Goal: Task Accomplishment & Management: Use online tool/utility

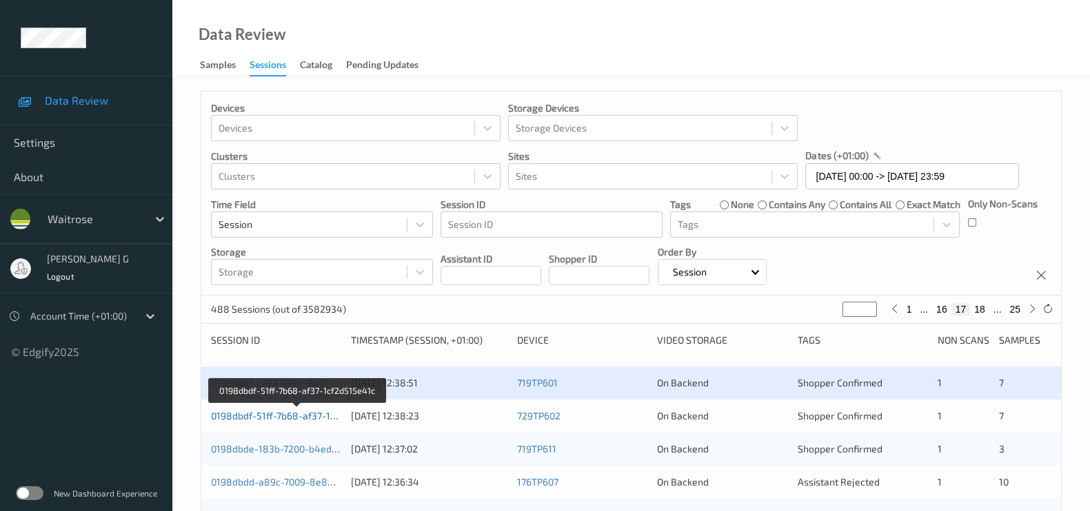
click at [255, 412] on link "0198dbdf-51ff-7b68-af37-1cf2d515e41c" at bounding box center [298, 416] width 174 height 12
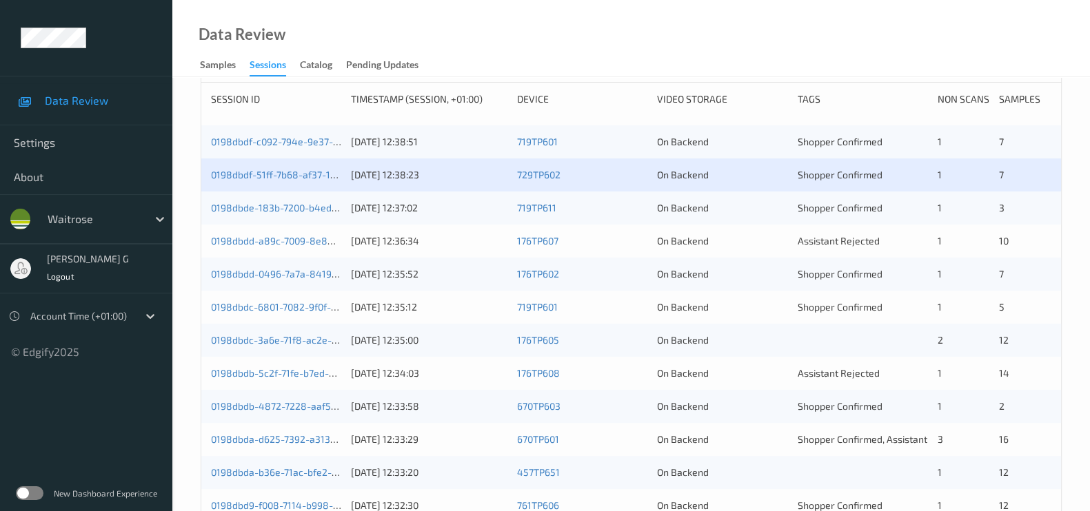
scroll to position [258, 0]
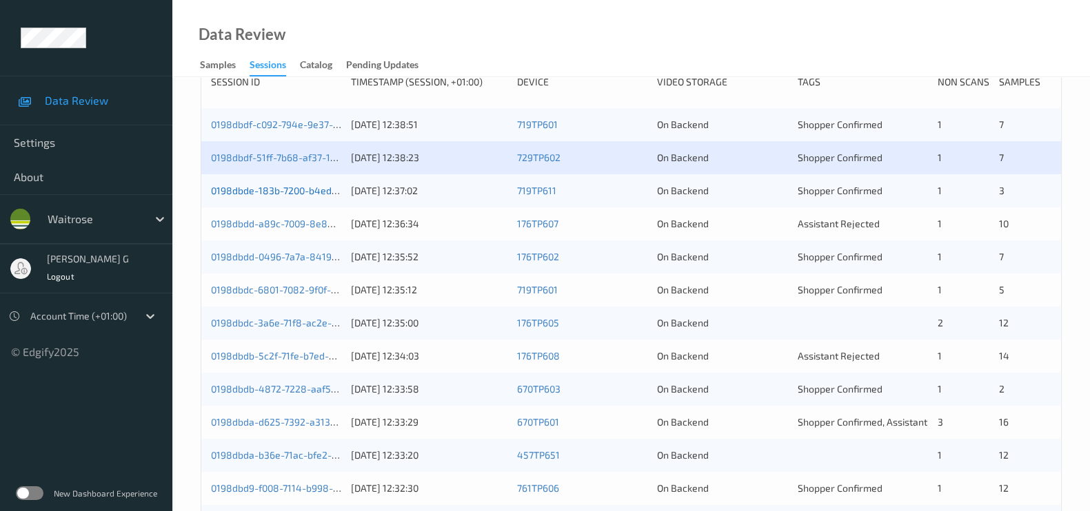
click at [240, 190] on link "0198dbde-183b-7200-b4ed-7e10972f8075" at bounding box center [303, 191] width 185 height 12
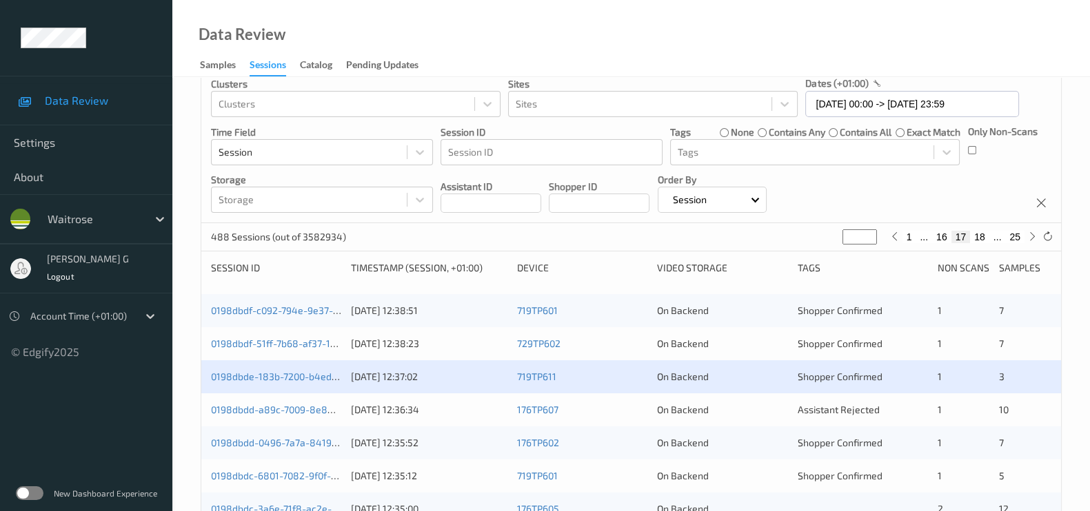
scroll to position [172, 0]
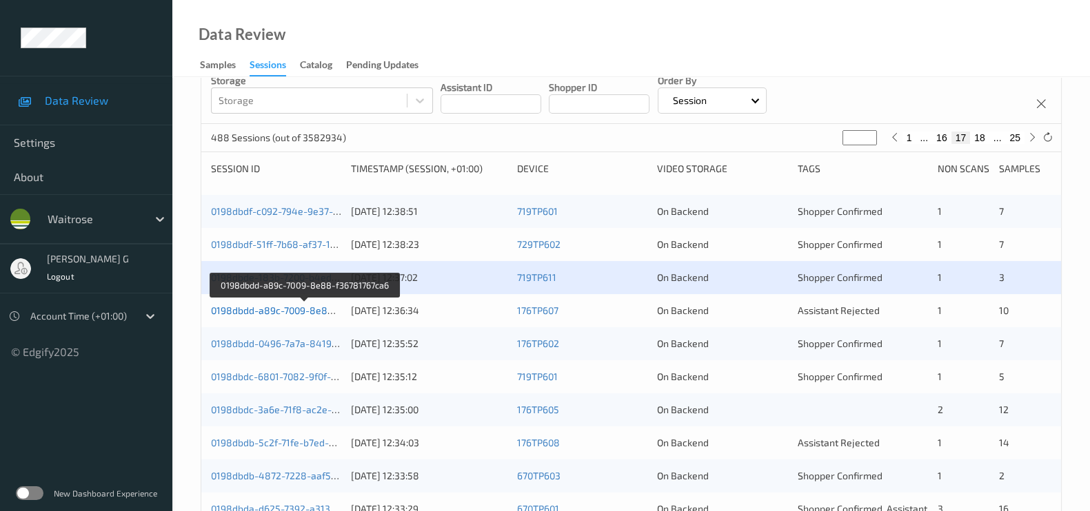
click at [245, 311] on link "0198dbdd-a89c-7009-8e88-f36781767ca6" at bounding box center [304, 311] width 187 height 12
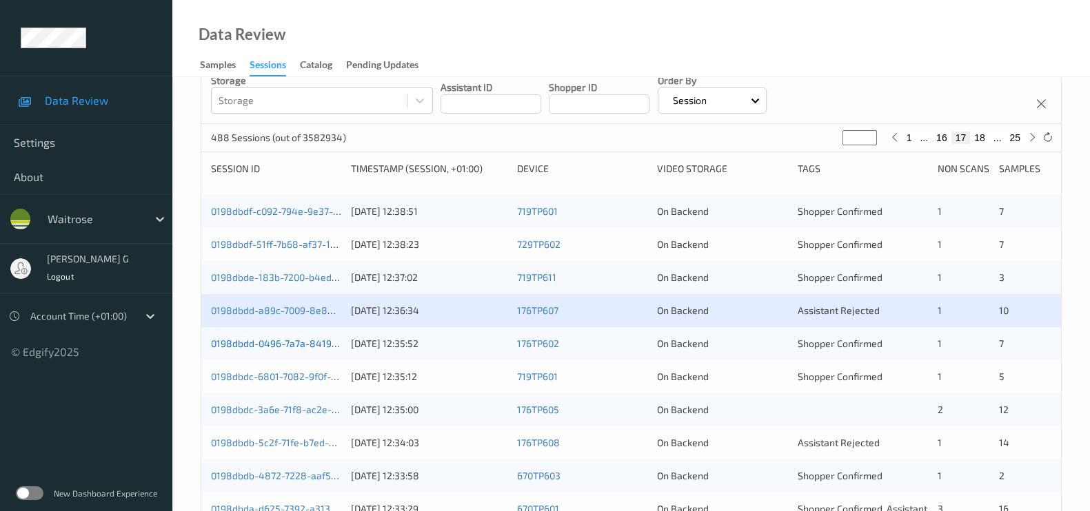
click at [250, 343] on link "0198dbdd-0496-7a7a-8419-223ce4b42b4b" at bounding box center [307, 344] width 192 height 12
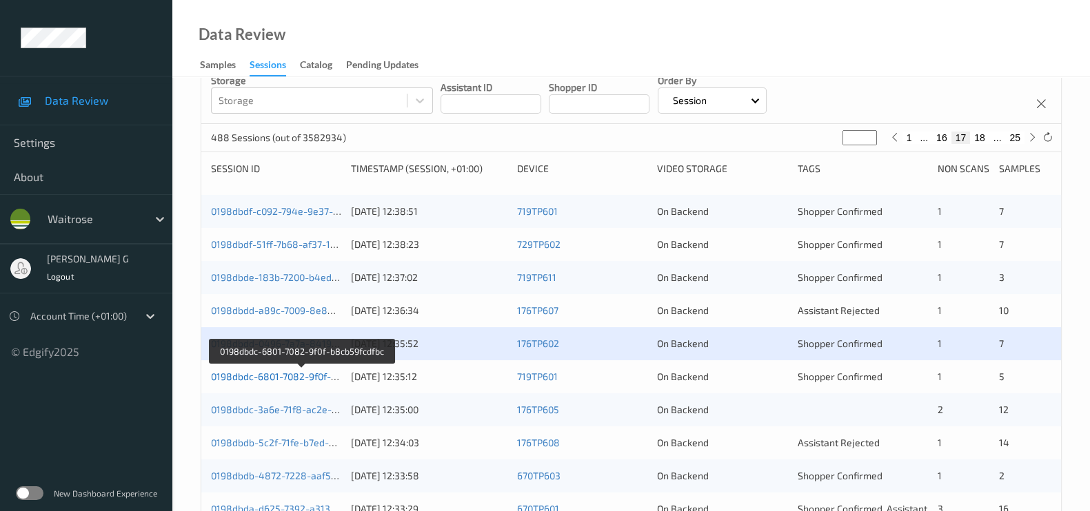
click at [258, 377] on link "0198dbdc-6801-7082-9f0f-b8cb59fcdfbc" at bounding box center [301, 377] width 181 height 12
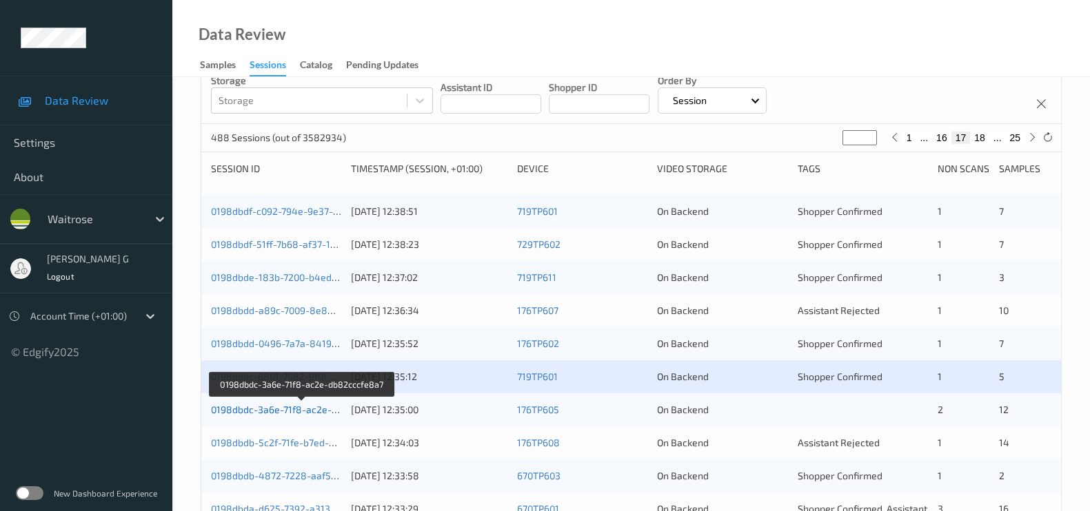
click at [249, 410] on link "0198dbdc-3a6e-71f8-ac2e-db82cccfe8a7" at bounding box center [302, 410] width 183 height 12
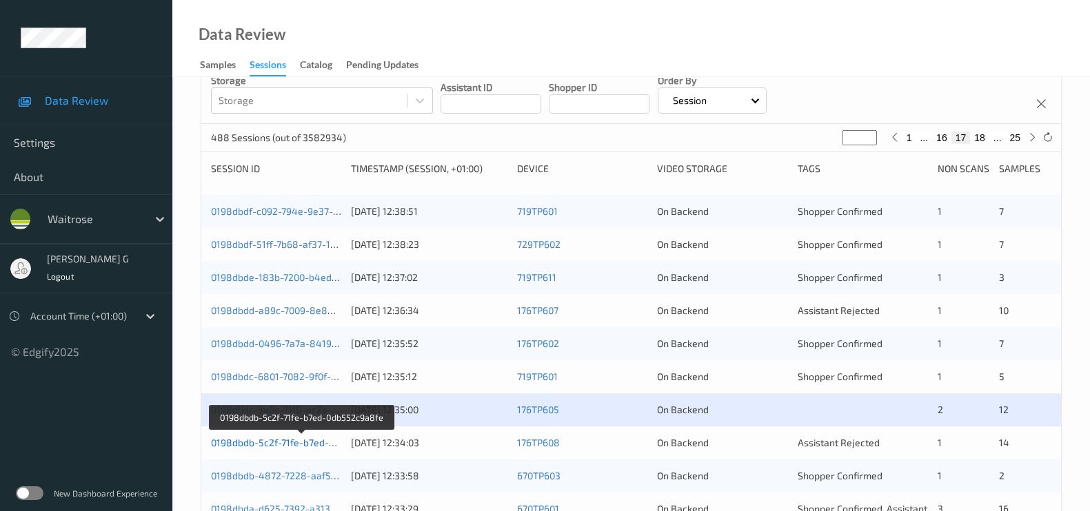
click at [259, 440] on link "0198dbdb-5c2f-71fe-b7ed-0db552c9a8fe" at bounding box center [302, 443] width 182 height 12
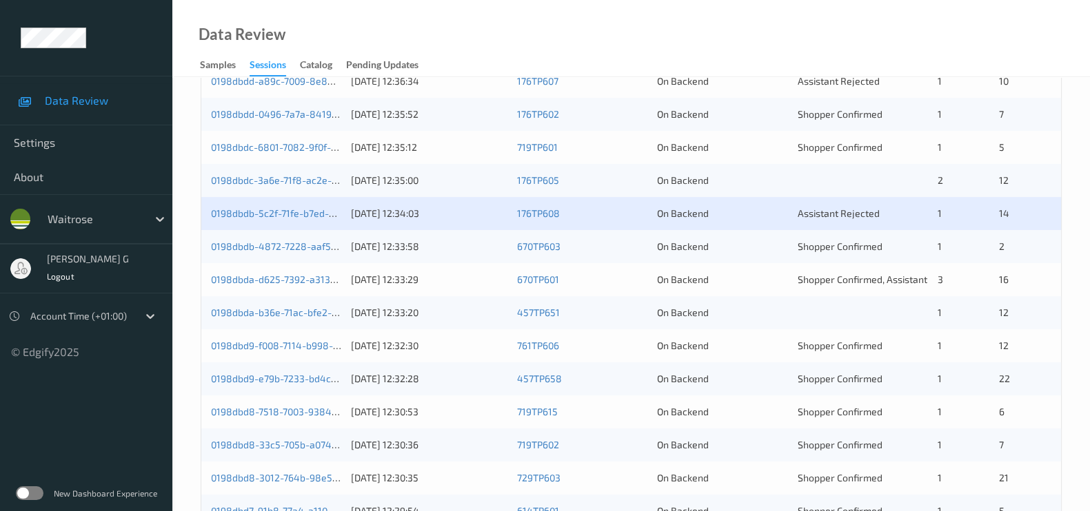
scroll to position [431, 0]
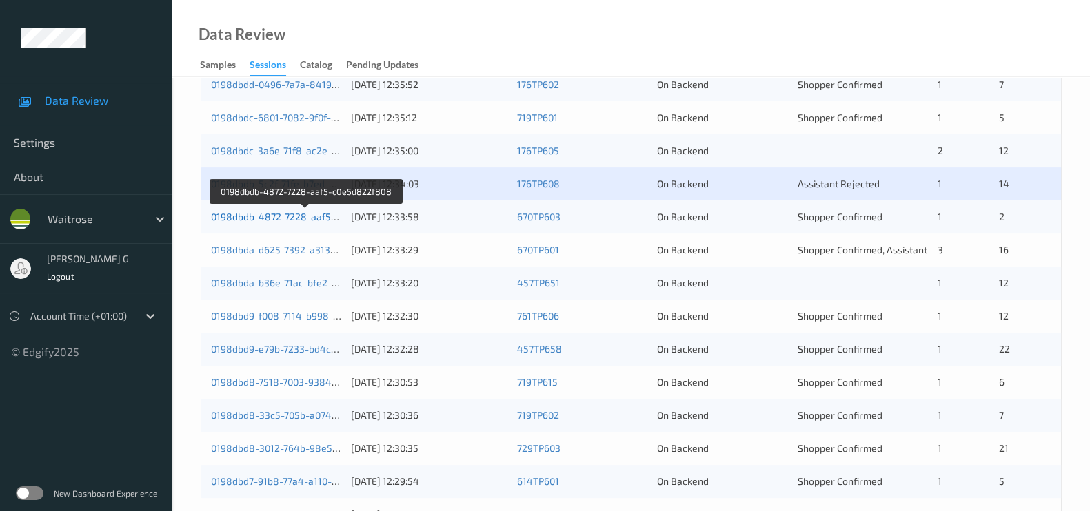
click at [265, 218] on link "0198dbdb-4872-7228-aaf5-c0e5d822f808" at bounding box center [306, 217] width 190 height 12
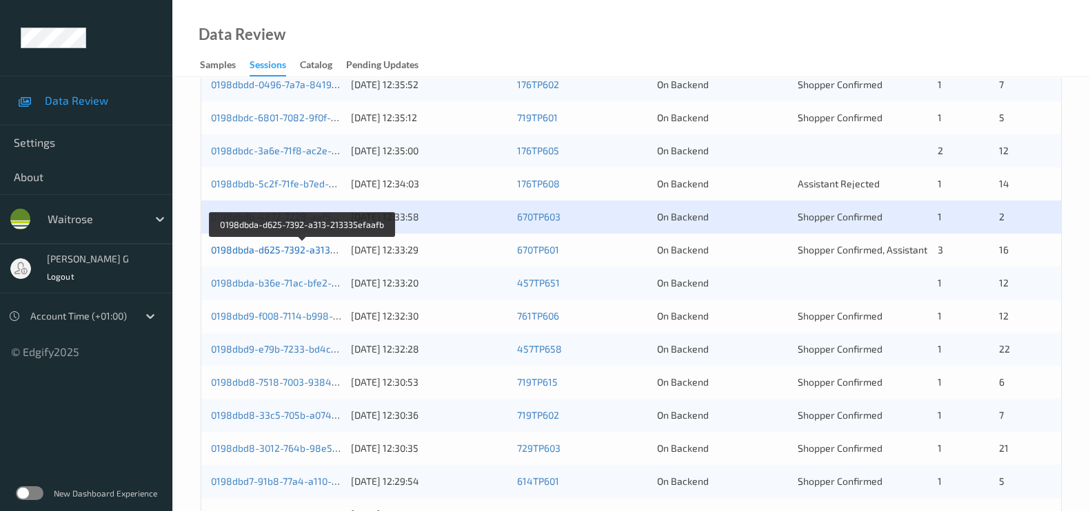
click at [262, 245] on link "0198dbda-d625-7392-a313-213335efaafb" at bounding box center [303, 250] width 184 height 12
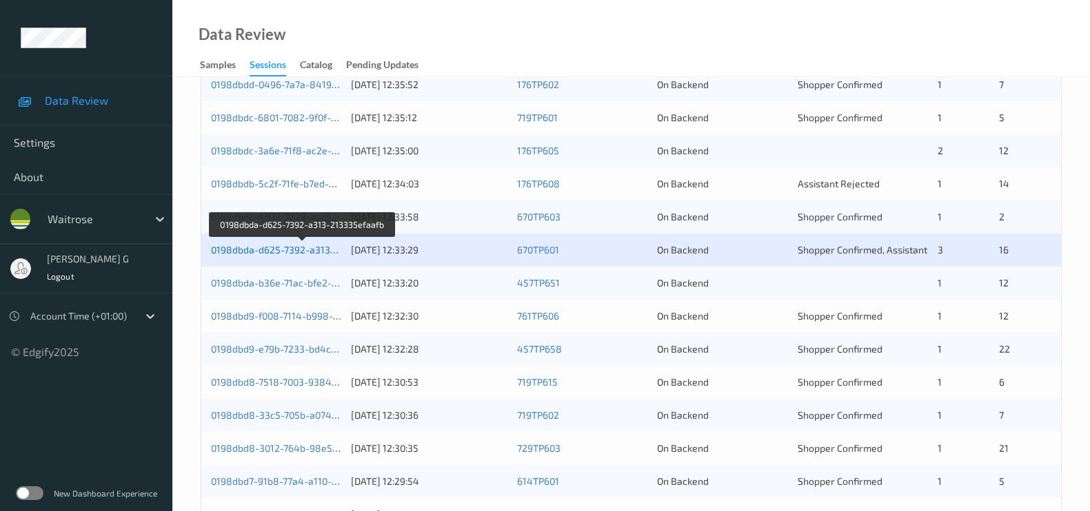
click at [243, 249] on link "0198dbda-d625-7392-a313-213335efaafb" at bounding box center [303, 250] width 184 height 12
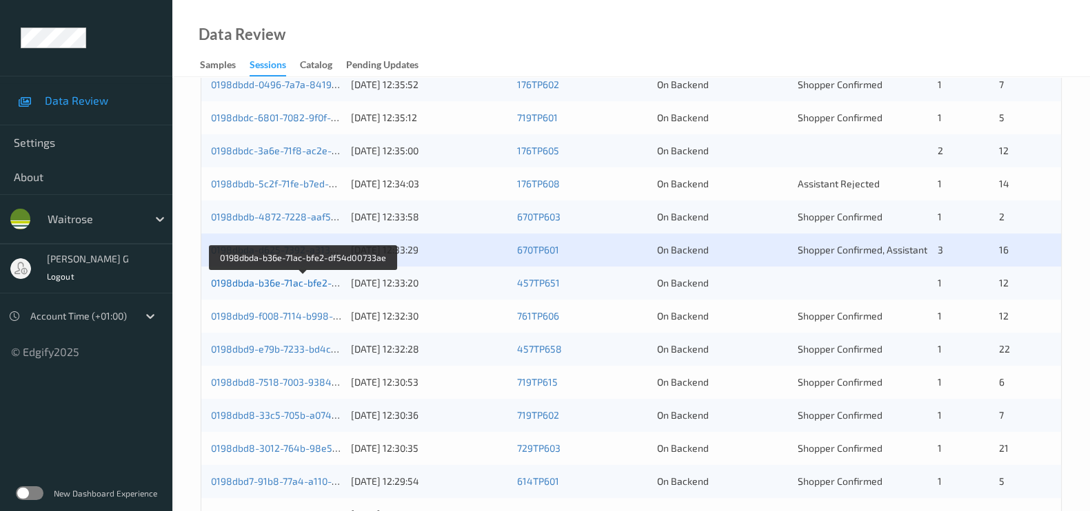
click at [242, 281] on link "0198dbda-b36e-71ac-bfe2-df54d00733ae" at bounding box center [303, 283] width 185 height 12
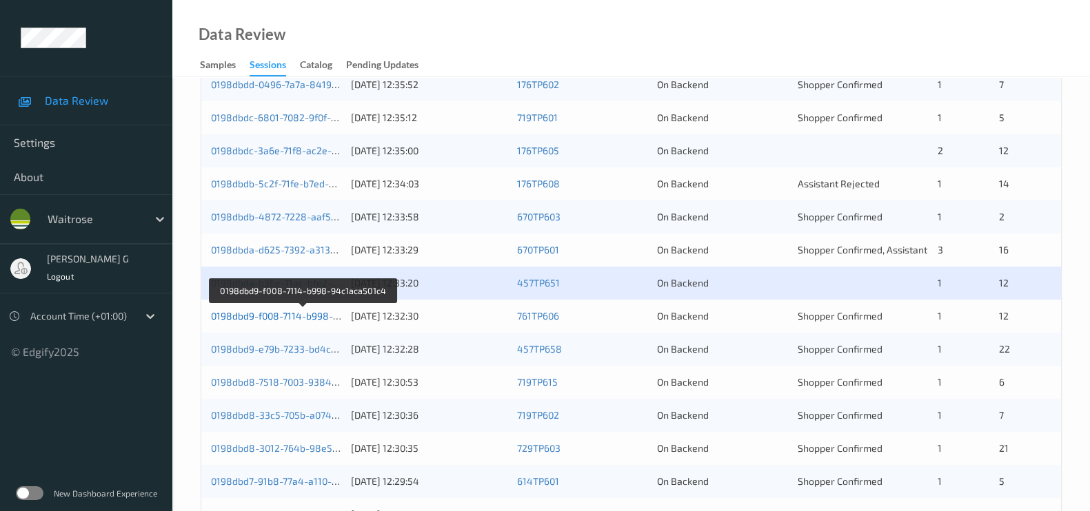
click at [276, 320] on link "0198dbd9-f008-7114-b998-94c1aca501c4" at bounding box center [303, 316] width 185 height 12
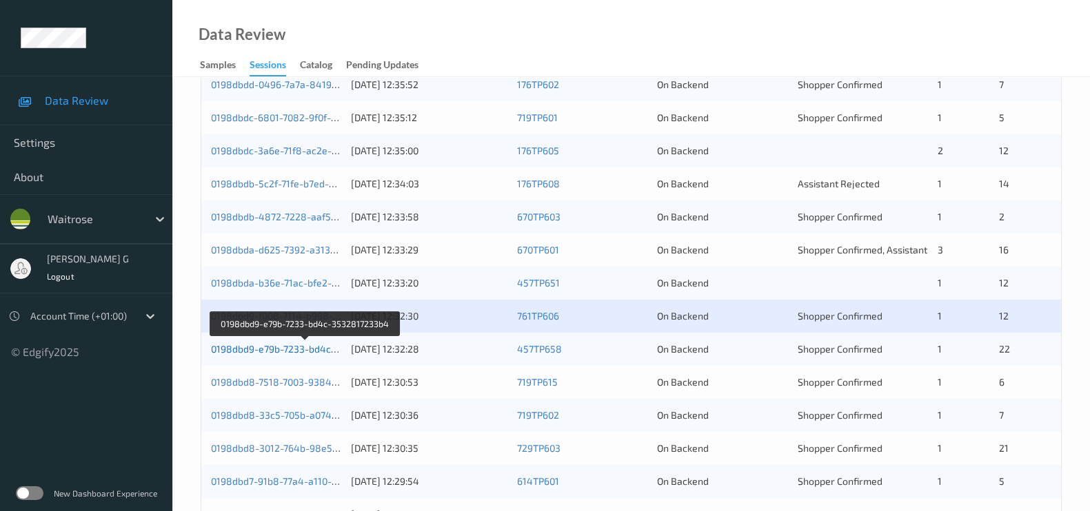
click at [234, 343] on link "0198dbd9-e79b-7233-bd4c-3532817233b4" at bounding box center [306, 349] width 190 height 12
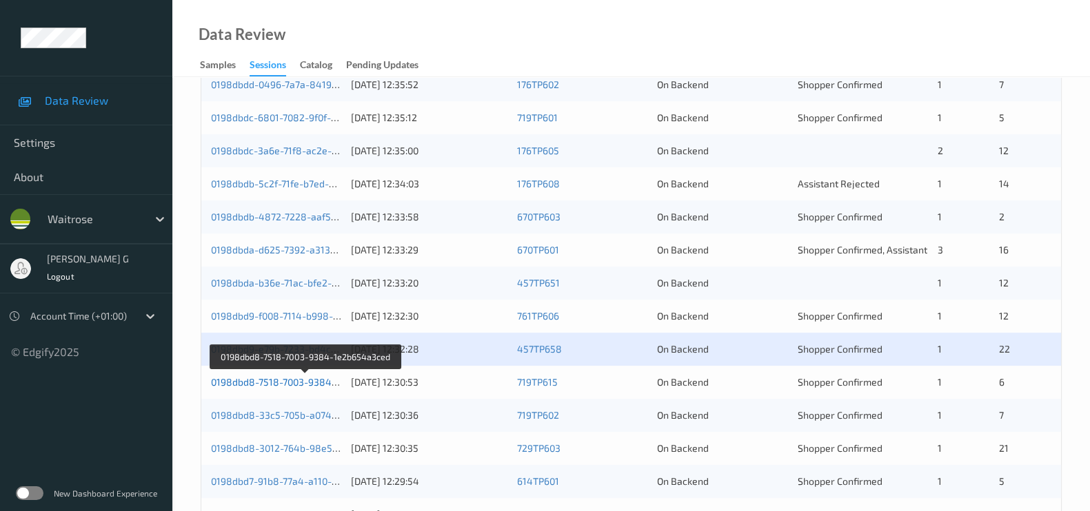
click at [255, 377] on link "0198dbd8-7518-7003-9384-1e2b654a3ced" at bounding box center [306, 382] width 190 height 12
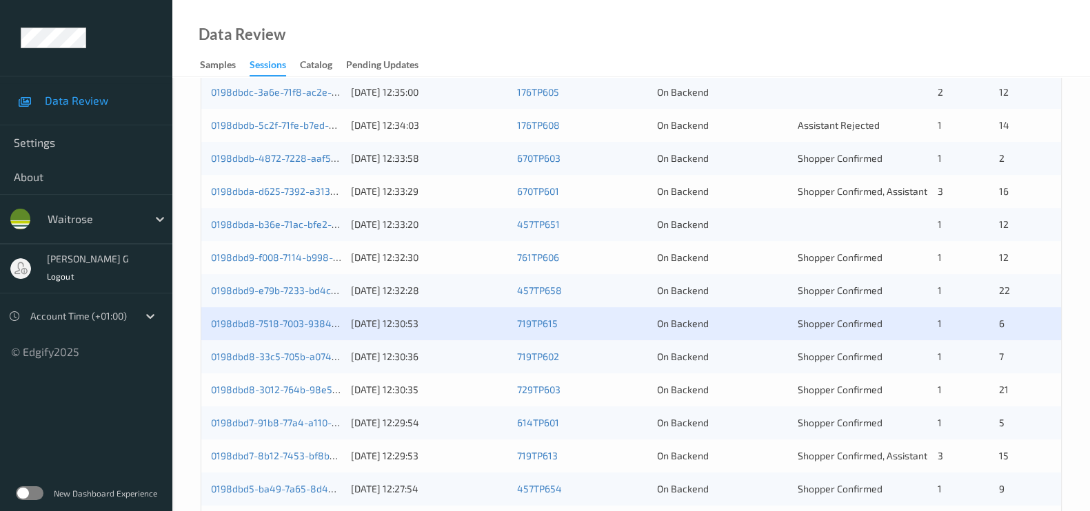
scroll to position [517, 0]
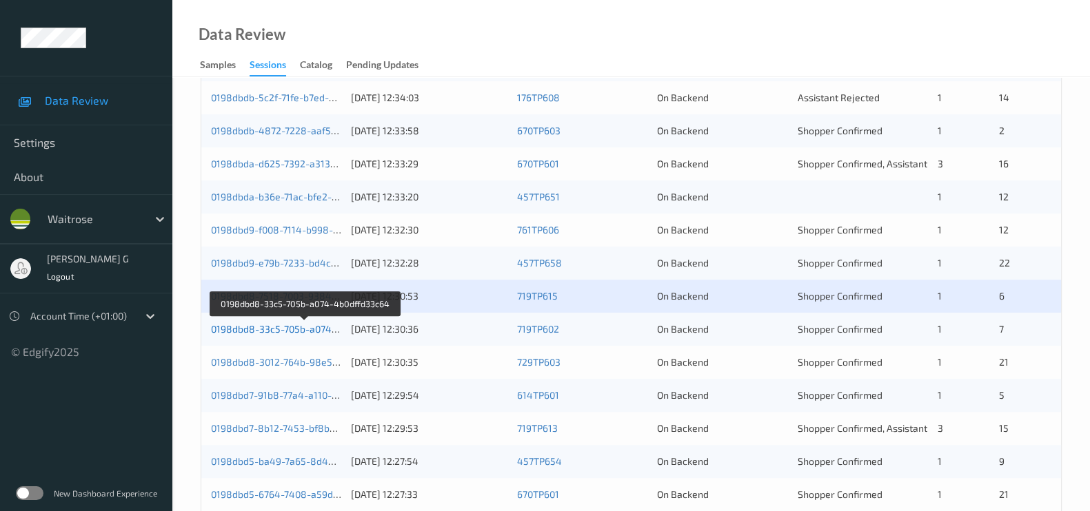
click at [253, 325] on link "0198dbd8-33c5-705b-a074-4b0dffd33c64" at bounding box center [304, 329] width 187 height 12
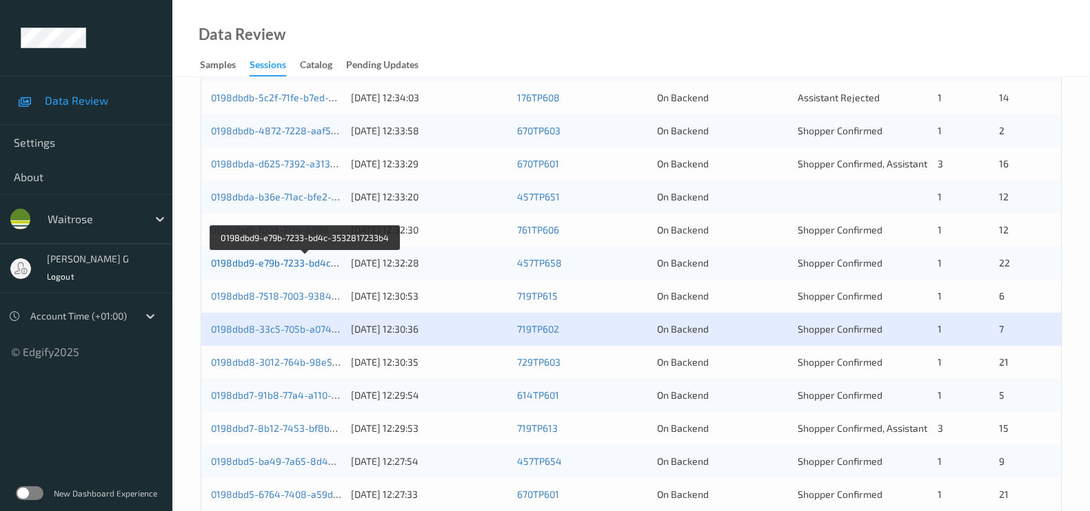
click at [265, 261] on link "0198dbd9-e79b-7233-bd4c-3532817233b4" at bounding box center [306, 263] width 190 height 12
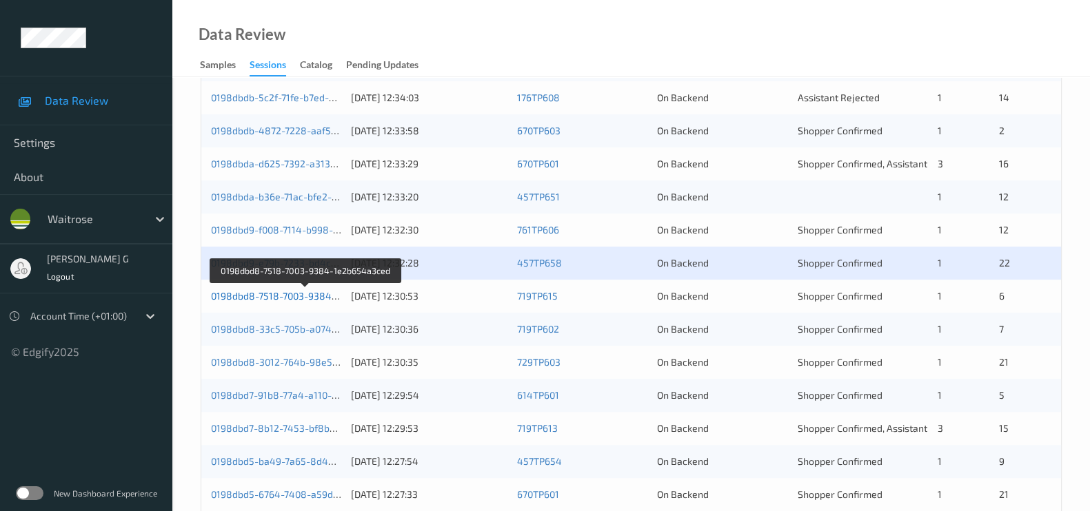
click at [268, 298] on link "0198dbd8-7518-7003-9384-1e2b654a3ced" at bounding box center [306, 296] width 190 height 12
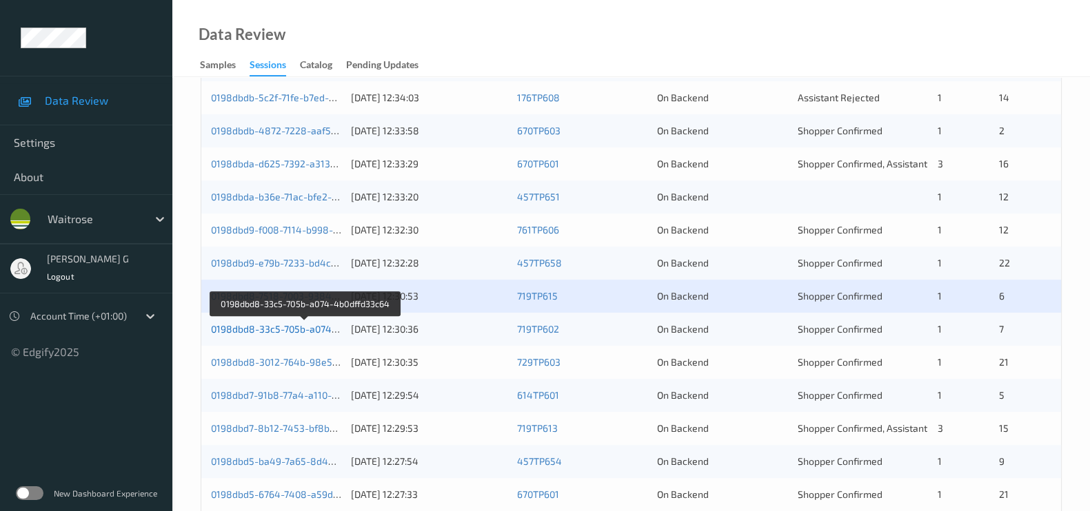
click at [253, 330] on link "0198dbd8-33c5-705b-a074-4b0dffd33c64" at bounding box center [304, 329] width 187 height 12
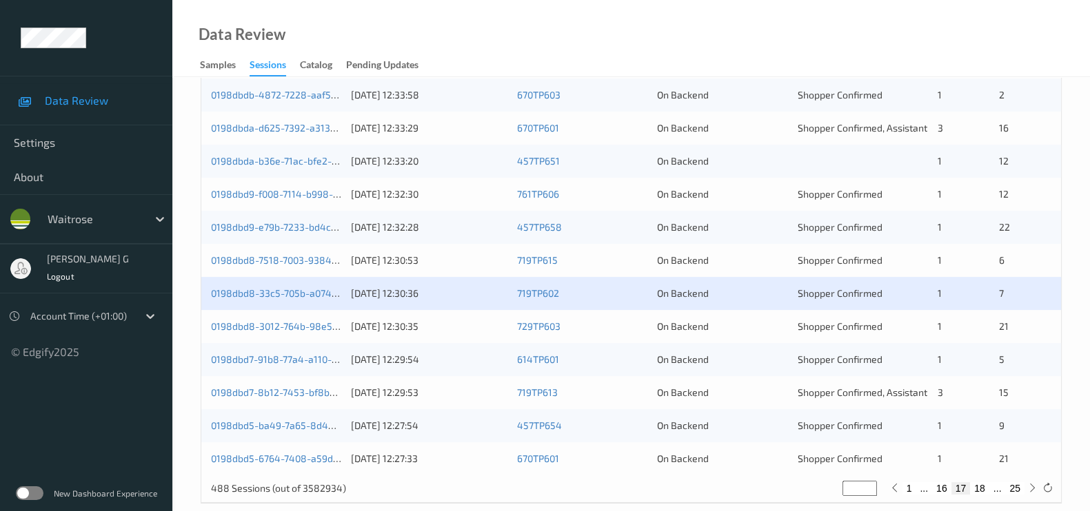
scroll to position [571, 0]
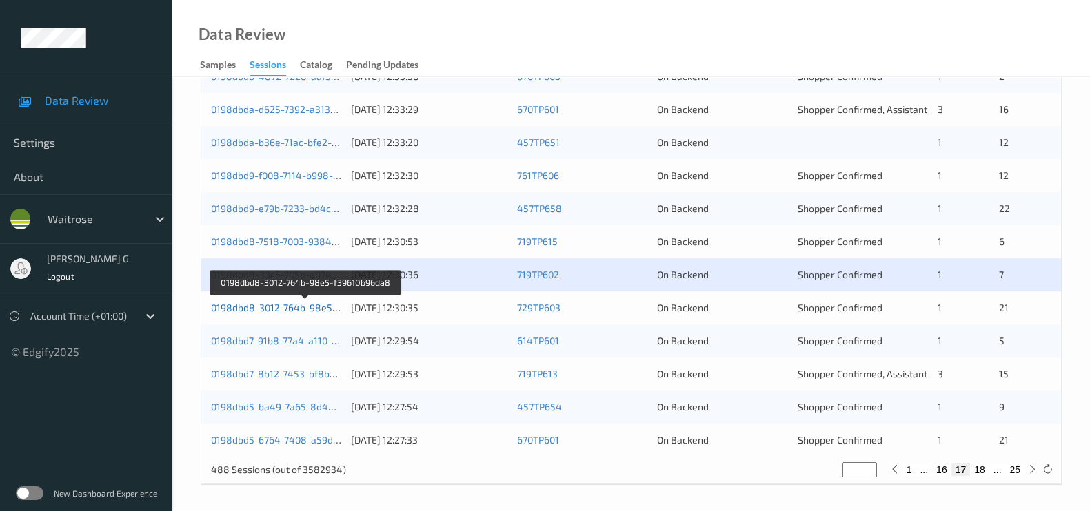
click at [285, 309] on link "0198dbd8-3012-764b-98e5-f39610b96da8" at bounding box center [305, 308] width 189 height 12
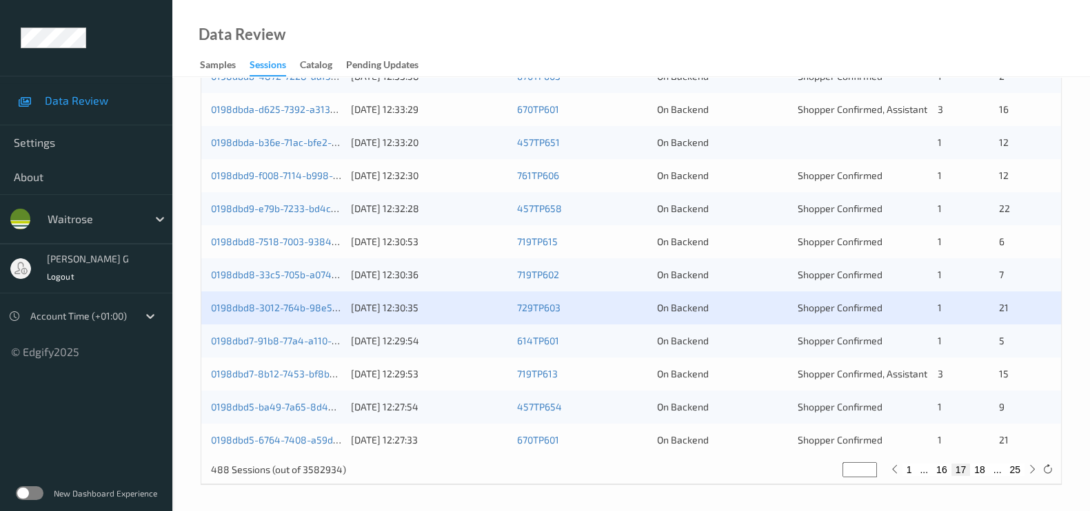
click at [478, 32] on div "Data Review Samples Sessions Catalog Pending Updates" at bounding box center [630, 38] width 917 height 77
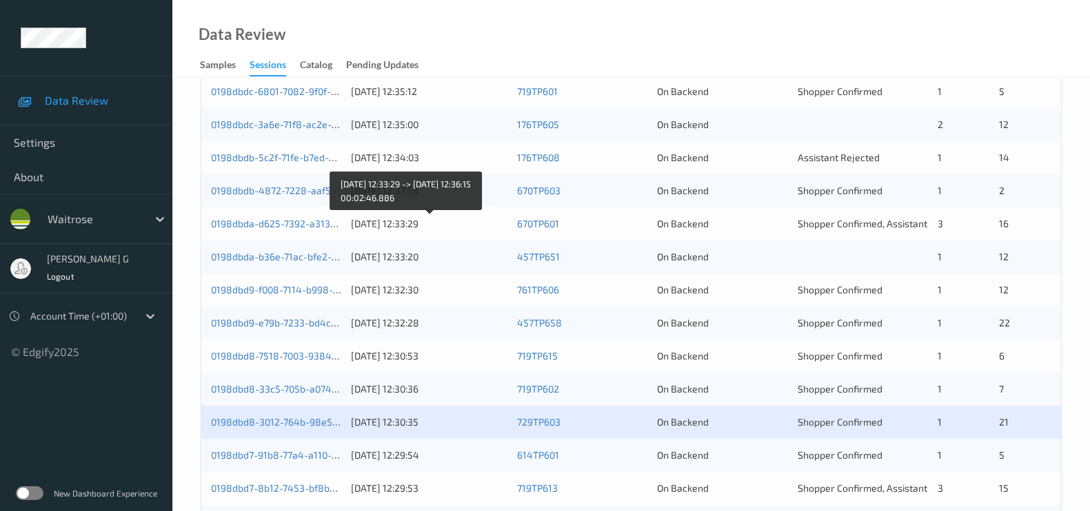
scroll to position [486, 0]
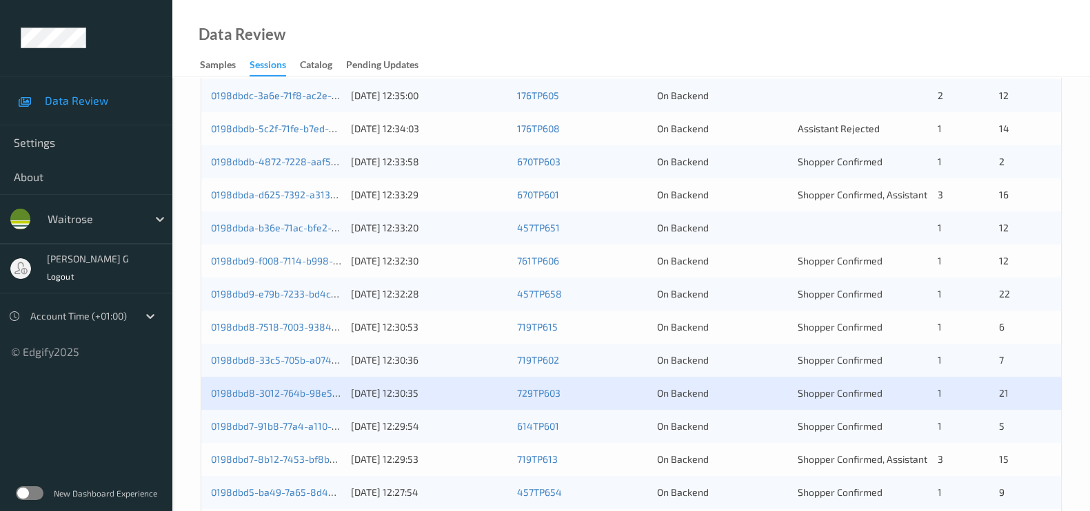
click at [252, 420] on div "0198dbd7-91b8-77a4-a110-0f21d6ea558c" at bounding box center [276, 427] width 130 height 14
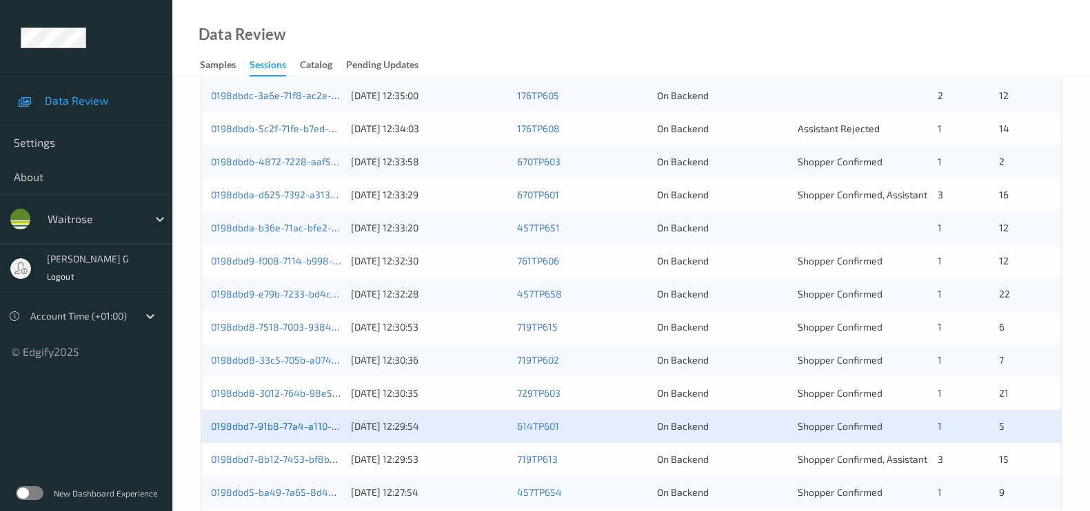
click at [233, 425] on link "0198dbd7-91b8-77a4-a110-0f21d6ea558c" at bounding box center [302, 426] width 183 height 12
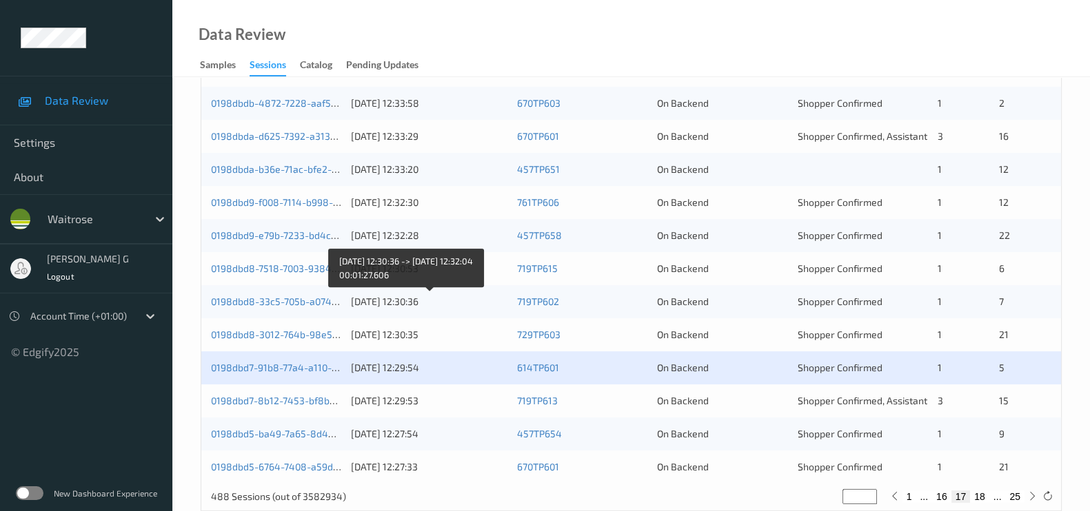
scroll to position [571, 0]
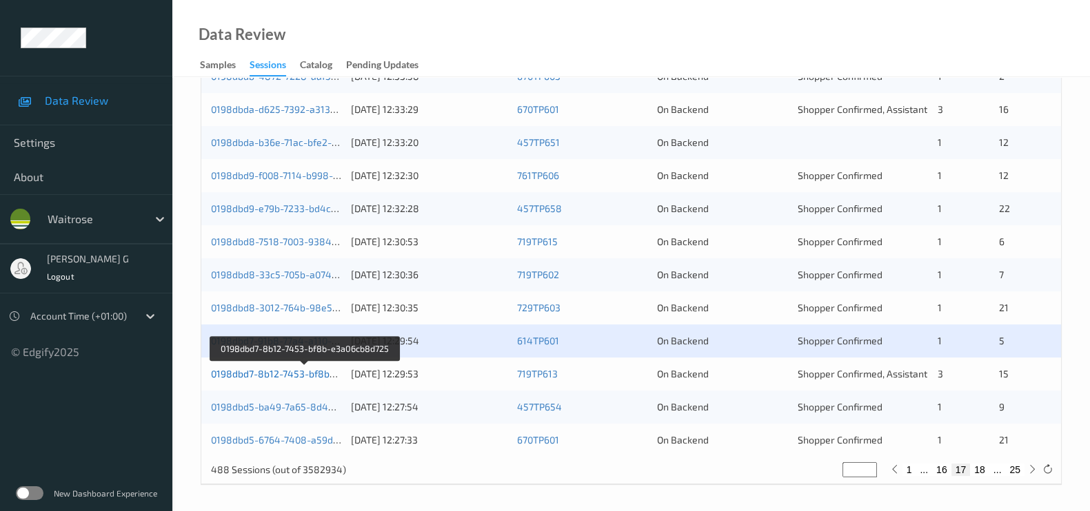
click at [252, 368] on link "0198dbd7-8b12-7453-bf8b-e3a06cb8d725" at bounding box center [305, 374] width 188 height 12
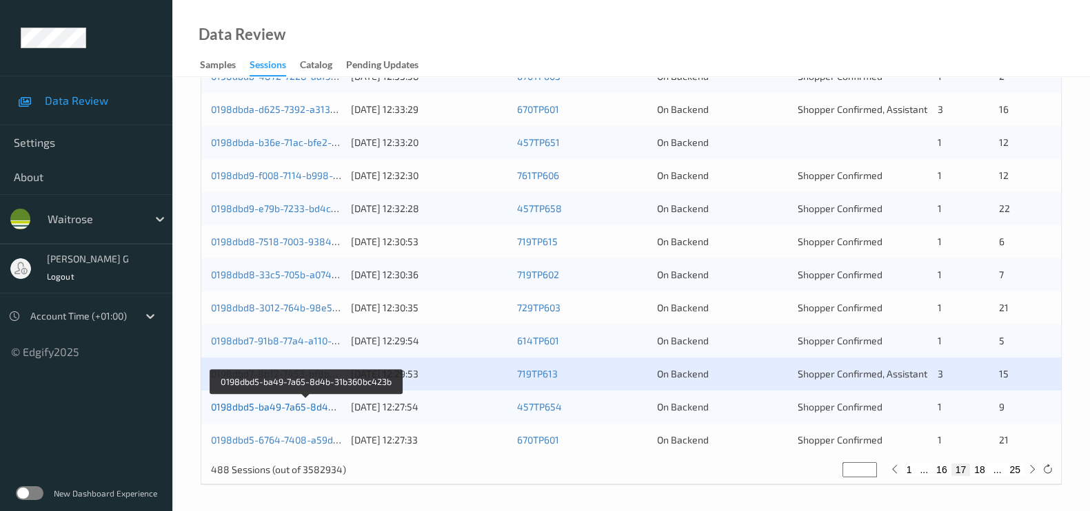
click at [231, 403] on link "0198dbd5-ba49-7a65-8d4b-31b360bc423b" at bounding box center [307, 407] width 192 height 12
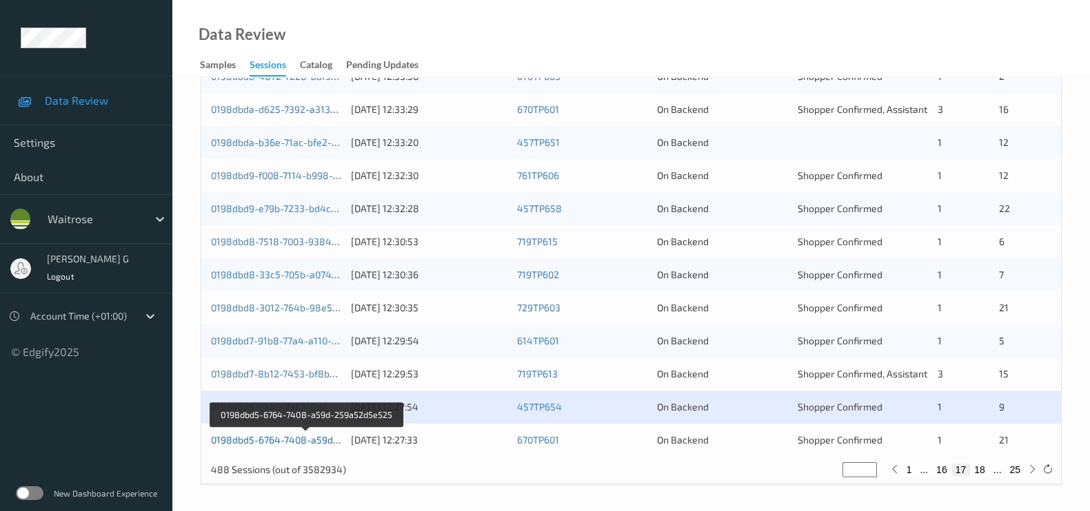
click at [261, 436] on link "0198dbd5-6764-7408-a59d-259a52d5e525" at bounding box center [307, 440] width 192 height 12
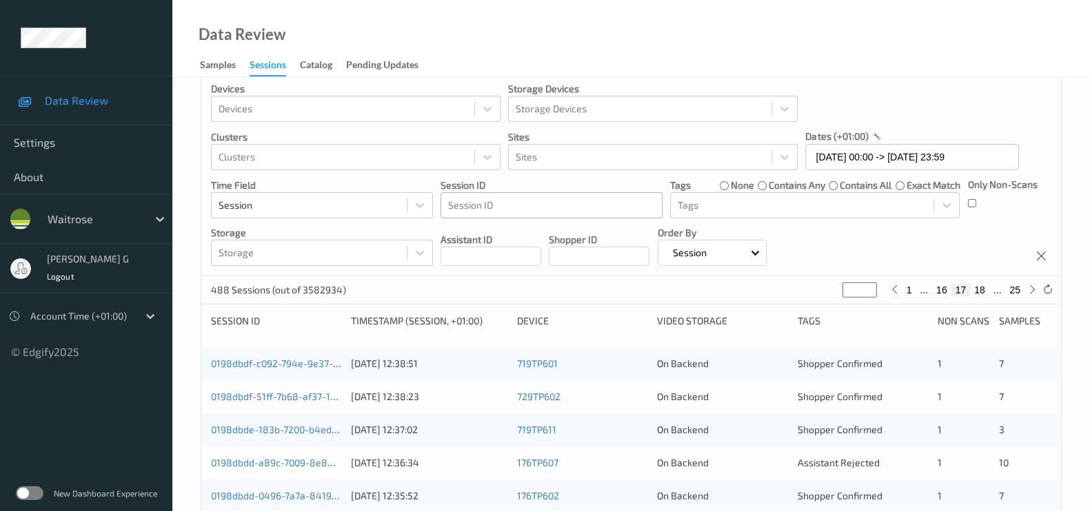
scroll to position [0, 0]
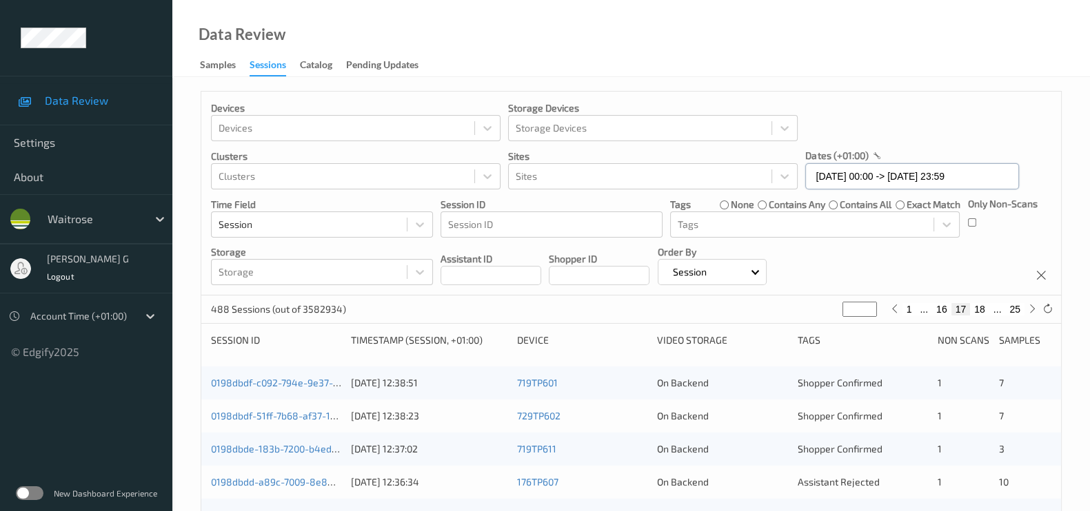
click at [868, 179] on input "24/08/2025 00:00 -> 24/08/2025 23:59" at bounding box center [912, 176] width 214 height 26
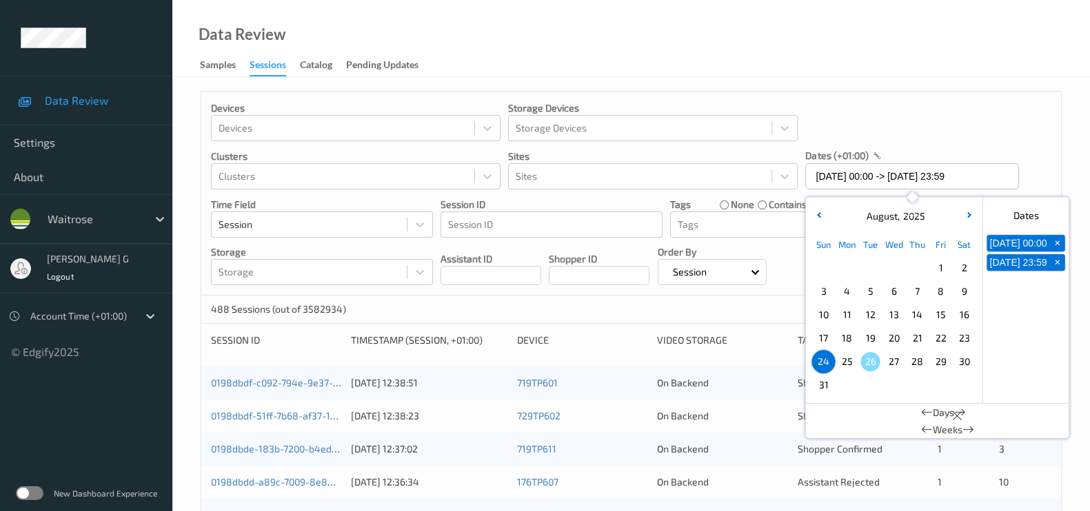
click at [853, 361] on span "25" at bounding box center [846, 361] width 19 height 19
type input "25/08/2025 00:00"
type input "*"
click at [848, 363] on span "25" at bounding box center [846, 361] width 19 height 19
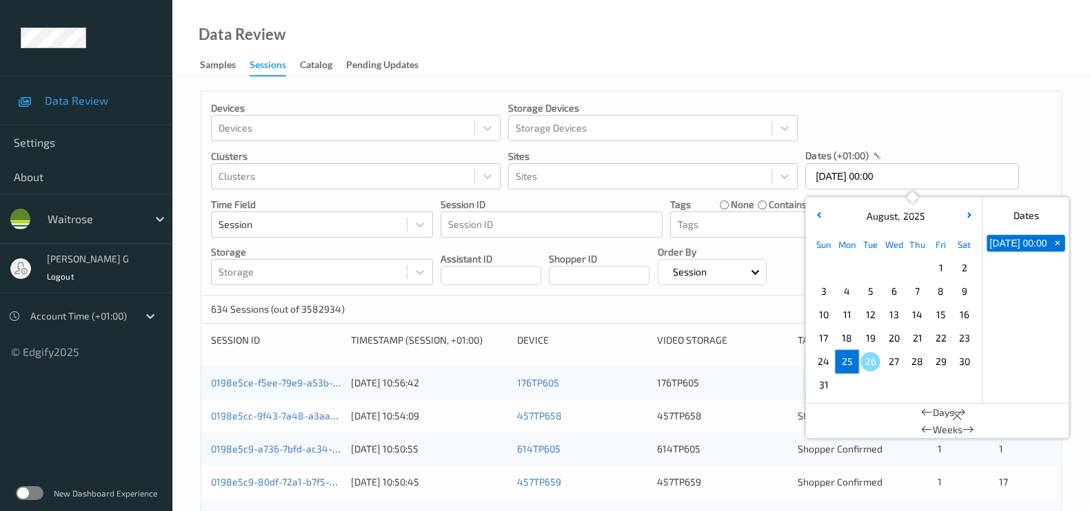
type input "25/08/2025 00:00 -> 25/08/2025 23:59"
click at [997, 123] on div "Devices Devices Storage Devices Storage Devices Clusters Clusters Sites Sites d…" at bounding box center [631, 194] width 860 height 204
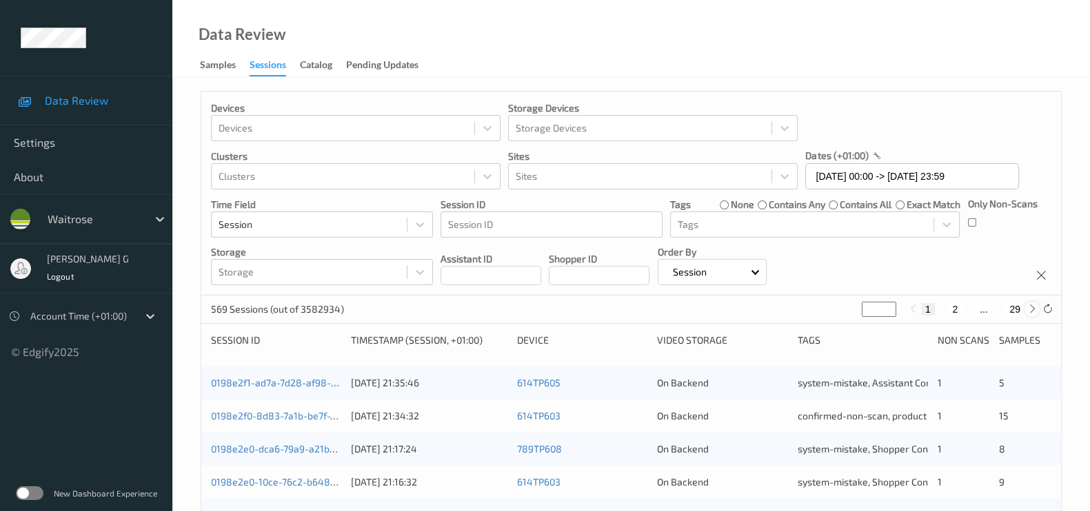
click at [1030, 308] on icon at bounding box center [1032, 309] width 10 height 10
type input "*"
click at [1030, 308] on icon at bounding box center [1032, 309] width 10 height 10
type input "*"
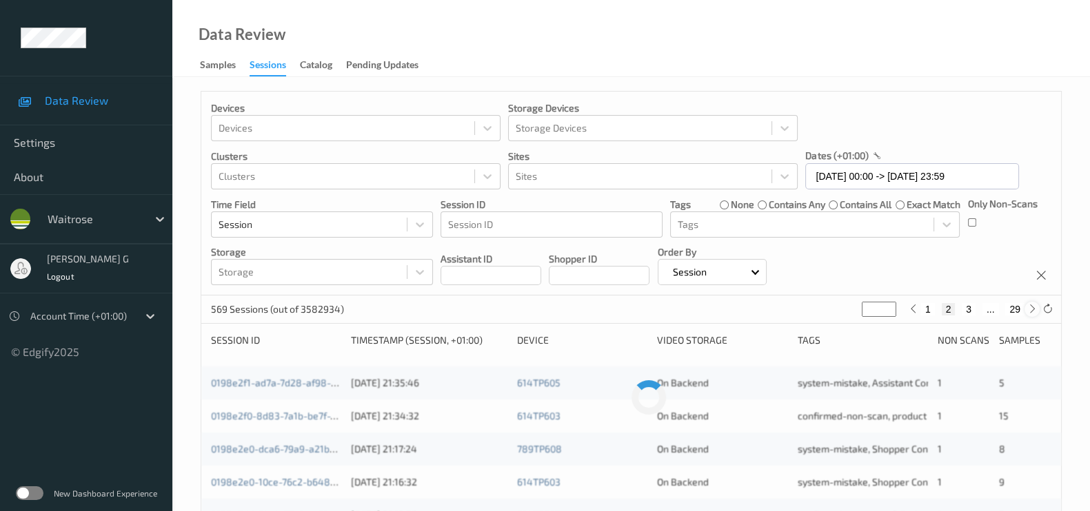
type input "*"
click at [1030, 308] on icon at bounding box center [1032, 309] width 10 height 10
type input "*"
click at [1030, 308] on icon at bounding box center [1032, 309] width 10 height 10
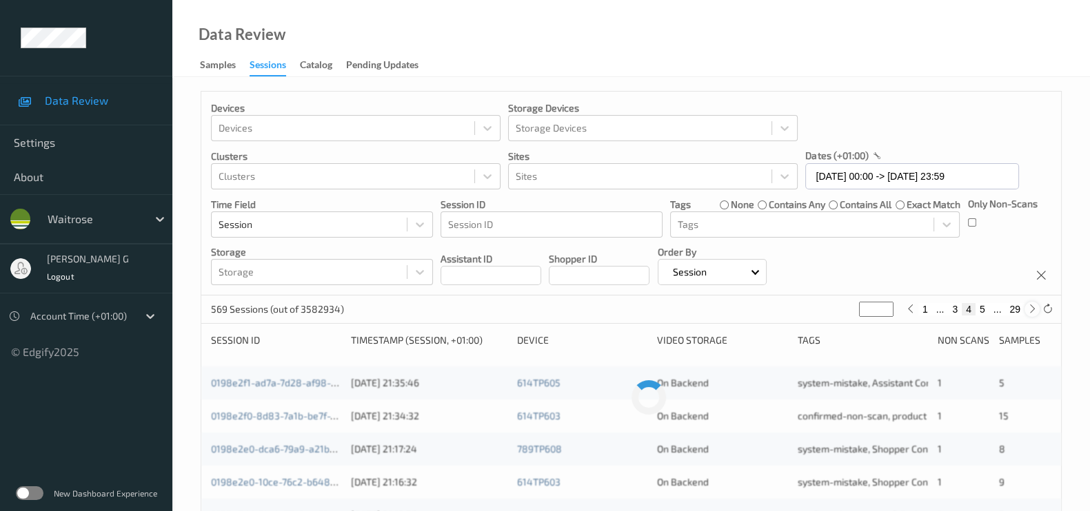
type input "*"
click at [1030, 308] on icon at bounding box center [1032, 309] width 10 height 10
type input "*"
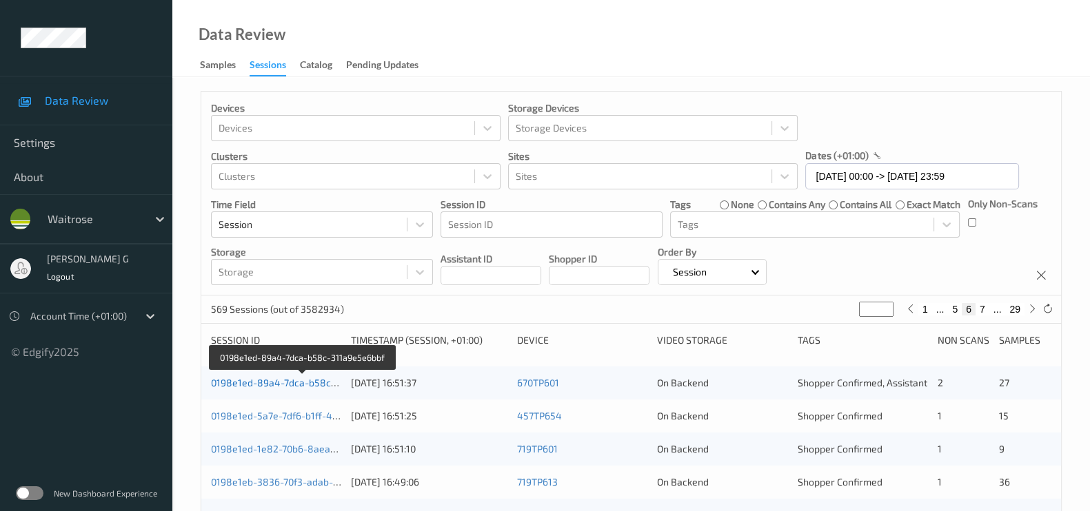
click at [277, 380] on link "0198e1ed-89a4-7dca-b58c-311a9e5e6bbf" at bounding box center [303, 383] width 185 height 12
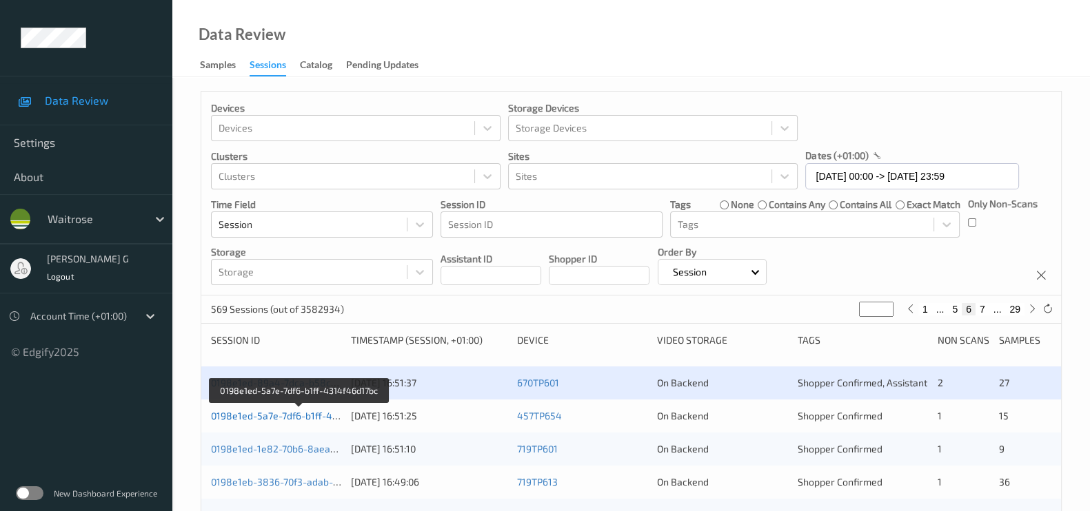
click at [251, 410] on link "0198e1ed-5a7e-7df6-b1ff-4314f46d17bc" at bounding box center [299, 416] width 177 height 12
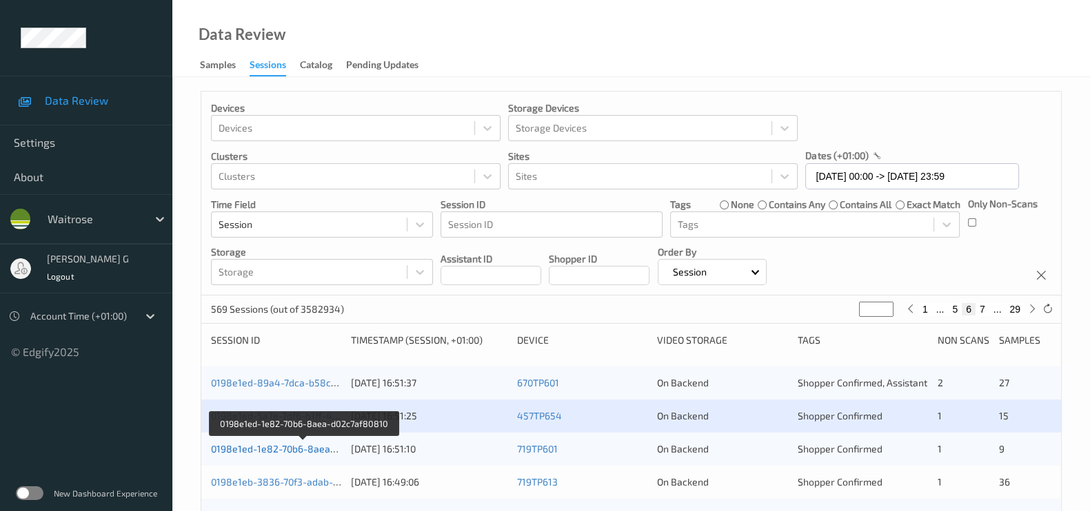
click at [241, 445] on link "0198e1ed-1e82-70b6-8aea-d02c7af80810" at bounding box center [304, 449] width 186 height 12
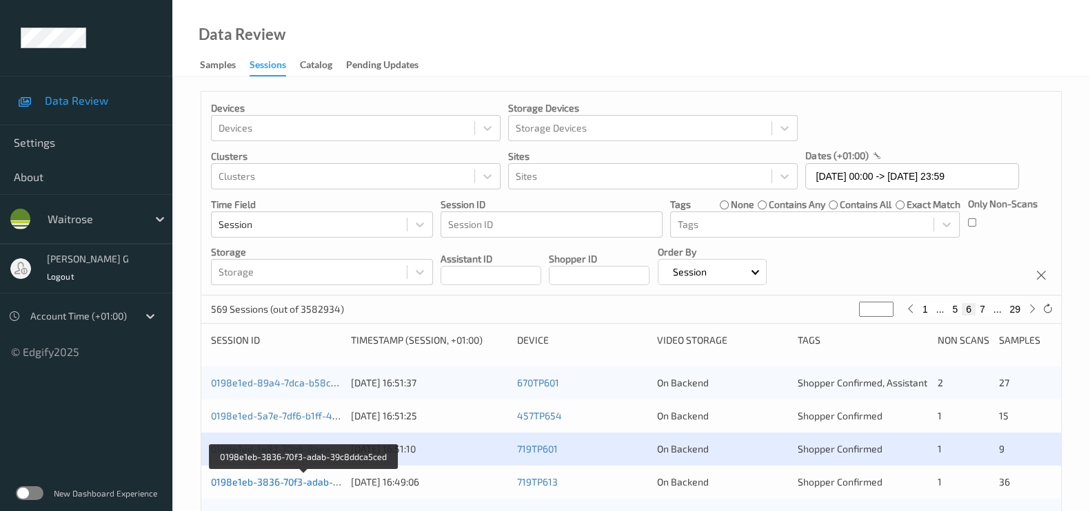
click at [259, 482] on link "0198e1eb-3836-70f3-adab-39c8ddca5ced" at bounding box center [304, 482] width 187 height 12
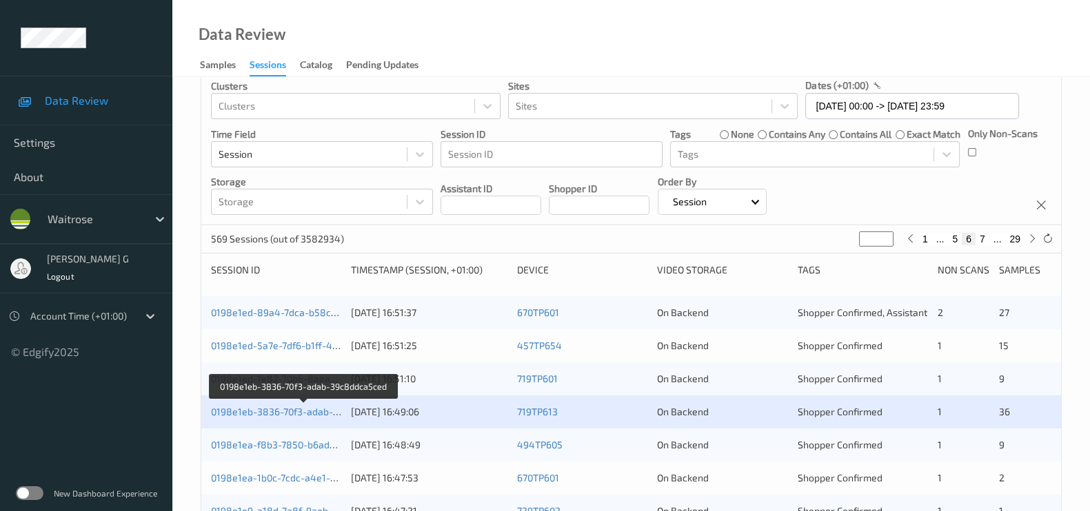
scroll to position [85, 0]
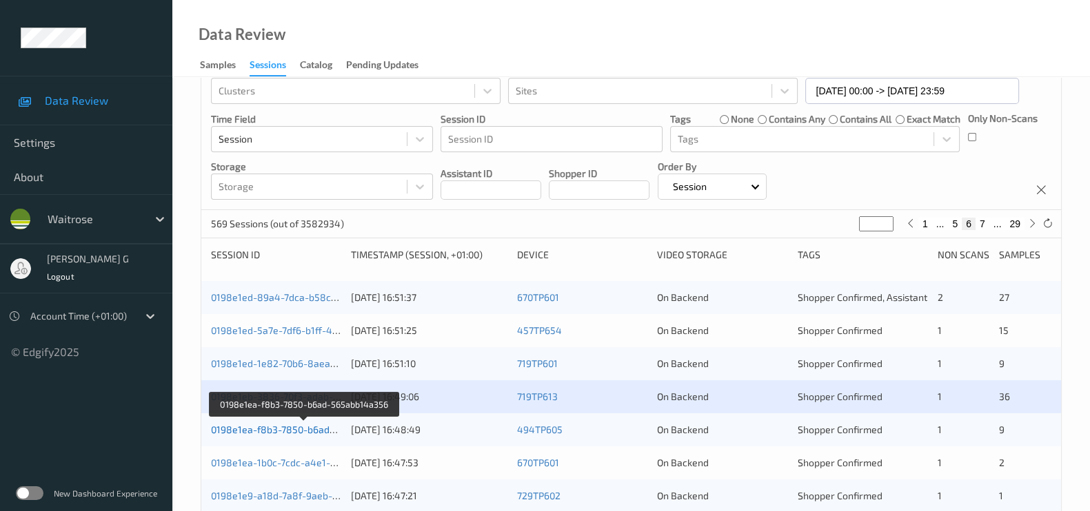
click at [241, 428] on link "0198e1ea-f8b3-7850-b6ad-565abb14a356" at bounding box center [305, 430] width 188 height 12
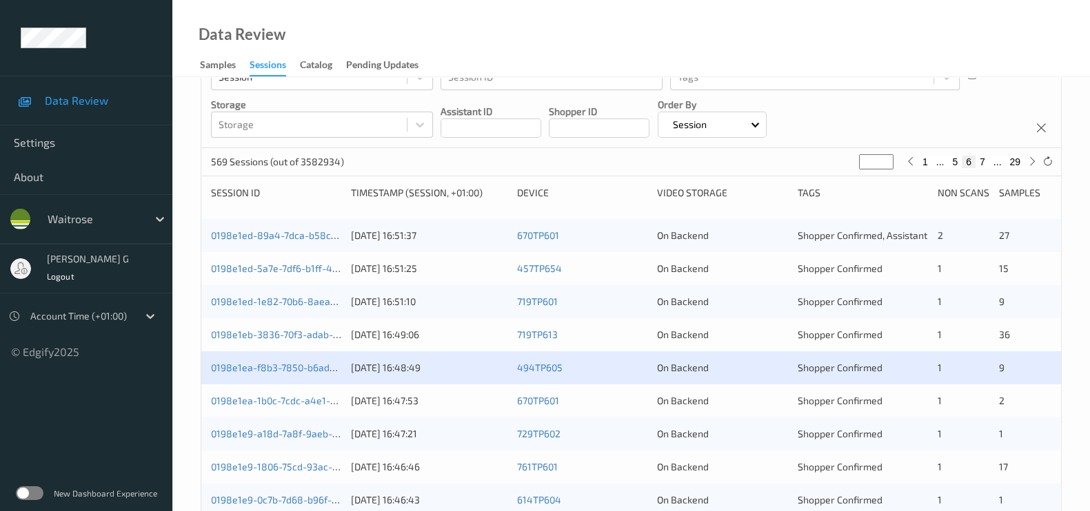
scroll to position [172, 0]
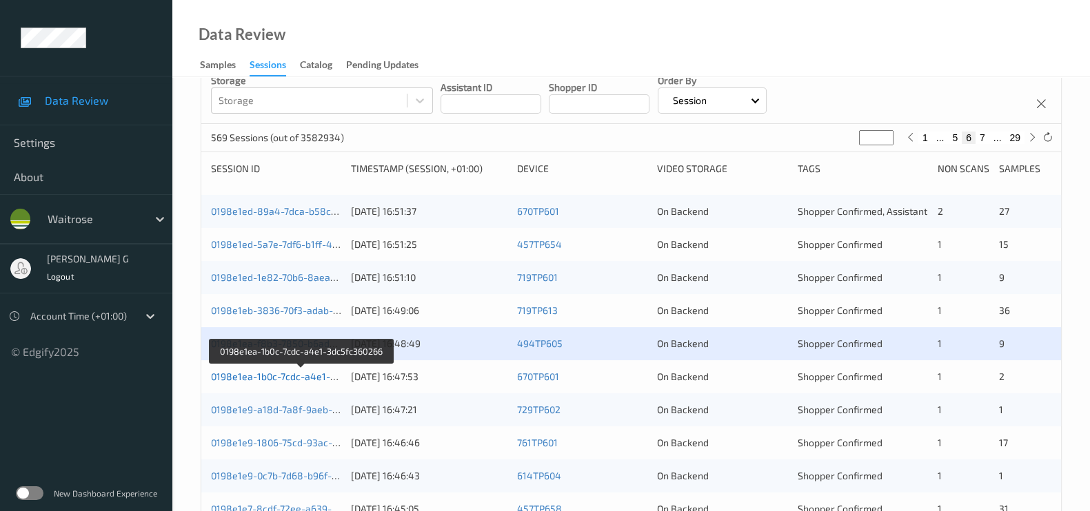
click at [268, 371] on link "0198e1ea-1b0c-7cdc-a4e1-3dc5fc360266" at bounding box center [302, 377] width 182 height 12
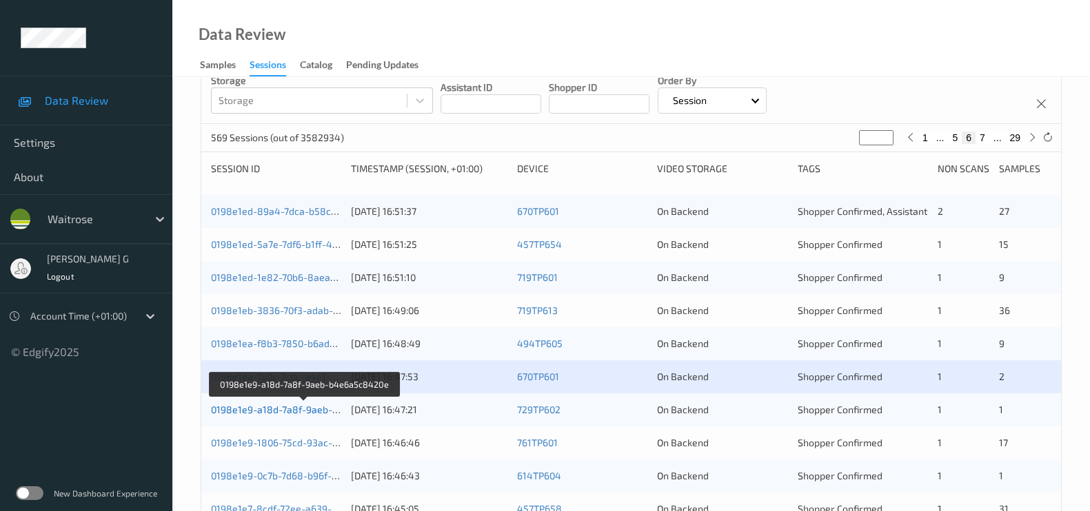
click at [274, 405] on link "0198e1e9-a18d-7a8f-9aeb-b4e6a5c8420e" at bounding box center [305, 410] width 189 height 12
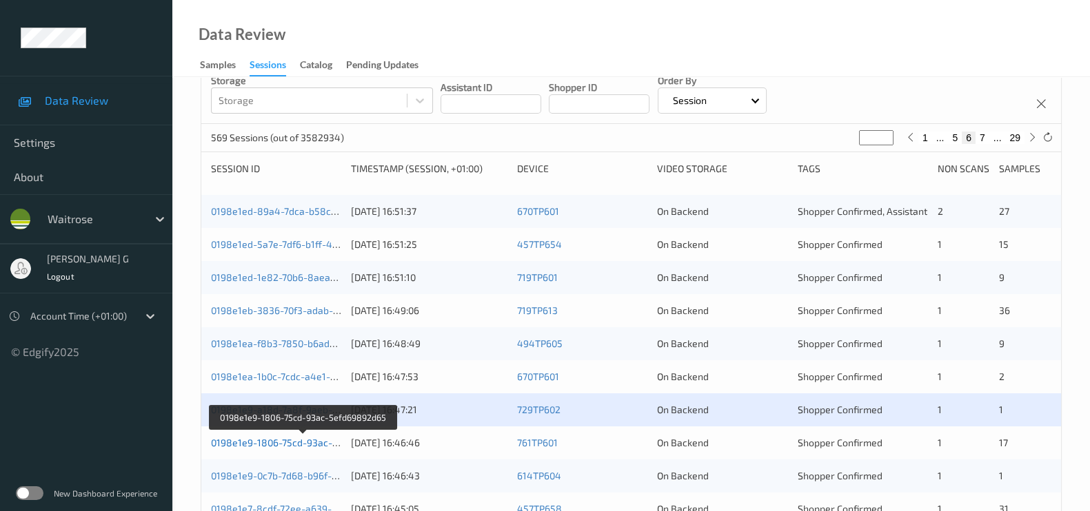
click at [238, 443] on link "0198e1e9-1806-75cd-93ac-5efd69892d65" at bounding box center [304, 443] width 186 height 12
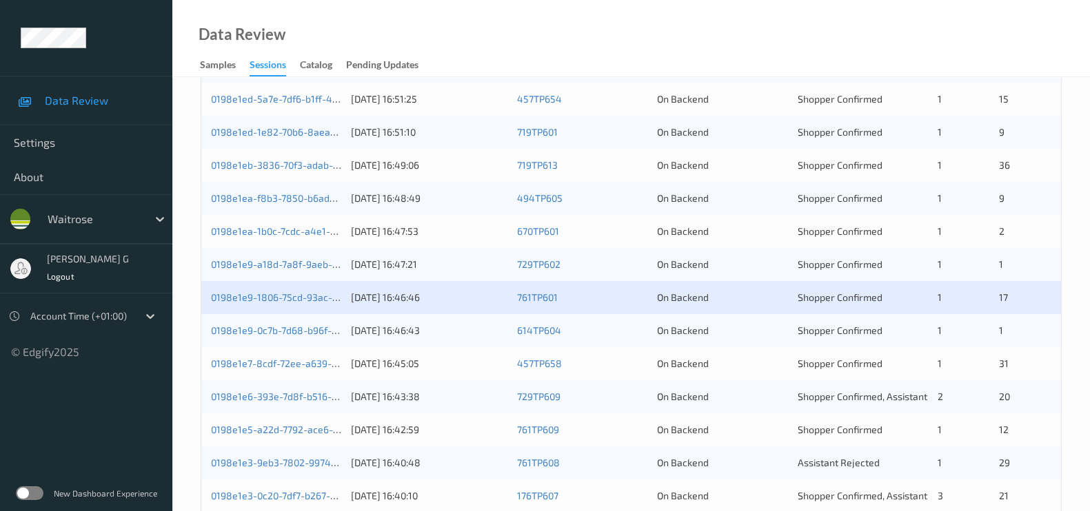
scroll to position [344, 0]
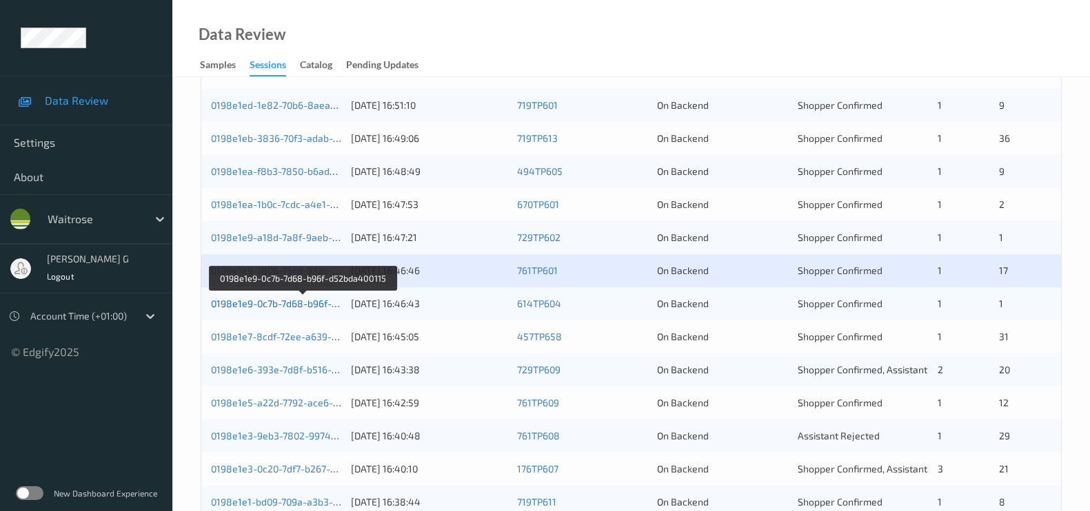
click at [287, 304] on link "0198e1e9-0c7b-7d68-b96f-d52bda400115" at bounding box center [303, 304] width 185 height 12
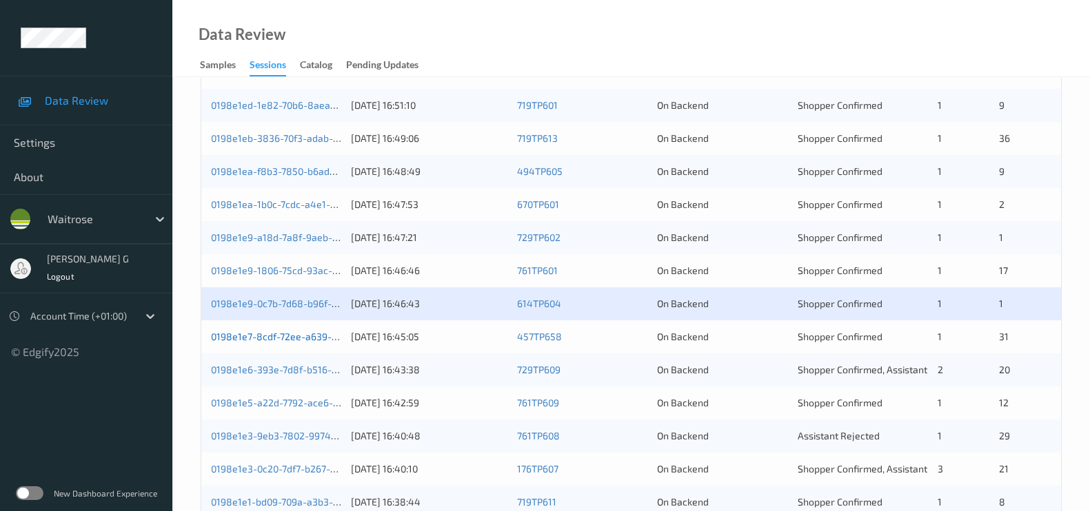
click at [269, 338] on link "0198e1e7-8cdf-72ee-a639-feff4617ae62" at bounding box center [300, 337] width 179 height 12
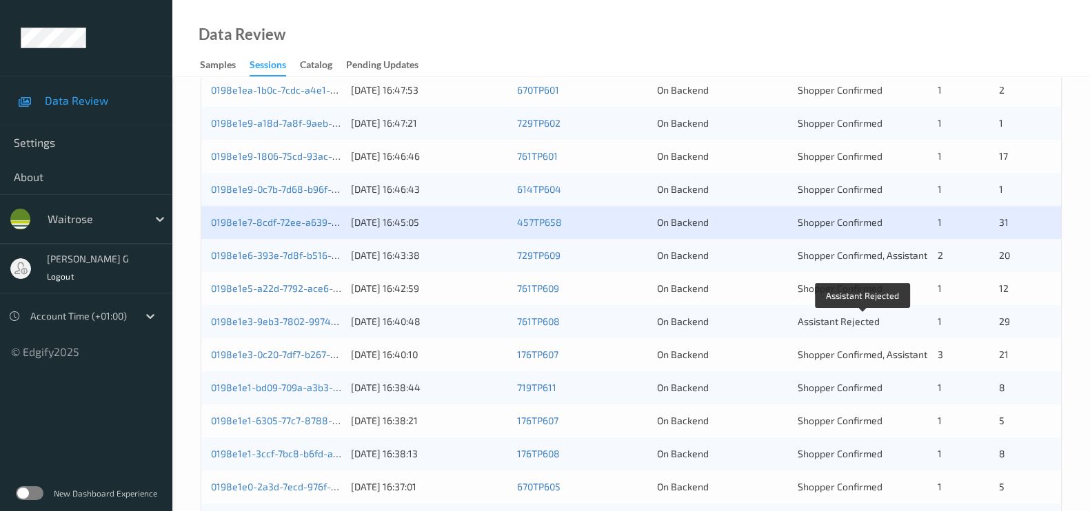
scroll to position [486, 0]
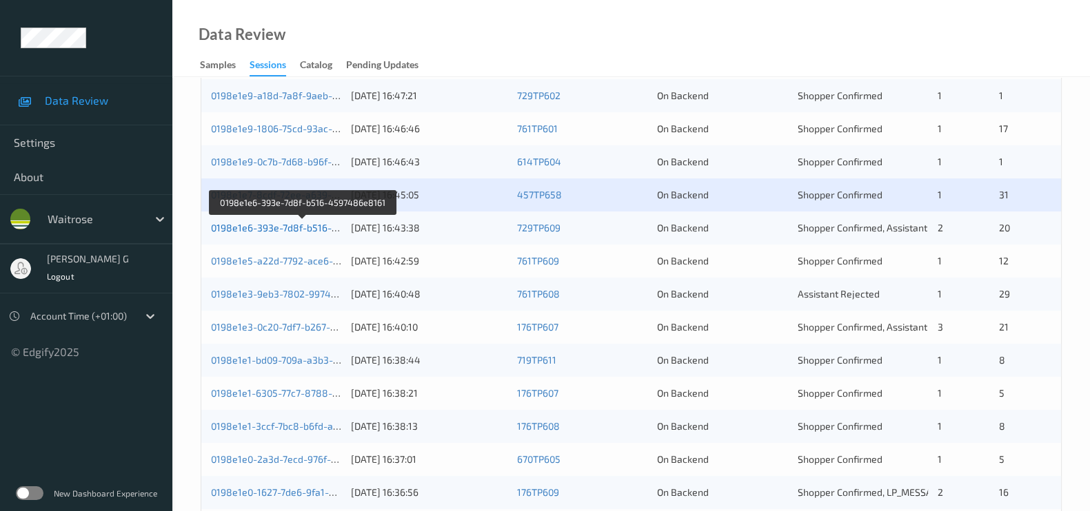
click at [256, 225] on link "0198e1e6-393e-7d8f-b516-4597486e8161" at bounding box center [304, 228] width 186 height 12
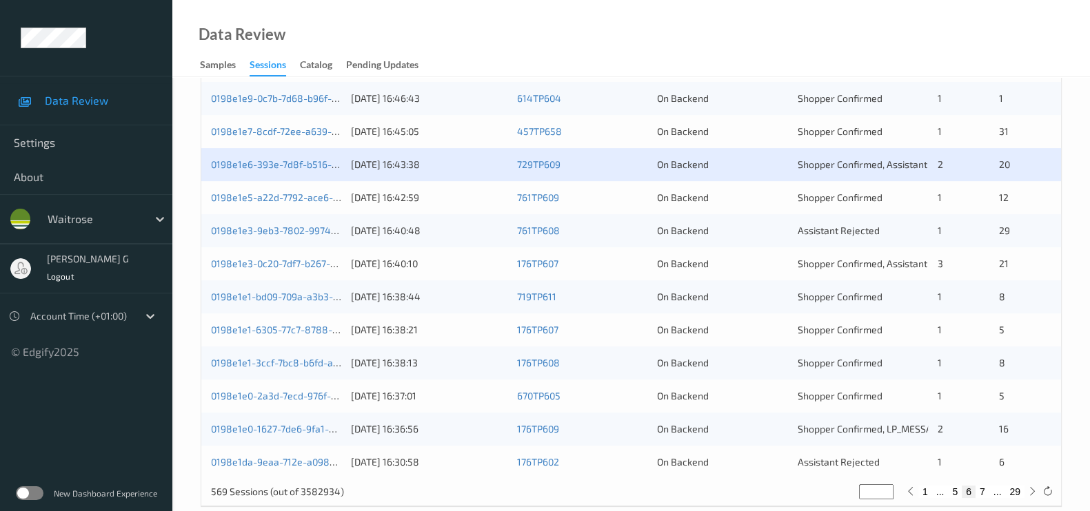
scroll to position [571, 0]
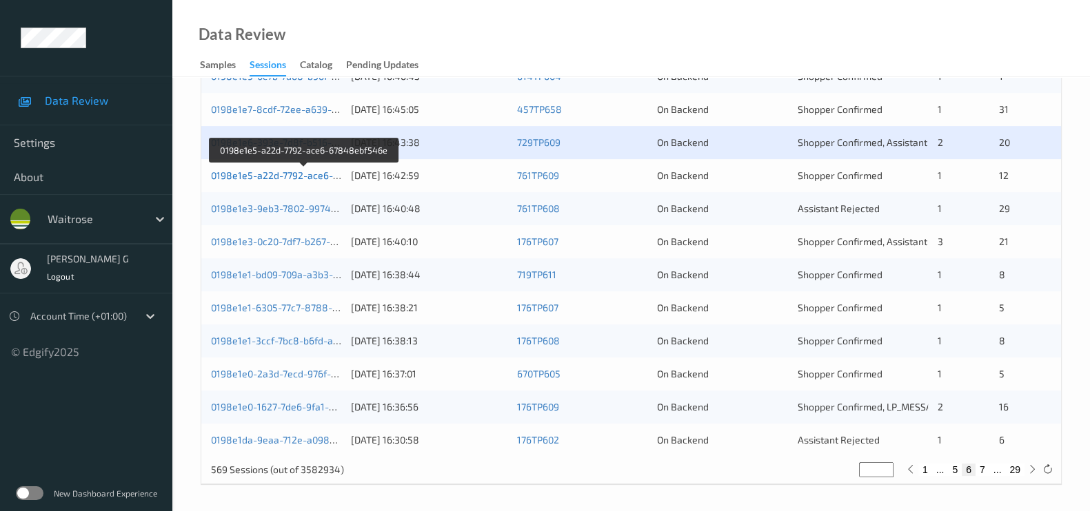
click at [256, 174] on link "0198e1e5-a22d-7792-ace6-67848ebf546e" at bounding box center [305, 176] width 188 height 12
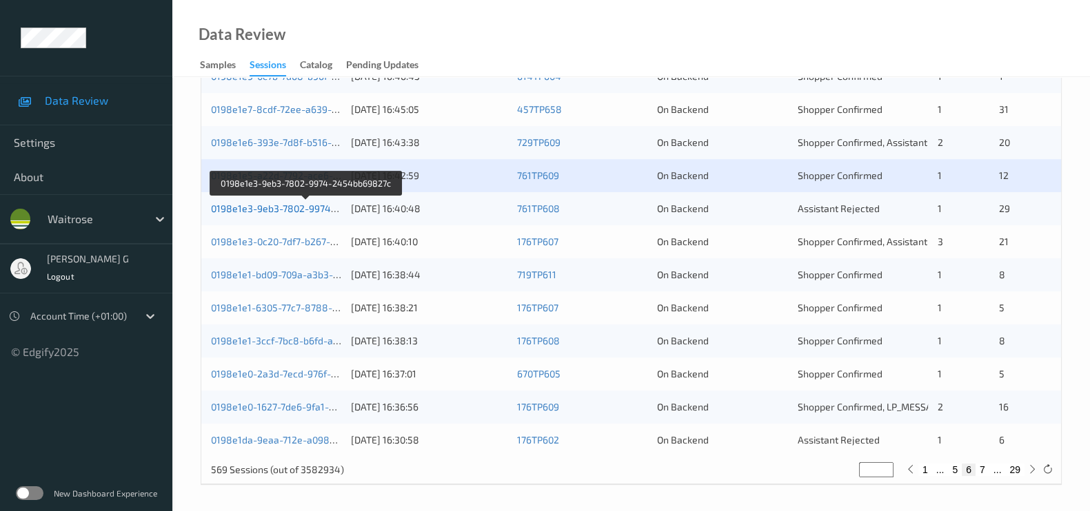
click at [252, 206] on link "0198e1e3-9eb3-7802-9974-2454bb69827c" at bounding box center [306, 209] width 191 height 12
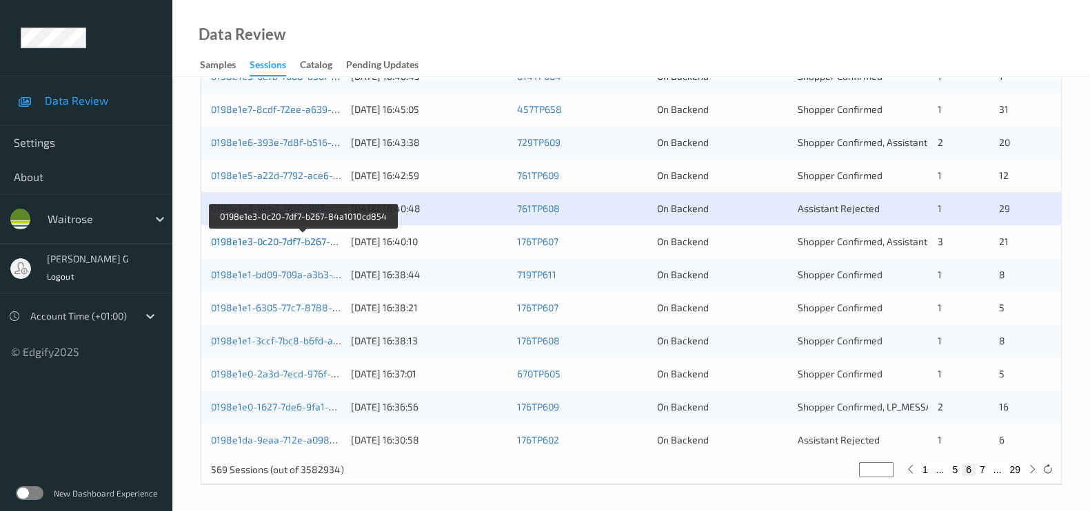
click at [241, 243] on link "0198e1e3-0c20-7df7-b267-84a1010cd854" at bounding box center [303, 242] width 185 height 12
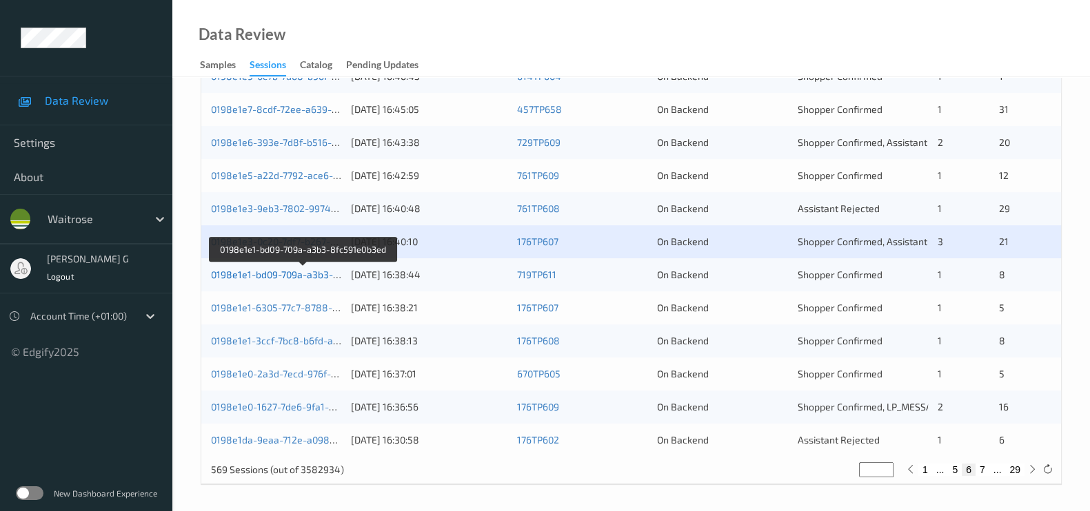
click at [266, 270] on link "0198e1e1-bd09-709a-a3b3-8fc591e0b3ed" at bounding box center [303, 275] width 185 height 12
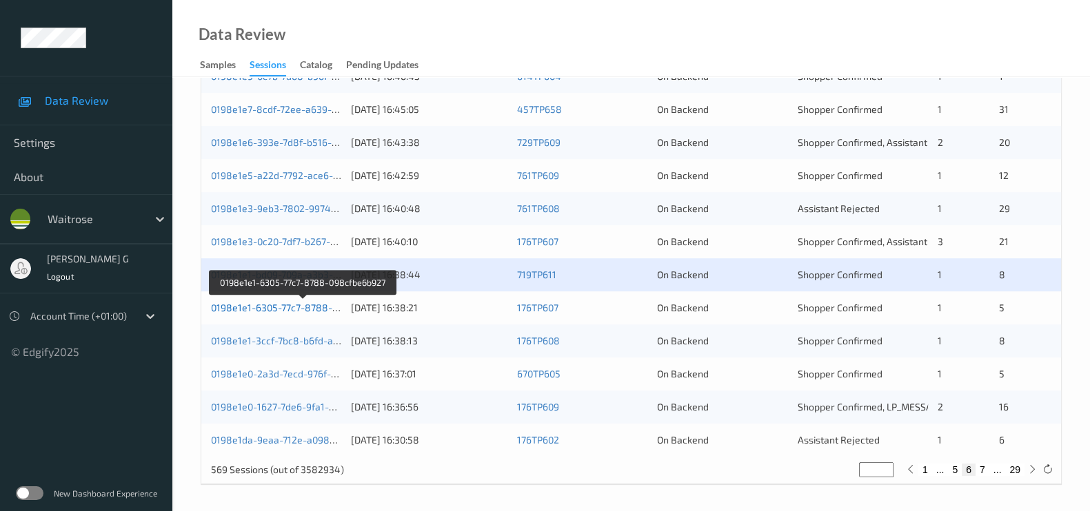
click at [284, 306] on link "0198e1e1-6305-77c7-8788-098cfbe6b927" at bounding box center [303, 308] width 185 height 12
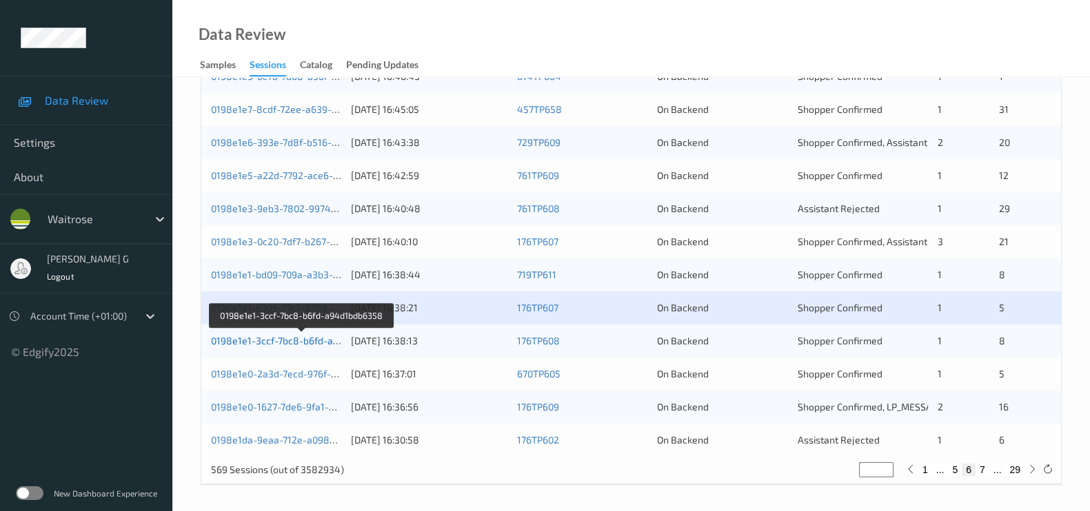
click at [263, 335] on link "0198e1e1-3ccf-7bc8-b6fd-a94d1bdb6358" at bounding box center [302, 341] width 183 height 12
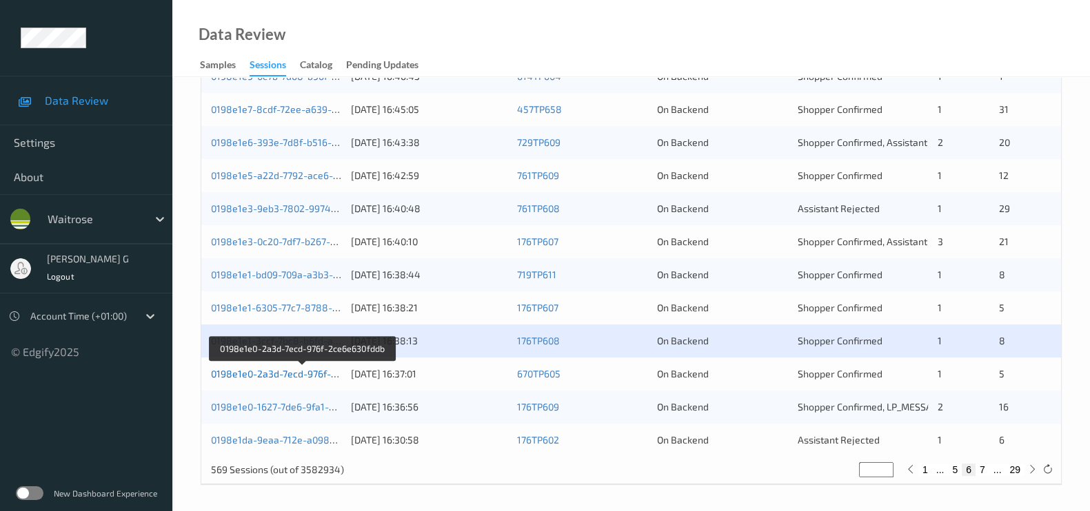
click at [245, 371] on link "0198e1e0-2a3d-7ecd-976f-2ce6e630fddb" at bounding box center [302, 374] width 183 height 12
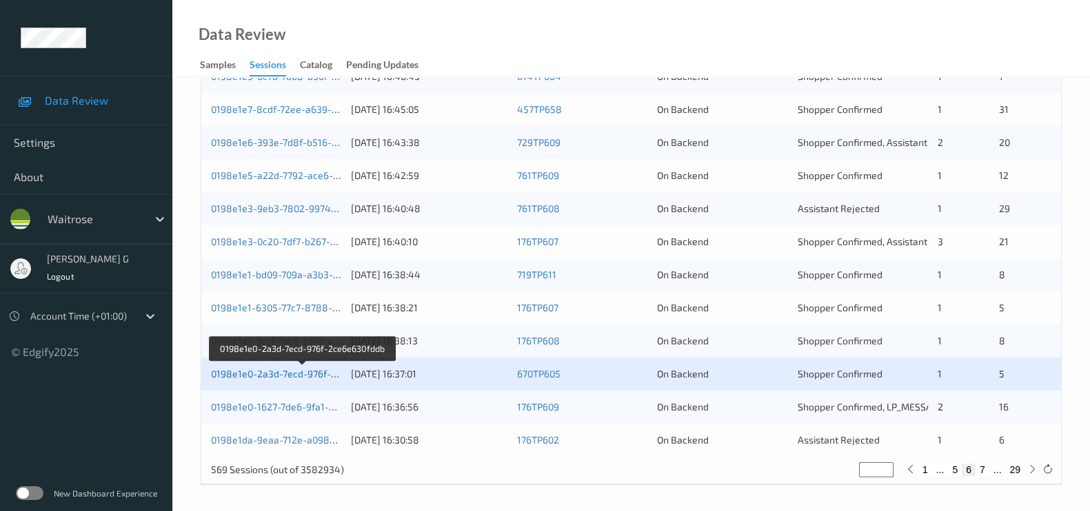
click at [241, 370] on link "0198e1e0-2a3d-7ecd-976f-2ce6e630fddb" at bounding box center [302, 374] width 183 height 12
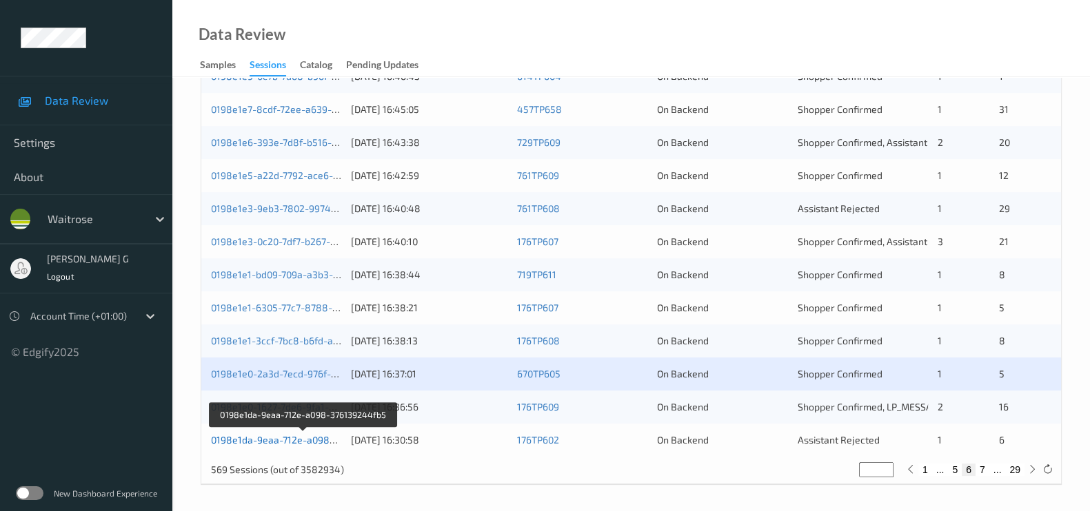
click at [263, 439] on link "0198e1da-9eaa-712e-a098-376139244fb5" at bounding box center [304, 440] width 186 height 12
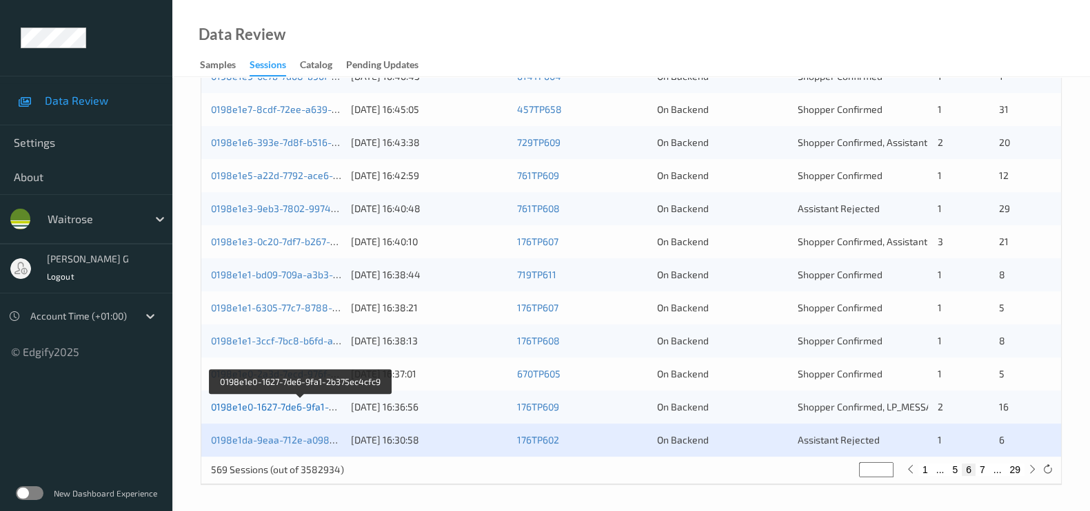
click at [298, 401] on link "0198e1e0-1627-7de6-9fa1-2b375ec4cfc9" at bounding box center [301, 407] width 180 height 12
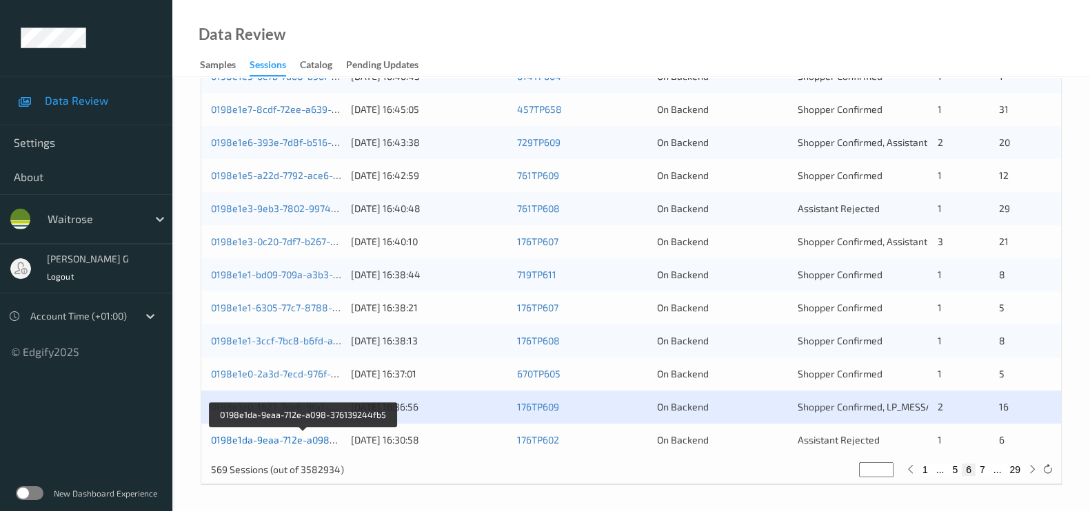
click at [255, 438] on link "0198e1da-9eaa-712e-a098-376139244fb5" at bounding box center [304, 440] width 186 height 12
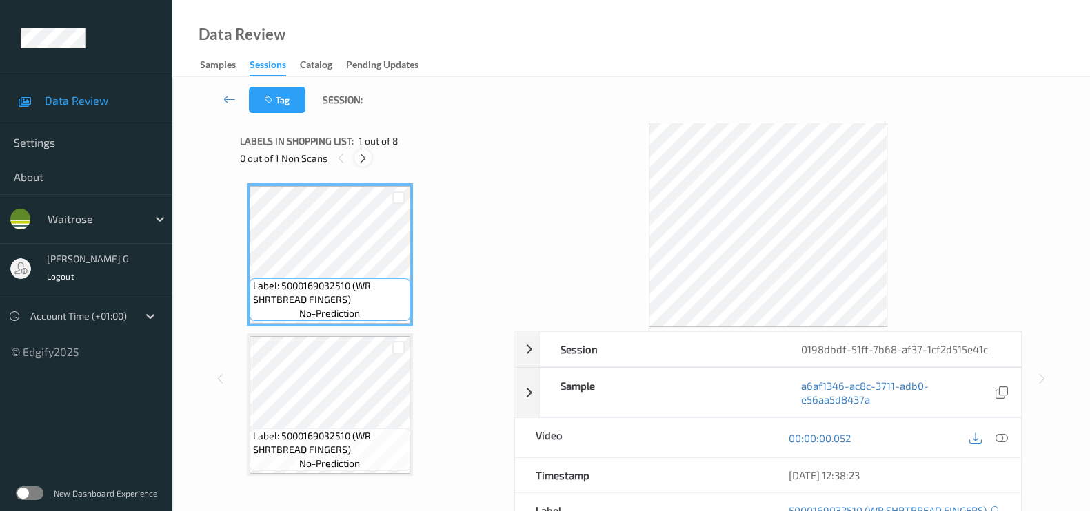
click at [360, 158] on icon at bounding box center [363, 158] width 12 height 12
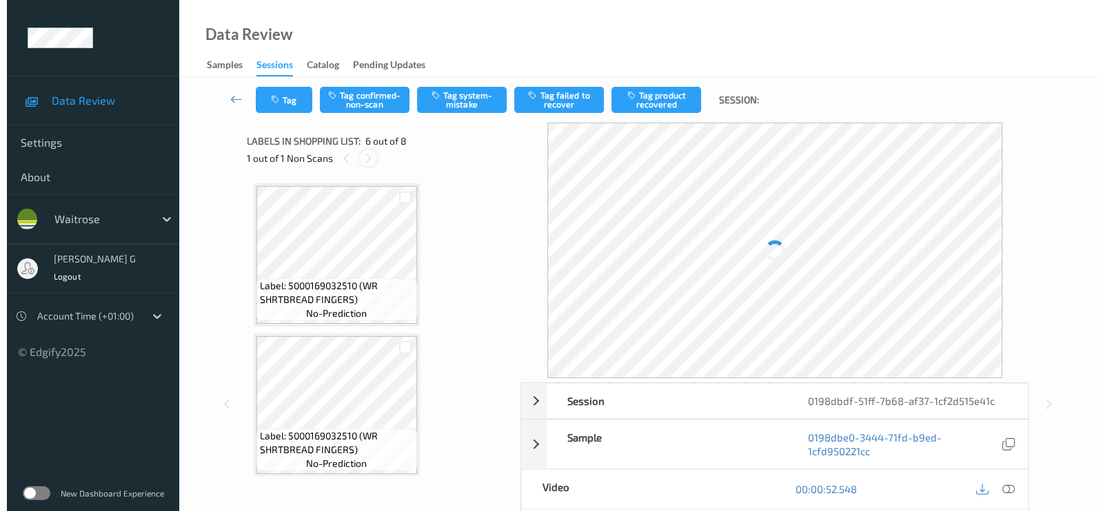
scroll to position [604, 0]
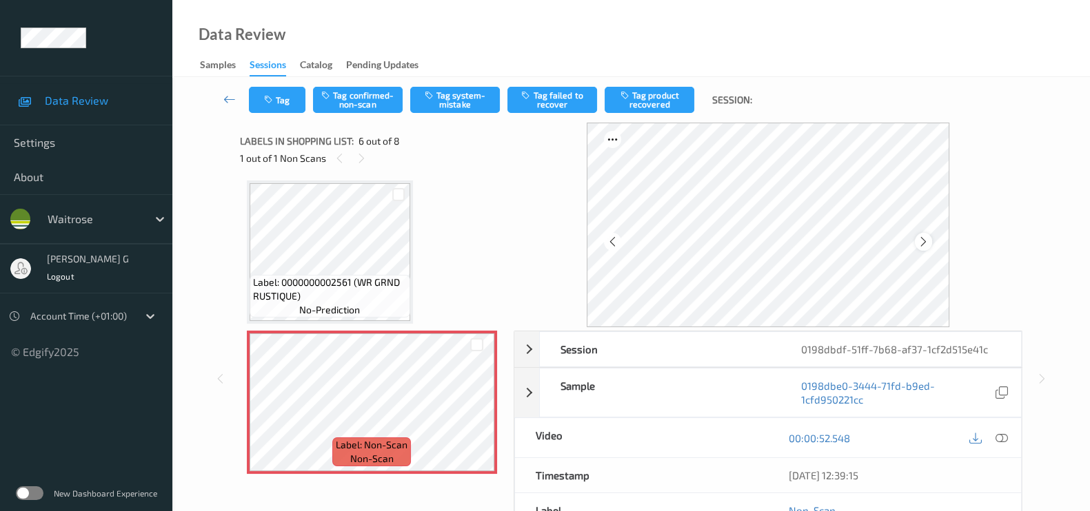
click at [927, 239] on icon at bounding box center [923, 242] width 12 height 12
click at [999, 440] on icon at bounding box center [1001, 438] width 12 height 12
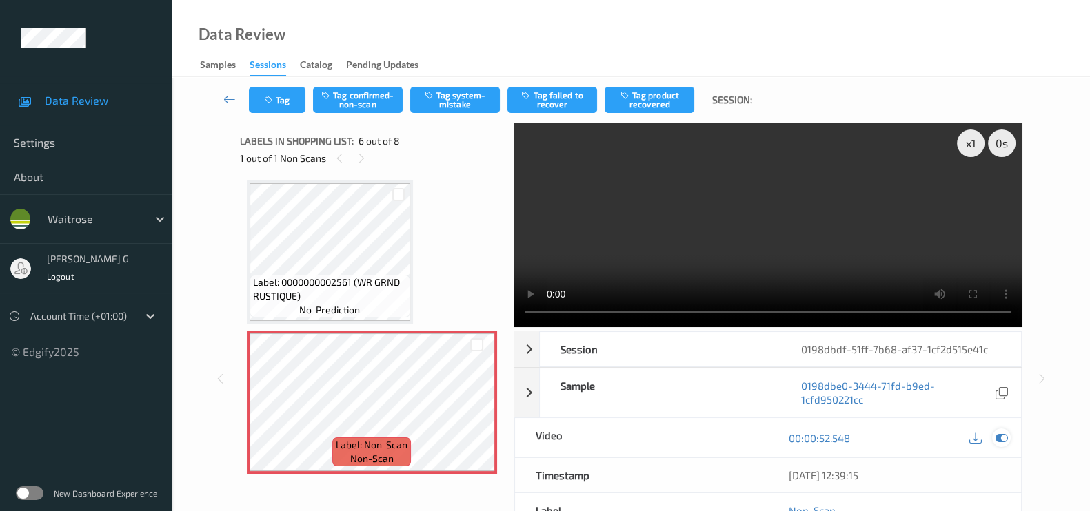
click at [997, 434] on icon at bounding box center [1001, 438] width 12 height 12
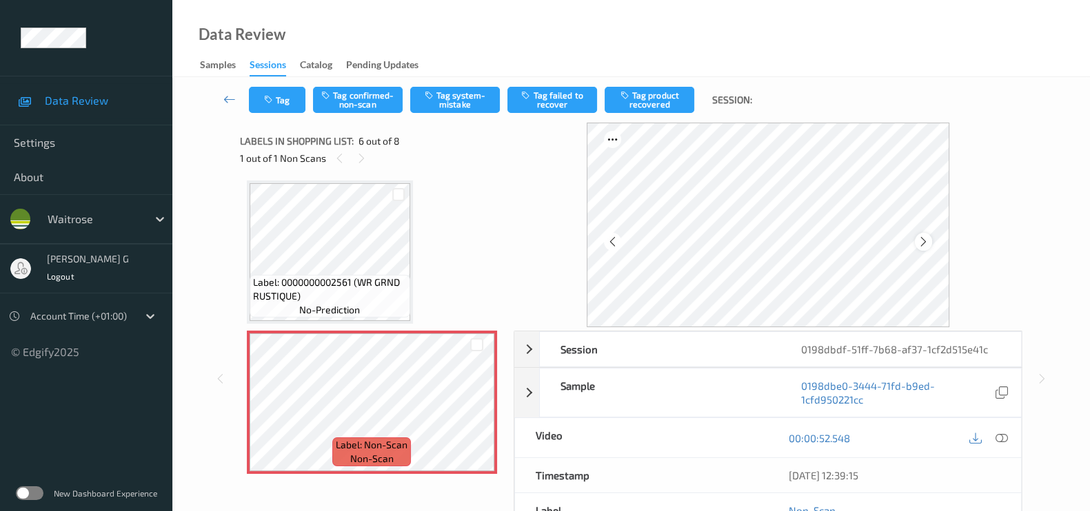
click at [924, 243] on icon at bounding box center [923, 242] width 12 height 12
click at [997, 436] on icon at bounding box center [1001, 438] width 12 height 12
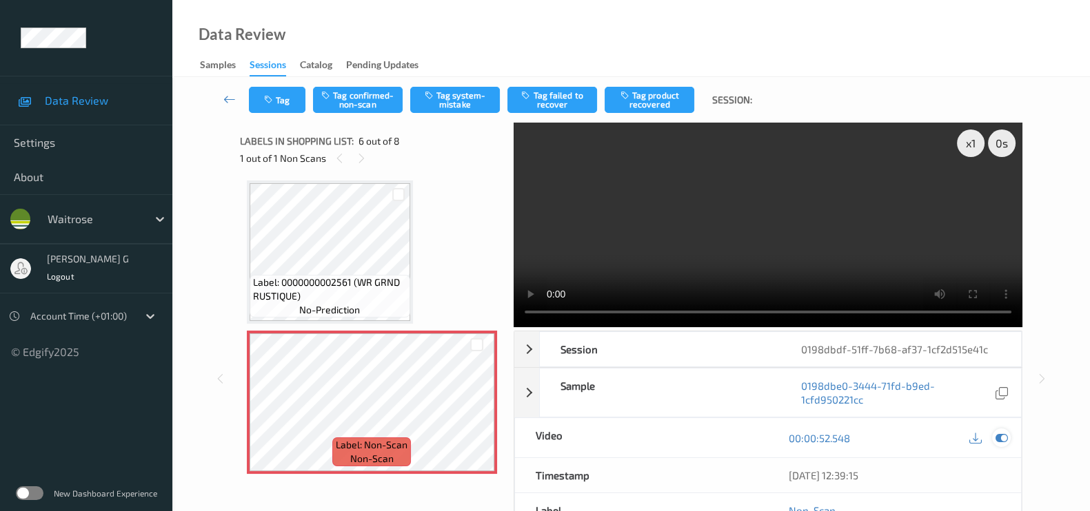
click at [999, 439] on icon at bounding box center [1001, 438] width 12 height 12
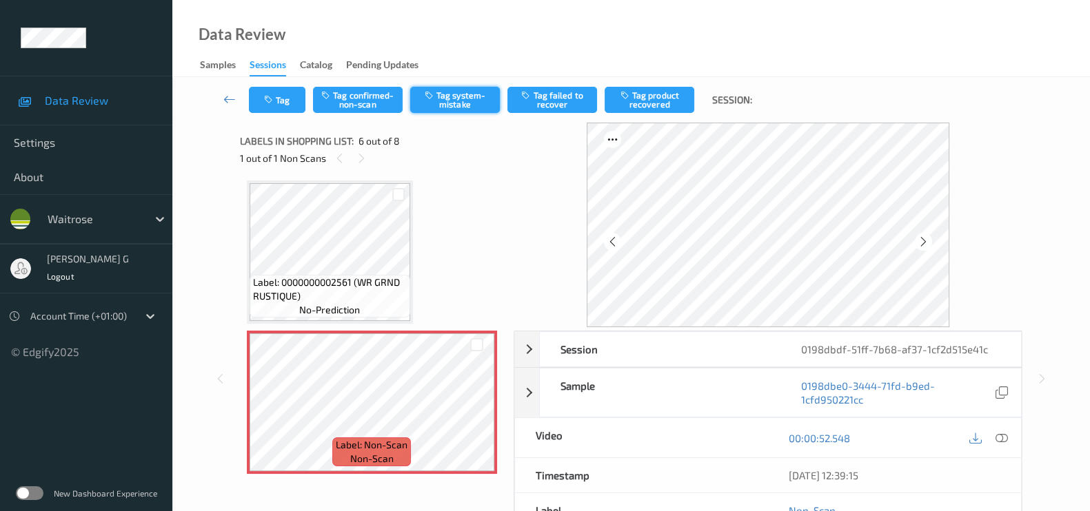
click at [469, 98] on button "Tag system-mistake" at bounding box center [455, 100] width 90 height 26
click at [286, 95] on button "Tag" at bounding box center [277, 100] width 57 height 26
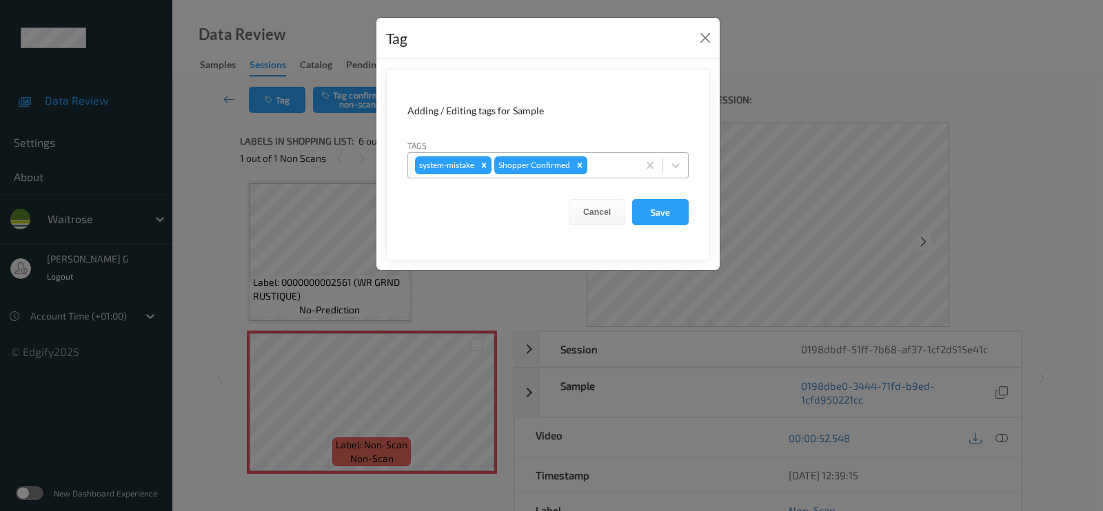
click at [609, 162] on div at bounding box center [610, 165] width 41 height 17
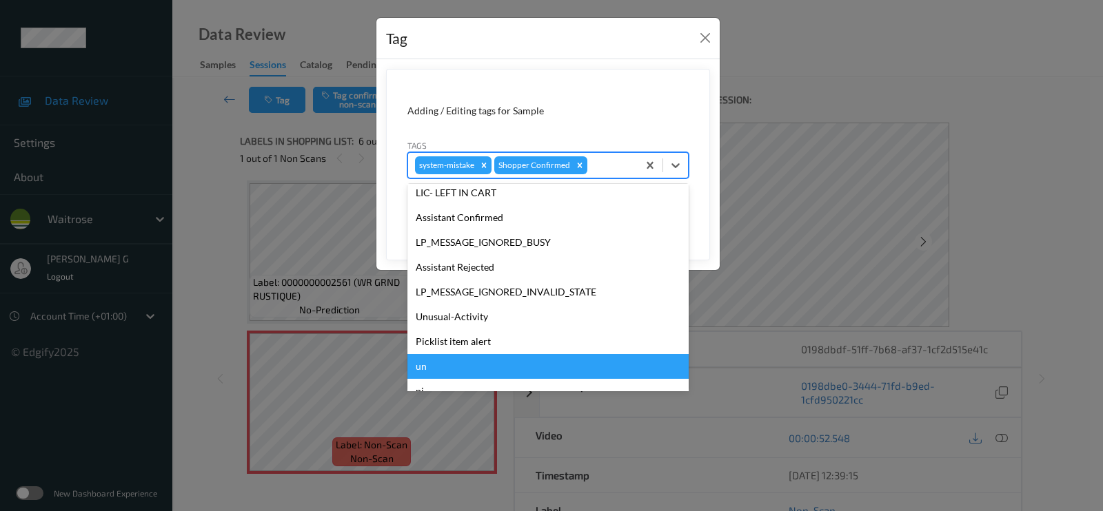
scroll to position [269, 0]
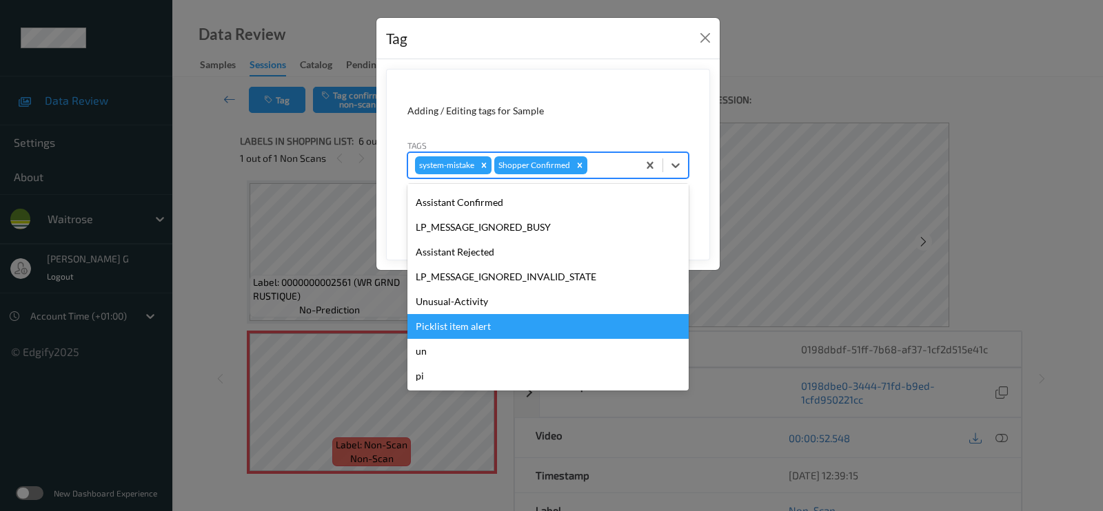
click at [470, 320] on div "Picklist item alert" at bounding box center [547, 326] width 281 height 25
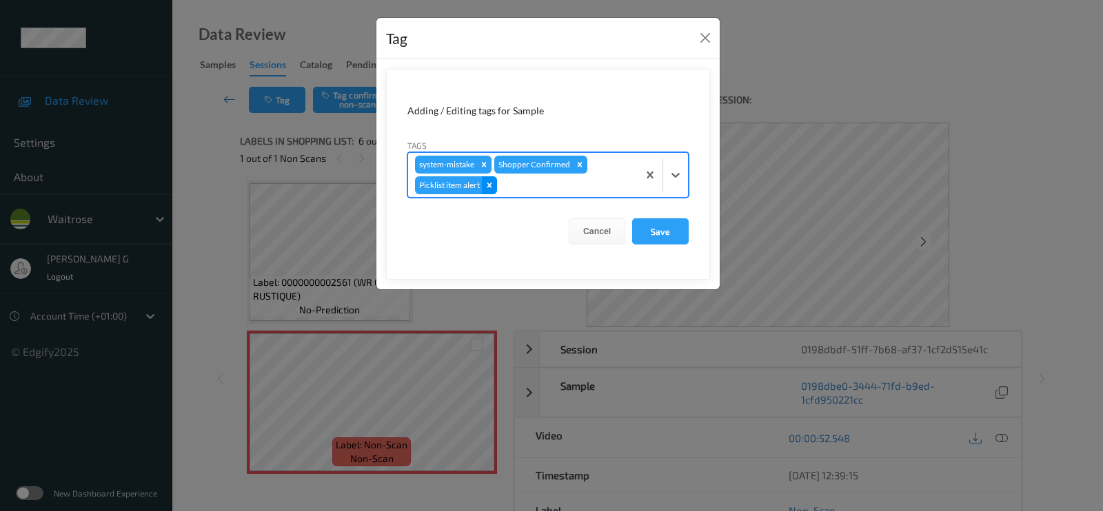
click at [496, 187] on div "Remove Picklist item alert" at bounding box center [489, 185] width 15 height 18
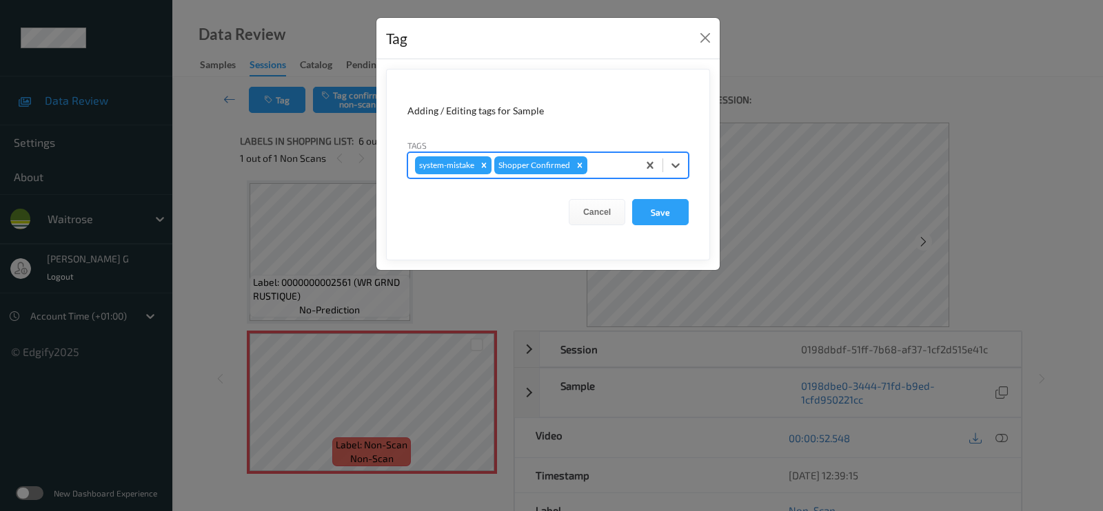
click at [600, 167] on div at bounding box center [610, 165] width 41 height 17
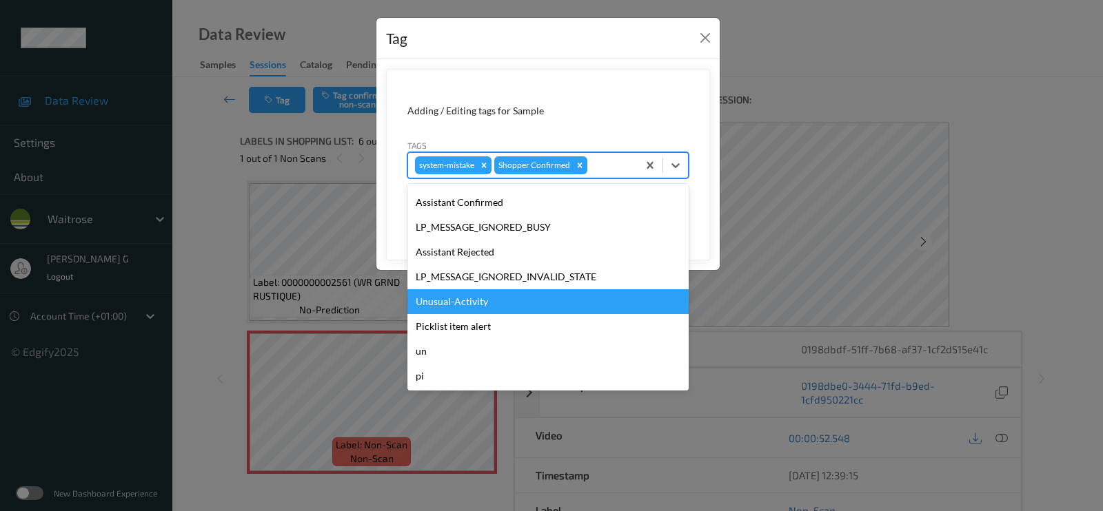
click at [462, 295] on div "Unusual-Activity" at bounding box center [547, 301] width 281 height 25
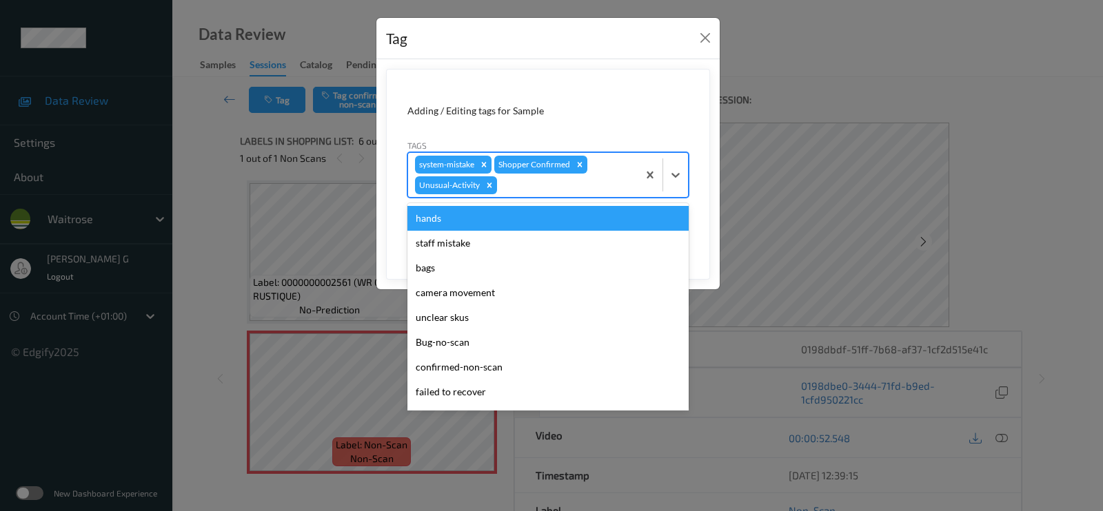
click at [530, 183] on div at bounding box center [565, 185] width 131 height 17
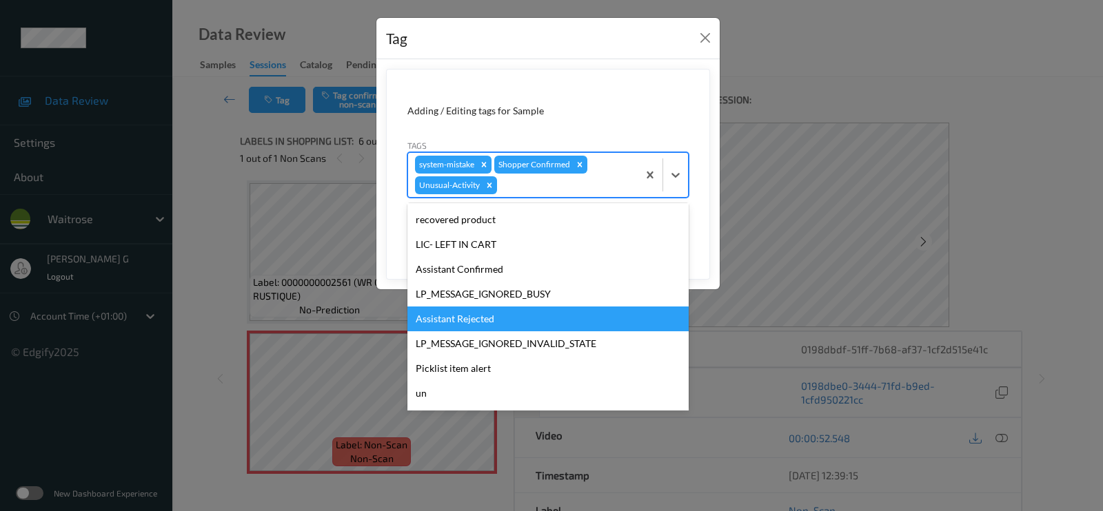
scroll to position [245, 0]
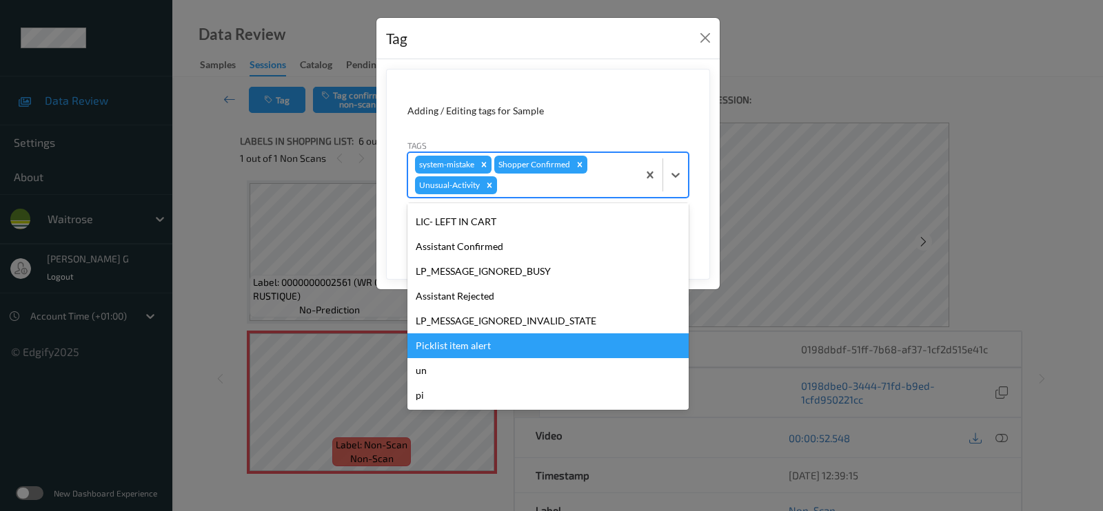
click at [448, 349] on div "Picklist item alert" at bounding box center [547, 346] width 281 height 25
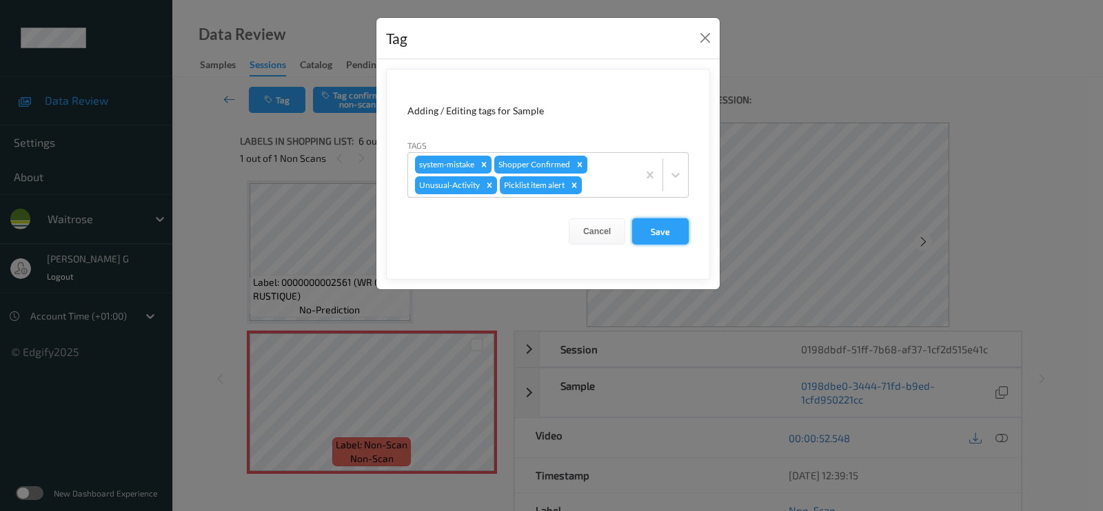
click at [663, 229] on button "Save" at bounding box center [660, 231] width 57 height 26
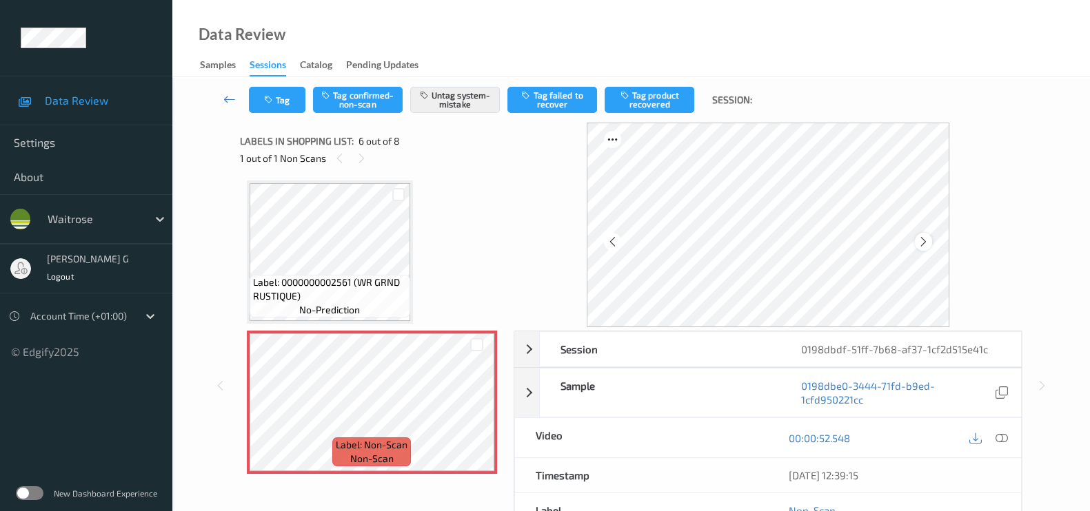
click at [929, 242] on icon at bounding box center [923, 242] width 12 height 12
click at [925, 243] on icon at bounding box center [923, 242] width 12 height 12
click at [1006, 435] on icon at bounding box center [1001, 438] width 12 height 12
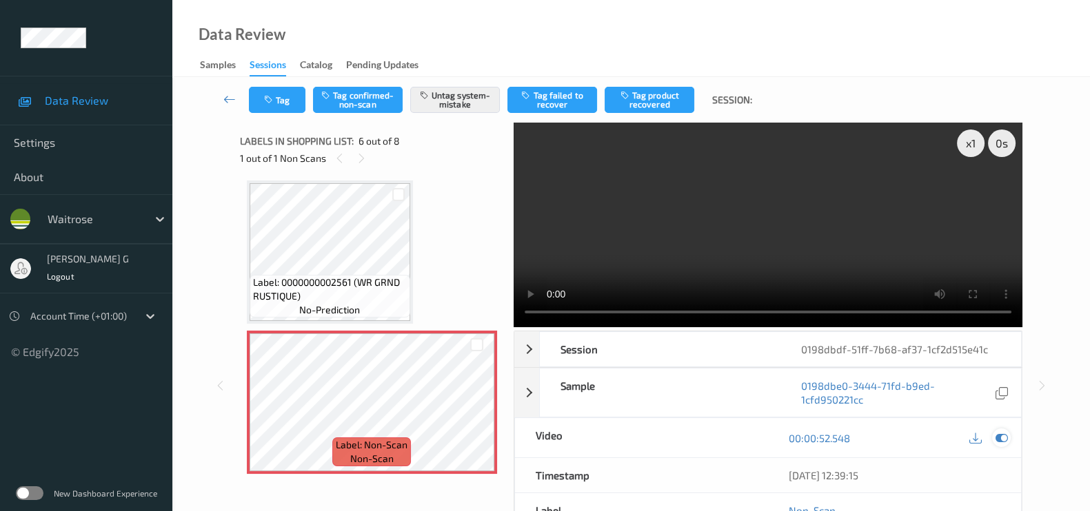
click at [1002, 441] on icon at bounding box center [1001, 438] width 12 height 12
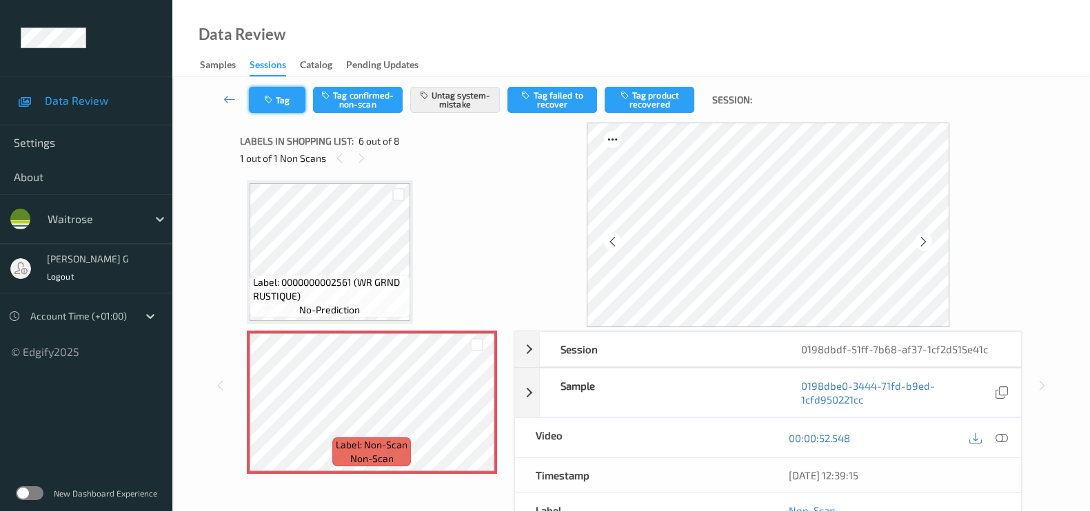
click at [251, 91] on button "Tag" at bounding box center [277, 100] width 57 height 26
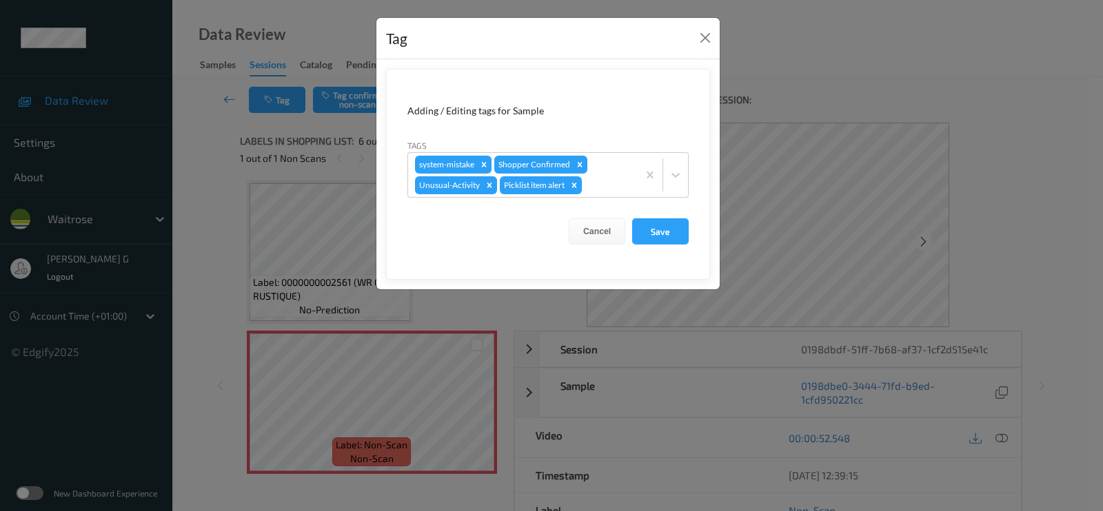
click at [1048, 253] on div "Tag Adding / Editing tags for Sample Tags system-mistake Shopper Confirmed Unus…" at bounding box center [551, 255] width 1103 height 511
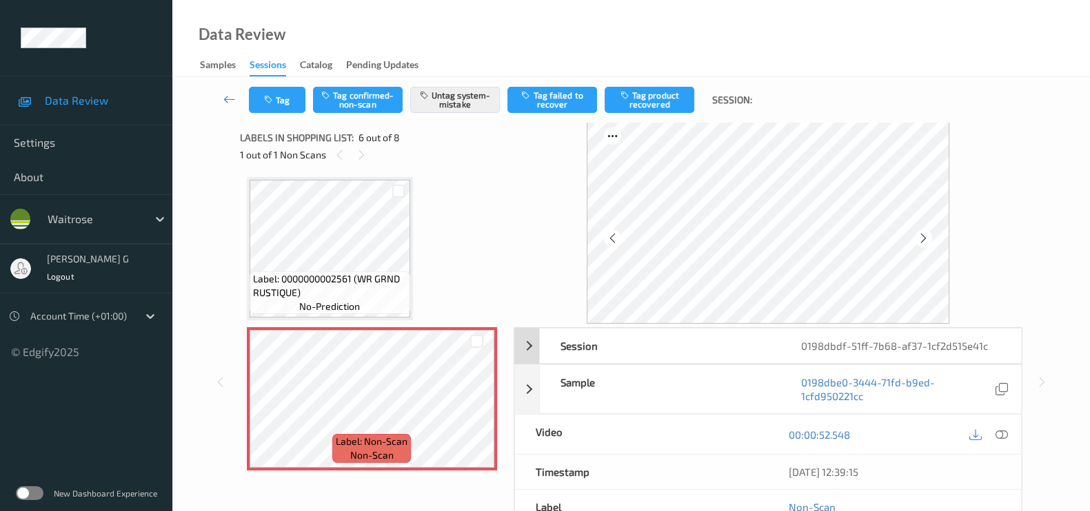
scroll to position [164, 0]
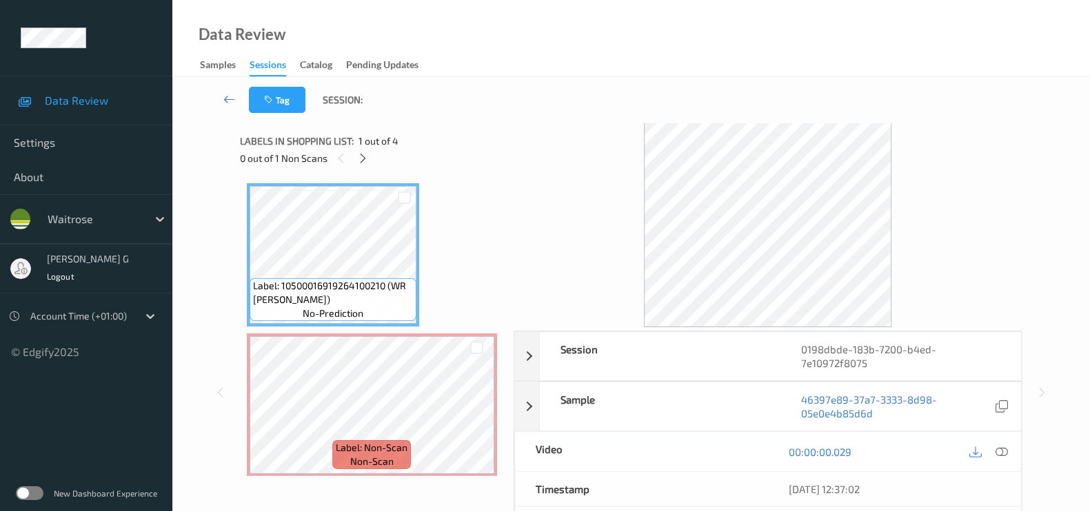
click at [476, 160] on div "0 out of 1 Non Scans" at bounding box center [372, 158] width 264 height 17
click at [364, 157] on icon at bounding box center [363, 158] width 12 height 12
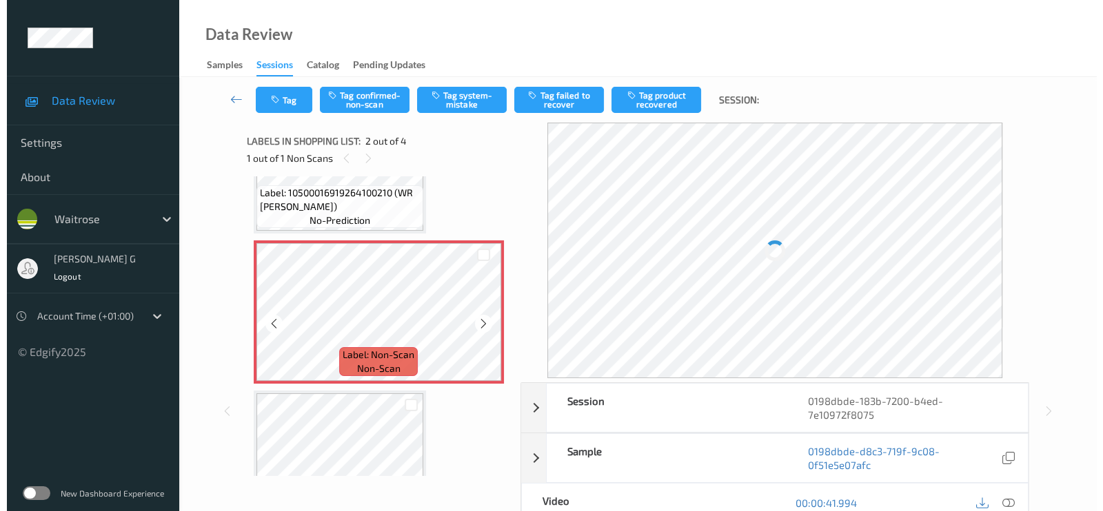
scroll to position [7, 0]
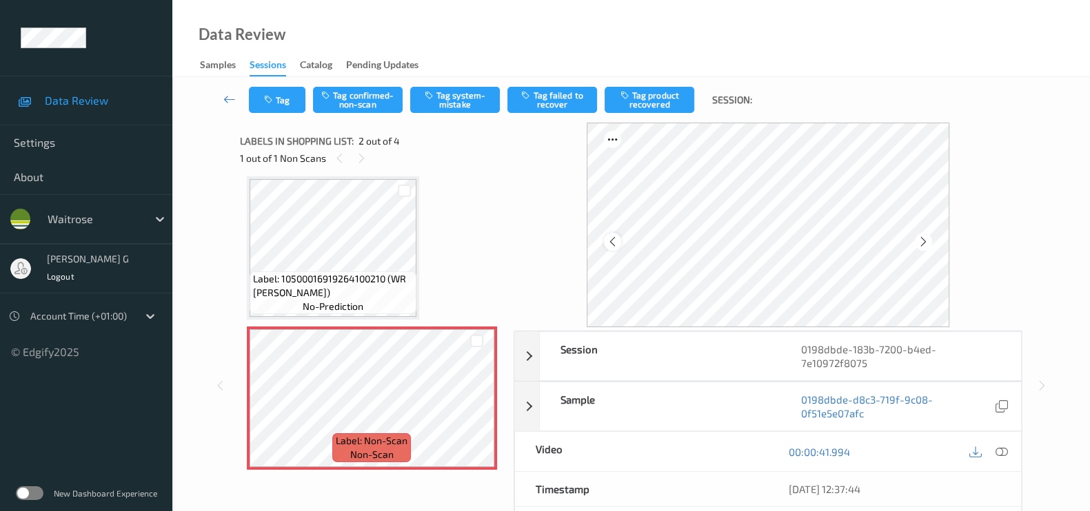
click at [613, 239] on icon at bounding box center [613, 242] width 12 height 12
click at [1003, 451] on icon at bounding box center [1001, 452] width 12 height 12
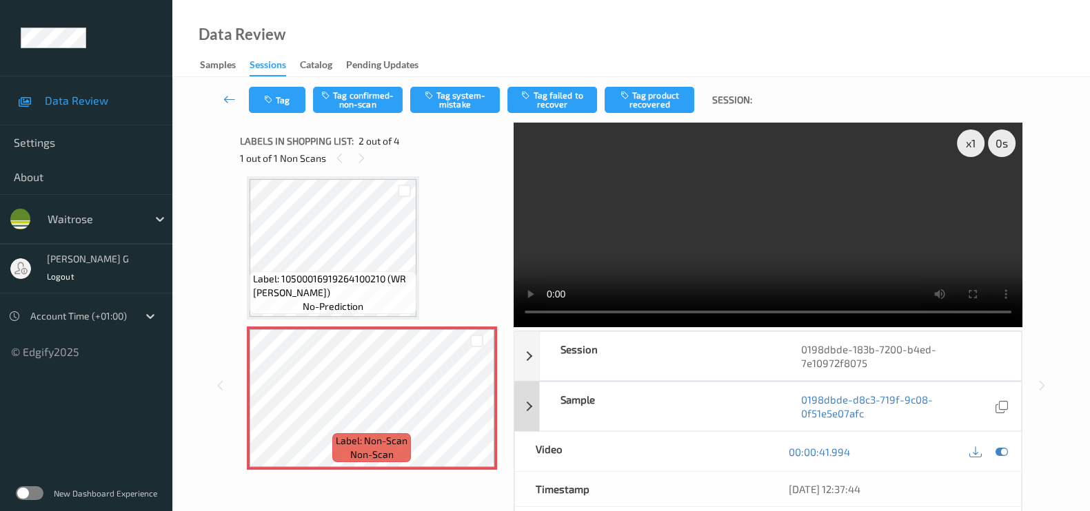
click at [993, 449] on div at bounding box center [1001, 452] width 19 height 19
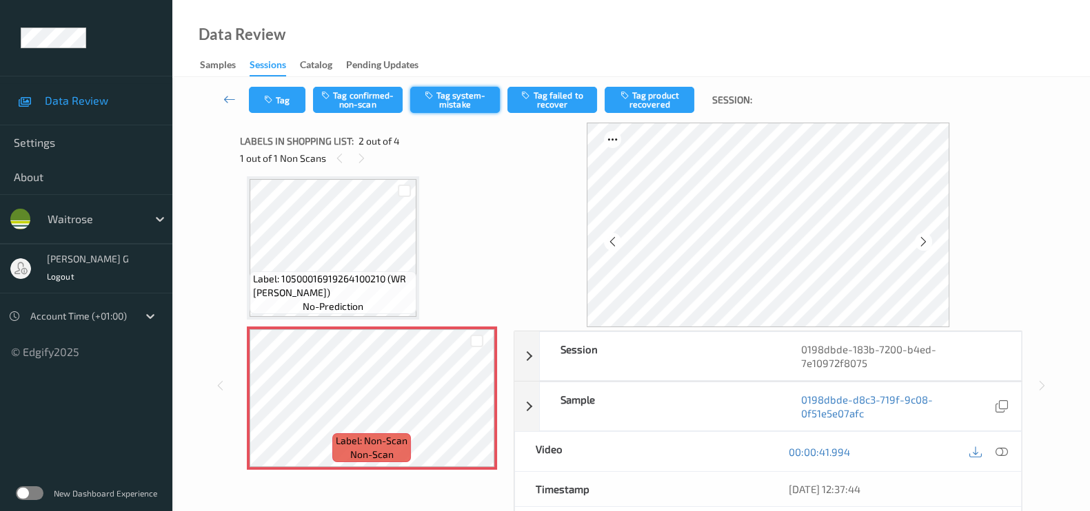
click at [458, 104] on button "Tag system-mistake" at bounding box center [455, 100] width 90 height 26
click at [276, 96] on button "Tag" at bounding box center [277, 100] width 57 height 26
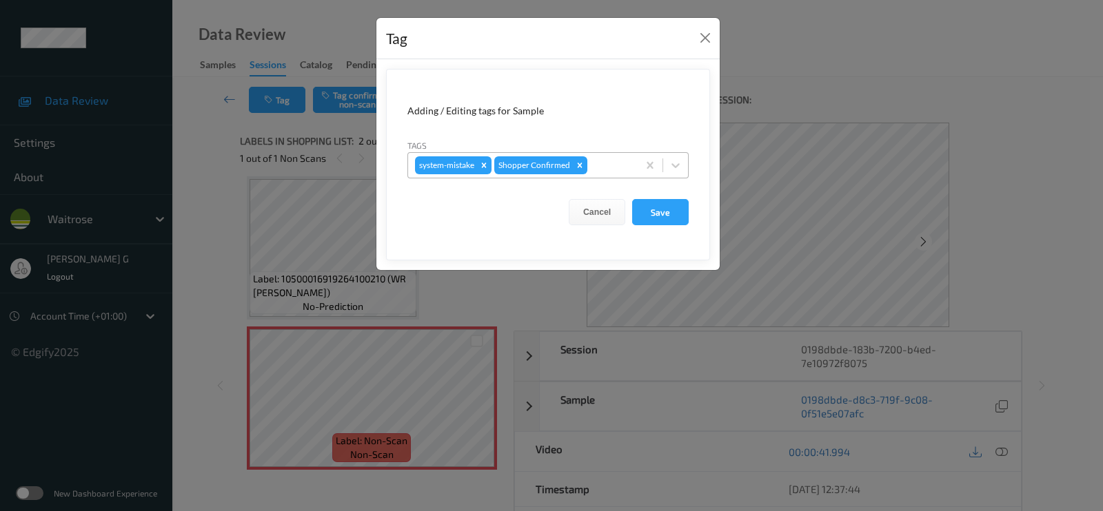
click at [607, 162] on div at bounding box center [610, 165] width 41 height 17
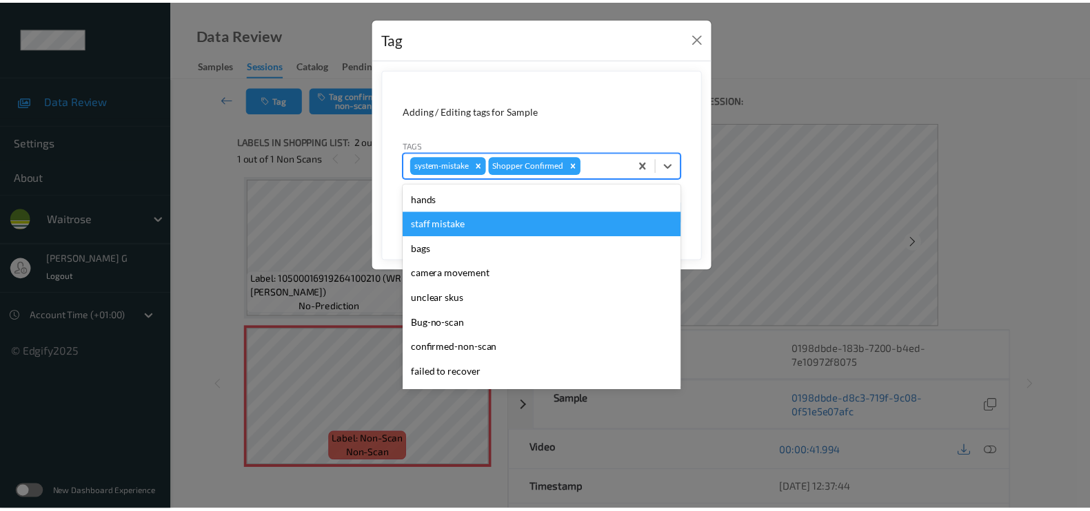
scroll to position [269, 0]
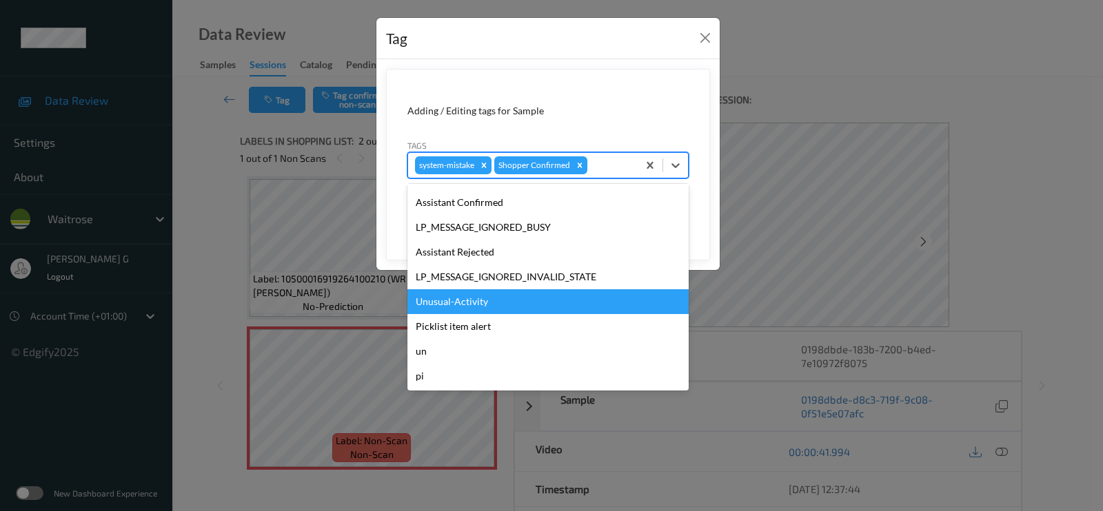
click at [434, 302] on div "Unusual-Activity" at bounding box center [547, 301] width 281 height 25
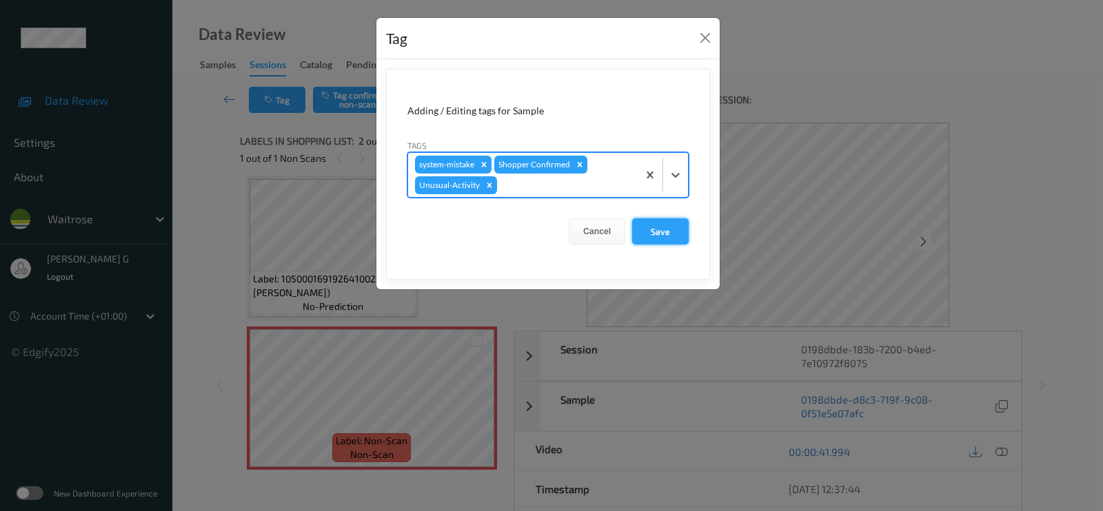
click at [664, 234] on button "Save" at bounding box center [660, 231] width 57 height 26
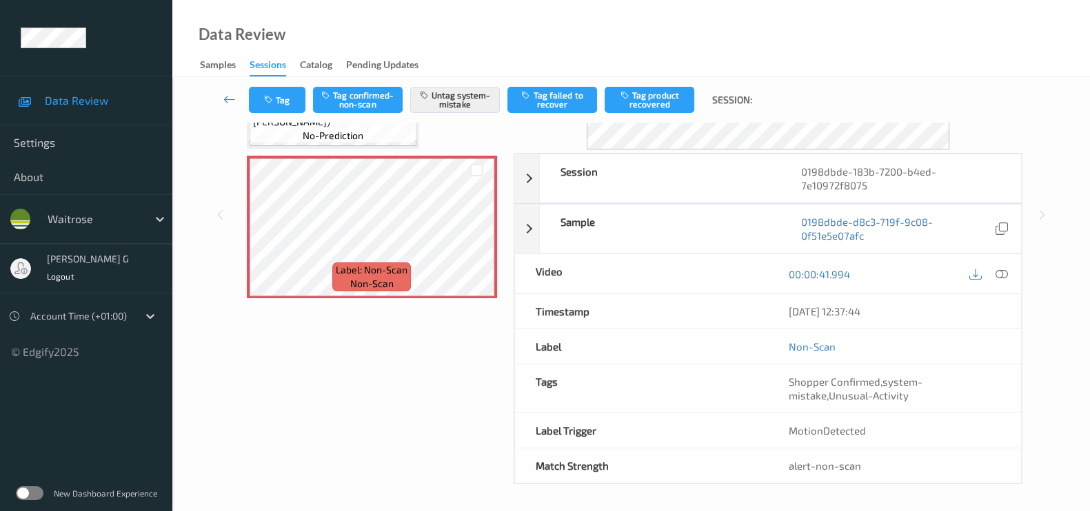
scroll to position [0, 0]
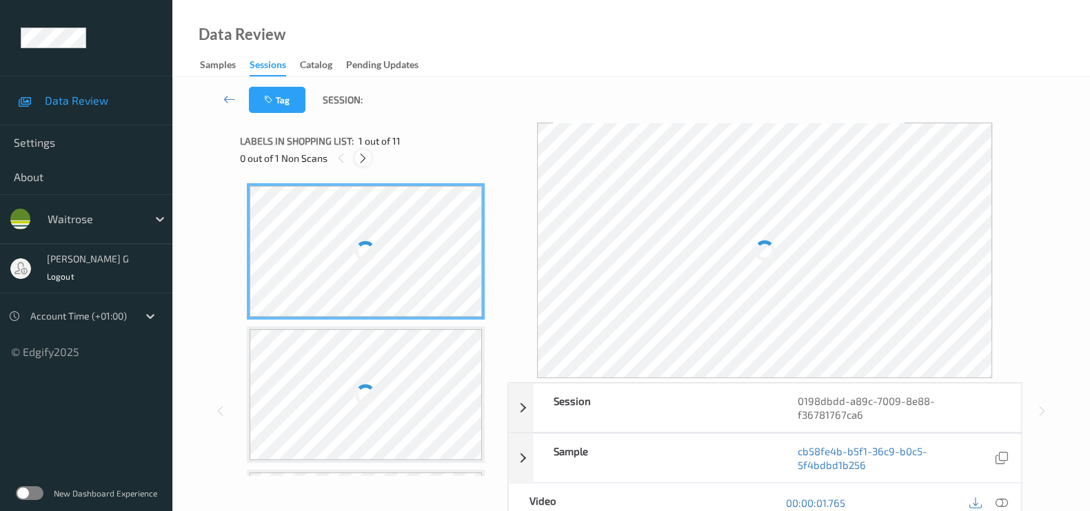
click at [360, 159] on icon at bounding box center [363, 158] width 12 height 12
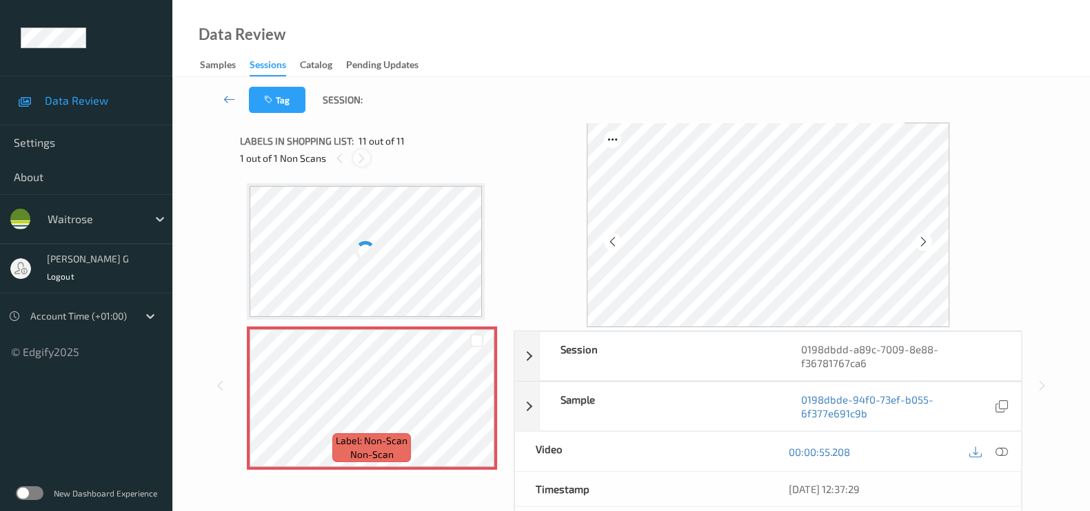
scroll to position [1336, 0]
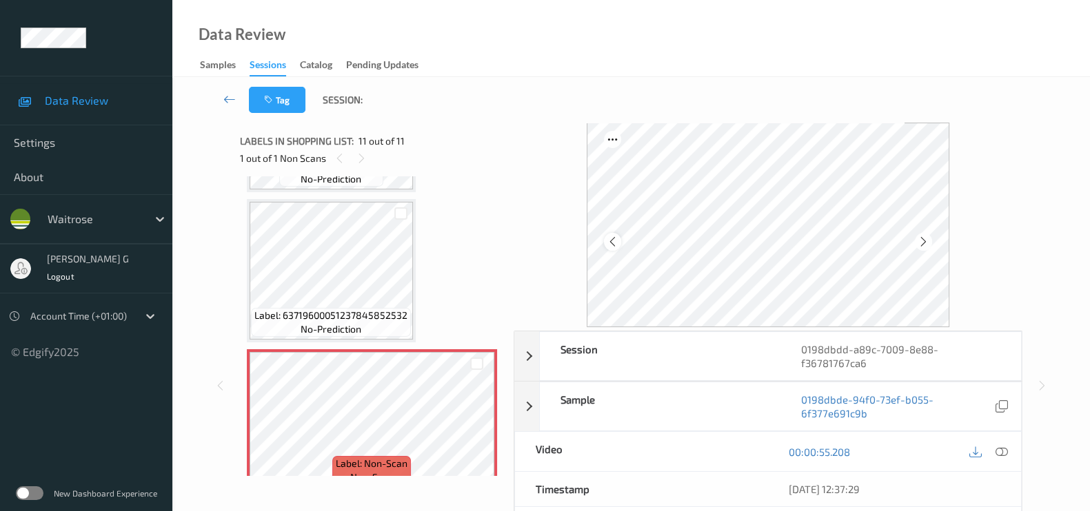
click at [609, 236] on icon at bounding box center [613, 242] width 12 height 12
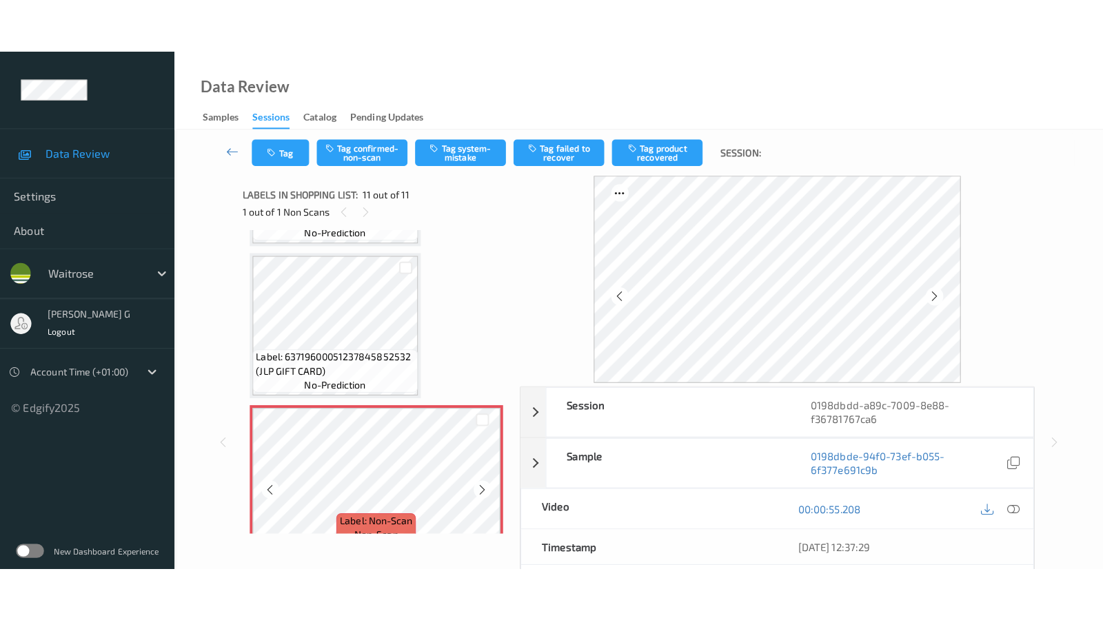
scroll to position [1350, 0]
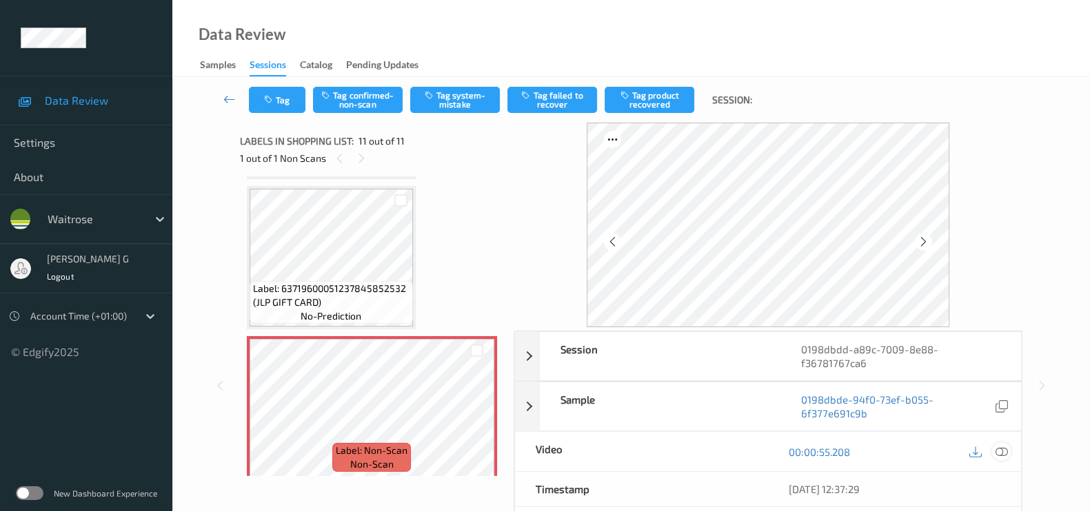
click at [1006, 449] on icon at bounding box center [1001, 452] width 12 height 12
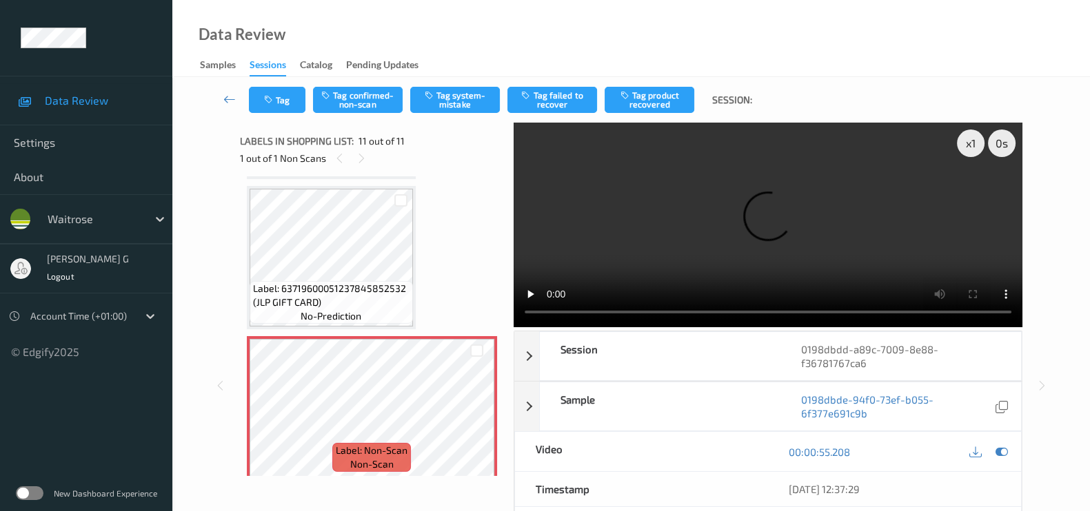
scroll to position [1240, 0]
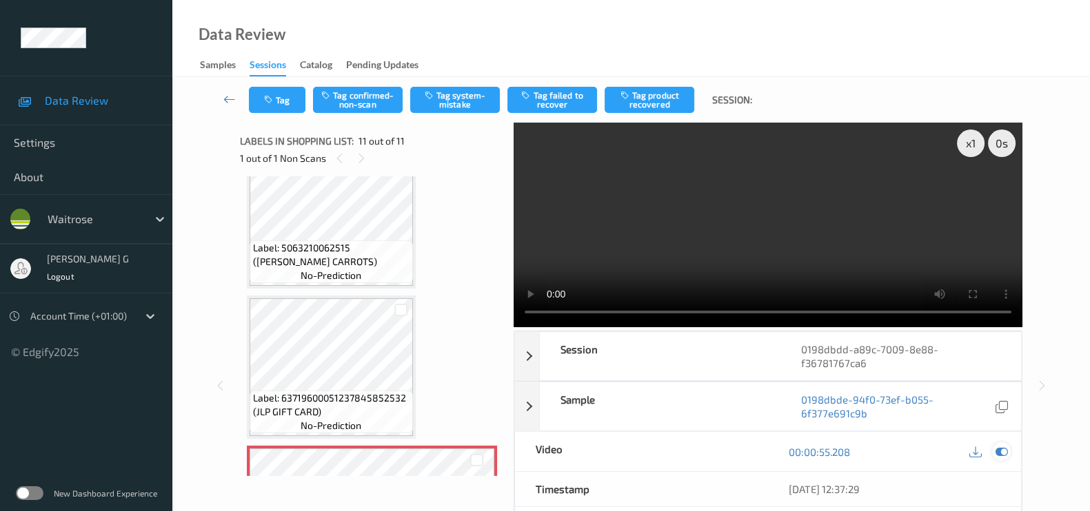
click at [1008, 447] on icon at bounding box center [1001, 452] width 12 height 12
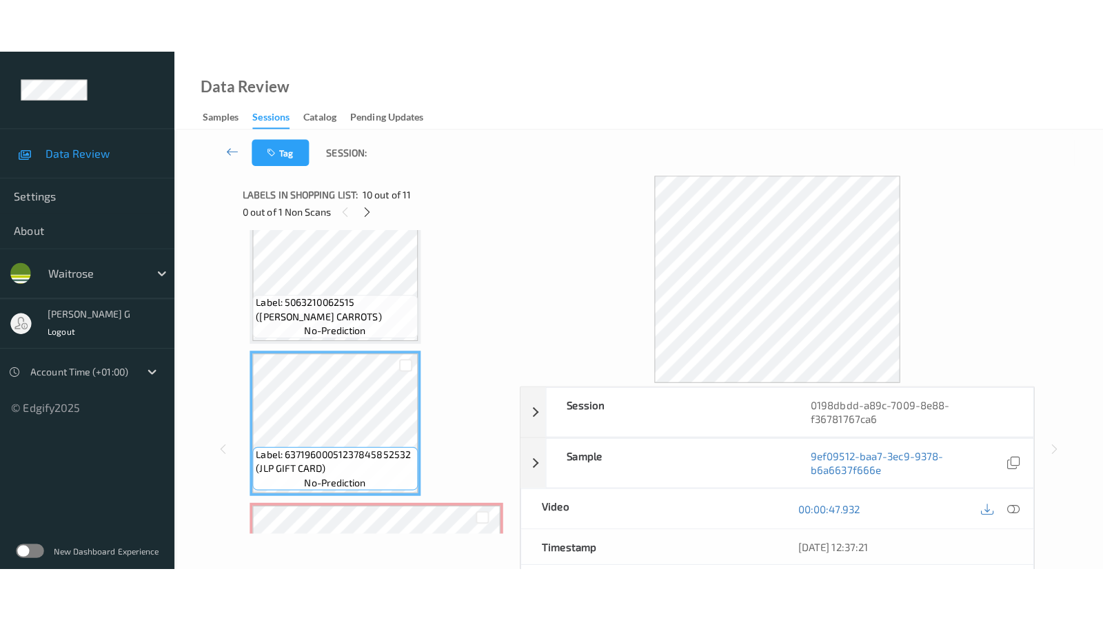
scroll to position [1326, 0]
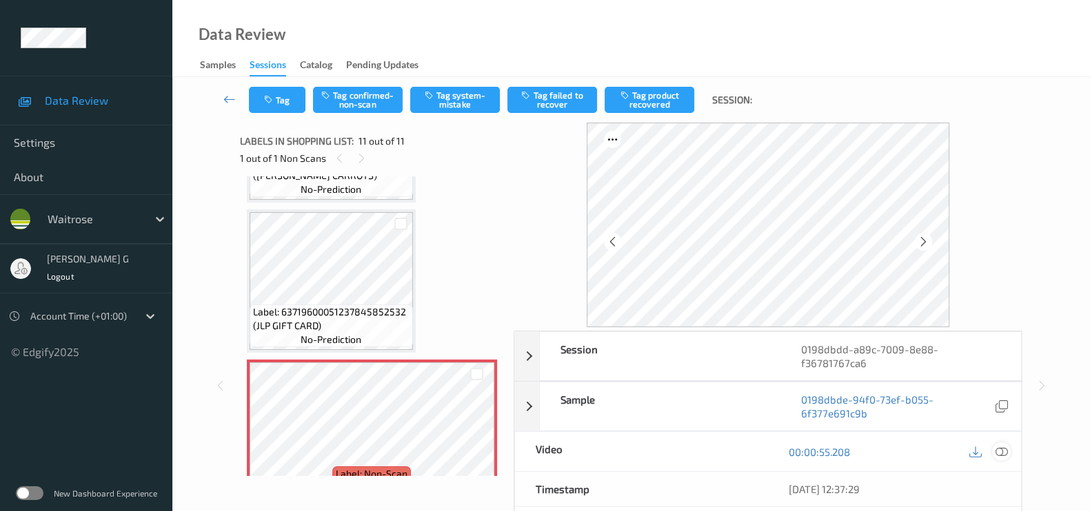
click at [1003, 454] on icon at bounding box center [1001, 452] width 12 height 12
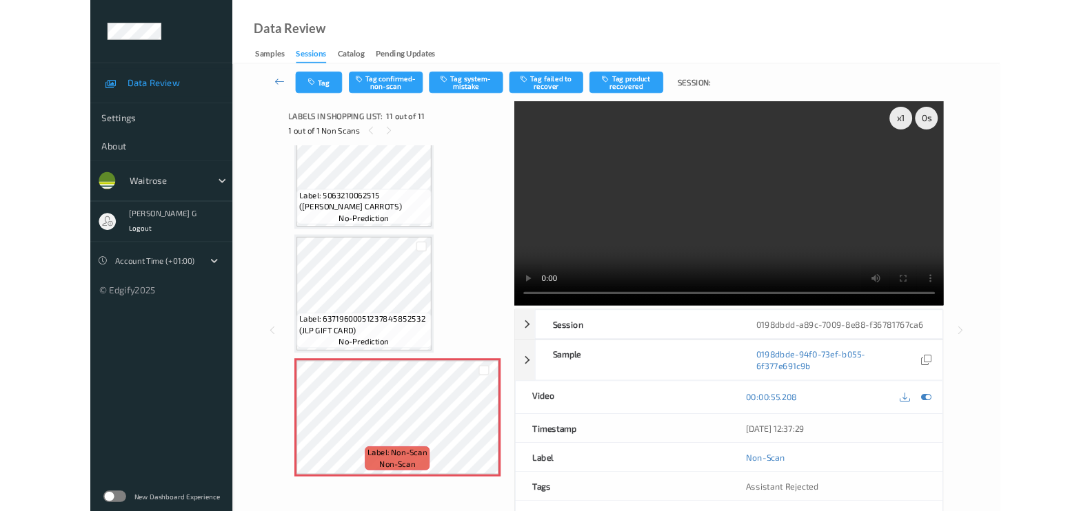
scroll to position [1240, 0]
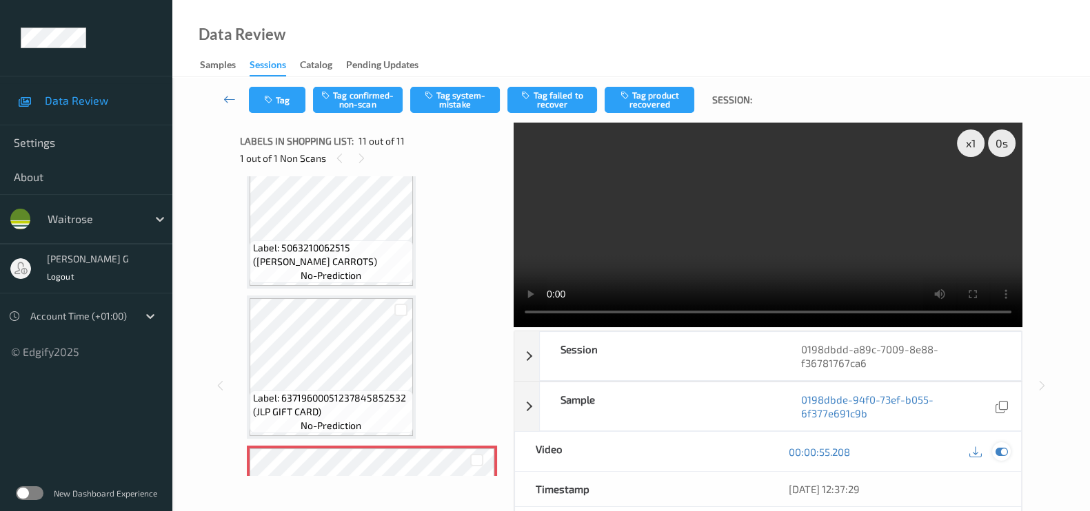
click at [1001, 456] on icon at bounding box center [1001, 452] width 12 height 12
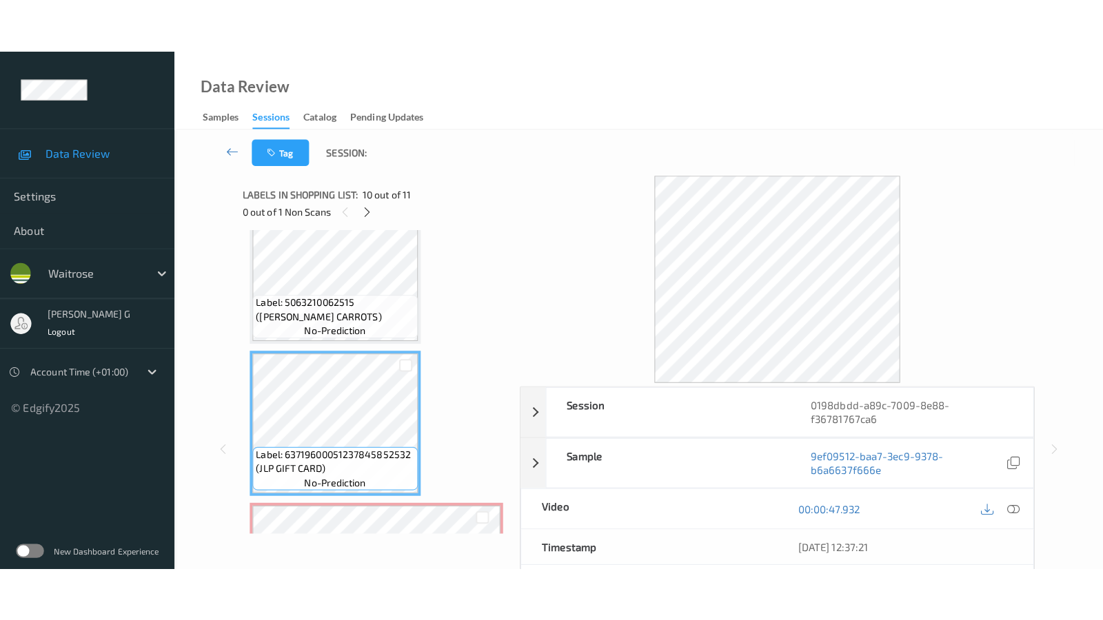
scroll to position [1326, 0]
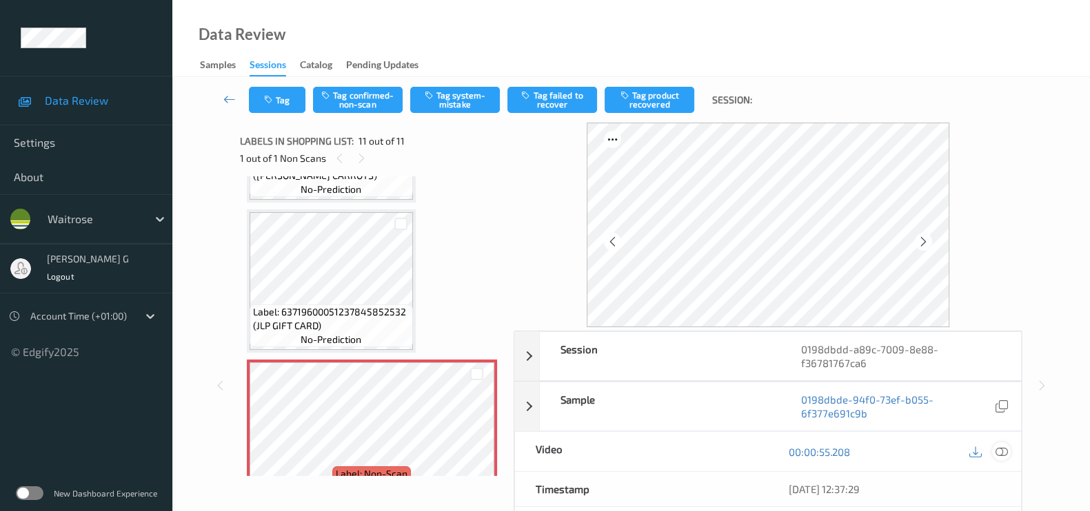
click at [1002, 450] on icon at bounding box center [1001, 452] width 12 height 12
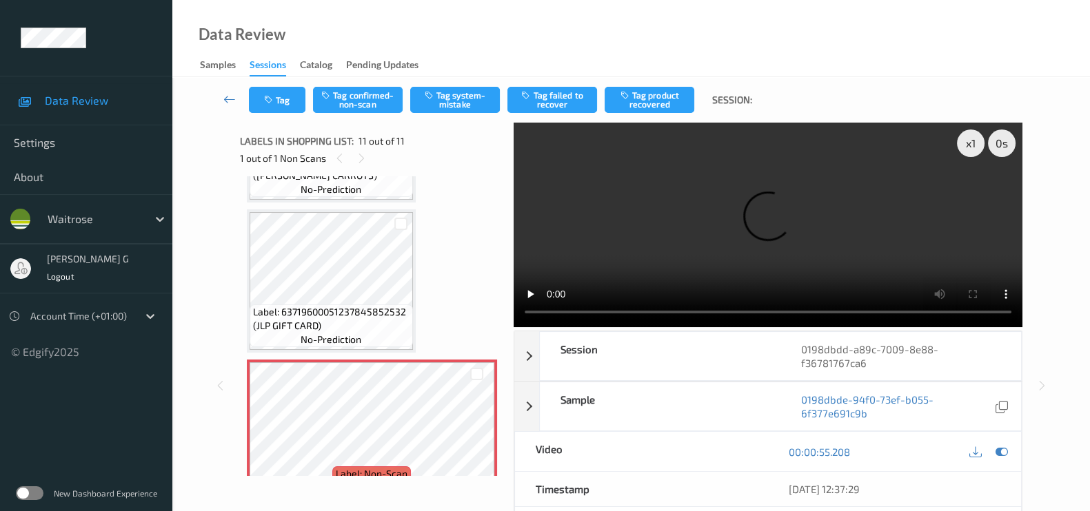
scroll to position [1240, 0]
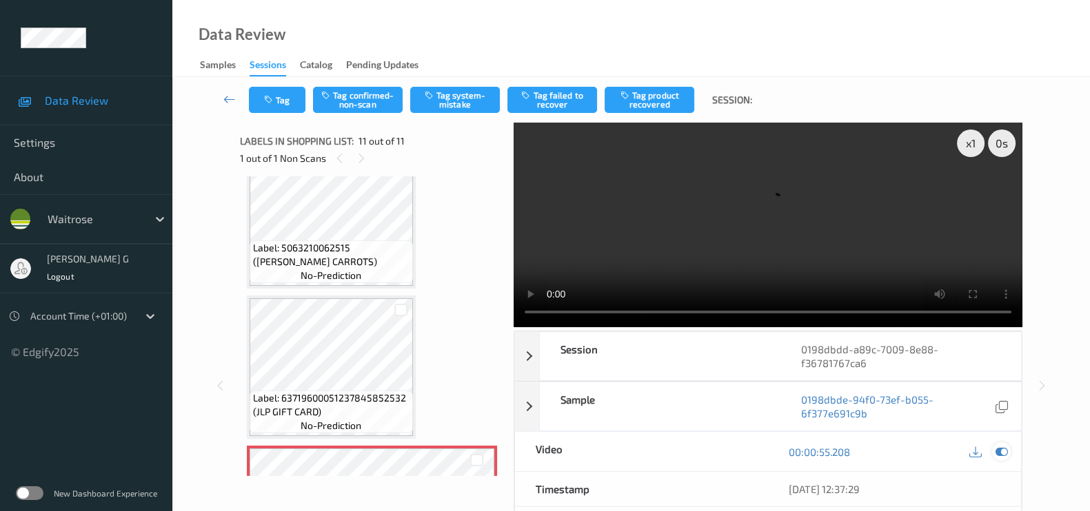
click at [995, 447] on icon at bounding box center [1001, 452] width 12 height 12
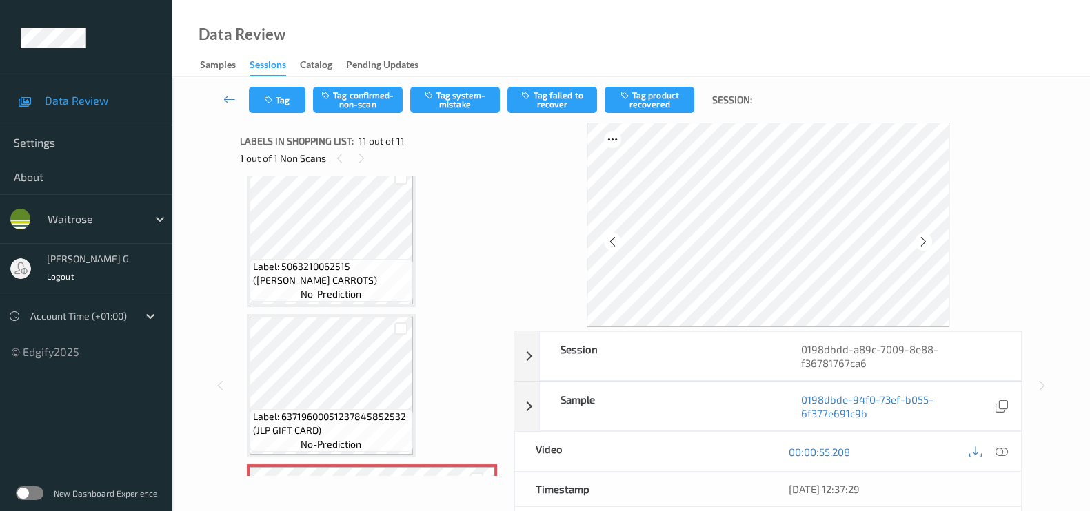
scroll to position [1326, 0]
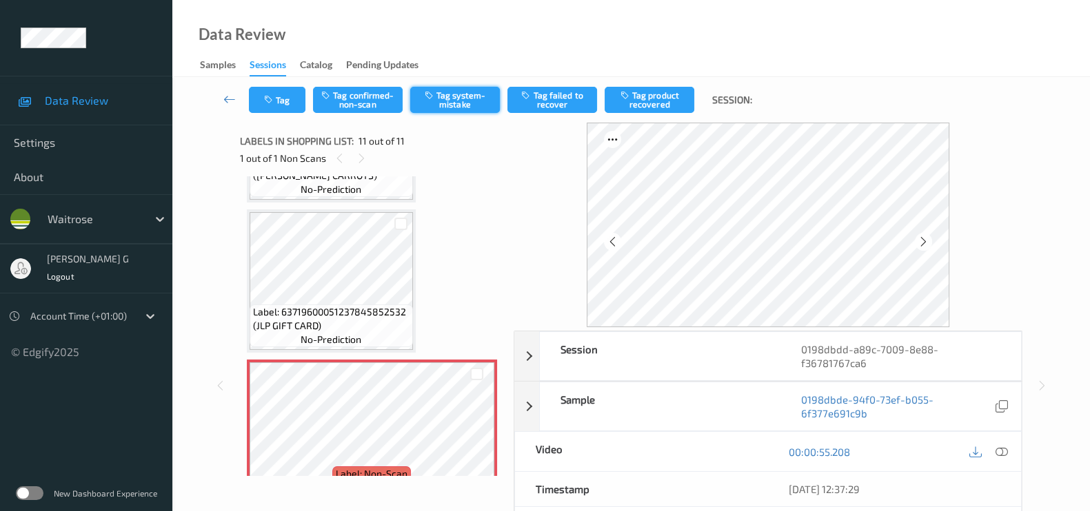
click at [458, 107] on button "Tag system-mistake" at bounding box center [455, 100] width 90 height 26
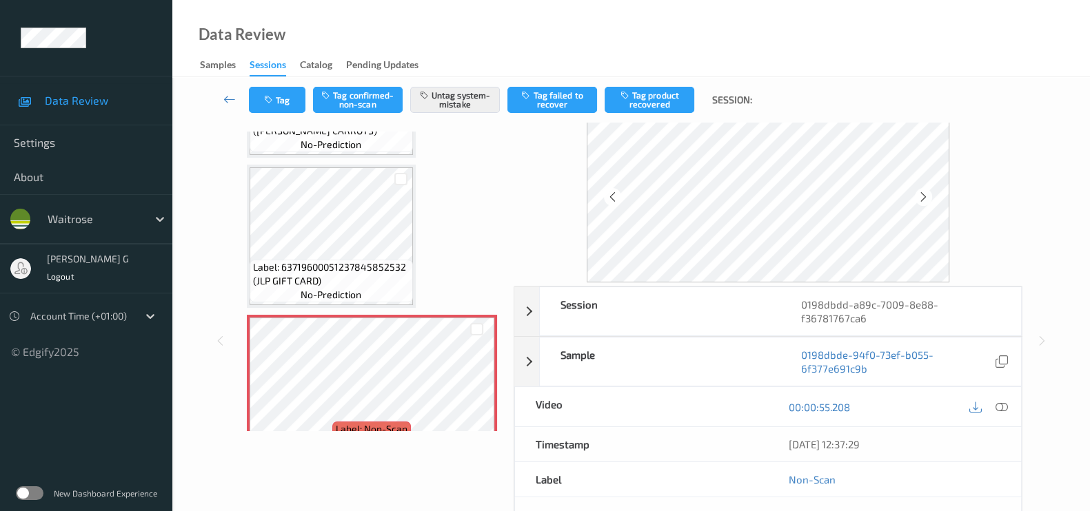
scroll to position [0, 0]
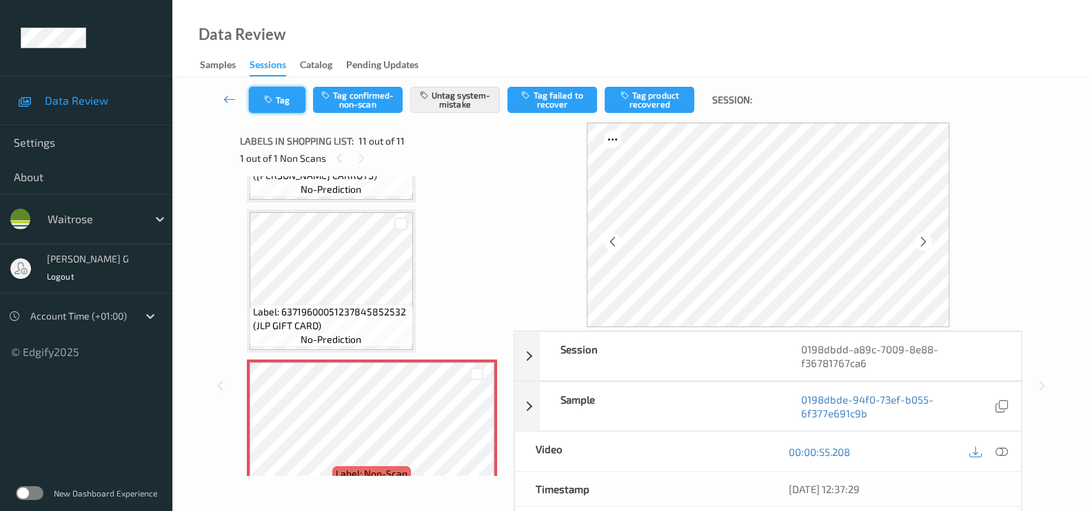
click at [294, 99] on button "Tag" at bounding box center [277, 100] width 57 height 26
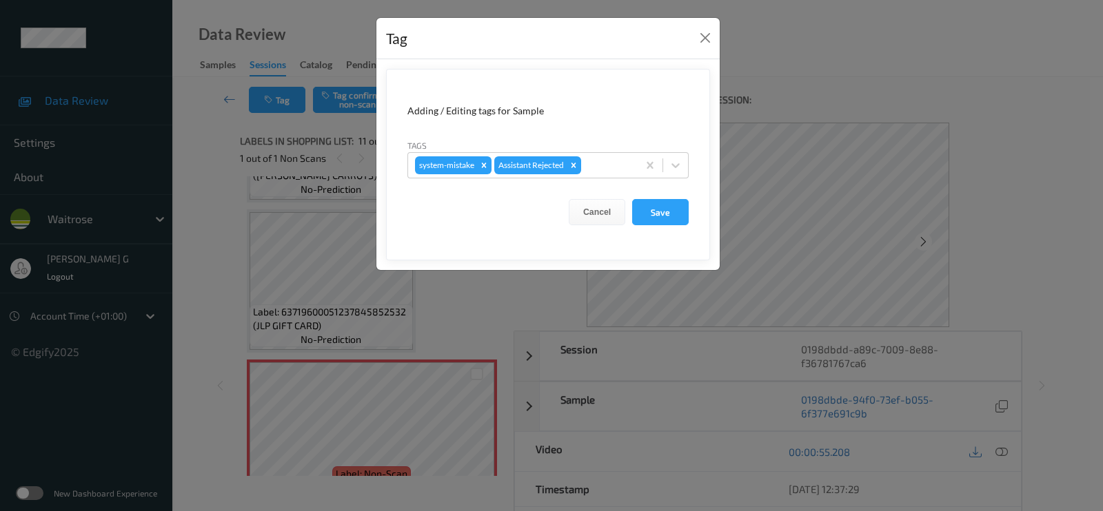
click at [214, 214] on div "Tag Adding / Editing tags for Sample Tags system-mistake Assistant Rejected Can…" at bounding box center [551, 255] width 1103 height 511
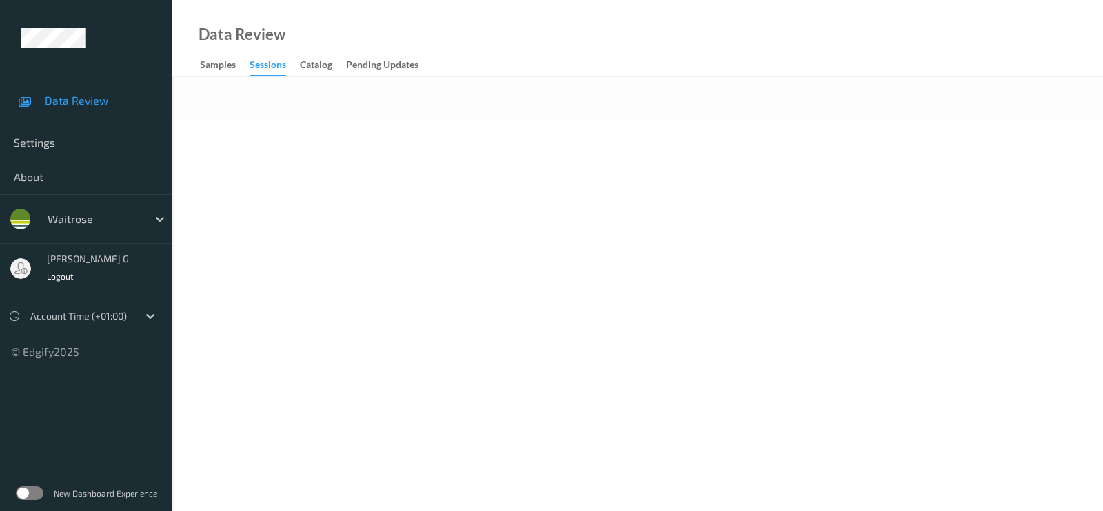
click at [439, 145] on body "Data Review Settings About waitrose [PERSON_NAME] g Logout Account Time (+01:00…" at bounding box center [551, 255] width 1103 height 511
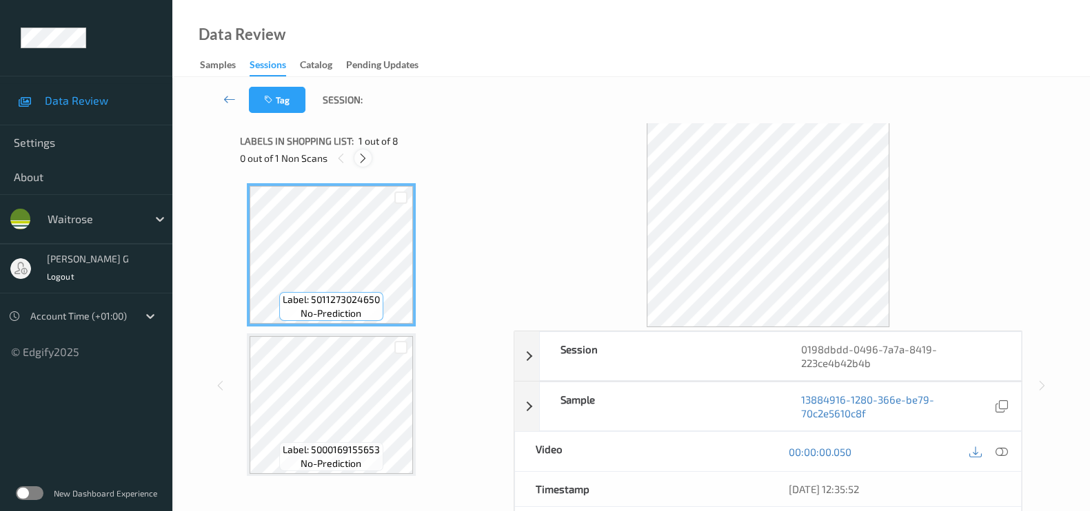
click at [365, 157] on icon at bounding box center [363, 158] width 12 height 12
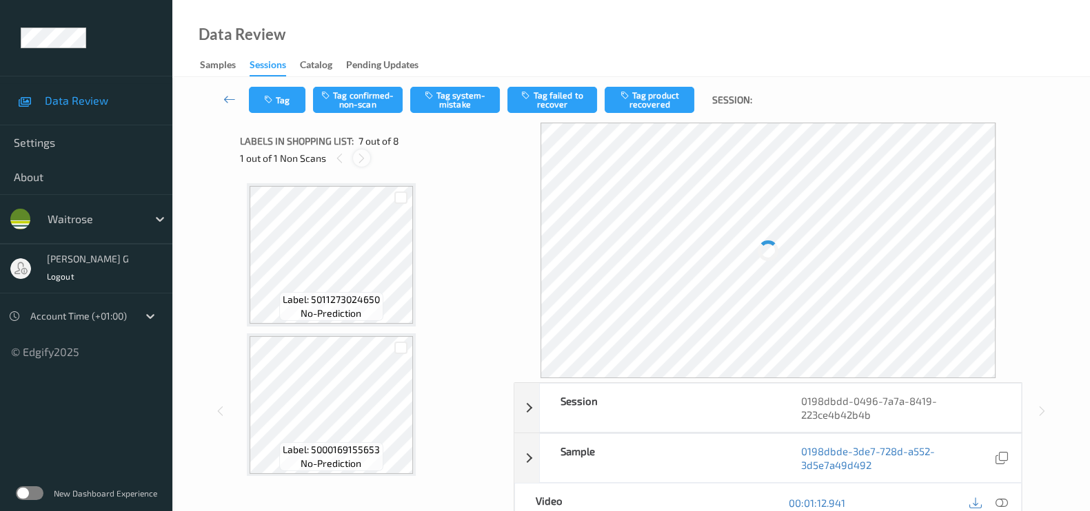
scroll to position [753, 0]
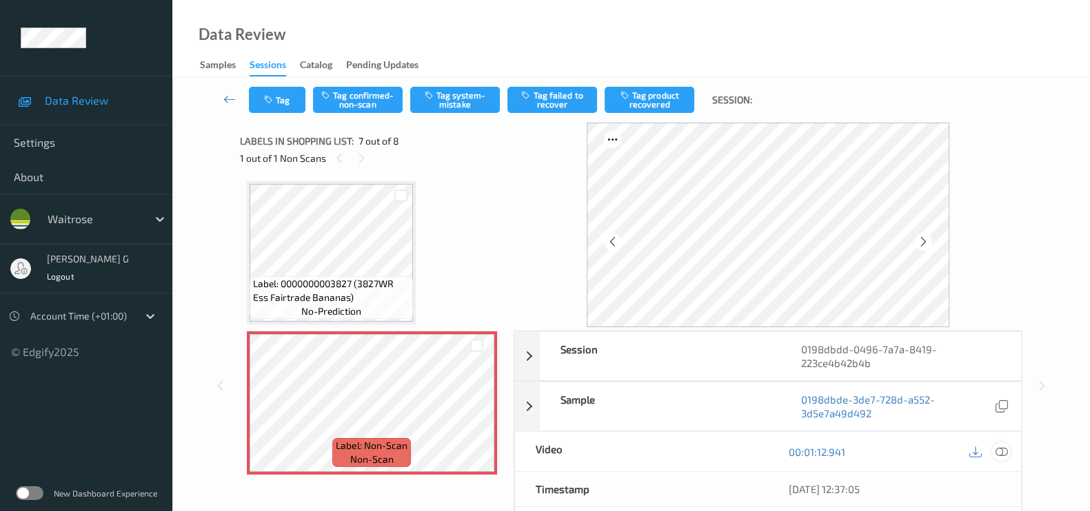
click at [1002, 453] on icon at bounding box center [1001, 452] width 12 height 12
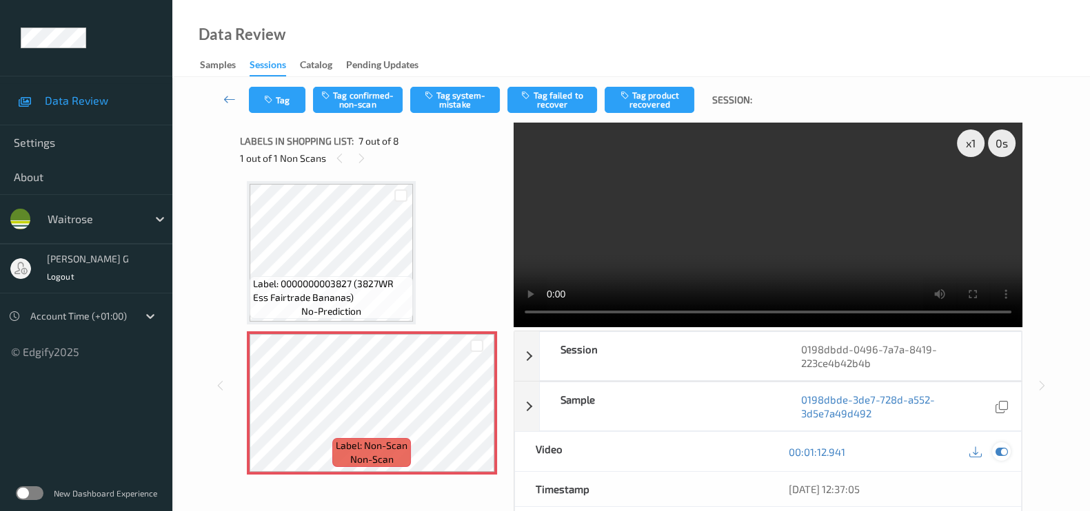
click at [1006, 454] on icon at bounding box center [1001, 452] width 12 height 12
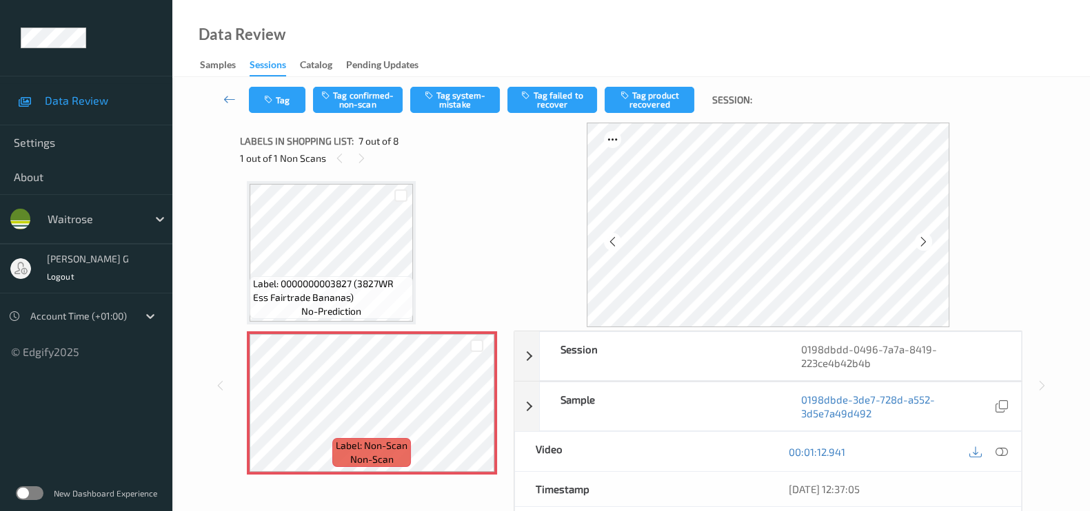
click at [1011, 456] on div "00:01:12.941" at bounding box center [894, 451] width 253 height 39
click at [998, 448] on icon at bounding box center [1001, 452] width 12 height 12
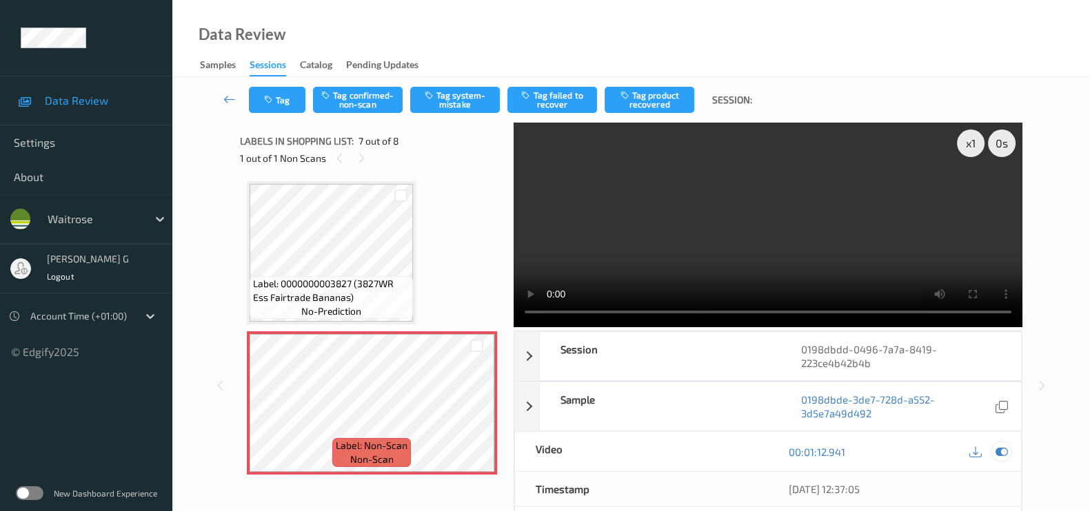
click at [999, 449] on icon at bounding box center [1001, 452] width 12 height 12
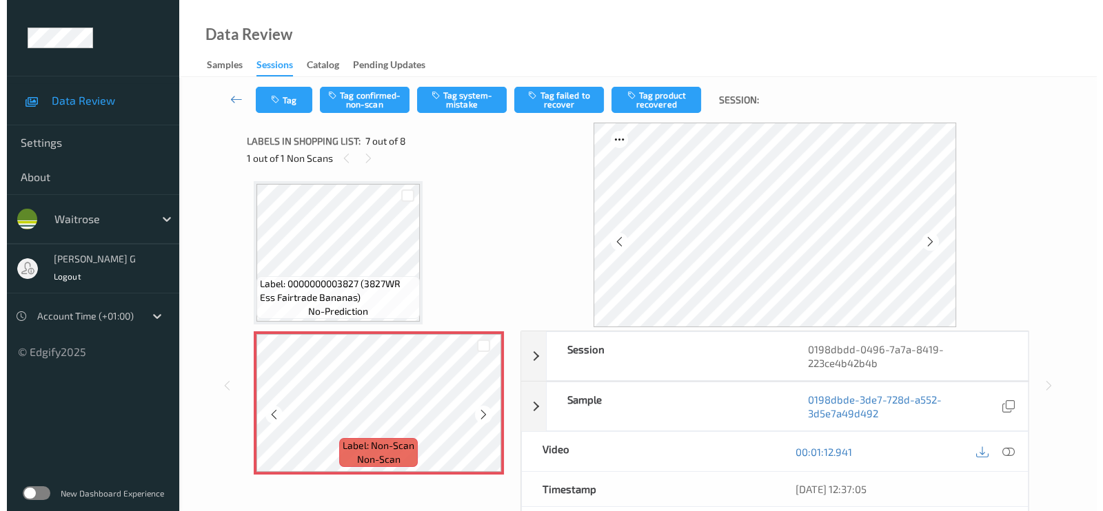
scroll to position [902, 0]
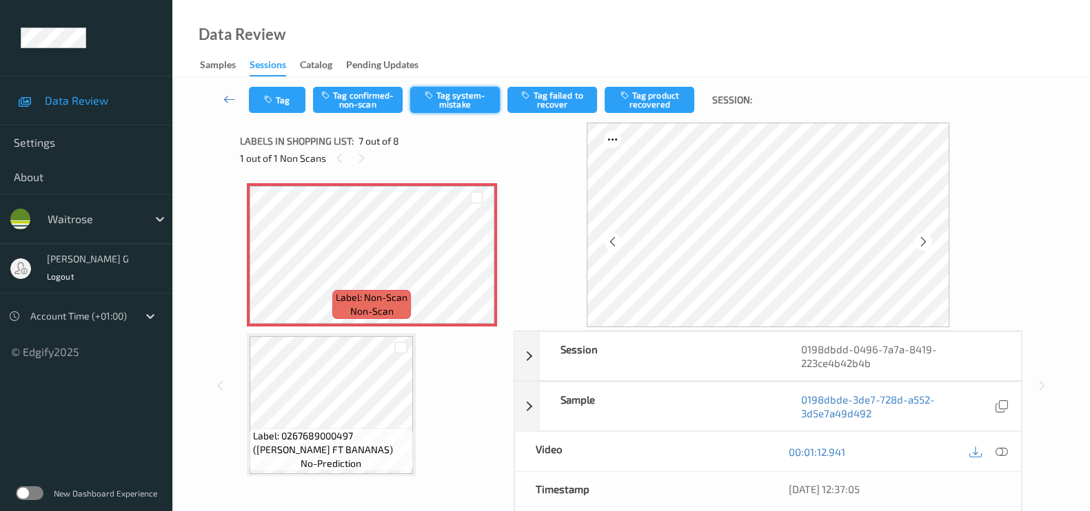
click at [462, 99] on button "Tag system-mistake" at bounding box center [455, 100] width 90 height 26
click at [274, 101] on icon "button" at bounding box center [270, 100] width 12 height 10
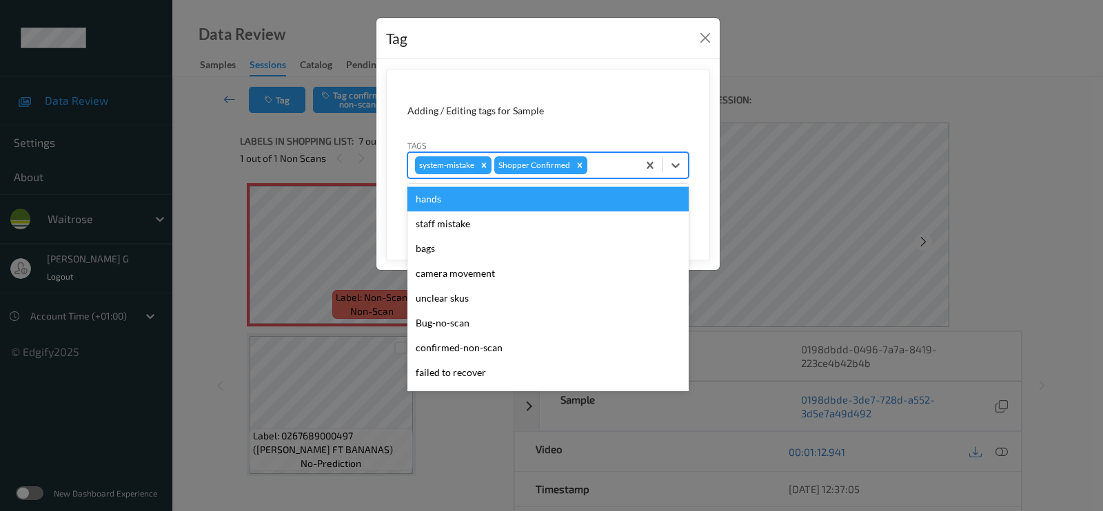
click at [603, 165] on div at bounding box center [610, 165] width 41 height 17
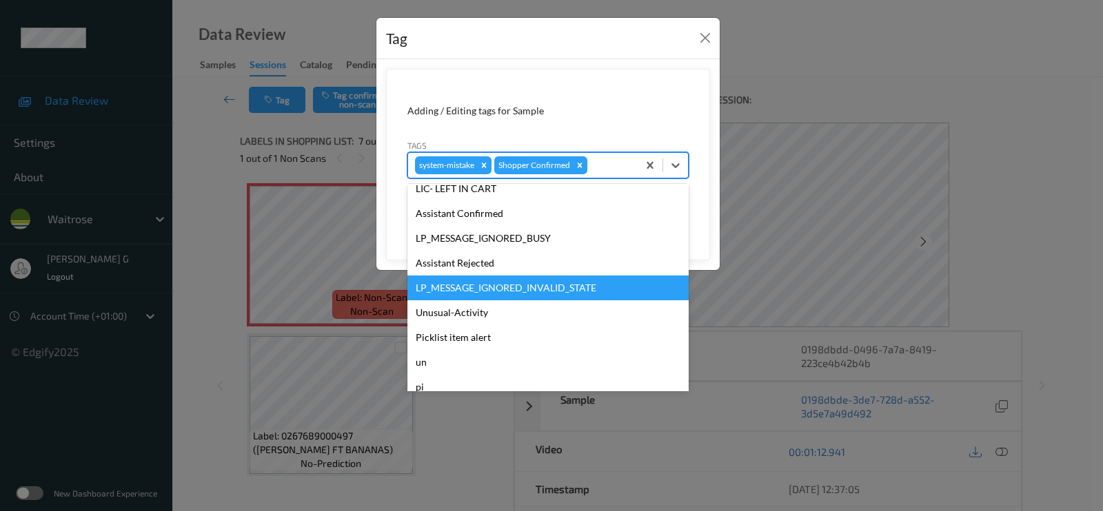
scroll to position [269, 0]
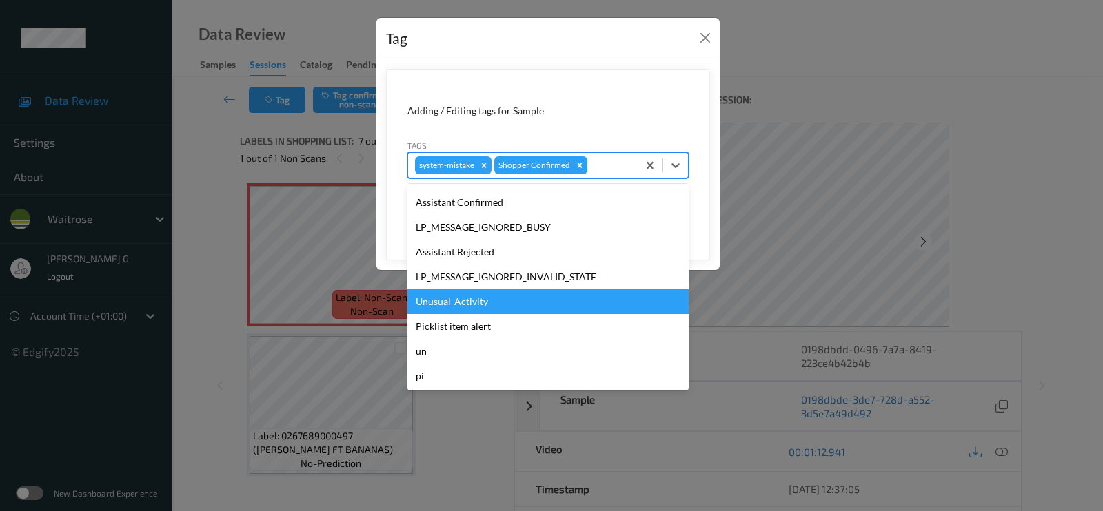
click at [436, 294] on div "Unusual-Activity" at bounding box center [547, 301] width 281 height 25
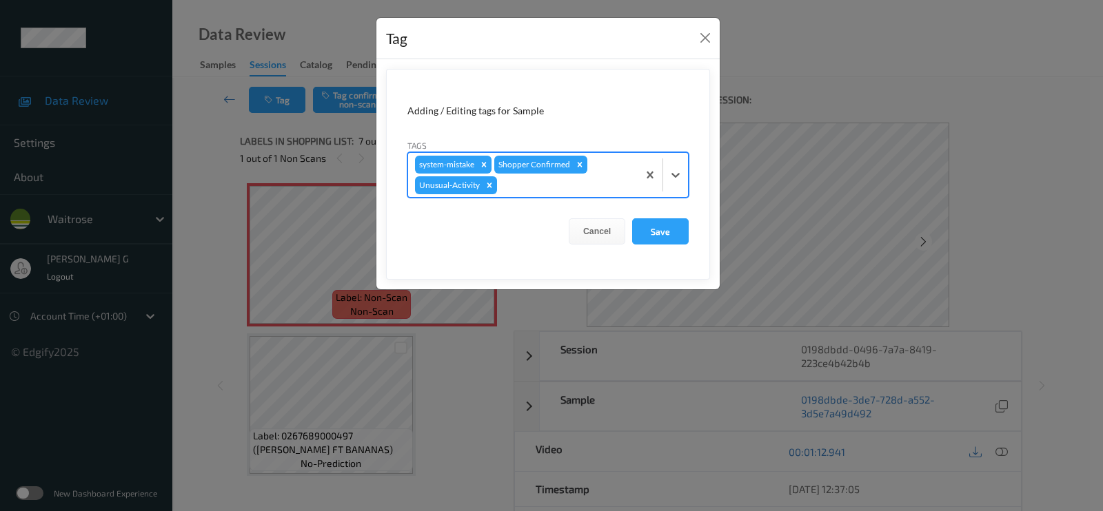
click at [538, 187] on div at bounding box center [565, 185] width 131 height 17
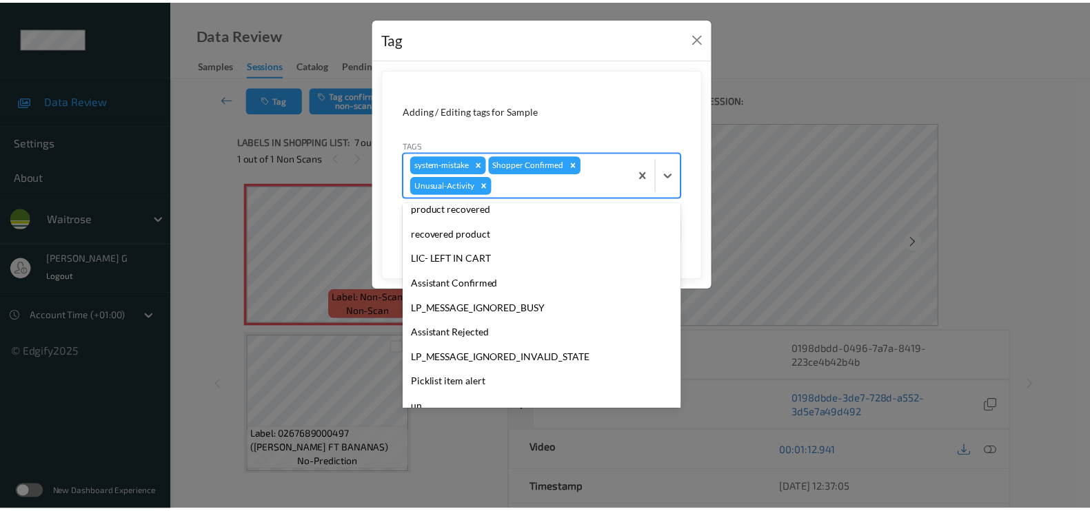
scroll to position [245, 0]
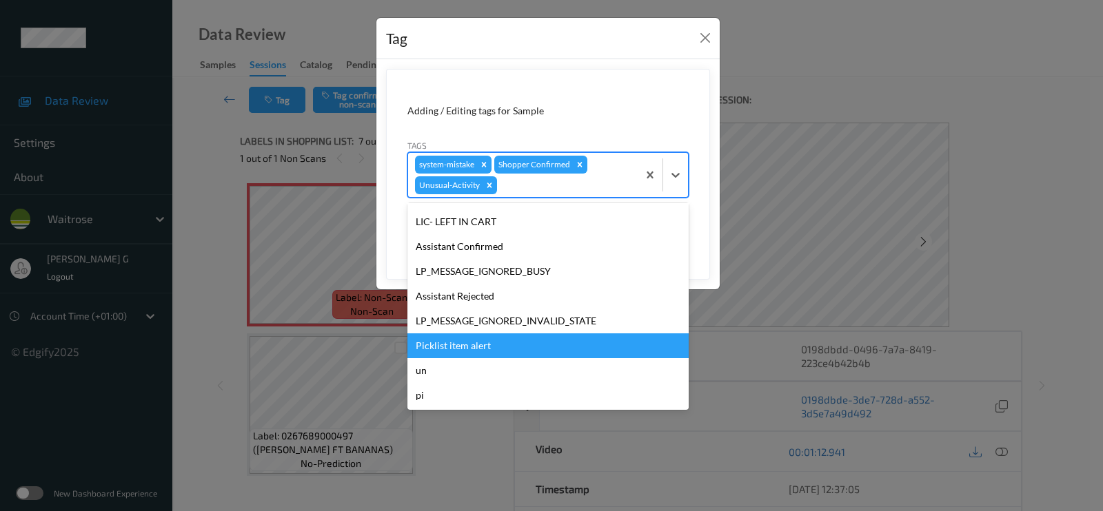
click at [448, 346] on div "Picklist item alert" at bounding box center [547, 346] width 281 height 25
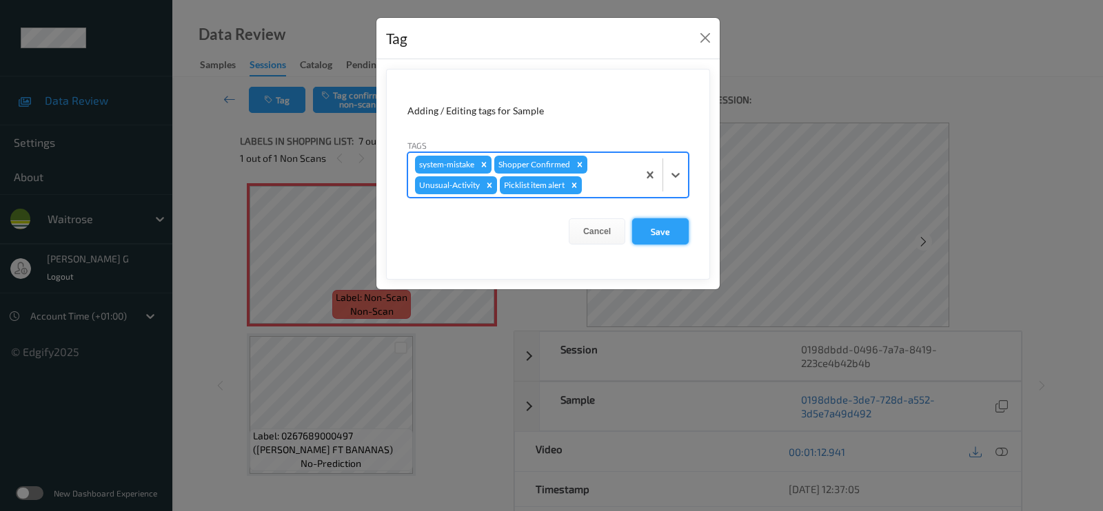
click at [660, 232] on button "Save" at bounding box center [660, 231] width 57 height 26
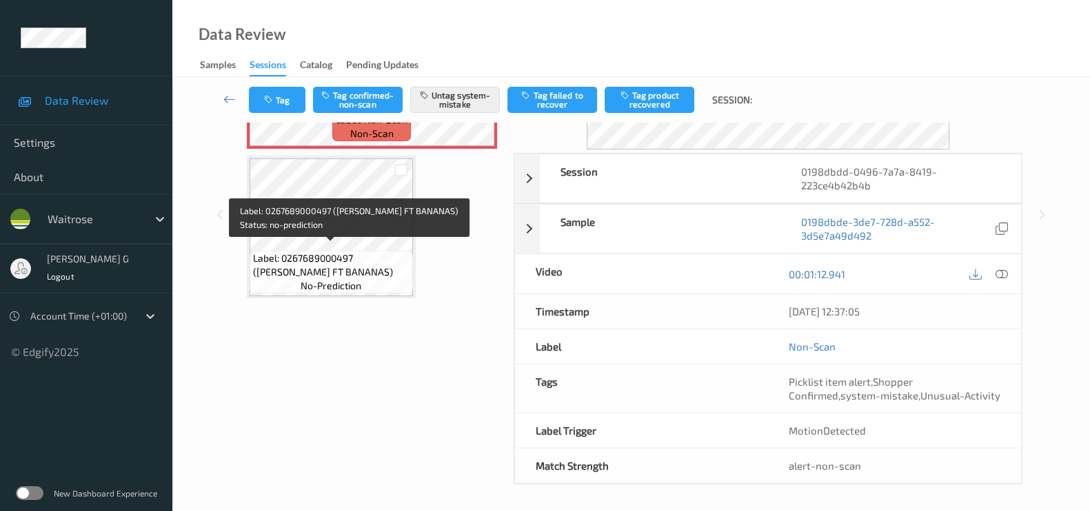
scroll to position [471, 0]
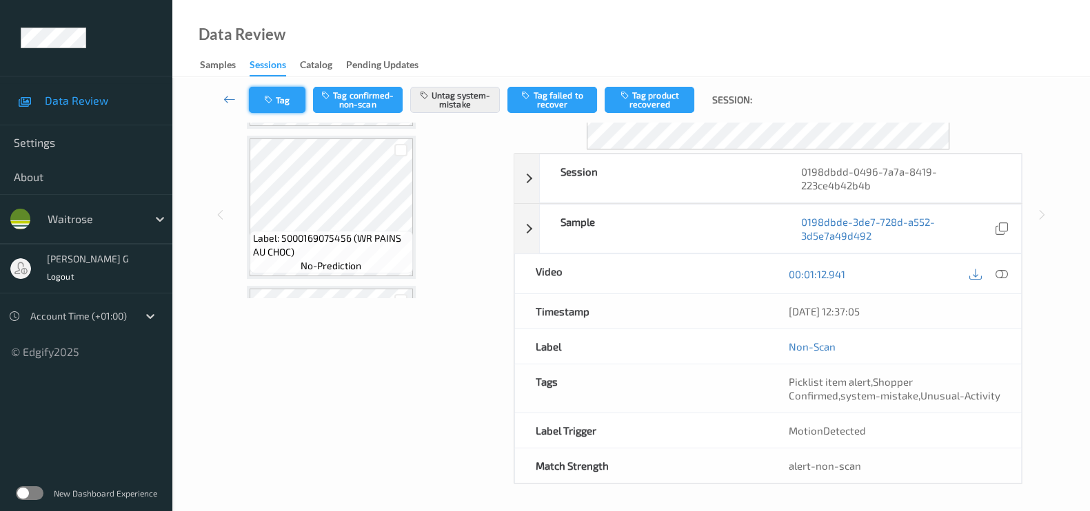
click at [277, 108] on button "Tag" at bounding box center [277, 100] width 57 height 26
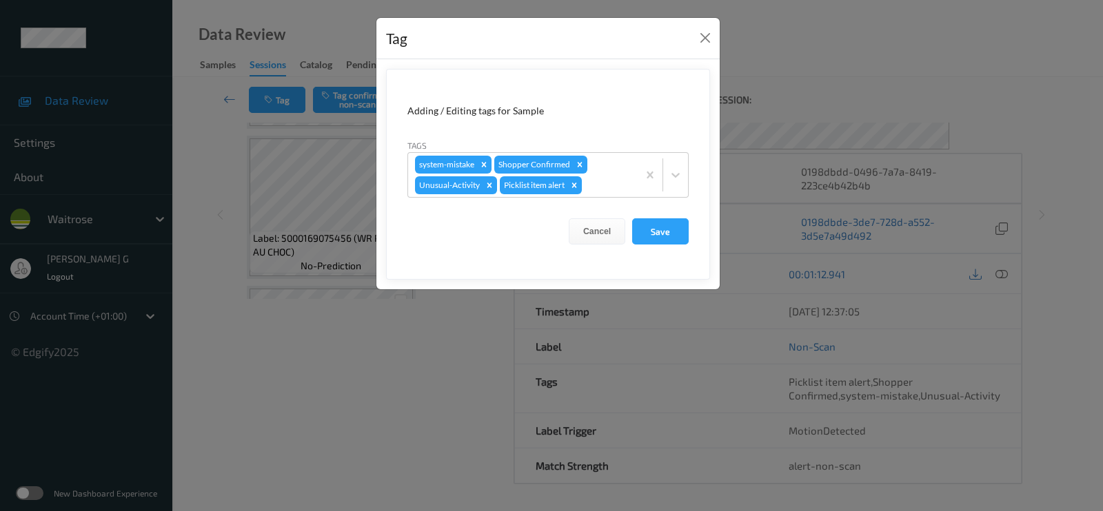
click at [216, 223] on div "Tag Adding / Editing tags for Sample Tags system-mistake Shopper Confirmed Unus…" at bounding box center [551, 255] width 1103 height 511
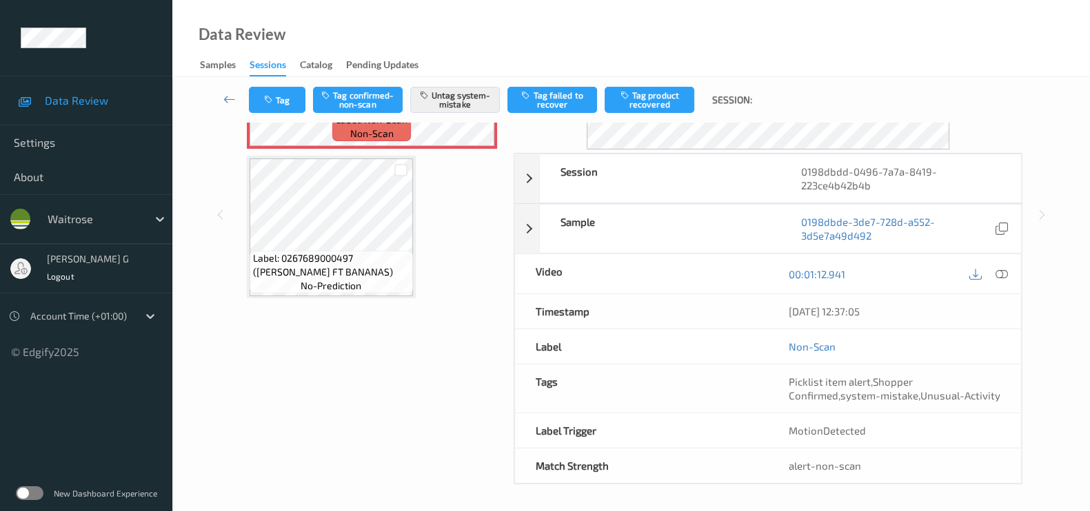
scroll to position [816, 0]
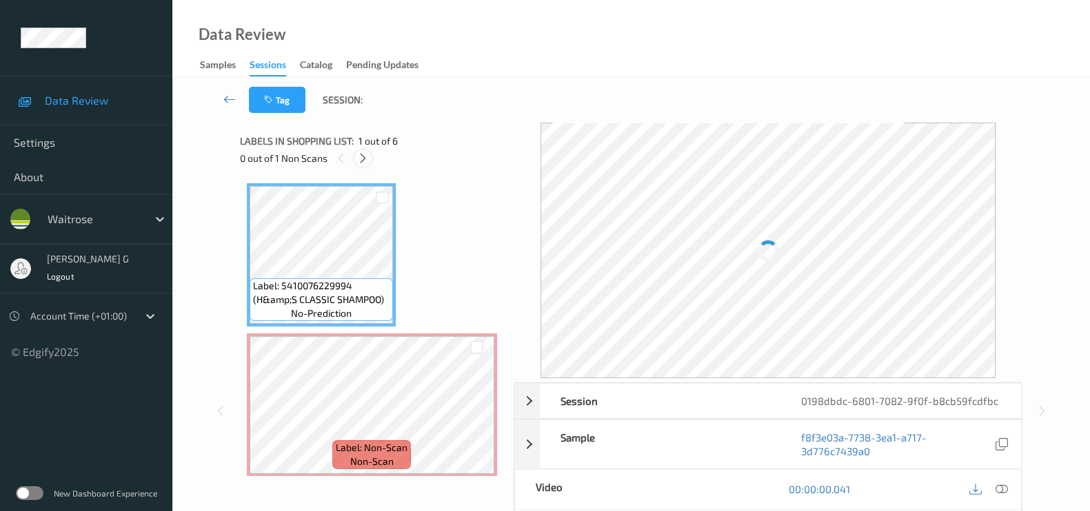
click at [364, 163] on icon at bounding box center [363, 158] width 12 height 12
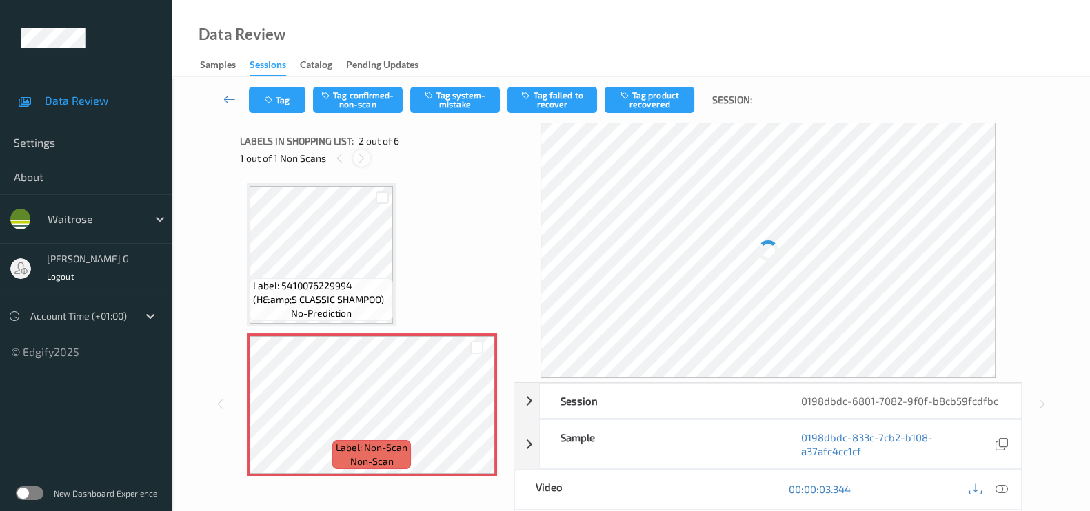
scroll to position [7, 0]
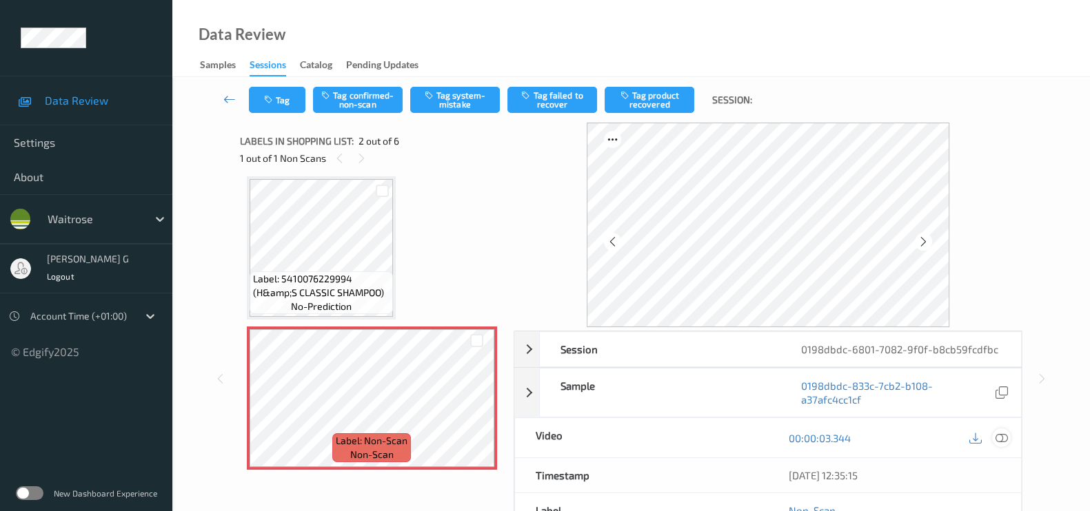
click at [1004, 437] on icon at bounding box center [1001, 438] width 12 height 12
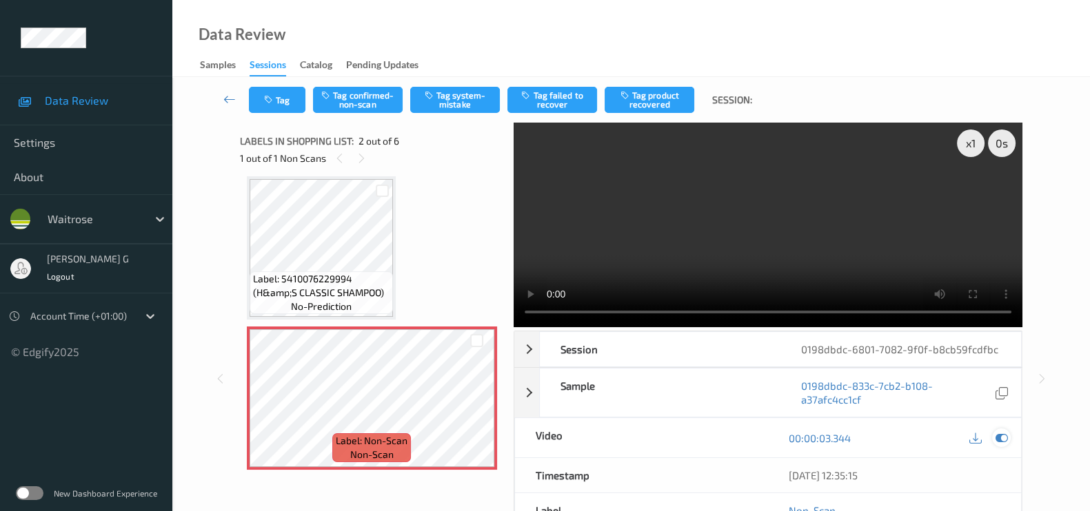
click at [1002, 433] on icon at bounding box center [1001, 438] width 12 height 12
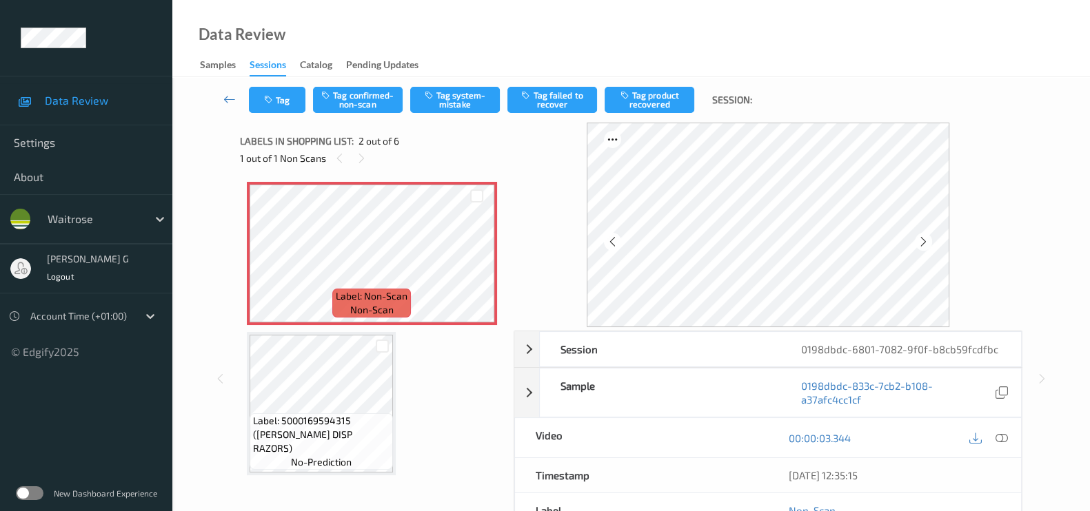
scroll to position [179, 0]
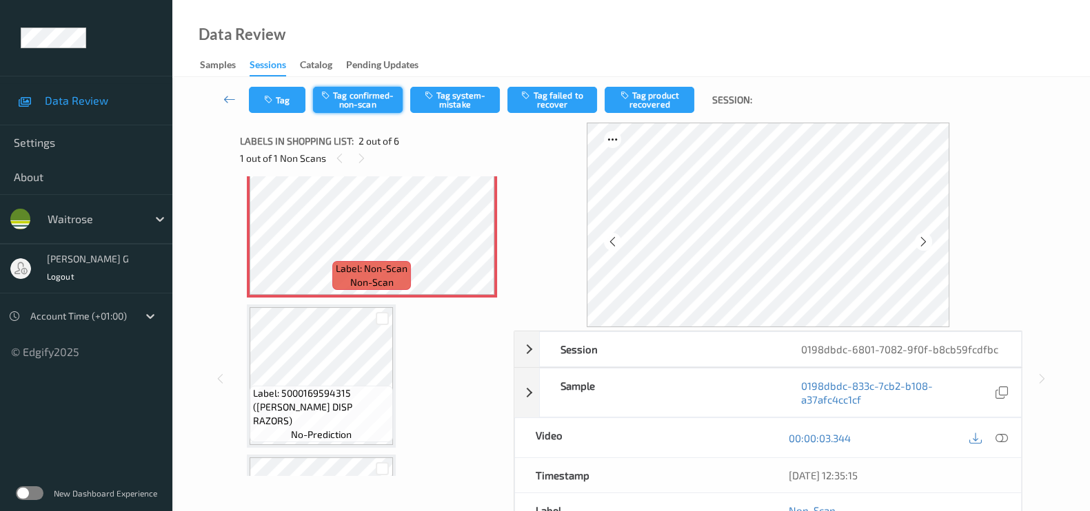
click at [369, 112] on button "Tag confirmed-non-scan" at bounding box center [358, 100] width 90 height 26
click at [668, 98] on button "Tag product recovered" at bounding box center [649, 100] width 90 height 26
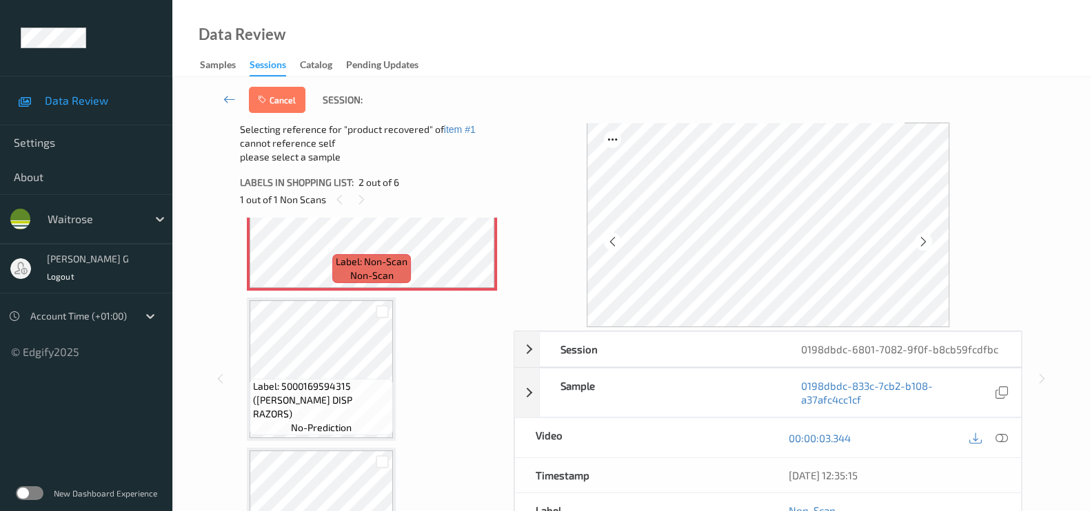
scroll to position [265, 0]
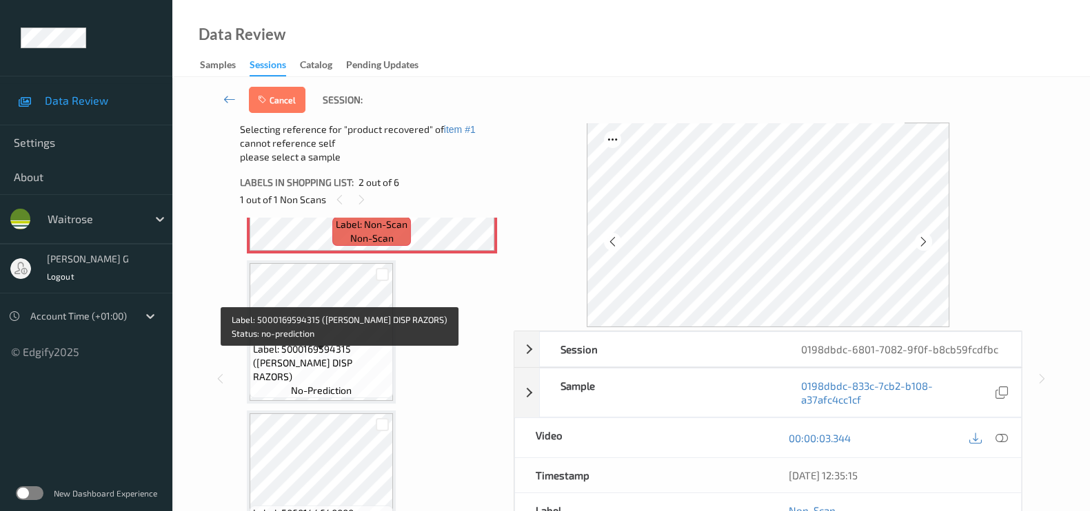
click at [340, 357] on span "Label: 5000169594315 (WR ESS DISP RAZORS)" at bounding box center [321, 363] width 136 height 41
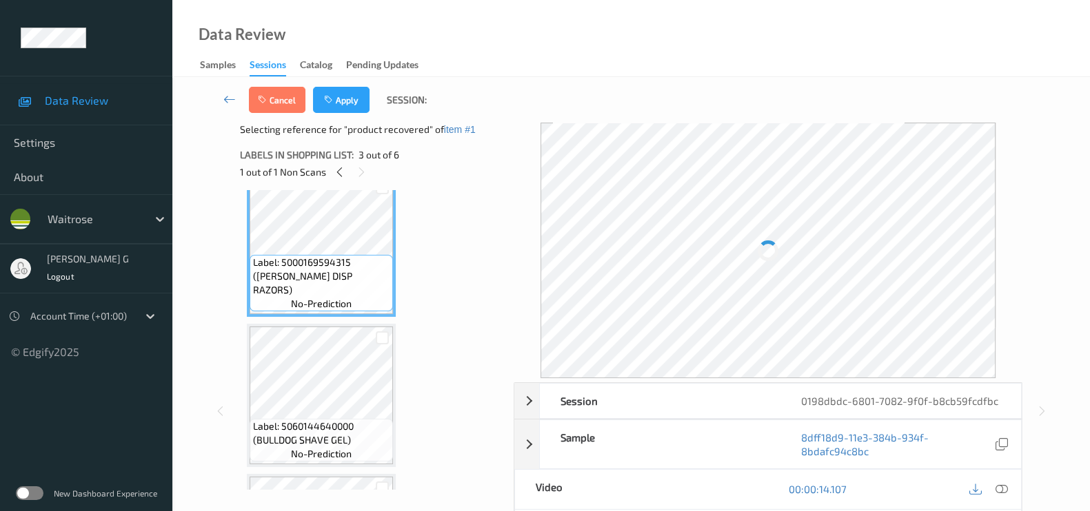
scroll to position [351, 0]
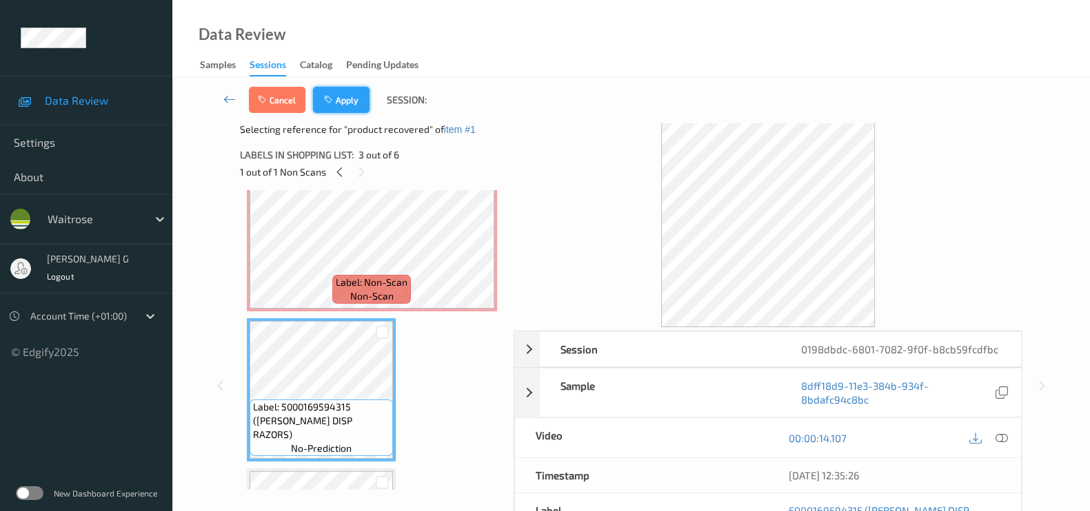
click at [342, 101] on button "Apply" at bounding box center [341, 100] width 57 height 26
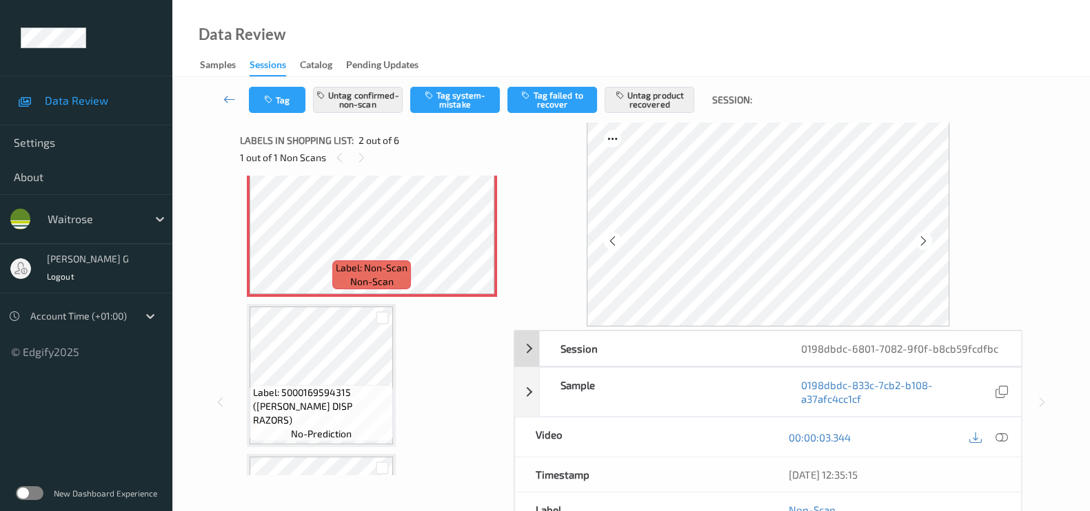
scroll to position [0, 0]
click at [1004, 436] on icon at bounding box center [1001, 438] width 12 height 12
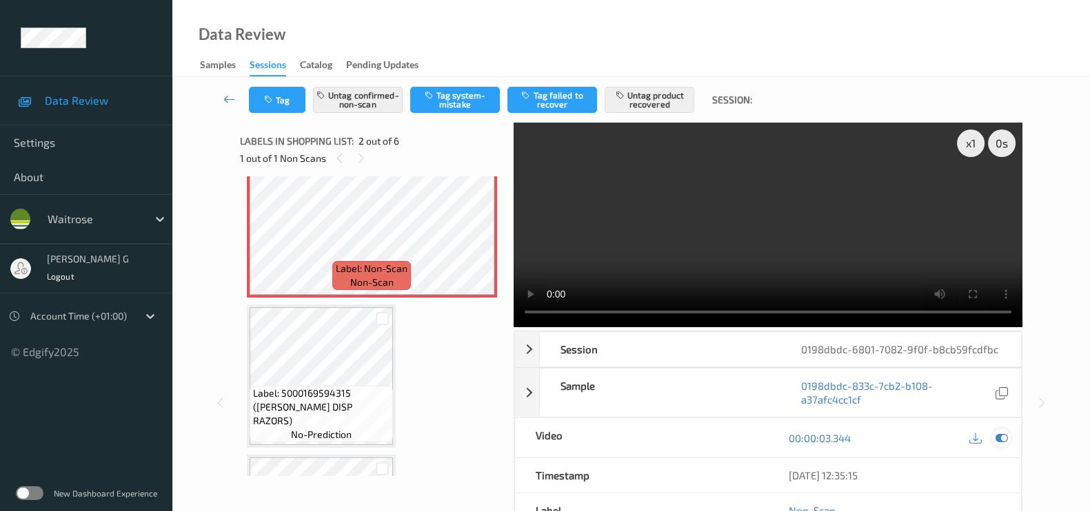
click at [1006, 438] on icon at bounding box center [1001, 438] width 12 height 12
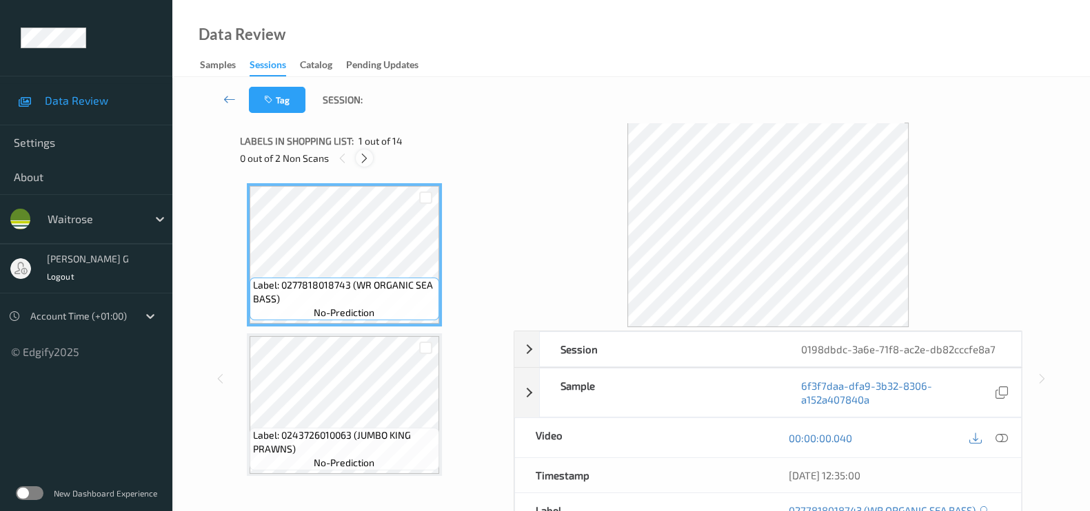
click at [363, 154] on icon at bounding box center [364, 158] width 12 height 12
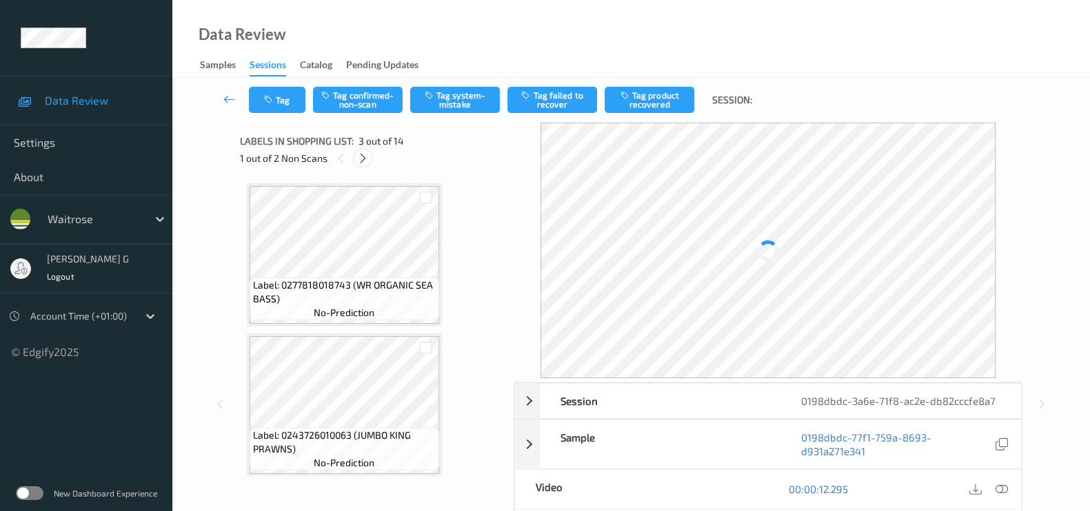
scroll to position [156, 0]
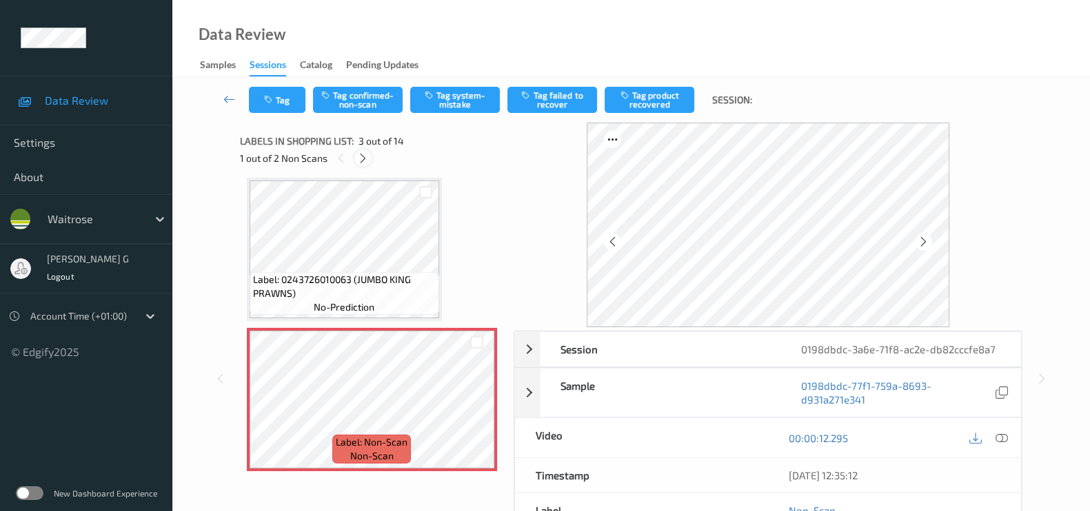
click at [356, 154] on div at bounding box center [362, 158] width 17 height 17
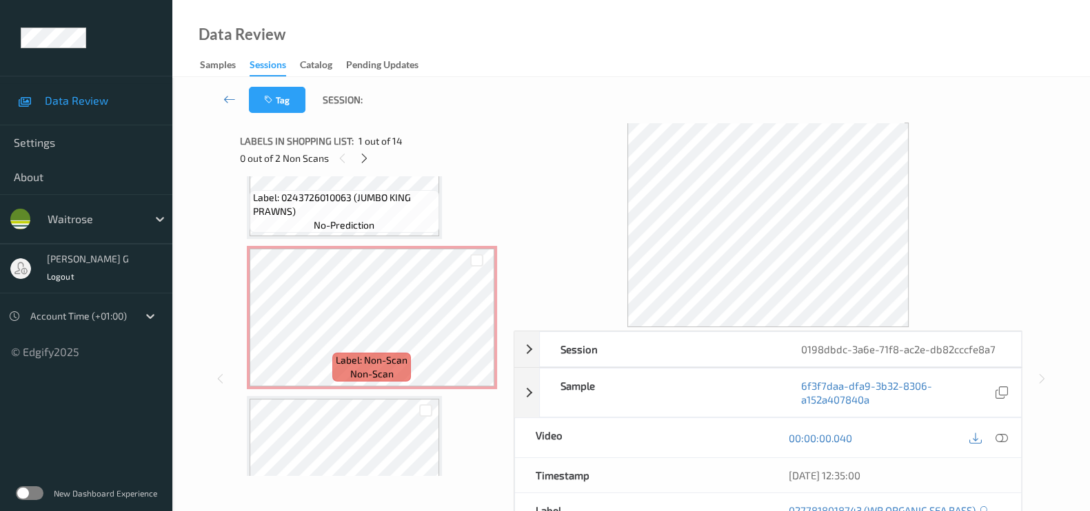
scroll to position [344, 0]
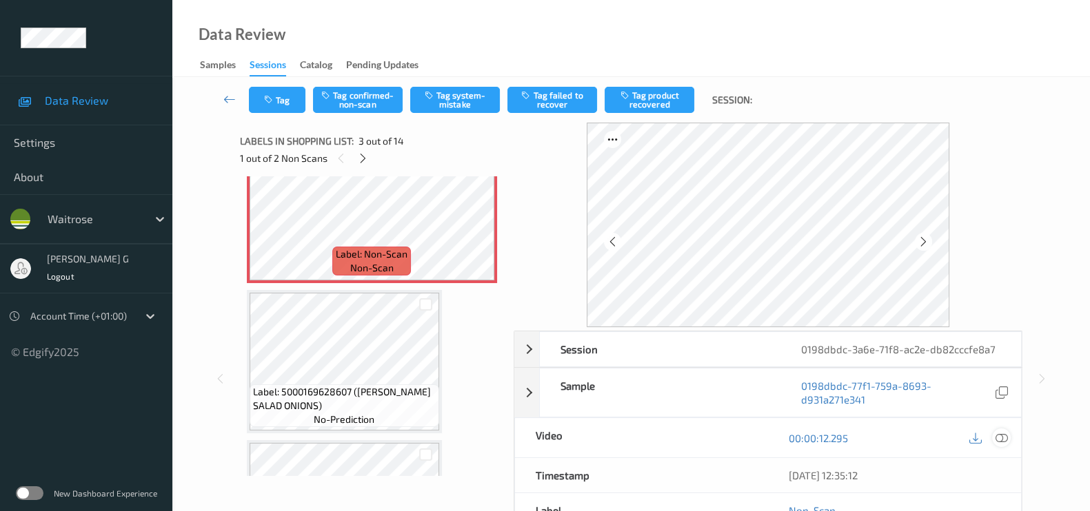
click at [1001, 441] on icon at bounding box center [1001, 438] width 12 height 12
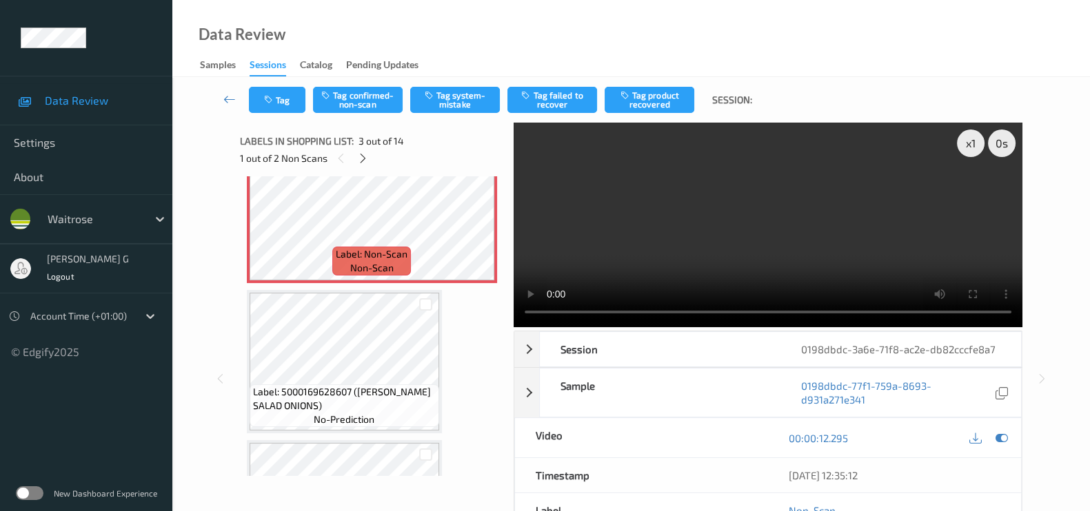
click at [973, 191] on video at bounding box center [767, 225] width 509 height 205
click at [1005, 436] on icon at bounding box center [1001, 438] width 12 height 12
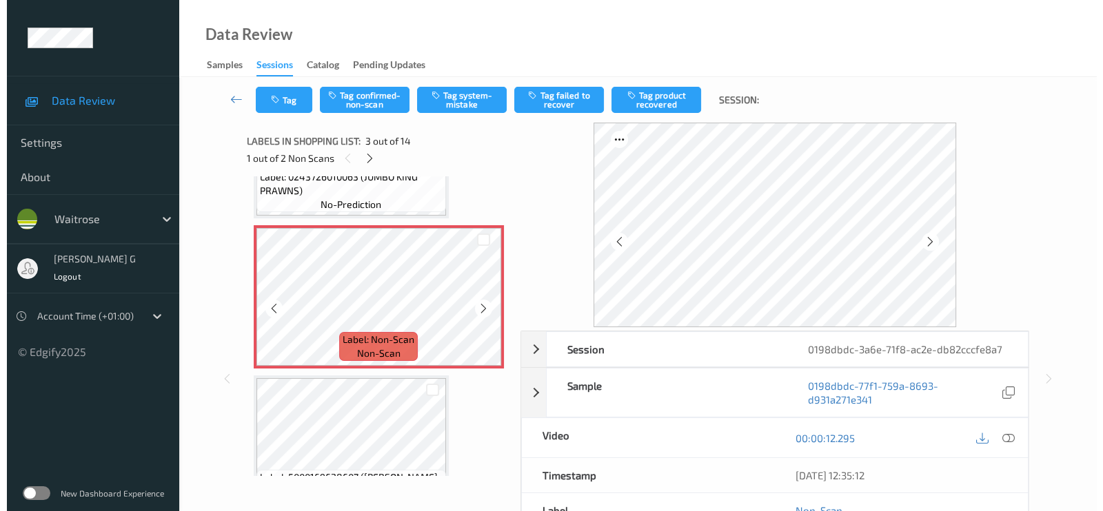
scroll to position [172, 0]
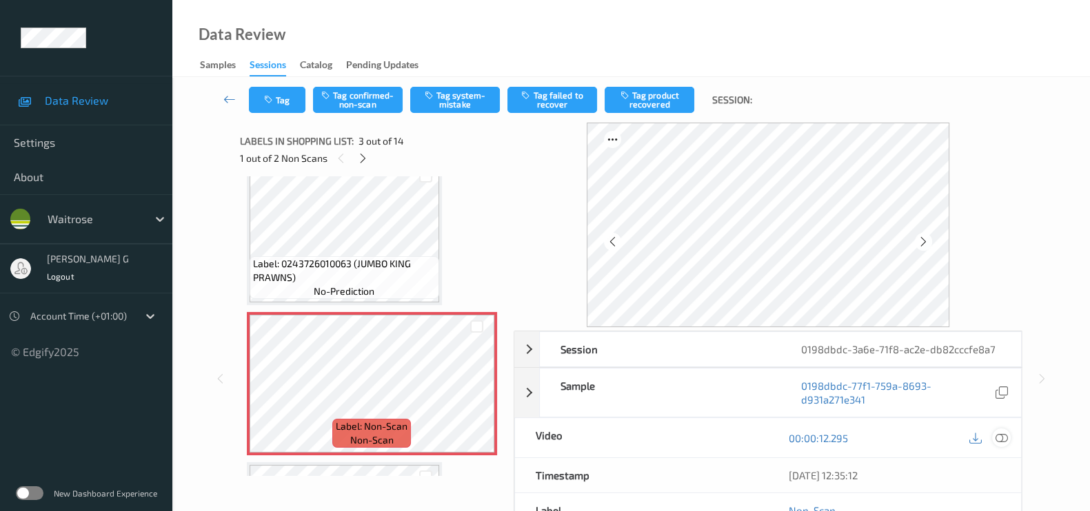
click at [999, 440] on icon at bounding box center [1001, 438] width 12 height 12
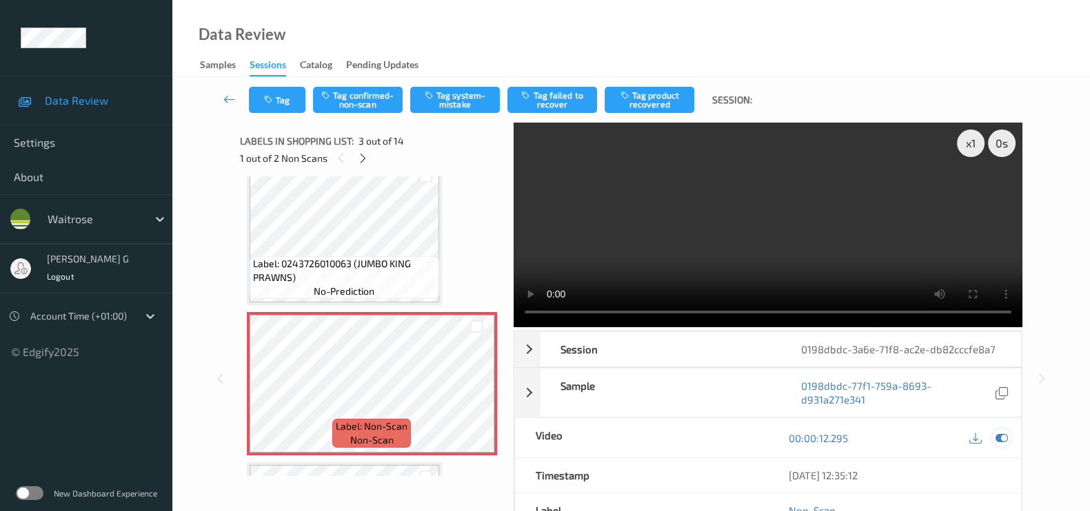
click at [1001, 440] on icon at bounding box center [1001, 438] width 12 height 12
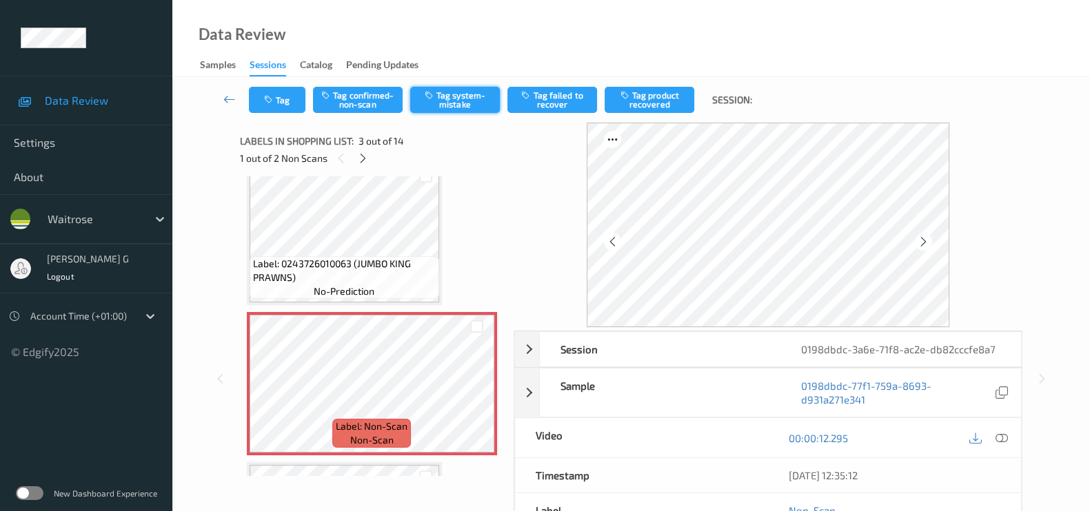
click at [471, 94] on button "Tag system-mistake" at bounding box center [455, 100] width 90 height 26
click at [278, 98] on button "Tag" at bounding box center [277, 100] width 57 height 26
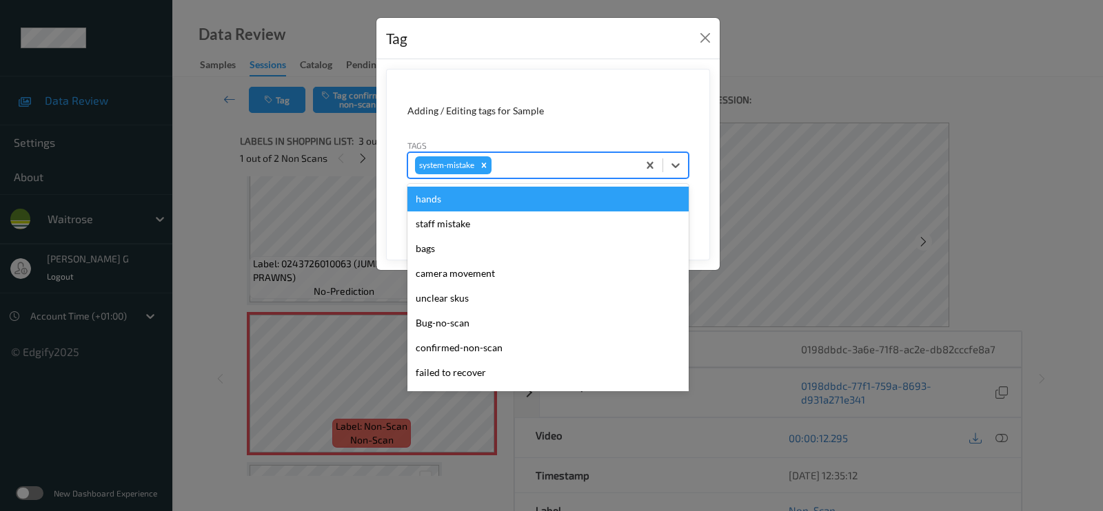
click at [507, 170] on div at bounding box center [562, 165] width 136 height 17
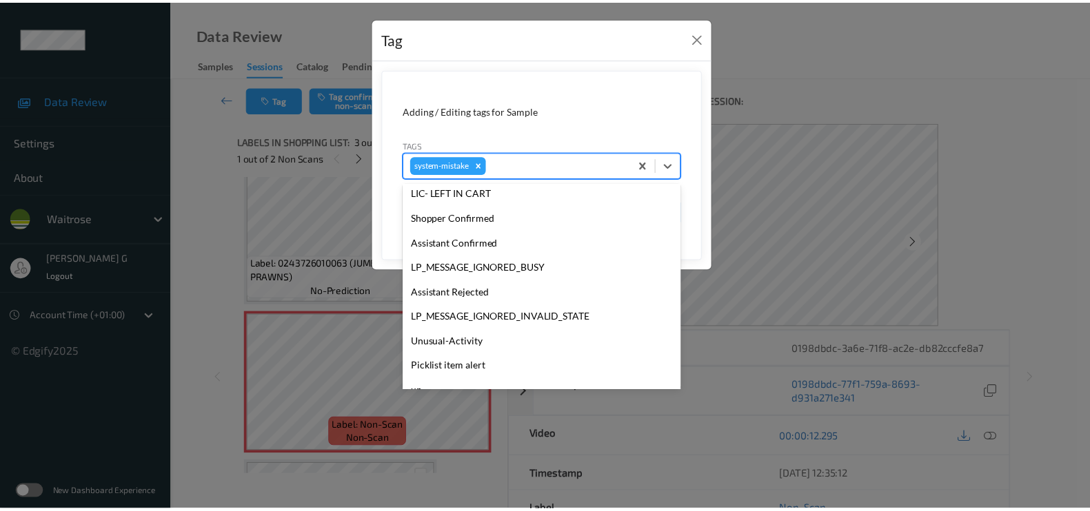
scroll to position [294, 0]
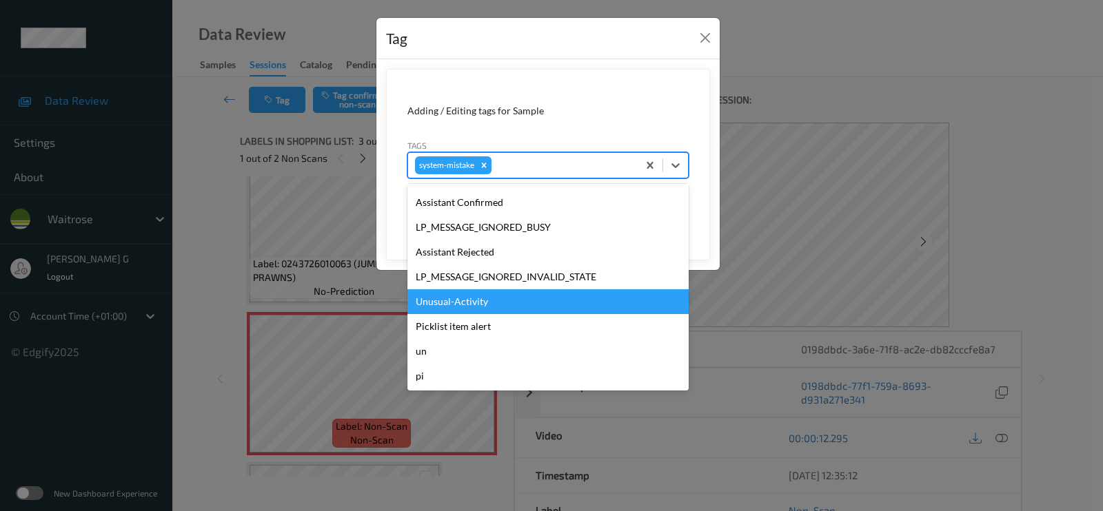
click at [449, 303] on div "Unusual-Activity" at bounding box center [547, 301] width 281 height 25
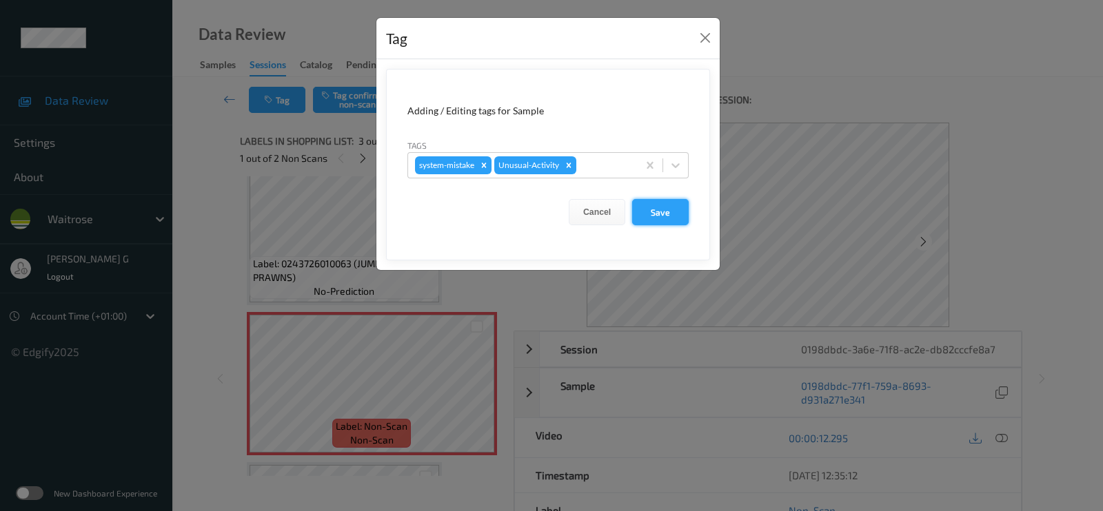
click at [662, 201] on button "Save" at bounding box center [660, 212] width 57 height 26
click at [662, 214] on button "Save" at bounding box center [660, 212] width 57 height 26
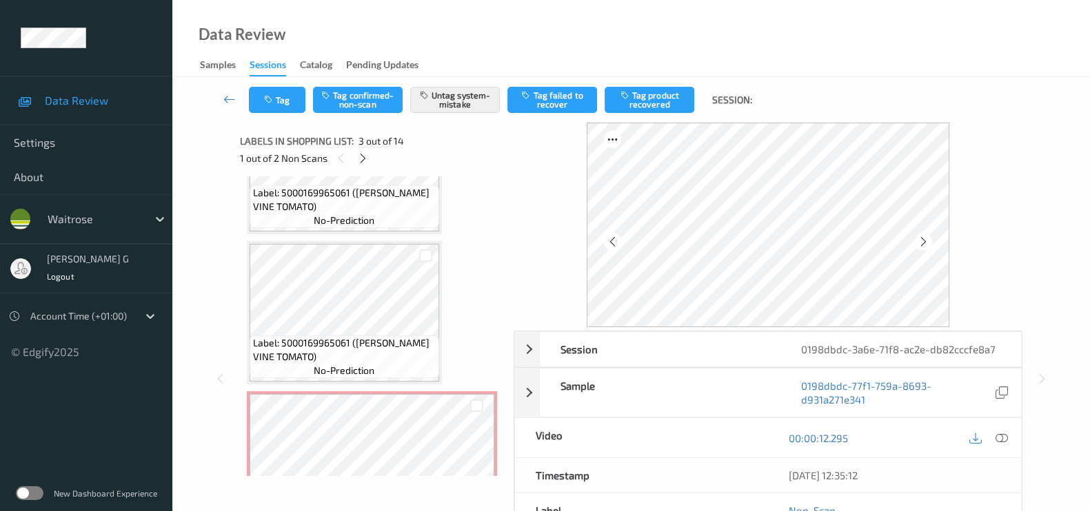
scroll to position [862, 0]
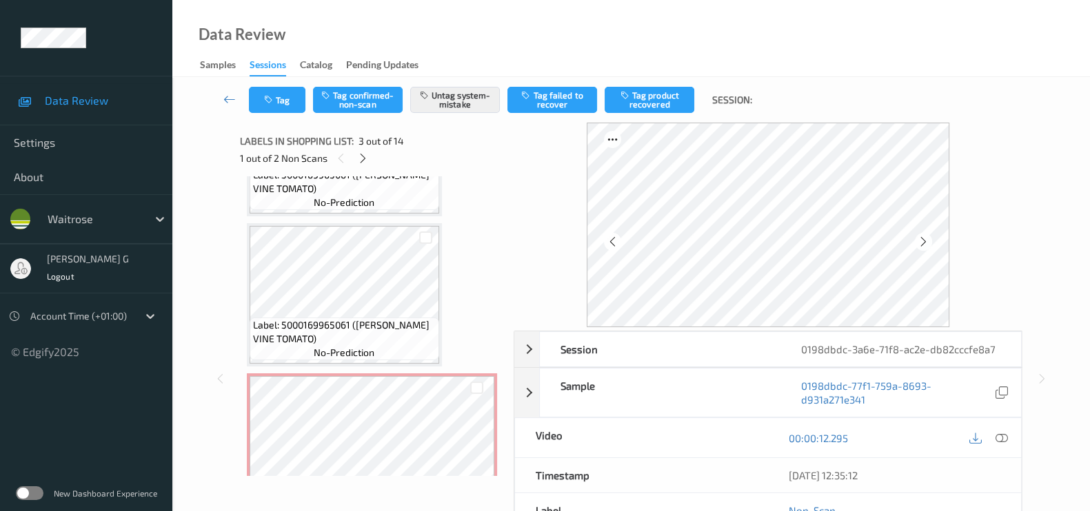
click at [357, 150] on div "1 out of 2 Non Scans" at bounding box center [372, 158] width 264 height 17
click at [367, 165] on div at bounding box center [362, 158] width 17 height 17
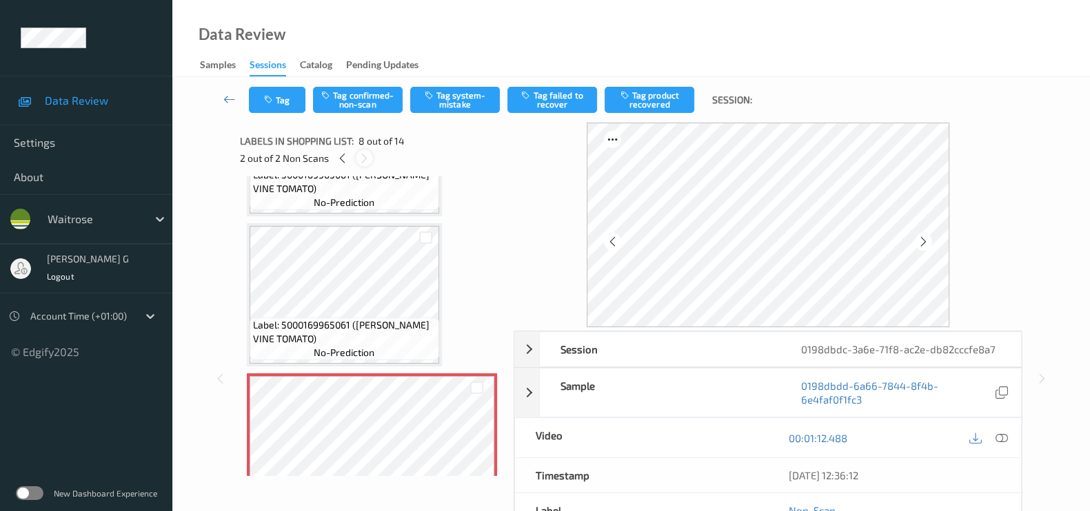
scroll to position [903, 0]
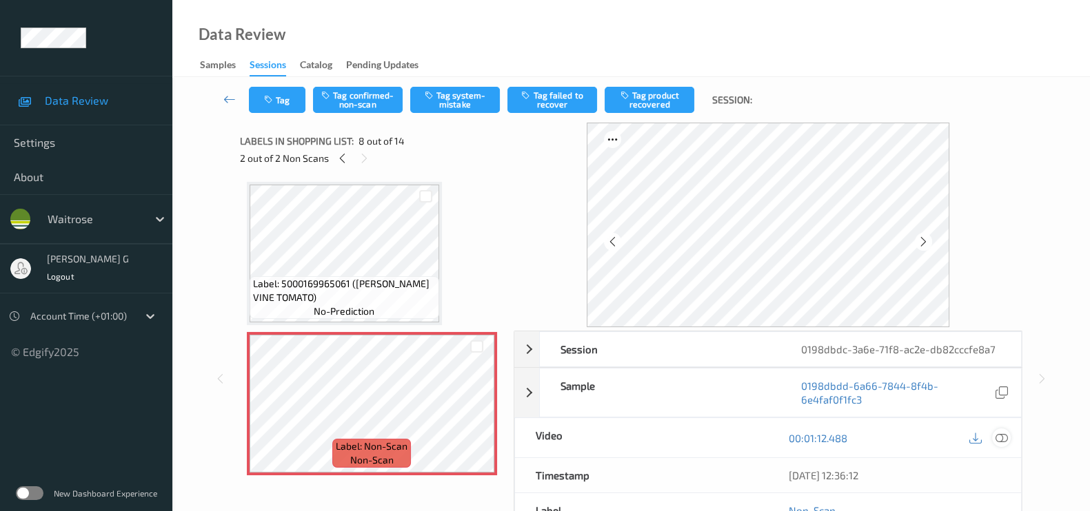
click at [1001, 436] on icon at bounding box center [1001, 438] width 12 height 12
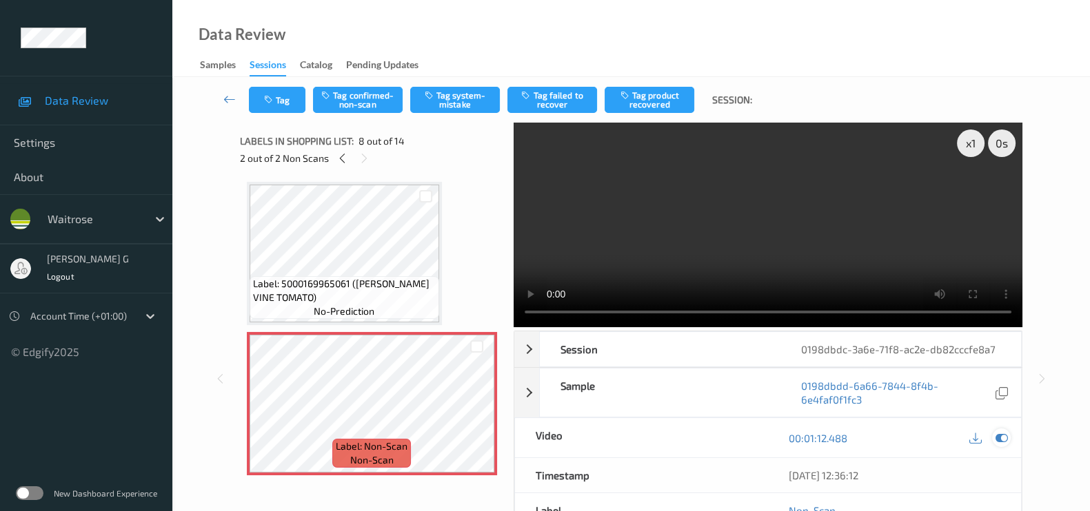
click at [1001, 432] on icon at bounding box center [1001, 438] width 12 height 12
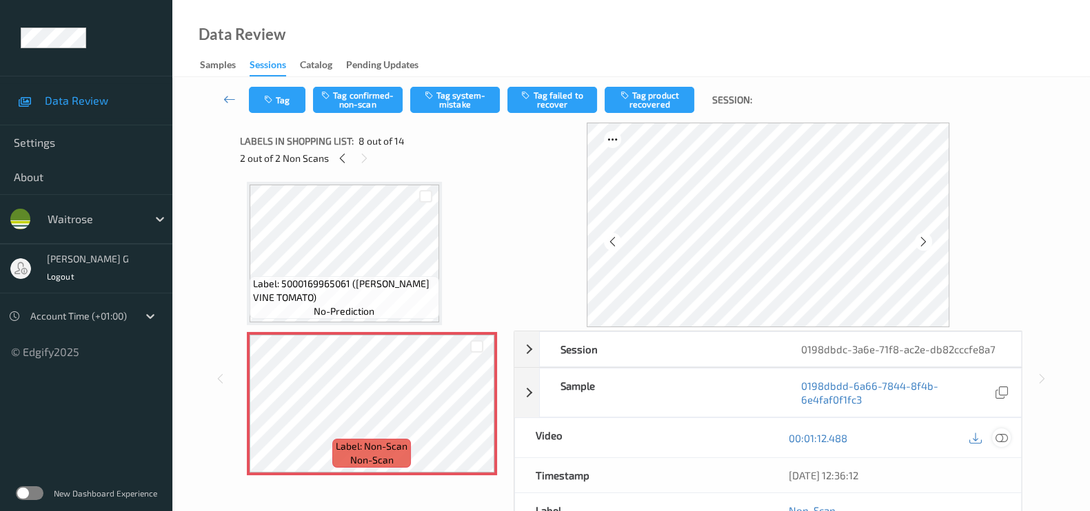
click at [999, 439] on icon at bounding box center [1001, 438] width 12 height 12
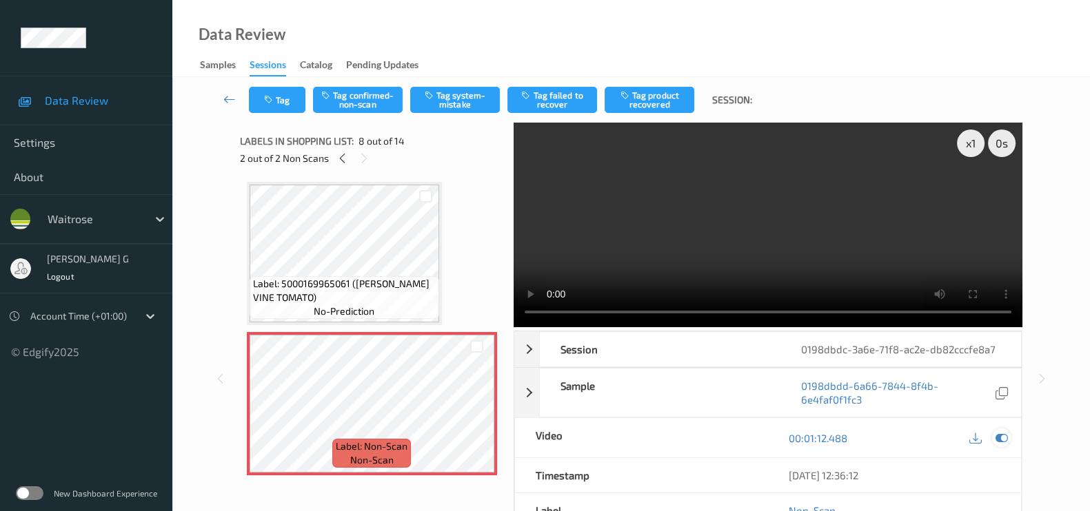
click at [997, 442] on icon at bounding box center [1001, 438] width 12 height 12
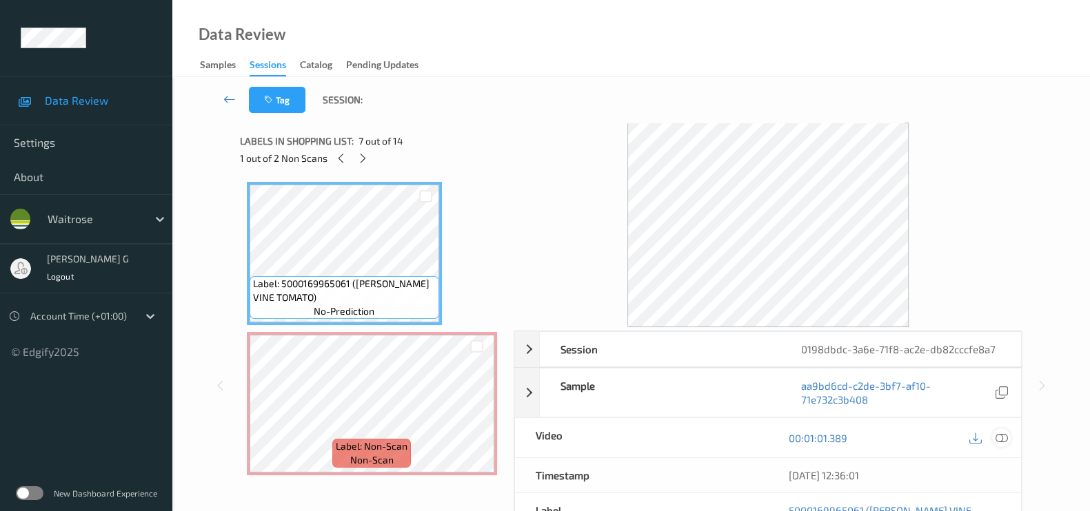
click at [1002, 435] on icon at bounding box center [1001, 438] width 12 height 12
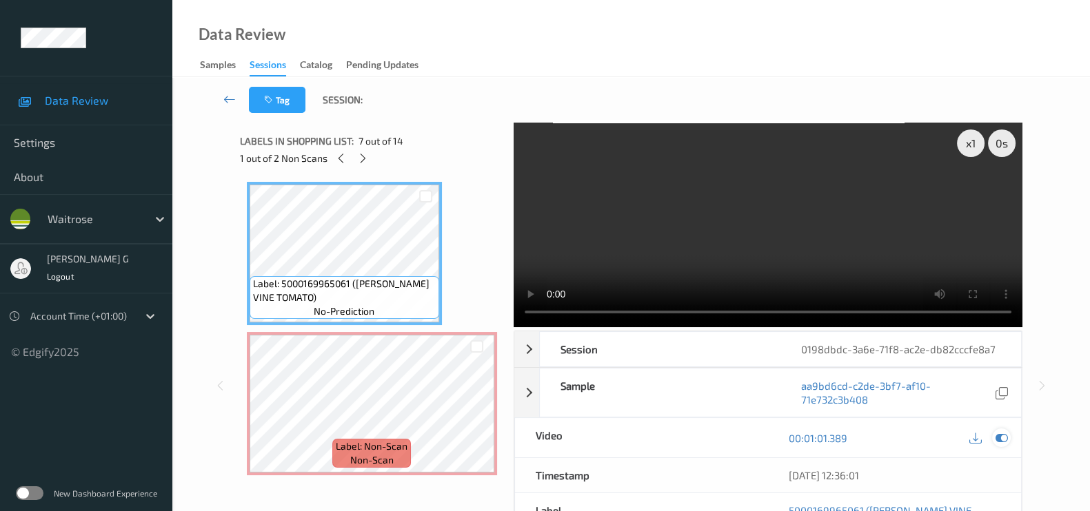
click at [1005, 440] on icon at bounding box center [1001, 438] width 12 height 12
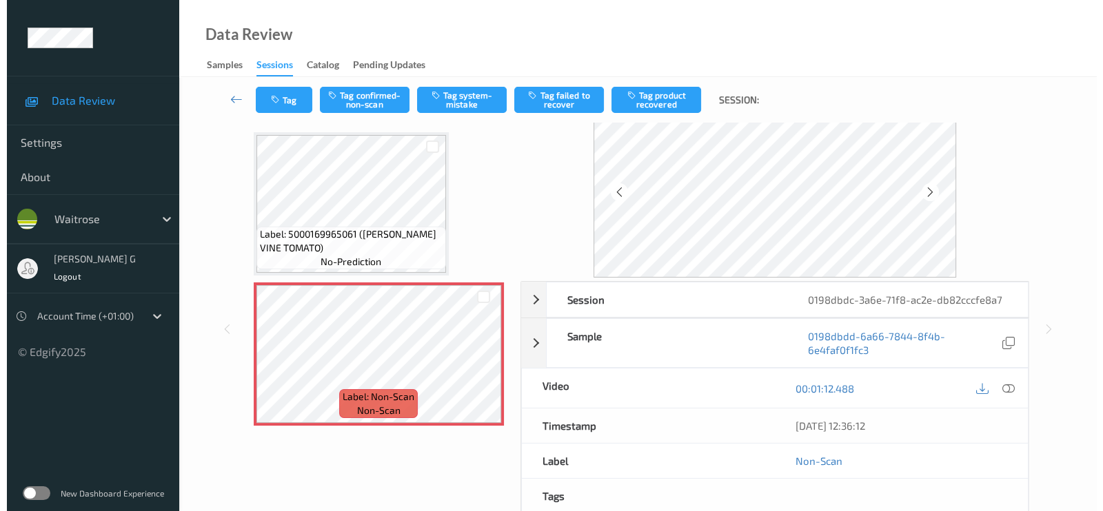
scroll to position [0, 0]
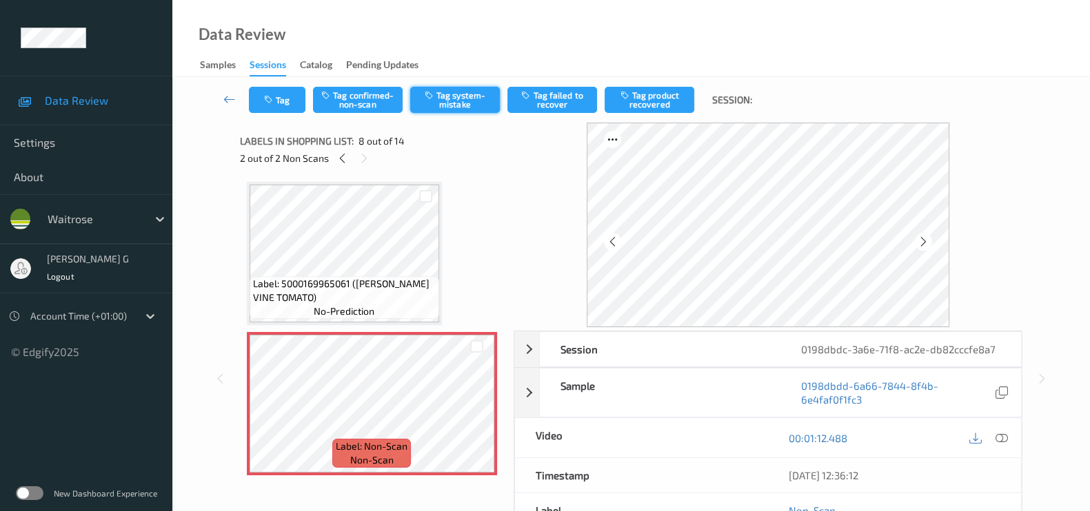
click at [445, 106] on button "Tag system-mistake" at bounding box center [455, 100] width 90 height 26
click at [273, 97] on icon "button" at bounding box center [270, 100] width 12 height 10
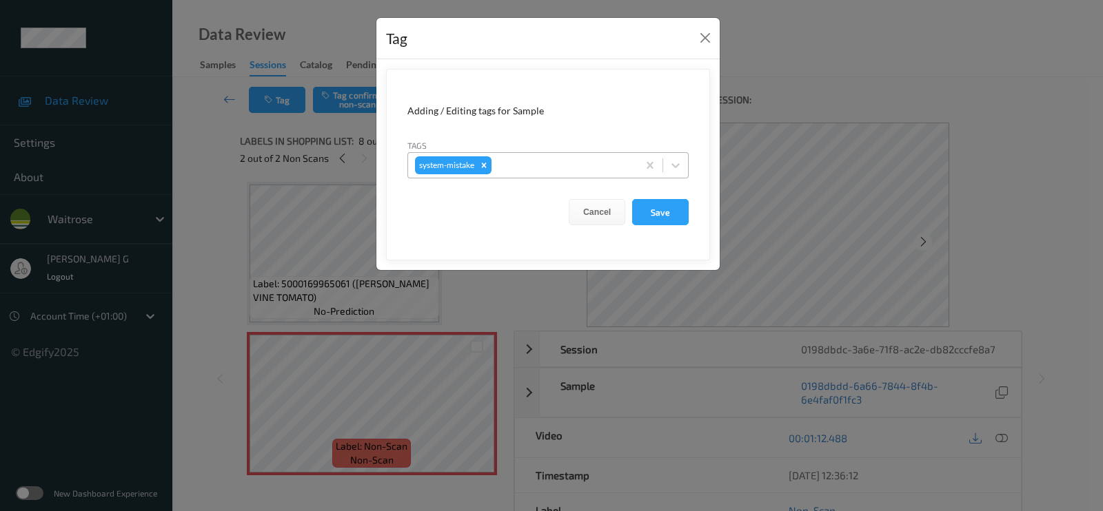
click at [507, 167] on div at bounding box center [562, 165] width 136 height 17
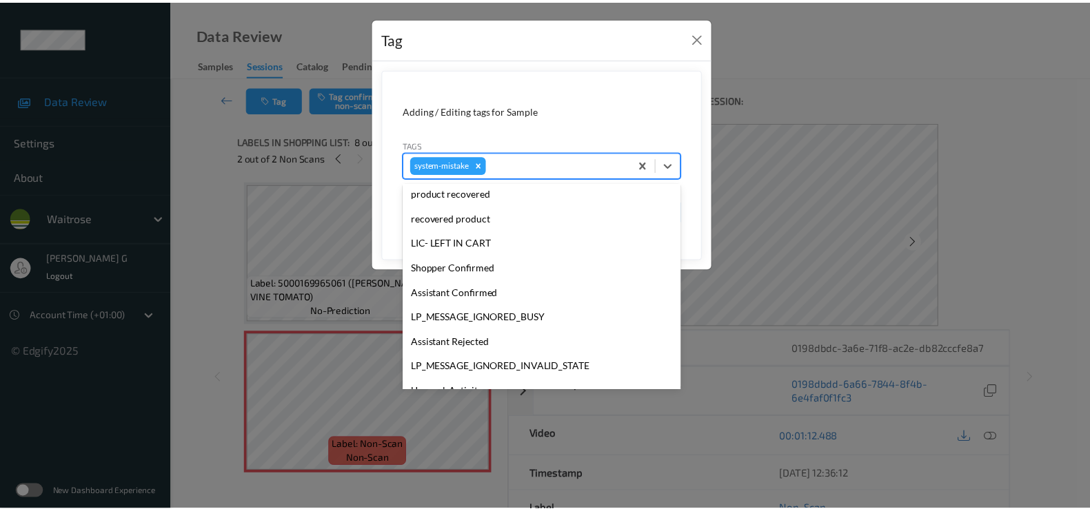
scroll to position [294, 0]
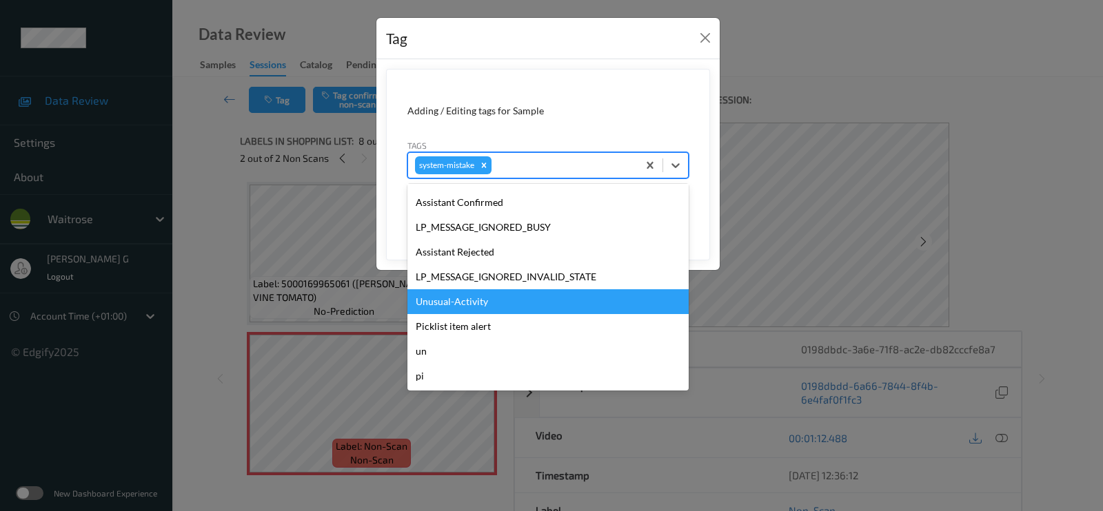
click at [458, 294] on div "Unusual-Activity" at bounding box center [547, 301] width 281 height 25
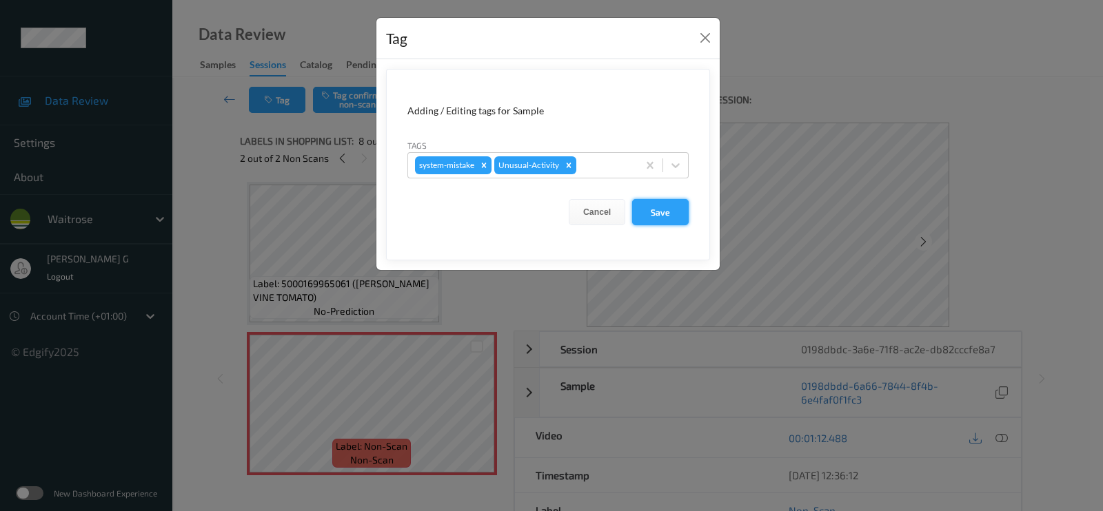
click at [662, 212] on button "Save" at bounding box center [660, 212] width 57 height 26
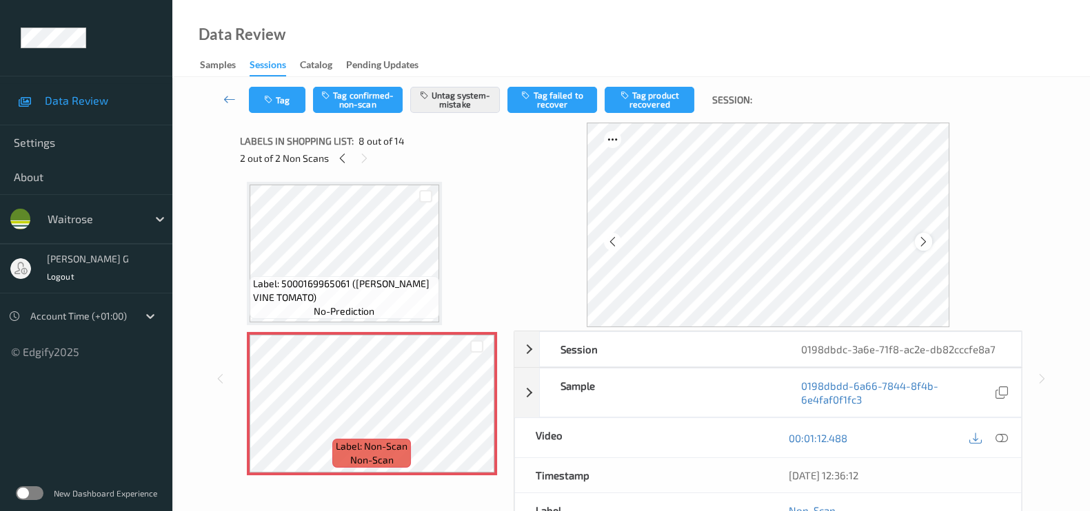
click at [922, 245] on icon at bounding box center [923, 242] width 12 height 12
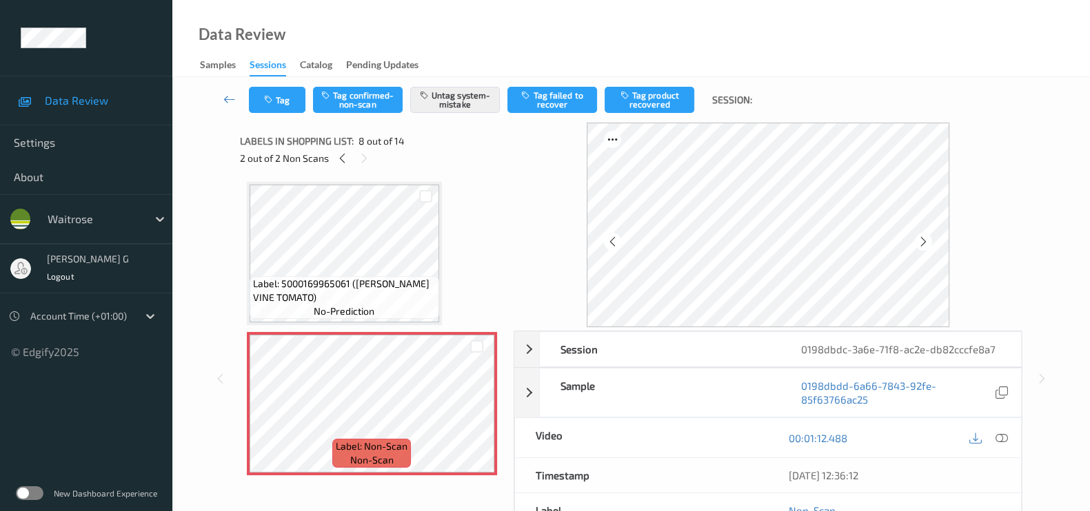
click at [922, 245] on icon at bounding box center [923, 242] width 12 height 12
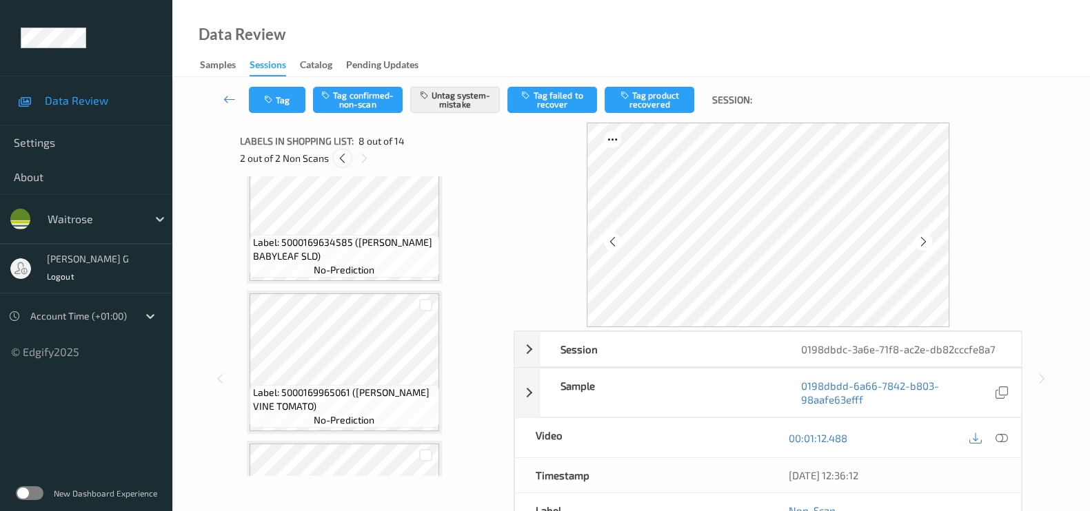
click at [340, 160] on icon at bounding box center [342, 158] width 12 height 12
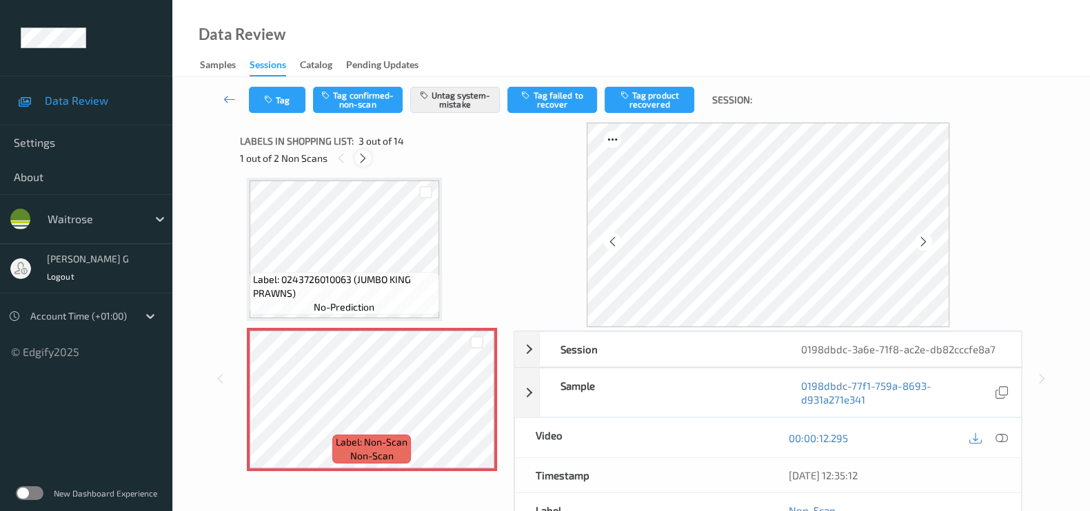
click at [365, 156] on icon at bounding box center [363, 158] width 12 height 12
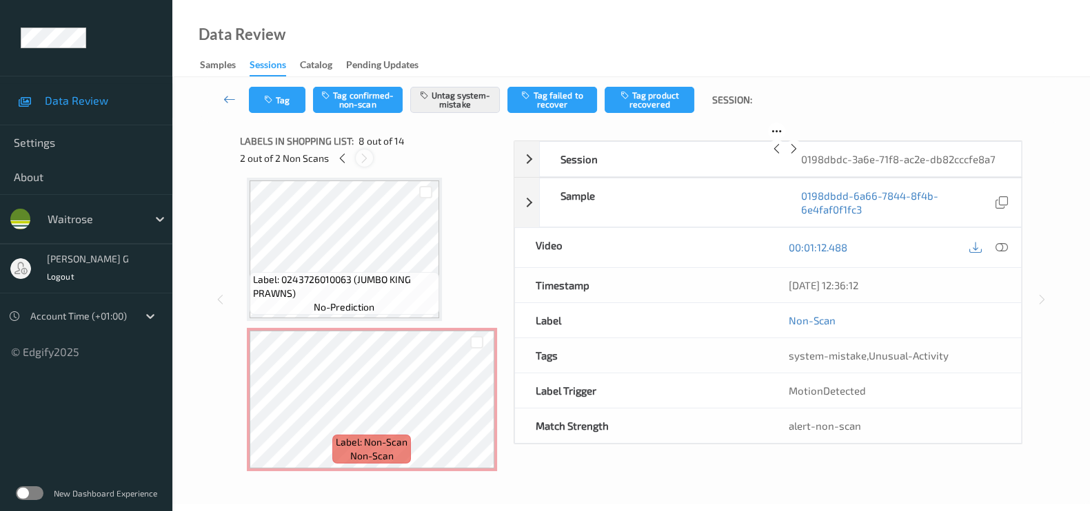
scroll to position [903, 0]
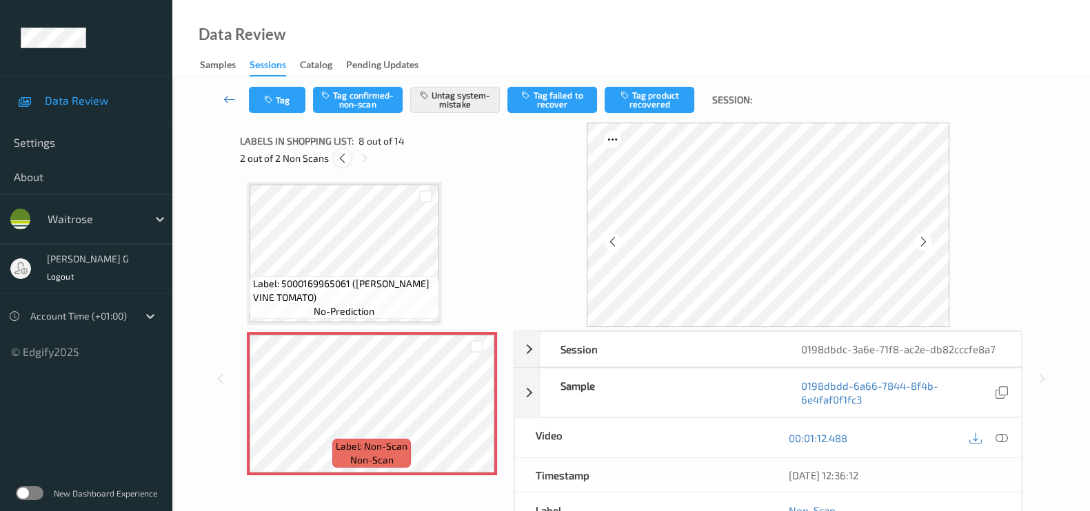
click at [341, 156] on icon at bounding box center [342, 158] width 12 height 12
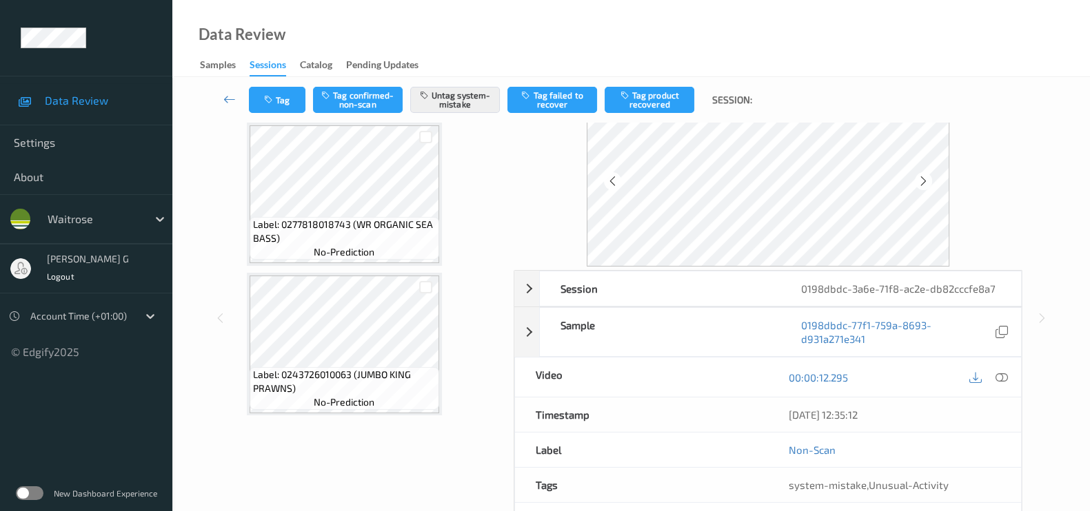
scroll to position [0, 0]
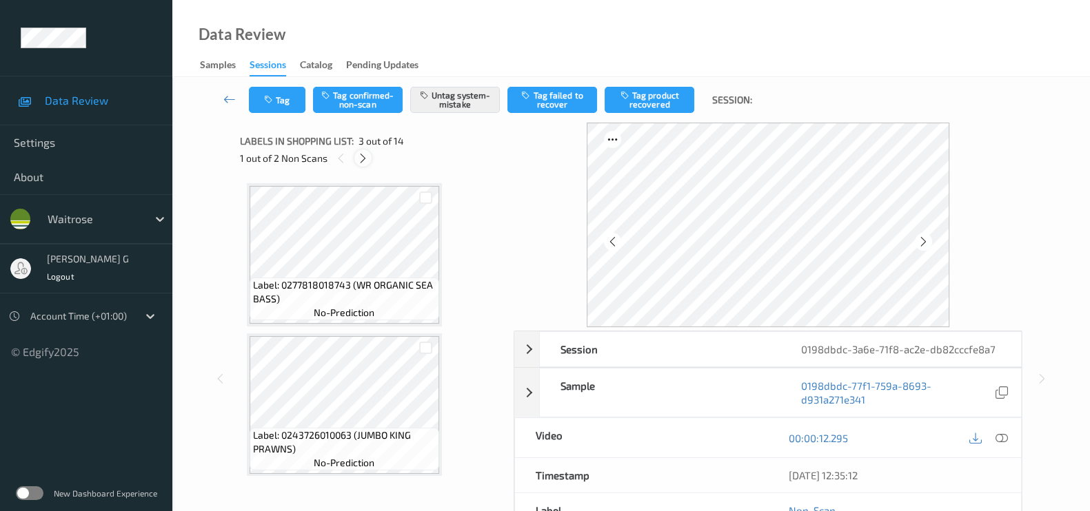
click at [360, 156] on icon at bounding box center [363, 158] width 12 height 12
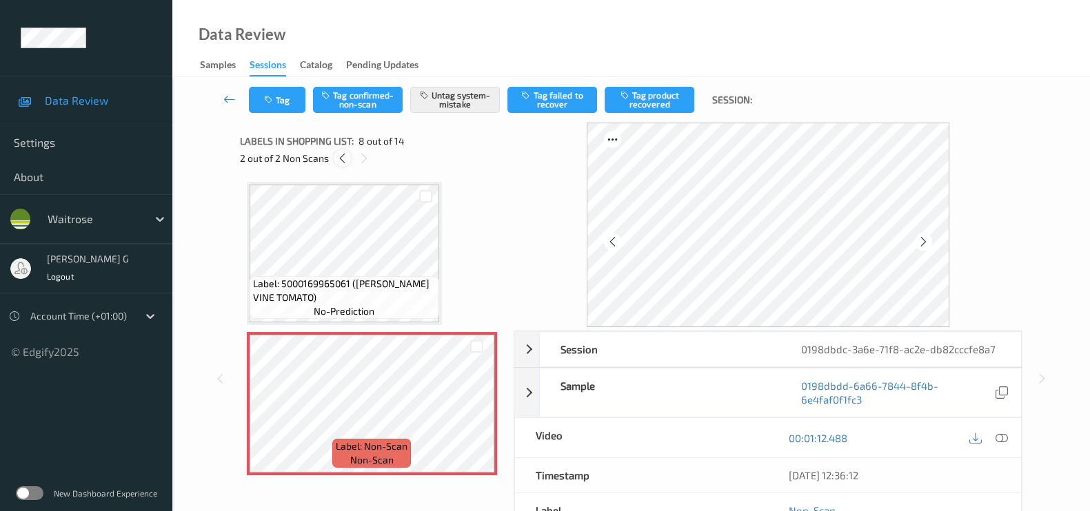
click at [343, 156] on icon at bounding box center [342, 158] width 12 height 12
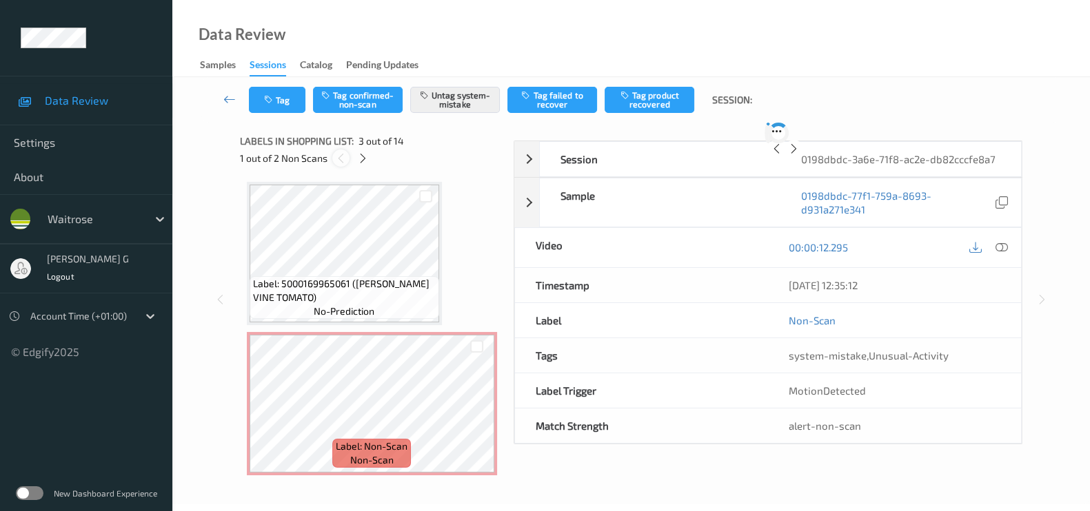
scroll to position [156, 0]
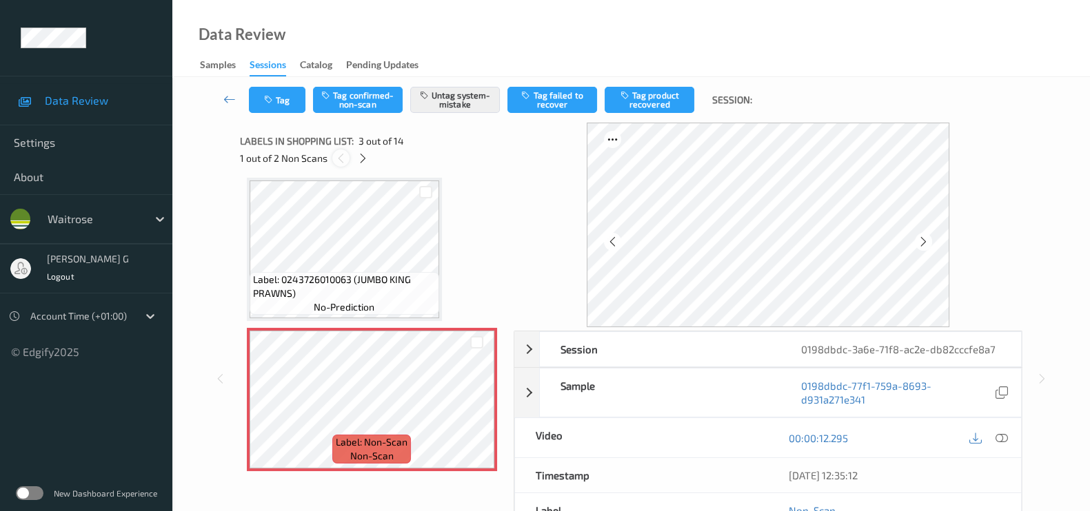
click at [343, 156] on icon at bounding box center [341, 158] width 12 height 12
click at [365, 159] on icon at bounding box center [363, 158] width 12 height 12
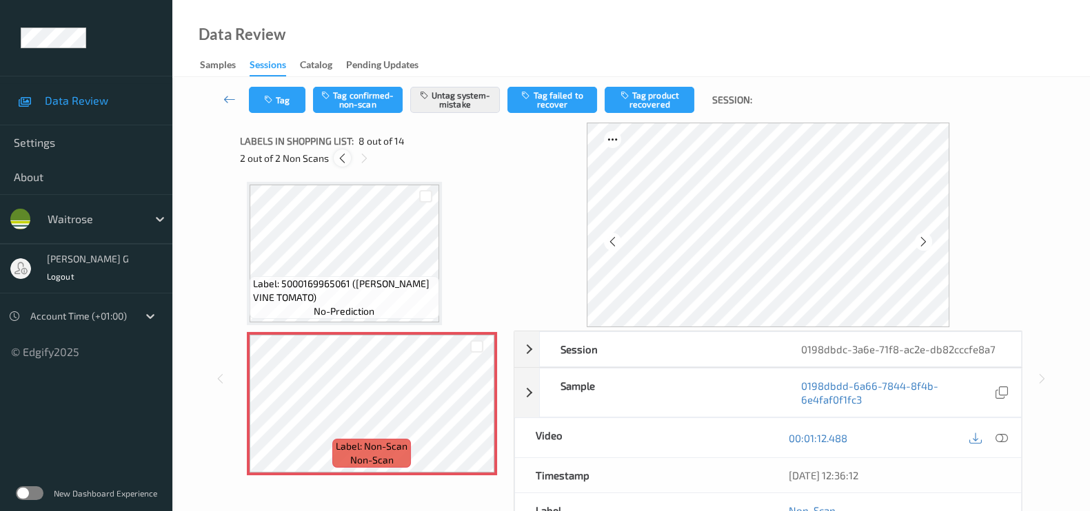
click at [341, 160] on icon at bounding box center [342, 158] width 12 height 12
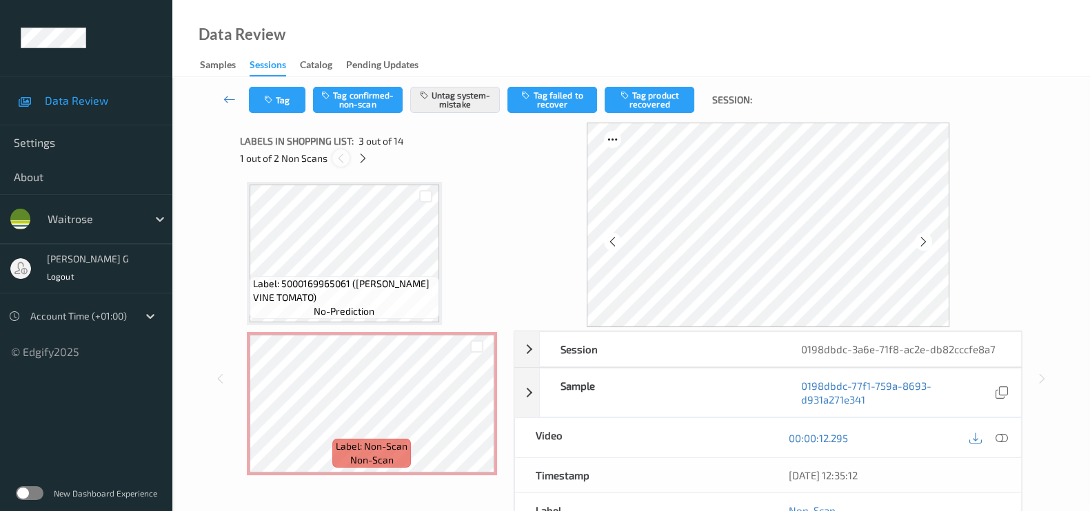
scroll to position [156, 0]
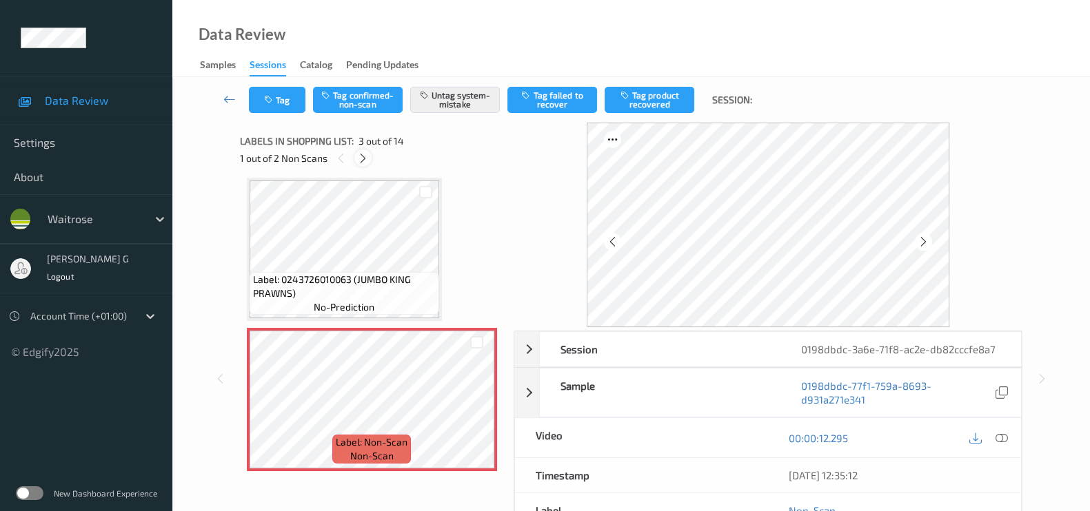
click at [365, 156] on icon at bounding box center [363, 158] width 12 height 12
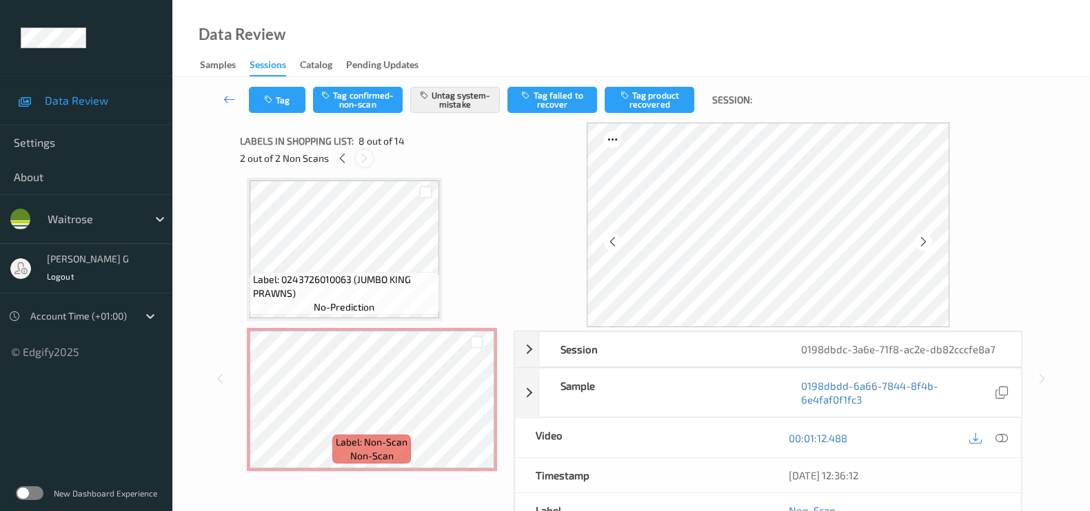
scroll to position [903, 0]
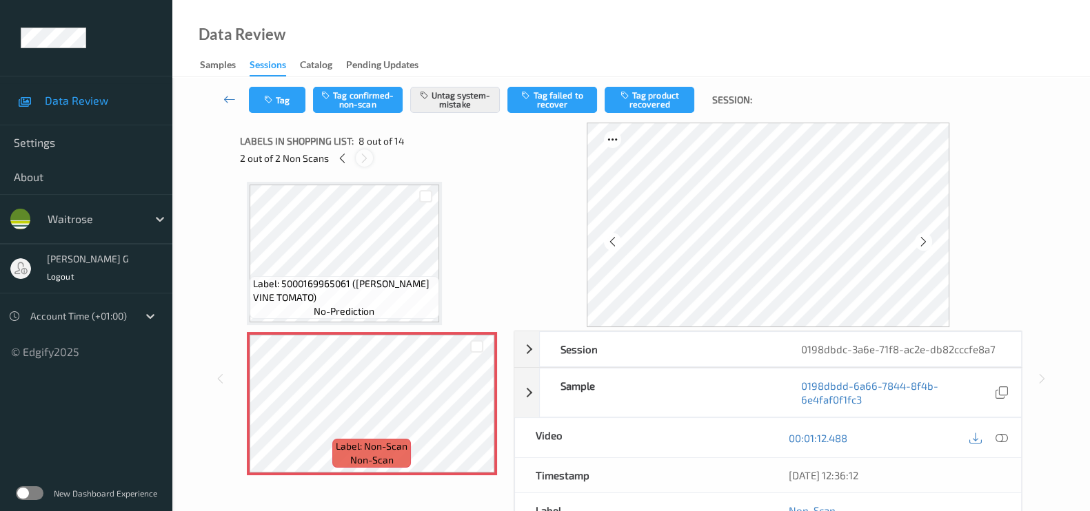
click at [365, 156] on icon at bounding box center [364, 158] width 12 height 12
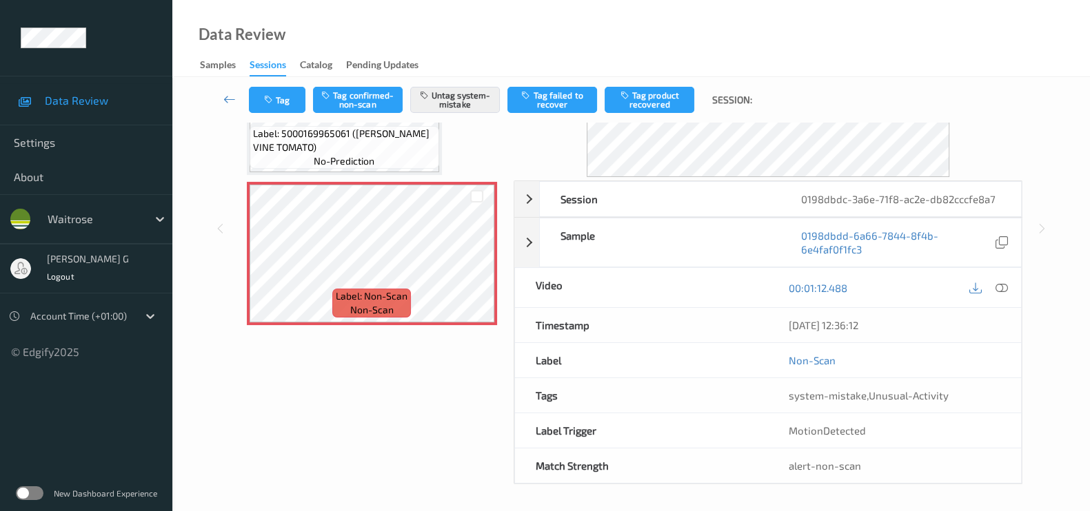
scroll to position [0, 0]
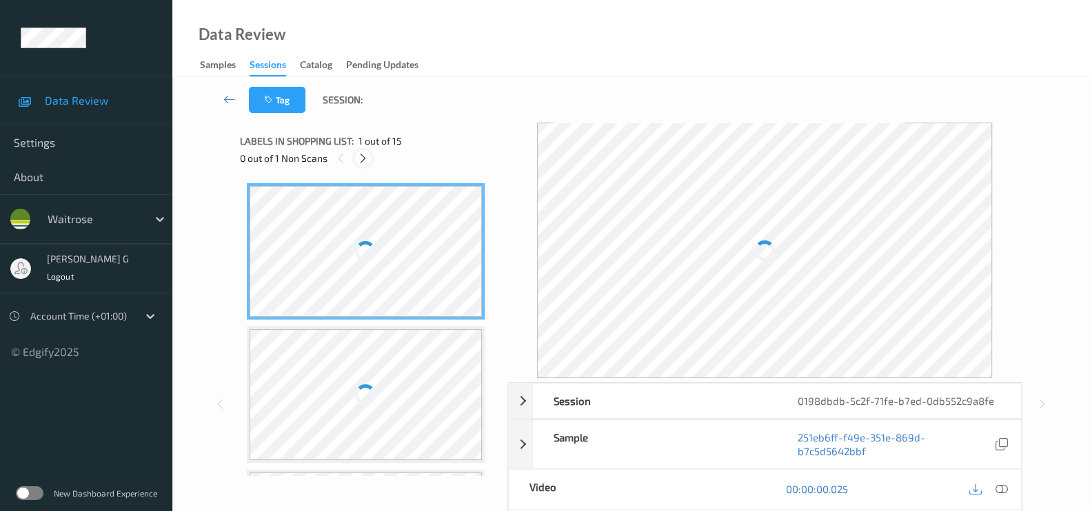
click at [368, 159] on icon at bounding box center [363, 158] width 12 height 12
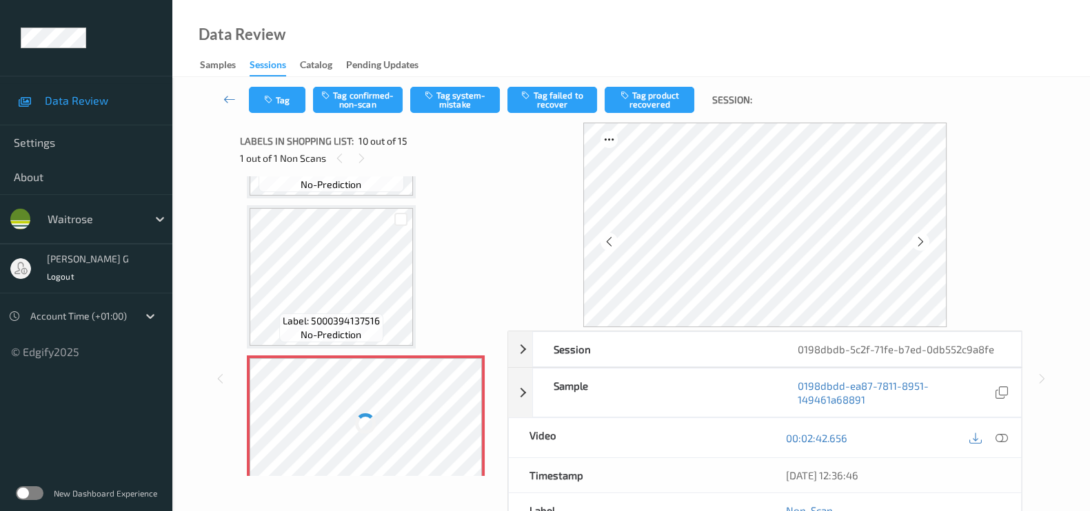
scroll to position [1201, 0]
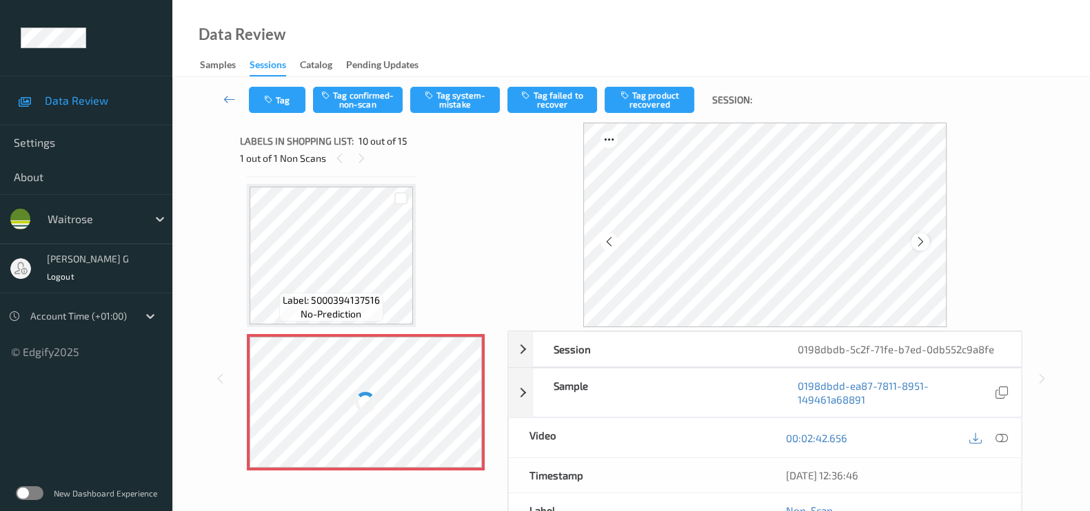
click at [920, 243] on icon at bounding box center [921, 242] width 12 height 12
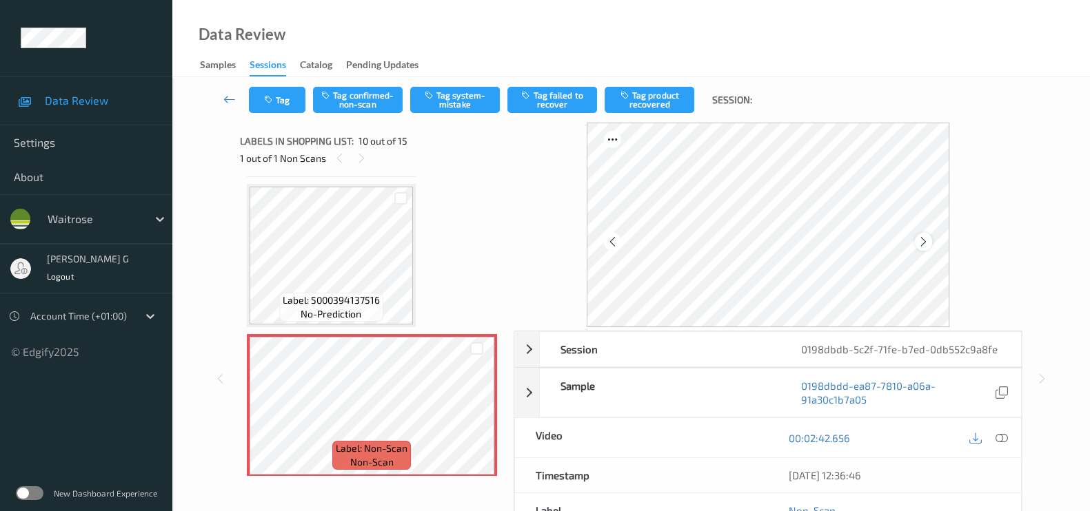
click at [932, 240] on div at bounding box center [923, 241] width 17 height 17
click at [1004, 440] on icon at bounding box center [1001, 438] width 12 height 12
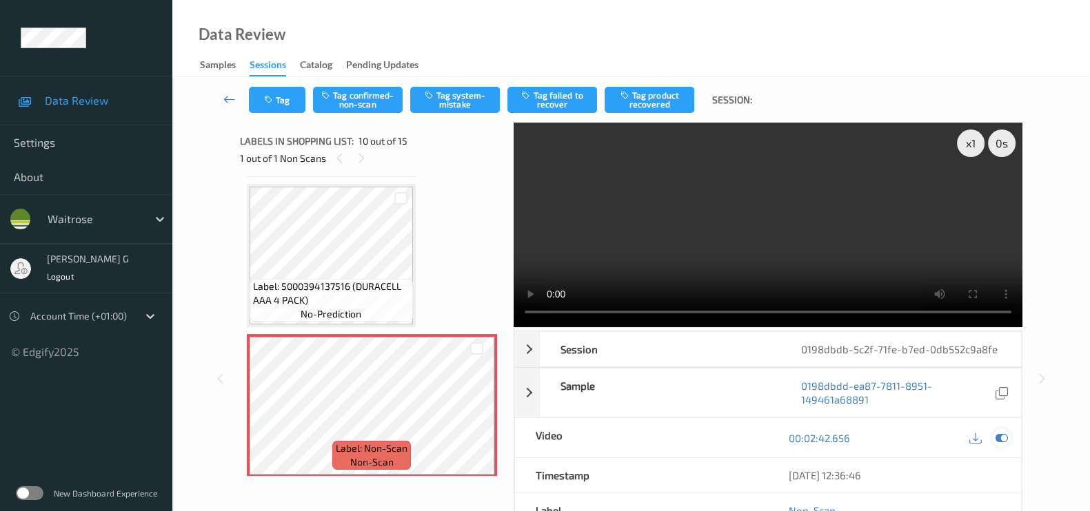
click at [999, 434] on icon at bounding box center [1001, 438] width 12 height 12
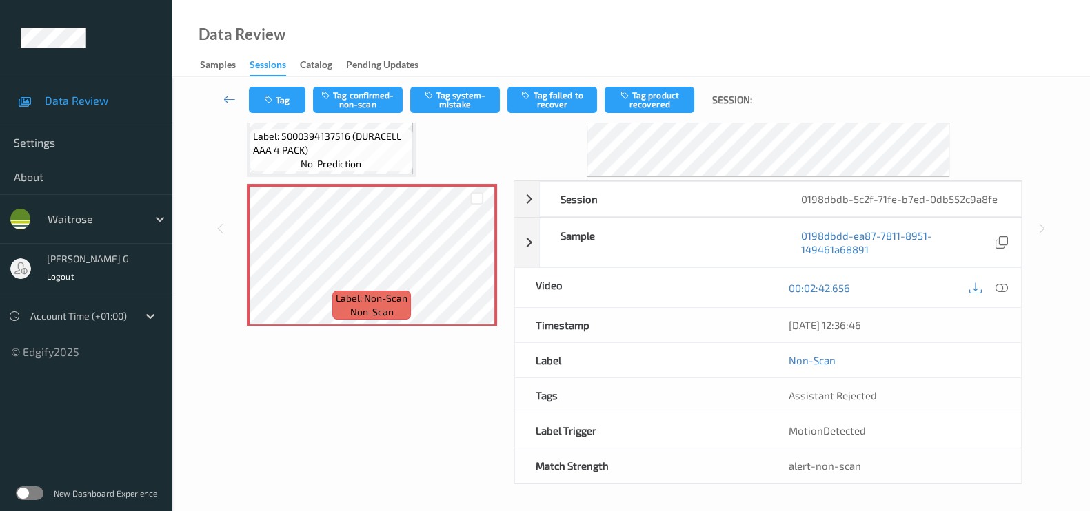
scroll to position [0, 0]
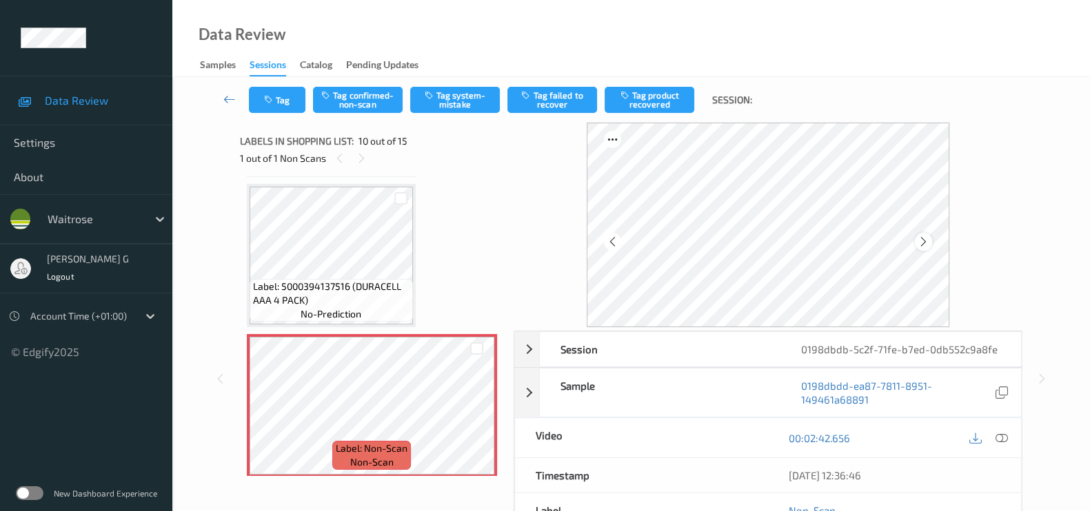
click at [924, 243] on icon at bounding box center [923, 242] width 12 height 12
click at [357, 94] on button "Tag confirmed-non-scan" at bounding box center [358, 100] width 90 height 26
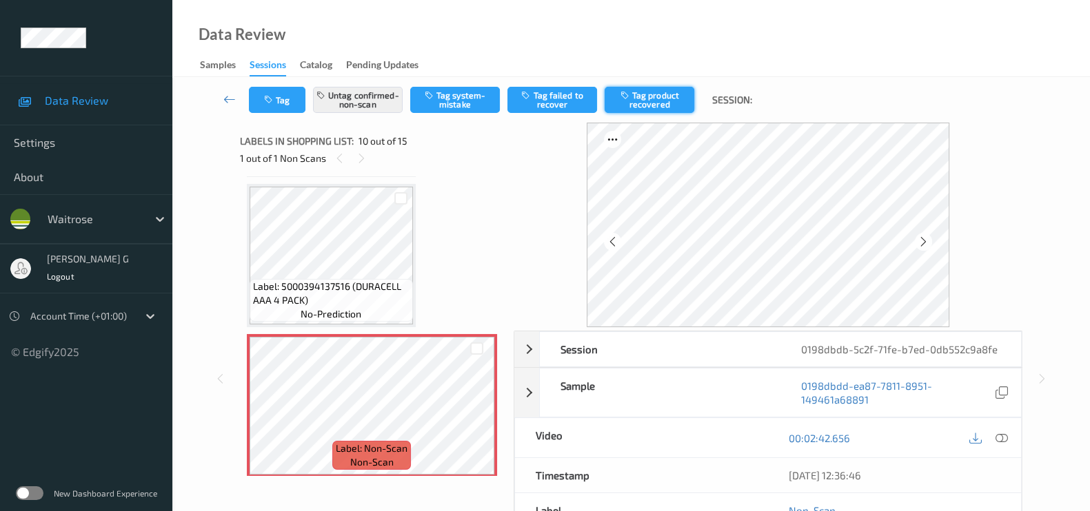
click at [669, 101] on button "Tag product recovered" at bounding box center [649, 100] width 90 height 26
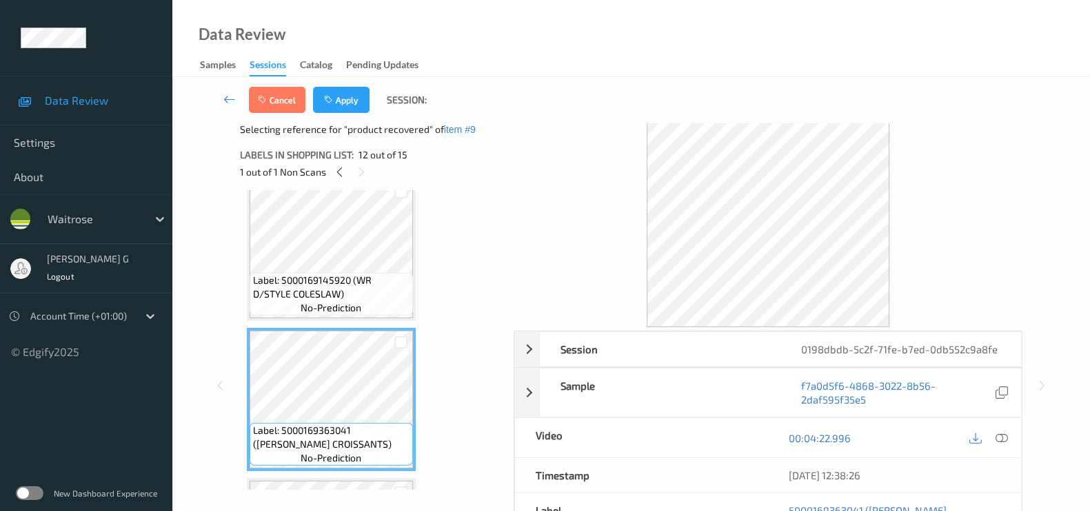
scroll to position [1546, 0]
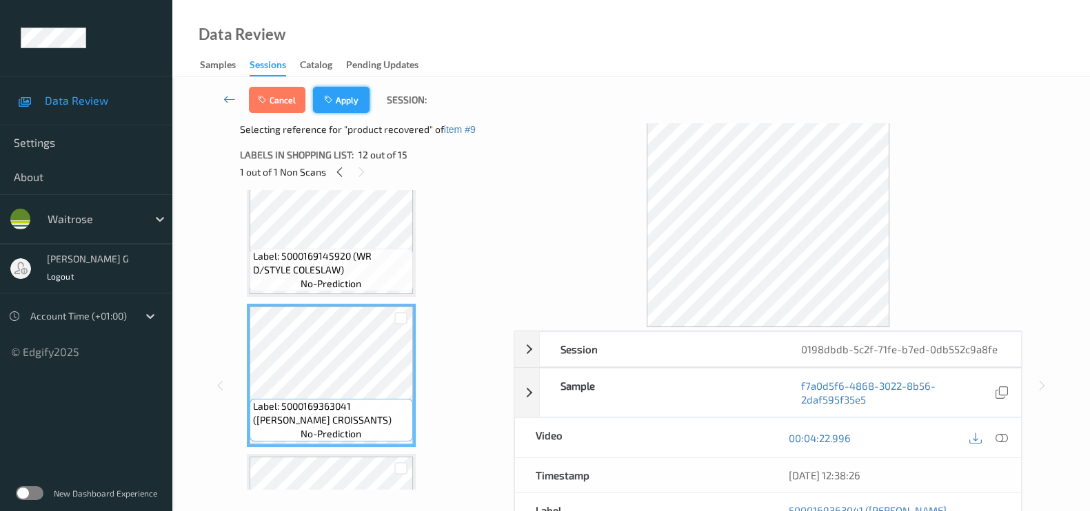
click at [338, 105] on button "Apply" at bounding box center [341, 100] width 57 height 26
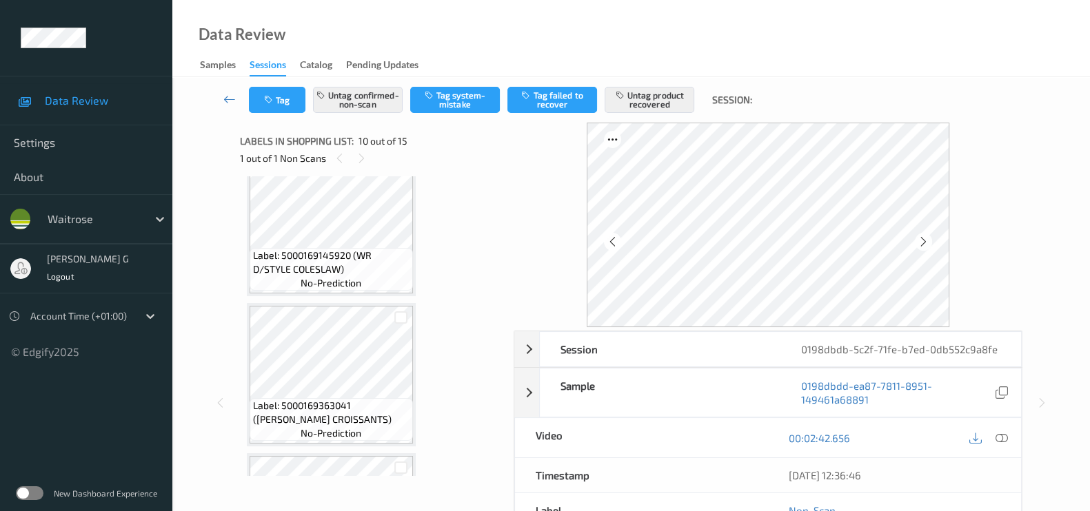
scroll to position [1632, 0]
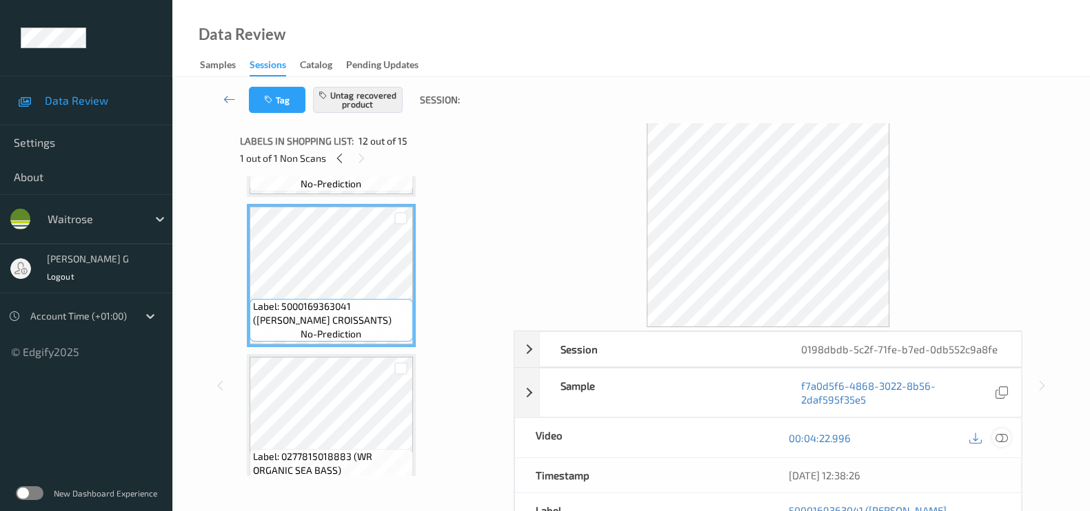
click at [1001, 441] on icon at bounding box center [1001, 438] width 12 height 12
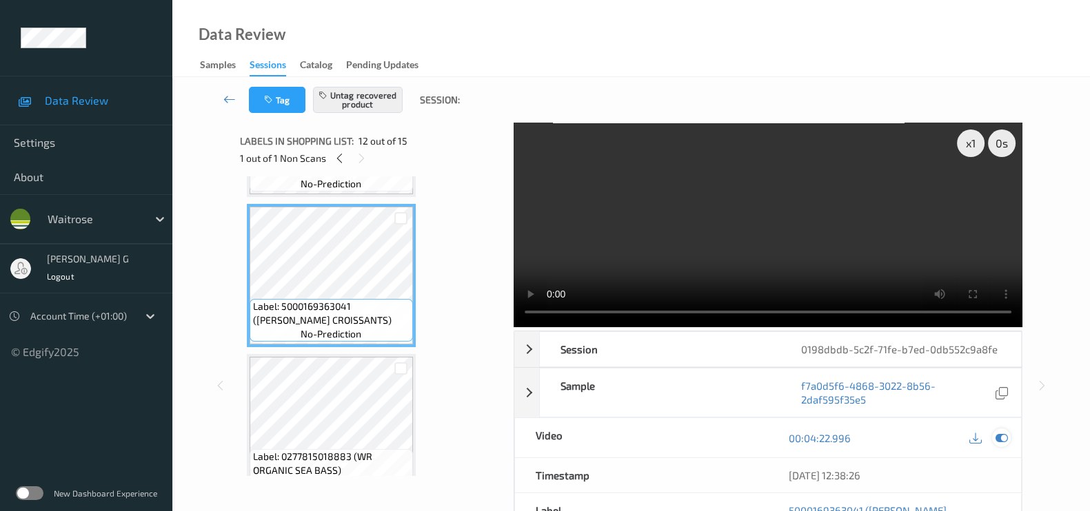
click at [1001, 432] on icon at bounding box center [1001, 438] width 12 height 12
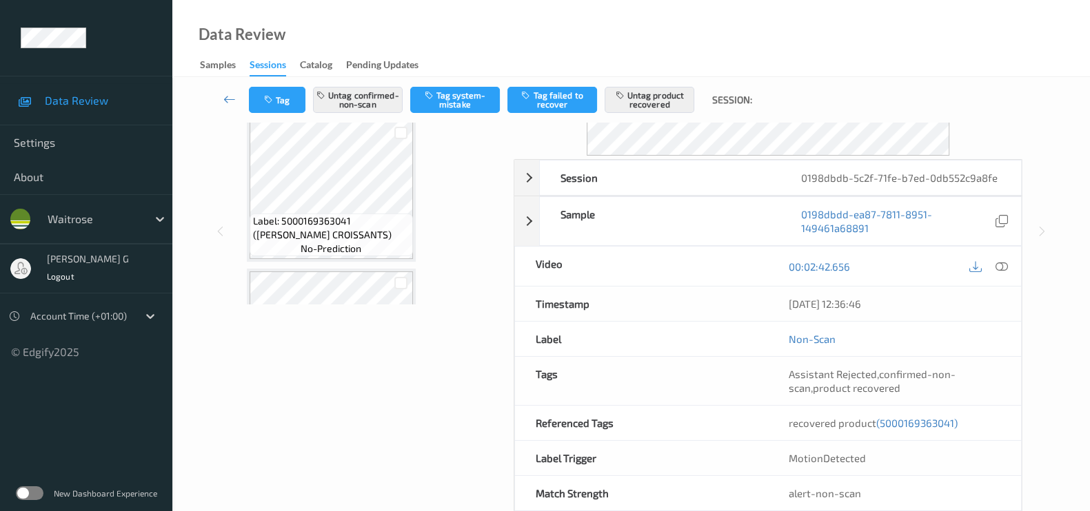
scroll to position [0, 0]
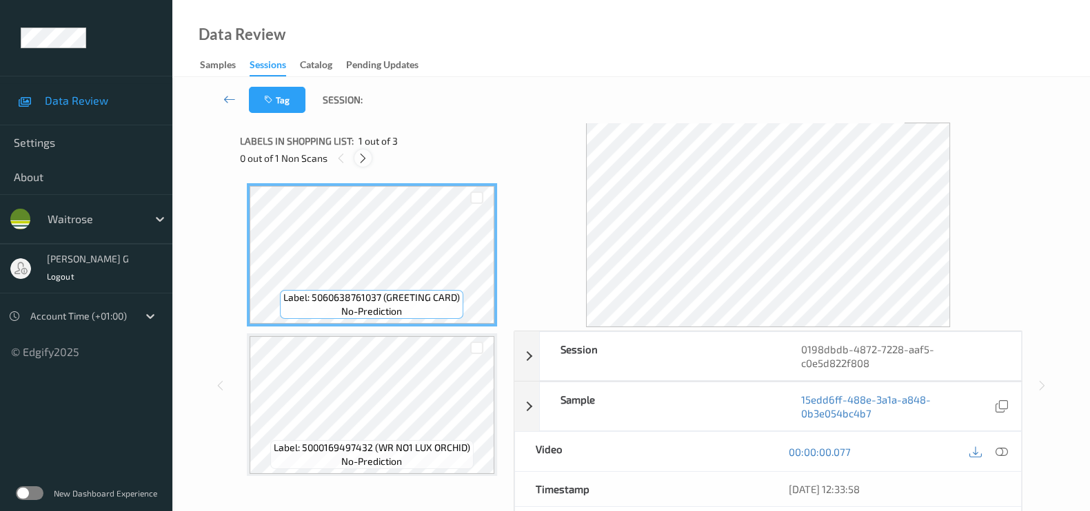
click at [362, 157] on icon at bounding box center [363, 158] width 12 height 12
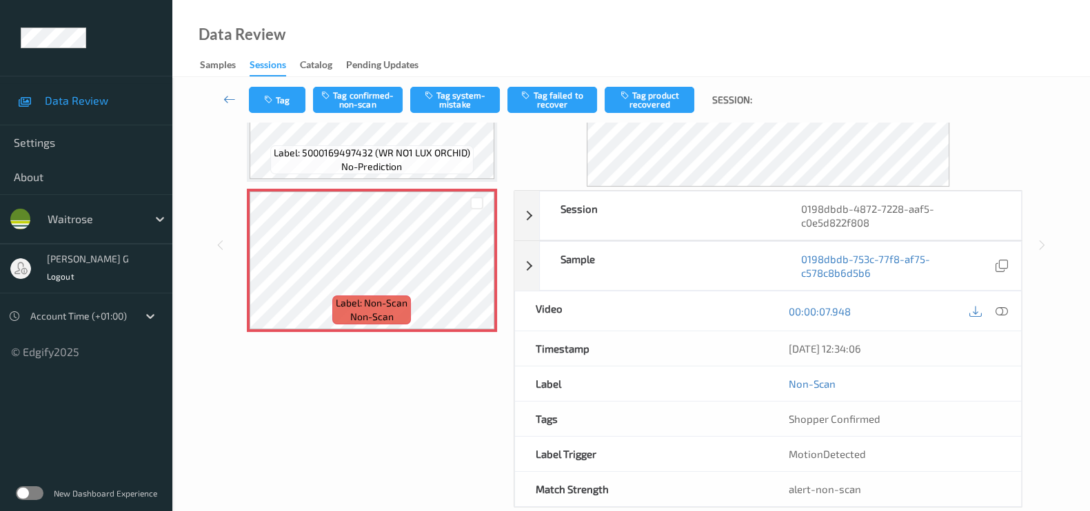
scroll to position [78, 0]
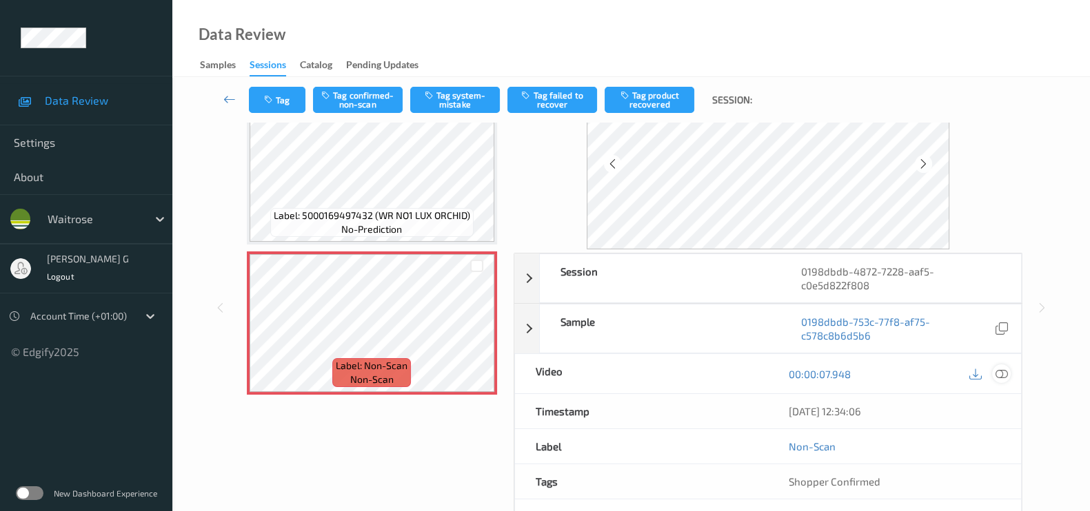
click at [1002, 372] on icon at bounding box center [1001, 374] width 12 height 12
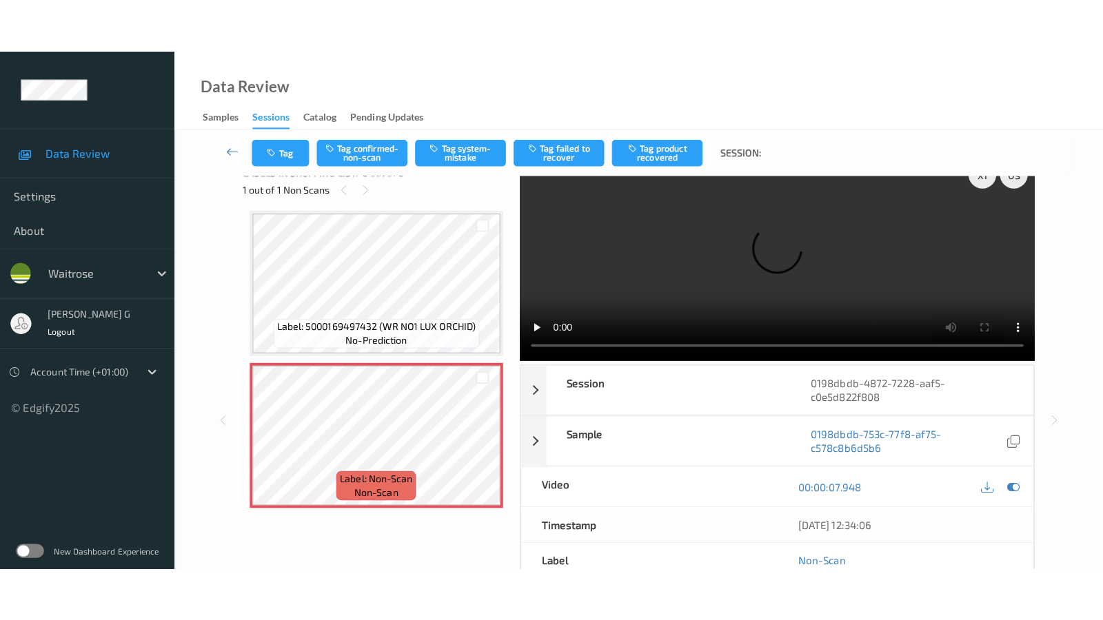
scroll to position [0, 0]
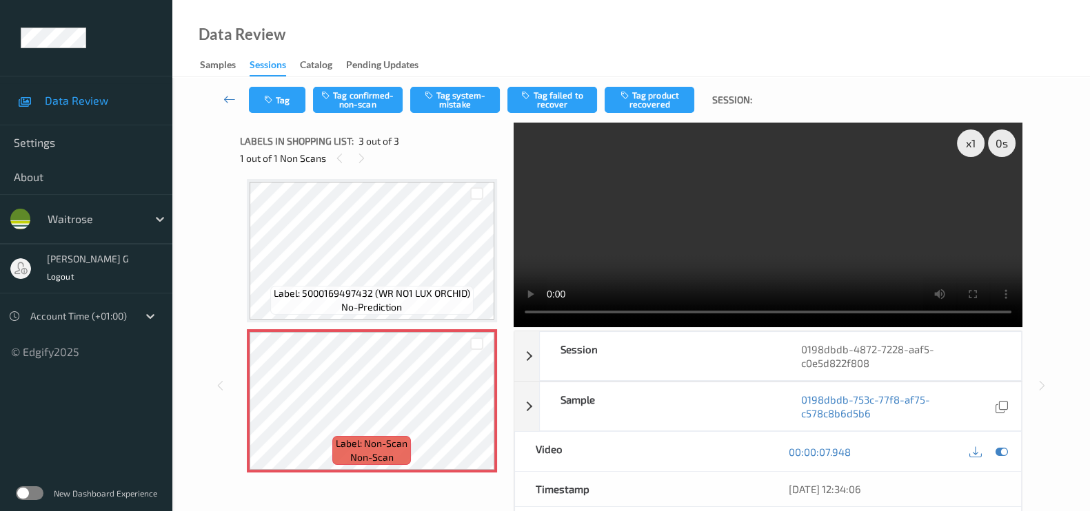
click at [968, 194] on video at bounding box center [767, 225] width 509 height 205
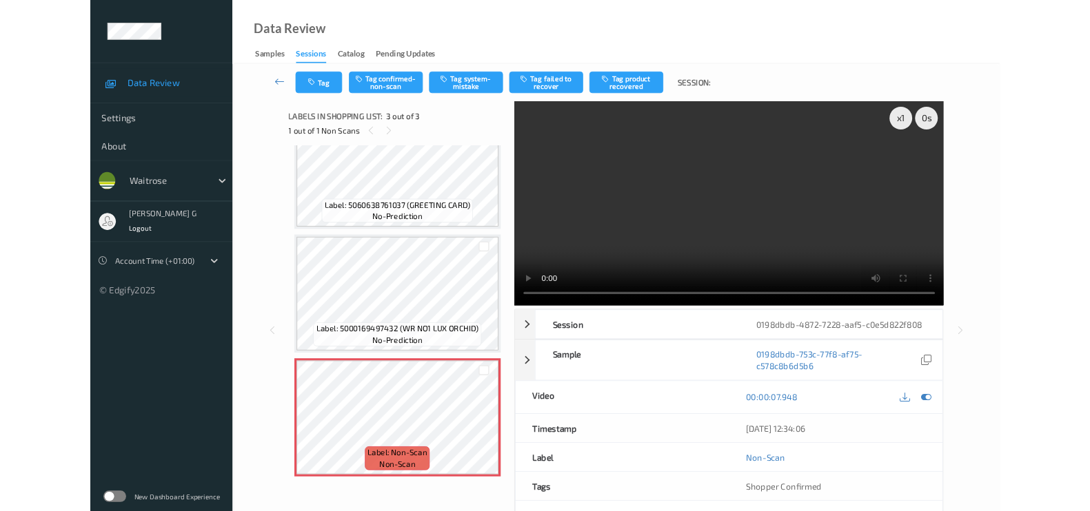
scroll to position [45, 0]
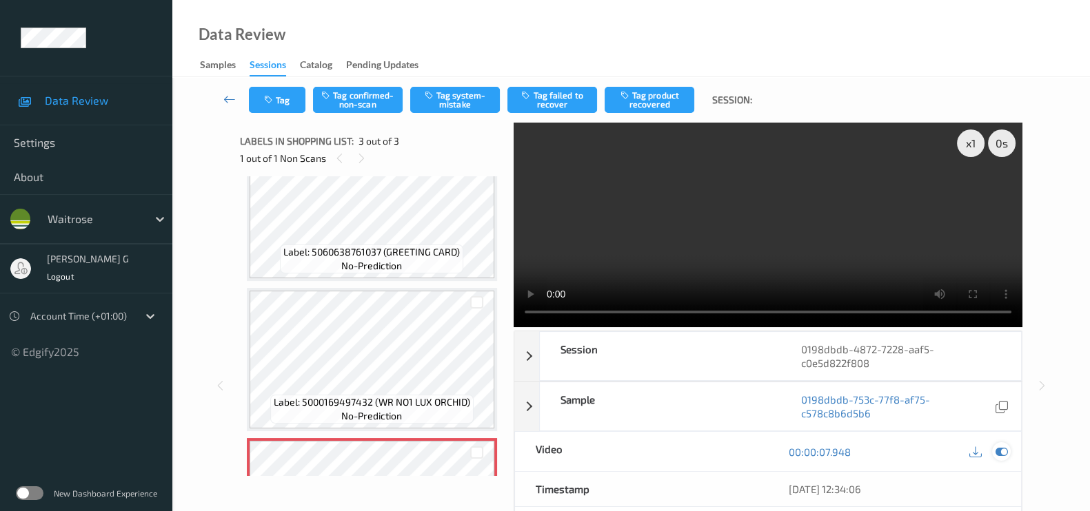
click at [999, 454] on icon at bounding box center [1001, 452] width 12 height 12
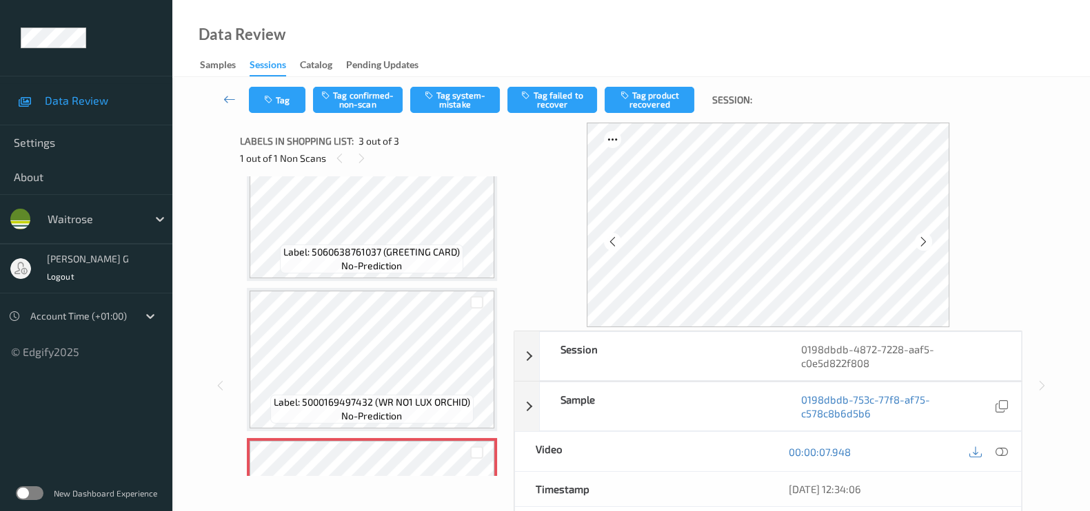
scroll to position [0, 0]
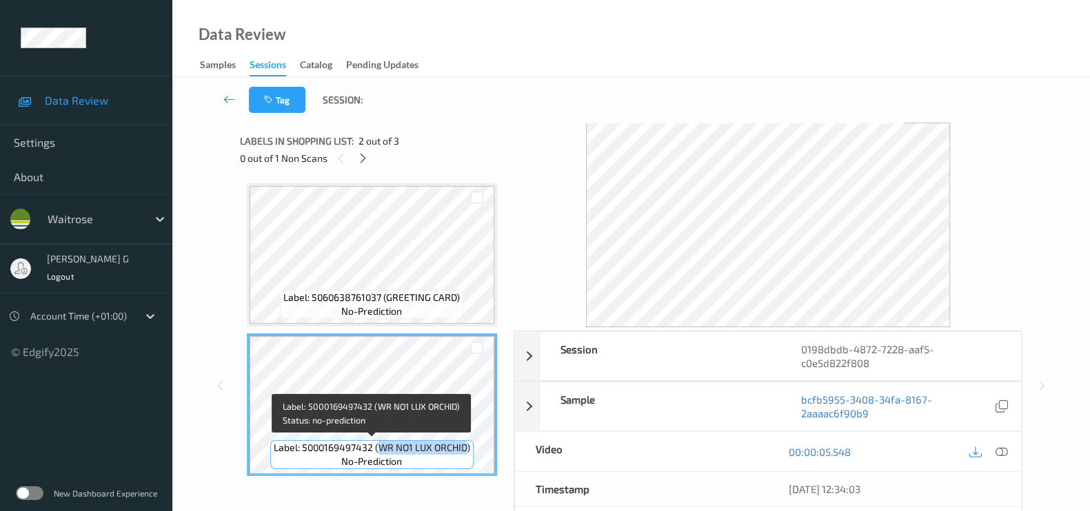
drag, startPoint x: 379, startPoint y: 450, endPoint x: 467, endPoint y: 452, distance: 87.6
click at [467, 452] on span "Label: 5000169497432 (WR NO1 LUX ORCHID)" at bounding box center [372, 448] width 196 height 14
copy span "WR NO1 LUX ORCHID"
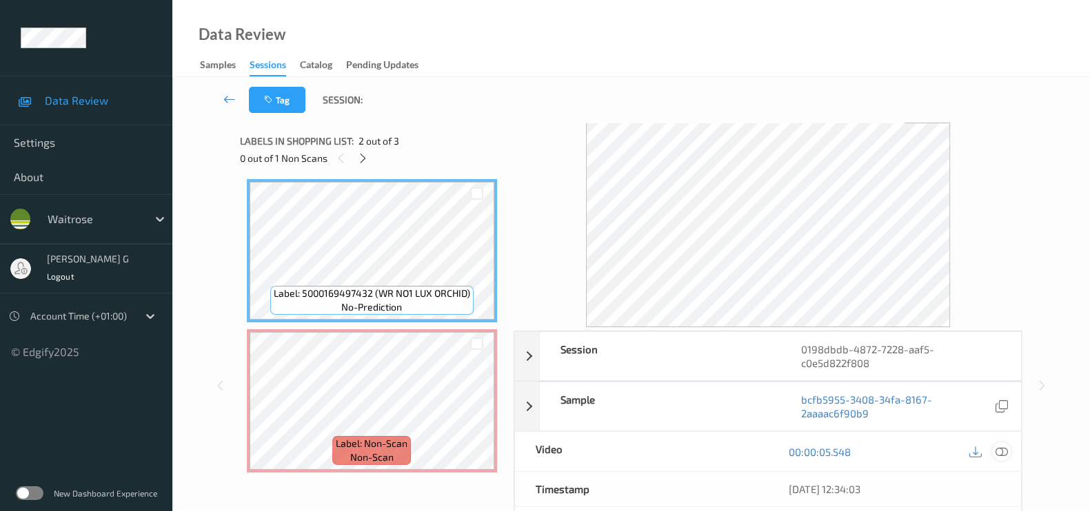
click at [993, 447] on div at bounding box center [1001, 452] width 19 height 19
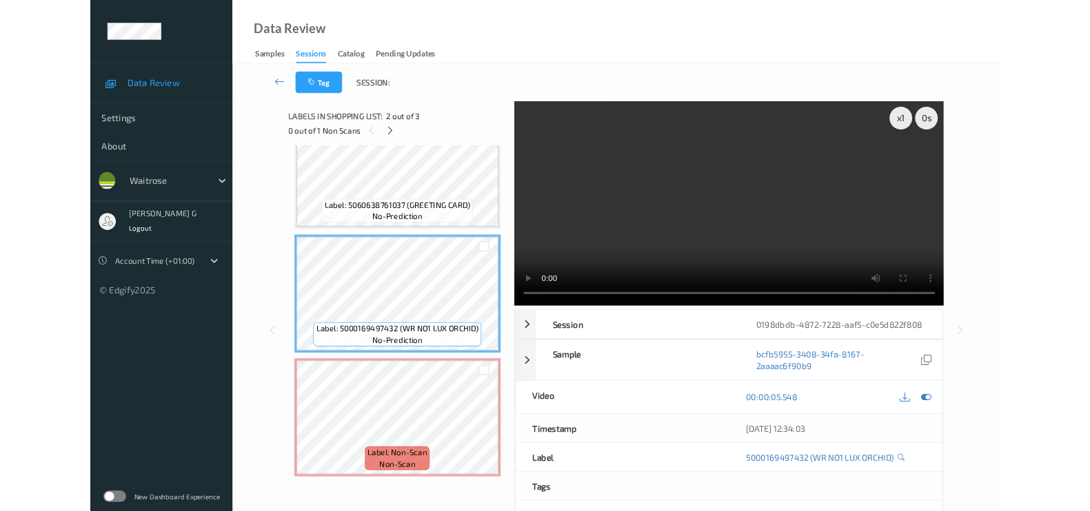
scroll to position [45, 0]
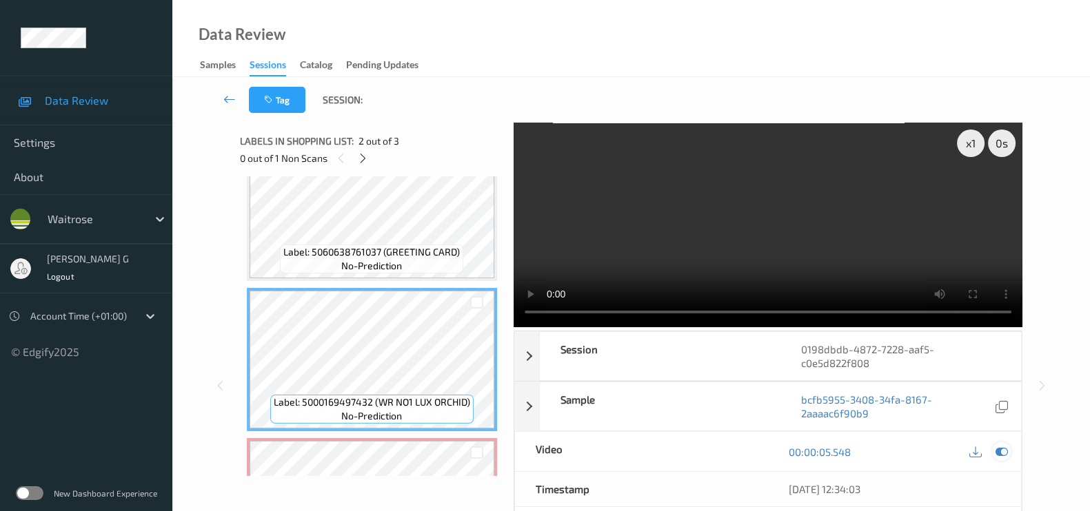
click at [1004, 453] on icon at bounding box center [1001, 452] width 12 height 12
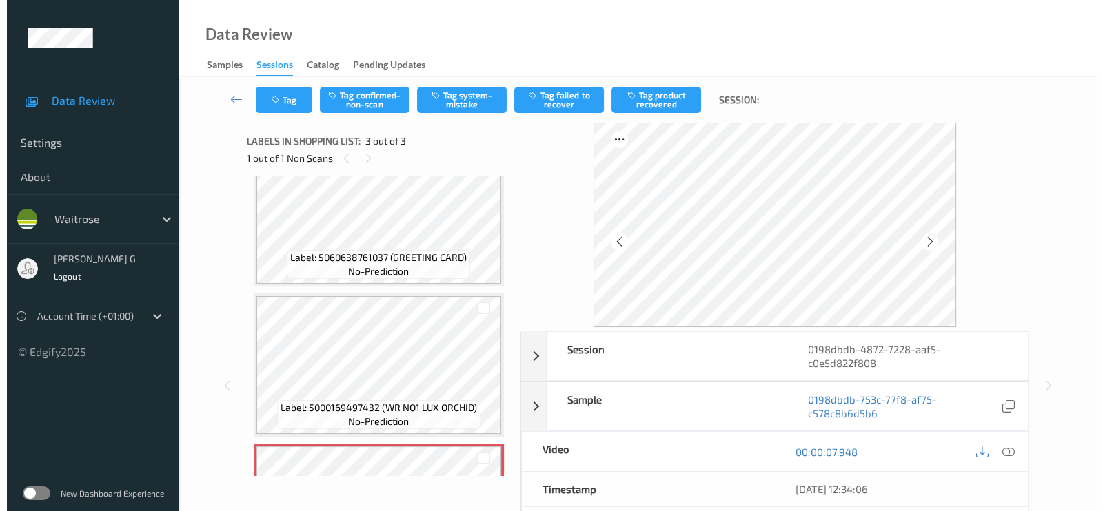
scroll to position [0, 0]
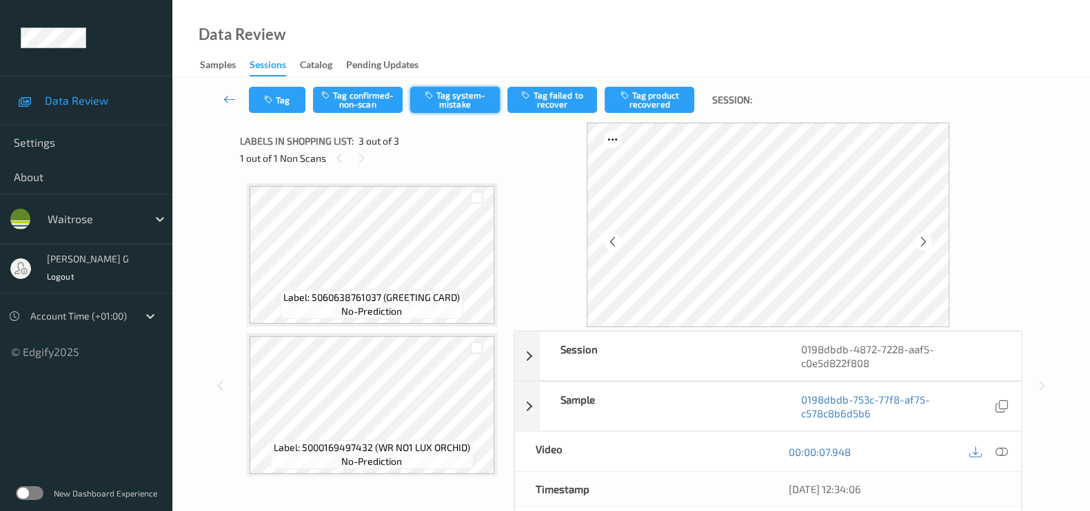
click at [449, 95] on button "Tag system-mistake" at bounding box center [455, 100] width 90 height 26
click at [276, 100] on button "Tag" at bounding box center [277, 100] width 57 height 26
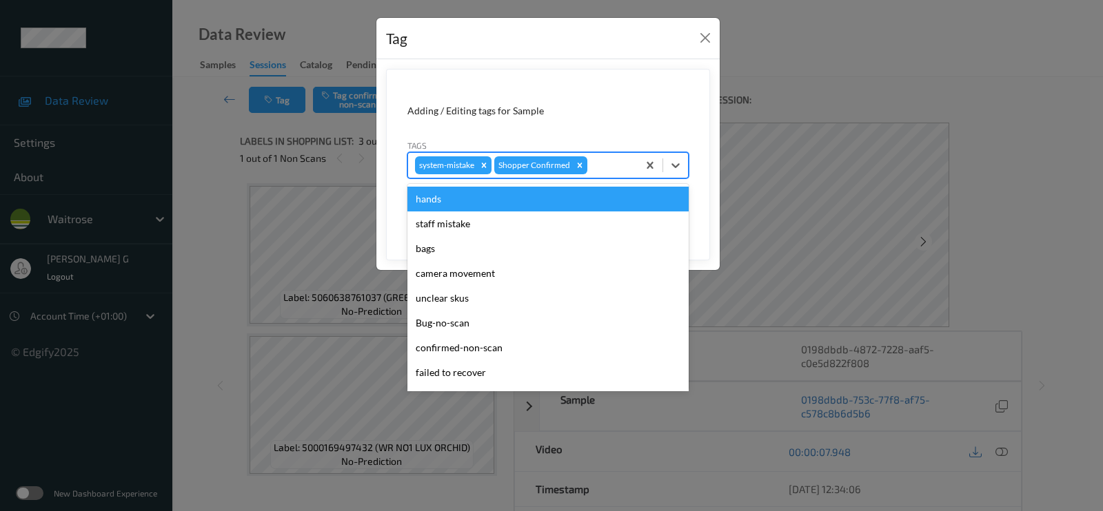
click at [612, 167] on div at bounding box center [610, 165] width 41 height 17
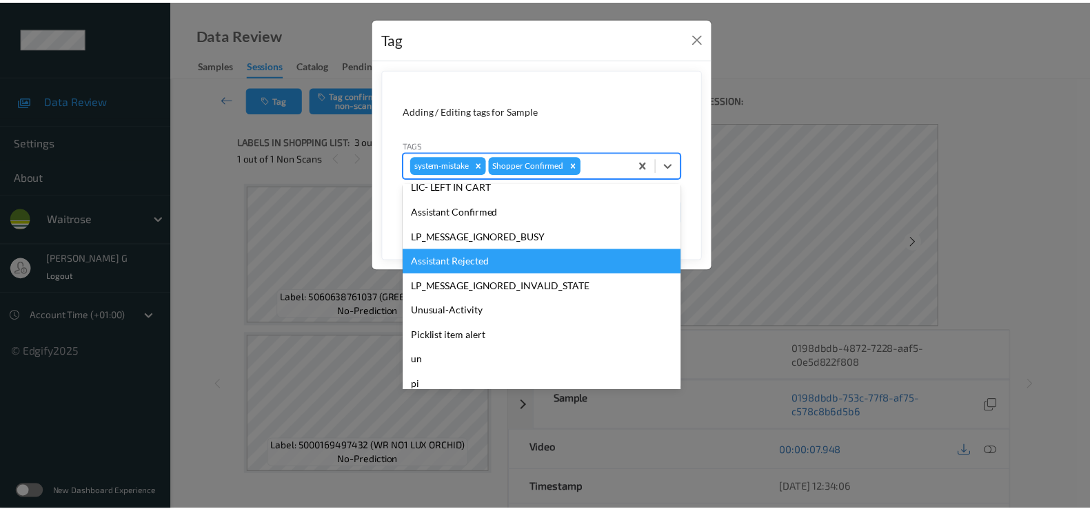
scroll to position [269, 0]
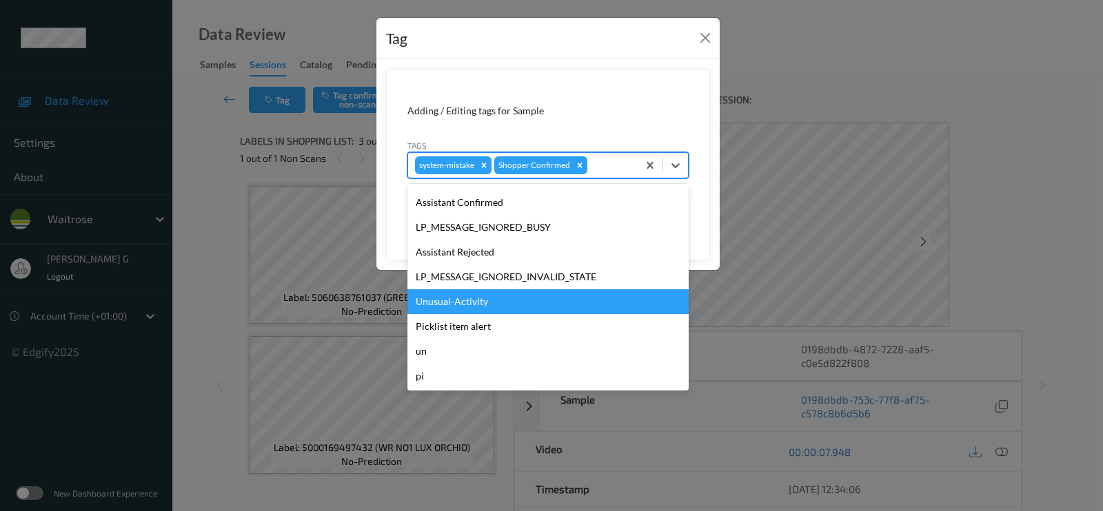
click at [459, 304] on div "Unusual-Activity" at bounding box center [547, 301] width 281 height 25
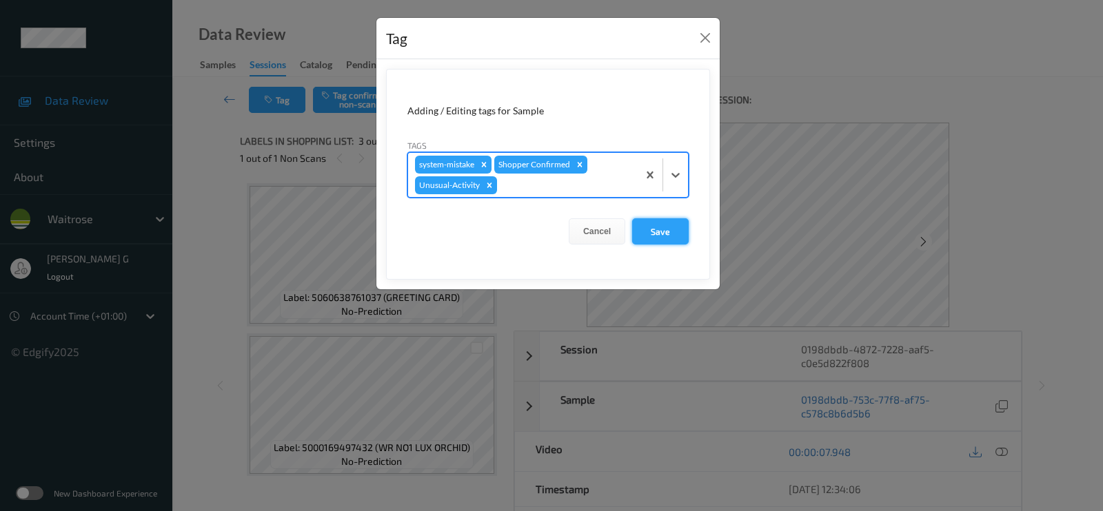
click at [651, 236] on button "Save" at bounding box center [660, 231] width 57 height 26
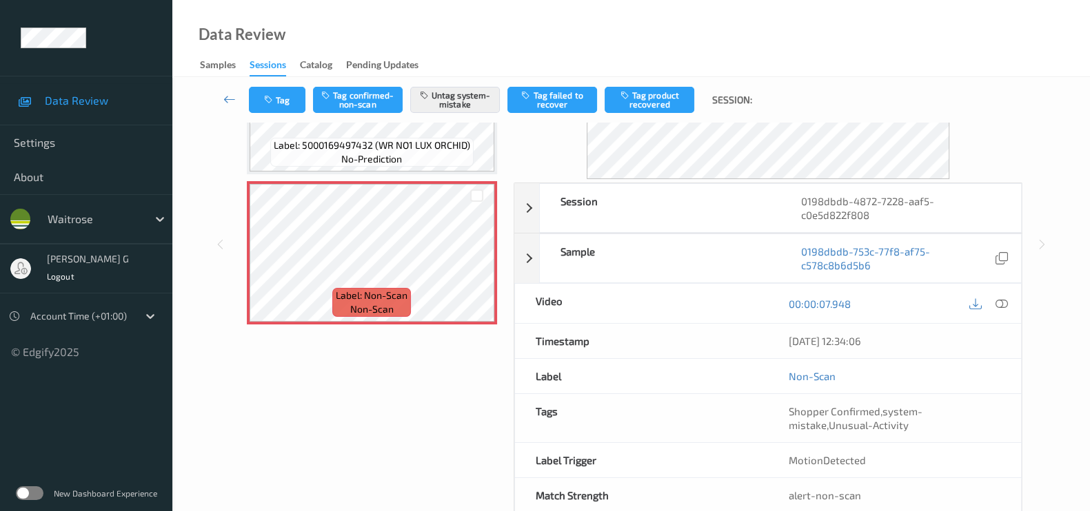
scroll to position [178, 0]
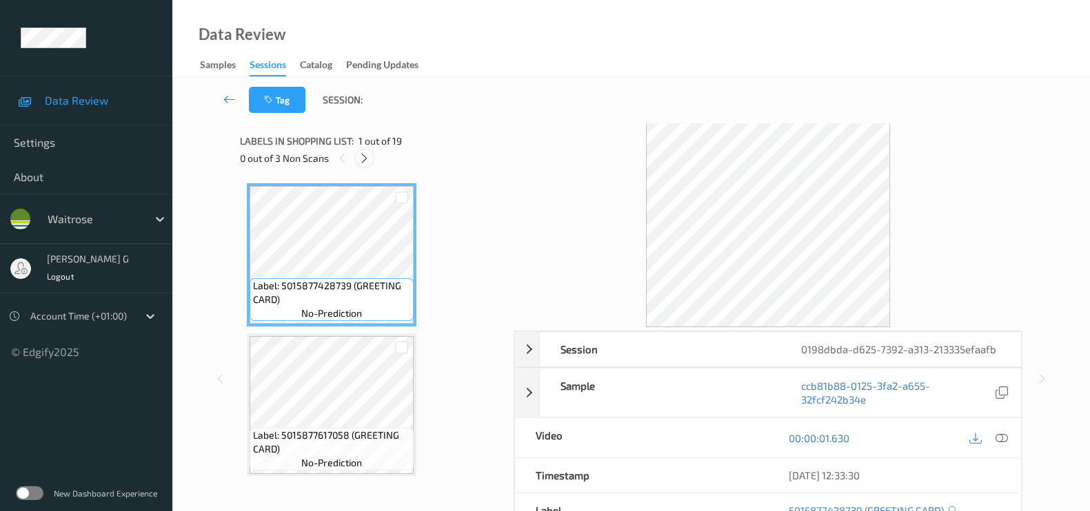
click at [369, 164] on div at bounding box center [364, 158] width 17 height 17
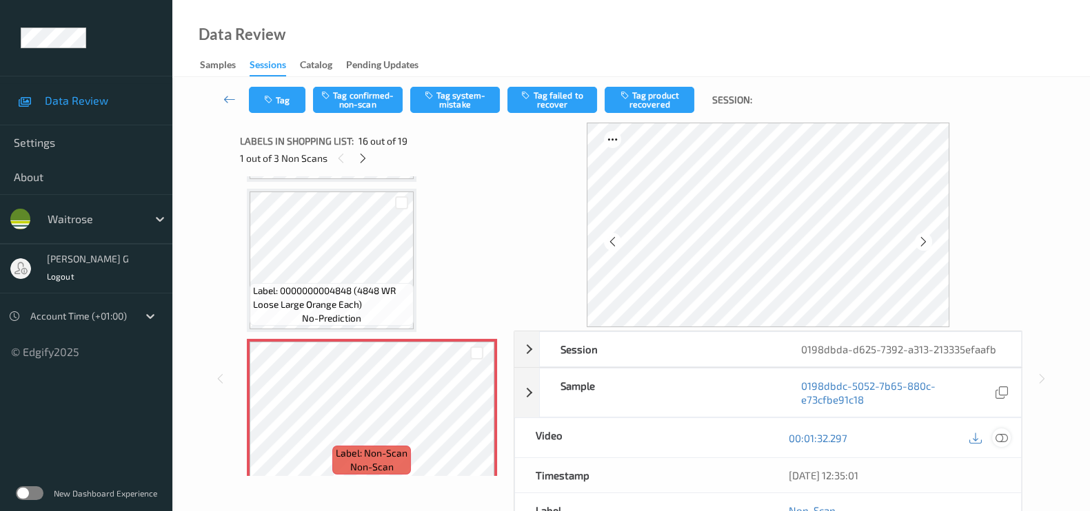
click at [999, 438] on icon at bounding box center [1001, 438] width 12 height 12
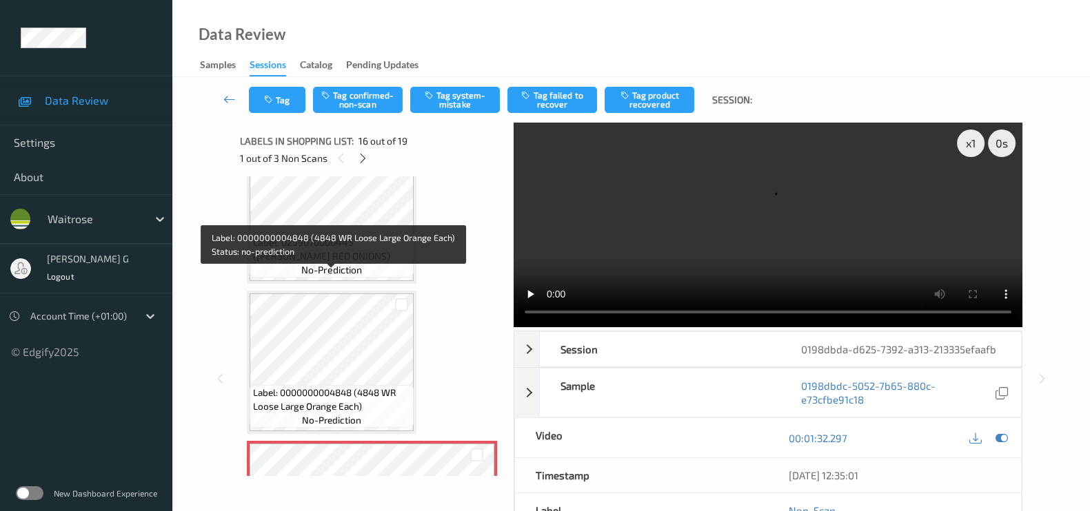
scroll to position [1925, 0]
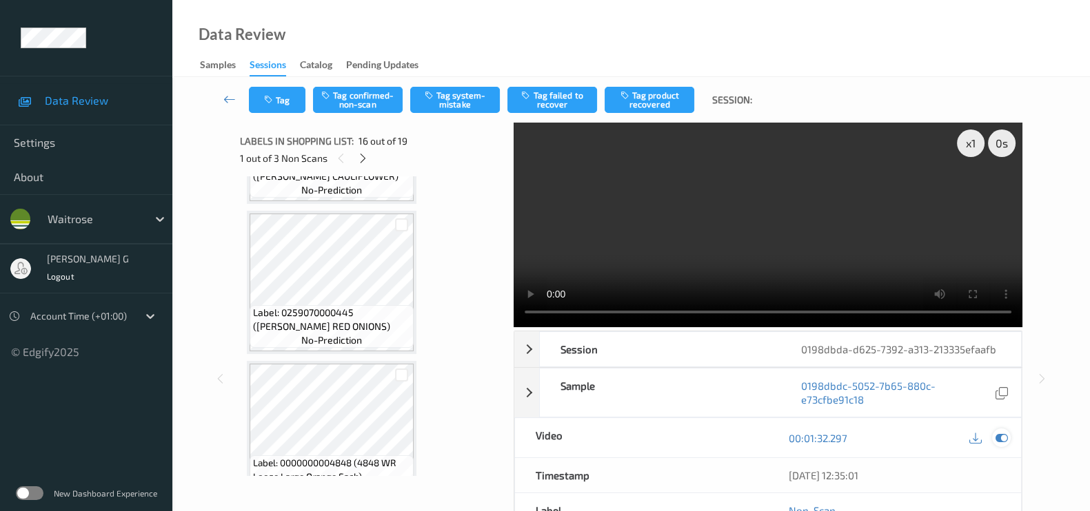
click at [1001, 439] on icon at bounding box center [1001, 438] width 12 height 12
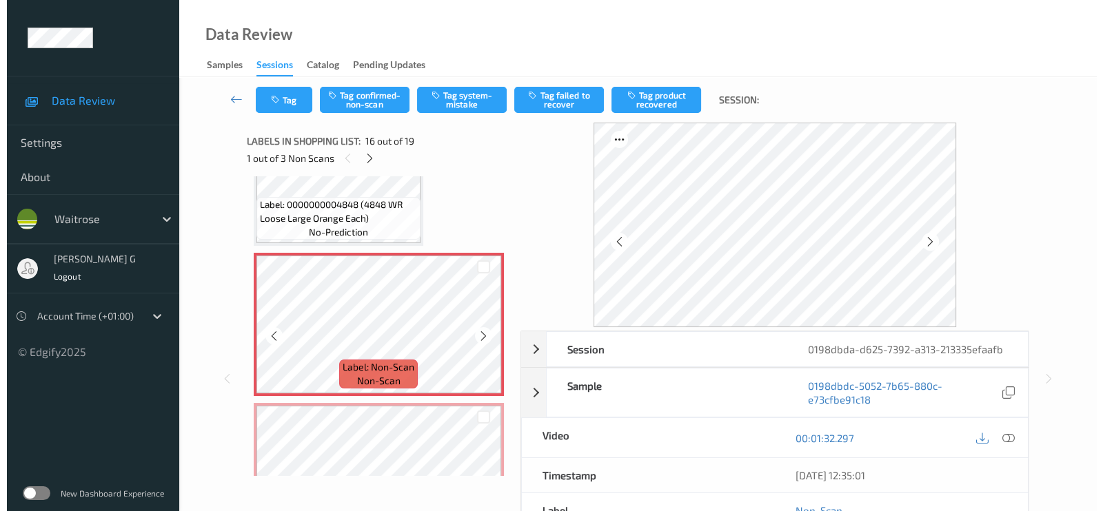
scroll to position [2097, 0]
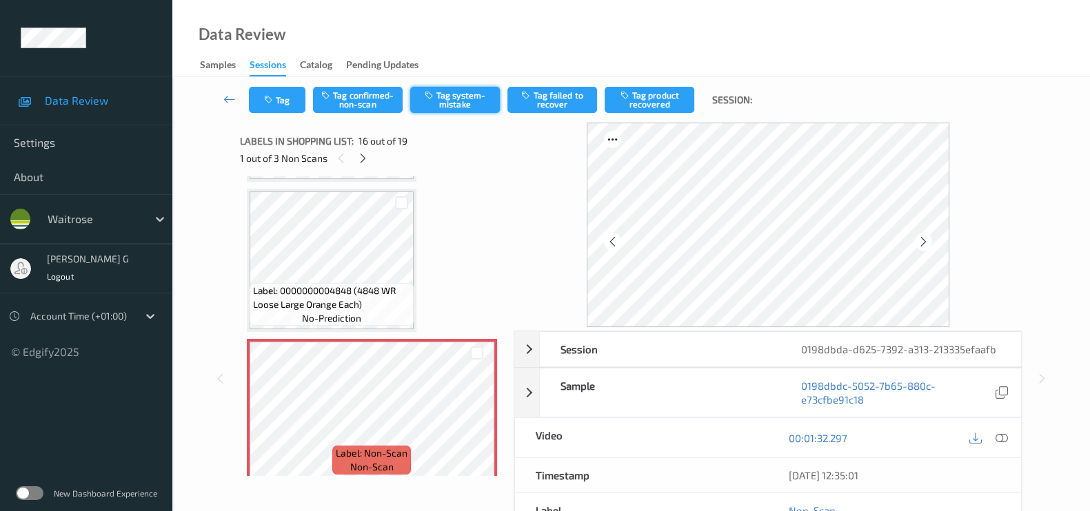
click at [454, 105] on button "Tag system-mistake" at bounding box center [455, 100] width 90 height 26
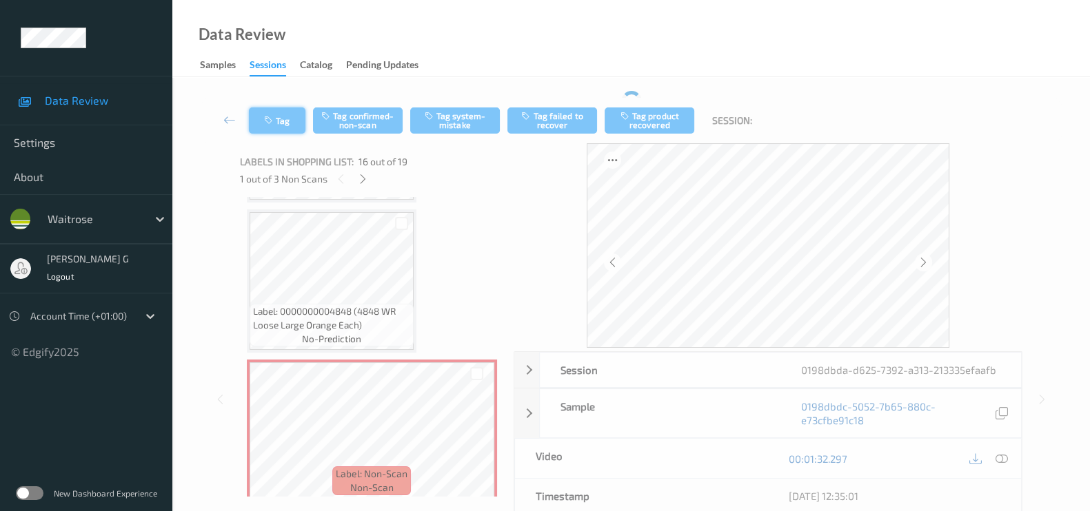
click at [280, 118] on button "Tag" at bounding box center [277, 121] width 57 height 26
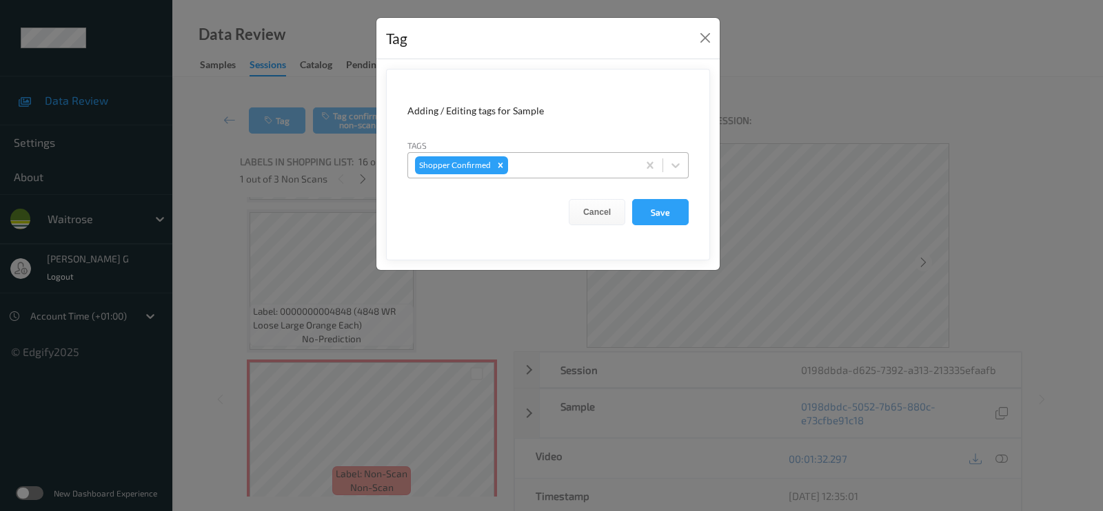
click at [572, 170] on div at bounding box center [571, 165] width 120 height 17
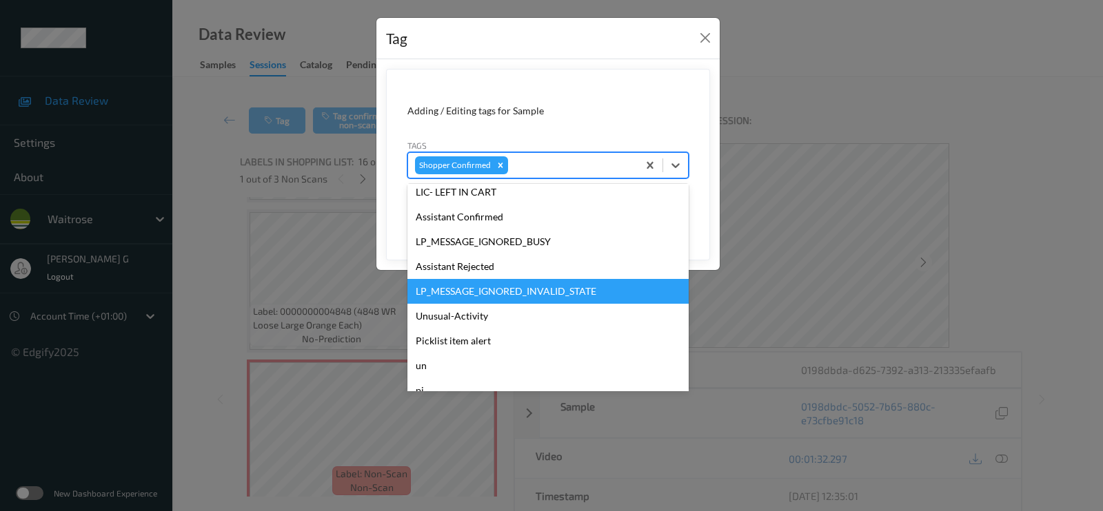
scroll to position [294, 0]
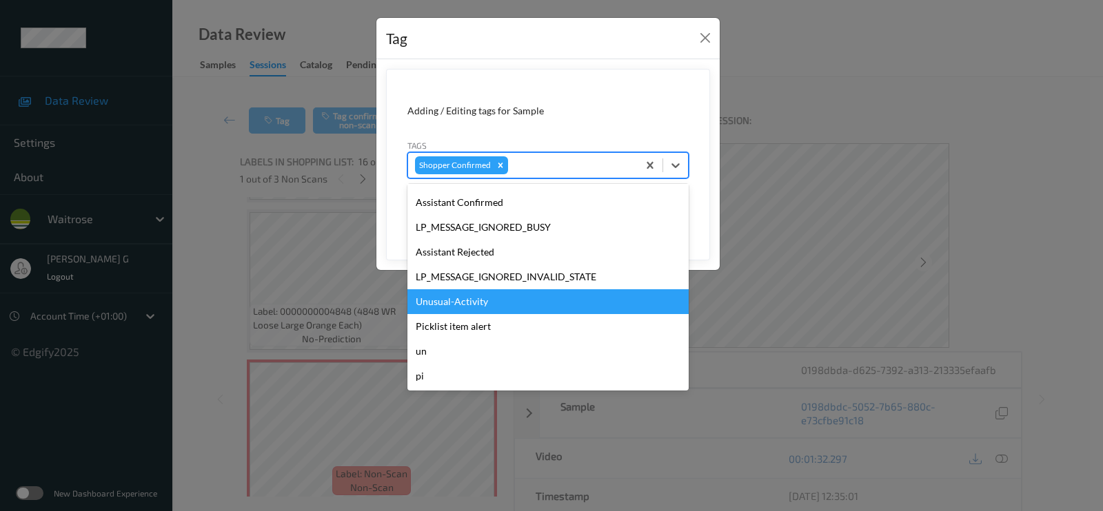
click at [445, 301] on div "Unusual-Activity" at bounding box center [547, 301] width 281 height 25
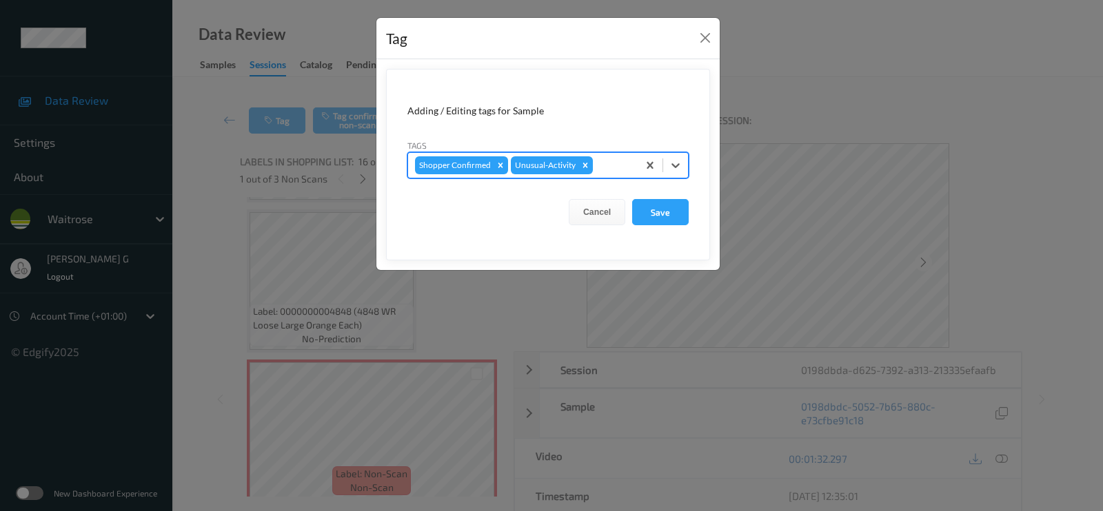
click at [598, 163] on div at bounding box center [613, 165] width 35 height 17
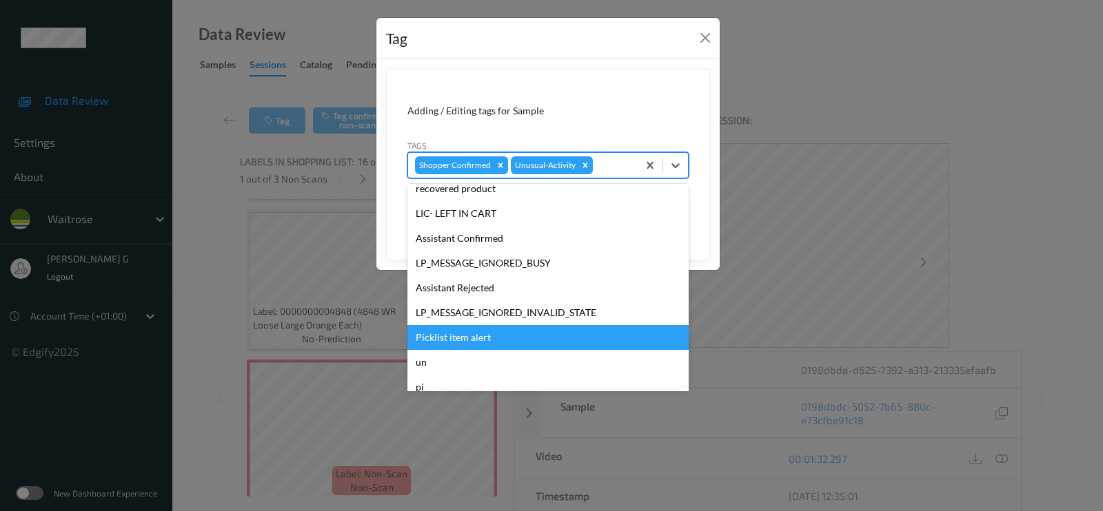
scroll to position [269, 0]
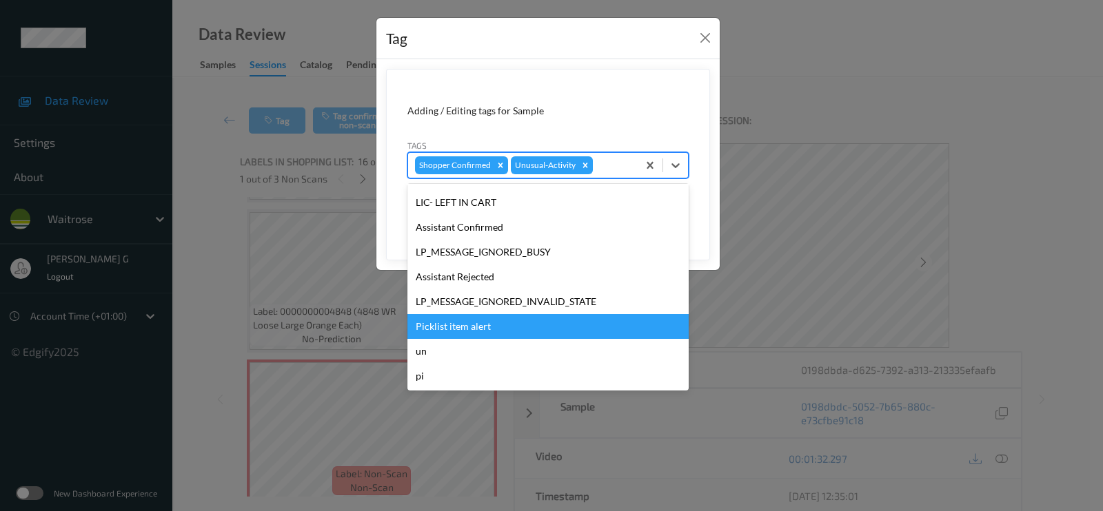
click at [448, 325] on div "Picklist item alert" at bounding box center [547, 326] width 281 height 25
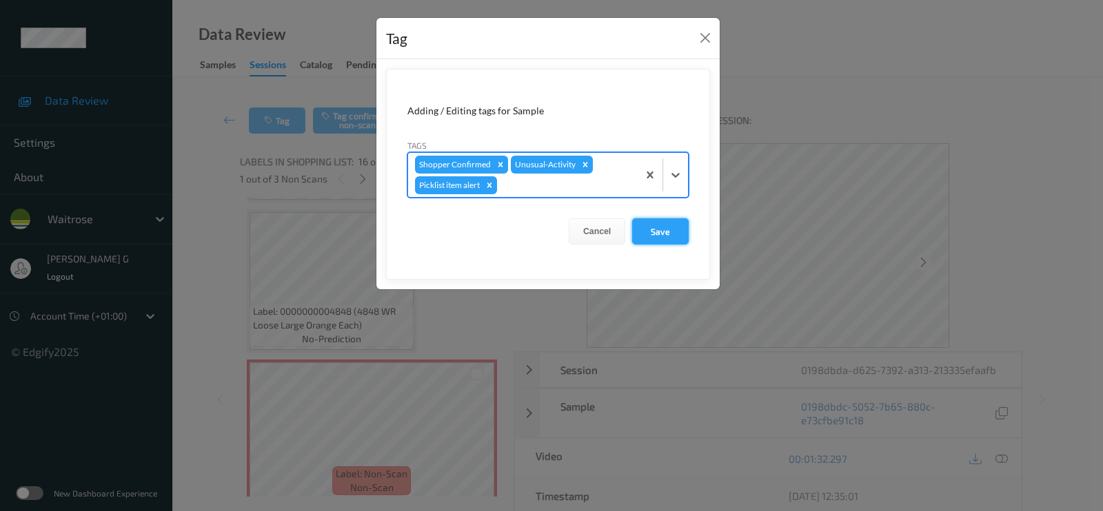
click at [672, 232] on button "Save" at bounding box center [660, 231] width 57 height 26
click at [648, 237] on button "Save" at bounding box center [660, 231] width 57 height 26
click at [667, 228] on button "Save" at bounding box center [660, 231] width 57 height 26
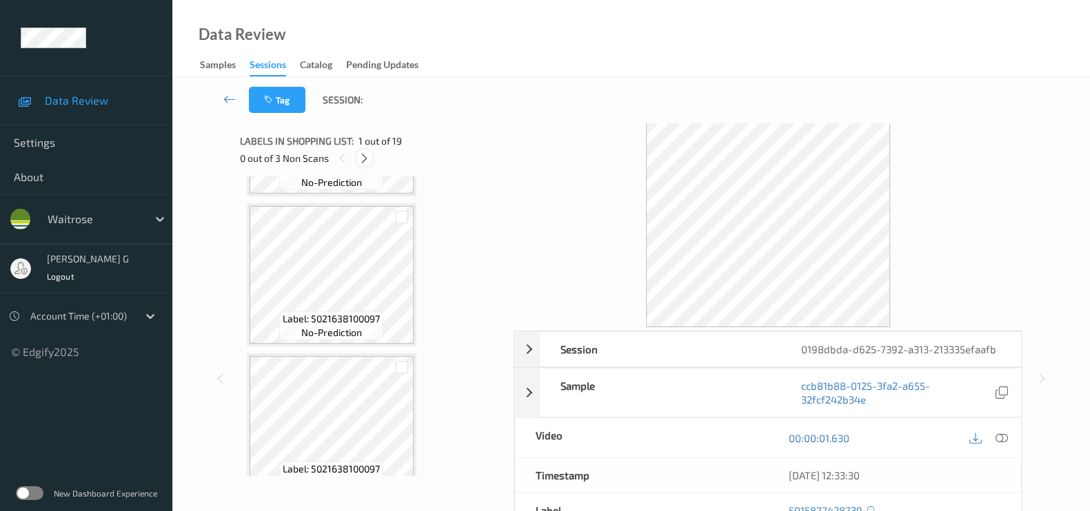
click at [368, 155] on icon at bounding box center [364, 158] width 12 height 12
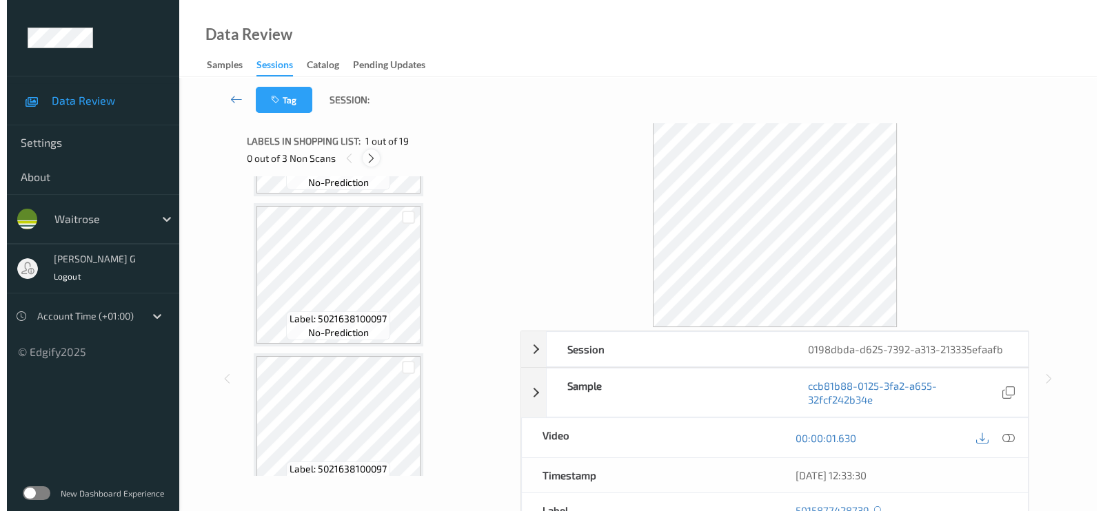
scroll to position [2097, 0]
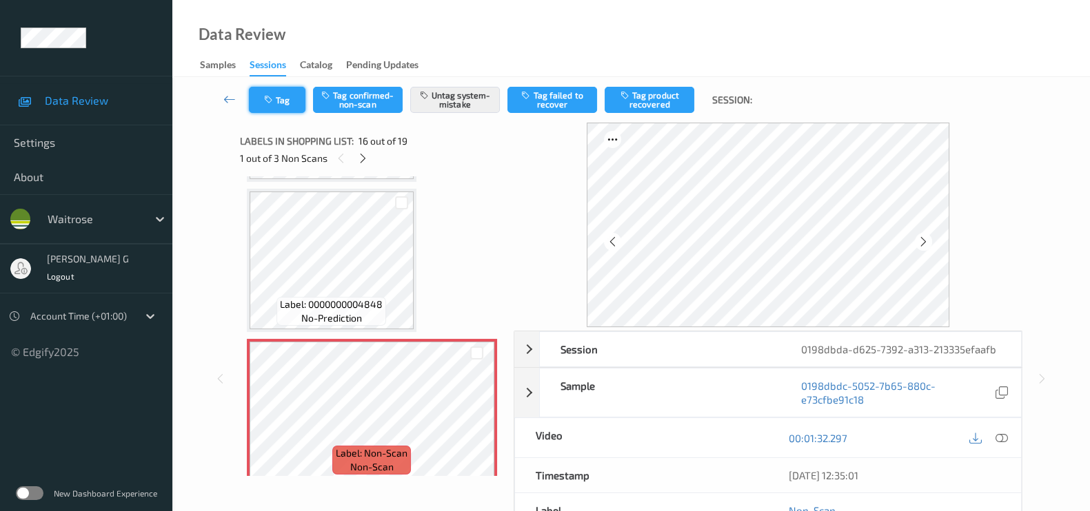
click at [272, 102] on icon "button" at bounding box center [270, 100] width 12 height 10
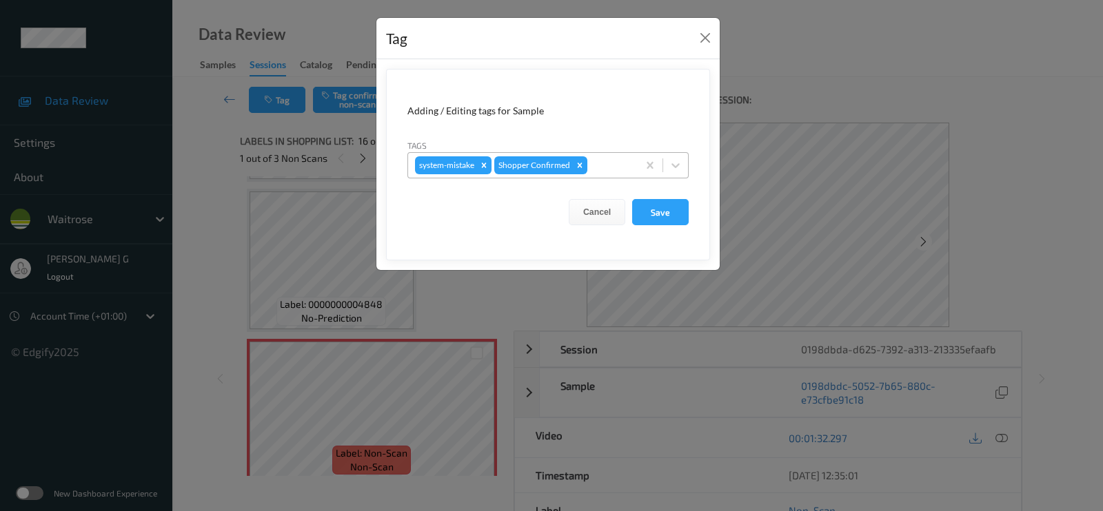
click at [596, 160] on div at bounding box center [610, 165] width 41 height 17
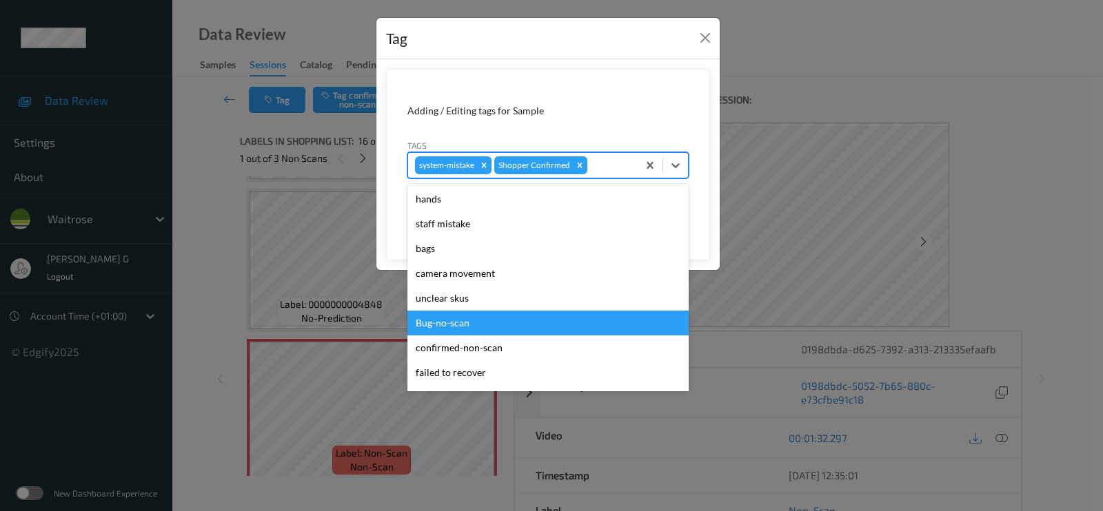
scroll to position [269, 0]
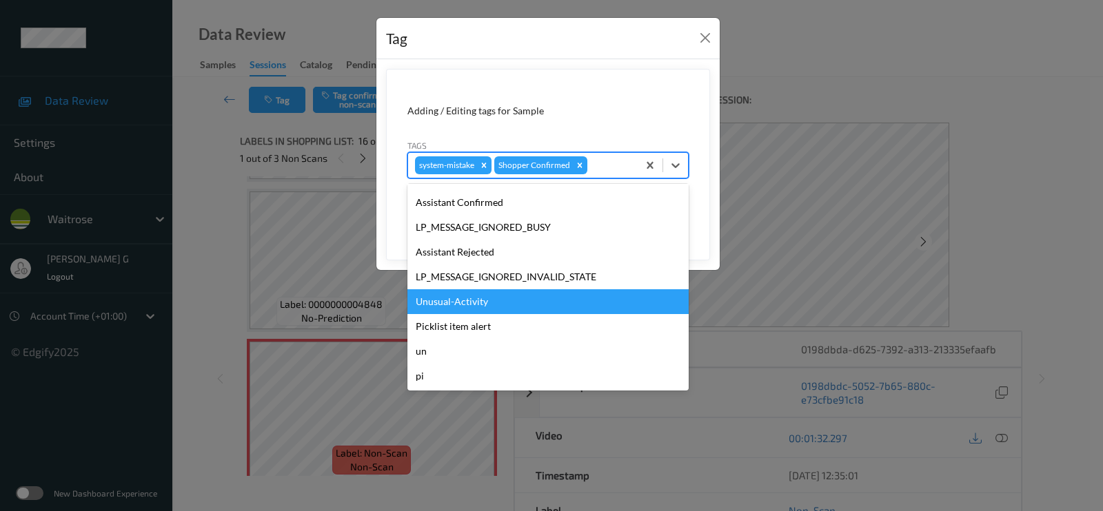
click at [459, 294] on div "Unusual-Activity" at bounding box center [547, 301] width 281 height 25
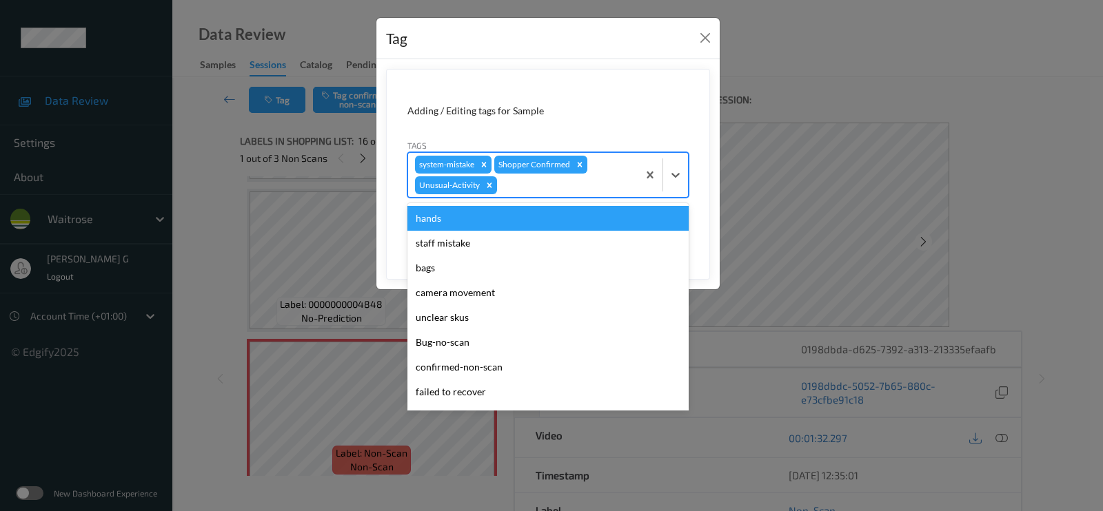
click at [582, 187] on div at bounding box center [565, 185] width 131 height 17
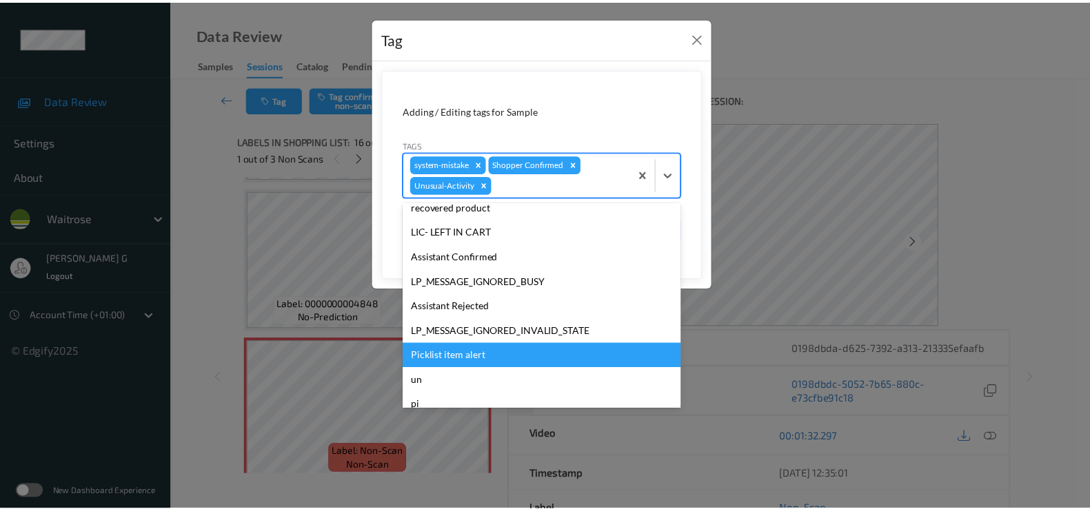
scroll to position [245, 0]
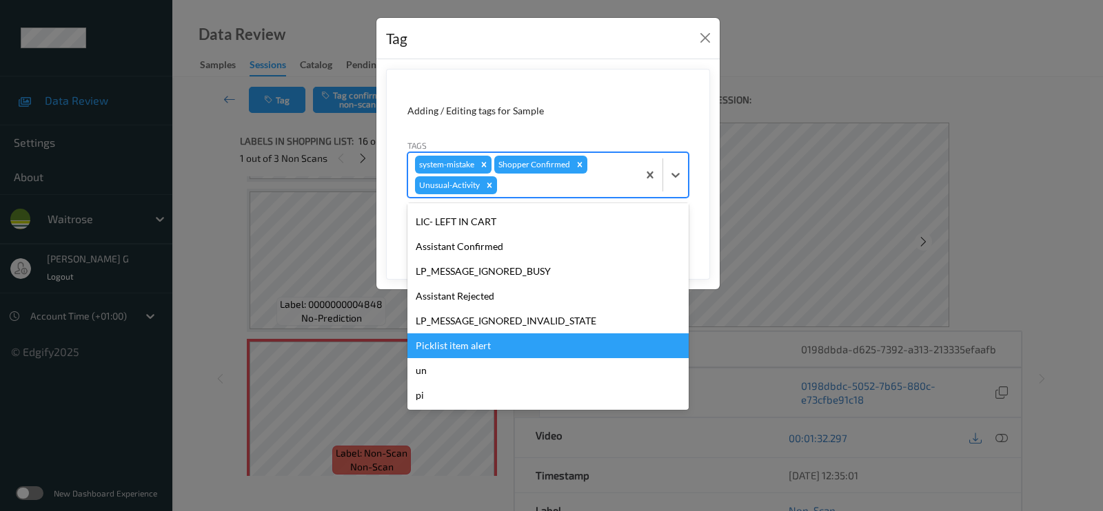
click at [456, 347] on div "Picklist item alert" at bounding box center [547, 346] width 281 height 25
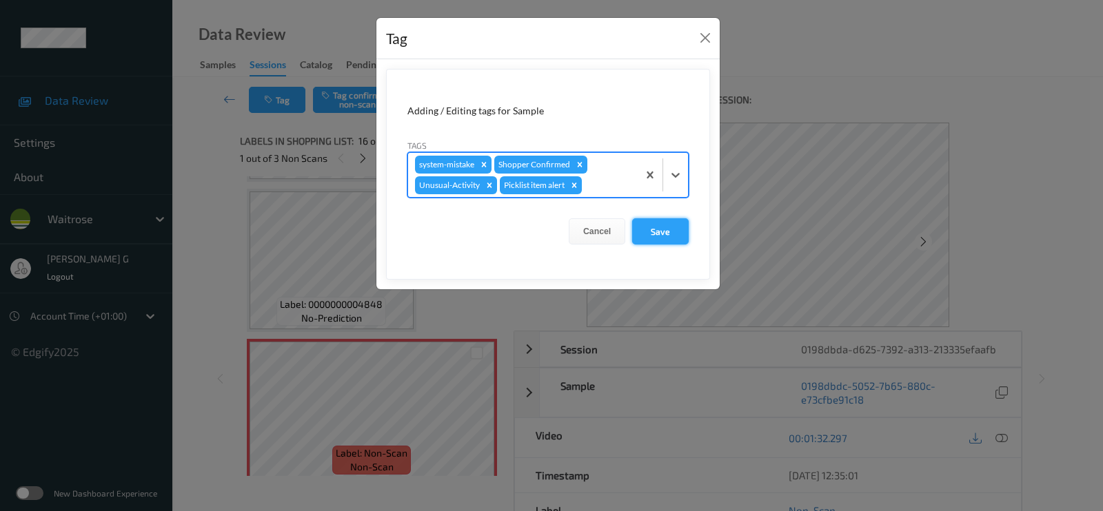
click at [647, 239] on button "Save" at bounding box center [660, 231] width 57 height 26
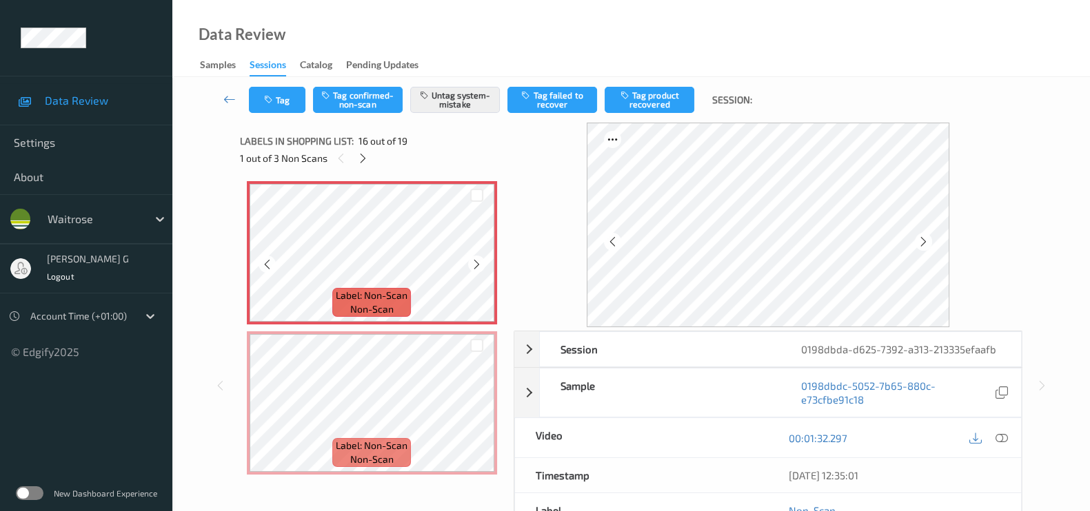
scroll to position [2270, 0]
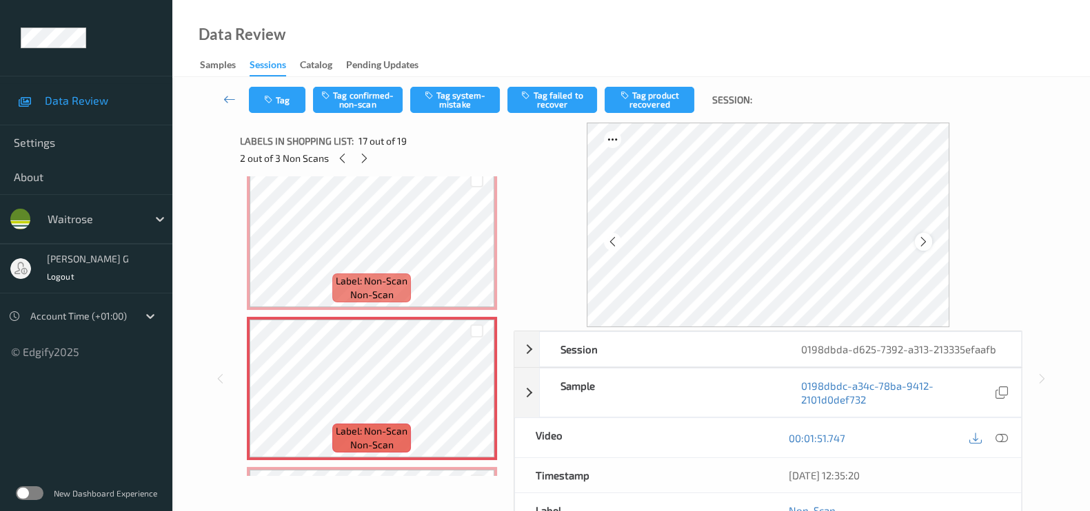
click at [929, 243] on icon at bounding box center [923, 242] width 12 height 12
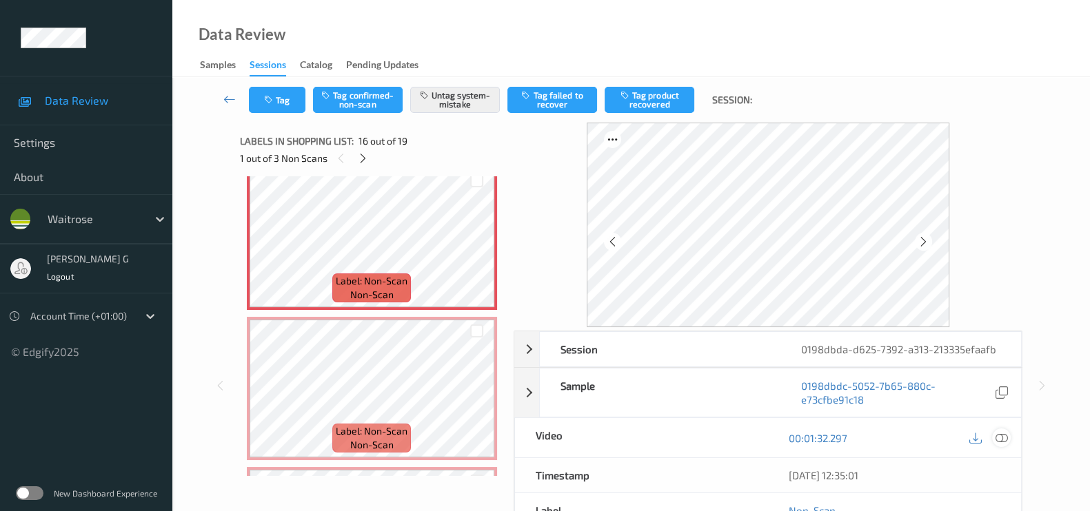
click at [1000, 438] on icon at bounding box center [1001, 438] width 12 height 12
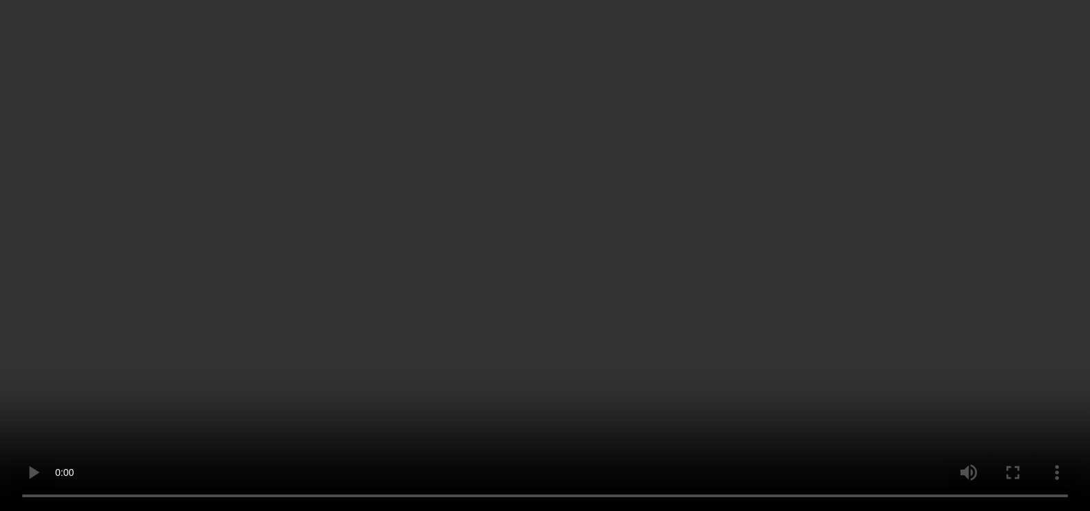
scroll to position [2356, 0]
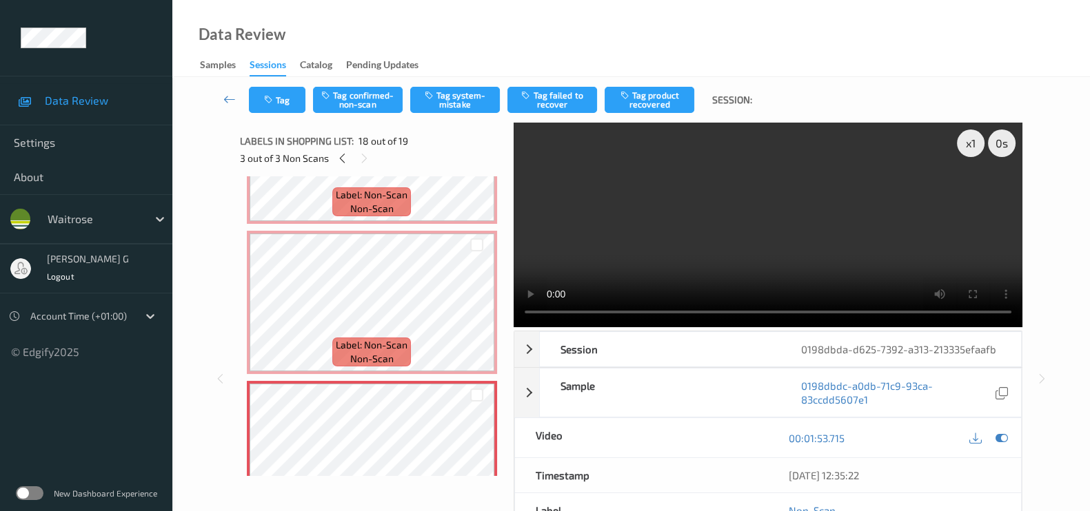
click at [1010, 430] on div "00:01:53.715" at bounding box center [894, 437] width 253 height 39
click at [1009, 436] on div at bounding box center [1001, 438] width 19 height 19
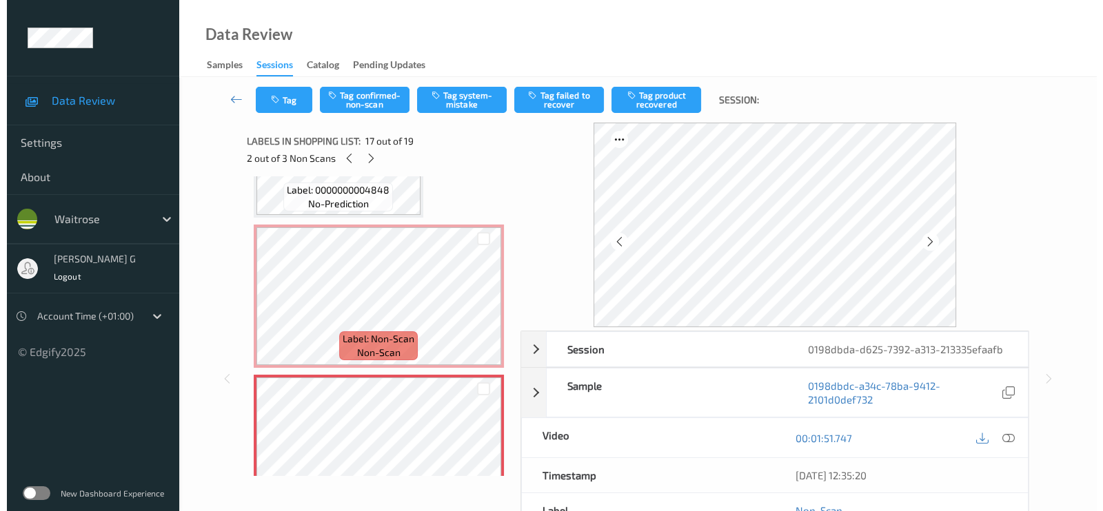
scroll to position [2184, 0]
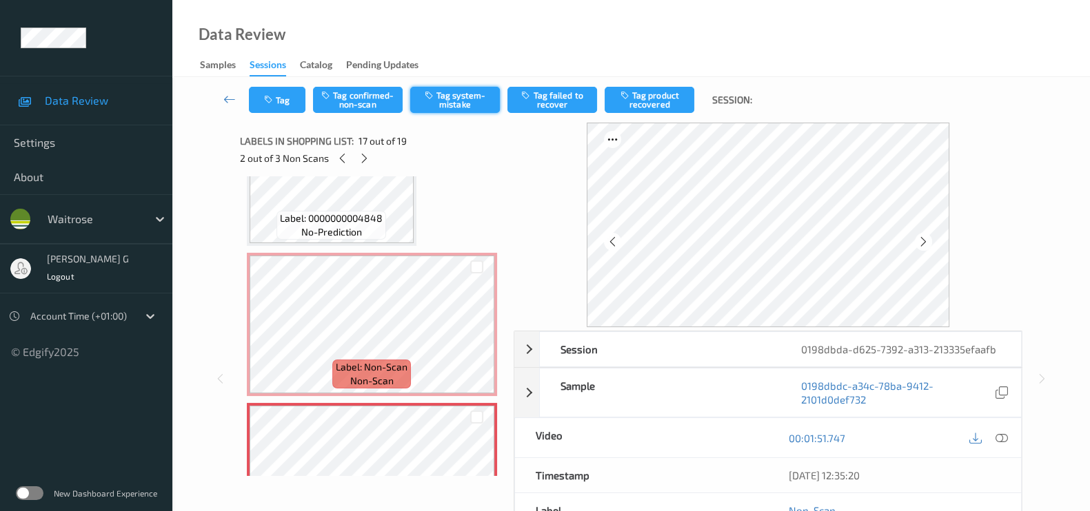
click at [465, 89] on button "Tag system-mistake" at bounding box center [455, 100] width 90 height 26
click at [277, 99] on button "Tag" at bounding box center [277, 100] width 57 height 26
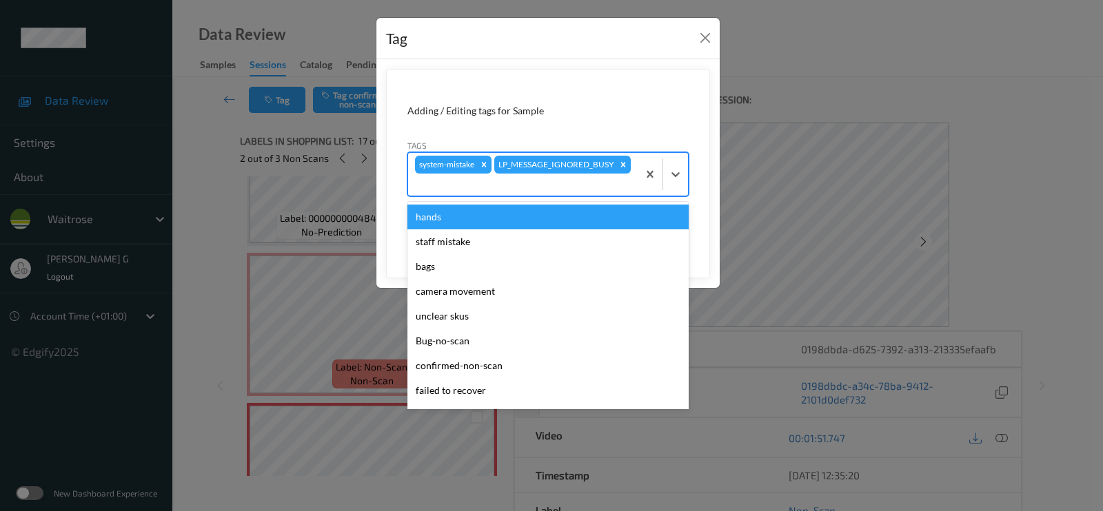
click at [644, 187] on div at bounding box center [663, 174] width 50 height 43
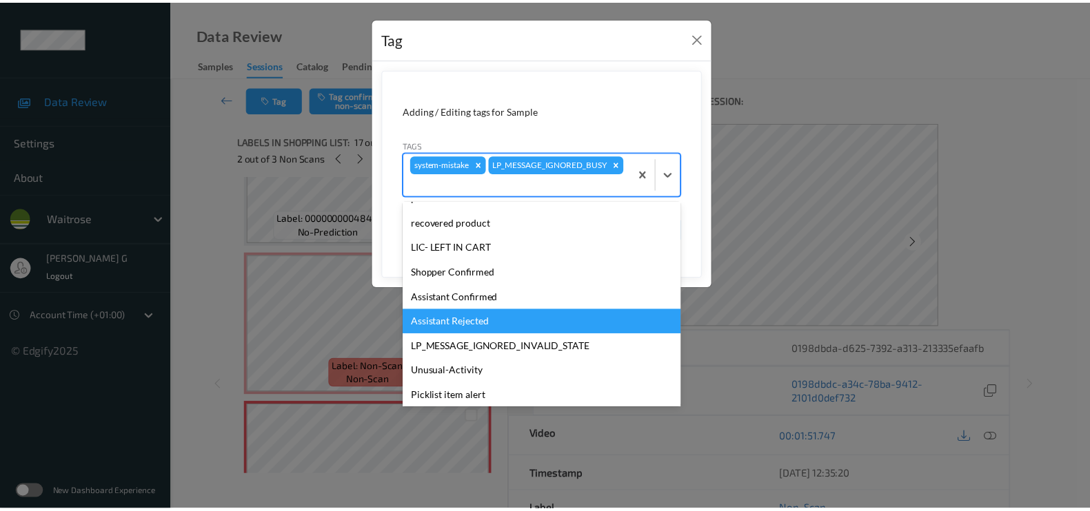
scroll to position [269, 0]
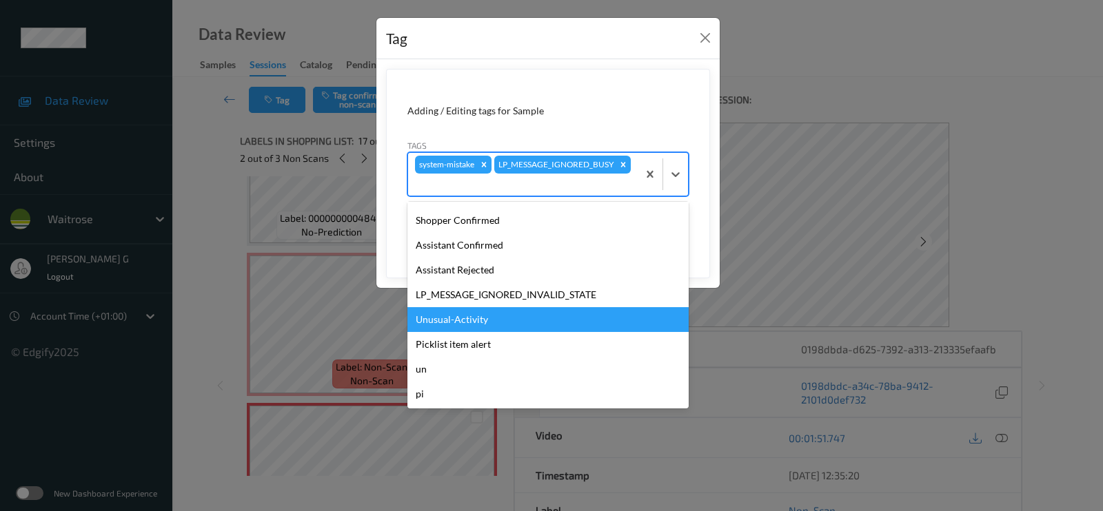
click at [448, 325] on div "Unusual-Activity" at bounding box center [547, 319] width 281 height 25
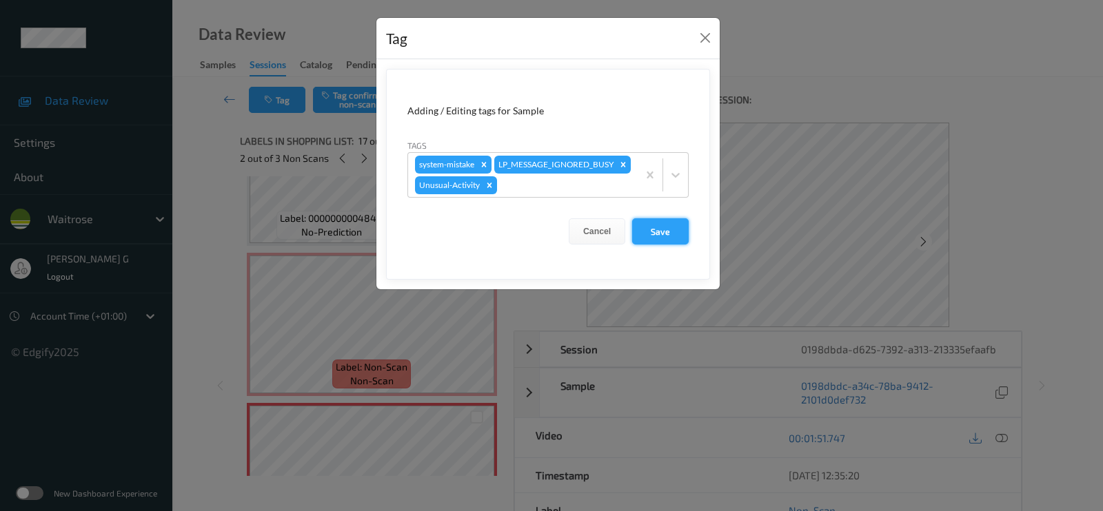
click at [657, 231] on button "Save" at bounding box center [660, 231] width 57 height 26
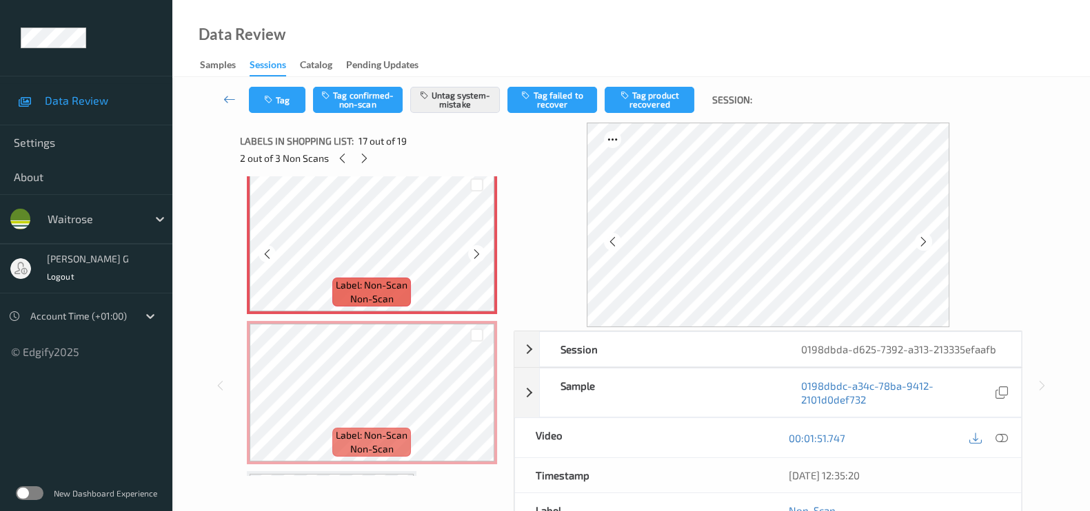
scroll to position [2442, 0]
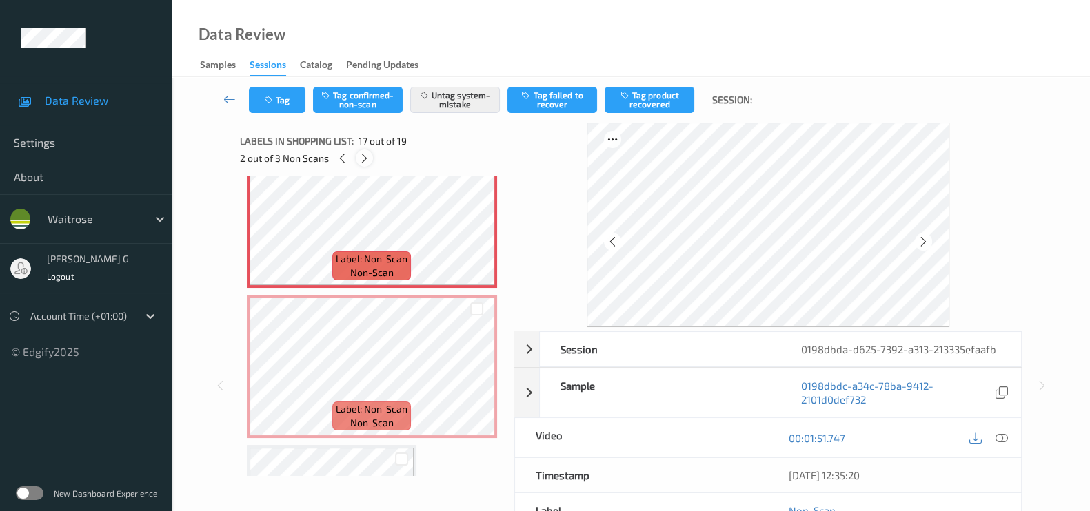
click at [367, 160] on icon at bounding box center [364, 158] width 12 height 12
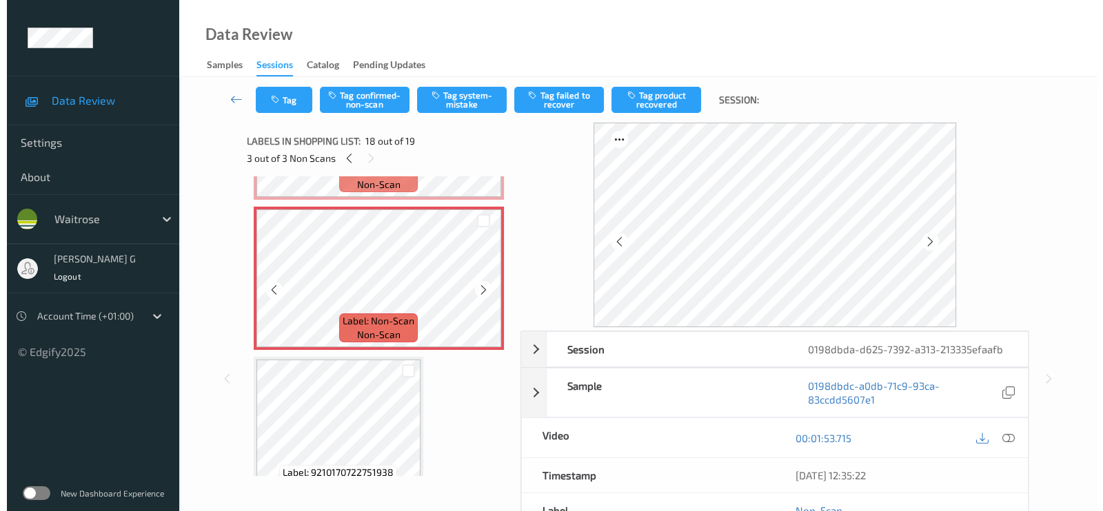
scroll to position [2544, 0]
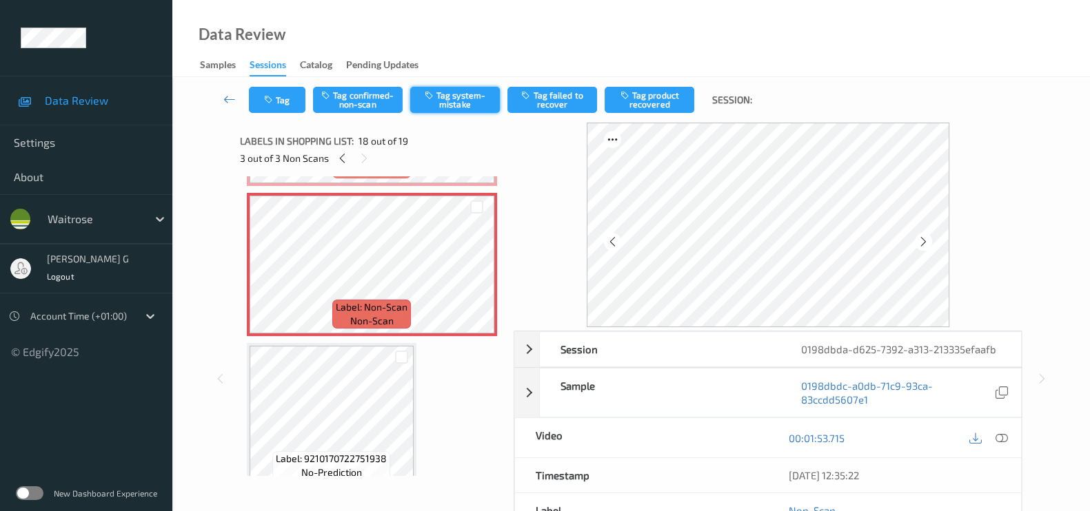
click at [455, 99] on button "Tag system-mistake" at bounding box center [455, 100] width 90 height 26
click at [274, 104] on icon "button" at bounding box center [270, 100] width 12 height 10
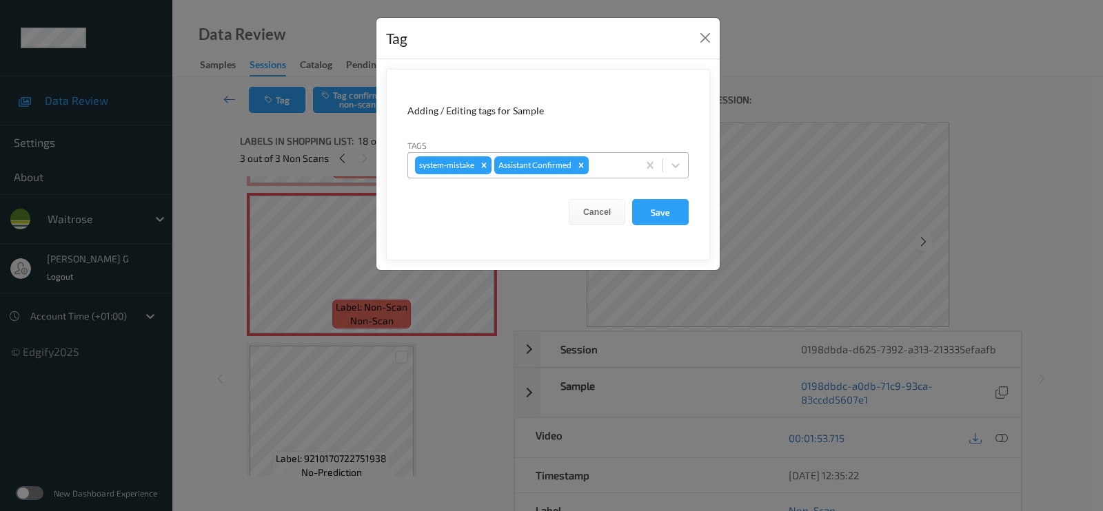
click at [602, 159] on div at bounding box center [610, 165] width 39 height 17
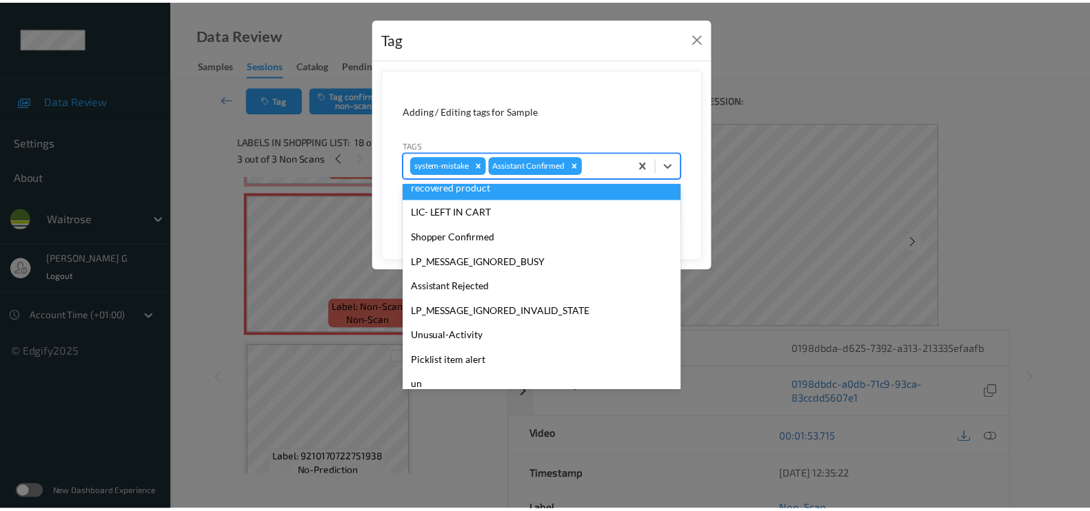
scroll to position [269, 0]
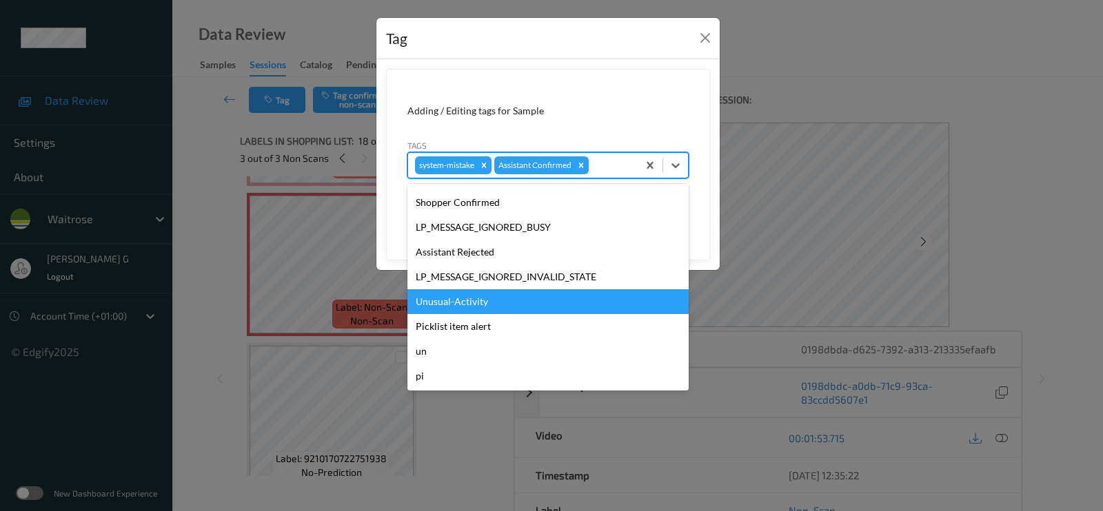
click at [454, 298] on div "Unusual-Activity" at bounding box center [547, 301] width 281 height 25
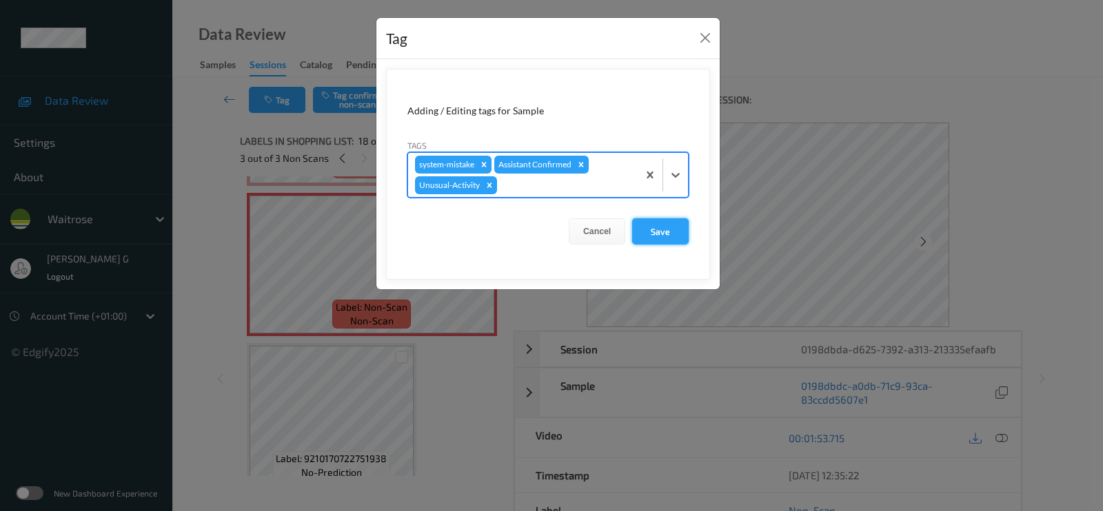
click at [653, 231] on button "Save" at bounding box center [660, 231] width 57 height 26
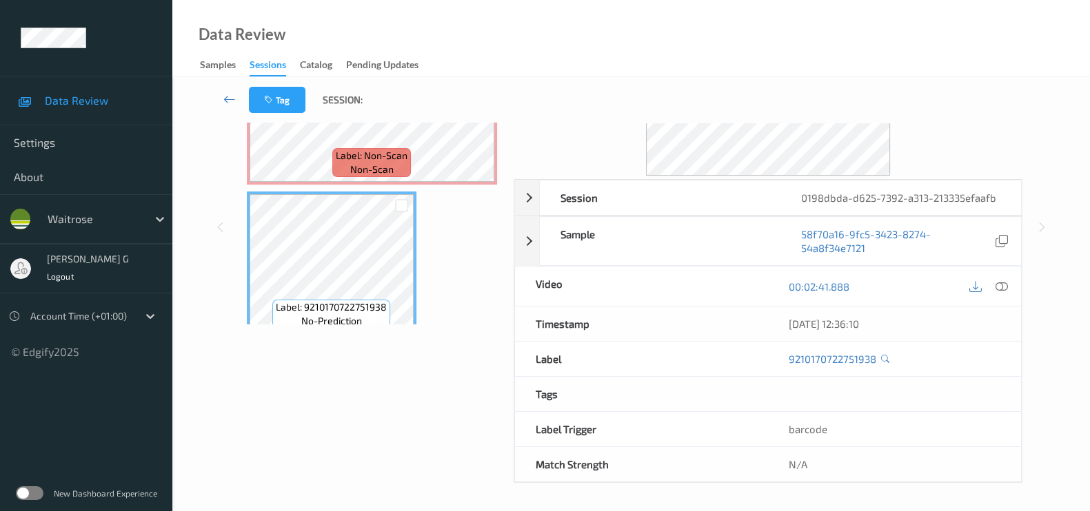
scroll to position [150, 0]
click at [335, 150] on div "Label: Non-Scan non-scan" at bounding box center [371, 164] width 79 height 29
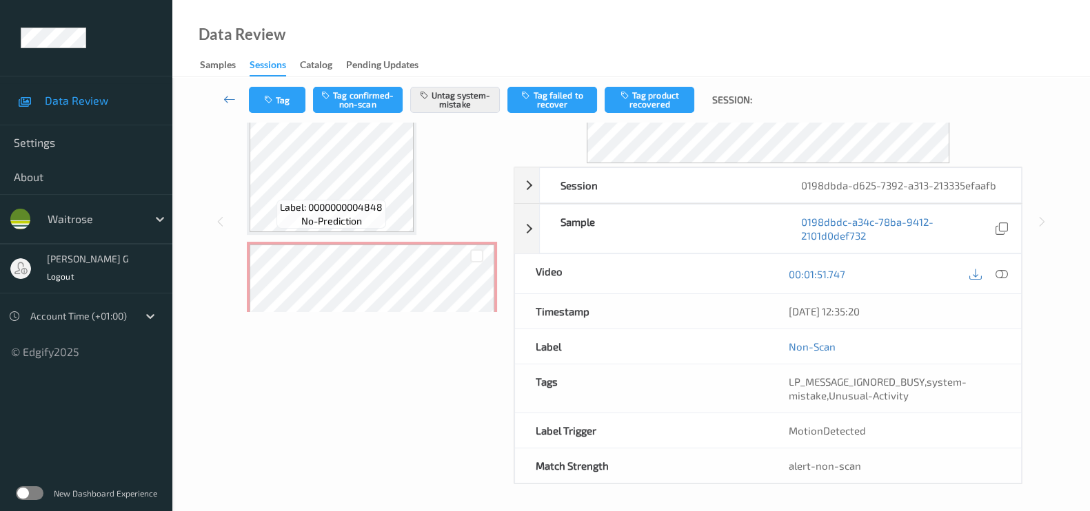
scroll to position [2027, 0]
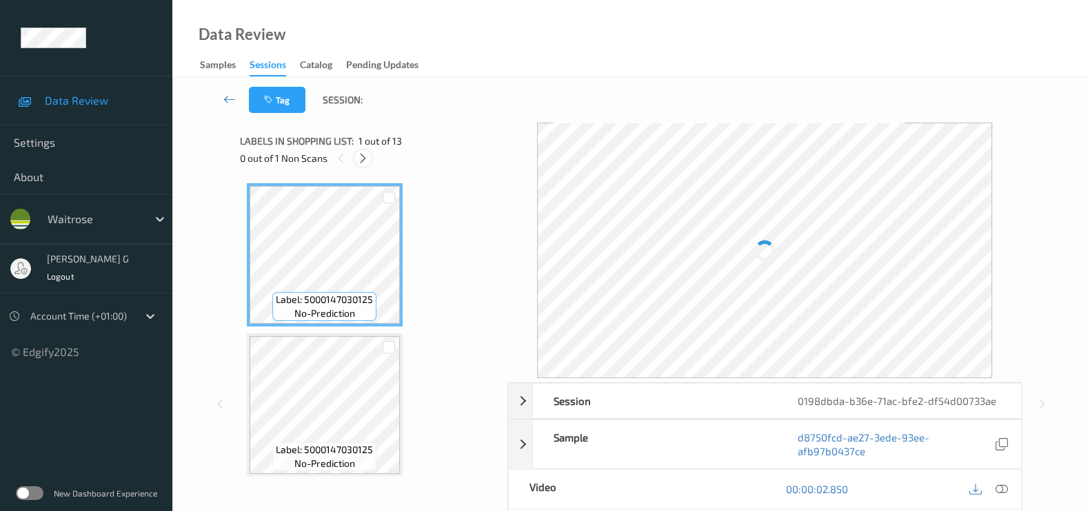
click at [358, 163] on icon at bounding box center [363, 158] width 12 height 12
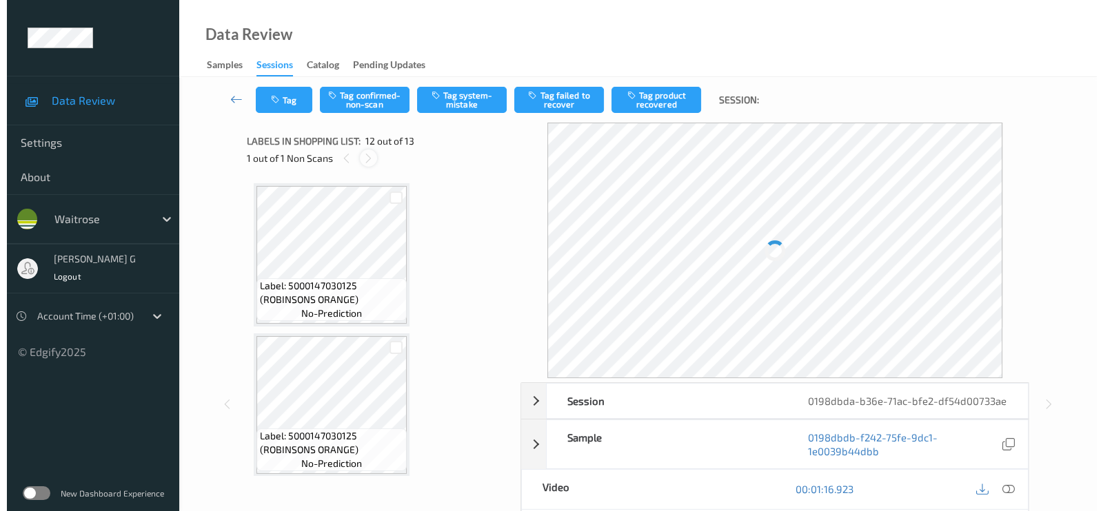
scroll to position [1501, 0]
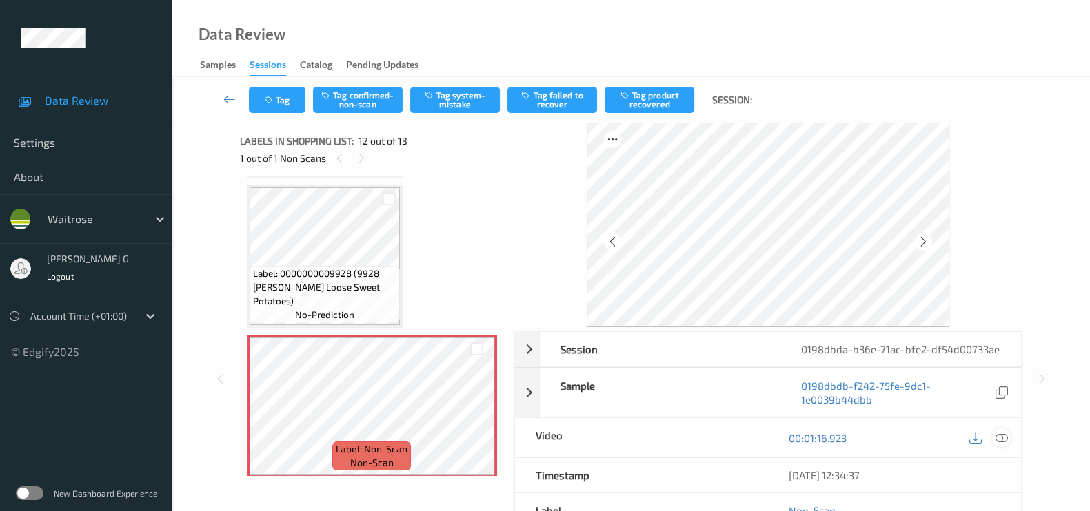
click at [1004, 439] on icon at bounding box center [1001, 438] width 12 height 12
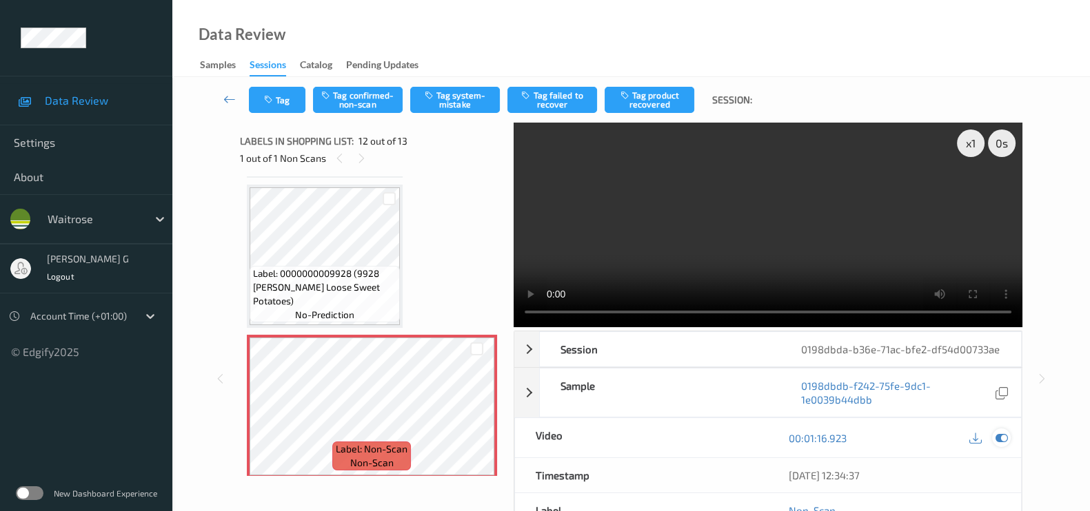
click at [1006, 439] on icon at bounding box center [1001, 438] width 12 height 12
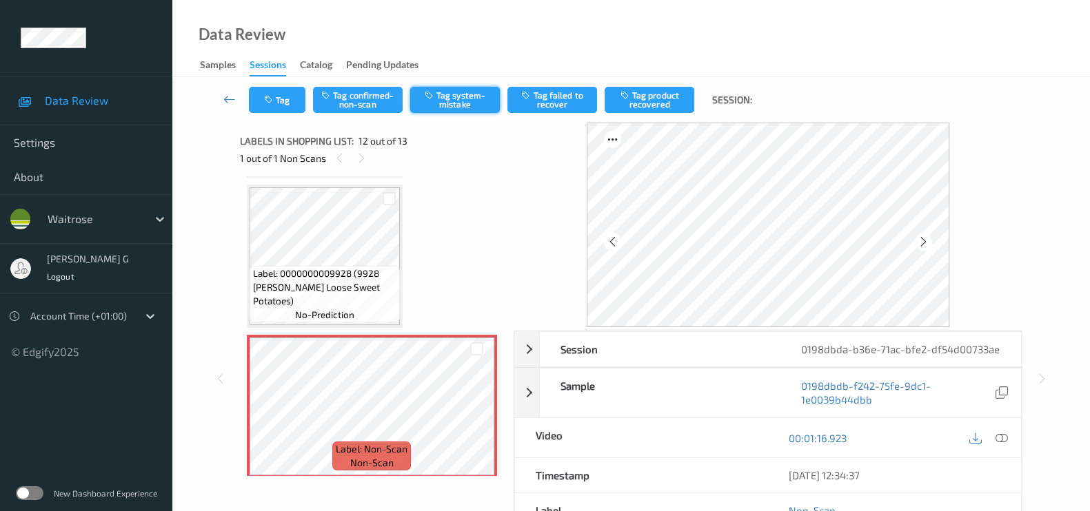
click at [453, 102] on button "Tag system-mistake" at bounding box center [455, 100] width 90 height 26
click at [270, 101] on icon "button" at bounding box center [270, 100] width 12 height 10
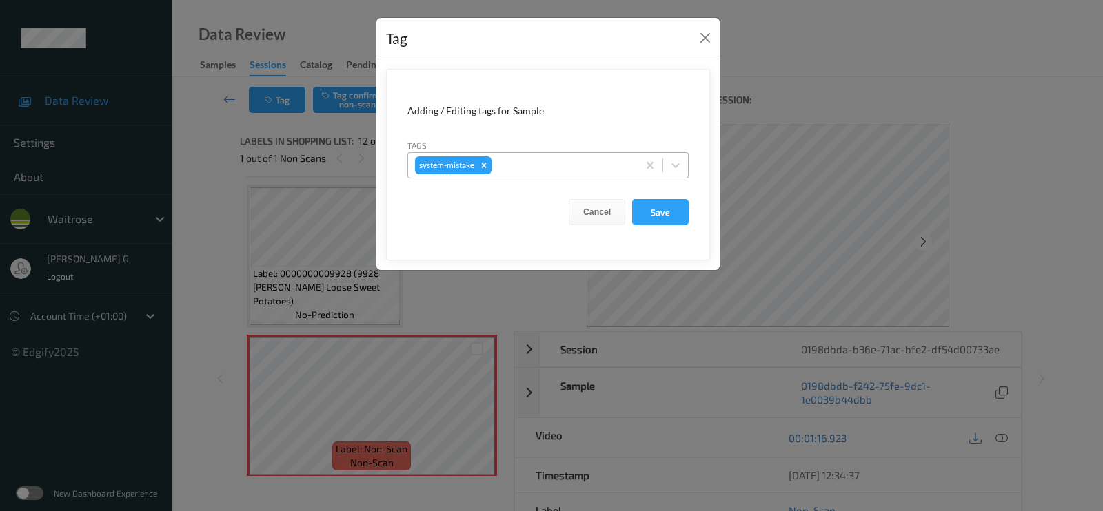
click at [533, 169] on div at bounding box center [562, 165] width 136 height 17
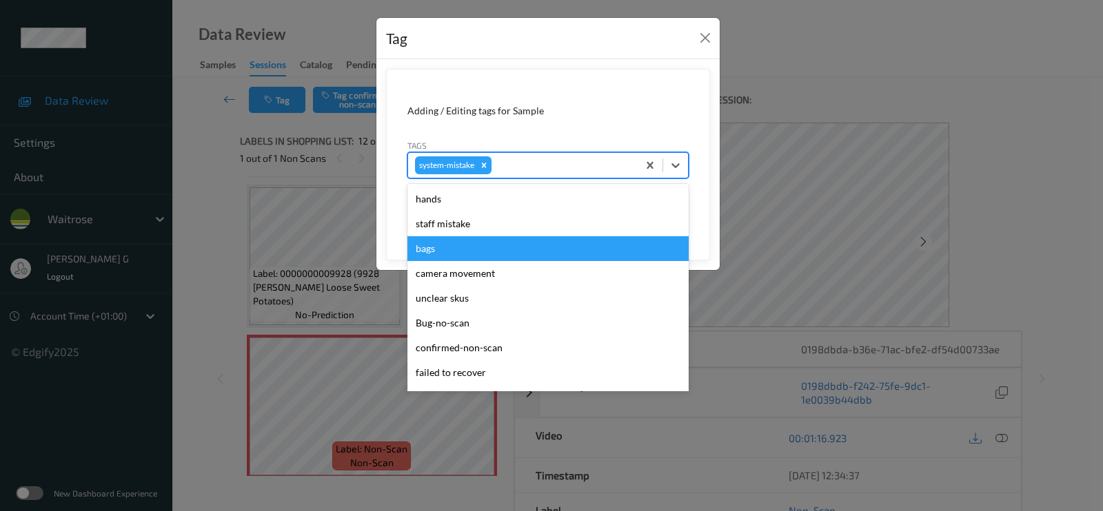
scroll to position [294, 0]
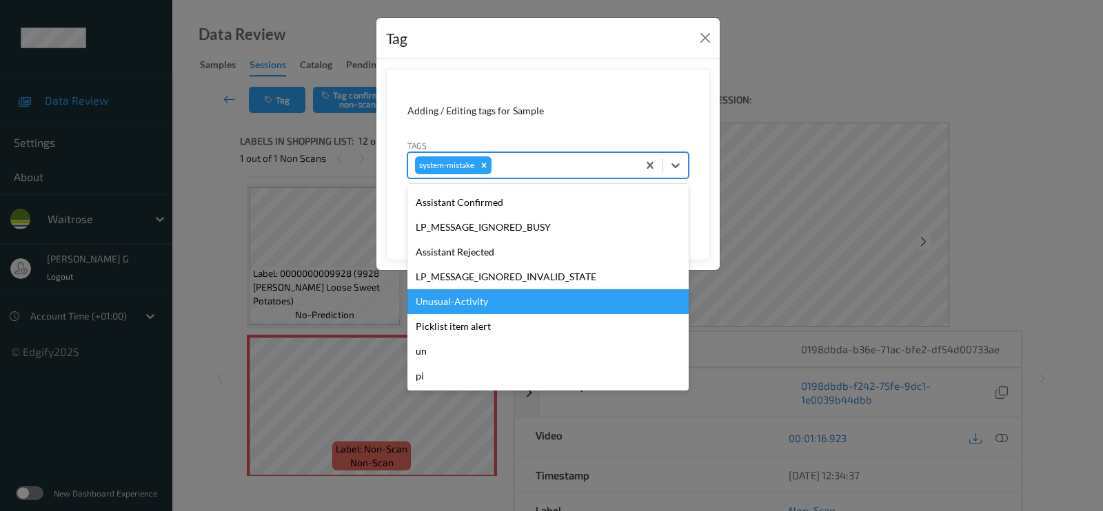
click at [437, 303] on div "Unusual-Activity" at bounding box center [547, 301] width 281 height 25
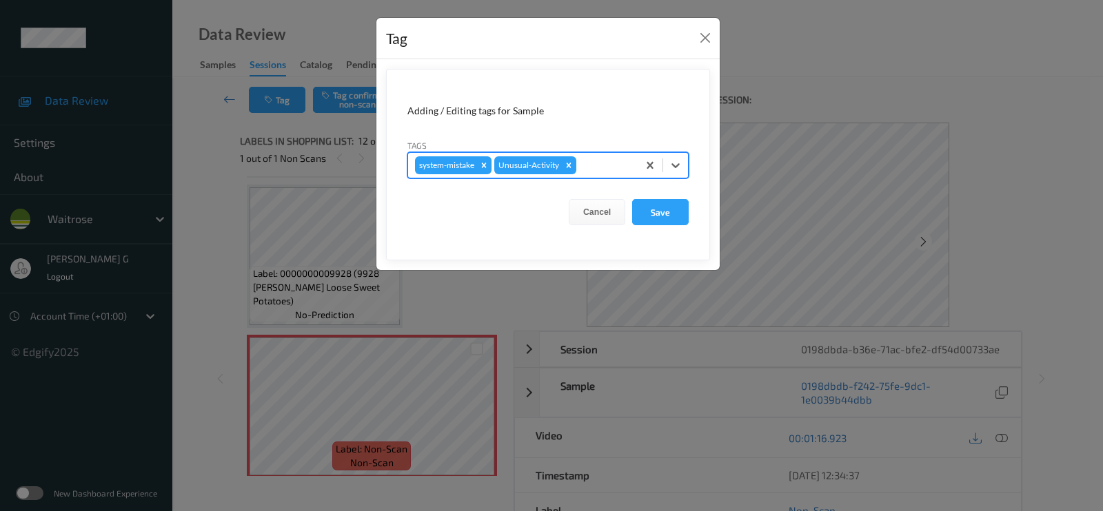
click at [611, 165] on div at bounding box center [605, 165] width 52 height 17
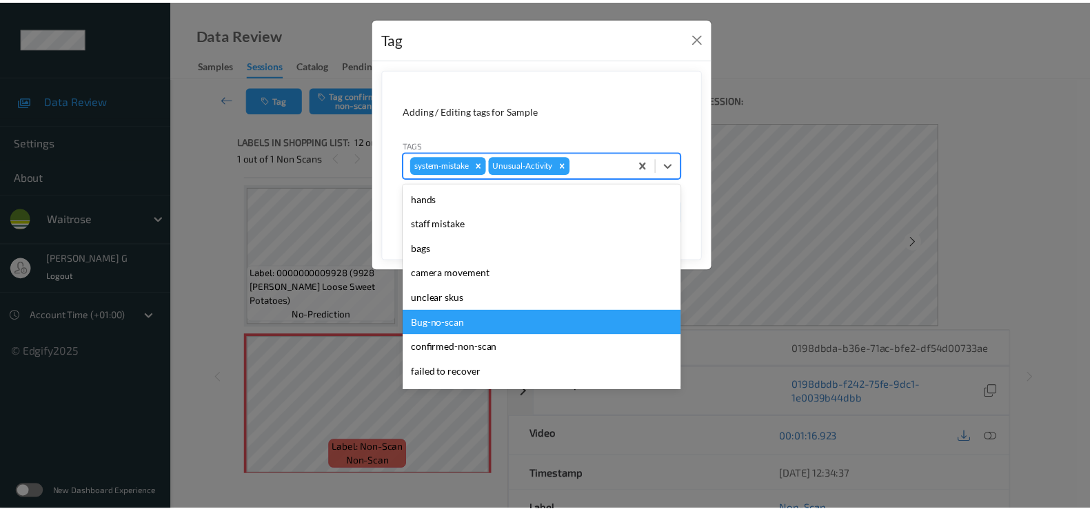
scroll to position [269, 0]
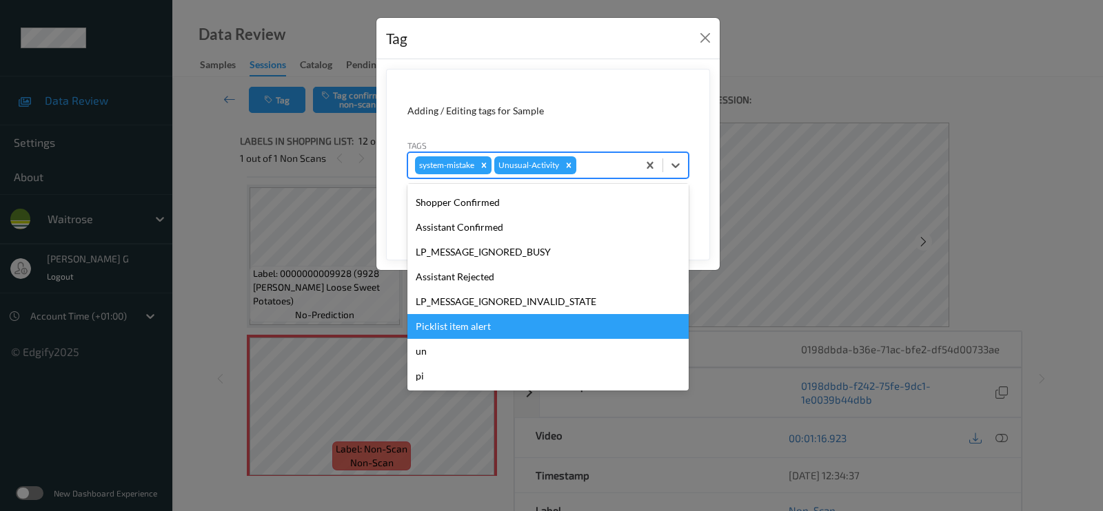
click at [455, 323] on div "Picklist item alert" at bounding box center [547, 326] width 281 height 25
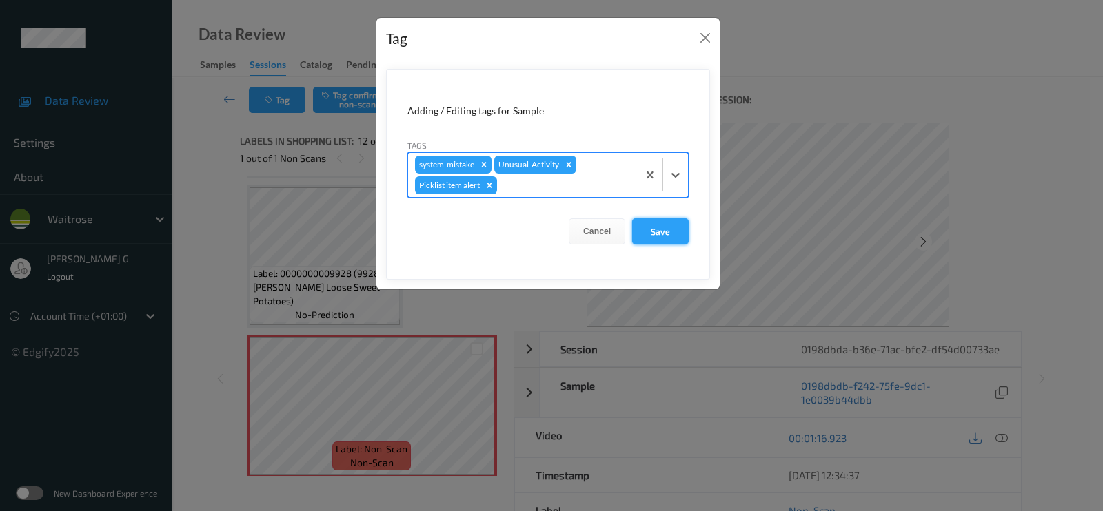
click at [667, 224] on button "Save" at bounding box center [660, 231] width 57 height 26
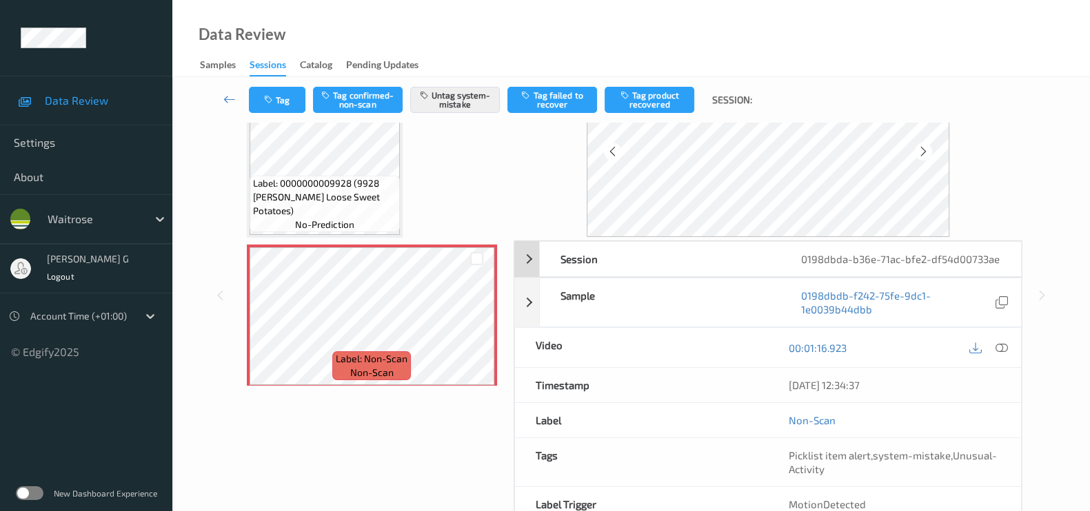
scroll to position [164, 0]
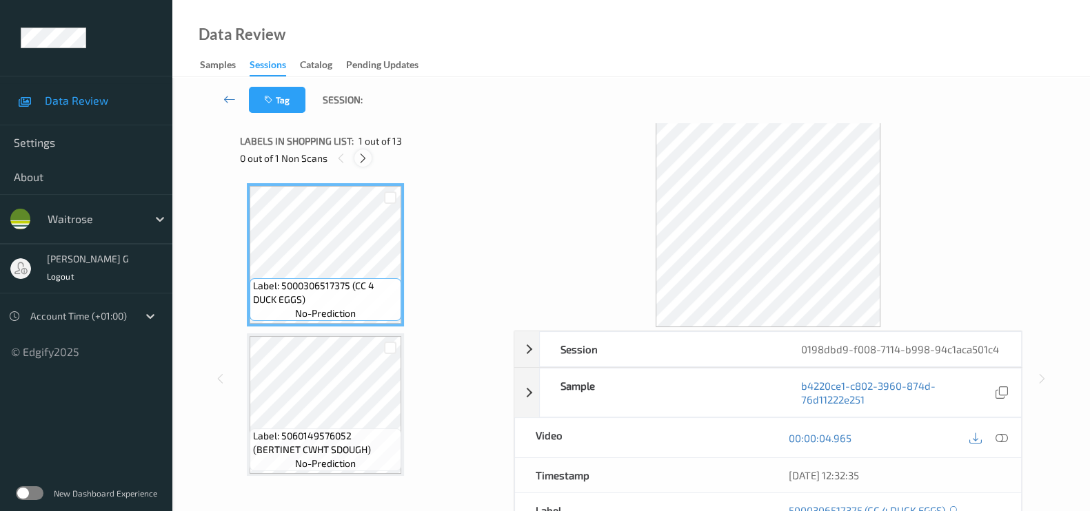
click at [366, 157] on icon at bounding box center [363, 158] width 12 height 12
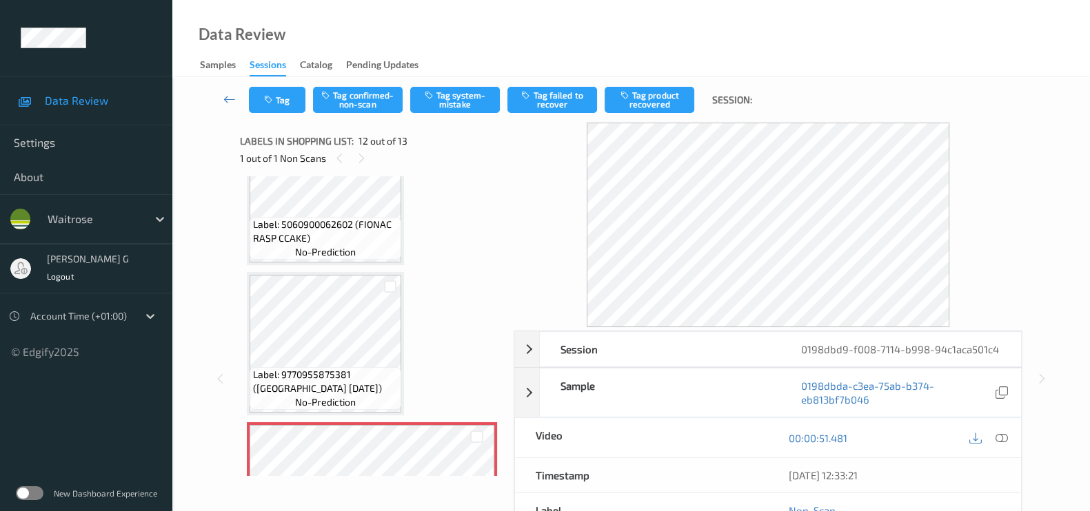
scroll to position [85, 0]
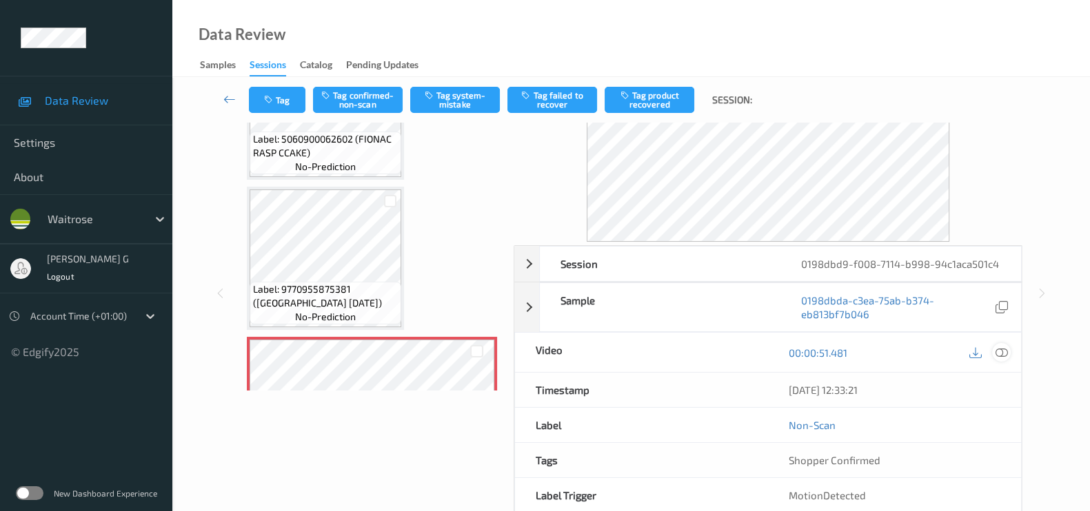
click at [996, 349] on icon at bounding box center [1001, 353] width 12 height 12
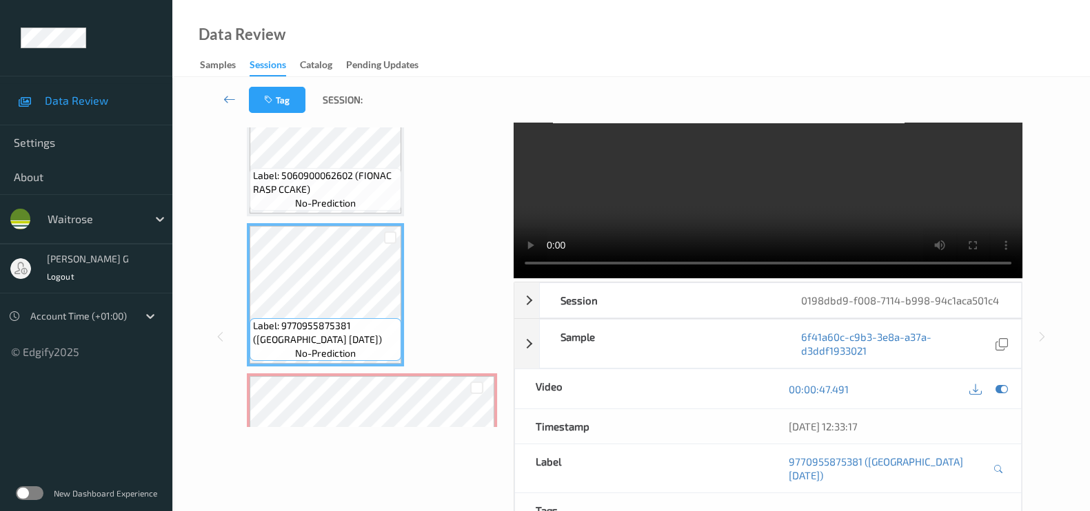
scroll to position [0, 0]
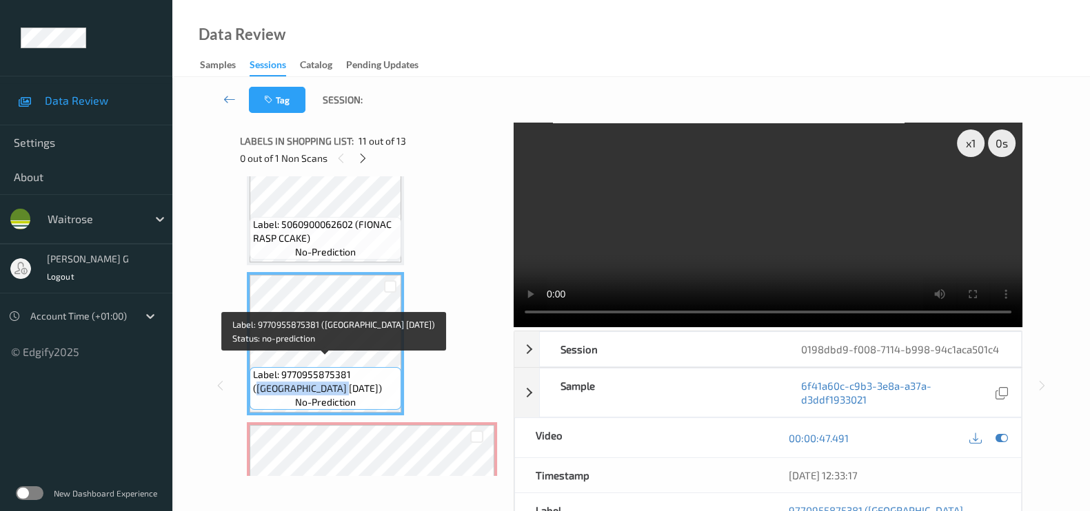
drag, startPoint x: 254, startPoint y: 378, endPoint x: 355, endPoint y: 381, distance: 100.7
click at [355, 381] on span "Label: 9770955875381 (SCOTLAND ON SUNDAY)" at bounding box center [325, 382] width 145 height 28
copy span "SCOTLAND ON SUNDAY"
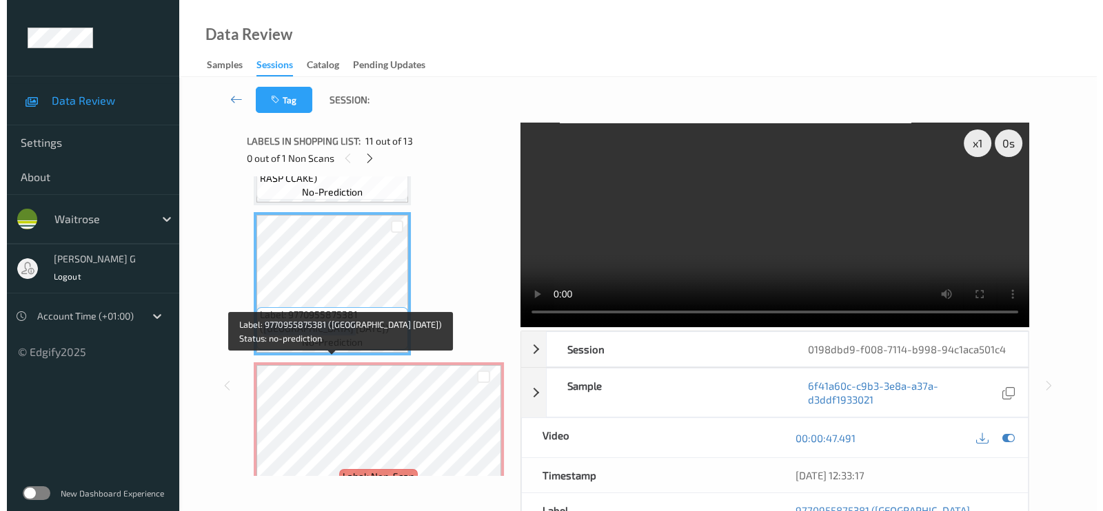
scroll to position [1500, 0]
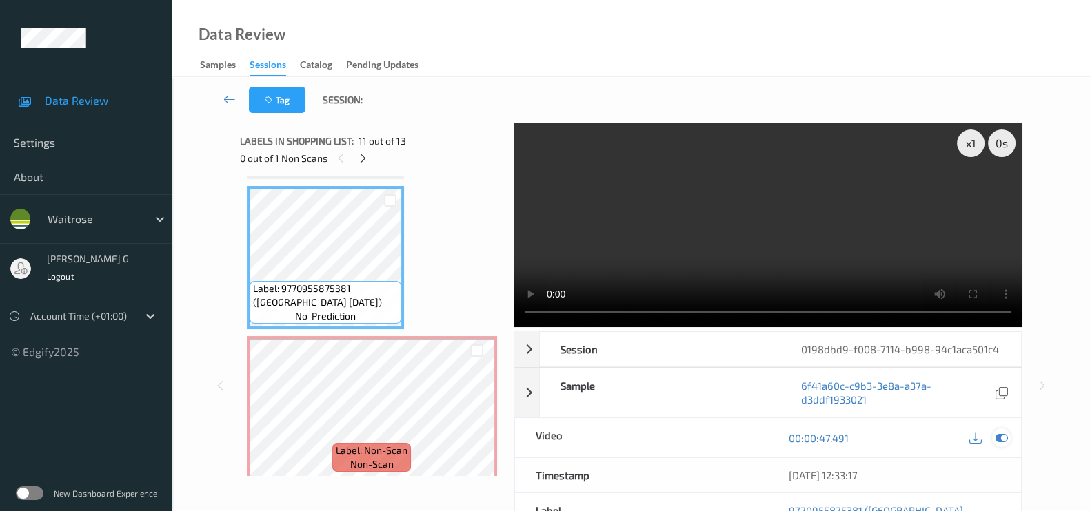
click at [996, 436] on icon at bounding box center [1001, 438] width 12 height 12
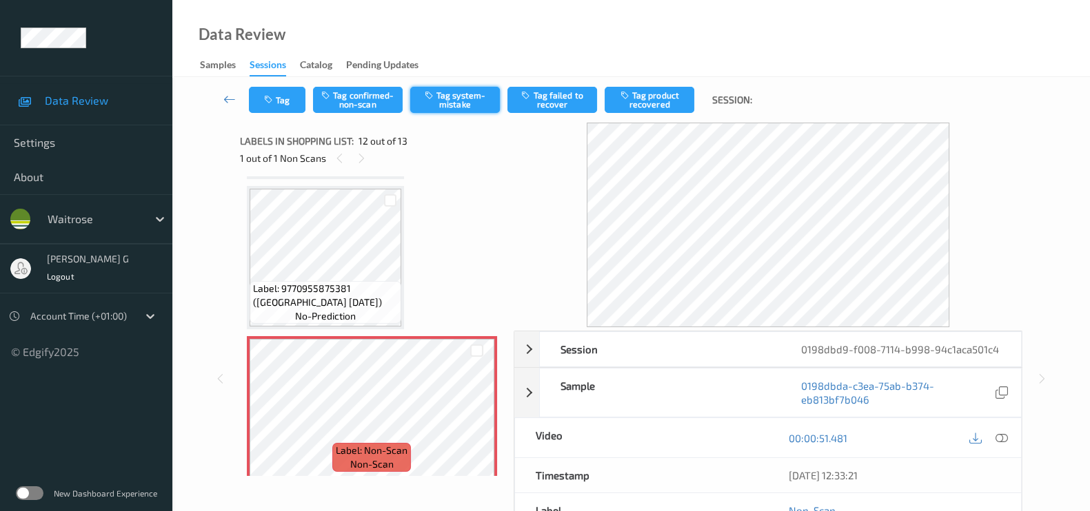
click at [465, 107] on button "Tag system-mistake" at bounding box center [455, 100] width 90 height 26
click at [278, 97] on button "Tag" at bounding box center [277, 100] width 57 height 26
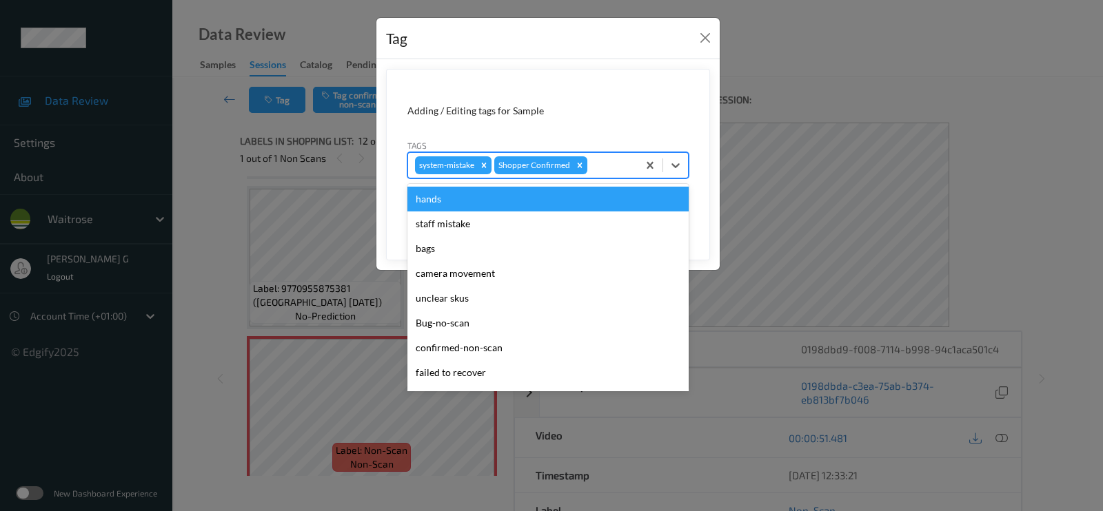
click at [596, 170] on div at bounding box center [610, 165] width 41 height 17
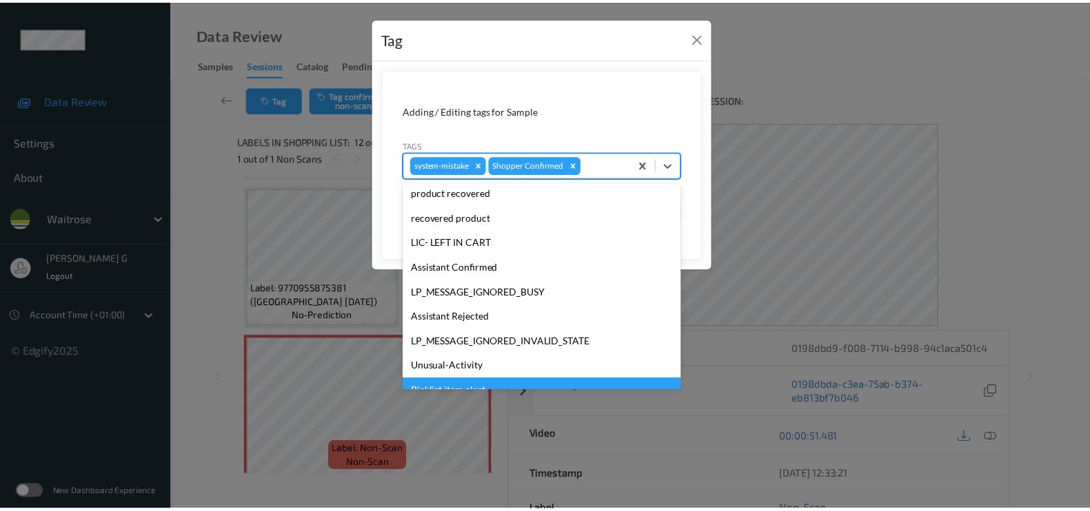
scroll to position [269, 0]
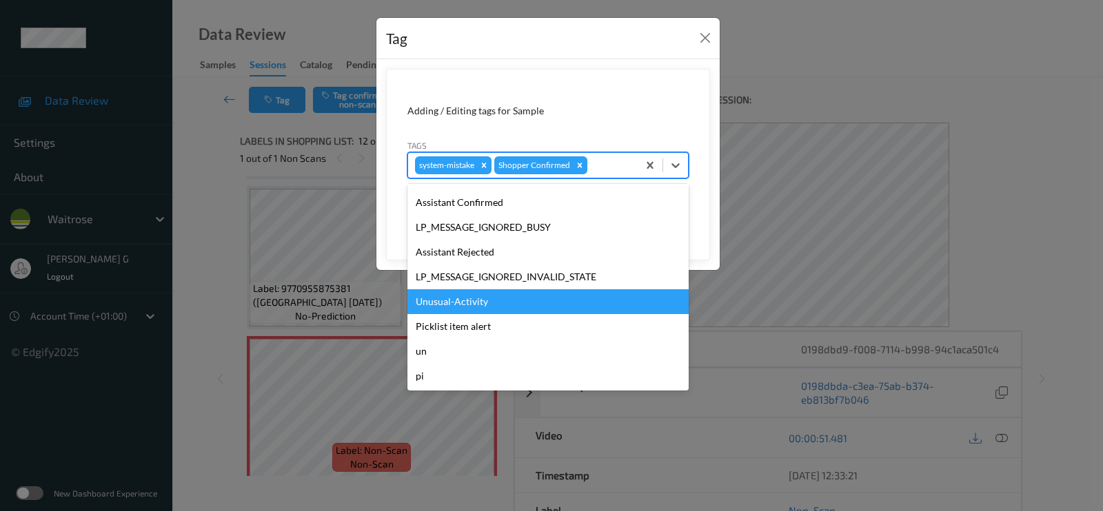
click at [460, 300] on div "Unusual-Activity" at bounding box center [547, 301] width 281 height 25
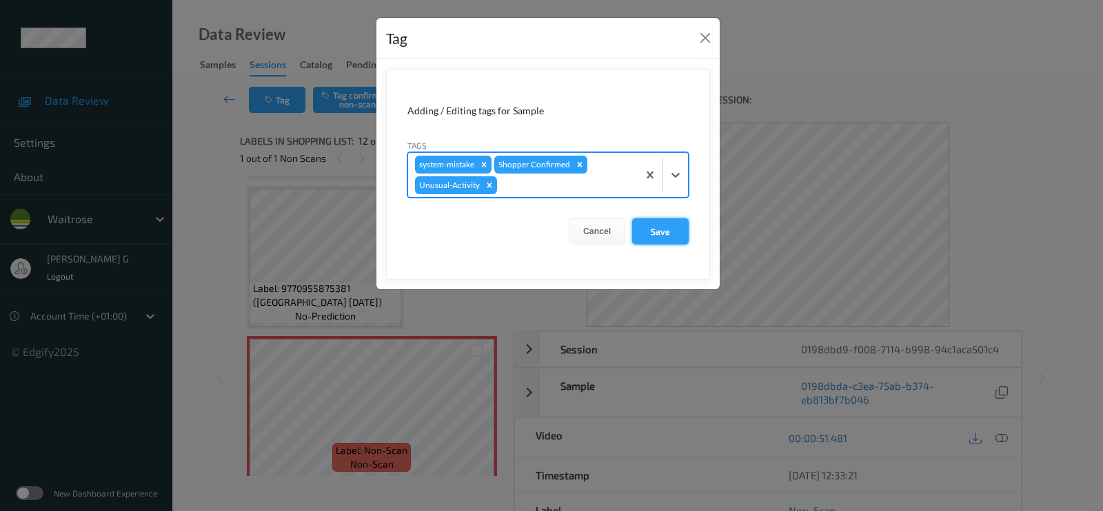
click at [660, 225] on button "Save" at bounding box center [660, 231] width 57 height 26
click at [651, 236] on button "Save" at bounding box center [660, 231] width 57 height 26
click at [655, 232] on button "Save" at bounding box center [660, 231] width 57 height 26
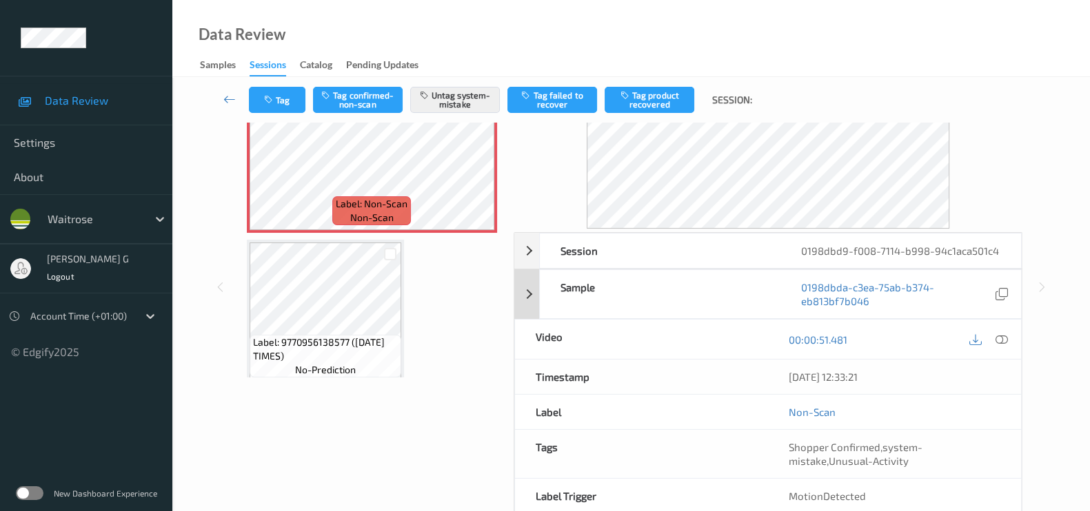
scroll to position [164, 0]
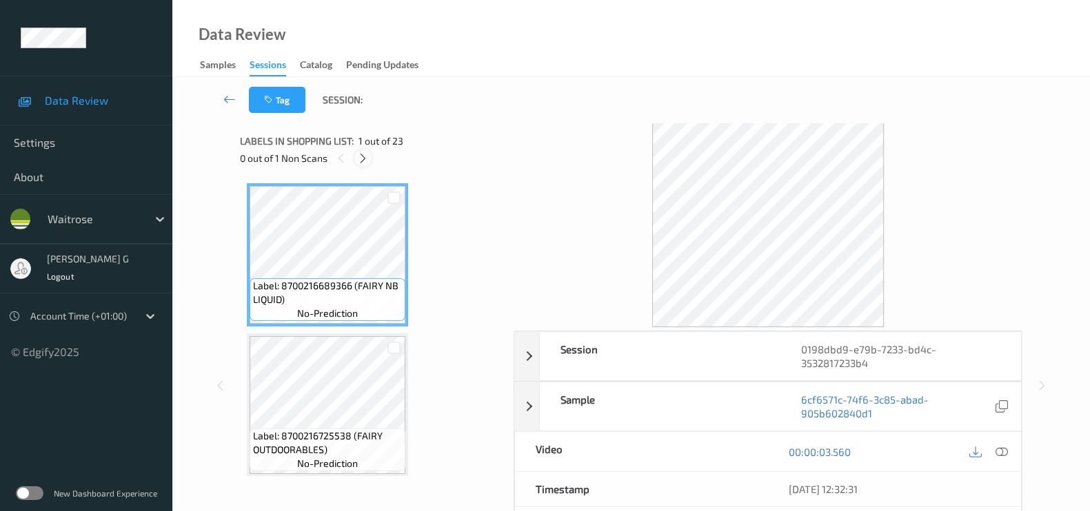
click at [360, 156] on icon at bounding box center [363, 158] width 12 height 12
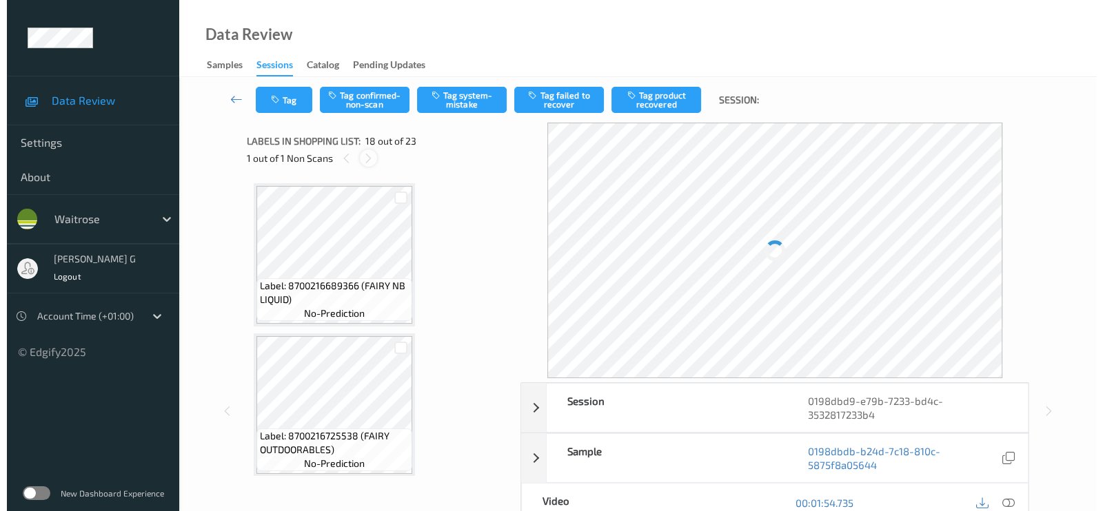
scroll to position [2396, 0]
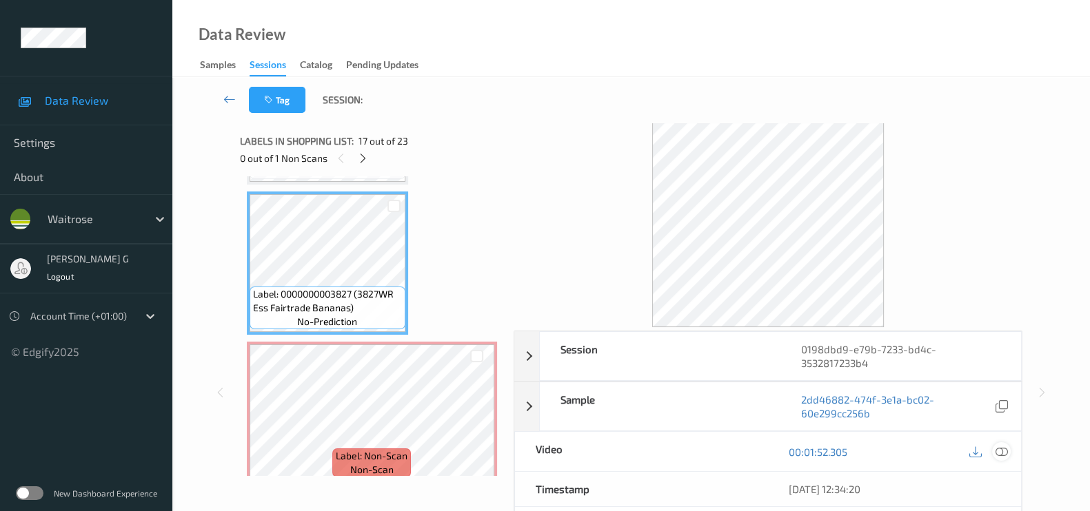
click at [1006, 449] on icon at bounding box center [1001, 452] width 12 height 12
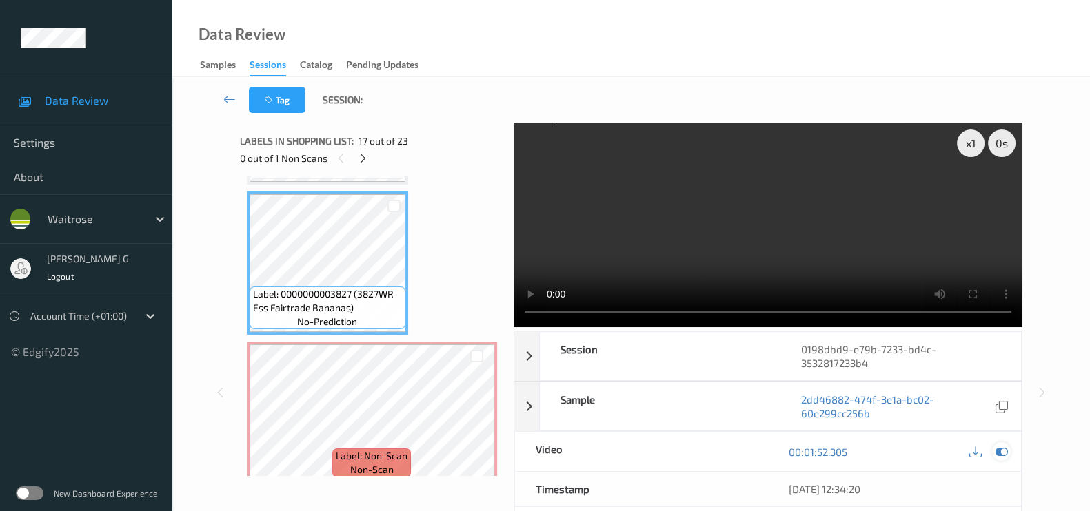
click at [1005, 456] on icon at bounding box center [1001, 452] width 12 height 12
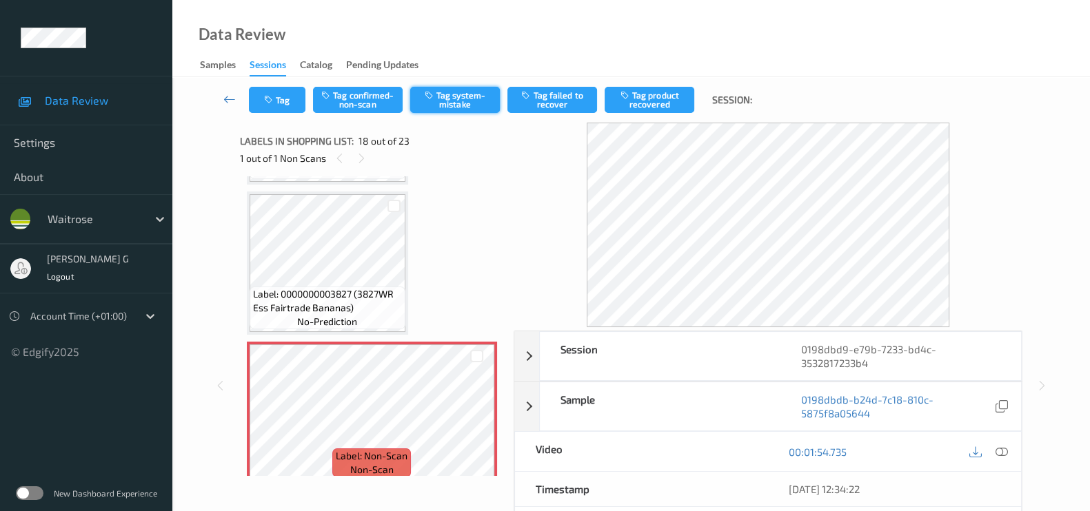
click at [482, 96] on button "Tag system-mistake" at bounding box center [455, 100] width 90 height 26
click at [293, 111] on button "Tag" at bounding box center [277, 100] width 57 height 26
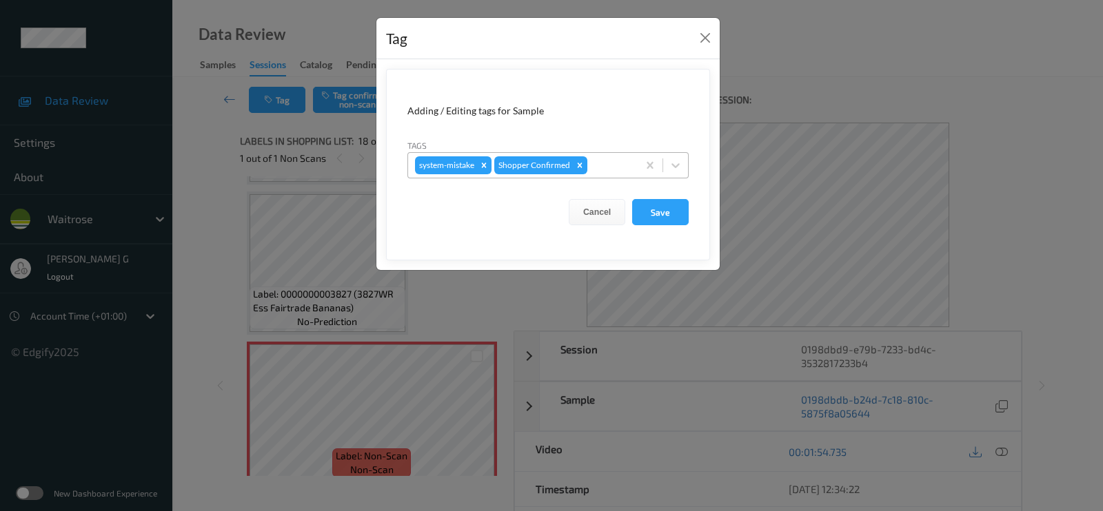
click at [594, 162] on div at bounding box center [610, 165] width 41 height 17
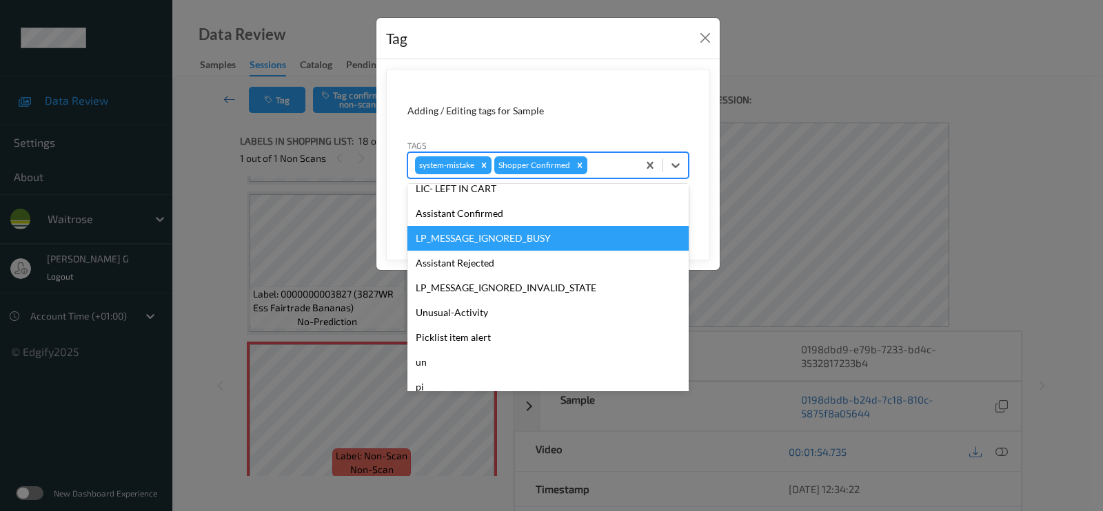
scroll to position [269, 0]
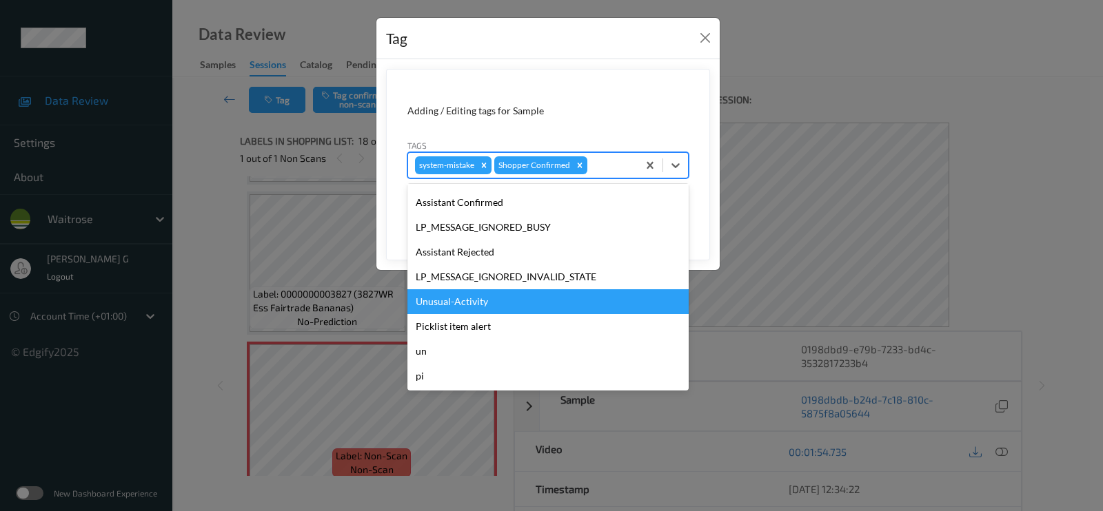
click at [458, 301] on div "Unusual-Activity" at bounding box center [547, 301] width 281 height 25
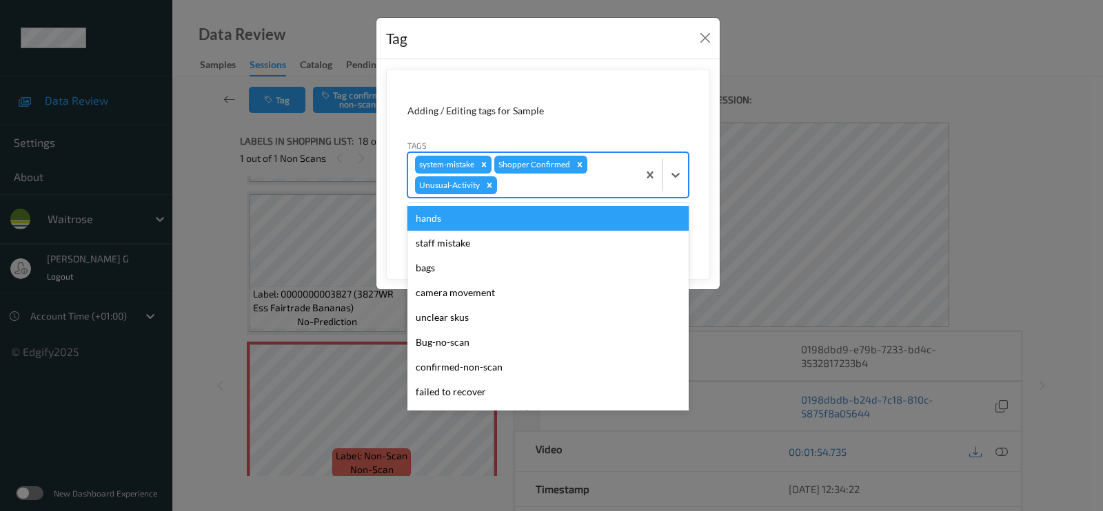
click at [587, 183] on div at bounding box center [565, 185] width 131 height 17
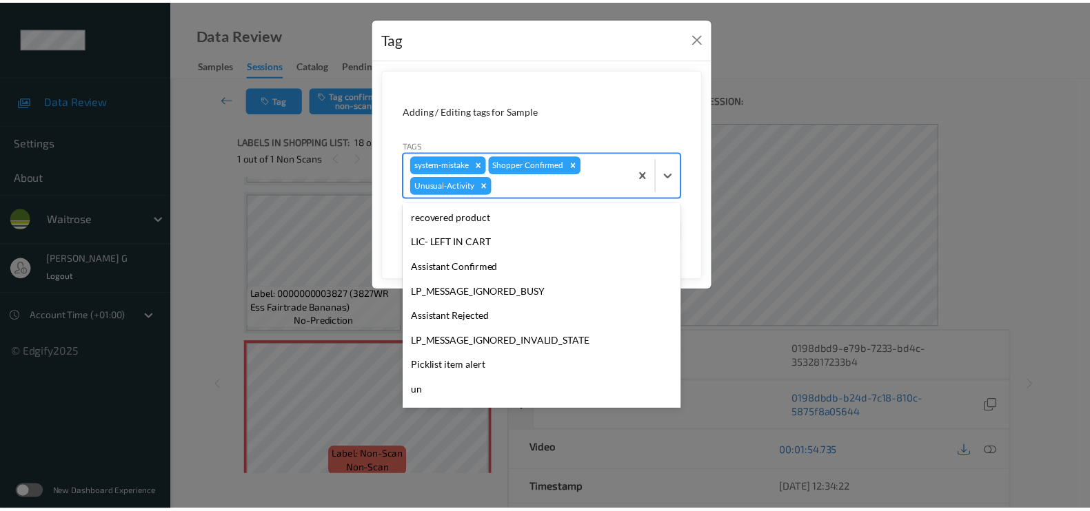
scroll to position [245, 0]
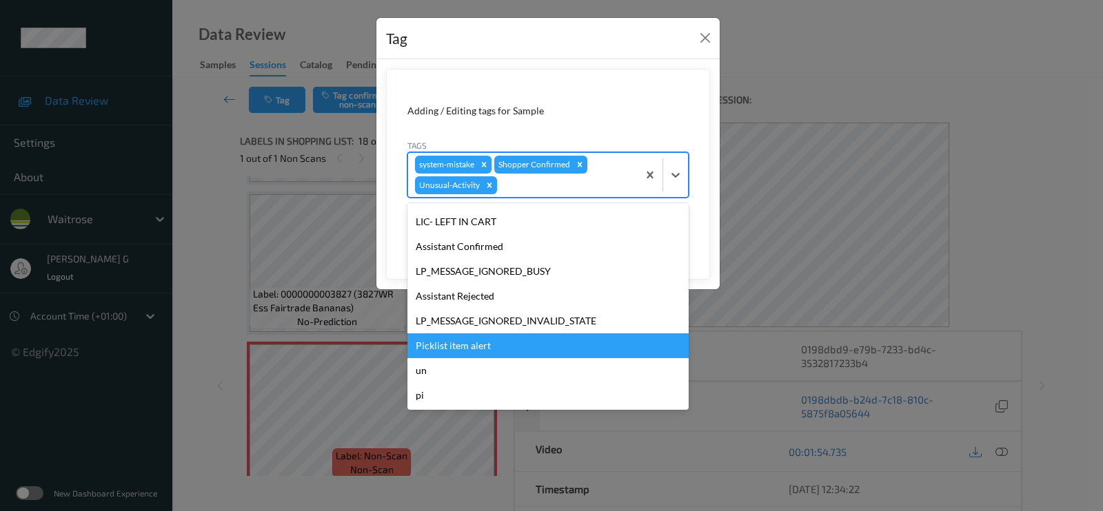
click at [449, 346] on div "Picklist item alert" at bounding box center [547, 346] width 281 height 25
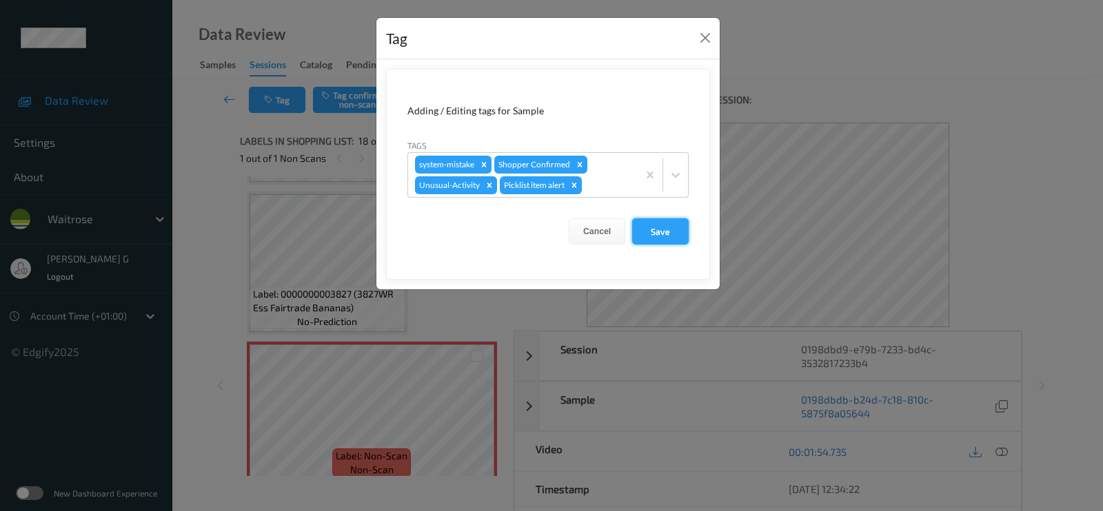
click at [644, 223] on button "Save" at bounding box center [660, 231] width 57 height 26
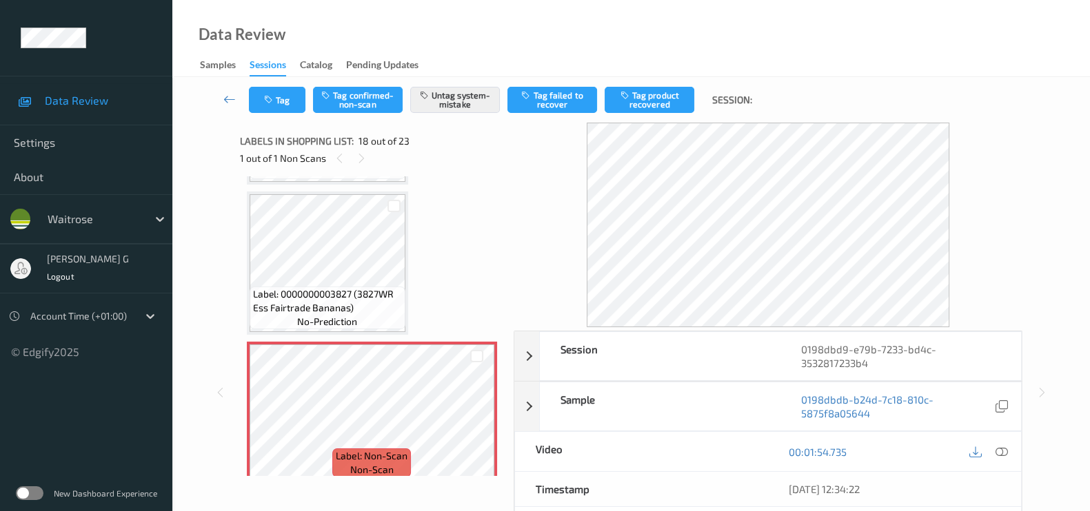
scroll to position [178, 0]
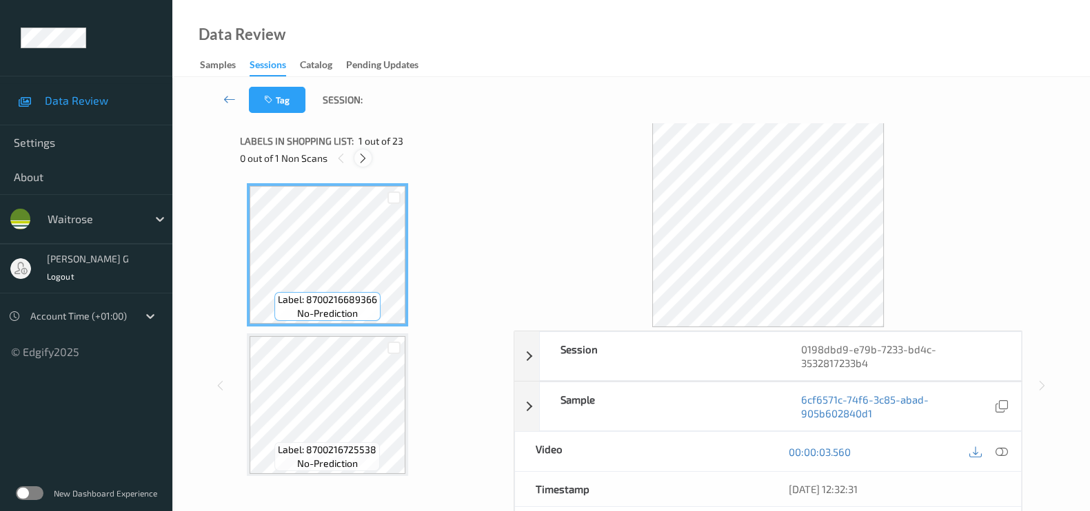
click at [358, 153] on icon at bounding box center [363, 158] width 12 height 12
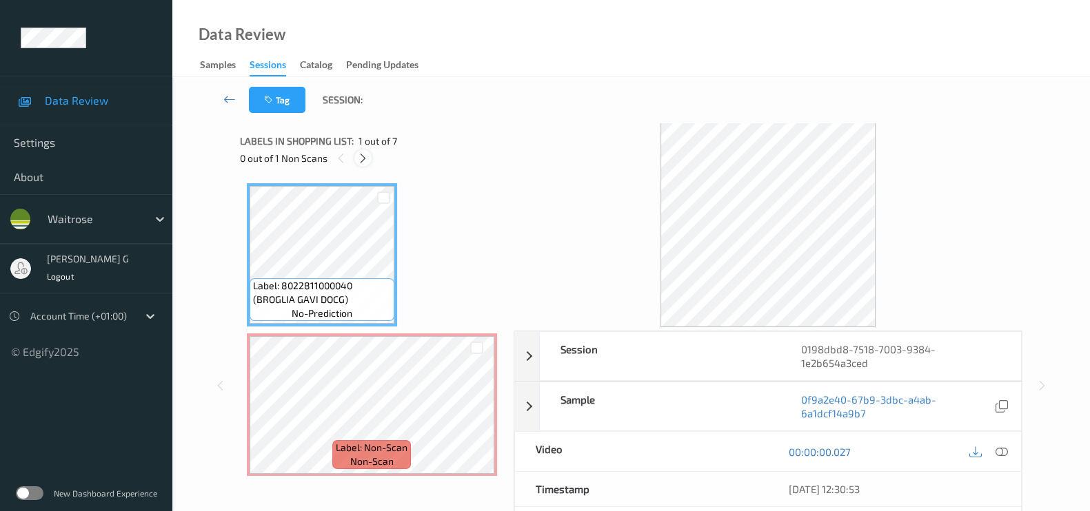
click at [359, 156] on icon at bounding box center [363, 158] width 12 height 12
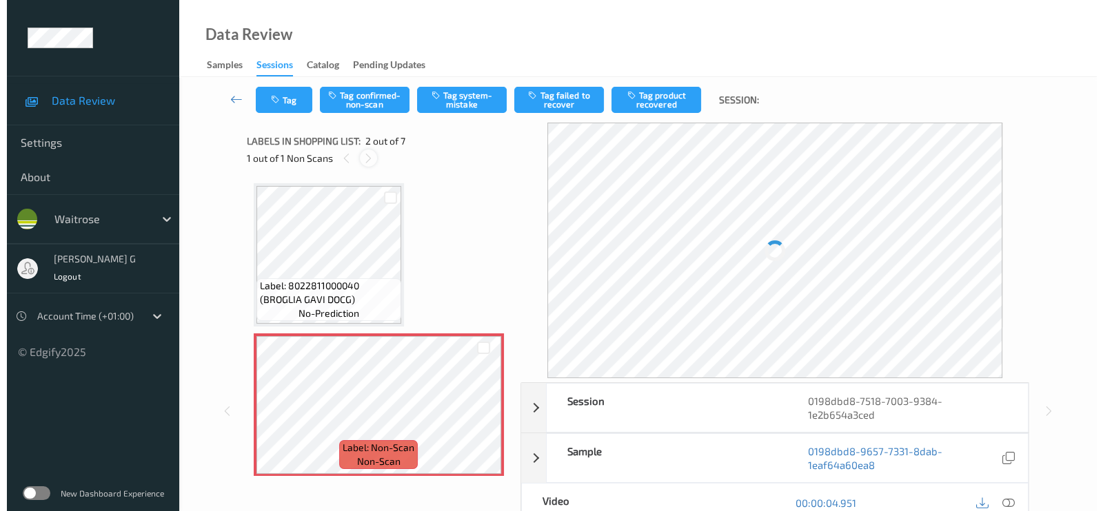
scroll to position [7, 0]
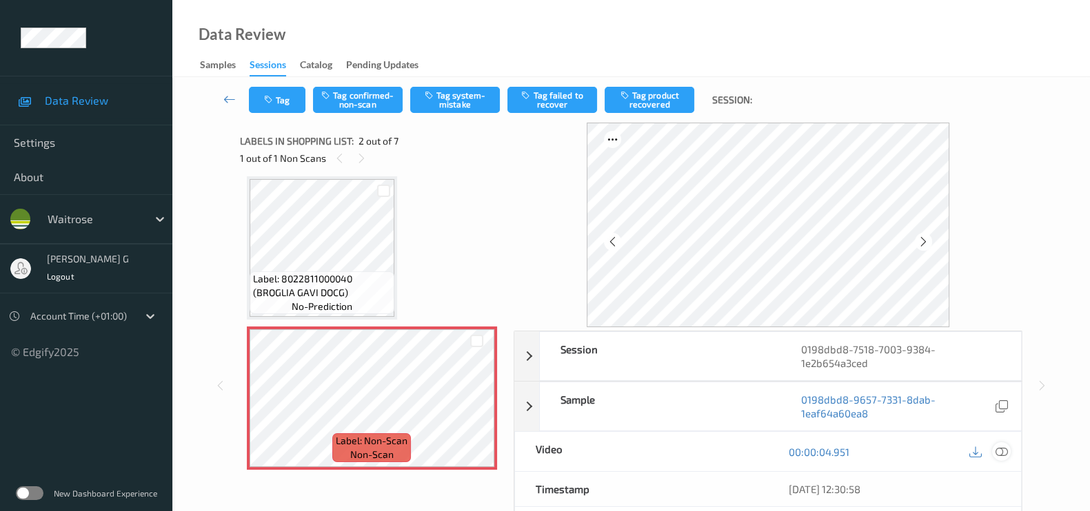
click at [999, 449] on icon at bounding box center [1001, 452] width 12 height 12
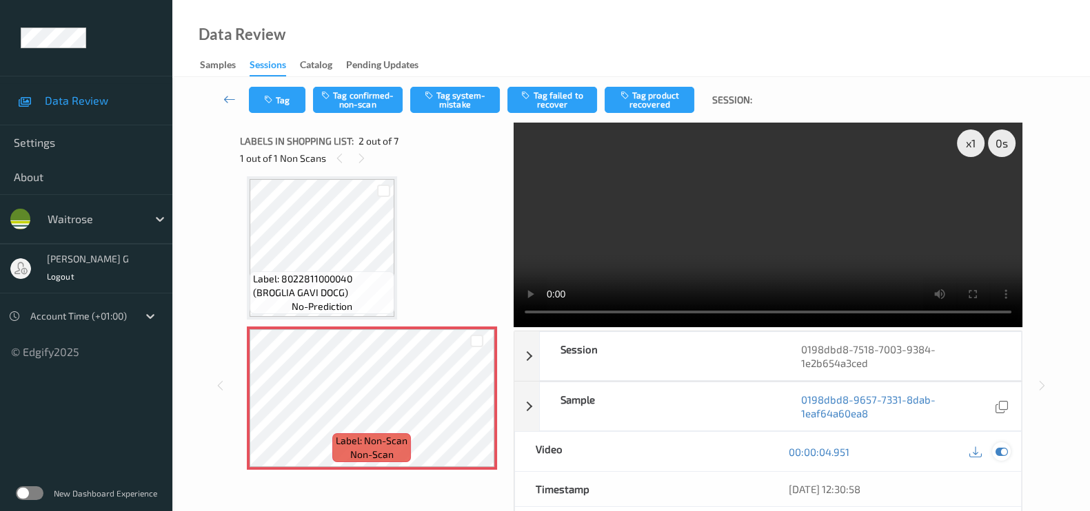
click at [998, 451] on icon at bounding box center [1001, 452] width 12 height 12
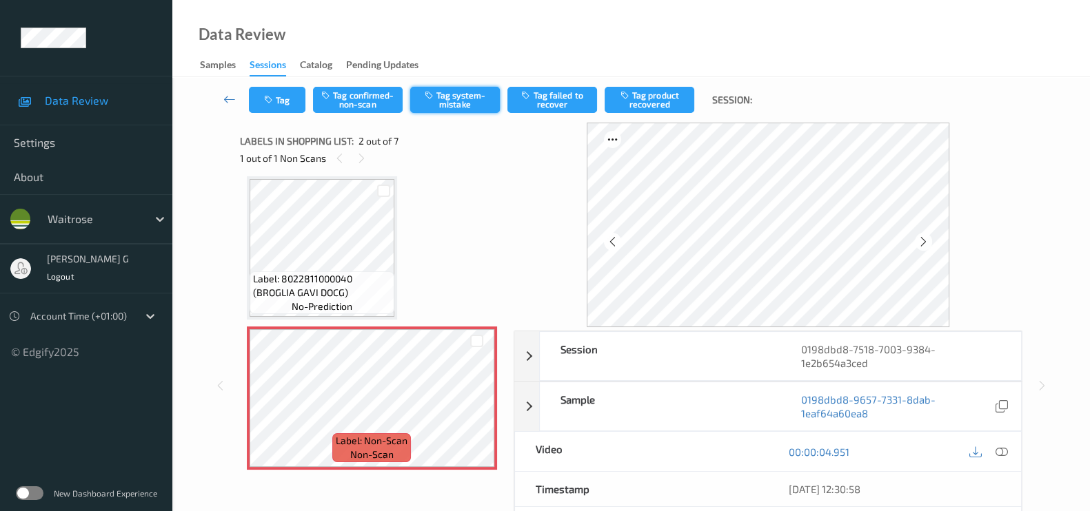
click at [451, 105] on button "Tag system-mistake" at bounding box center [455, 100] width 90 height 26
click at [257, 101] on button "Tag" at bounding box center [277, 100] width 57 height 26
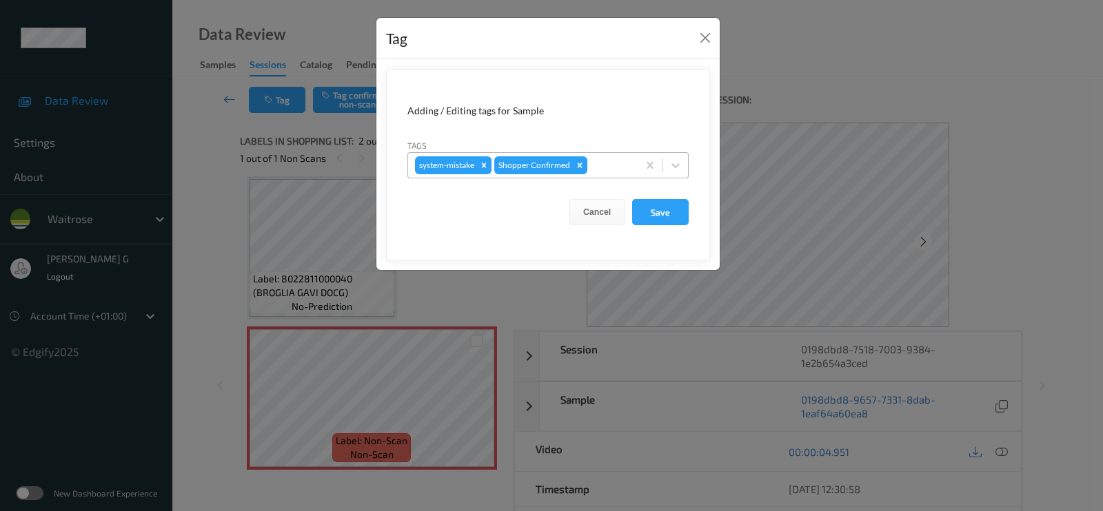
click at [596, 167] on div at bounding box center [610, 165] width 41 height 17
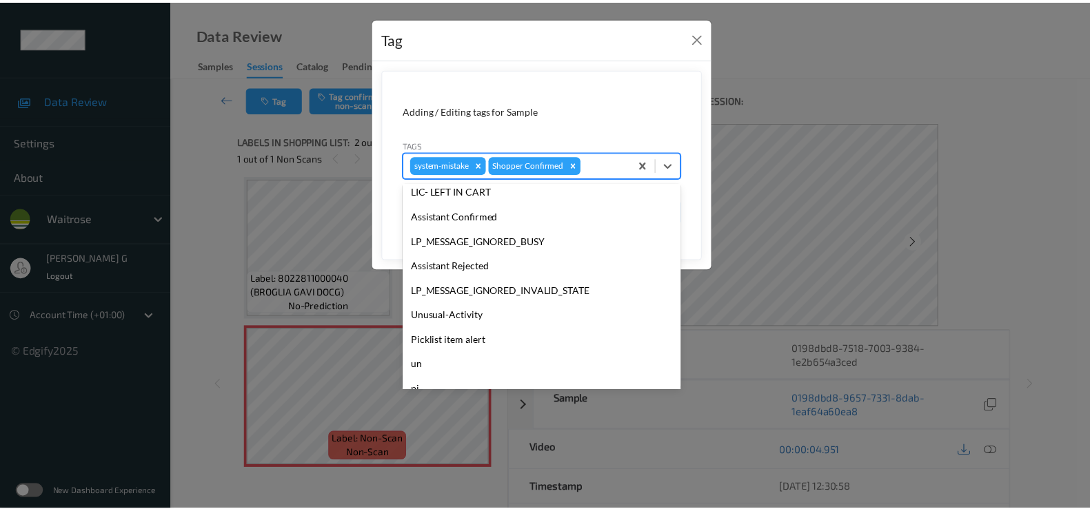
scroll to position [269, 0]
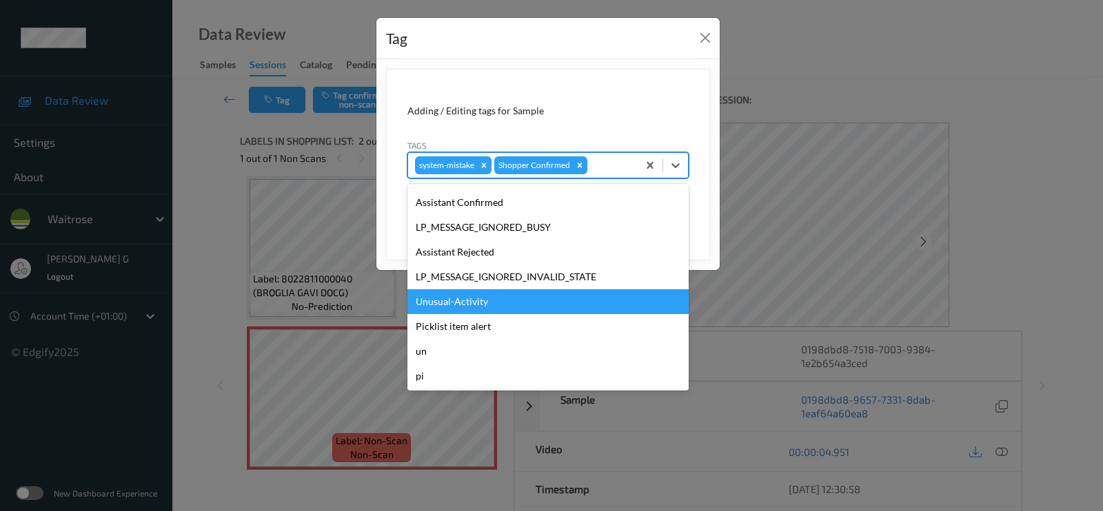
click at [443, 301] on div "Unusual-Activity" at bounding box center [547, 301] width 281 height 25
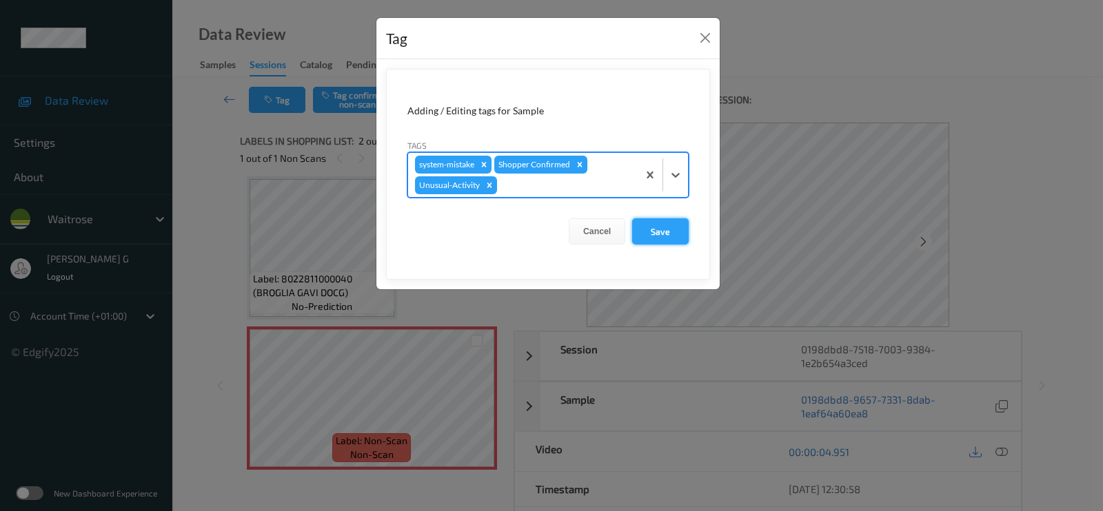
click at [655, 234] on button "Save" at bounding box center [660, 231] width 57 height 26
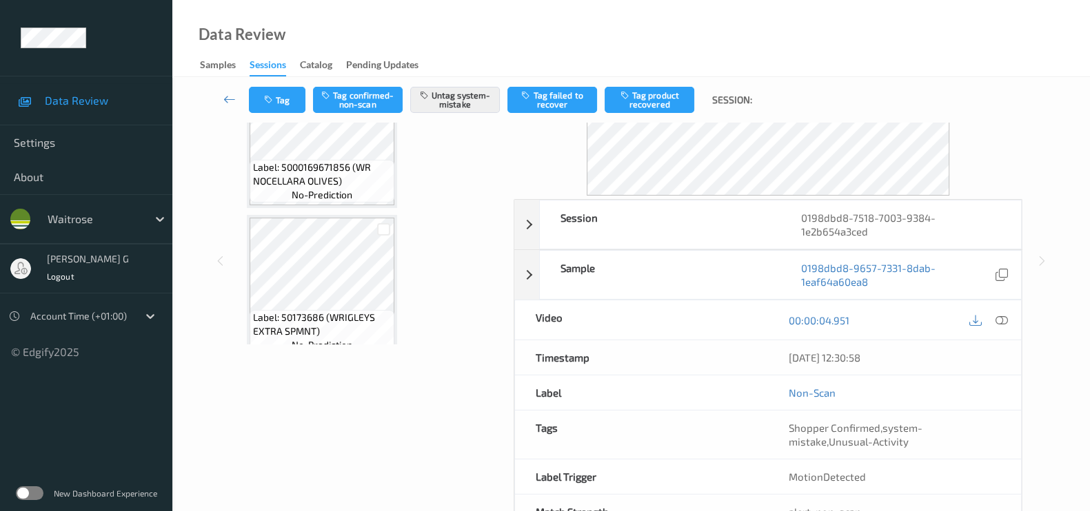
scroll to position [178, 0]
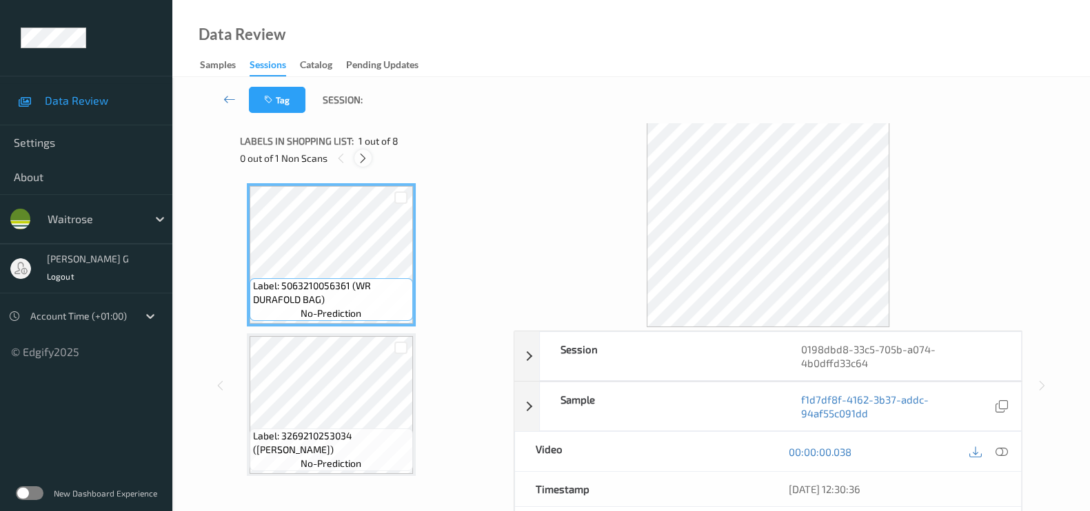
click at [367, 161] on icon at bounding box center [363, 158] width 12 height 12
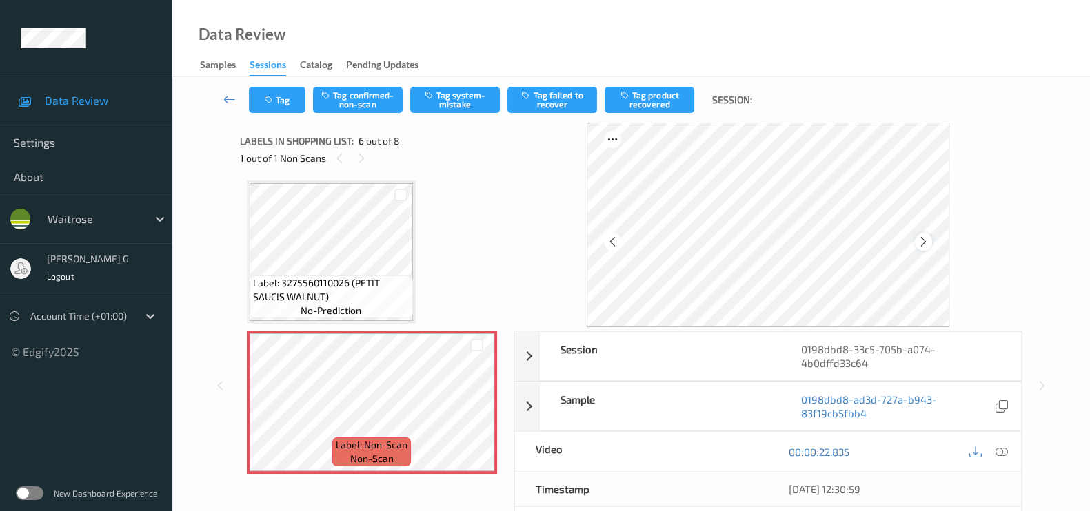
click at [928, 243] on icon at bounding box center [923, 242] width 12 height 12
click at [924, 240] on icon at bounding box center [923, 242] width 12 height 12
click at [924, 244] on icon at bounding box center [923, 242] width 12 height 12
click at [1002, 446] on icon at bounding box center [1001, 452] width 12 height 12
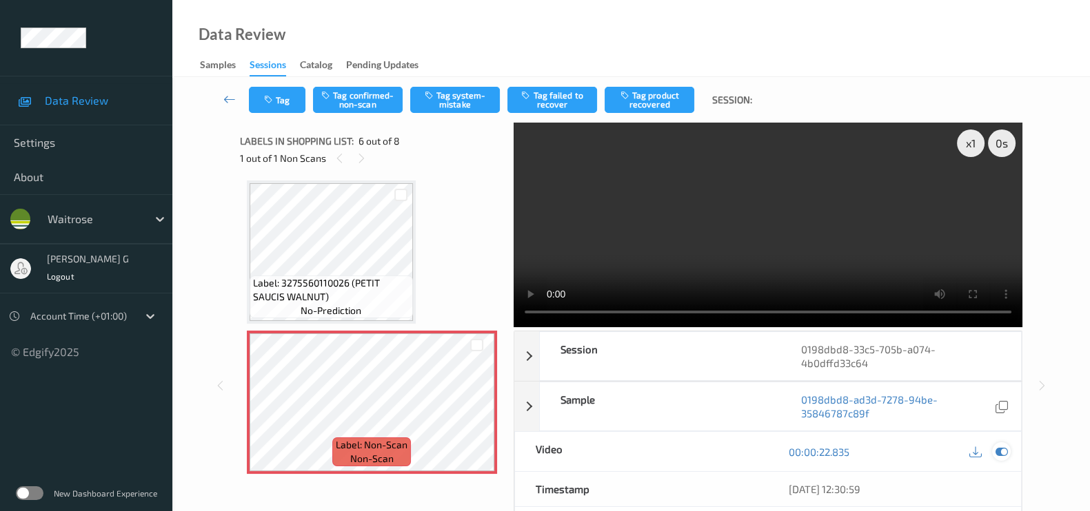
click at [993, 451] on div at bounding box center [1001, 452] width 19 height 19
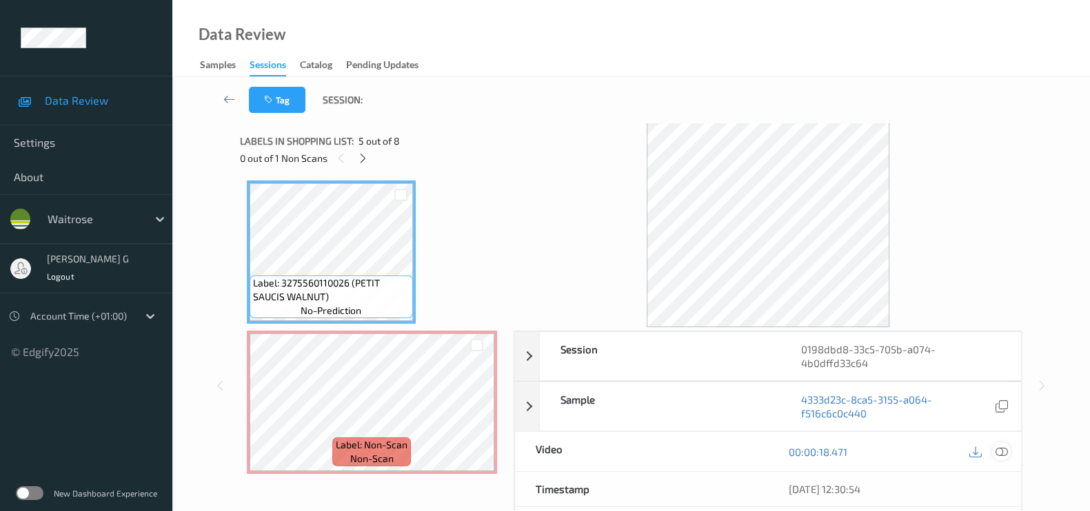
click at [1003, 446] on icon at bounding box center [1001, 452] width 12 height 12
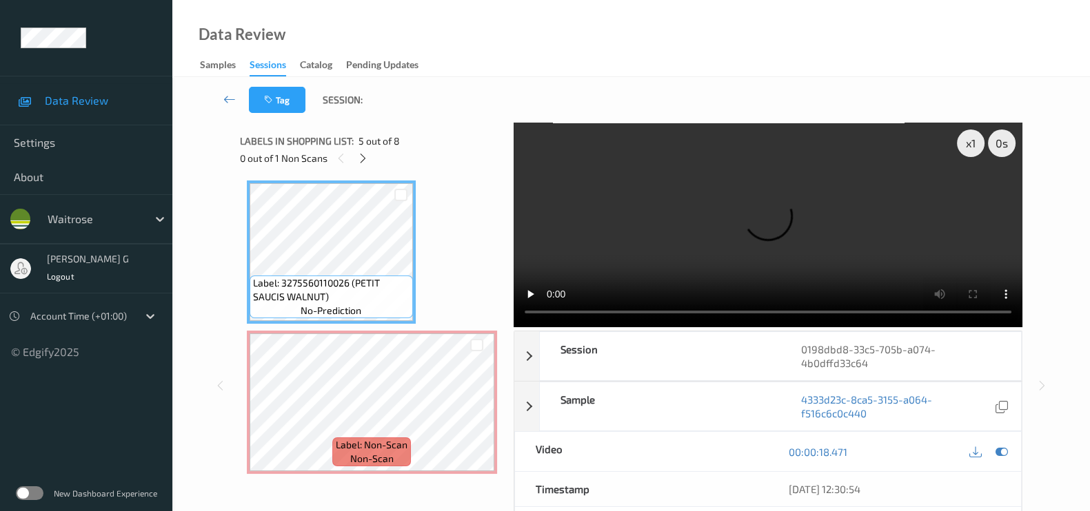
scroll to position [518, 0]
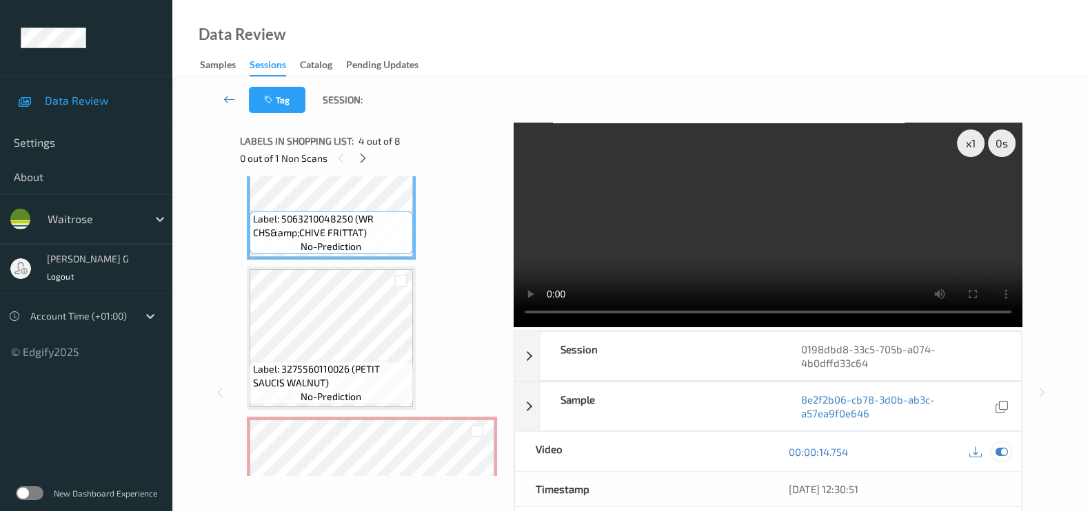
click at [999, 446] on icon at bounding box center [1001, 452] width 12 height 12
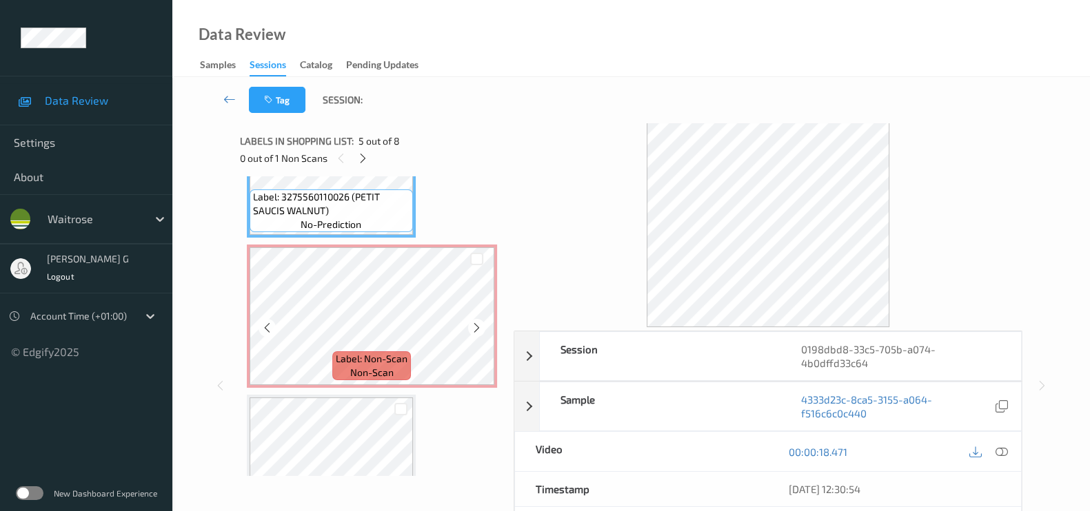
scroll to position [604, 0]
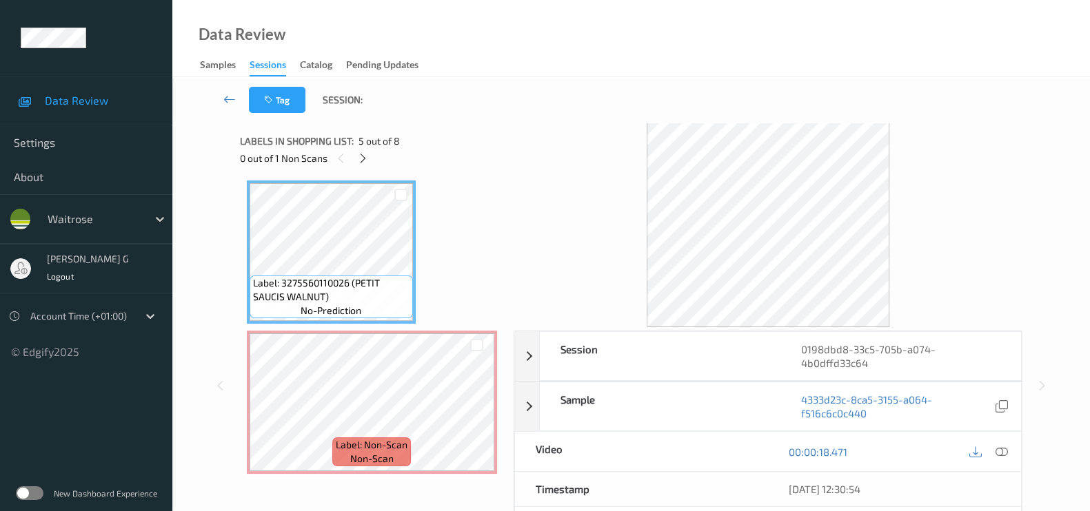
click at [1001, 449] on icon at bounding box center [1001, 452] width 12 height 12
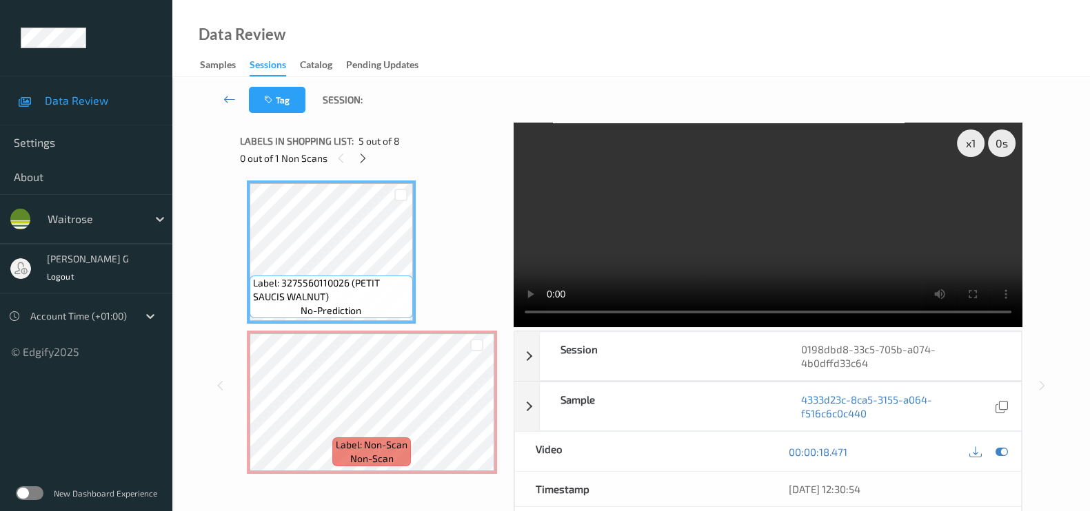
click at [975, 194] on video at bounding box center [767, 225] width 509 height 205
click at [1002, 449] on icon at bounding box center [1001, 452] width 12 height 12
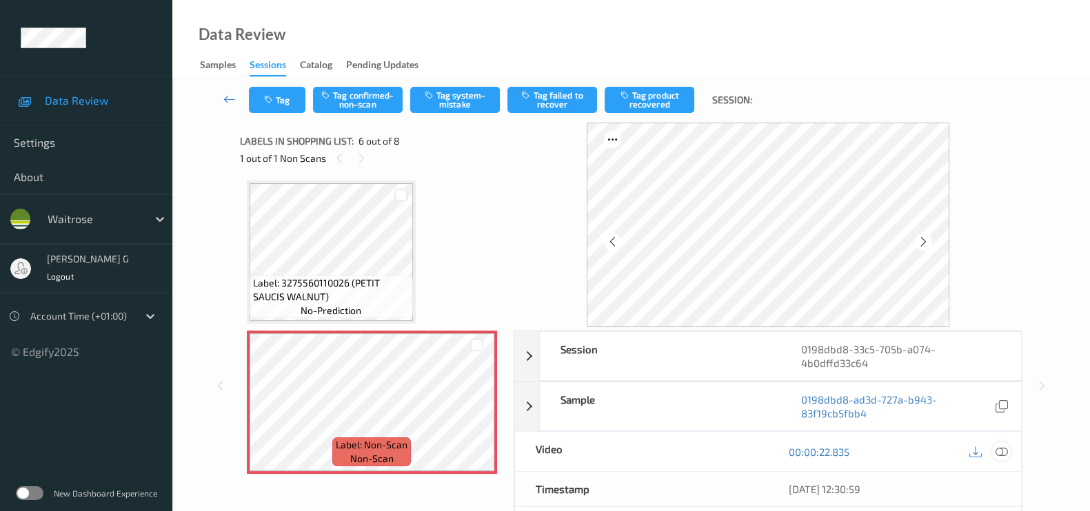
click at [1007, 449] on icon at bounding box center [1001, 452] width 12 height 12
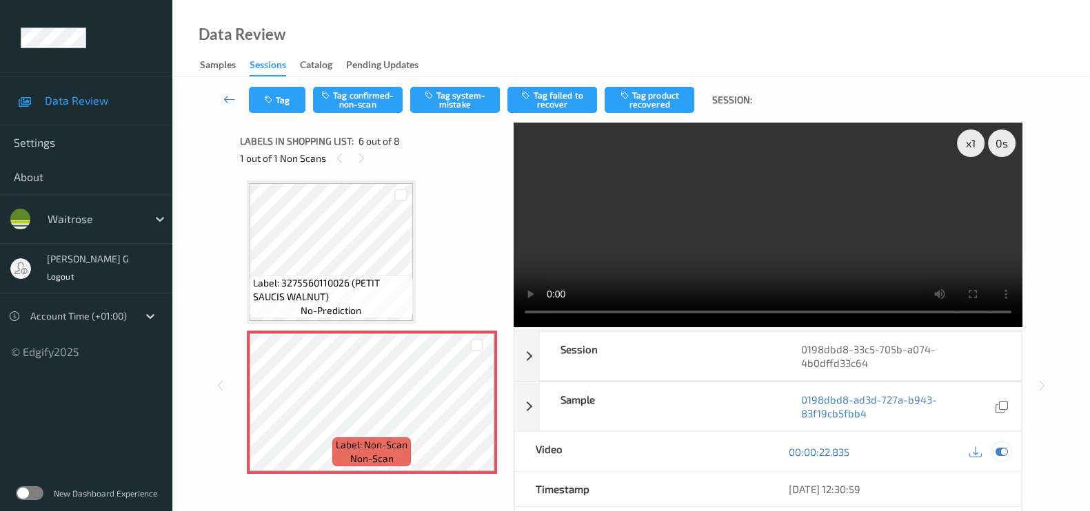
click at [1001, 449] on icon at bounding box center [1001, 452] width 12 height 12
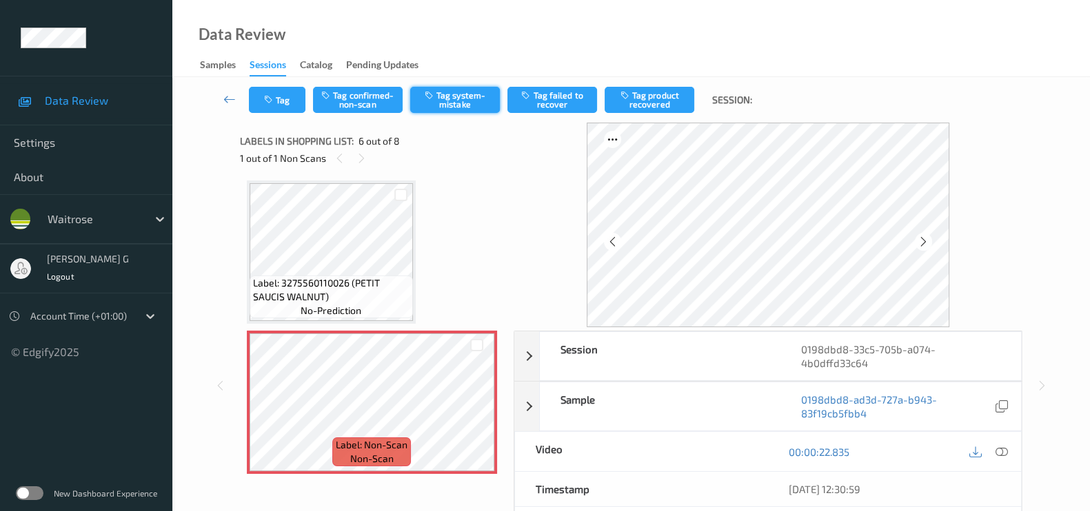
click at [456, 95] on button "Tag system-mistake" at bounding box center [455, 100] width 90 height 26
click at [275, 96] on icon "button" at bounding box center [270, 100] width 12 height 10
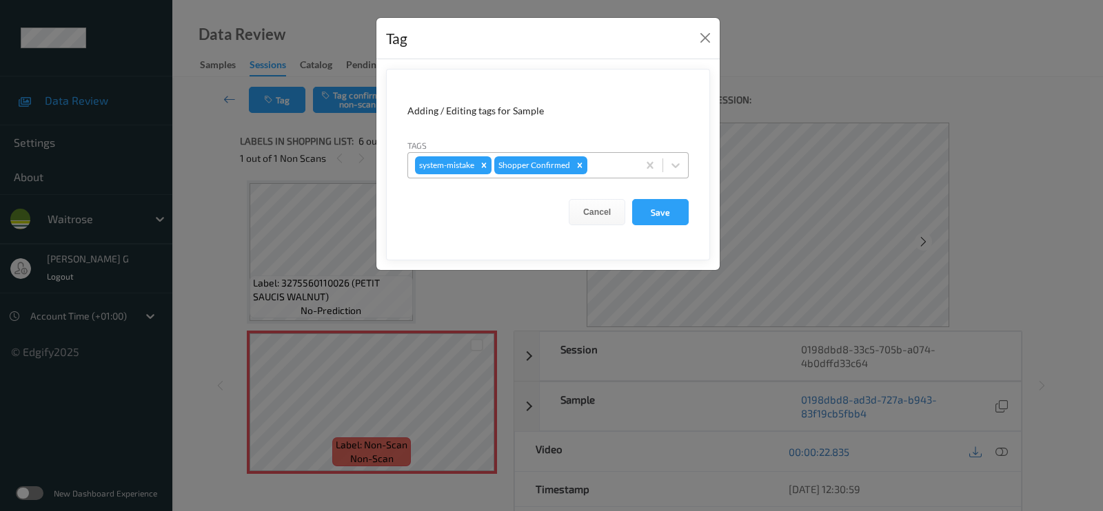
click at [598, 171] on div at bounding box center [610, 165] width 41 height 17
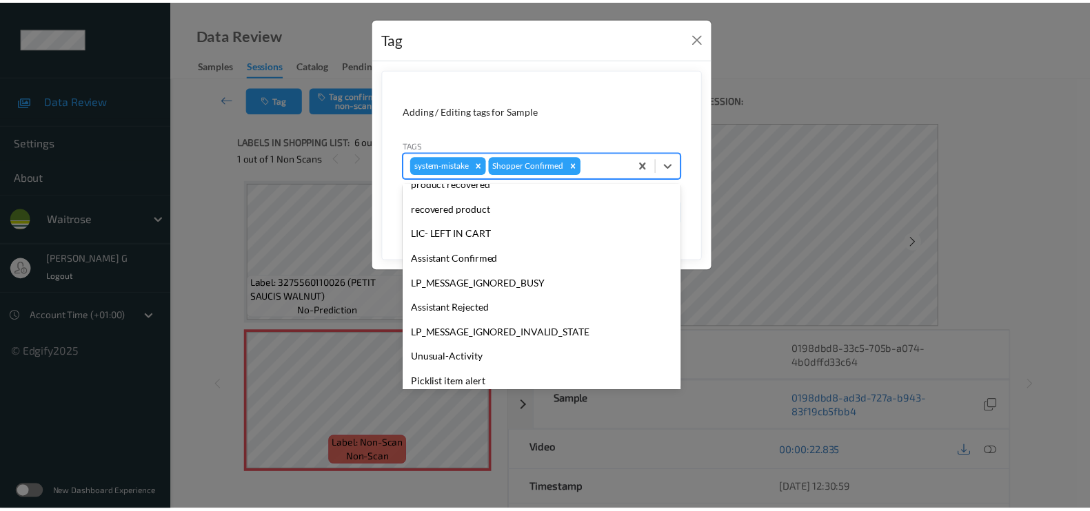
scroll to position [269, 0]
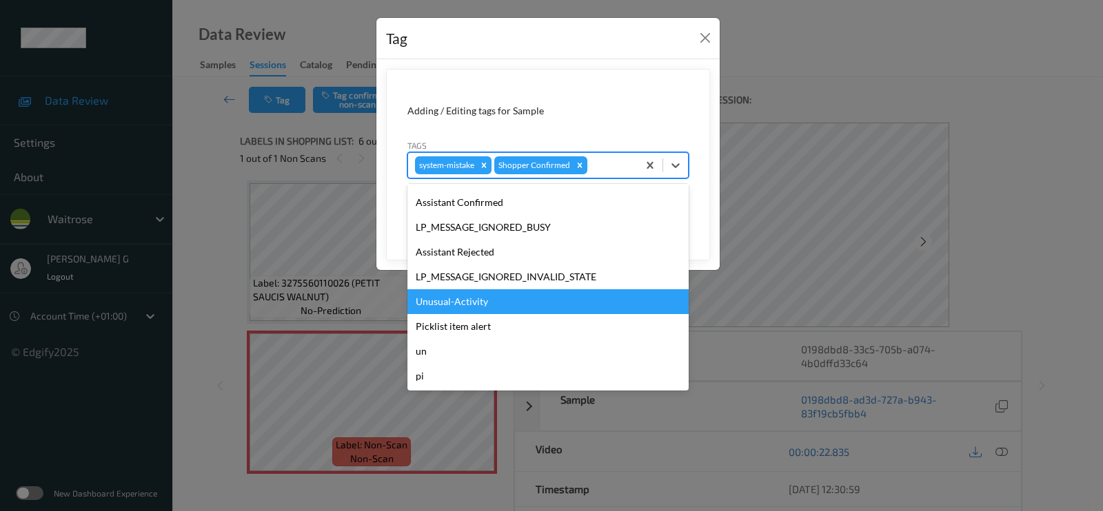
click at [451, 301] on div "Unusual-Activity" at bounding box center [547, 301] width 281 height 25
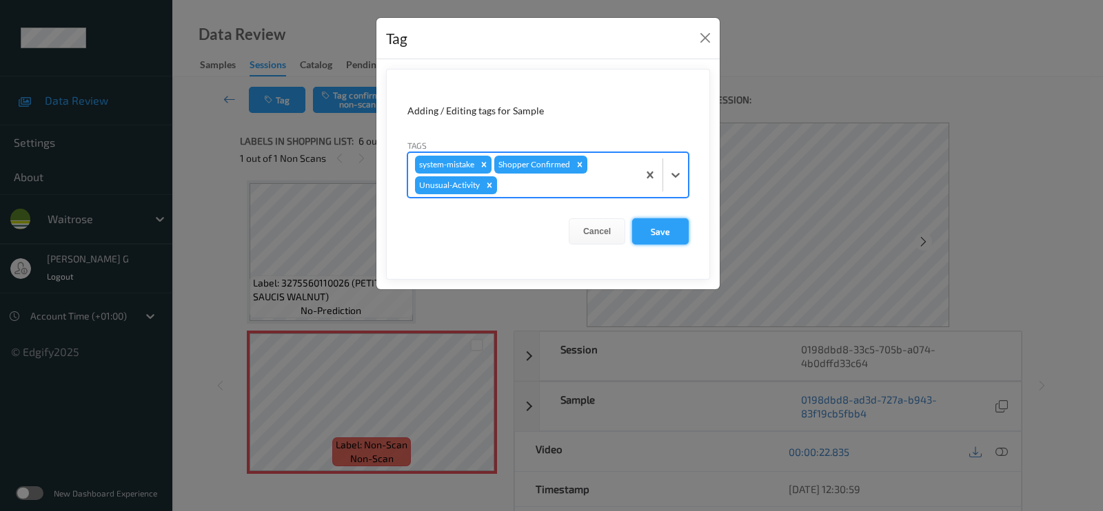
click at [658, 229] on button "Save" at bounding box center [660, 231] width 57 height 26
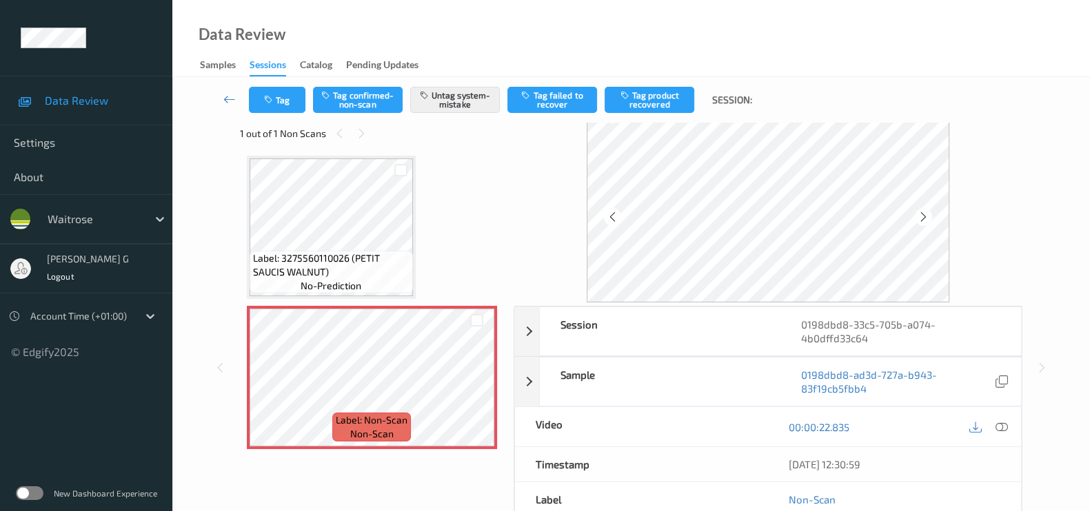
scroll to position [0, 0]
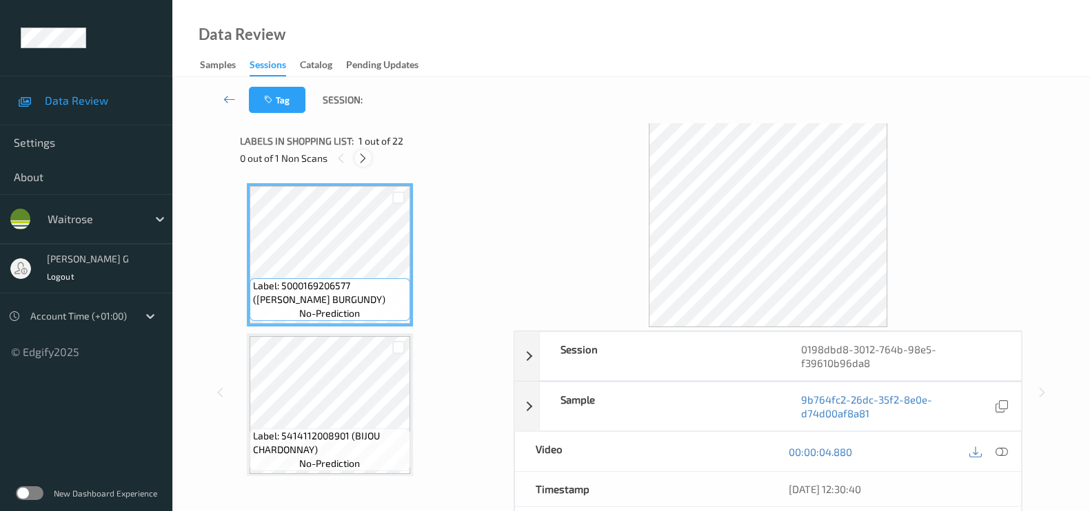
click at [365, 159] on icon at bounding box center [363, 158] width 12 height 12
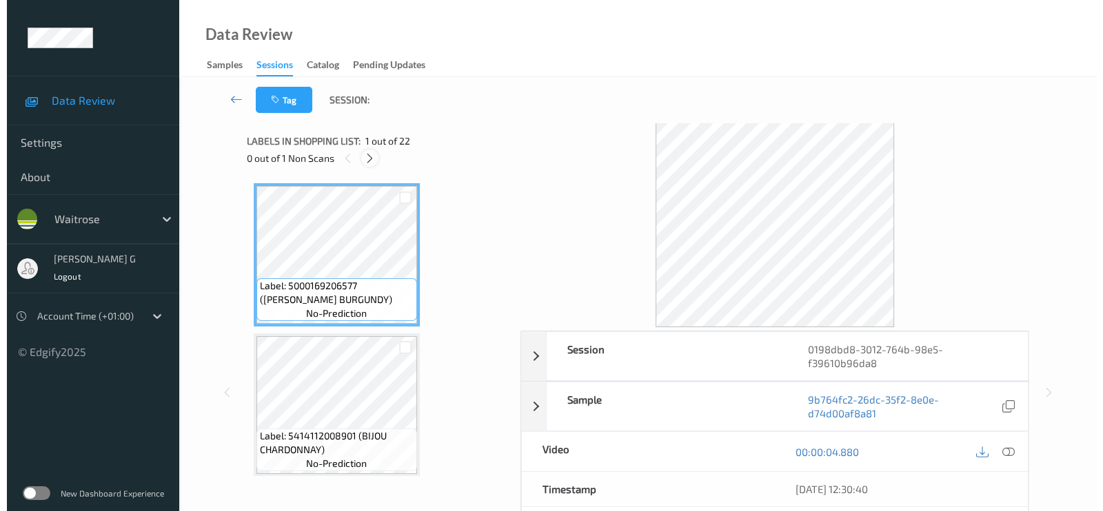
scroll to position [305, 0]
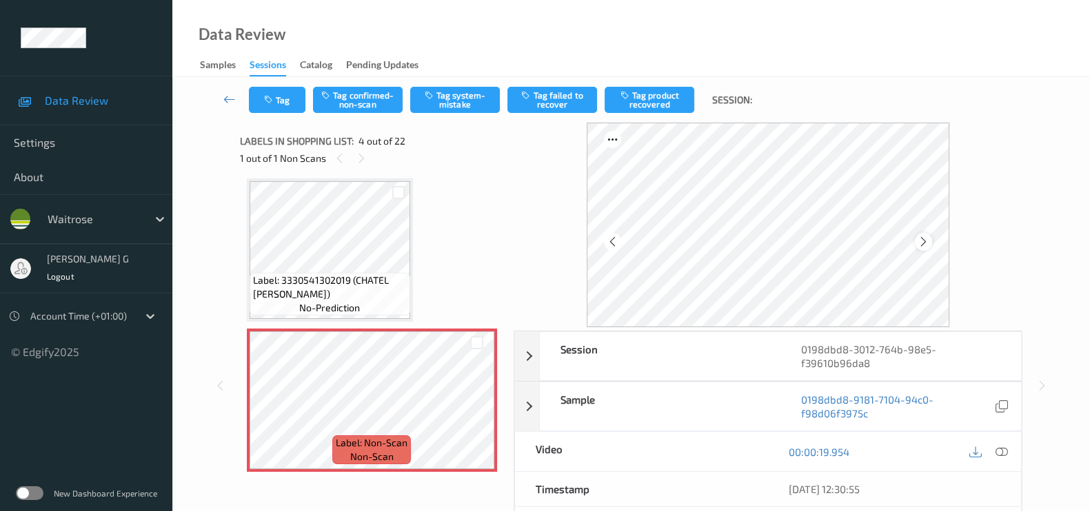
click at [924, 241] on icon at bounding box center [923, 242] width 12 height 12
click at [997, 450] on icon at bounding box center [1001, 452] width 12 height 12
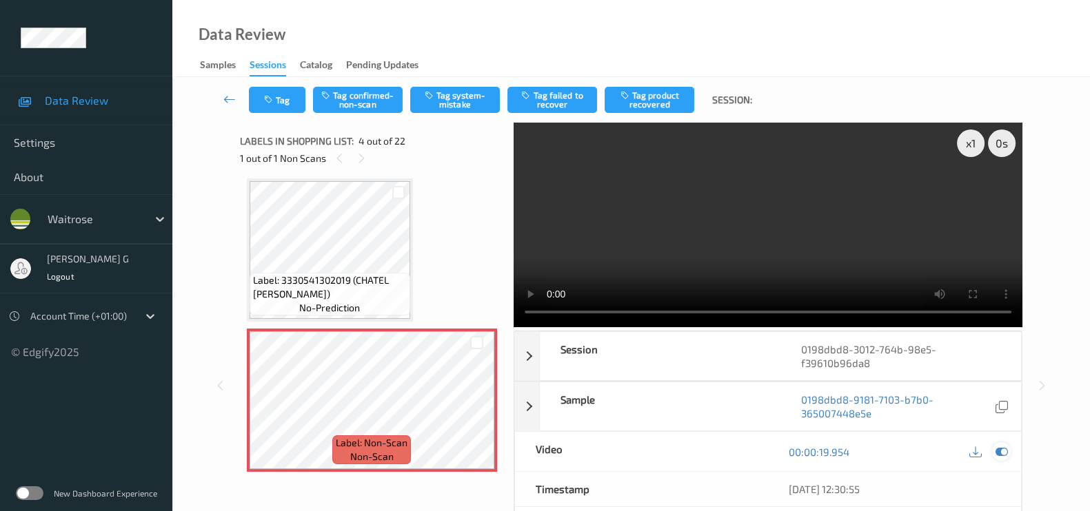
click at [1003, 451] on icon at bounding box center [1001, 452] width 12 height 12
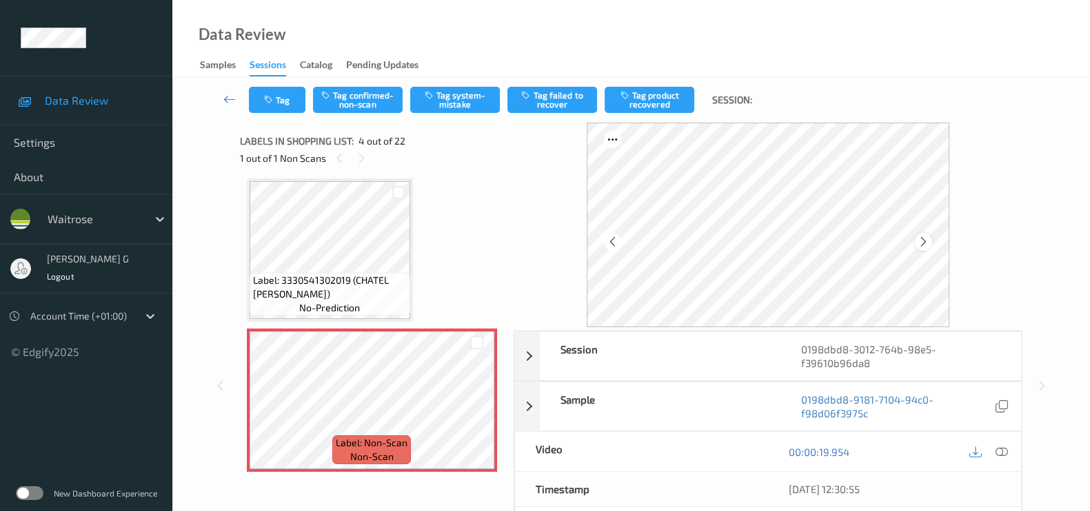
click at [927, 243] on icon at bounding box center [923, 242] width 12 height 12
click at [929, 246] on icon at bounding box center [923, 242] width 12 height 12
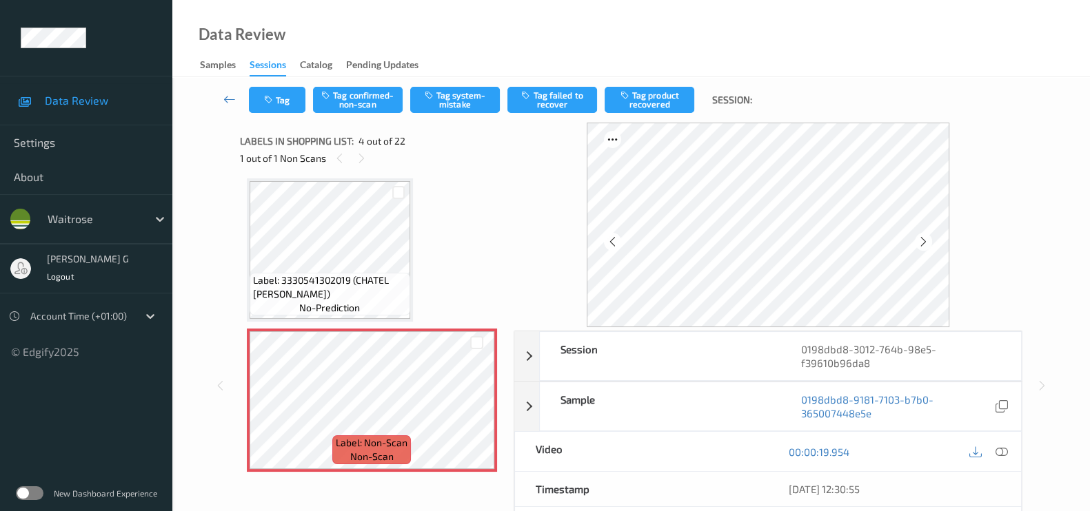
click at [929, 246] on icon at bounding box center [923, 242] width 12 height 12
click at [476, 100] on button "Tag system-mistake" at bounding box center [455, 100] width 90 height 26
click at [278, 99] on button "Tag" at bounding box center [277, 100] width 57 height 26
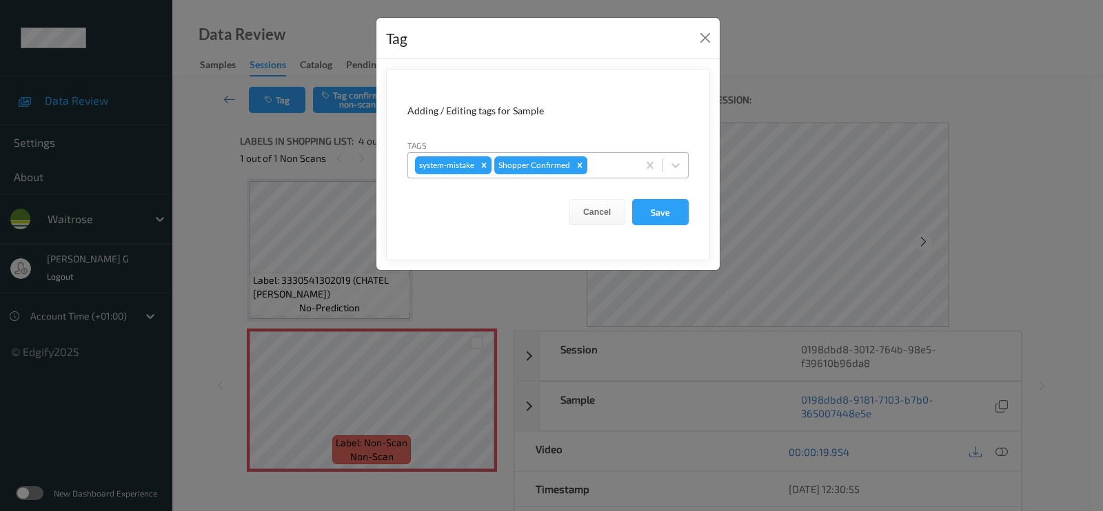
click at [610, 158] on div at bounding box center [610, 165] width 41 height 17
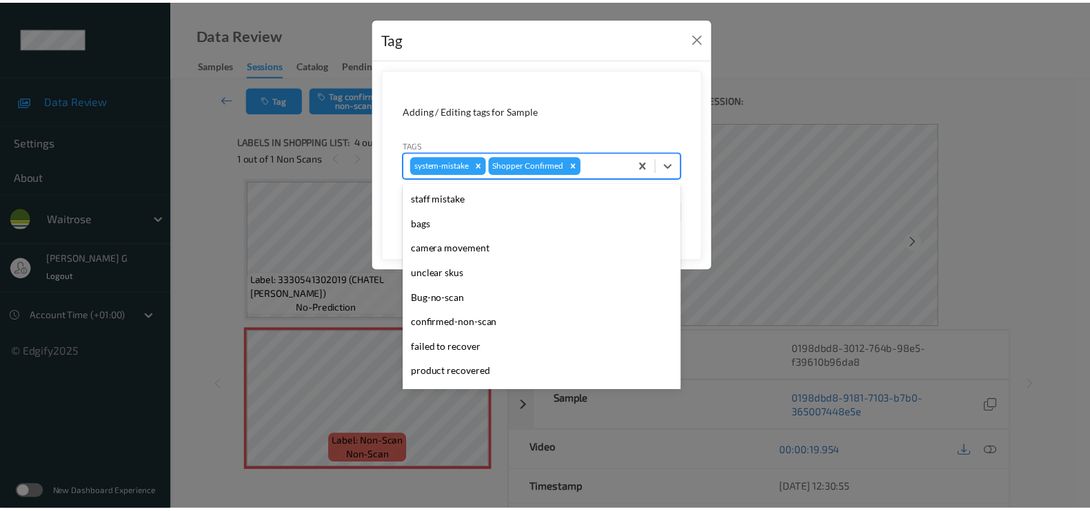
scroll to position [0, 0]
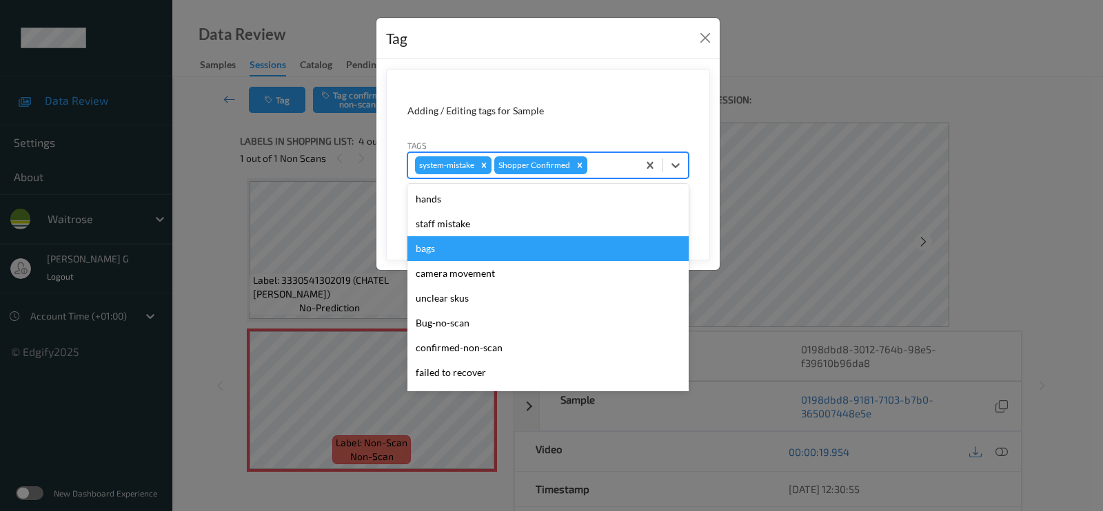
click at [443, 243] on div "bags" at bounding box center [547, 248] width 281 height 25
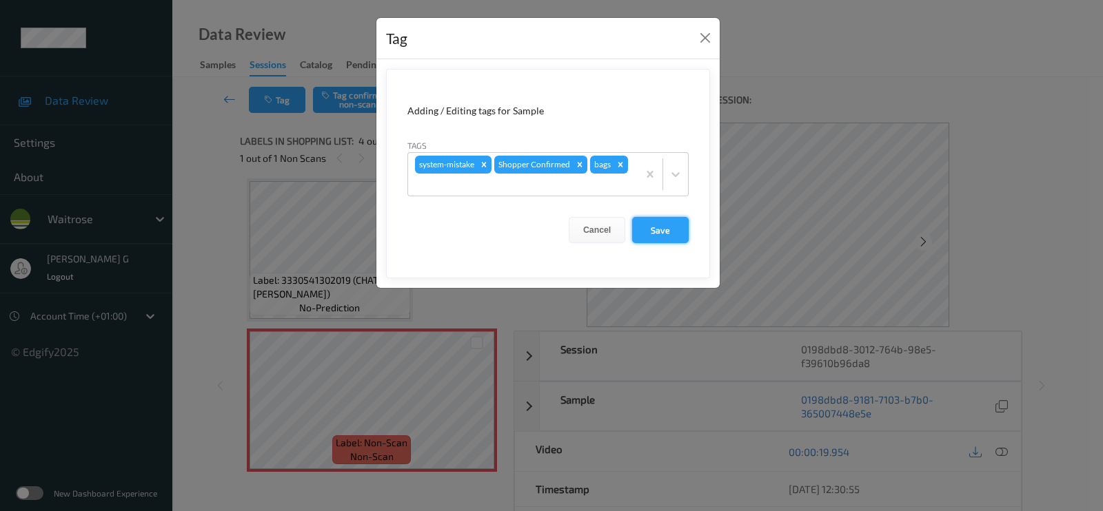
click at [665, 233] on button "Save" at bounding box center [660, 230] width 57 height 26
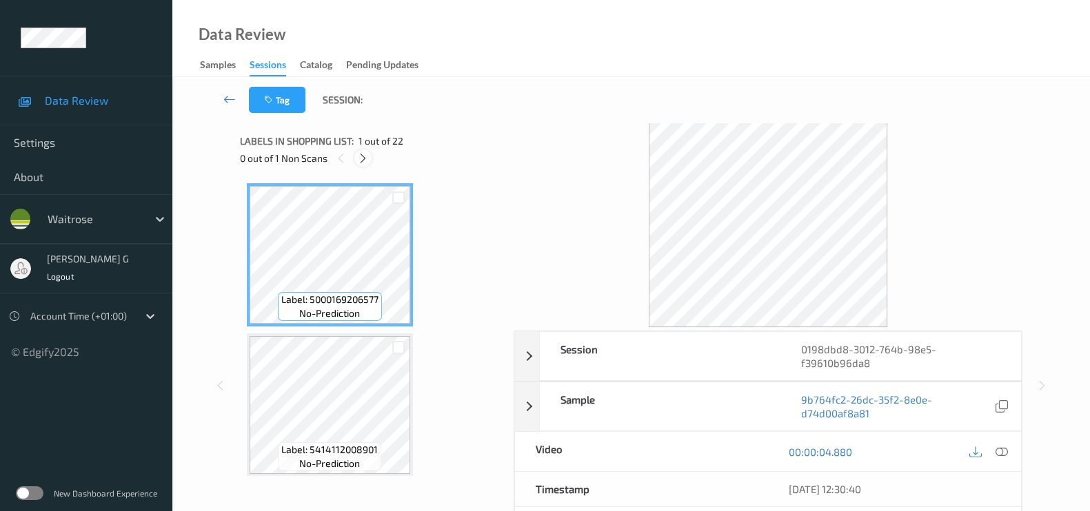
click at [361, 159] on icon at bounding box center [363, 158] width 12 height 12
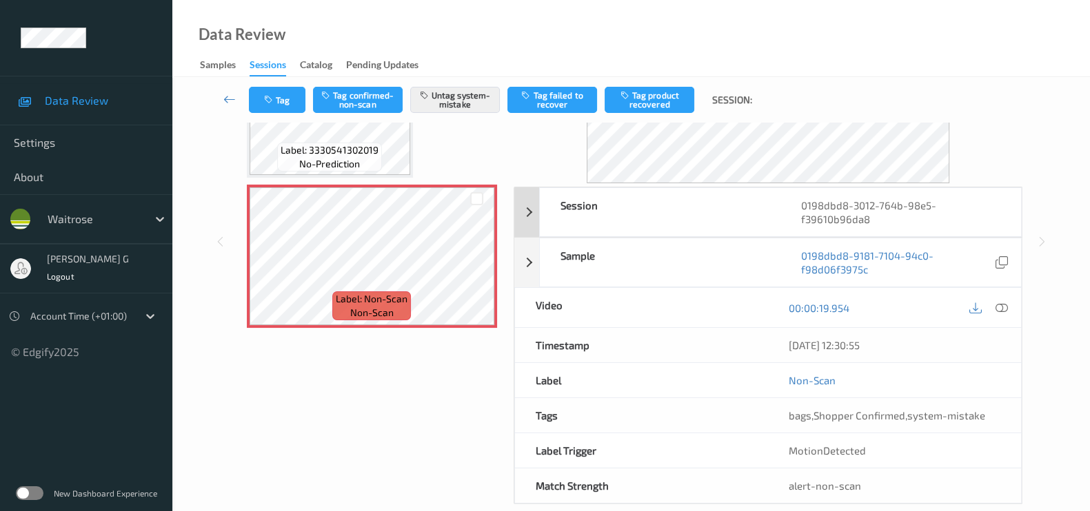
scroll to position [164, 0]
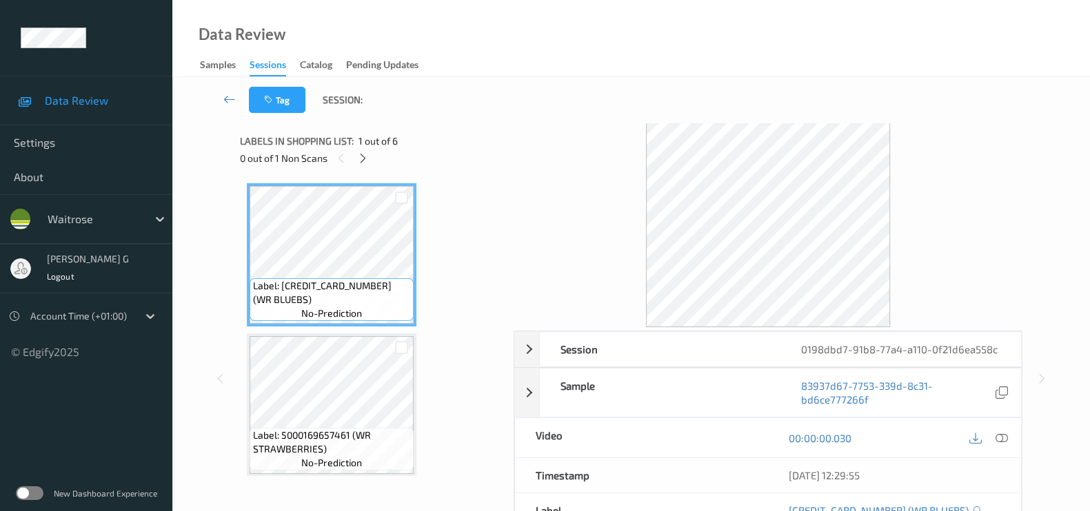
click at [353, 160] on div "0 out of 1 Non Scans" at bounding box center [372, 158] width 264 height 17
click at [355, 160] on div at bounding box center [362, 158] width 17 height 17
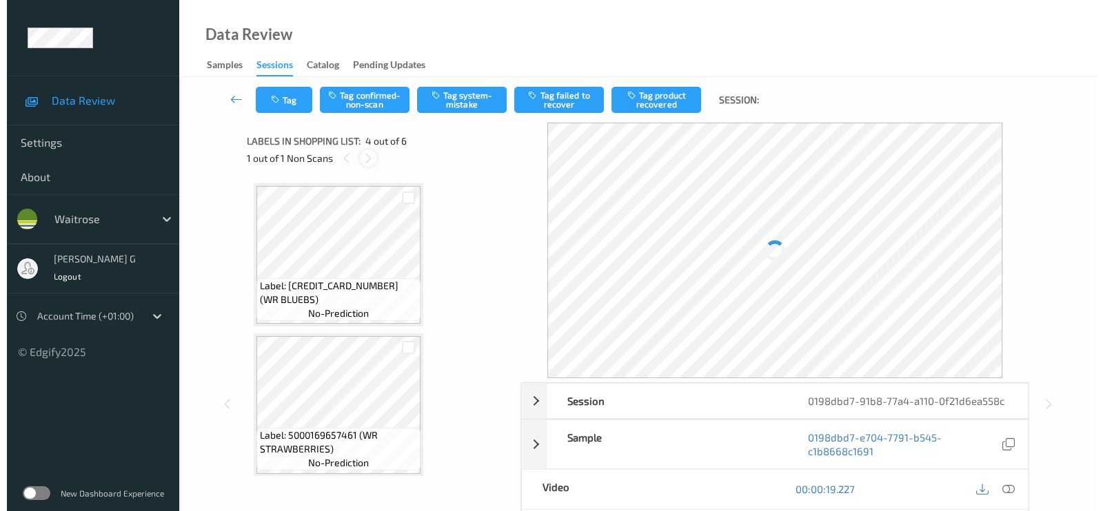
scroll to position [305, 0]
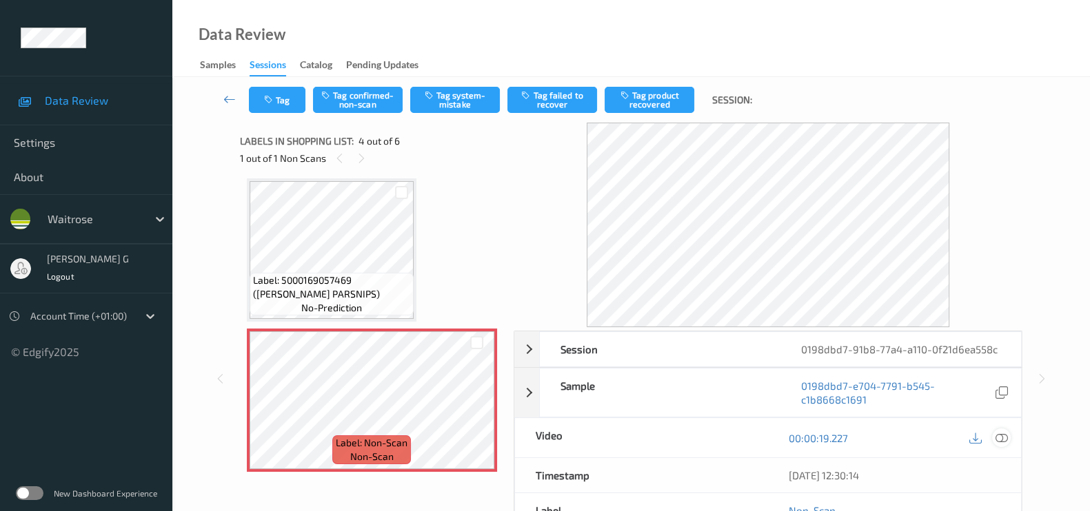
click at [1002, 436] on icon at bounding box center [1001, 438] width 12 height 12
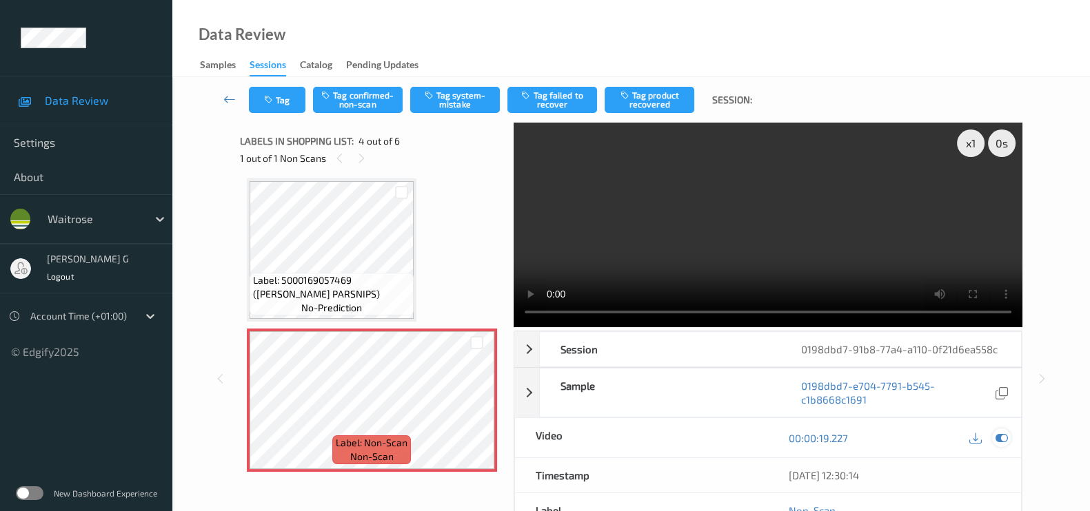
click at [1004, 438] on icon at bounding box center [1001, 438] width 12 height 12
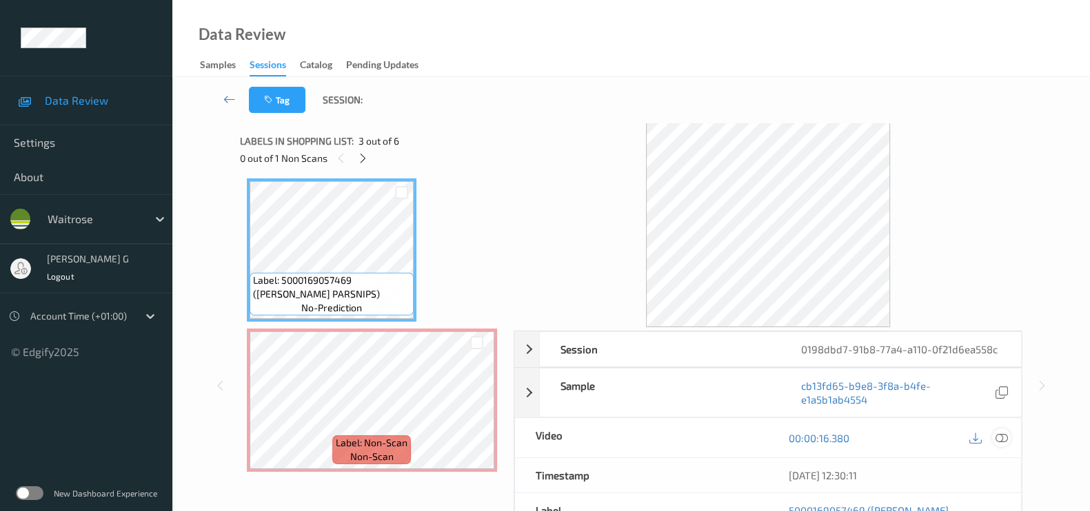
click at [999, 436] on icon at bounding box center [1001, 438] width 12 height 12
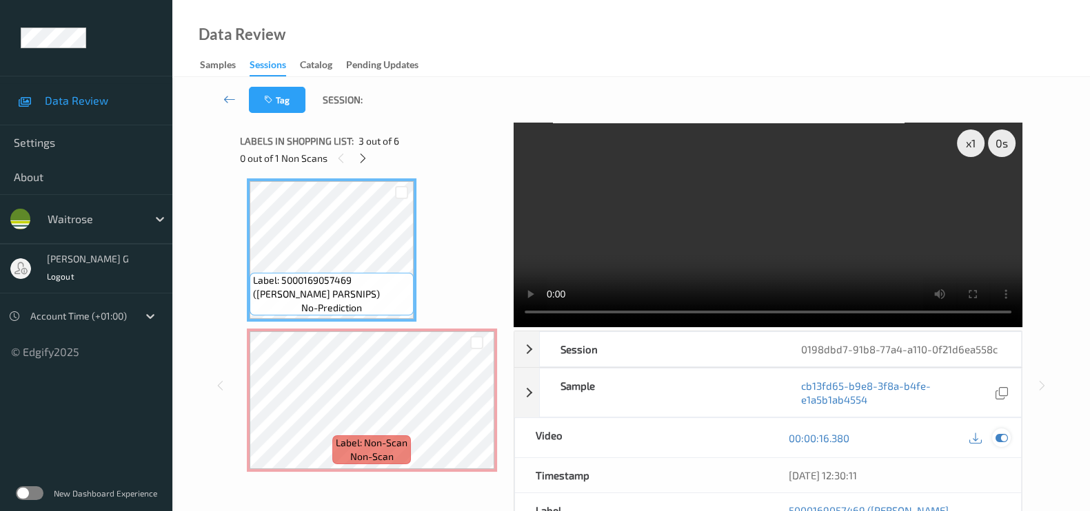
click at [1008, 439] on div at bounding box center [1001, 438] width 19 height 19
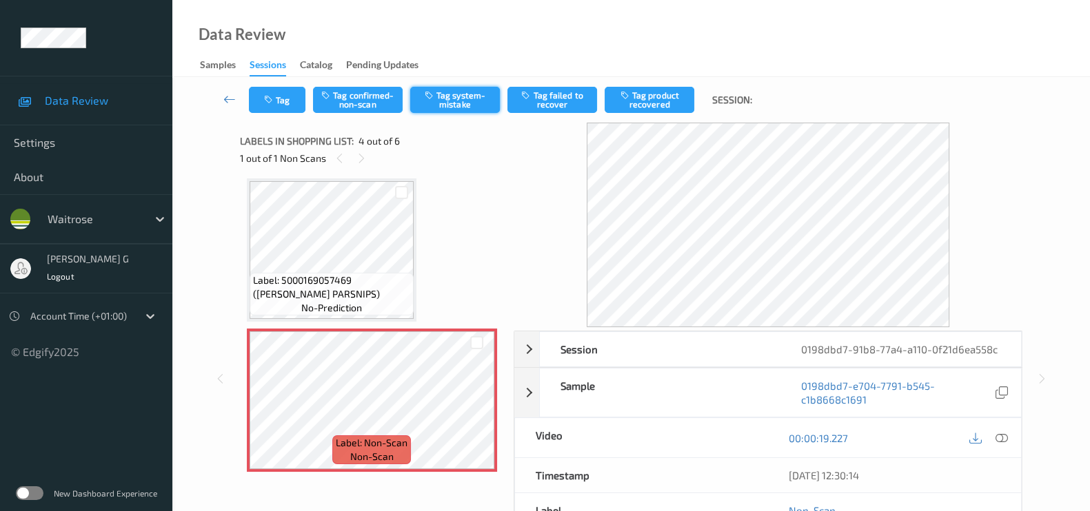
click at [438, 100] on button "Tag system-mistake" at bounding box center [455, 100] width 90 height 26
click at [276, 108] on button "Tag" at bounding box center [277, 100] width 57 height 26
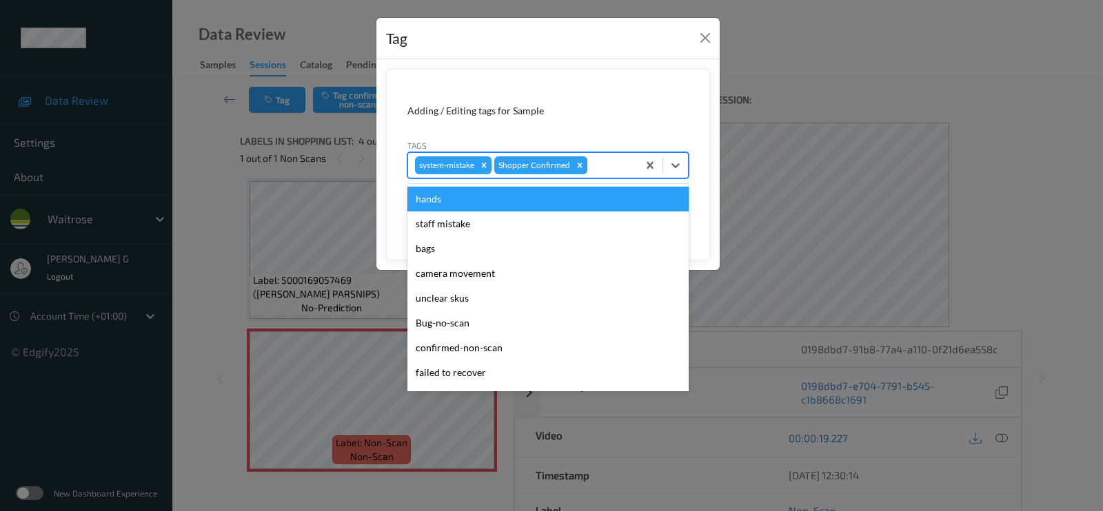
click at [618, 174] on div "system-mistake Shopper Confirmed" at bounding box center [523, 165] width 230 height 23
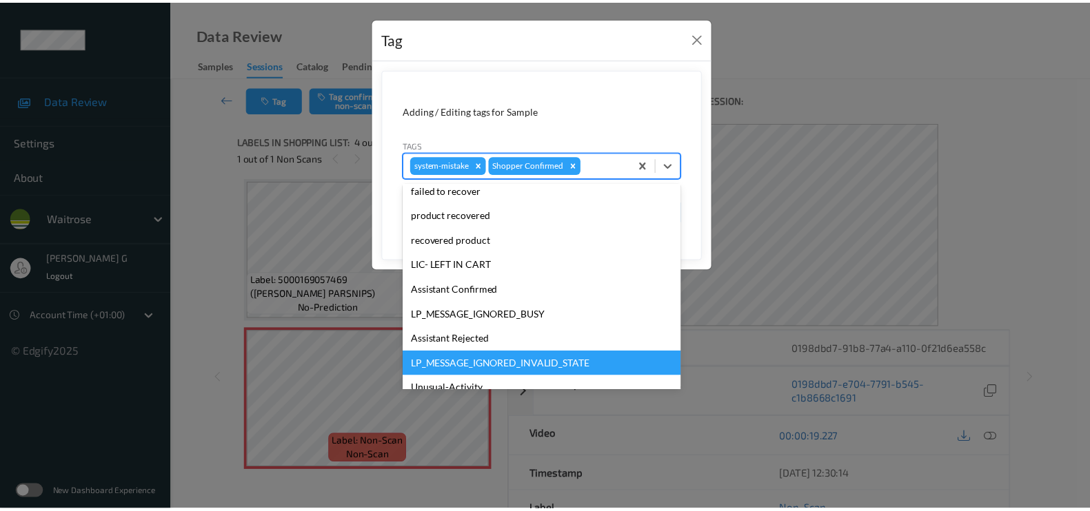
scroll to position [258, 0]
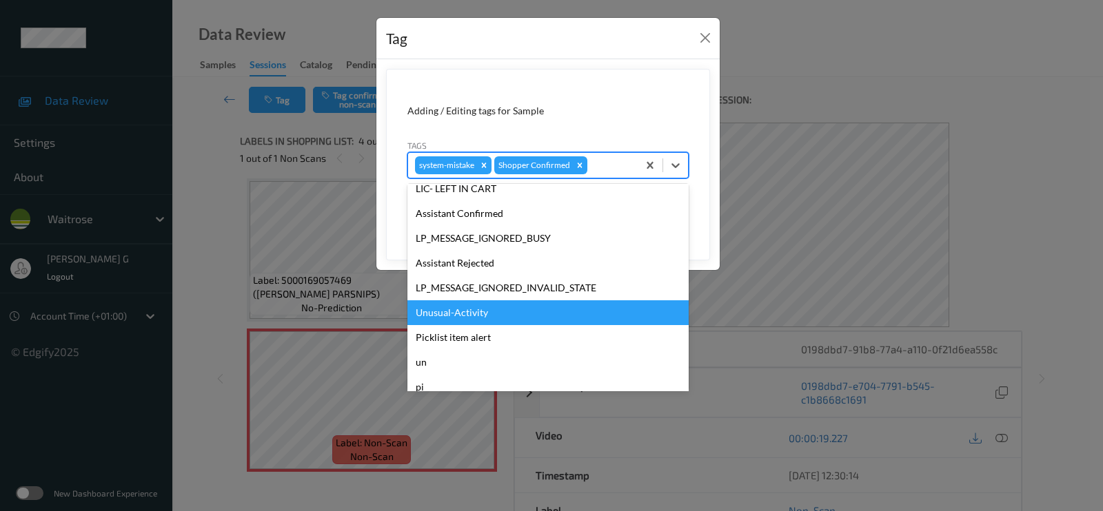
click at [445, 315] on div "Unusual-Activity" at bounding box center [547, 313] width 281 height 25
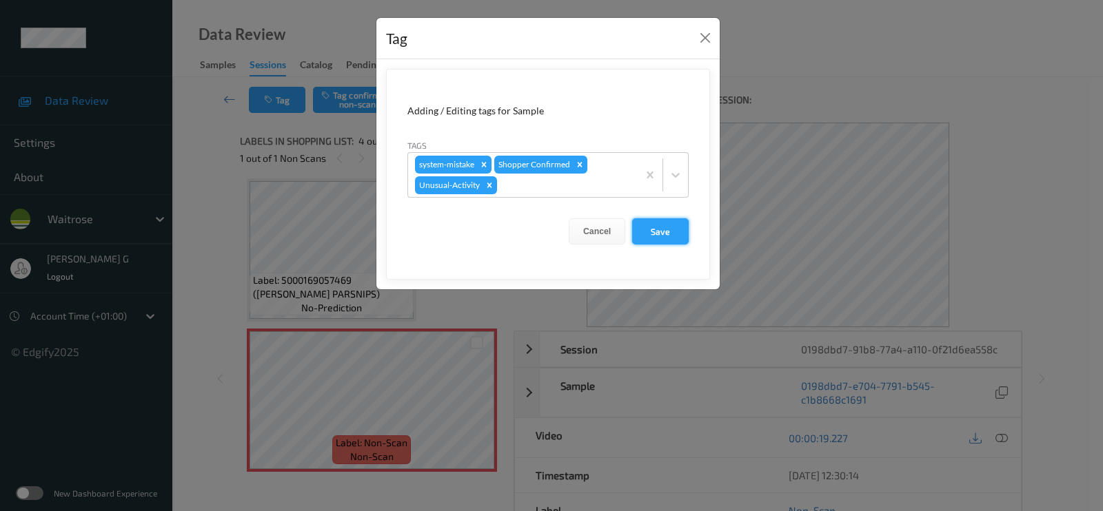
click at [655, 238] on button "Save" at bounding box center [660, 231] width 57 height 26
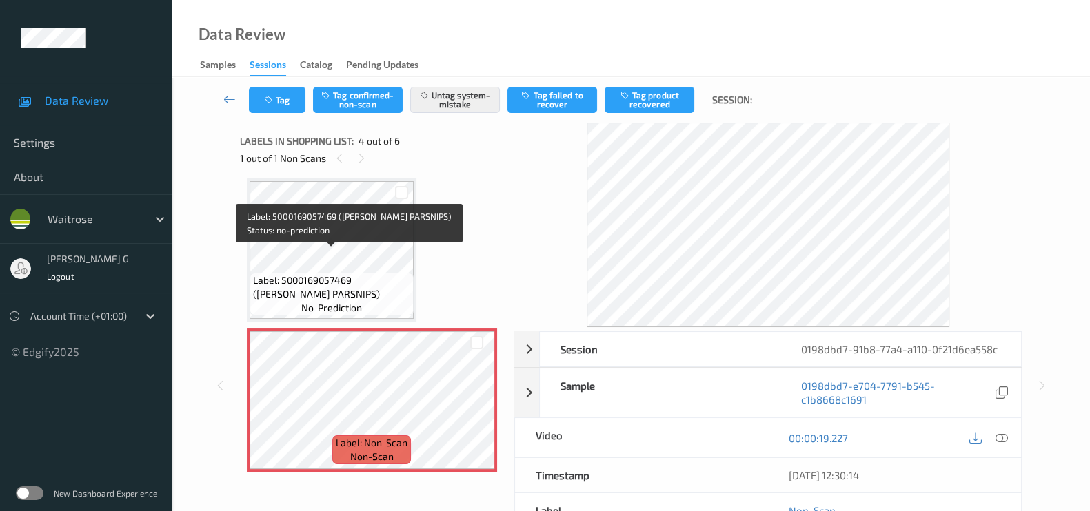
scroll to position [478, 0]
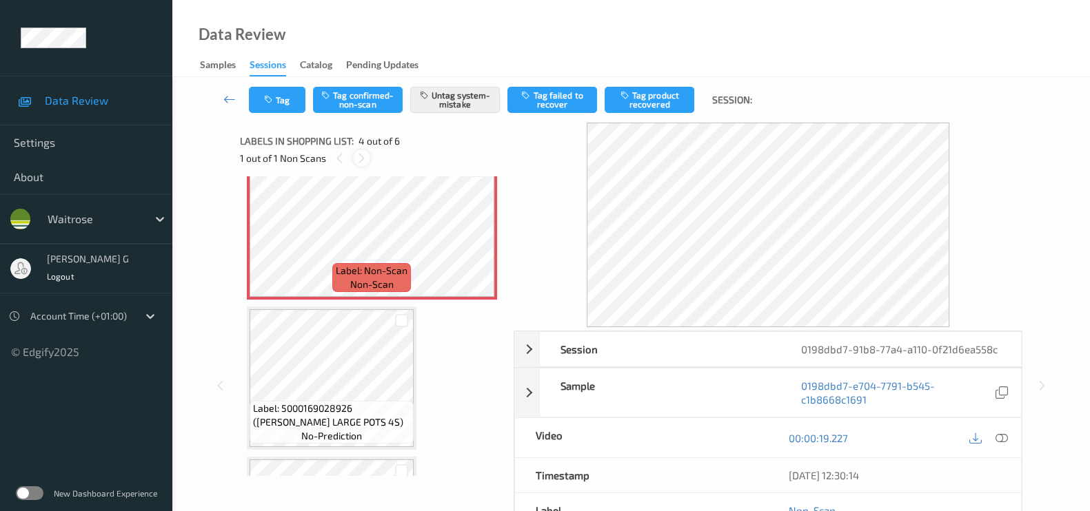
click at [363, 161] on icon at bounding box center [362, 158] width 12 height 12
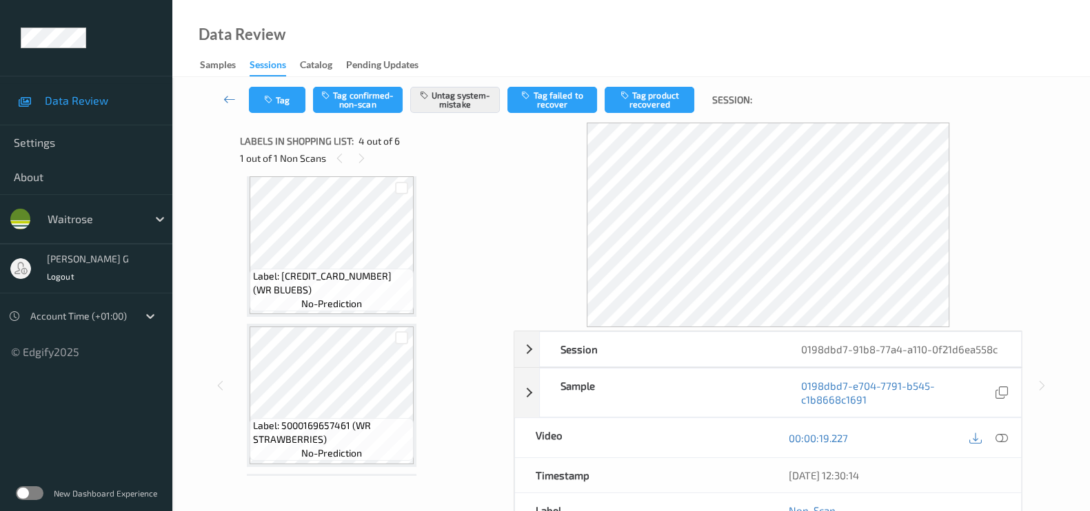
scroll to position [0, 0]
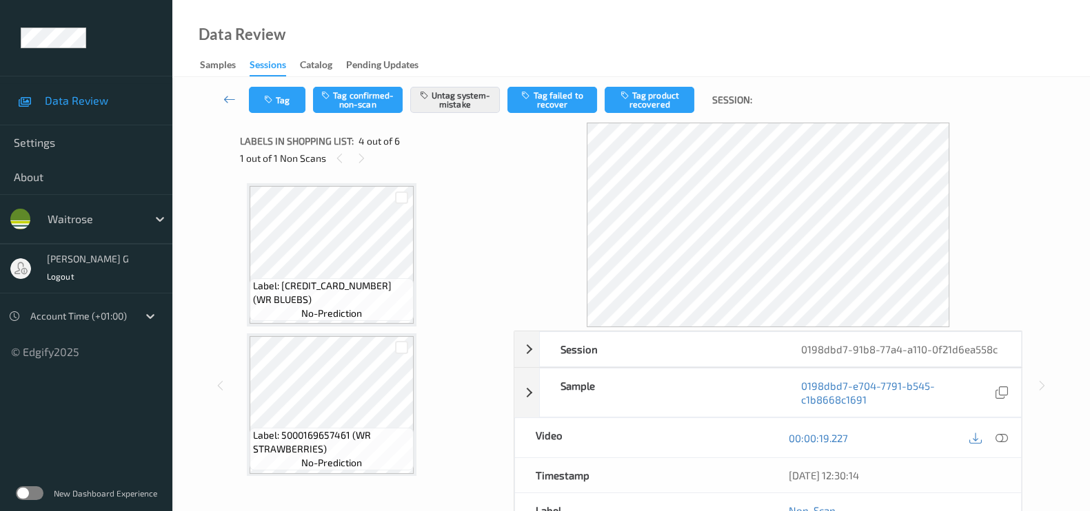
click at [352, 154] on div "1 out of 1 Non Scans" at bounding box center [372, 158] width 264 height 17
click at [334, 156] on icon at bounding box center [340, 158] width 12 height 12
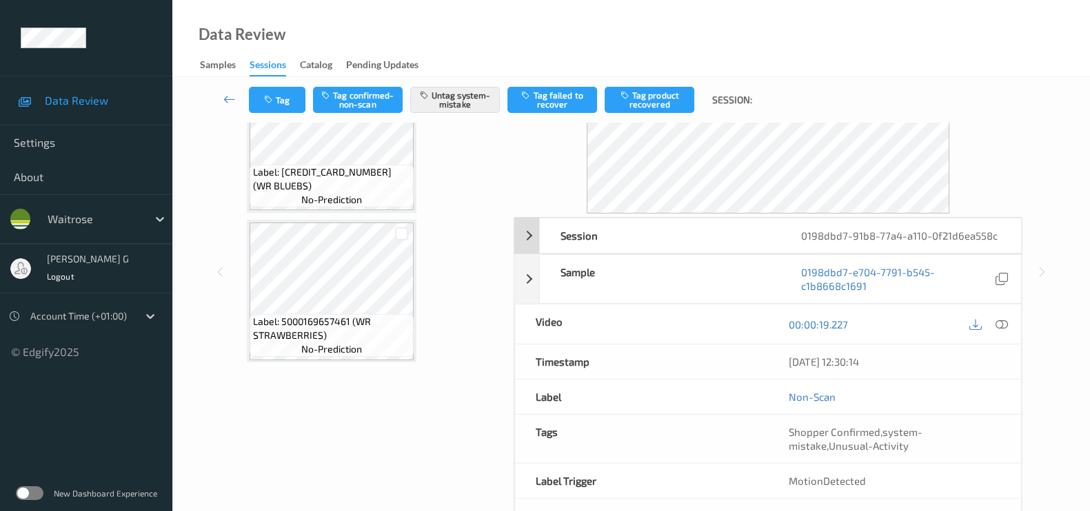
scroll to position [164, 0]
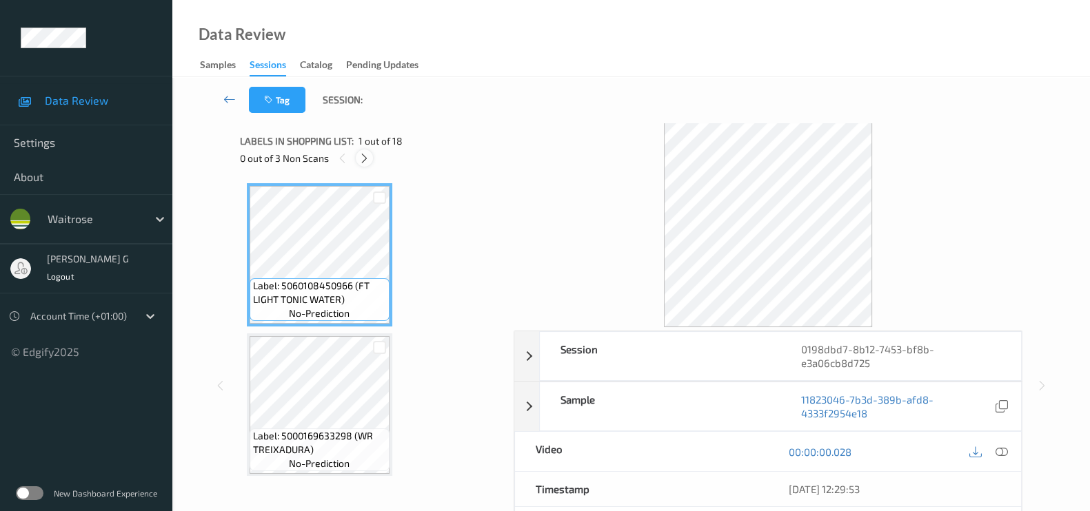
click at [367, 156] on icon at bounding box center [364, 158] width 12 height 12
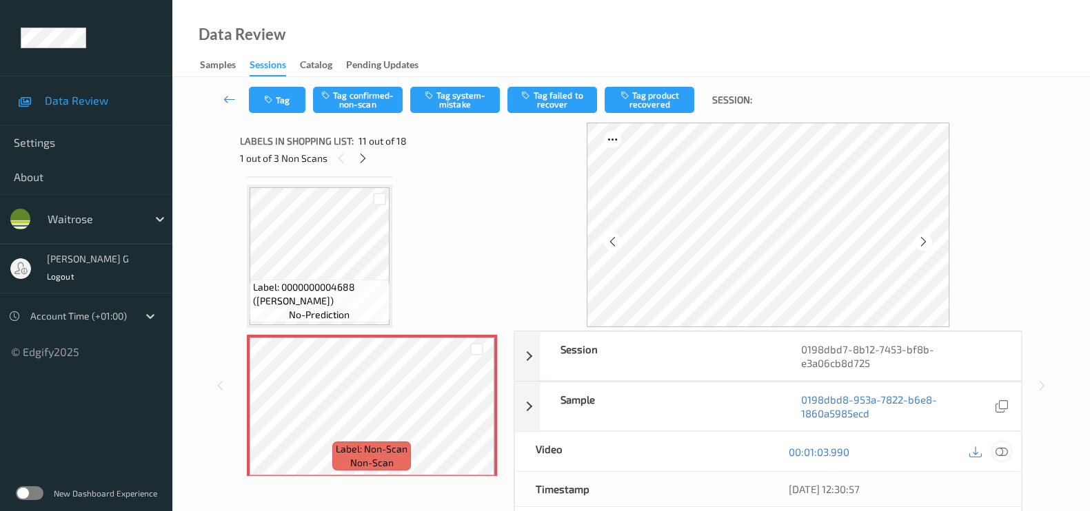
click at [997, 455] on icon at bounding box center [1001, 452] width 12 height 12
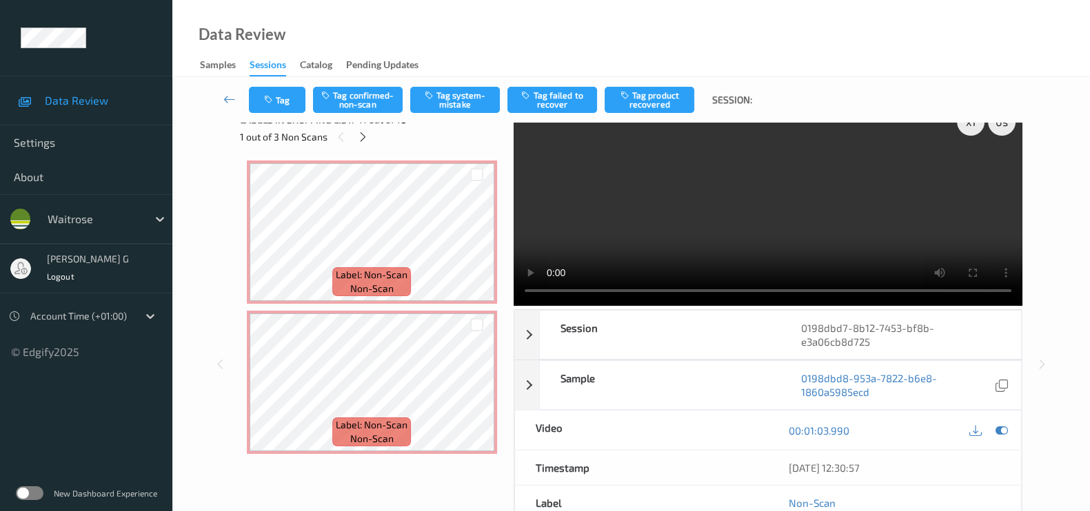
scroll to position [0, 0]
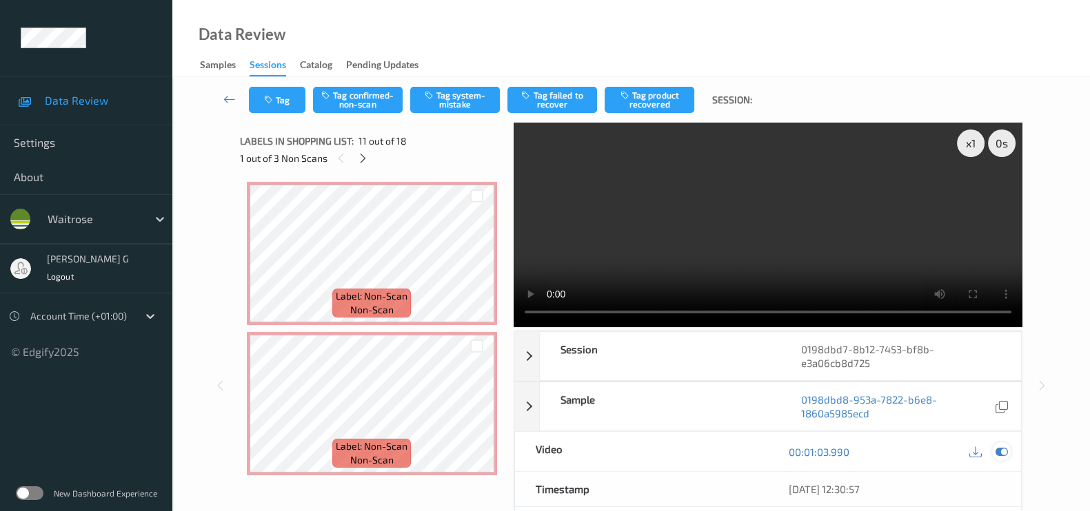
click at [998, 449] on icon at bounding box center [1001, 452] width 12 height 12
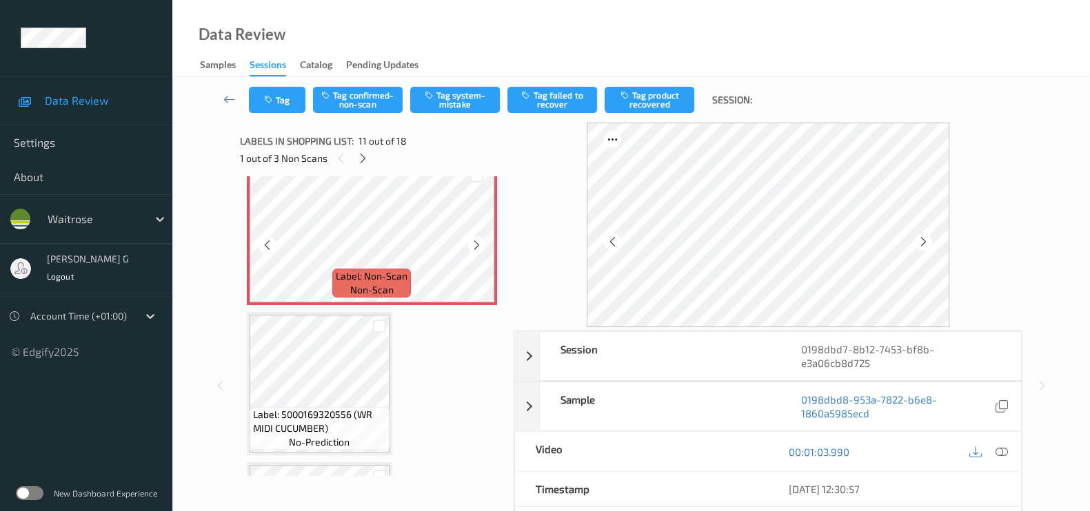
scroll to position [1350, 0]
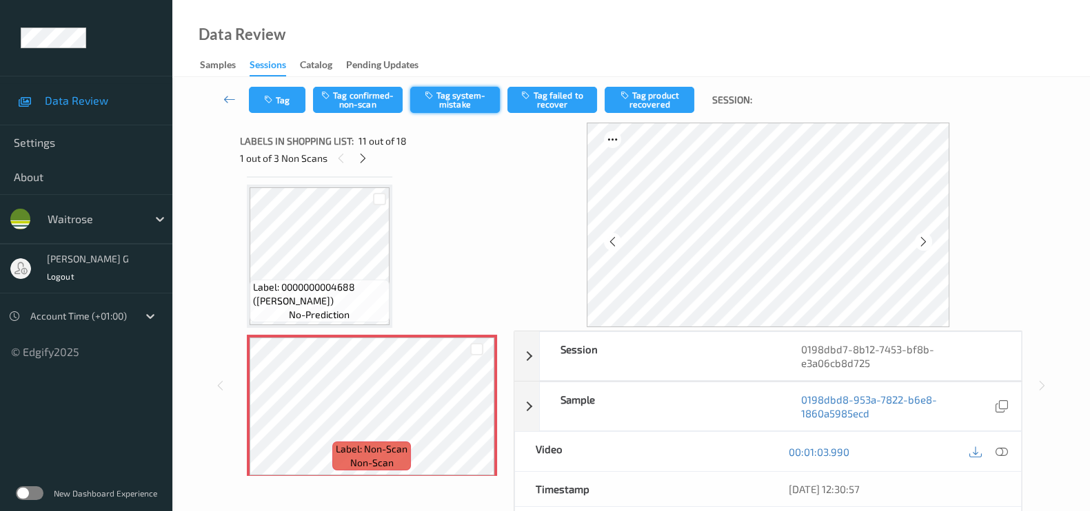
click at [444, 103] on button "Tag system-mistake" at bounding box center [455, 100] width 90 height 26
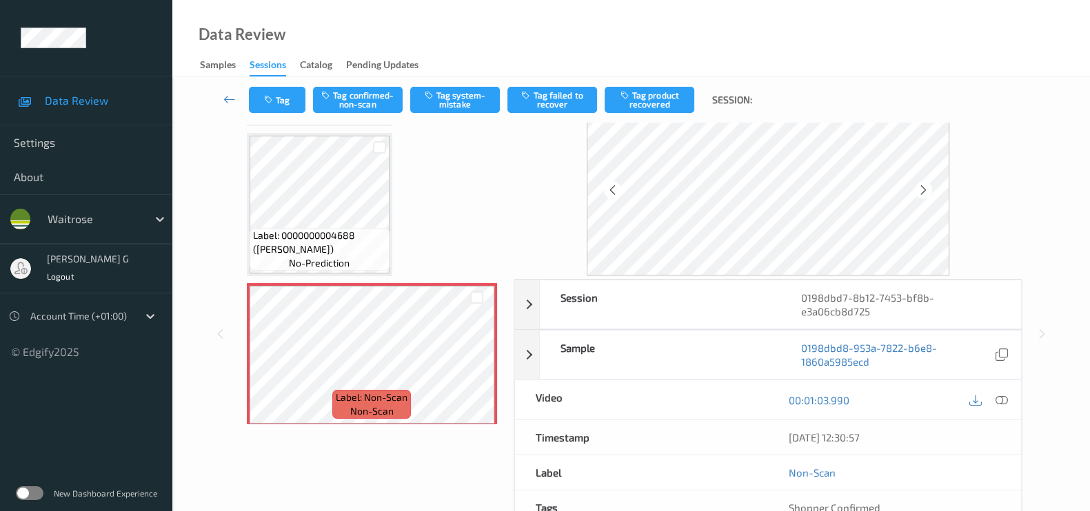
scroll to position [0, 0]
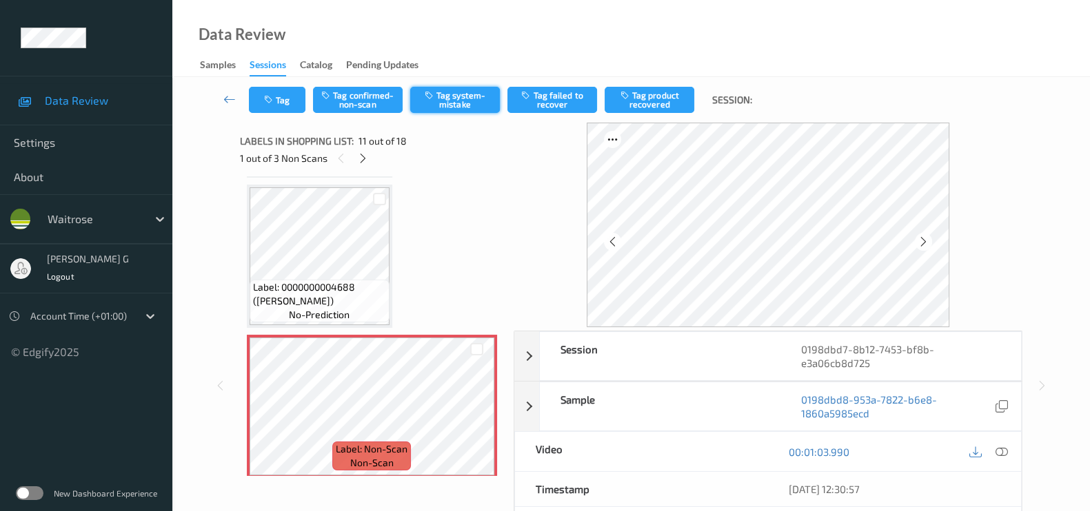
click at [435, 100] on icon "button" at bounding box center [431, 95] width 12 height 10
click at [278, 96] on button "Tag" at bounding box center [277, 100] width 57 height 26
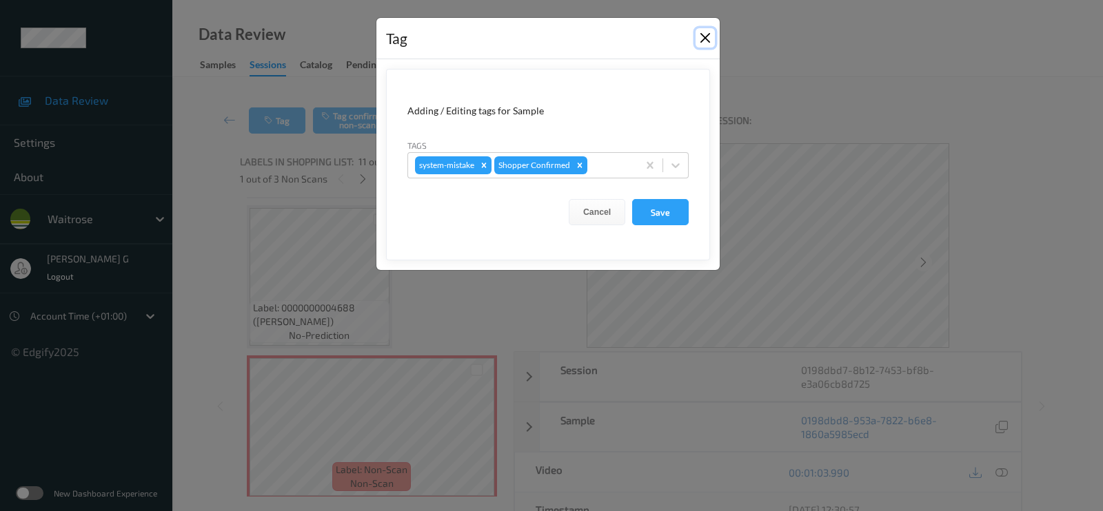
click at [704, 41] on button "Close" at bounding box center [704, 37] width 19 height 19
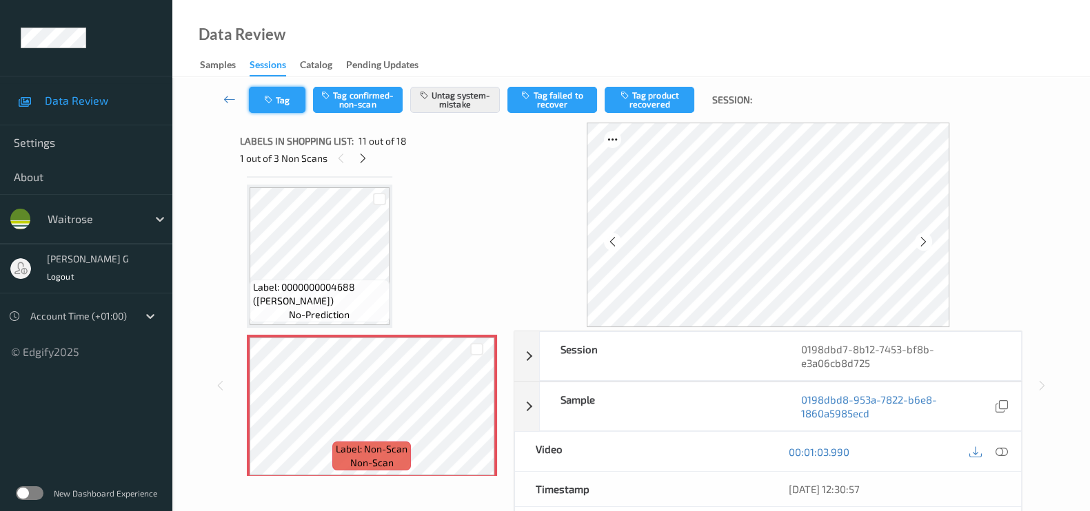
click at [281, 97] on button "Tag" at bounding box center [277, 100] width 57 height 26
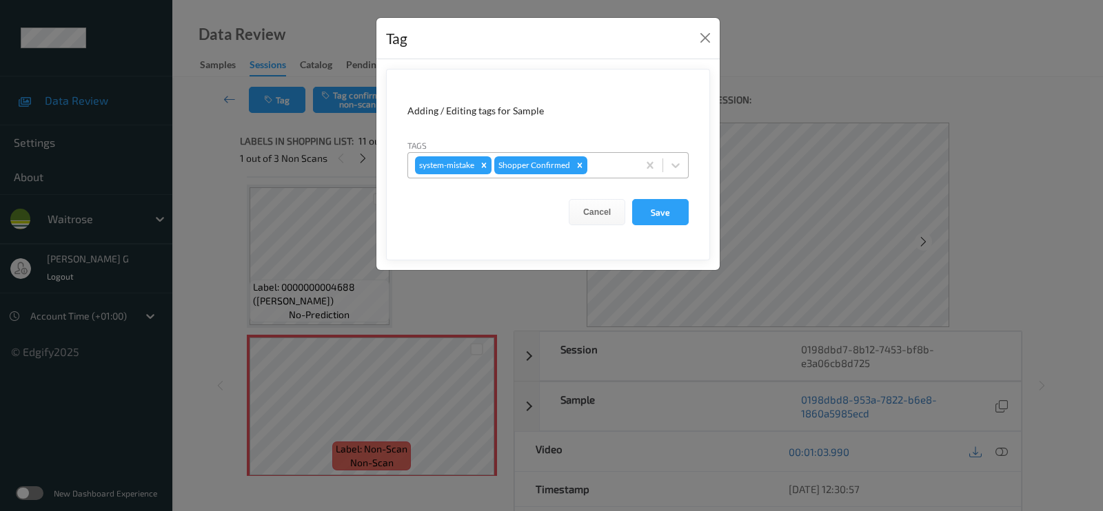
click at [608, 165] on div at bounding box center [610, 165] width 41 height 17
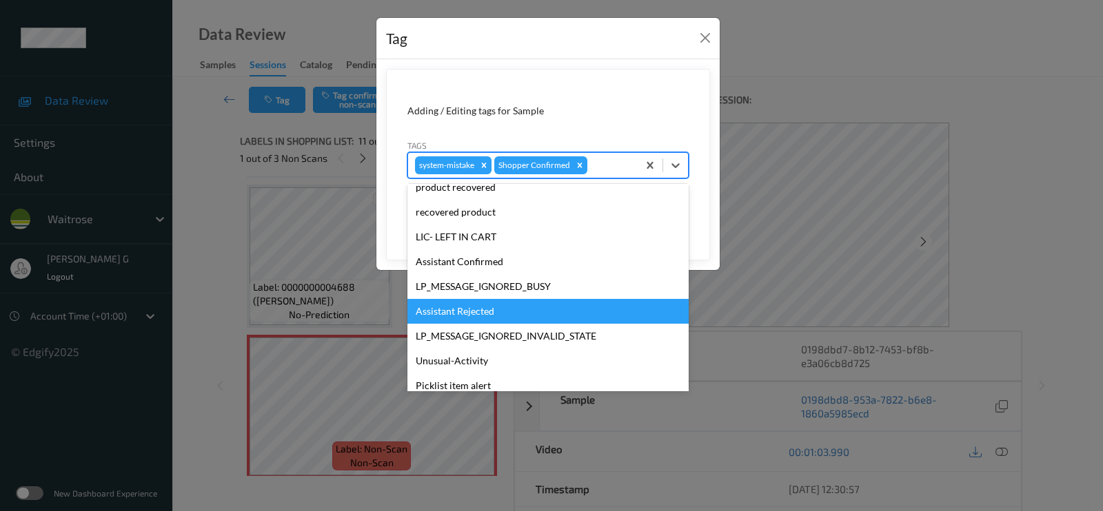
scroll to position [269, 0]
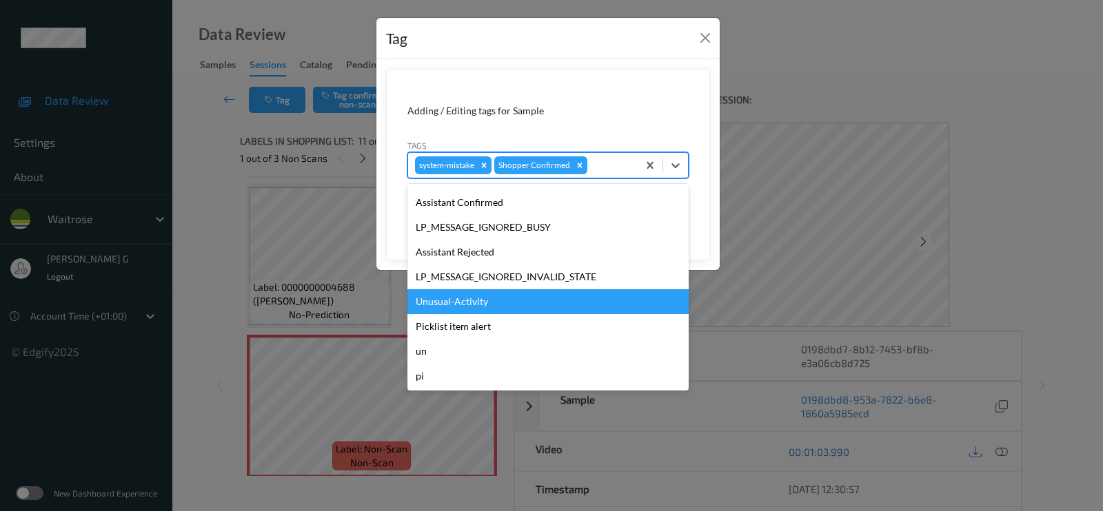
click at [501, 301] on div "Unusual-Activity" at bounding box center [547, 301] width 281 height 25
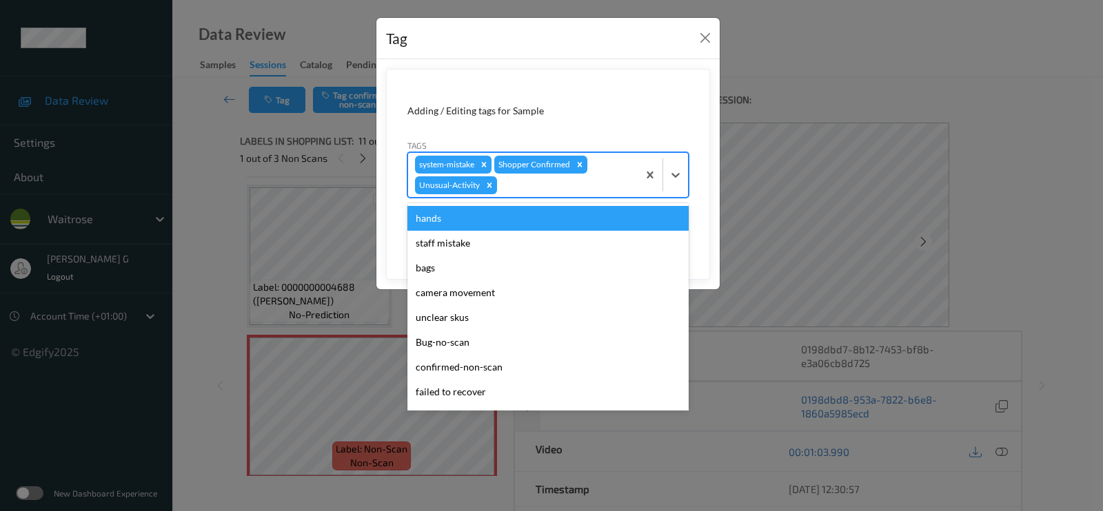
click at [549, 181] on div at bounding box center [565, 185] width 131 height 17
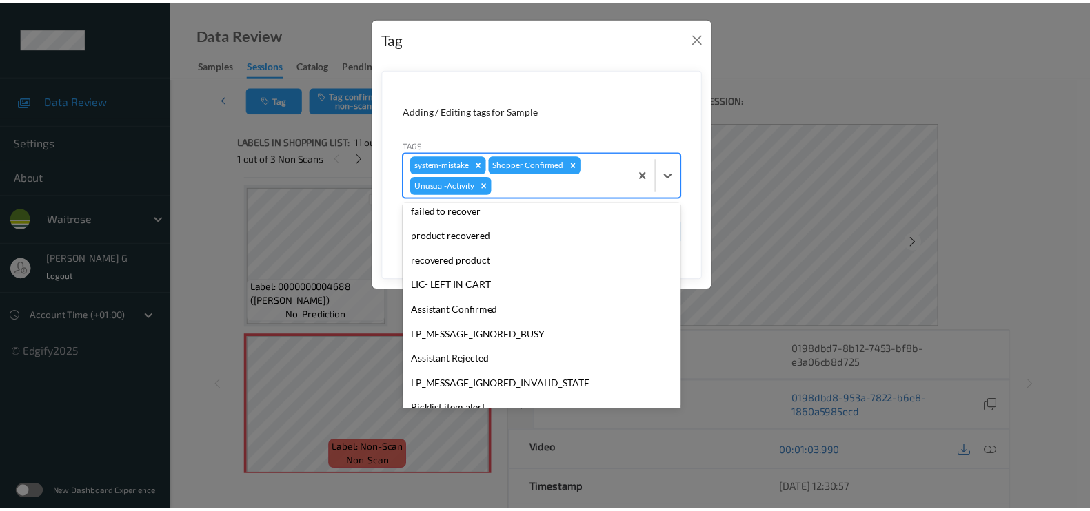
scroll to position [245, 0]
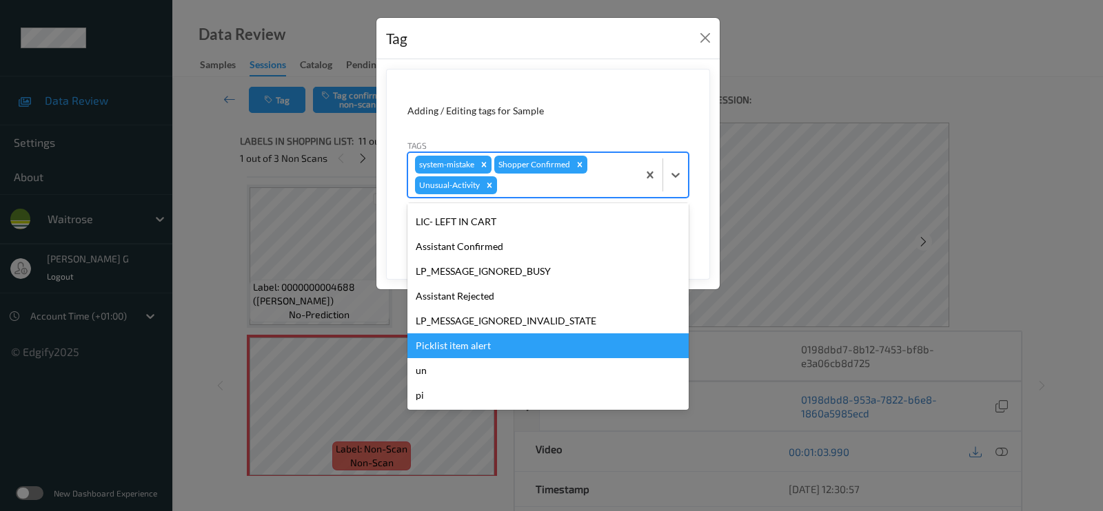
click at [460, 338] on div "Picklist item alert" at bounding box center [547, 346] width 281 height 25
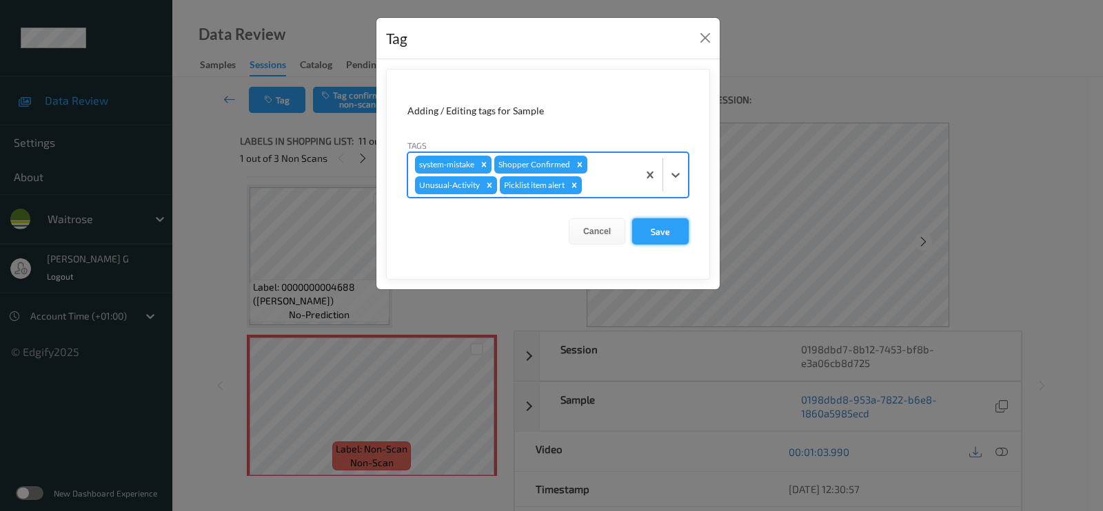
click at [651, 229] on button "Save" at bounding box center [660, 231] width 57 height 26
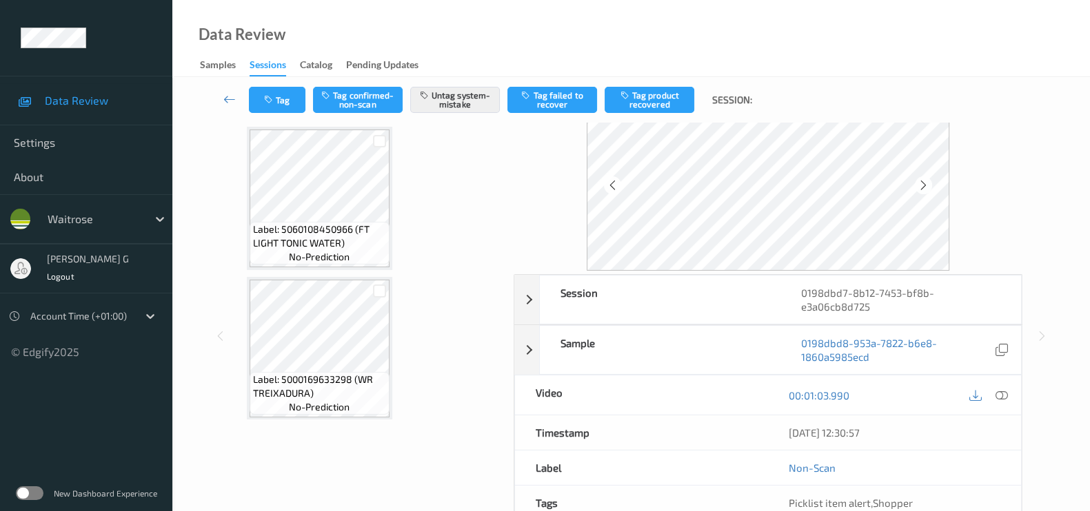
scroll to position [0, 0]
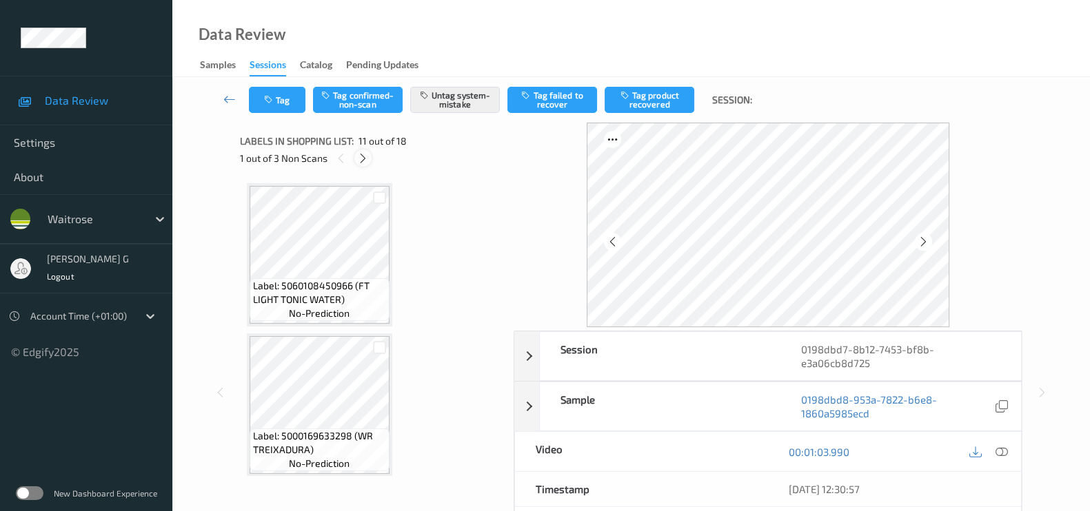
click at [355, 159] on div at bounding box center [362, 158] width 17 height 17
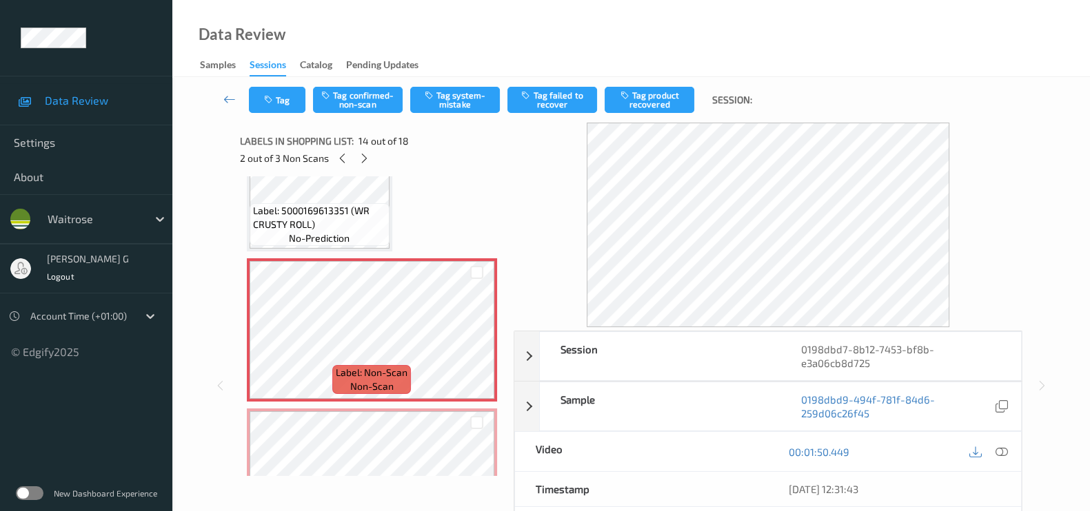
scroll to position [1971, 0]
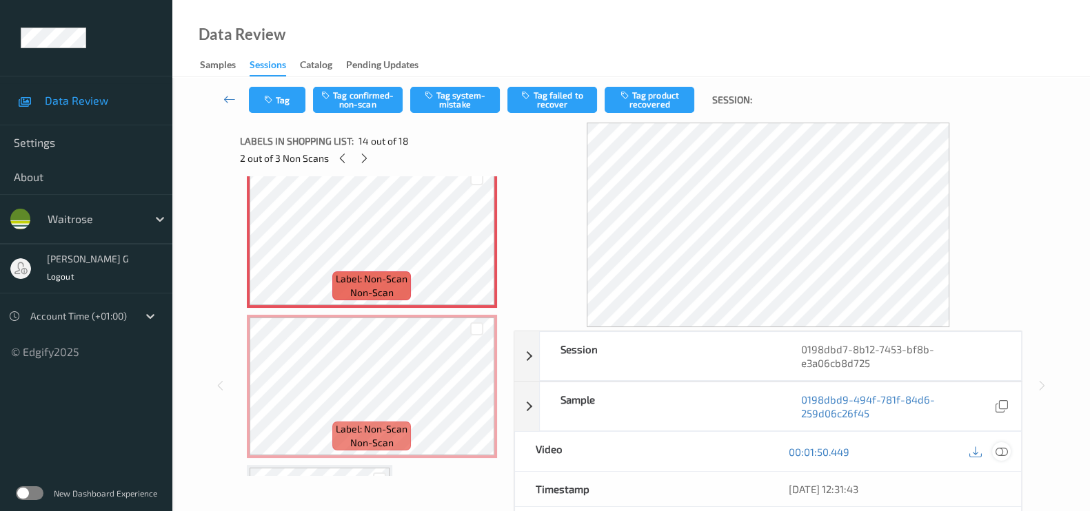
click at [1006, 450] on icon at bounding box center [1001, 452] width 12 height 12
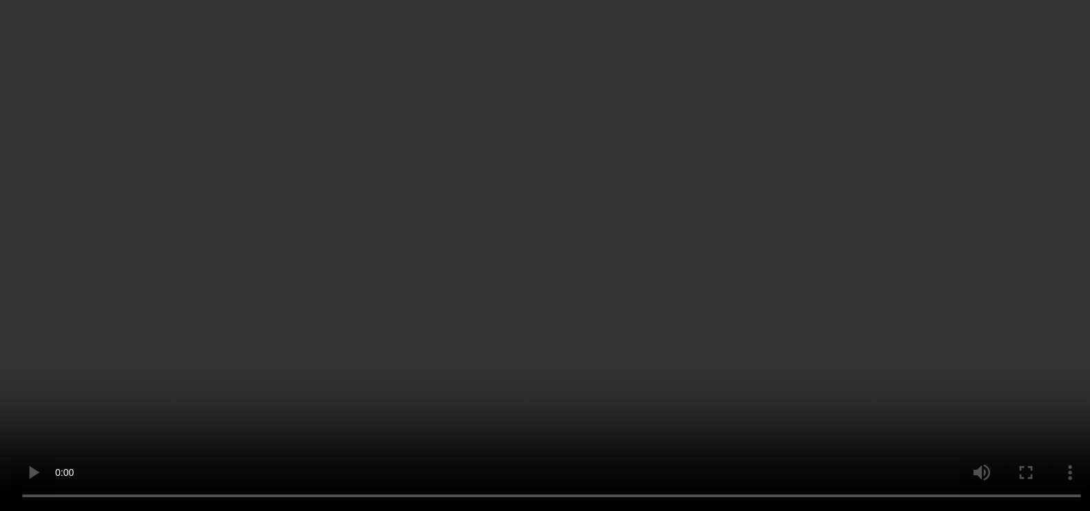
scroll to position [2057, 0]
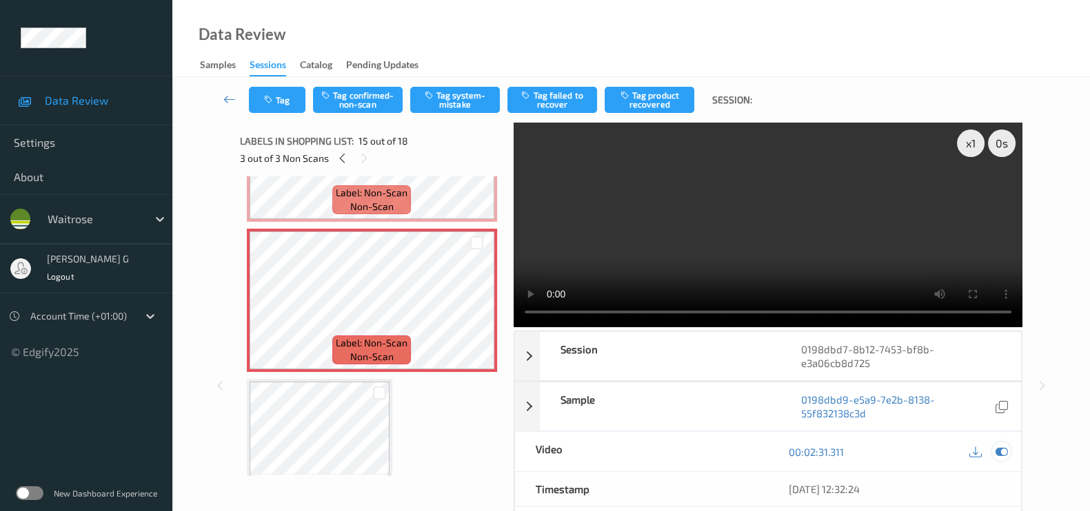
click at [1003, 453] on icon at bounding box center [1001, 452] width 12 height 12
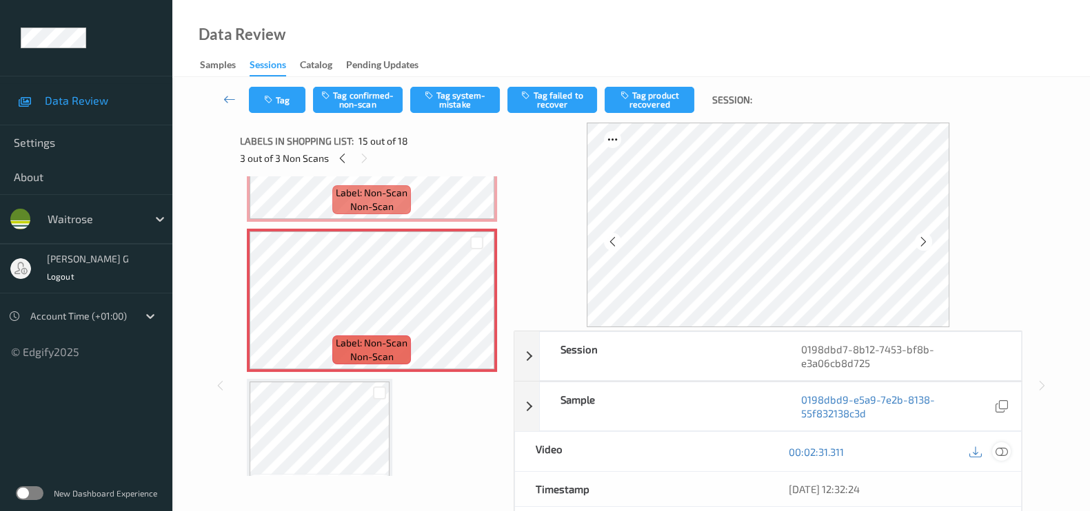
click at [1005, 446] on icon at bounding box center [1001, 452] width 12 height 12
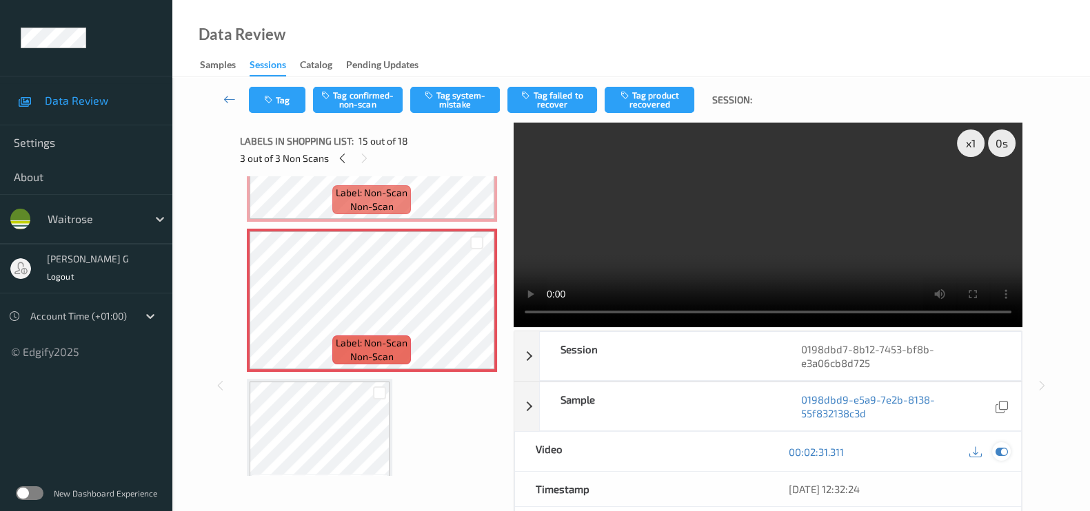
click at [1006, 449] on icon at bounding box center [1001, 452] width 12 height 12
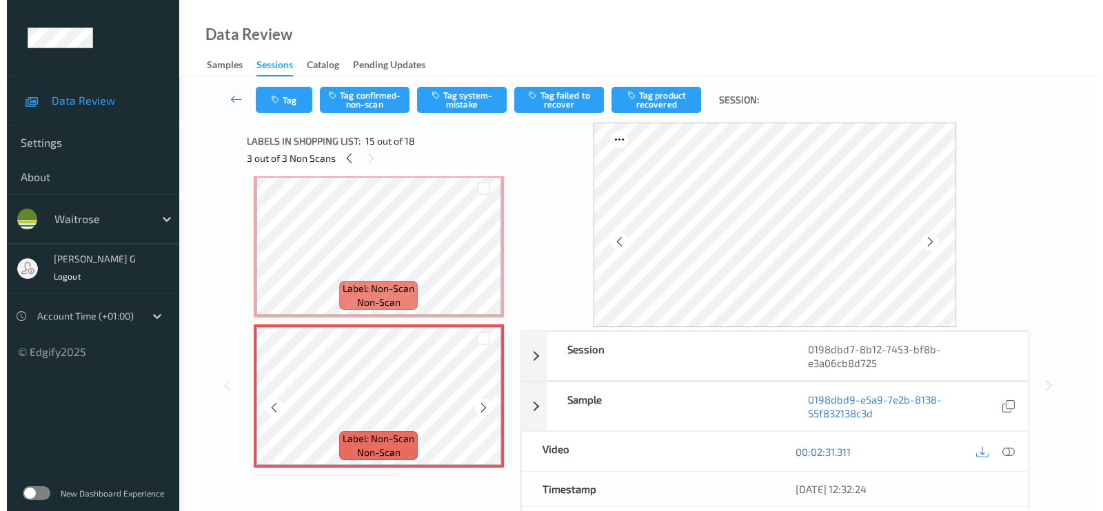
scroll to position [1885, 0]
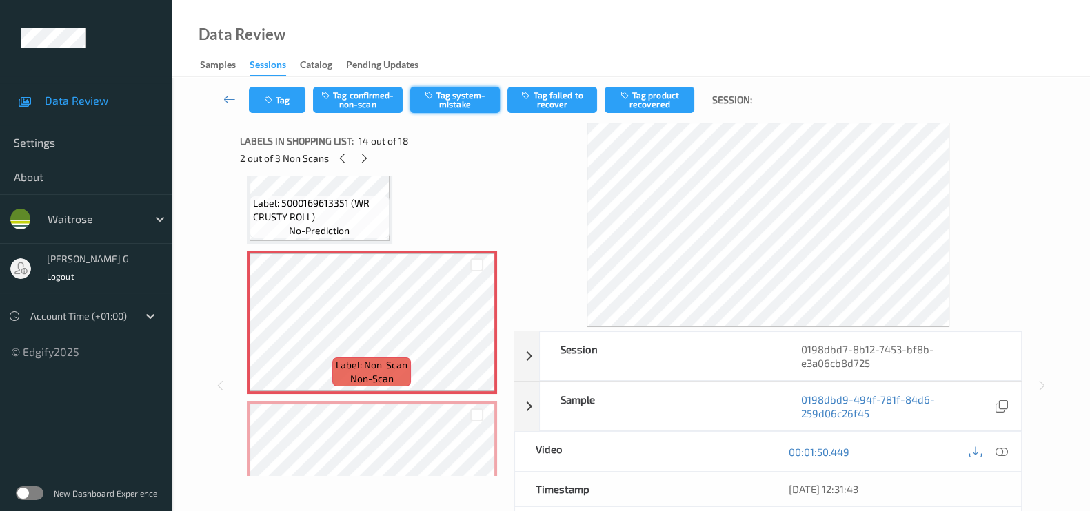
click at [449, 91] on button "Tag system-mistake" at bounding box center [455, 100] width 90 height 26
click at [278, 97] on button "Tag" at bounding box center [277, 100] width 57 height 26
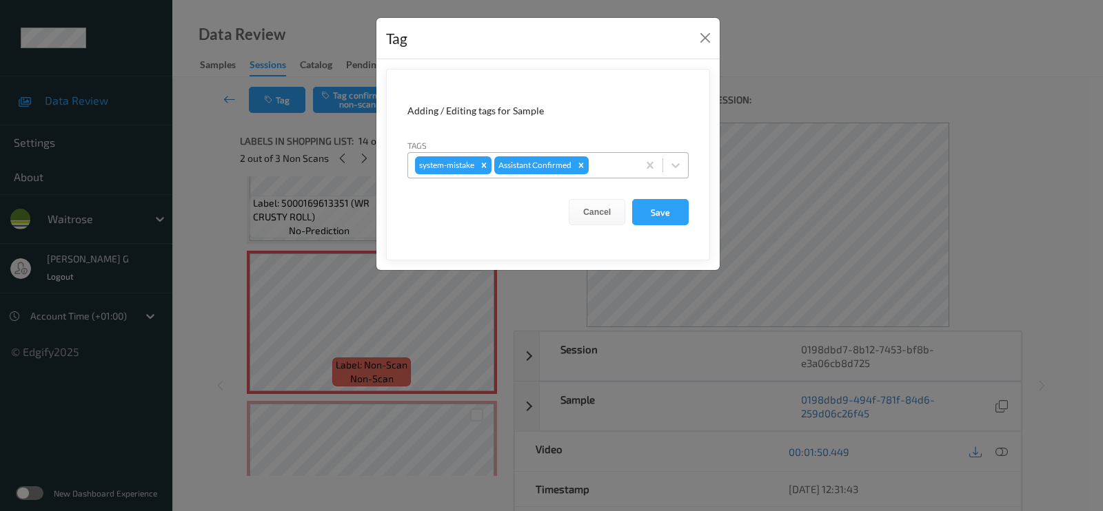
click at [604, 172] on div at bounding box center [610, 165] width 39 height 17
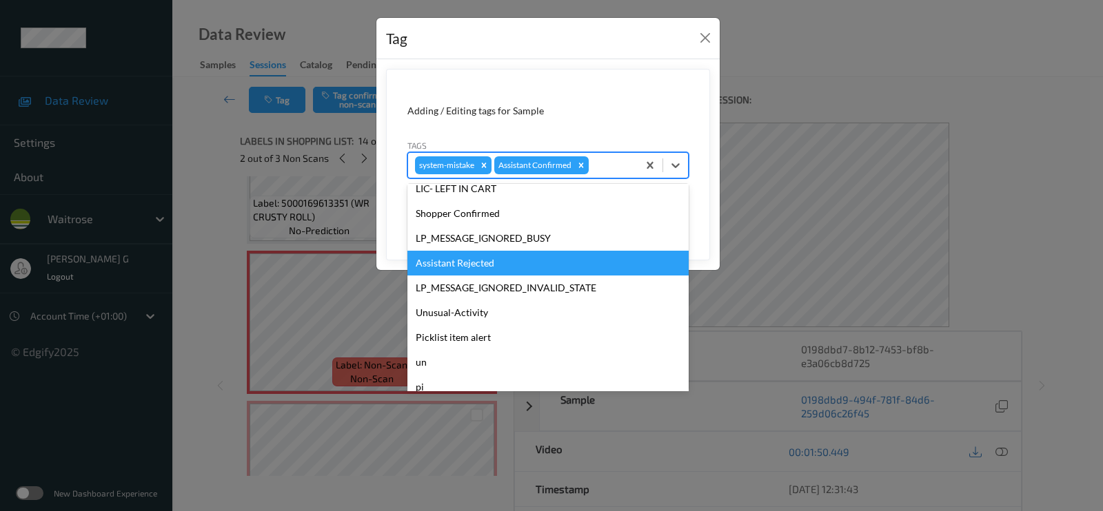
scroll to position [269, 0]
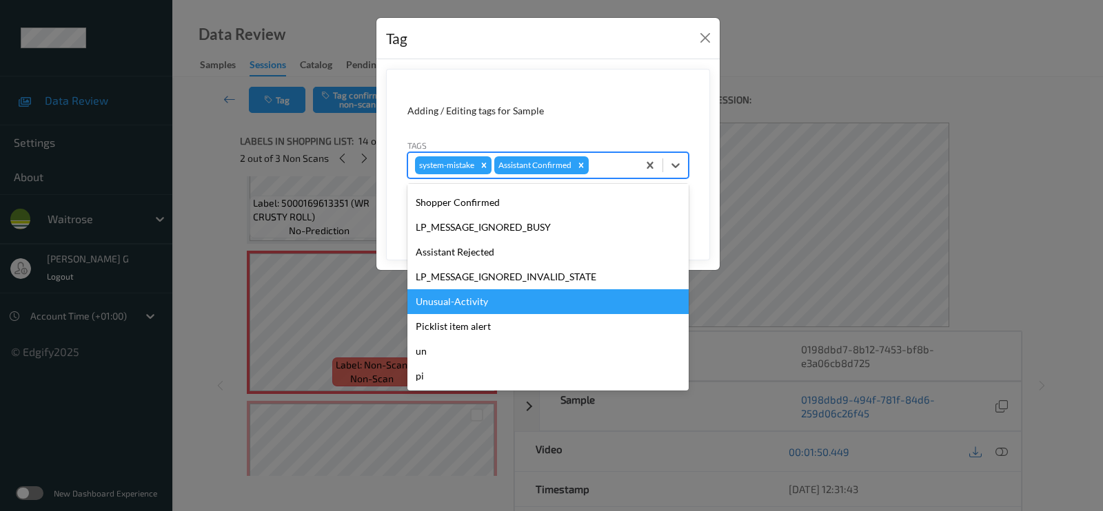
click at [449, 303] on div "Unusual-Activity" at bounding box center [547, 301] width 281 height 25
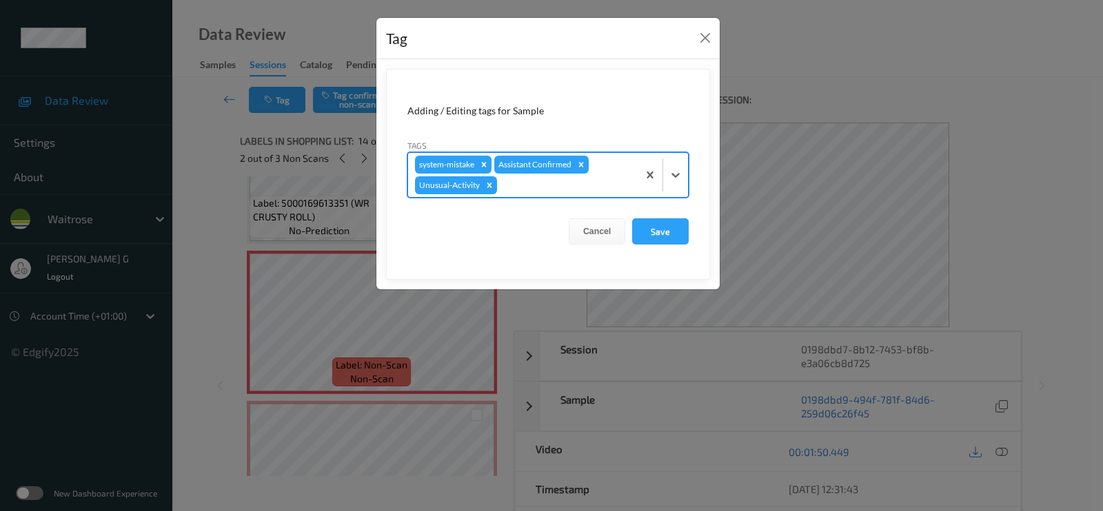
click at [601, 174] on div "system-mistake Assistant Confirmed Unusual-Activity" at bounding box center [523, 175] width 230 height 44
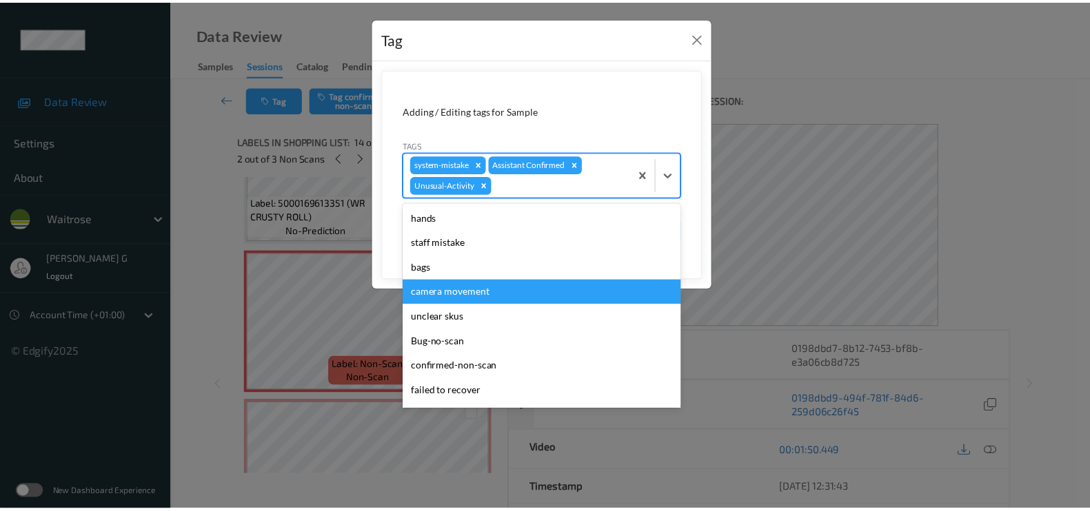
scroll to position [245, 0]
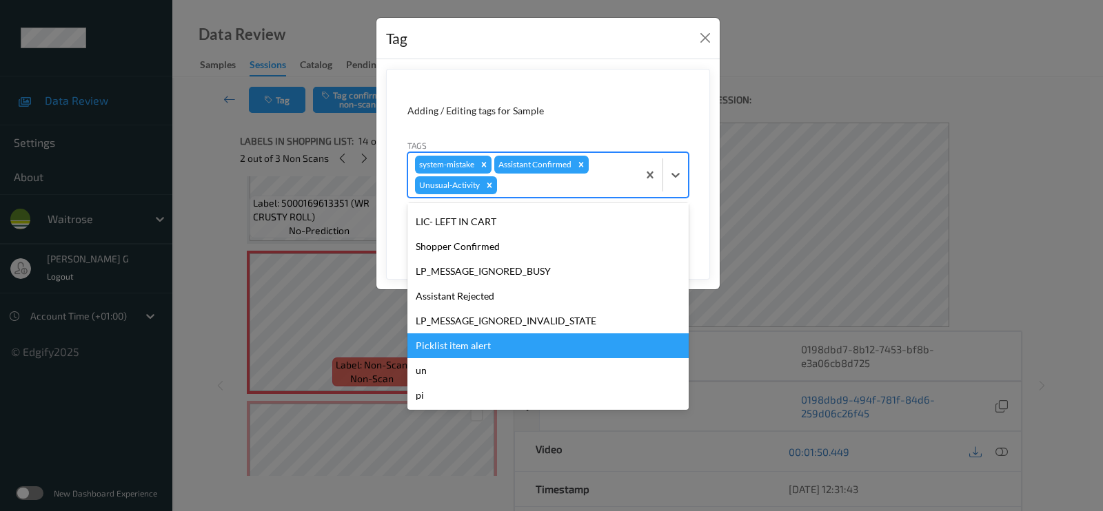
click at [434, 336] on div "Picklist item alert" at bounding box center [547, 346] width 281 height 25
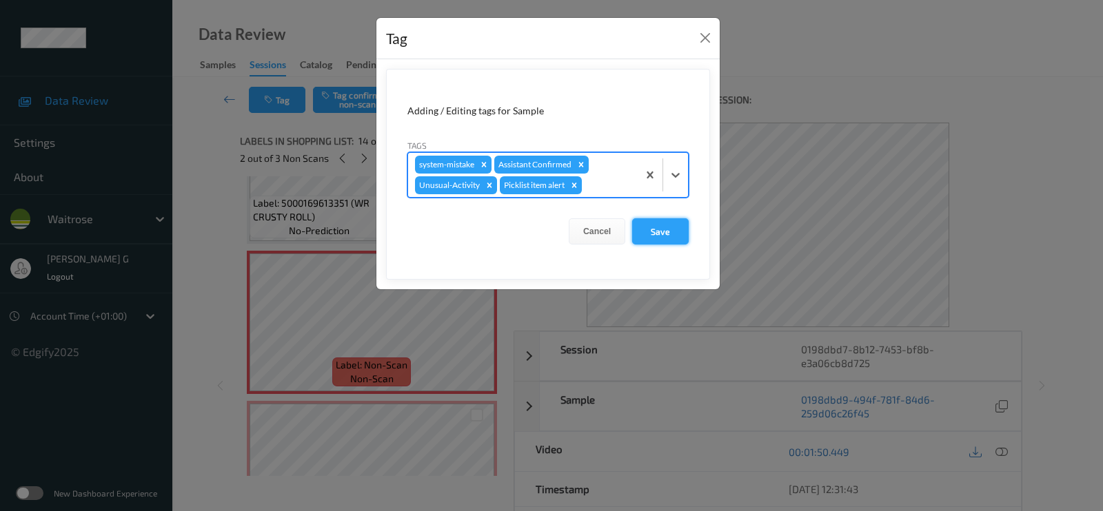
click at [662, 234] on button "Save" at bounding box center [660, 231] width 57 height 26
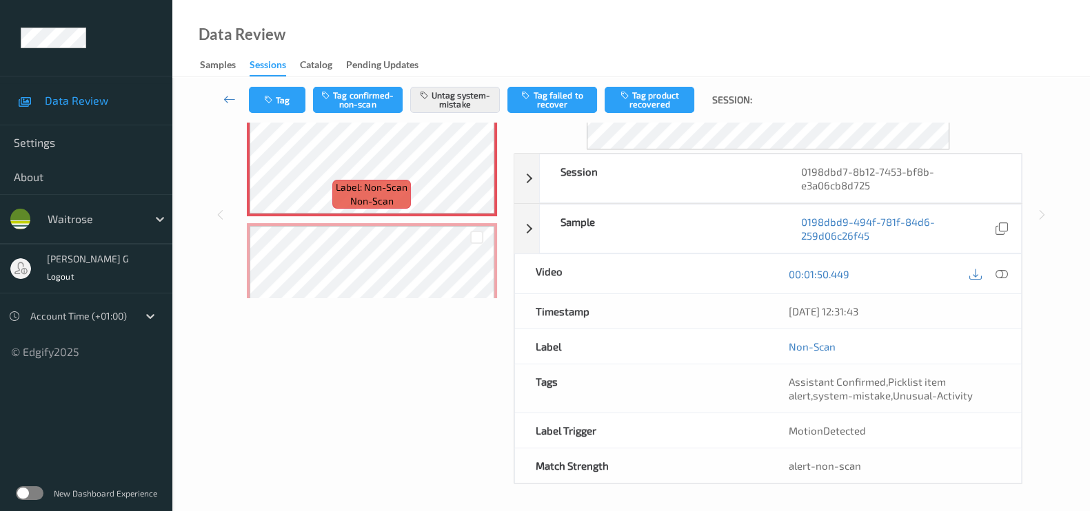
scroll to position [0, 0]
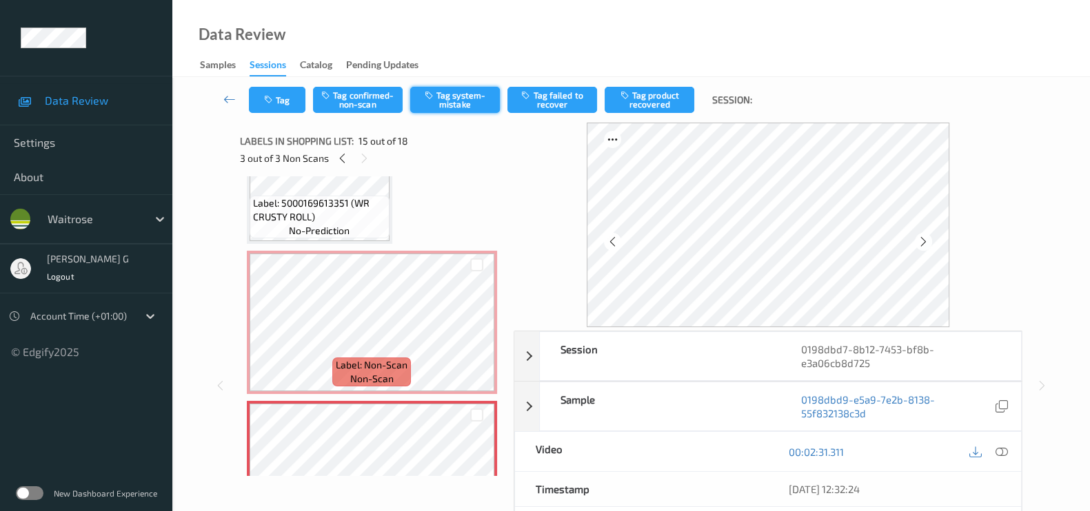
click at [454, 88] on button "Tag system-mistake" at bounding box center [455, 100] width 90 height 26
click at [445, 94] on button "Tag system-mistake" at bounding box center [455, 100] width 90 height 26
click at [276, 98] on button "Tag" at bounding box center [277, 100] width 57 height 26
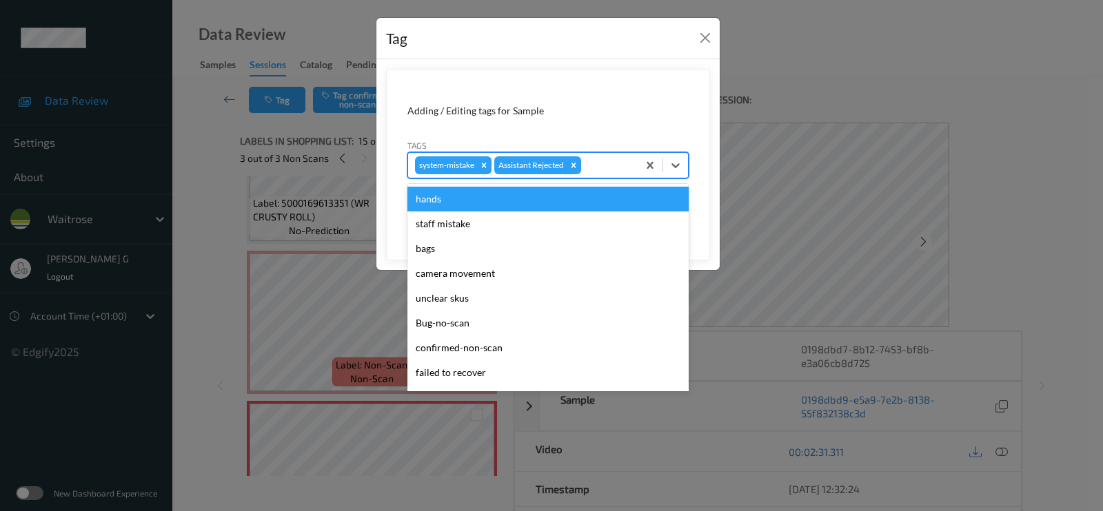
click at [607, 159] on div at bounding box center [607, 165] width 47 height 17
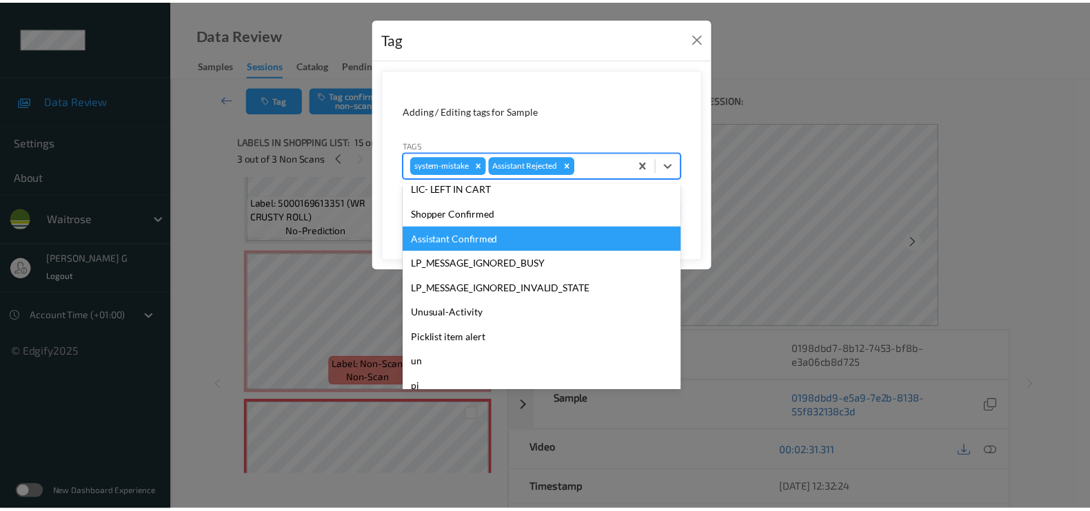
scroll to position [258, 0]
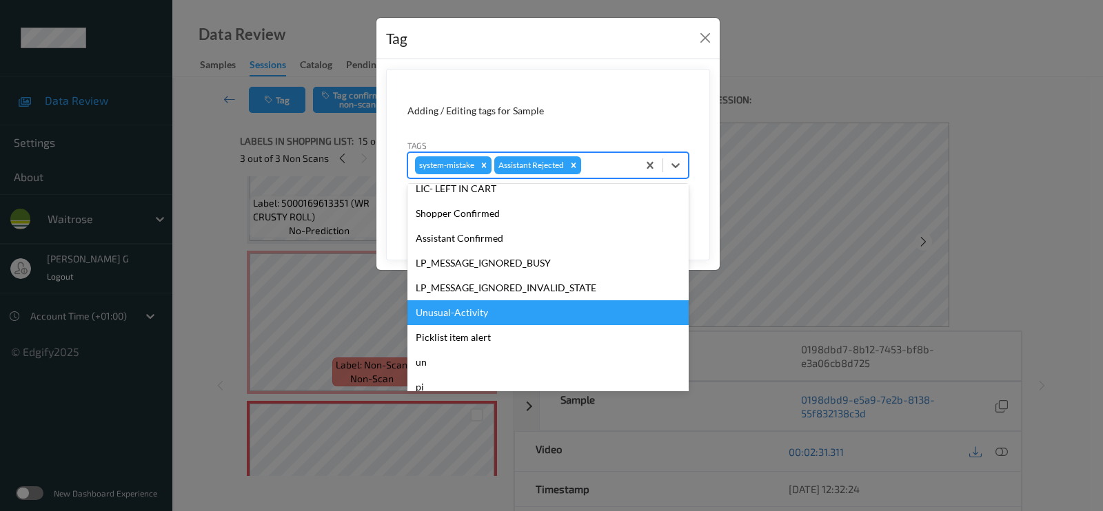
click at [444, 309] on div "Unusual-Activity" at bounding box center [547, 313] width 281 height 25
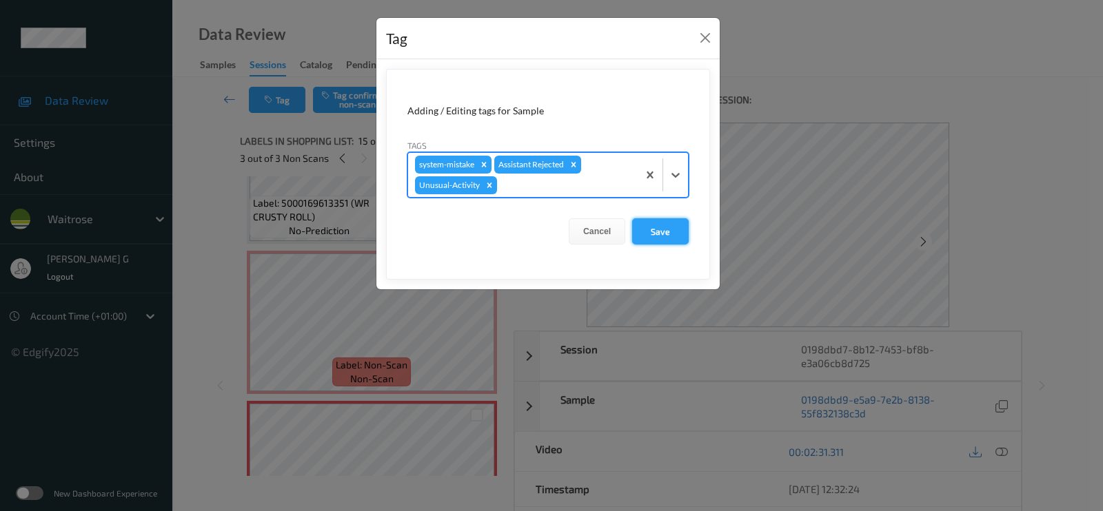
click at [653, 227] on button "Save" at bounding box center [660, 231] width 57 height 26
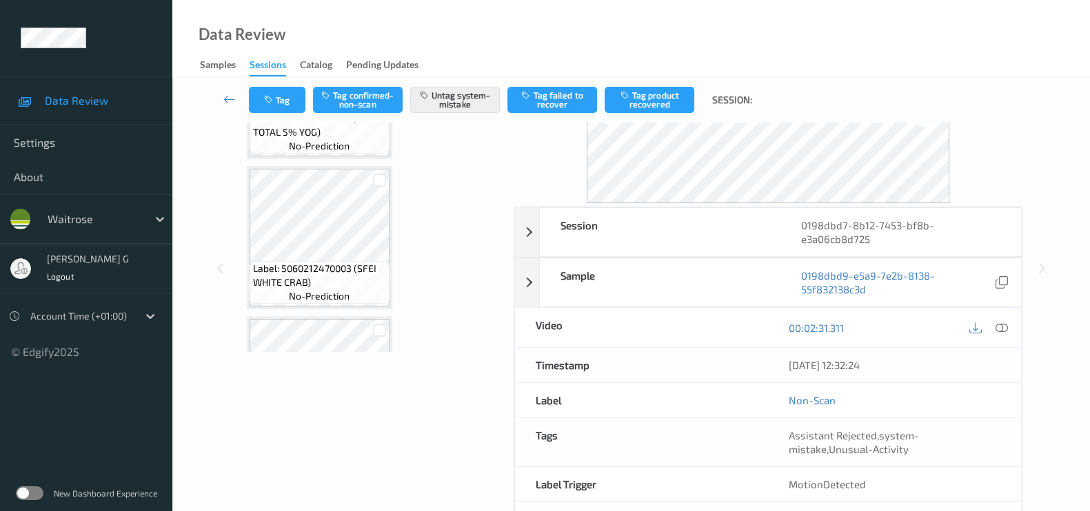
scroll to position [178, 0]
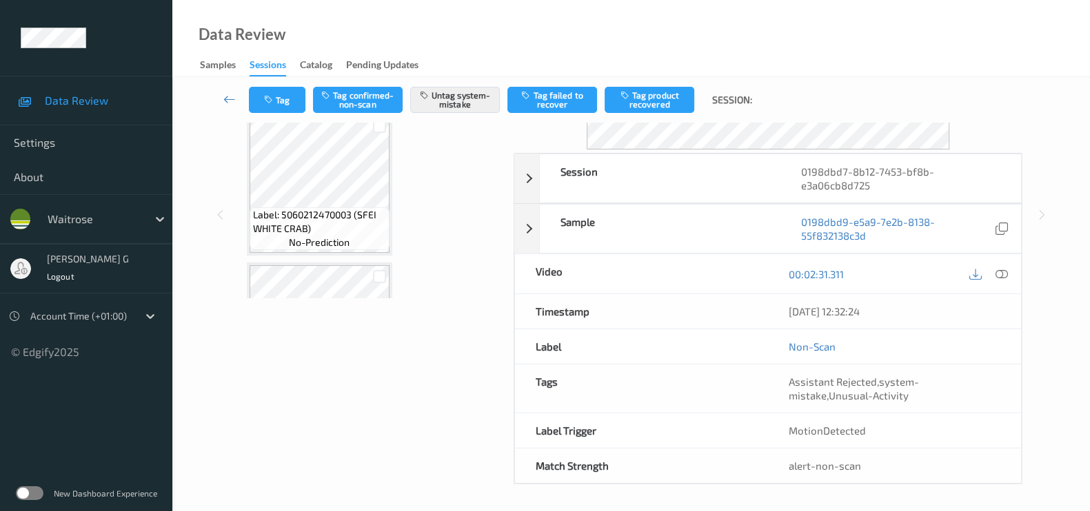
click at [272, 391] on div "Labels in shopping list: 15 out of 18 3 out of 3 Non Scans Label: 5060108450966…" at bounding box center [372, 215] width 264 height 540
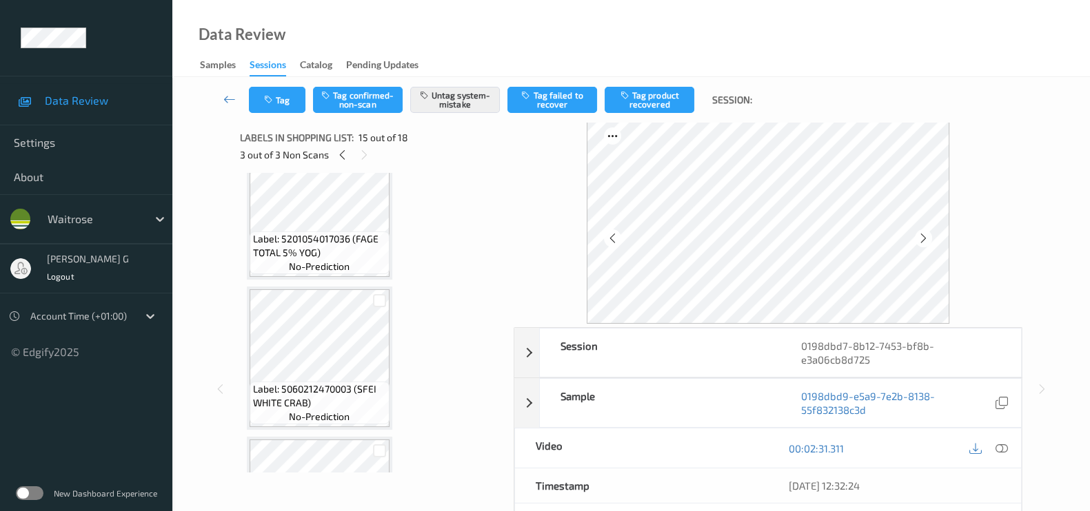
scroll to position [0, 0]
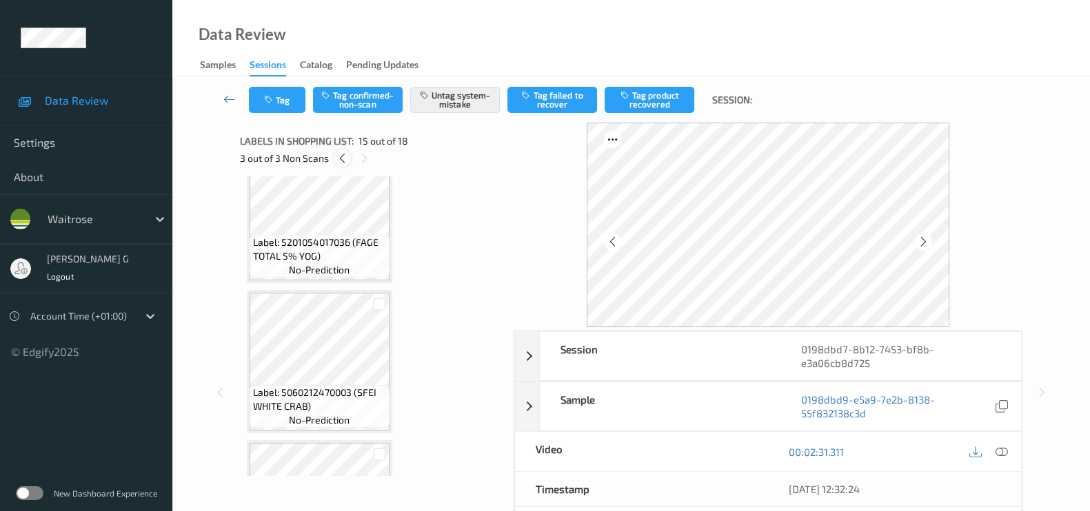
click at [338, 159] on icon at bounding box center [342, 158] width 12 height 12
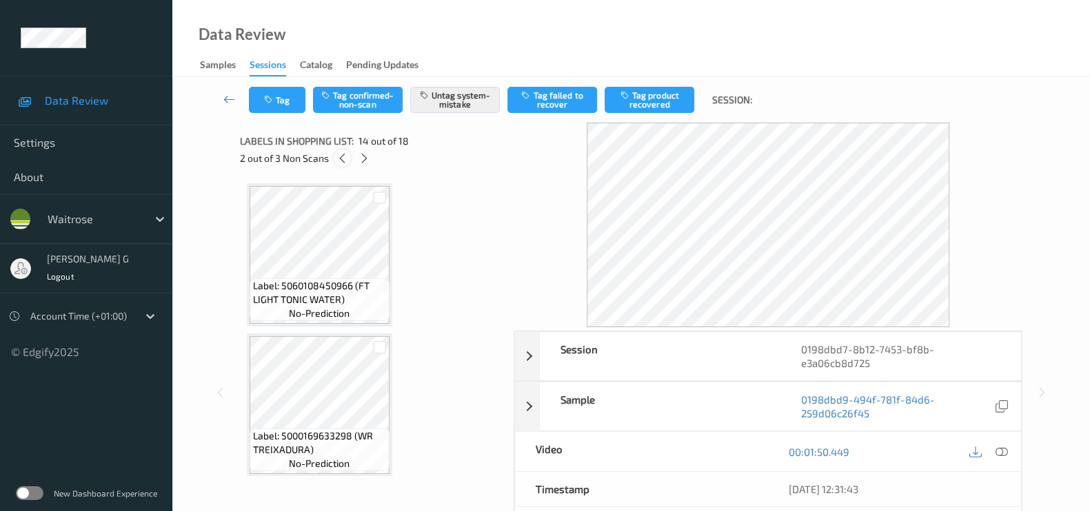
click at [345, 153] on icon at bounding box center [342, 158] width 12 height 12
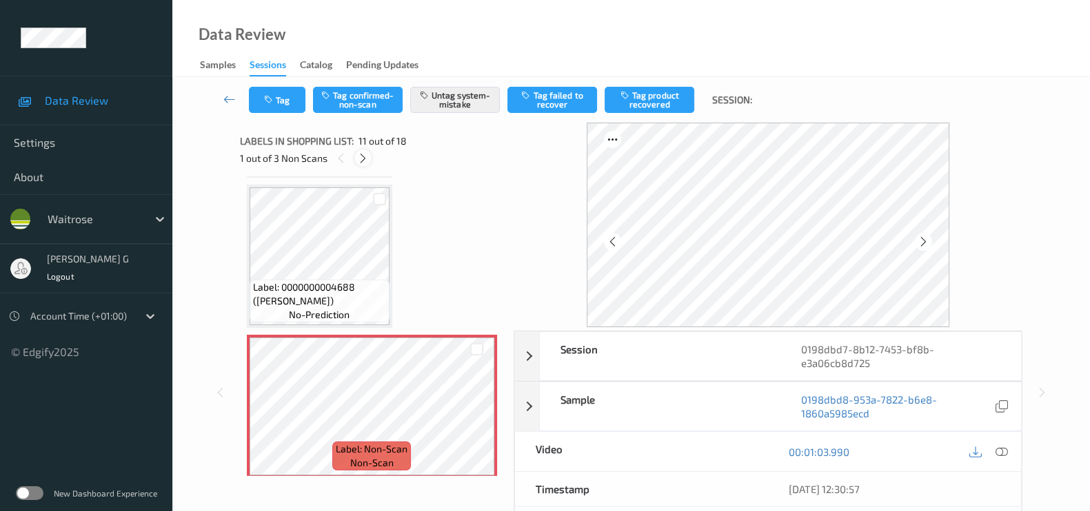
click at [365, 158] on icon at bounding box center [363, 158] width 12 height 12
click at [365, 158] on icon at bounding box center [364, 158] width 12 height 12
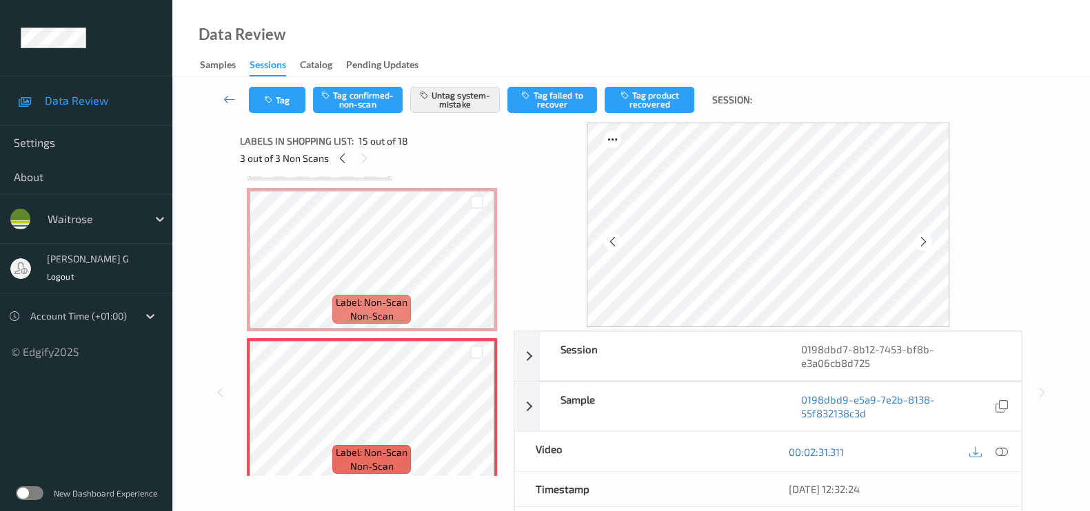
scroll to position [178, 0]
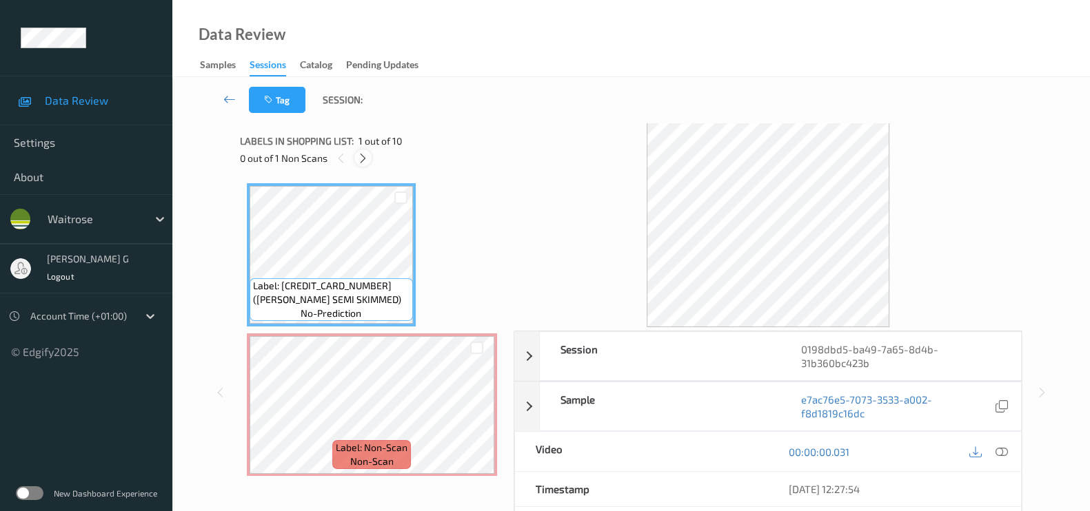
click at [365, 155] on icon at bounding box center [363, 158] width 12 height 12
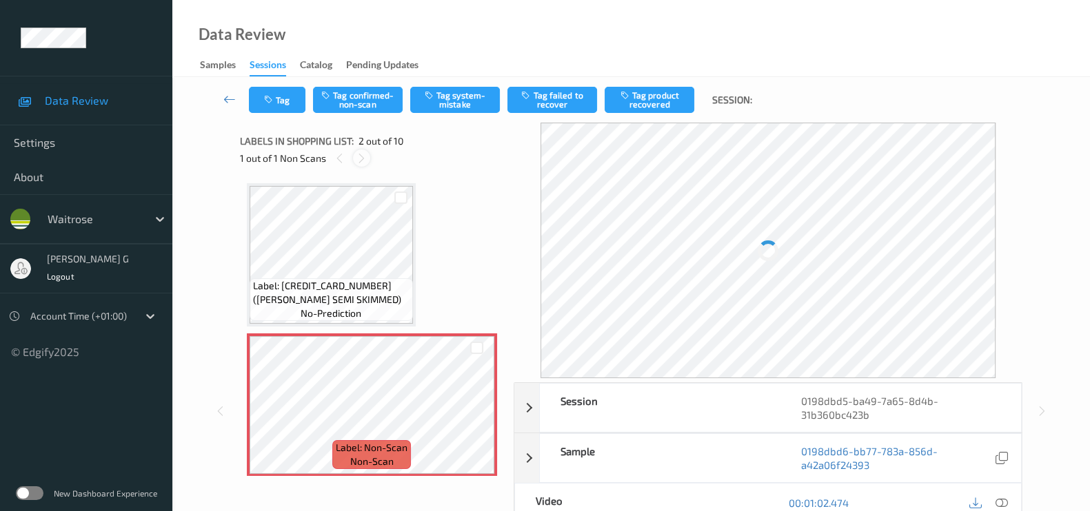
scroll to position [7, 0]
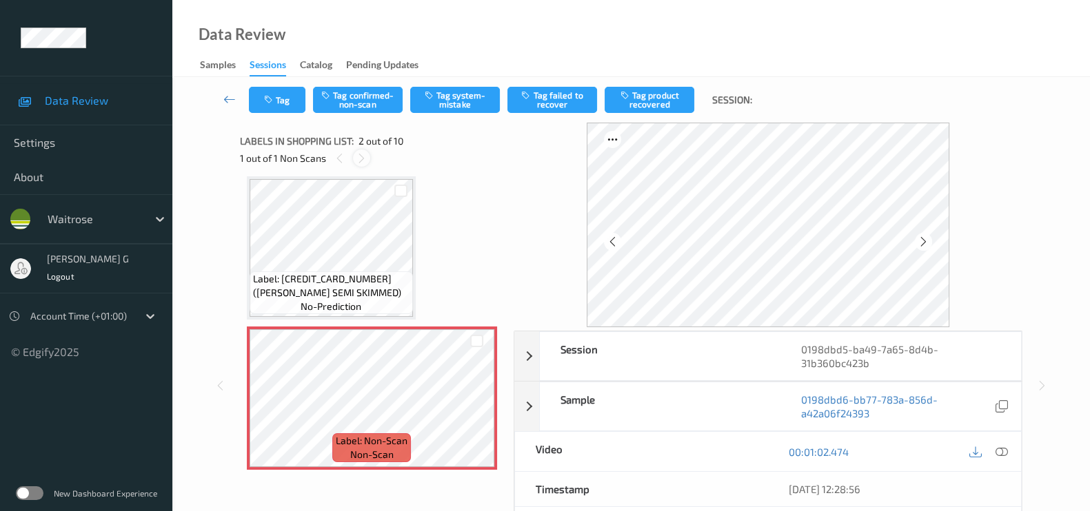
click at [362, 160] on icon at bounding box center [362, 158] width 12 height 12
click at [343, 156] on icon at bounding box center [340, 158] width 12 height 12
click at [993, 447] on div at bounding box center [1001, 452] width 19 height 19
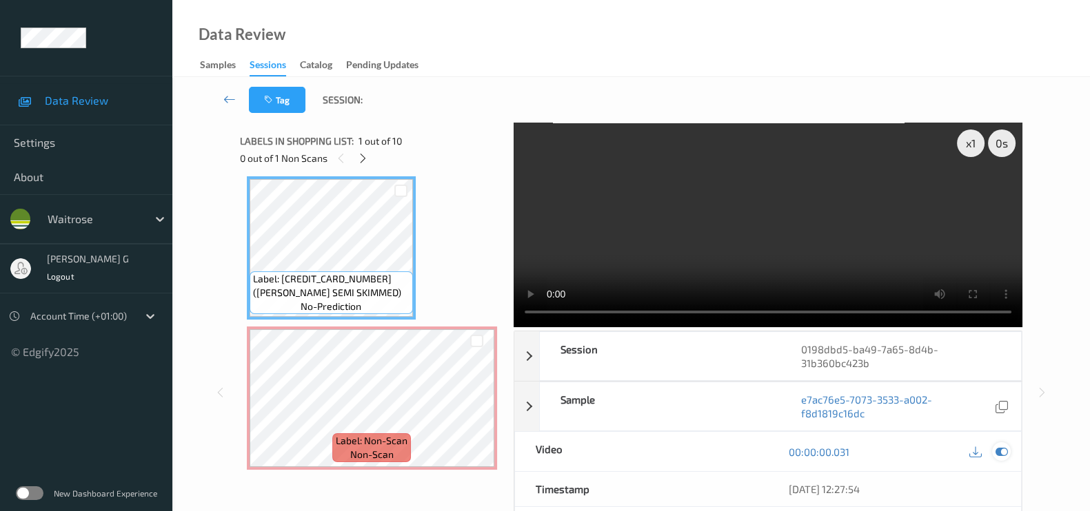
click at [1003, 443] on div at bounding box center [1001, 452] width 19 height 19
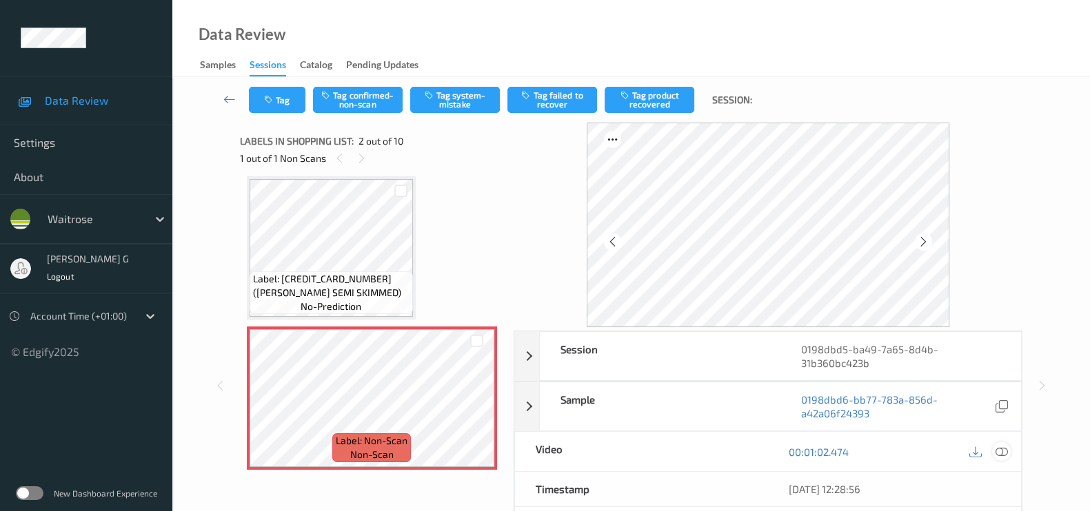
click at [1004, 449] on icon at bounding box center [1001, 452] width 12 height 12
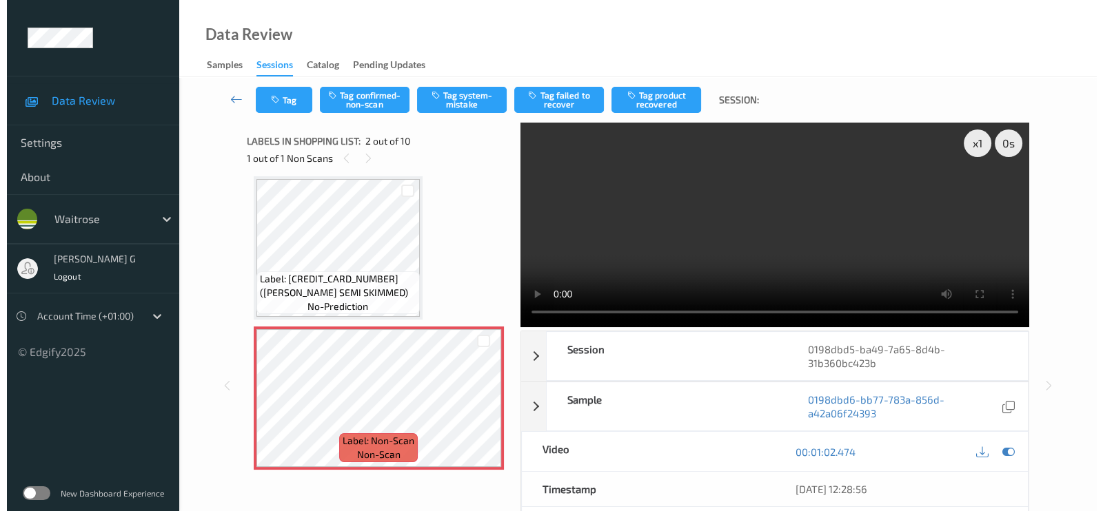
scroll to position [0, 0]
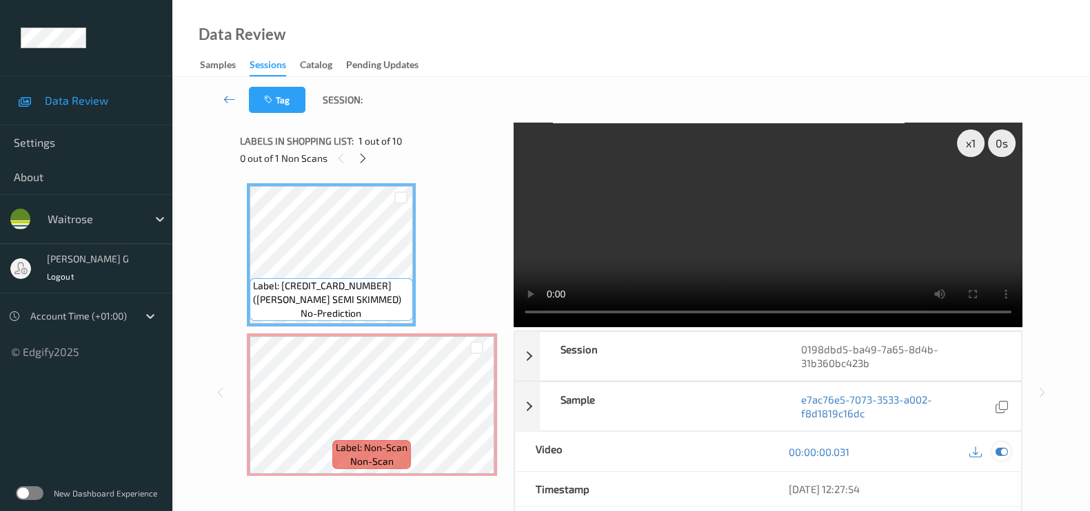
click at [998, 449] on icon at bounding box center [1001, 452] width 12 height 12
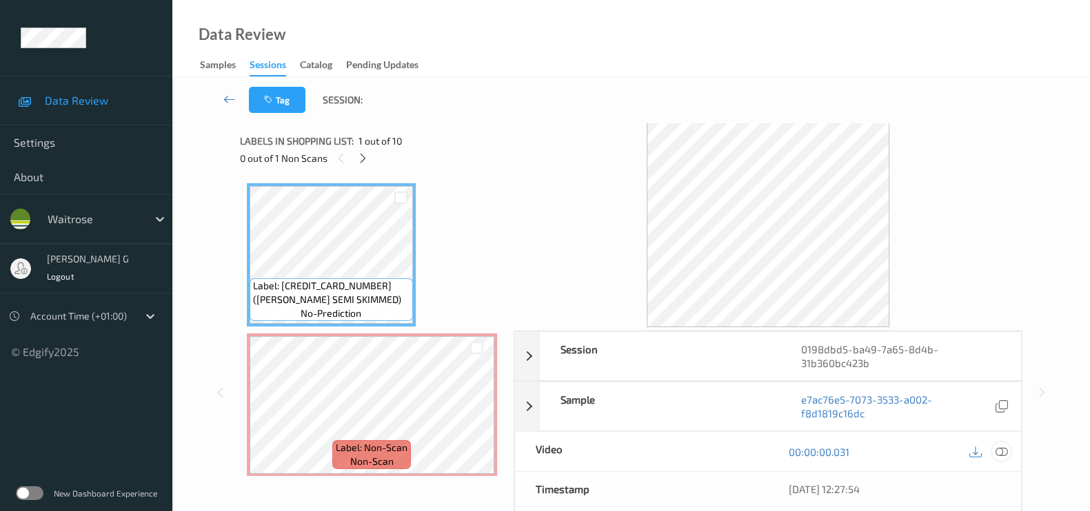
click at [1004, 450] on icon at bounding box center [1001, 452] width 12 height 12
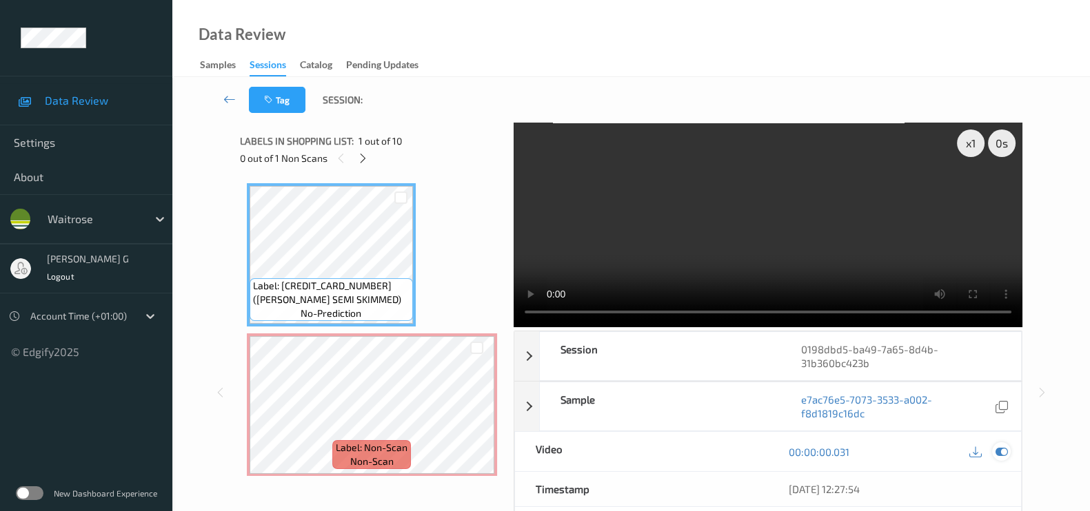
click at [997, 451] on icon at bounding box center [1001, 452] width 12 height 12
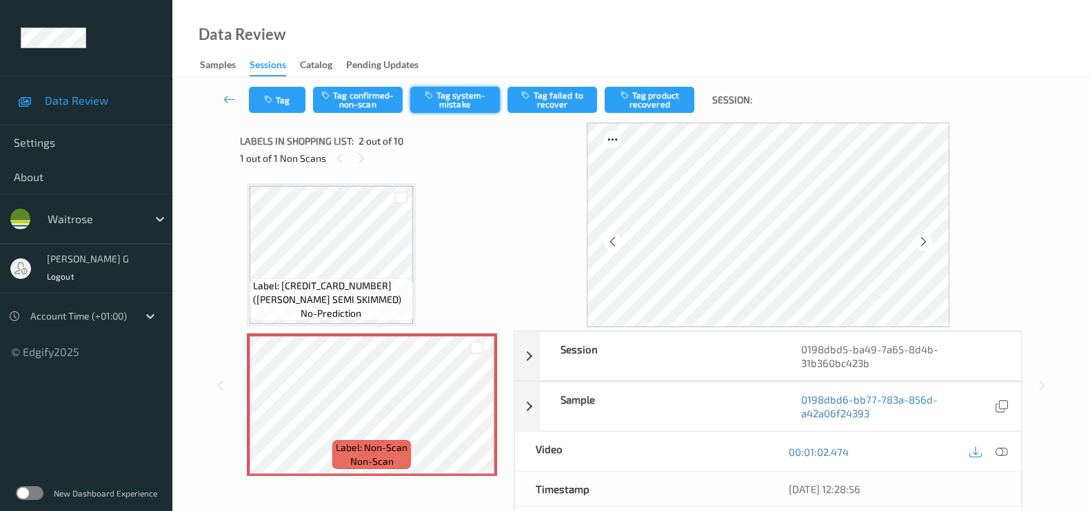
click at [454, 98] on button "Tag system-mistake" at bounding box center [455, 100] width 90 height 26
click at [287, 88] on button "Tag" at bounding box center [277, 100] width 57 height 26
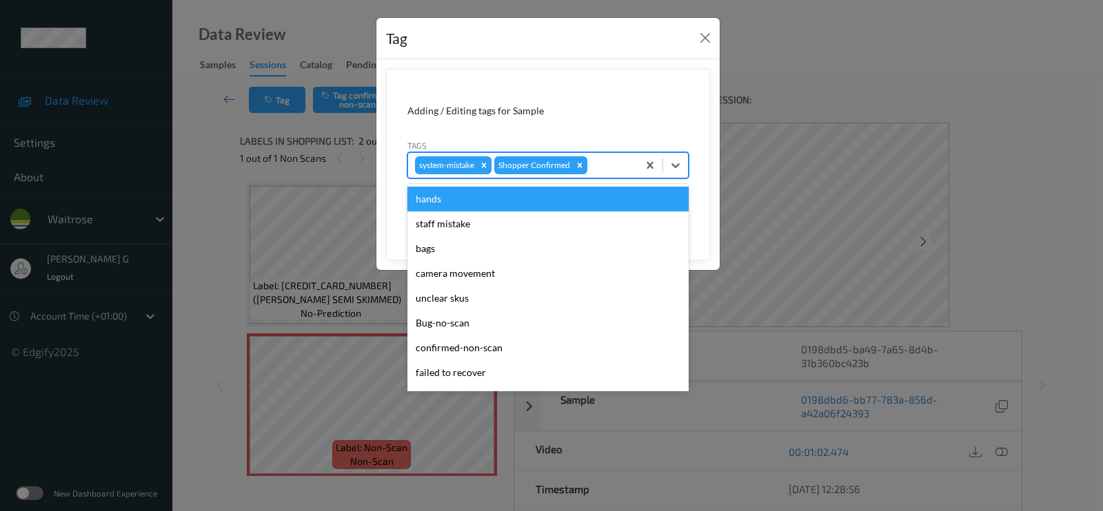
click at [613, 170] on div at bounding box center [610, 165] width 41 height 17
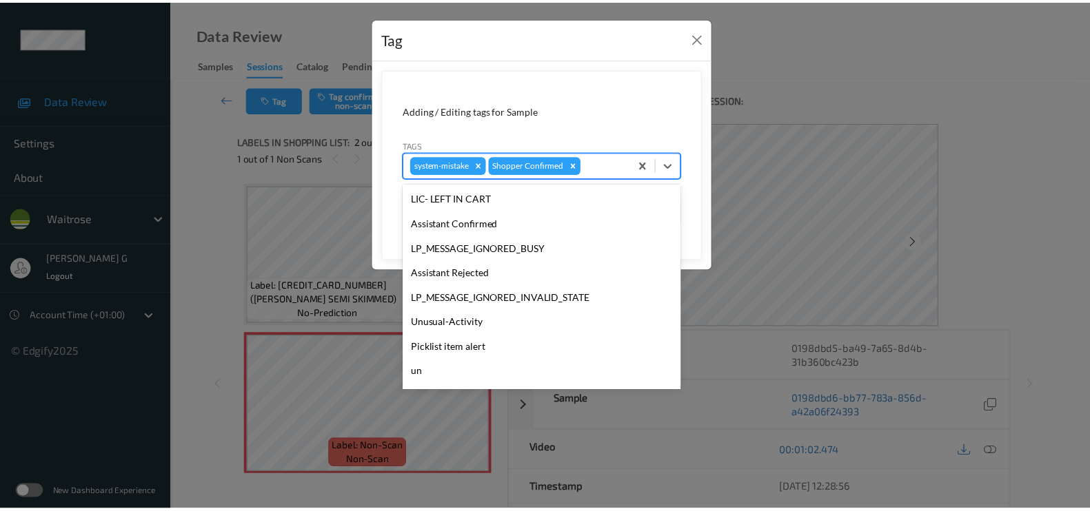
scroll to position [269, 0]
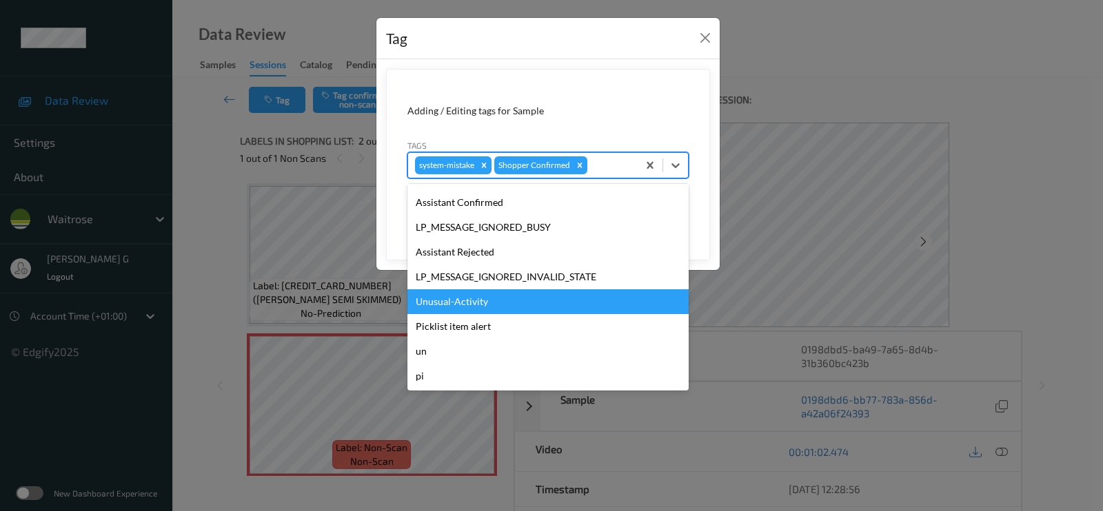
click at [453, 305] on div "Unusual-Activity" at bounding box center [547, 301] width 281 height 25
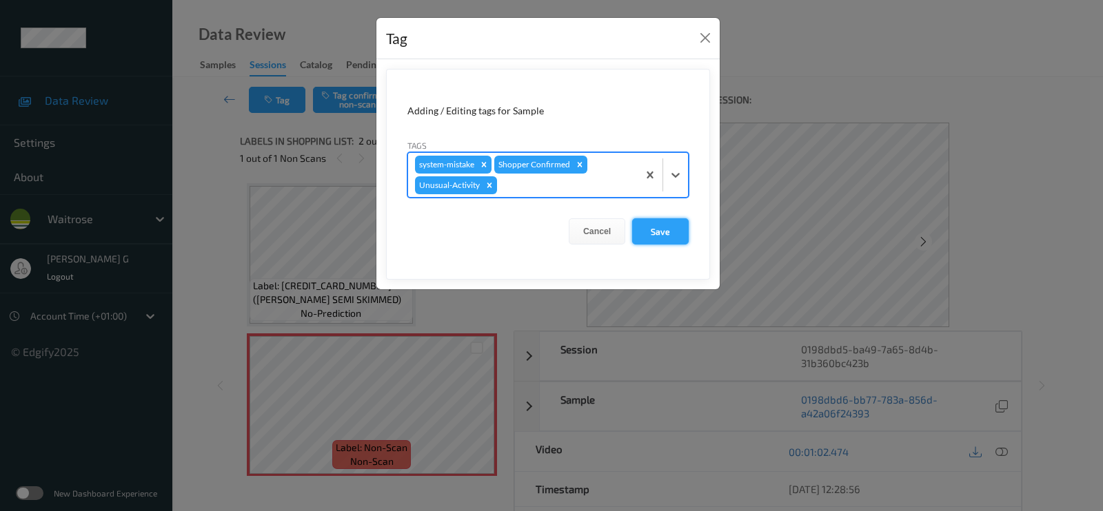
click at [658, 230] on button "Save" at bounding box center [660, 231] width 57 height 26
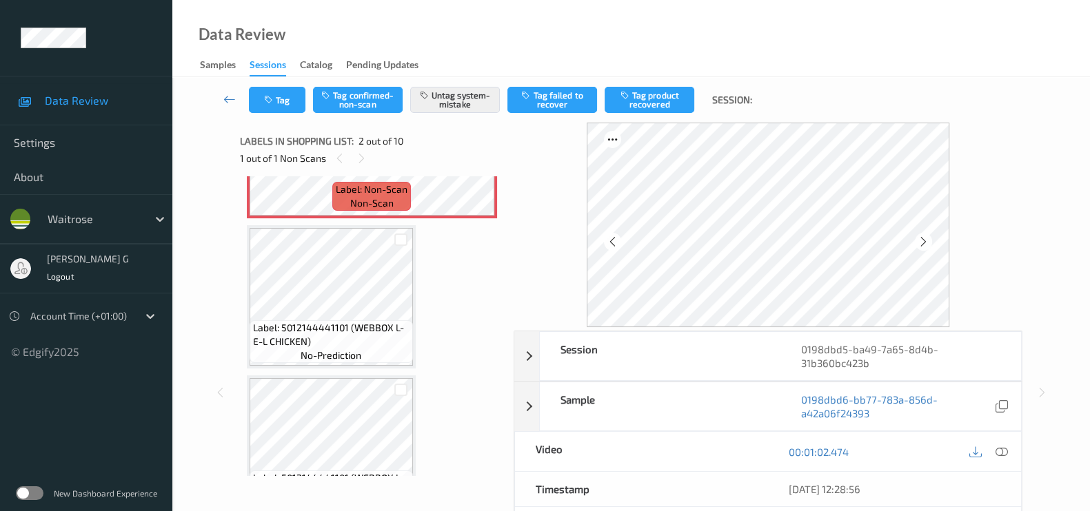
scroll to position [0, 0]
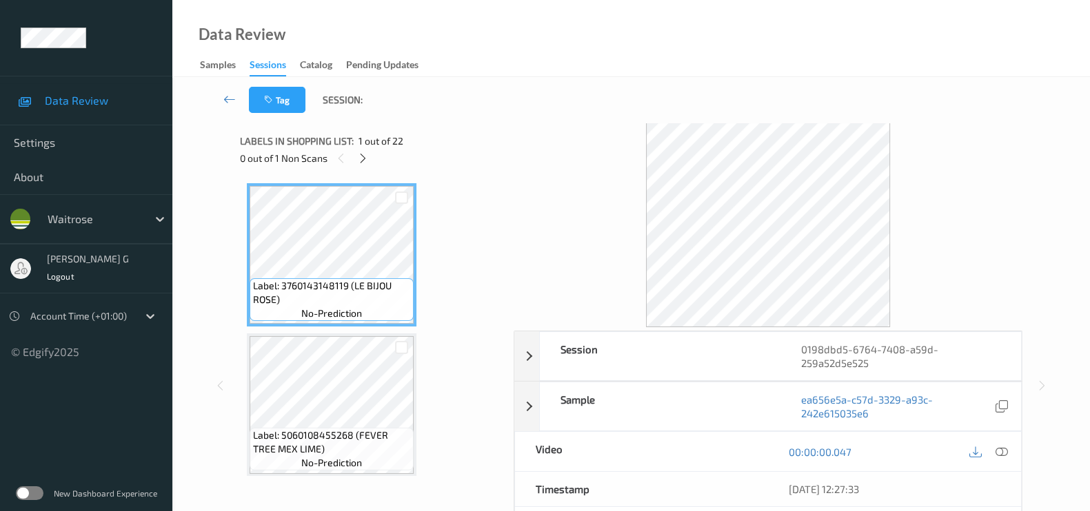
click at [492, 47] on div "Data Review Samples Sessions Catalog Pending Updates" at bounding box center [630, 38] width 917 height 77
click at [360, 153] on icon at bounding box center [363, 158] width 12 height 12
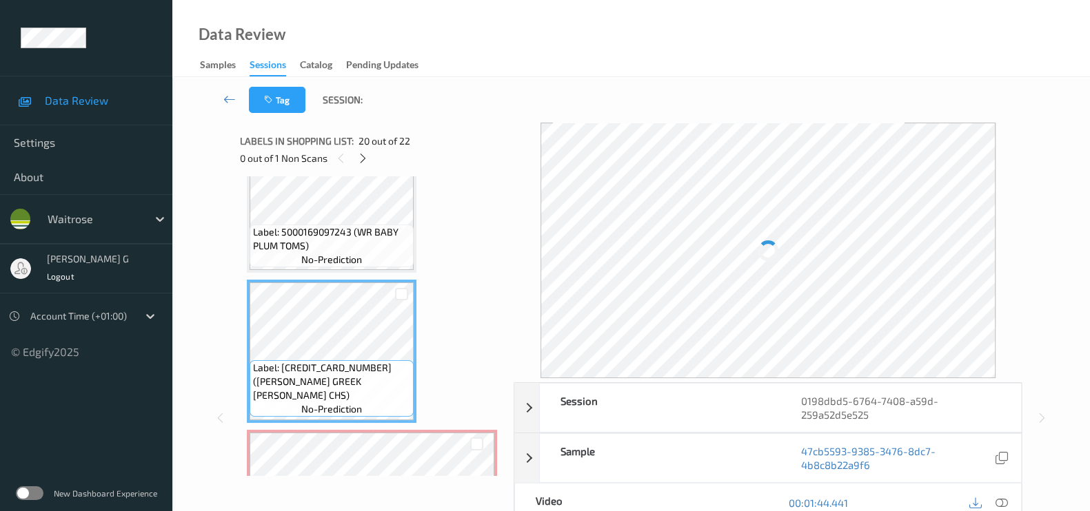
scroll to position [2843, 0]
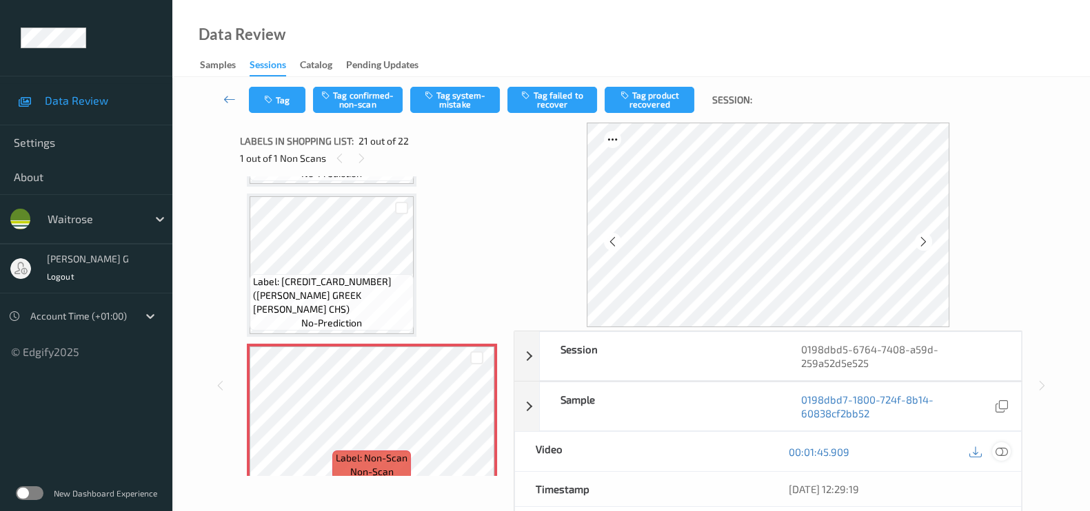
click at [1001, 451] on icon at bounding box center [1001, 452] width 12 height 12
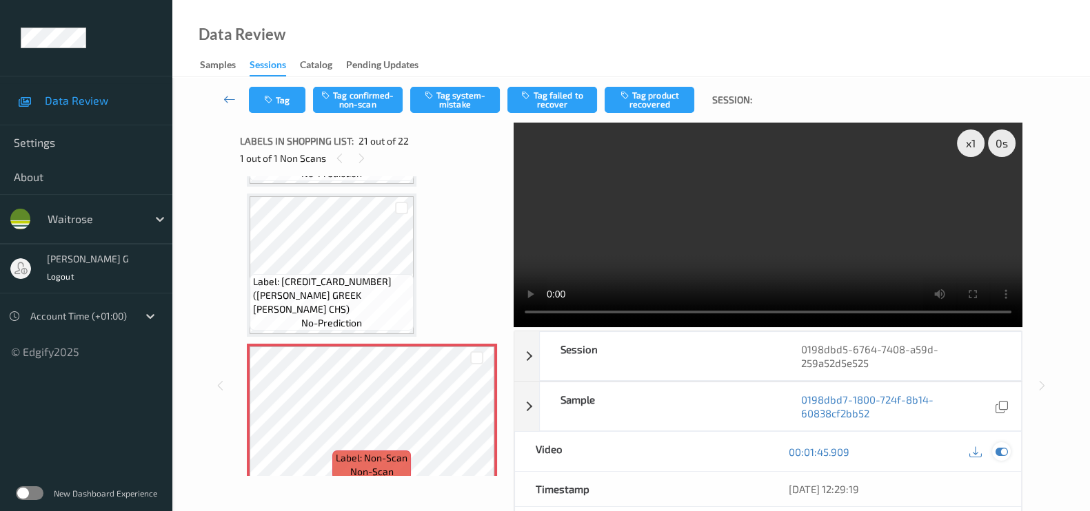
click at [1003, 456] on icon at bounding box center [1001, 452] width 12 height 12
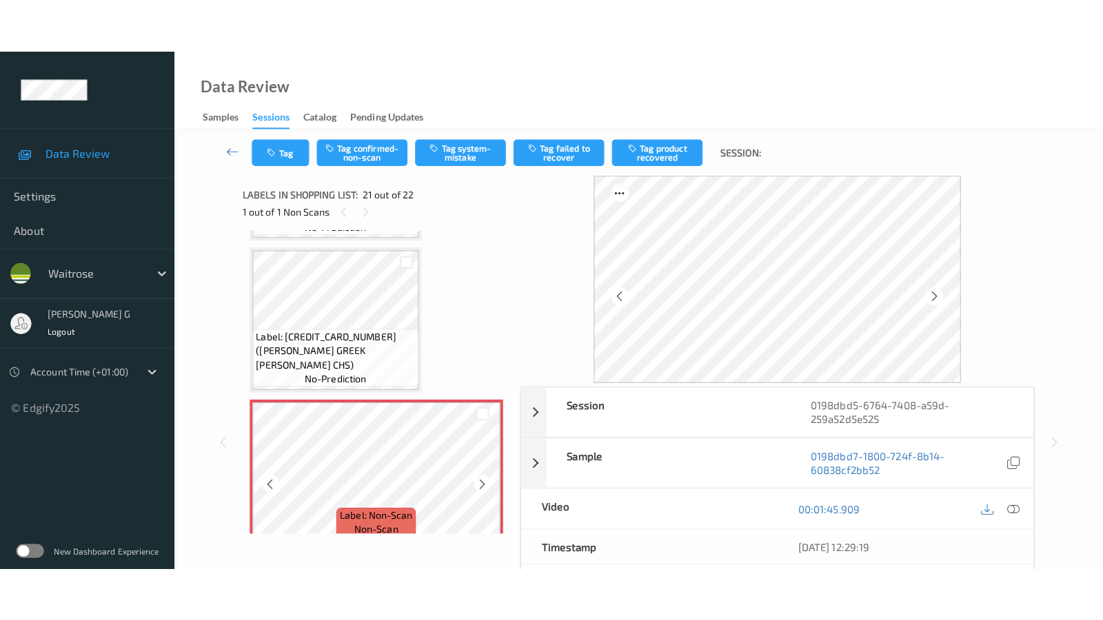
scroll to position [2992, 0]
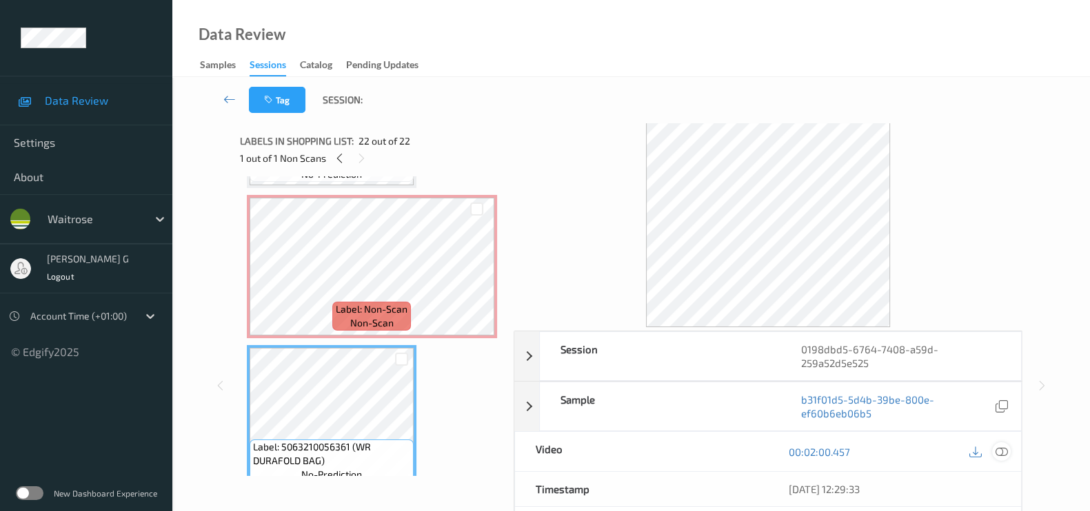
click at [1004, 448] on icon at bounding box center [1001, 452] width 12 height 12
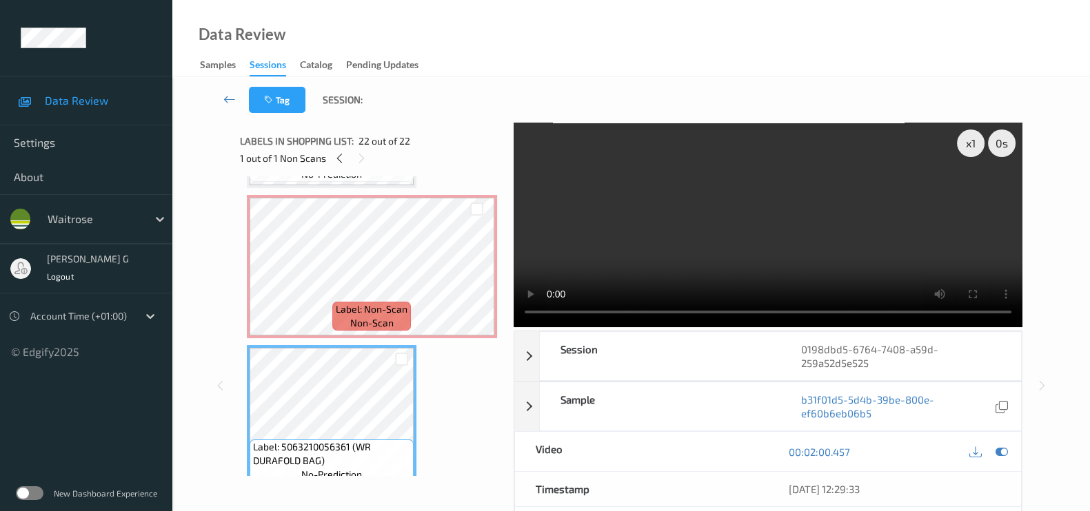
scroll to position [2883, 0]
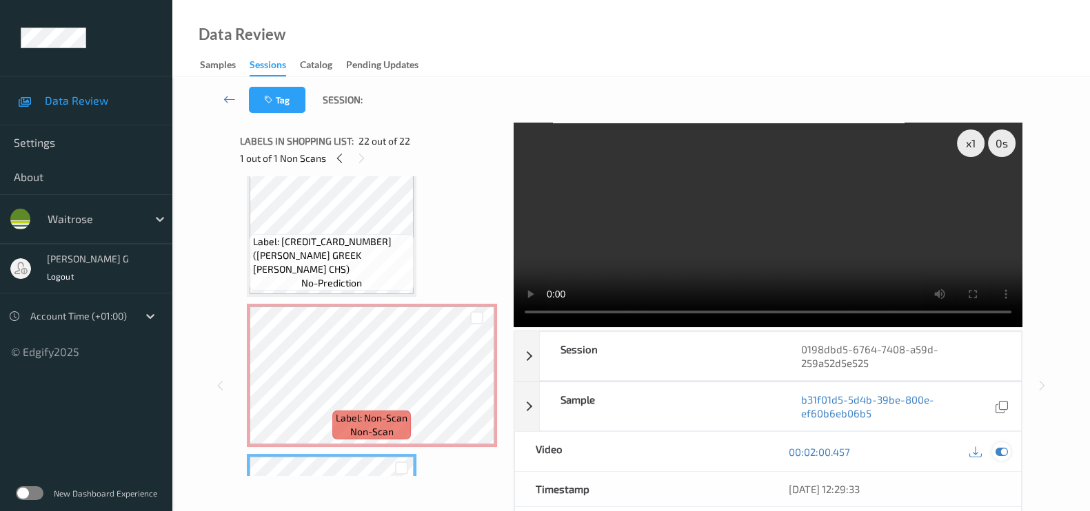
click at [1003, 451] on icon at bounding box center [1001, 452] width 12 height 12
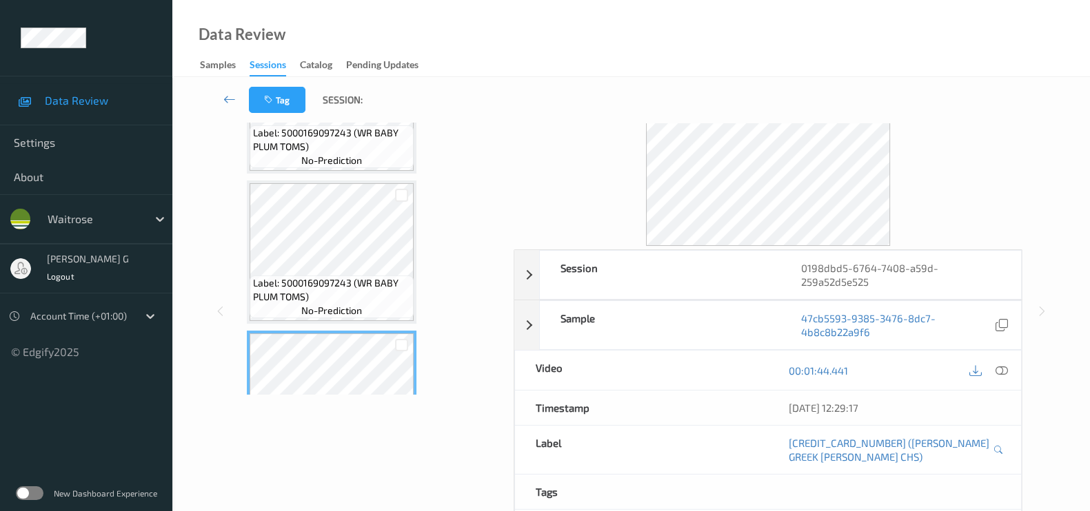
scroll to position [0, 0]
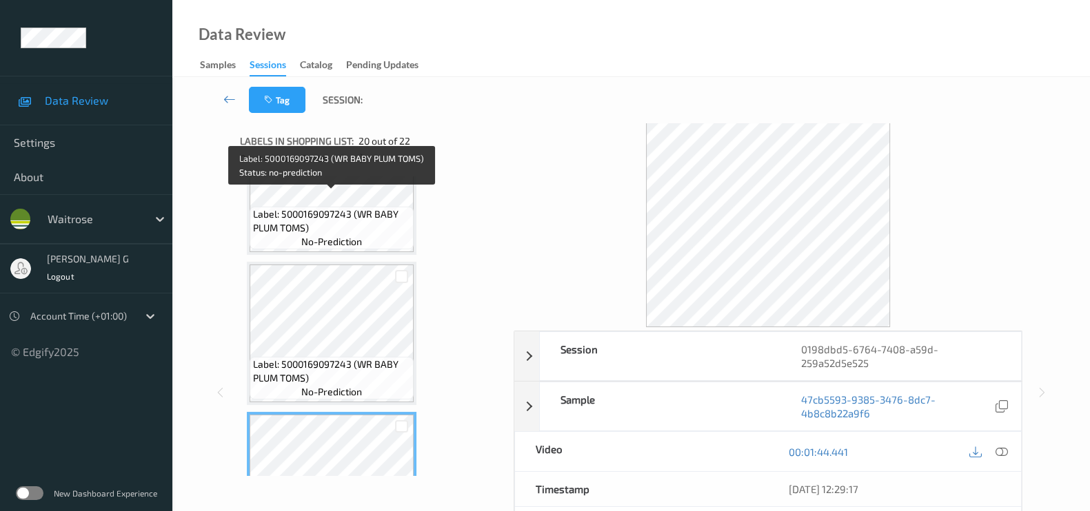
click at [328, 207] on span "Label: 5000169097243 (WR BABY PLUM TOMS)" at bounding box center [331, 221] width 157 height 28
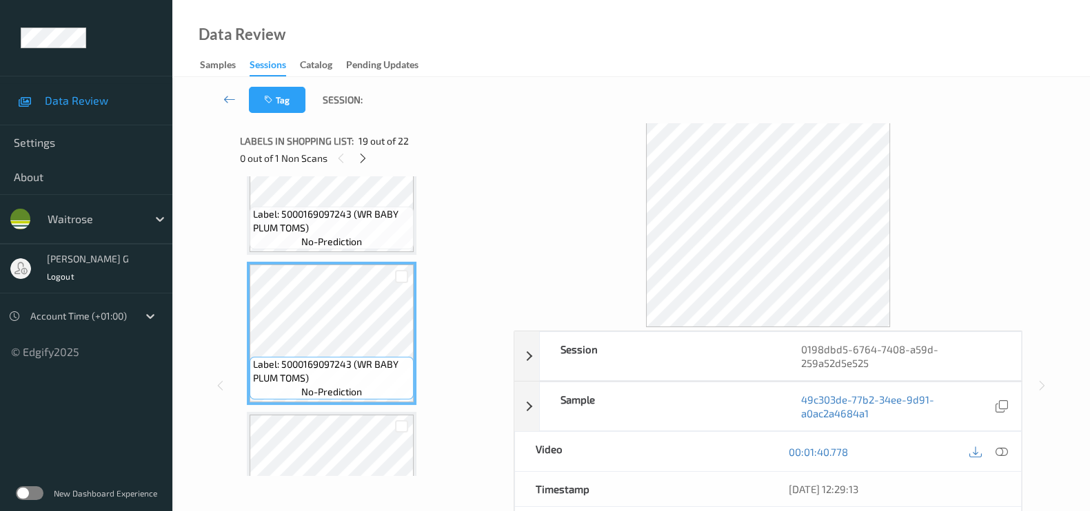
scroll to position [2797, 0]
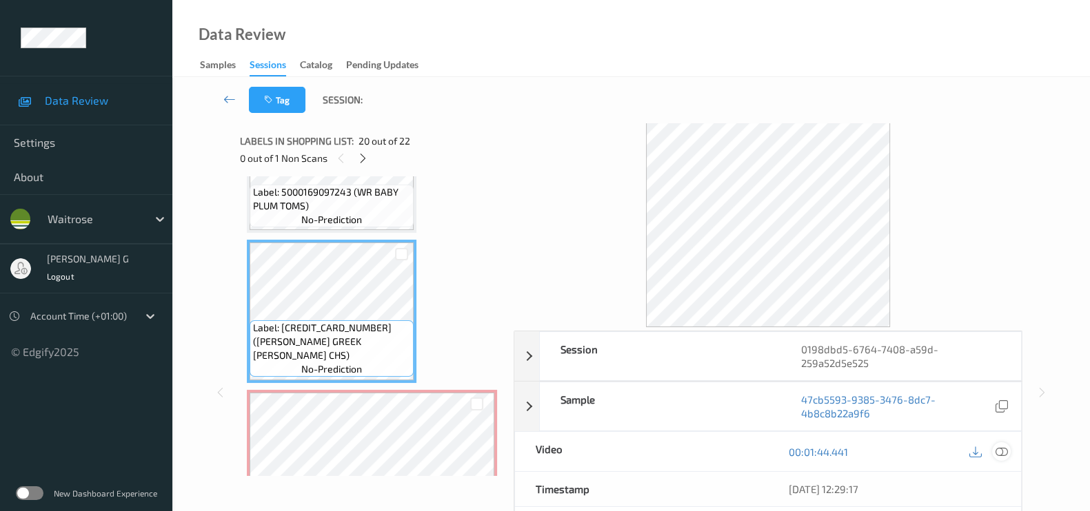
click at [1001, 455] on icon at bounding box center [1001, 452] width 12 height 12
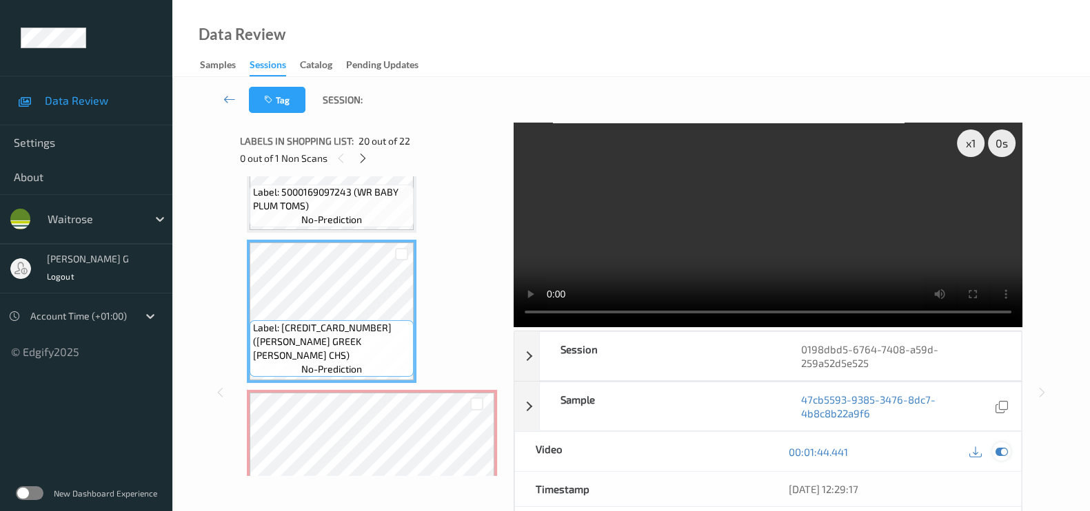
click at [1005, 447] on icon at bounding box center [1001, 452] width 12 height 12
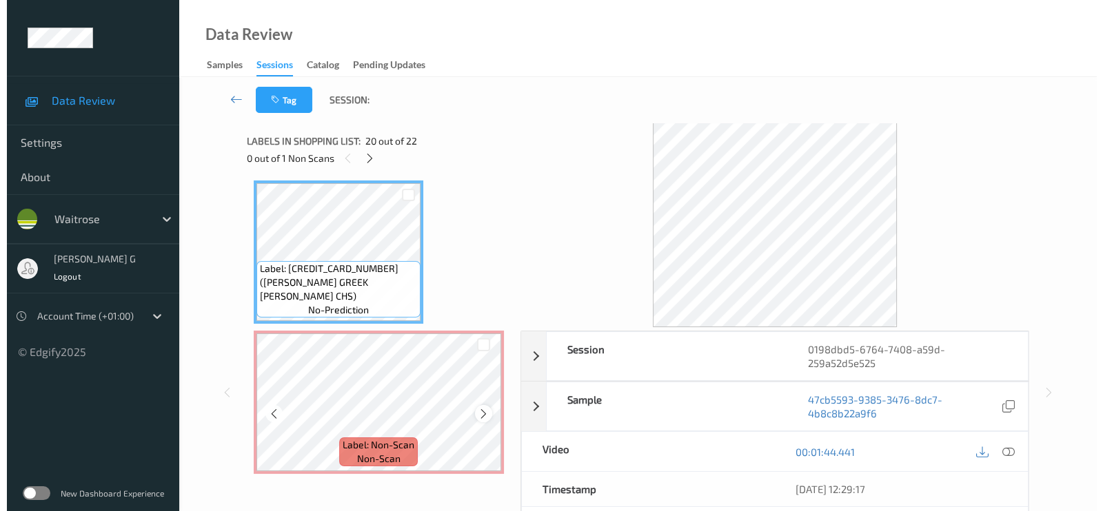
scroll to position [2883, 0]
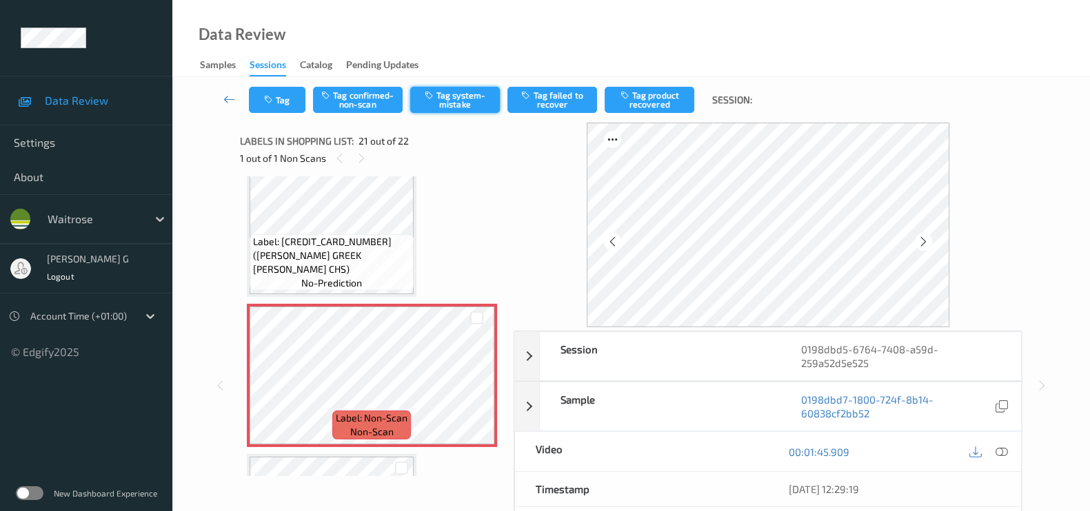
click at [462, 95] on button "Tag system-mistake" at bounding box center [455, 100] width 90 height 26
click at [283, 98] on button "Tag" at bounding box center [277, 100] width 57 height 26
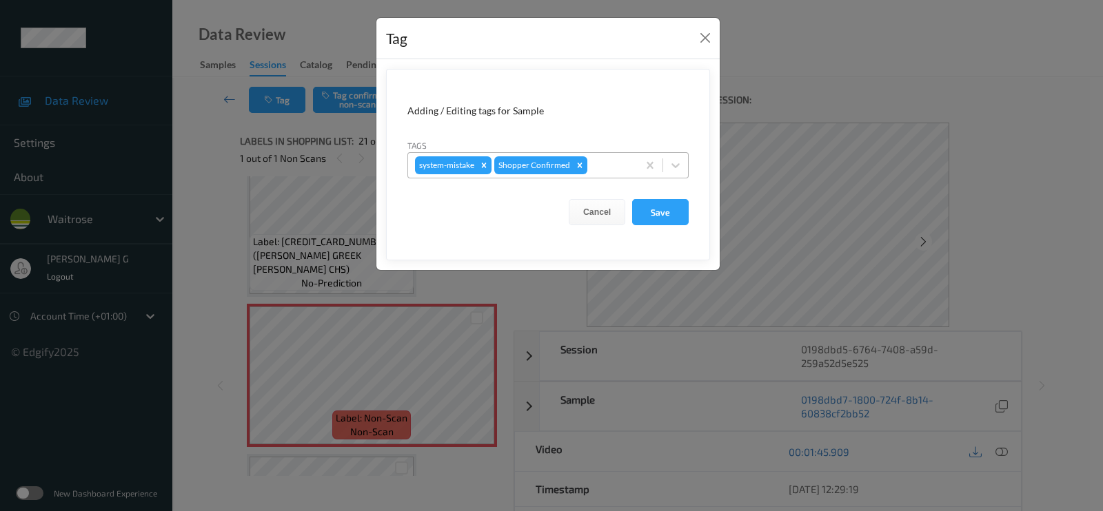
click at [610, 165] on div at bounding box center [610, 165] width 41 height 17
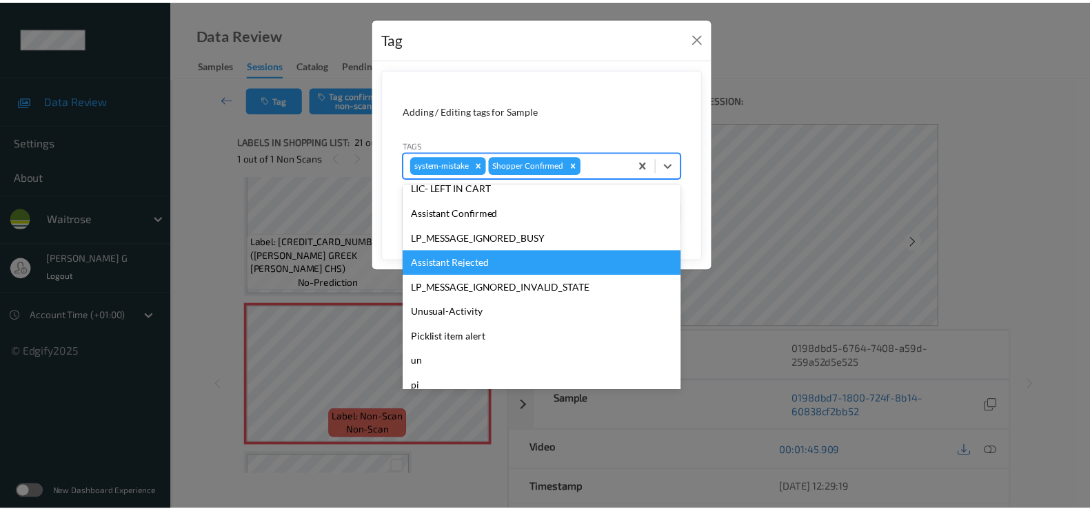
scroll to position [269, 0]
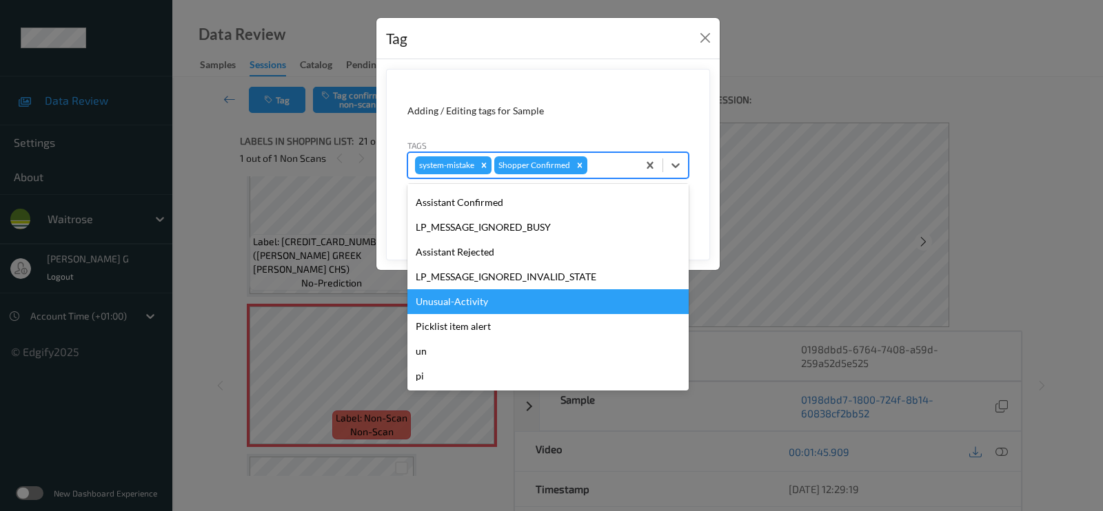
click at [441, 302] on div "Unusual-Activity" at bounding box center [547, 301] width 281 height 25
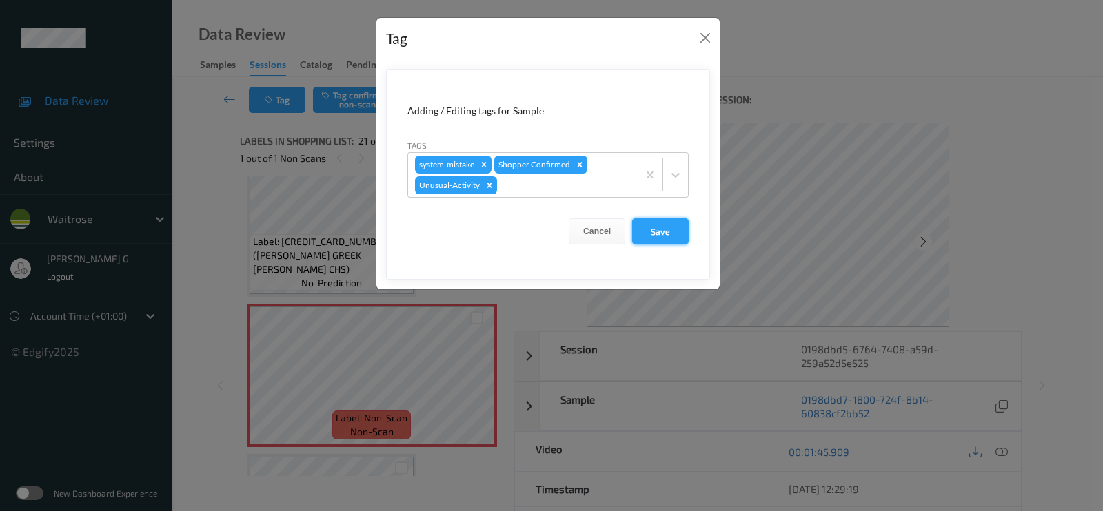
click at [655, 227] on button "Save" at bounding box center [660, 231] width 57 height 26
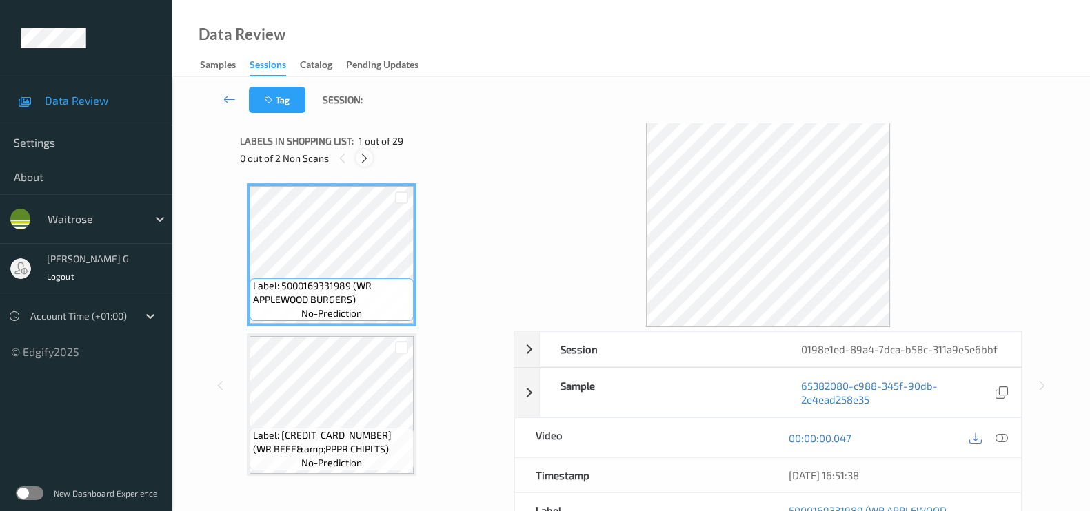
click at [361, 156] on icon at bounding box center [364, 158] width 12 height 12
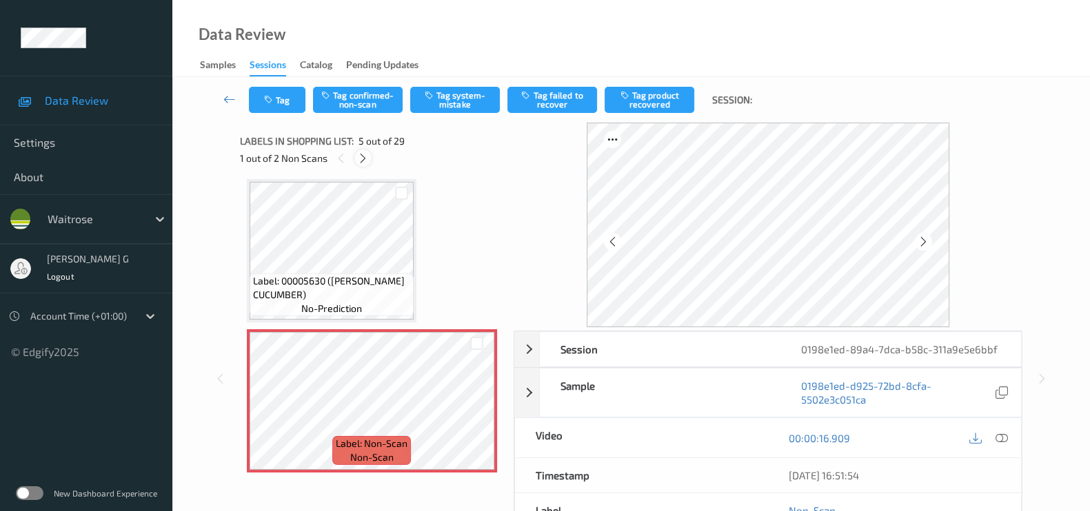
click at [366, 156] on icon at bounding box center [363, 158] width 12 height 12
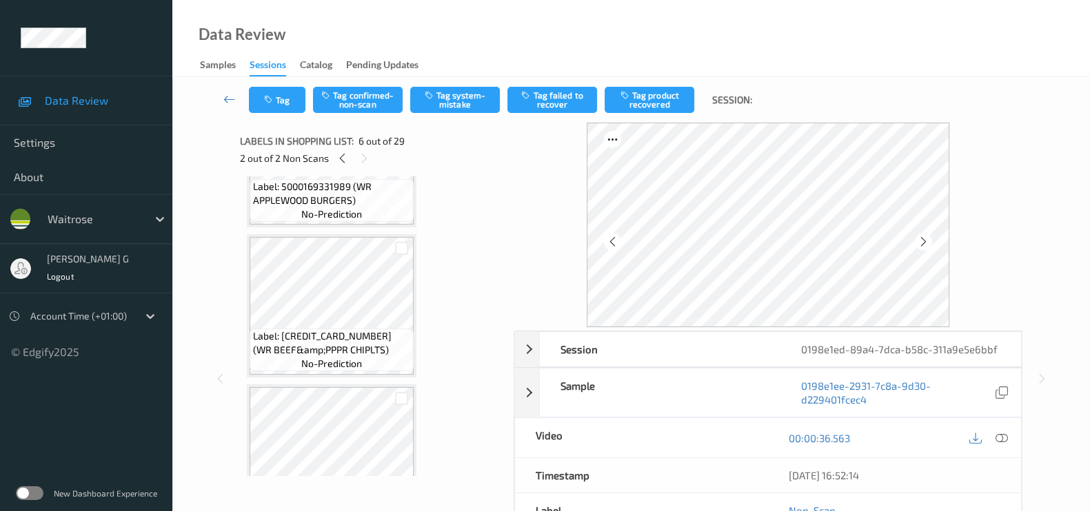
scroll to position [0, 0]
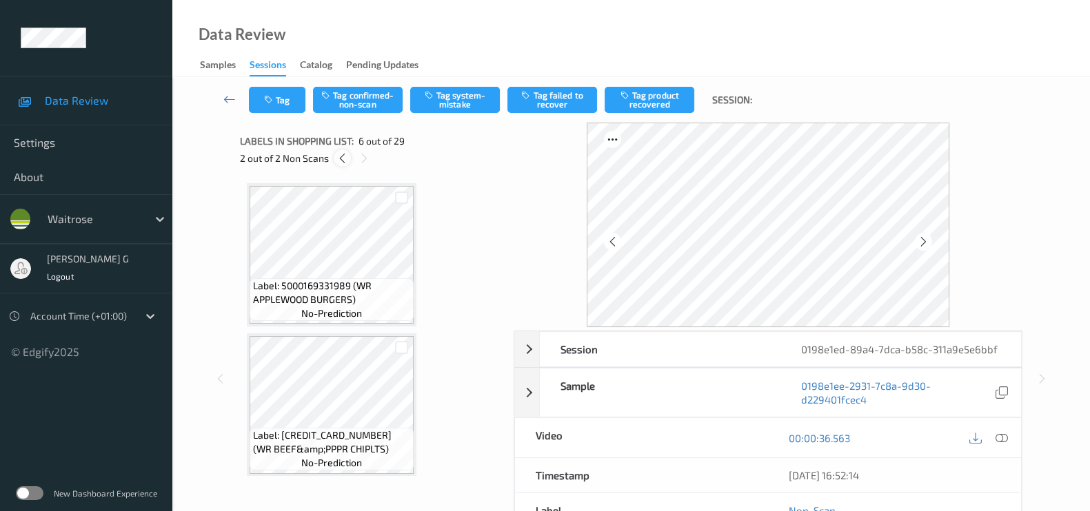
click at [348, 156] on div at bounding box center [342, 158] width 17 height 17
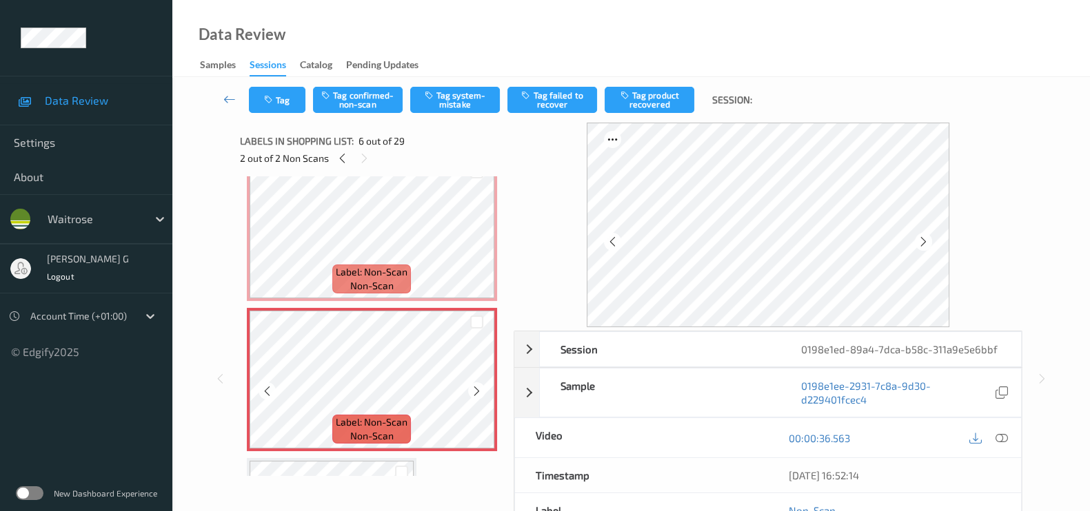
scroll to position [369, 0]
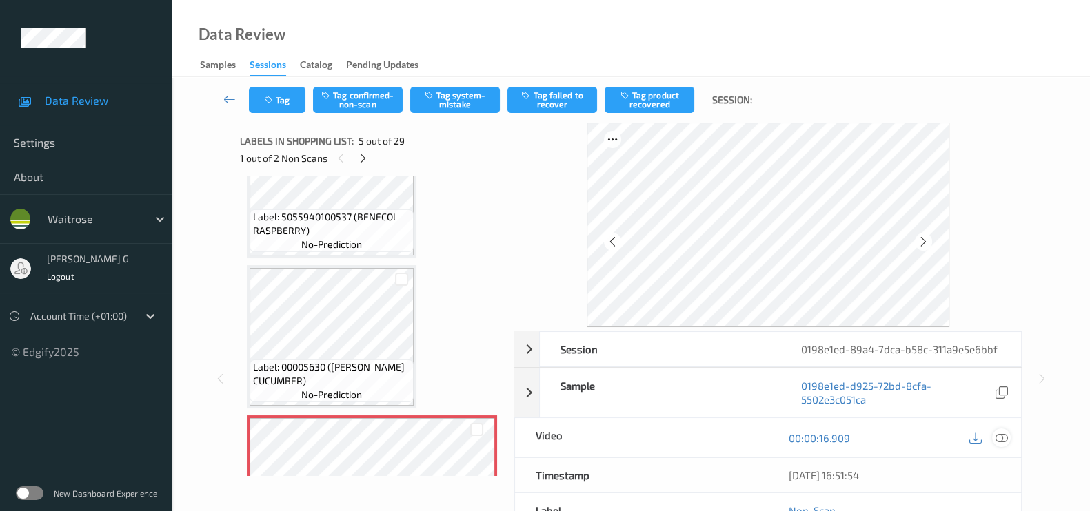
click at [1001, 439] on icon at bounding box center [1001, 438] width 12 height 12
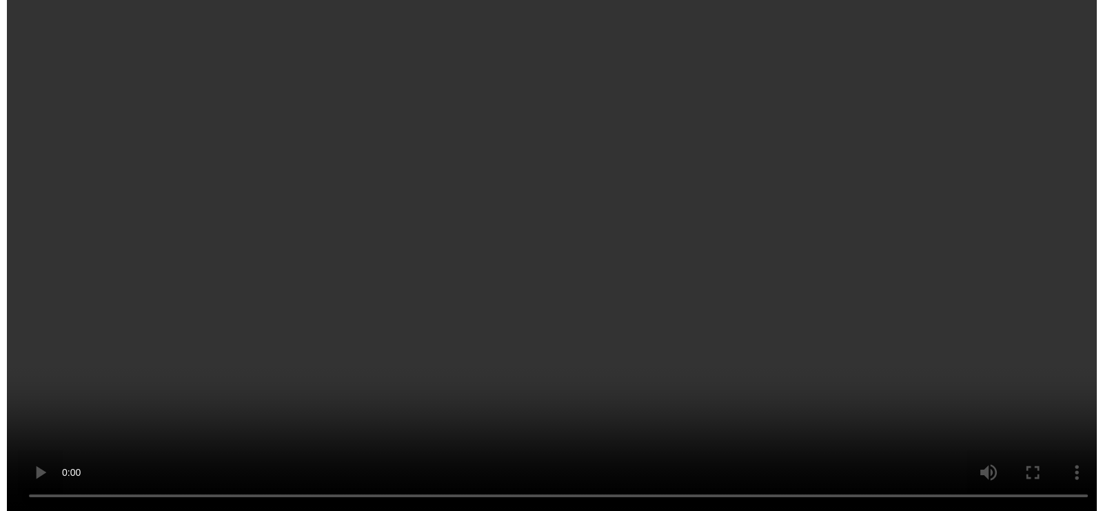
scroll to position [540, 0]
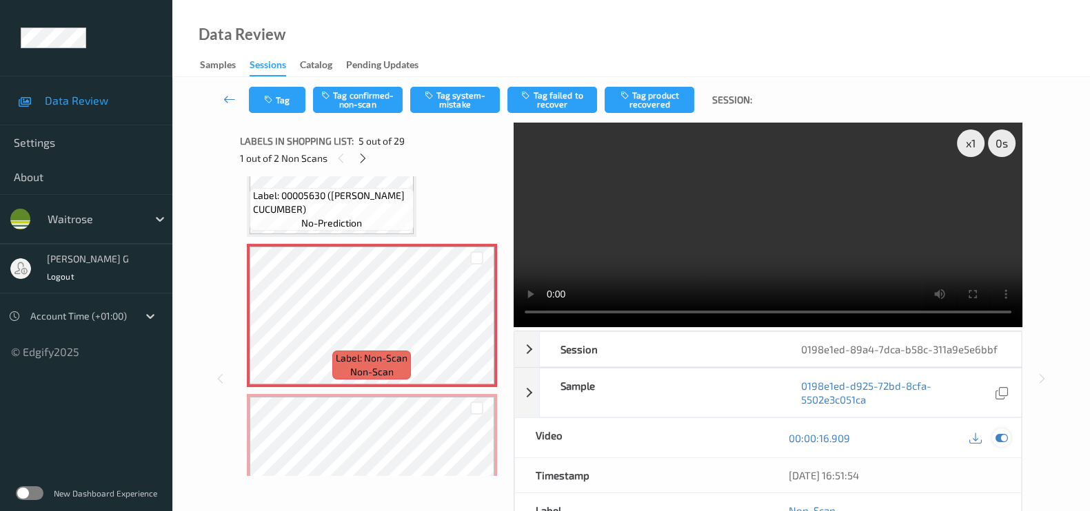
click at [1006, 436] on icon at bounding box center [1001, 438] width 12 height 12
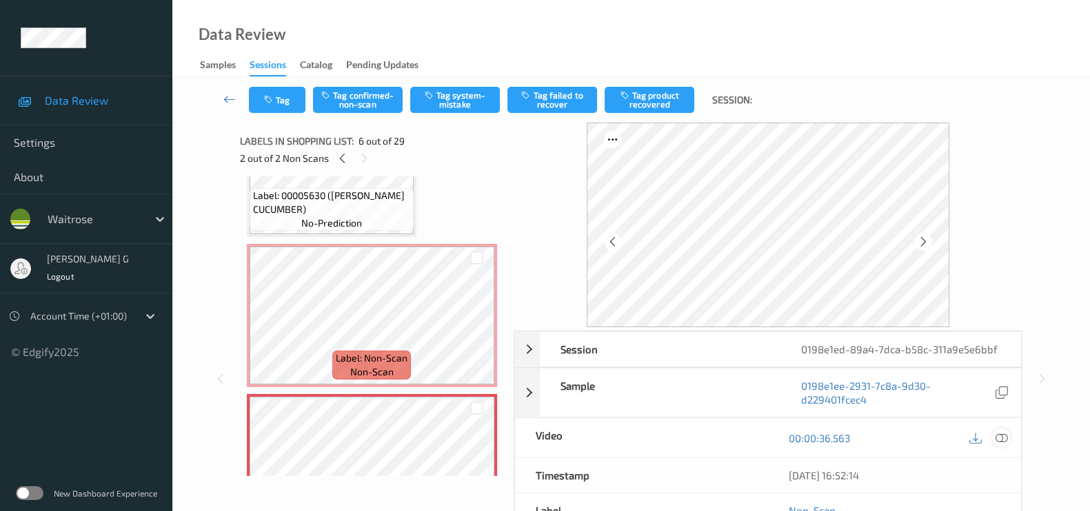
click at [1003, 437] on icon at bounding box center [1001, 438] width 12 height 12
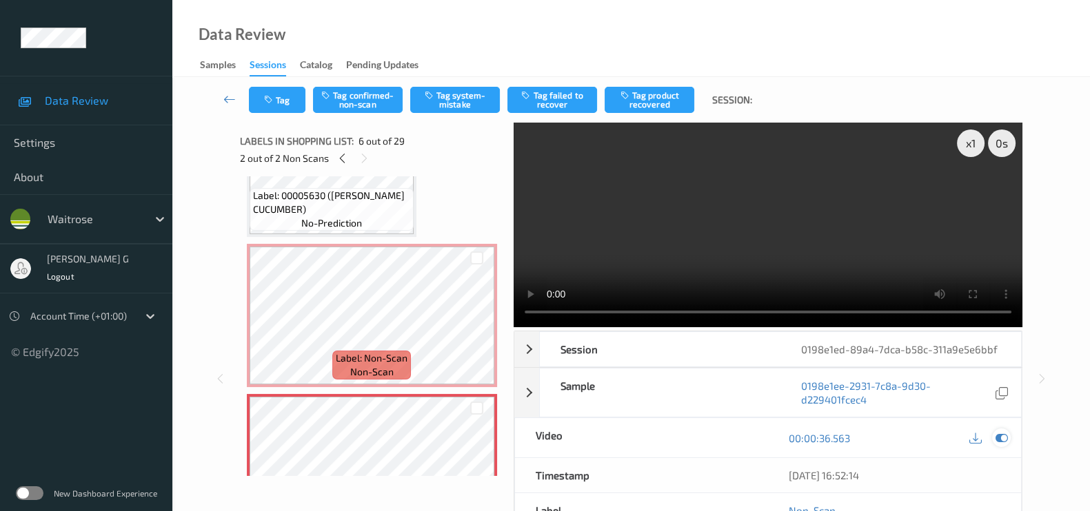
click at [999, 437] on icon at bounding box center [1001, 438] width 12 height 12
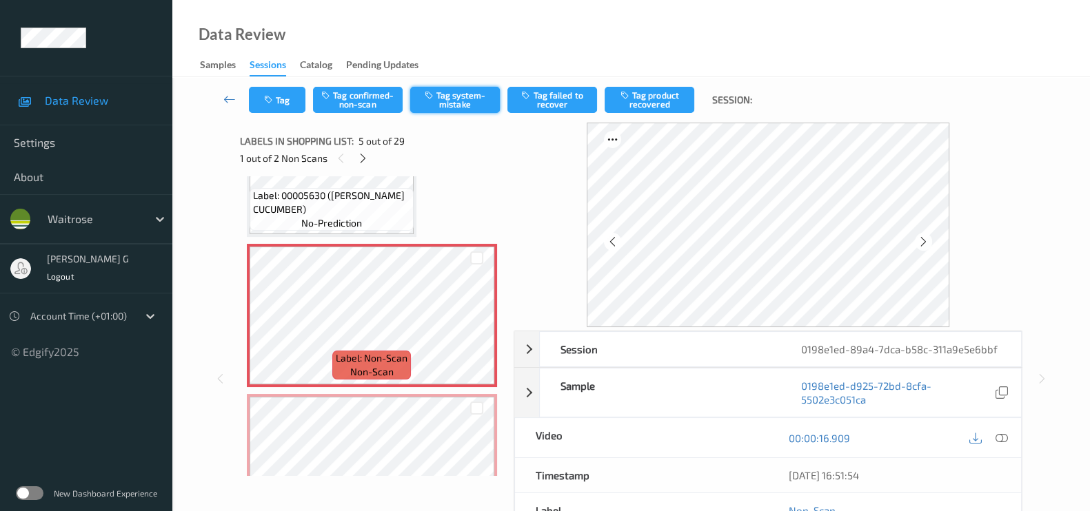
click at [442, 110] on button "Tag system-mistake" at bounding box center [455, 100] width 90 height 26
click at [268, 104] on icon "button" at bounding box center [270, 100] width 12 height 10
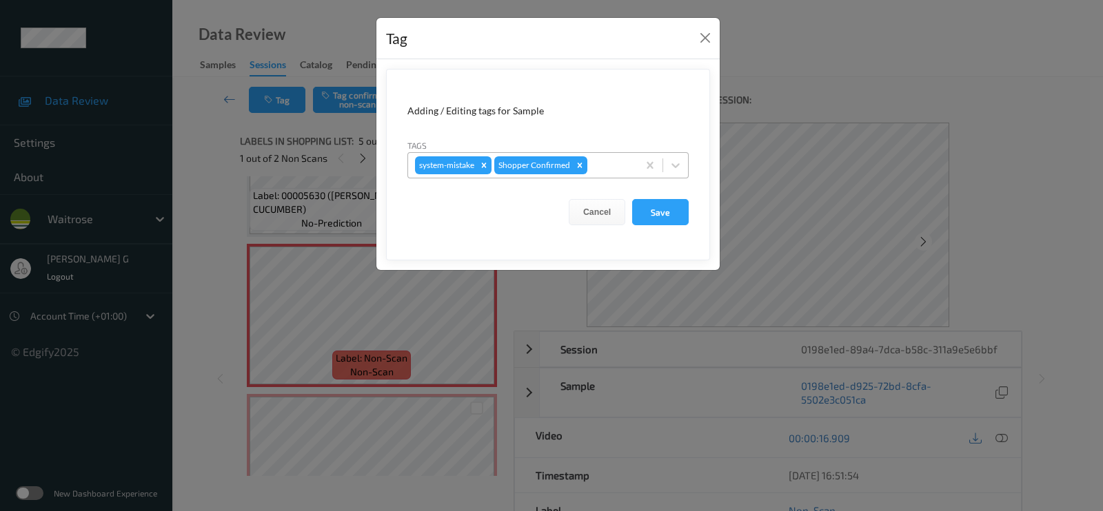
click at [613, 172] on div at bounding box center [610, 165] width 41 height 17
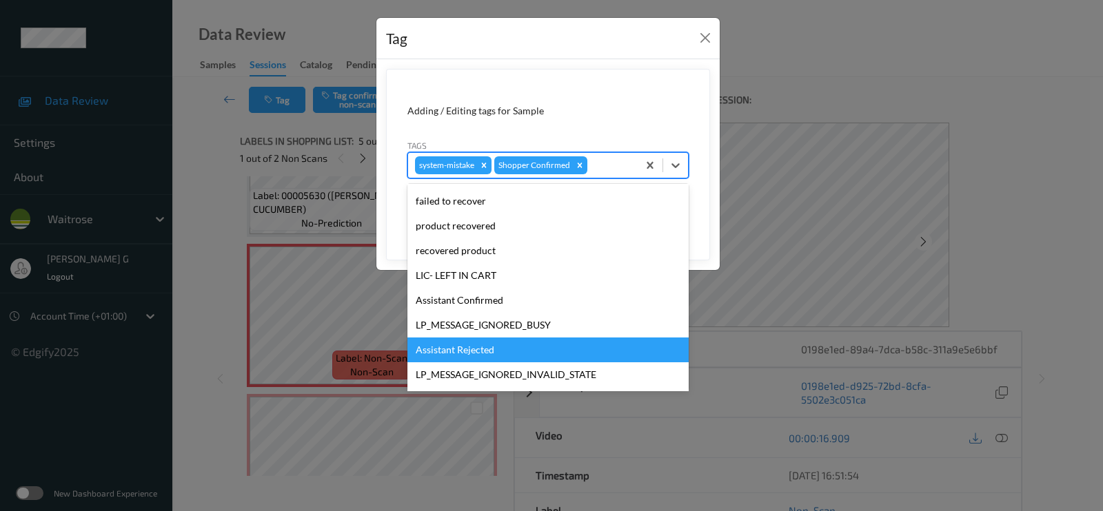
scroll to position [269, 0]
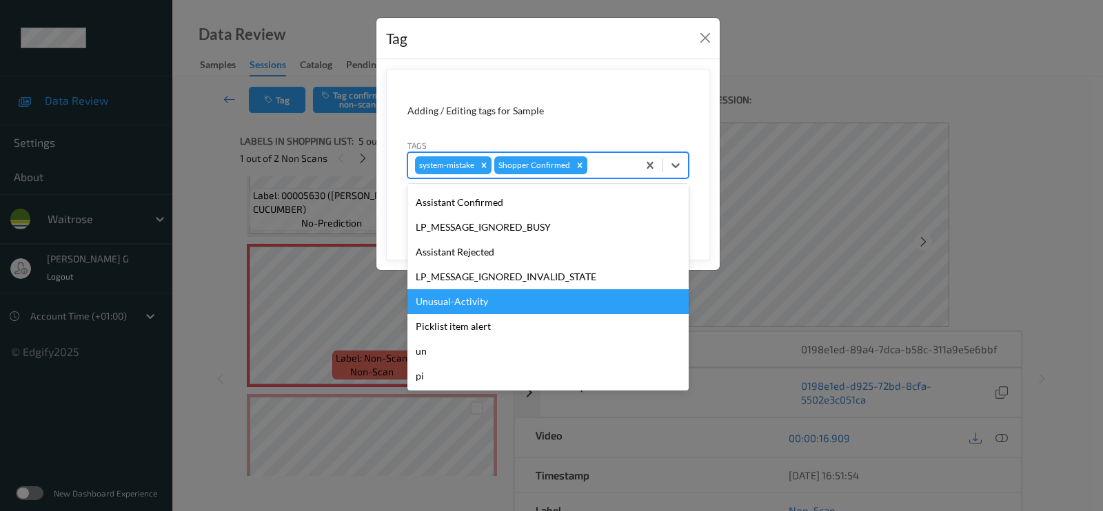
click at [459, 298] on div "Unusual-Activity" at bounding box center [547, 301] width 281 height 25
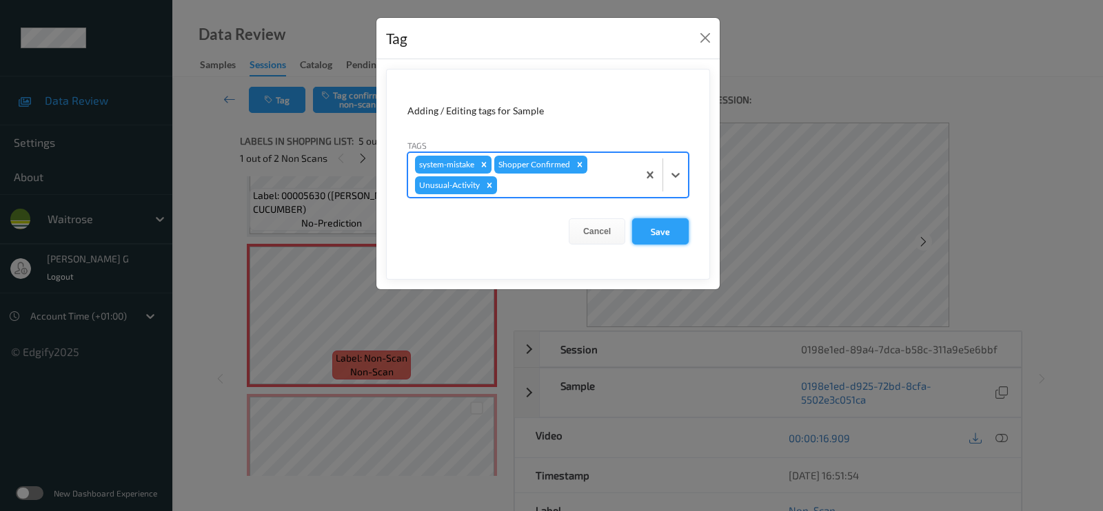
click at [660, 232] on button "Save" at bounding box center [660, 231] width 57 height 26
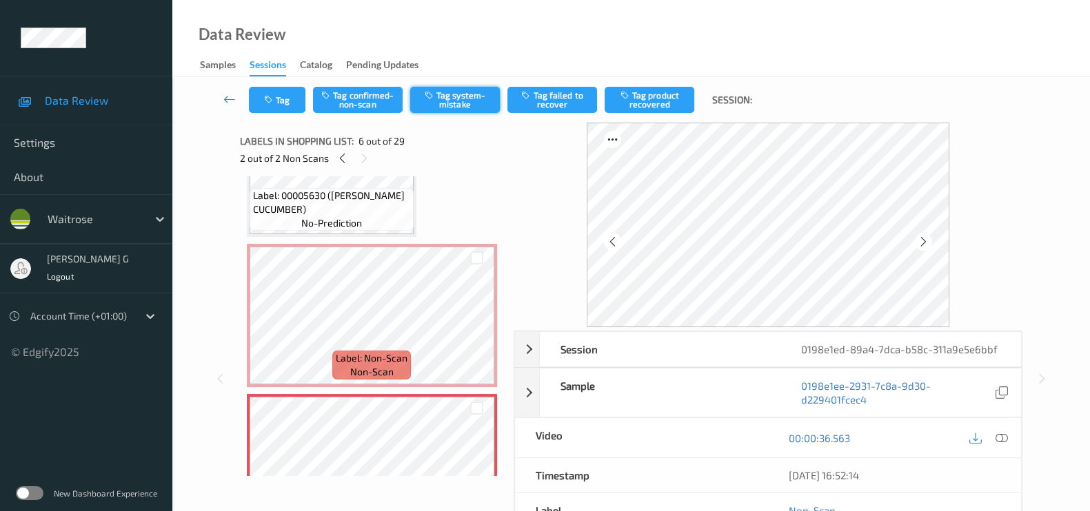
click at [456, 98] on button "Tag system-mistake" at bounding box center [455, 100] width 90 height 26
click at [282, 99] on button "Tag" at bounding box center [277, 100] width 57 height 26
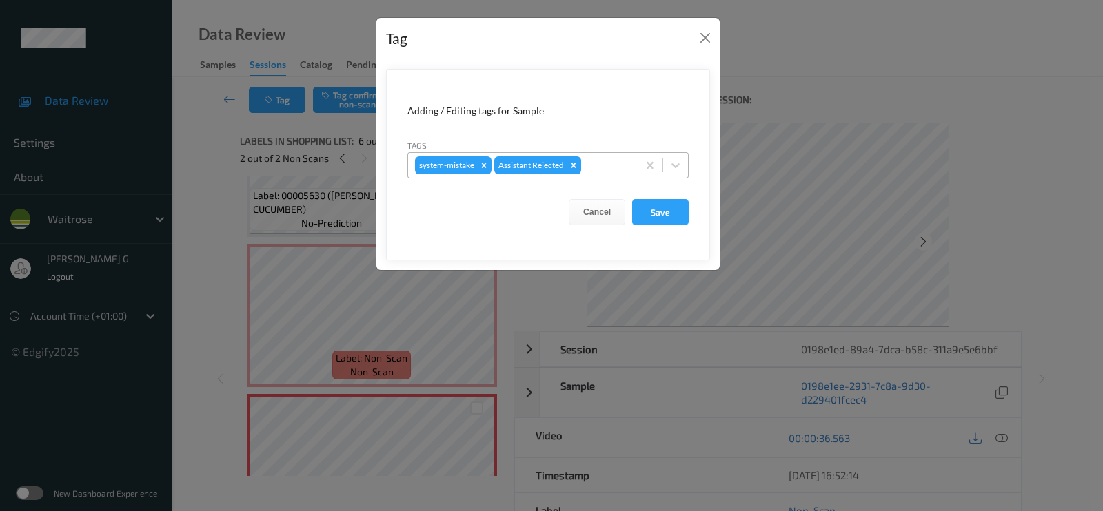
click at [613, 167] on div at bounding box center [607, 165] width 47 height 17
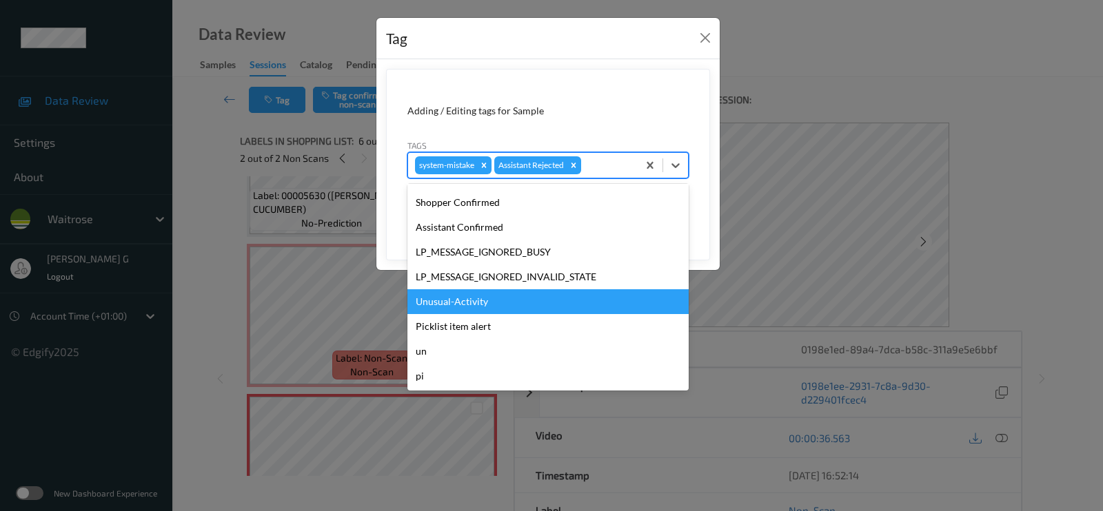
click at [451, 303] on div "Unusual-Activity" at bounding box center [547, 301] width 281 height 25
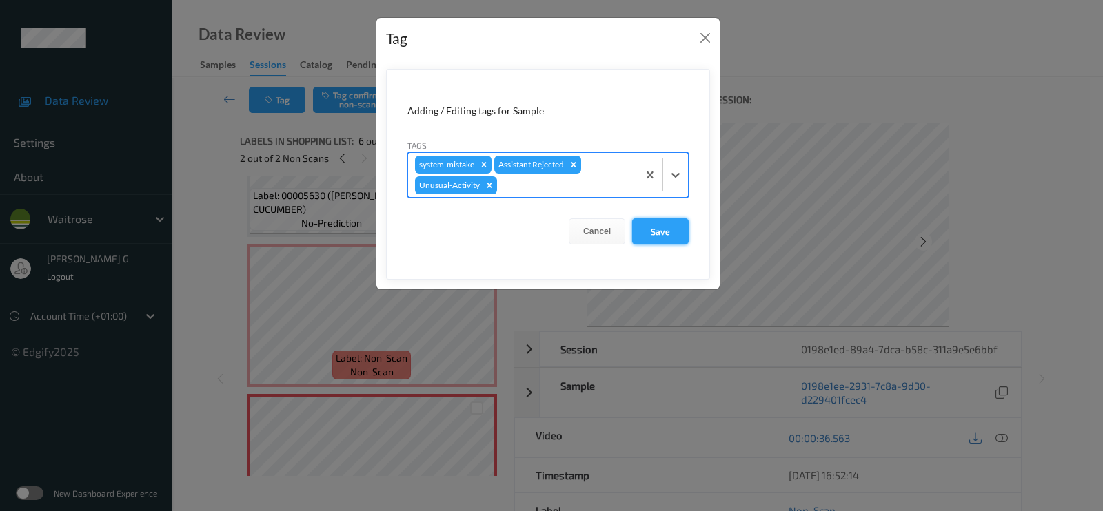
click at [660, 230] on button "Save" at bounding box center [660, 231] width 57 height 26
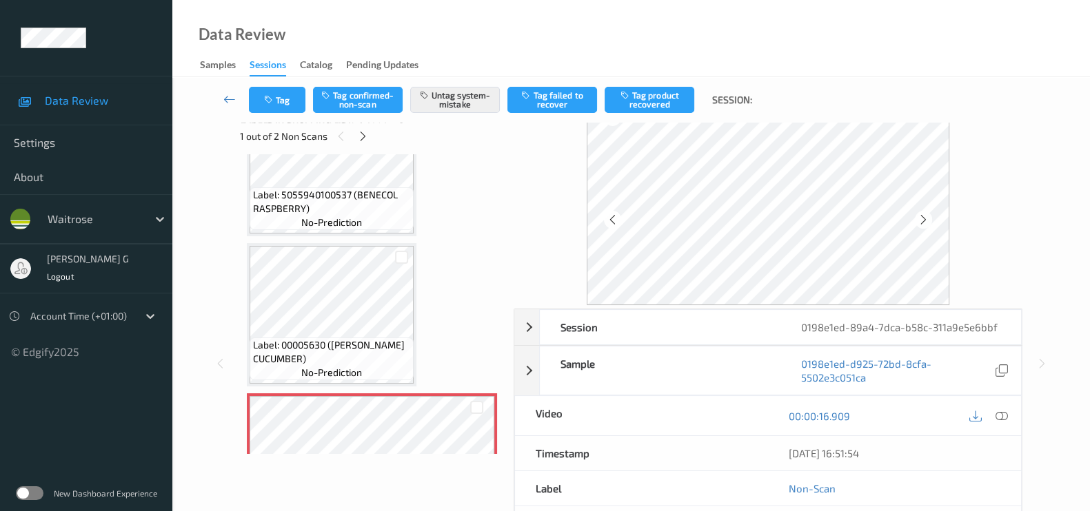
scroll to position [0, 0]
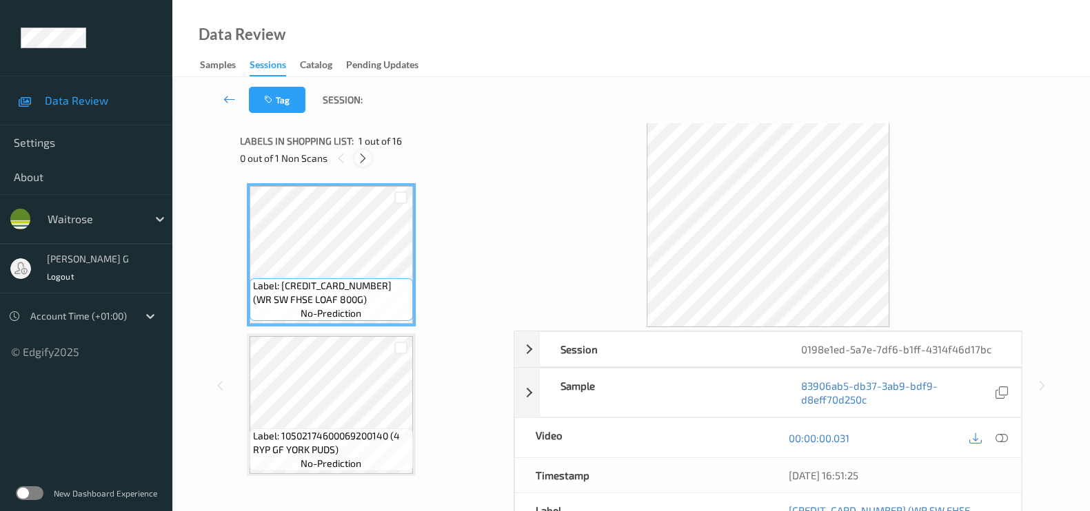
click at [363, 154] on icon at bounding box center [363, 158] width 12 height 12
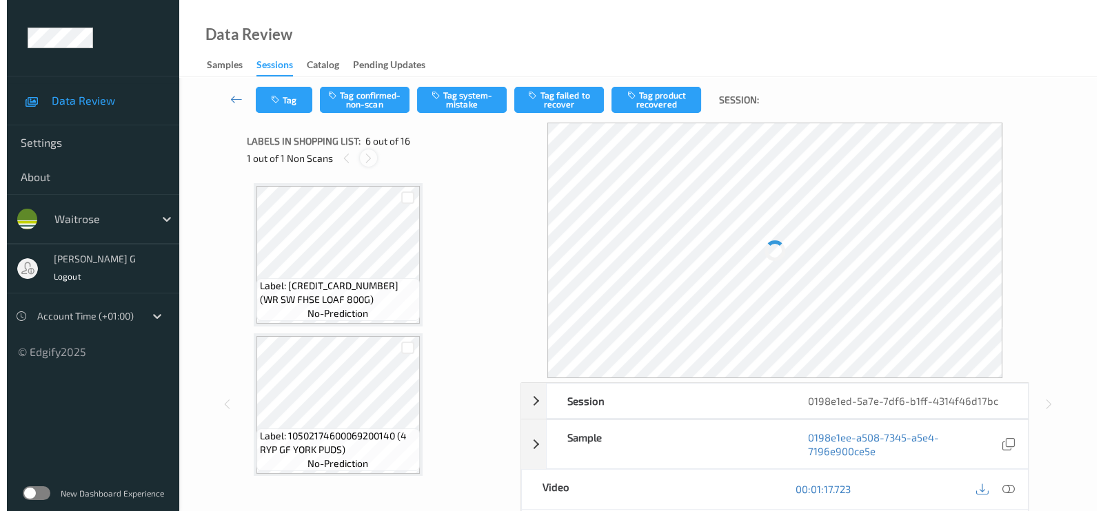
scroll to position [604, 0]
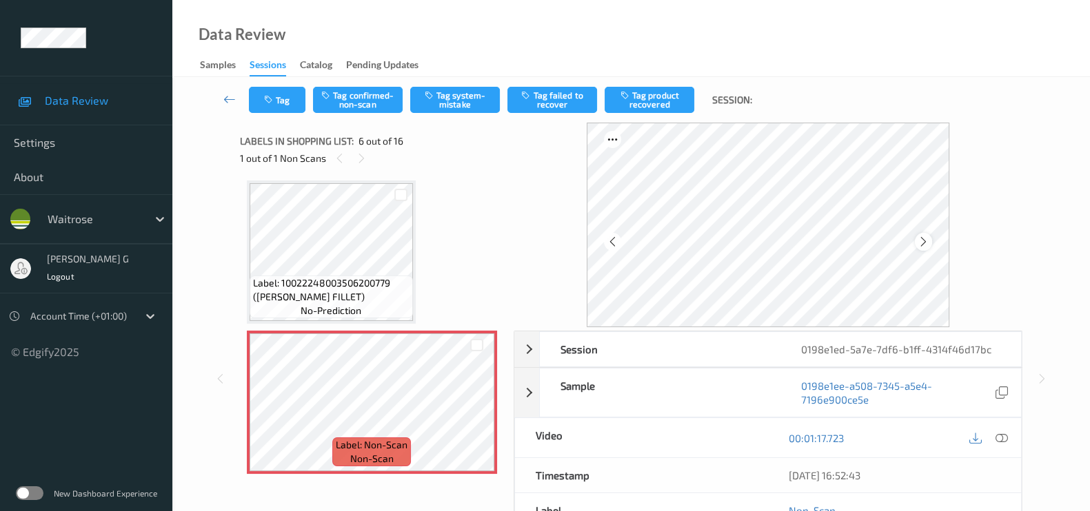
click at [923, 244] on icon at bounding box center [923, 242] width 12 height 12
click at [1006, 438] on icon at bounding box center [1001, 438] width 12 height 12
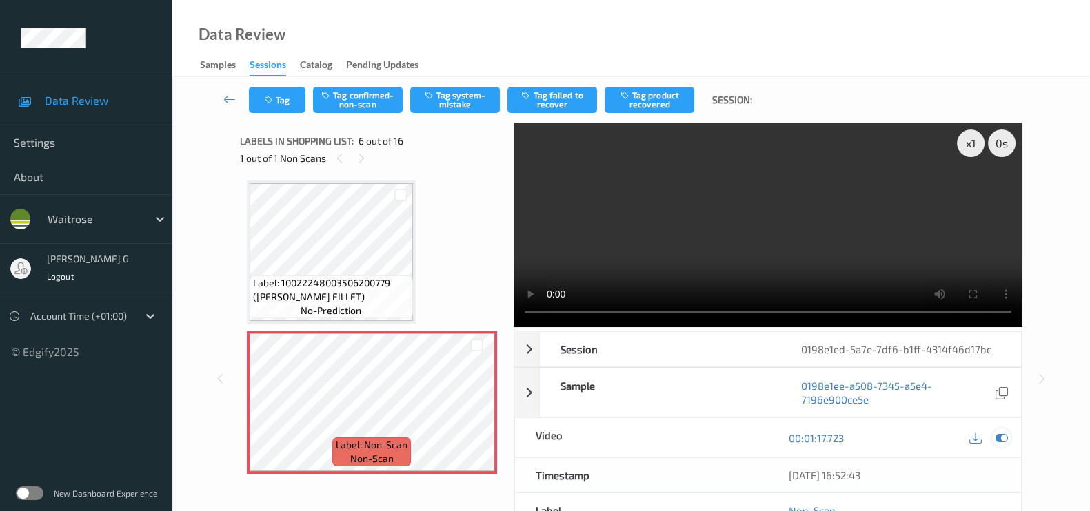
click at [998, 438] on icon at bounding box center [1001, 438] width 12 height 12
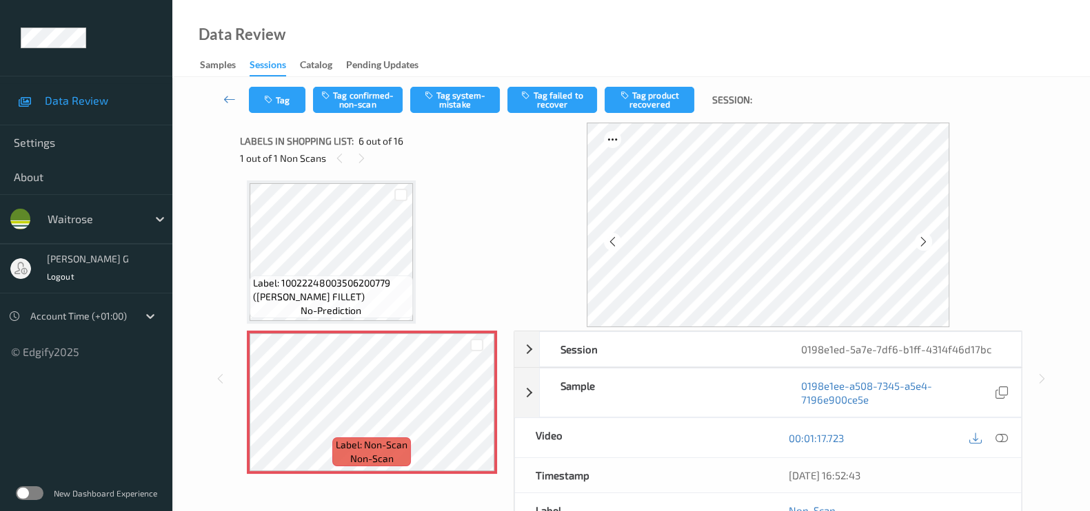
click at [344, 131] on div "Labels in shopping list: 6 out of 16 1 out of 1 Non Scans" at bounding box center [372, 150] width 264 height 54
click at [458, 106] on button "Tag system-mistake" at bounding box center [455, 100] width 90 height 26
click at [264, 99] on icon "button" at bounding box center [270, 100] width 12 height 10
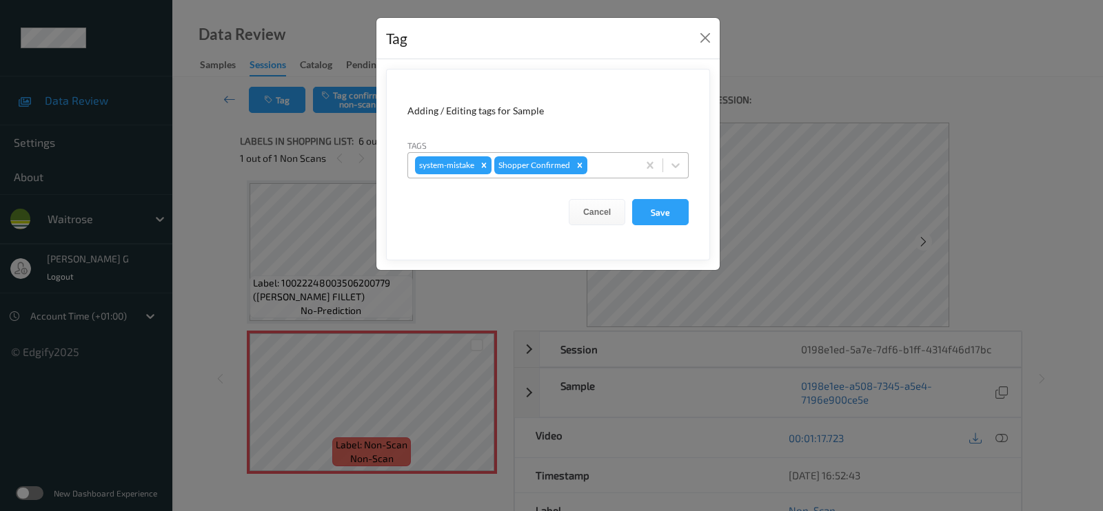
click at [613, 168] on div at bounding box center [610, 165] width 41 height 17
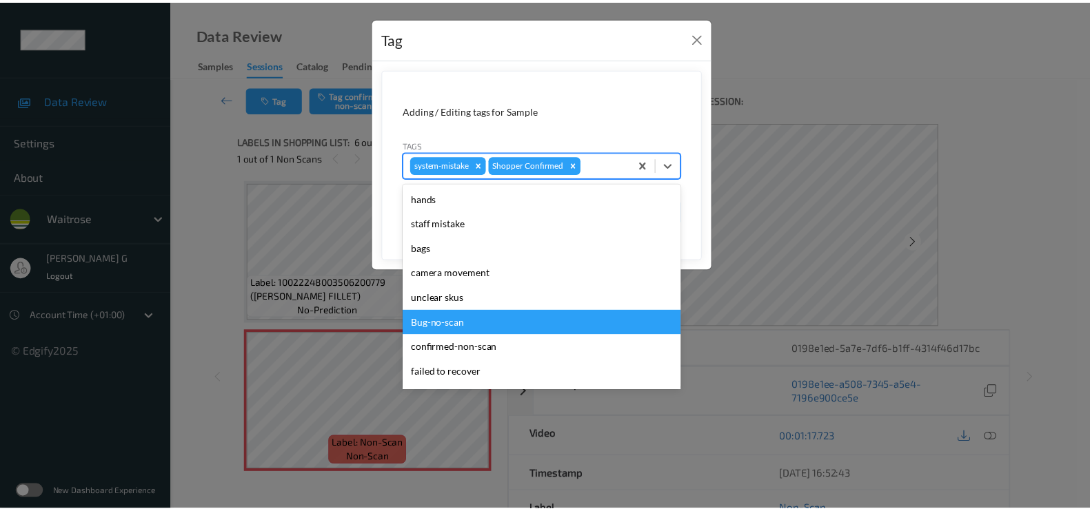
scroll to position [269, 0]
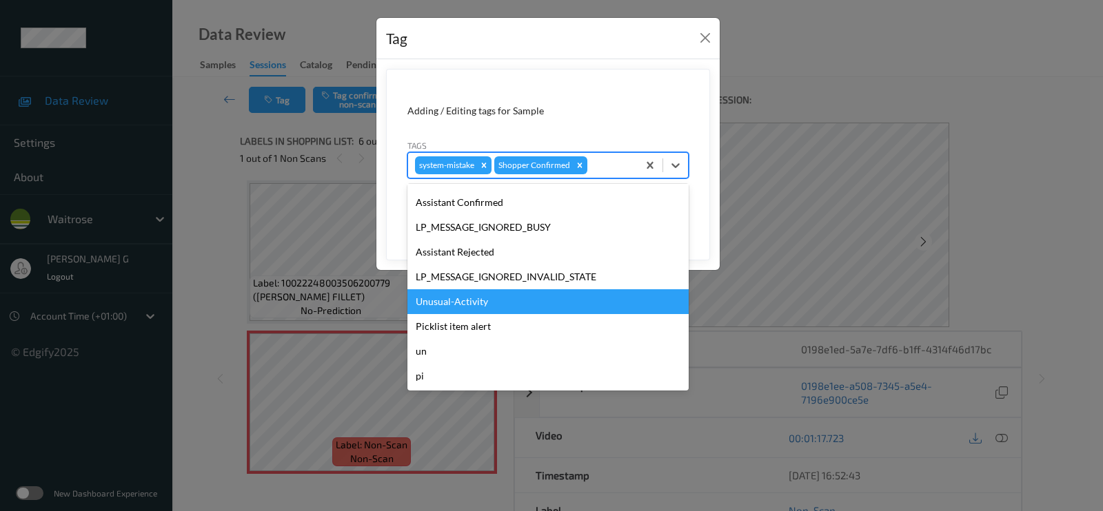
click at [434, 294] on div "Unusual-Activity" at bounding box center [547, 301] width 281 height 25
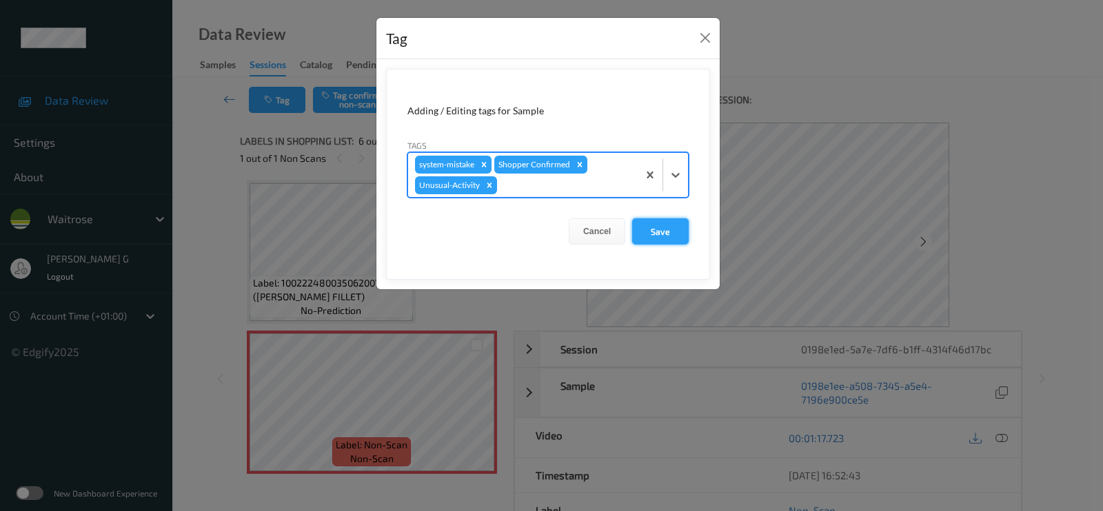
click at [651, 223] on button "Save" at bounding box center [660, 231] width 57 height 26
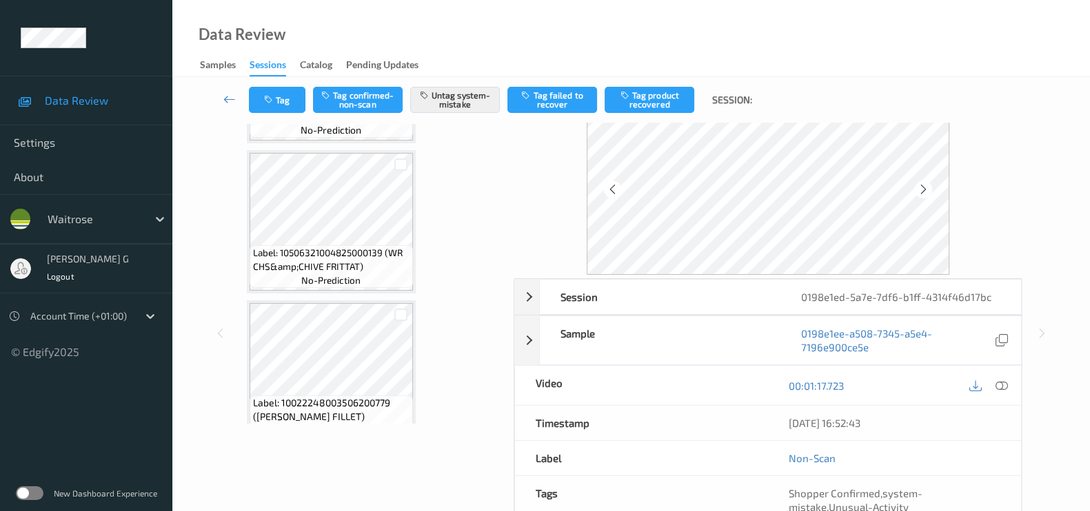
scroll to position [0, 0]
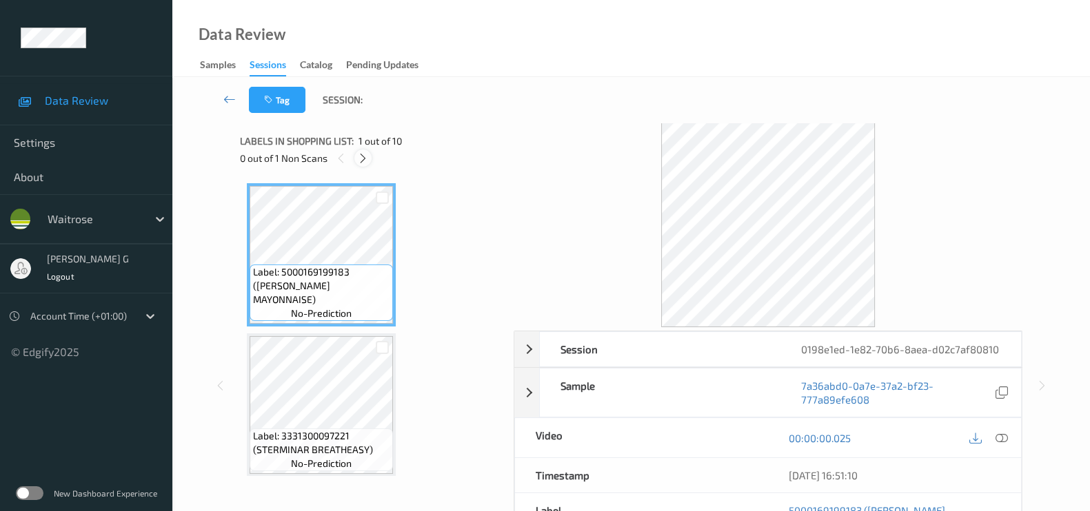
click at [365, 153] on icon at bounding box center [363, 158] width 12 height 12
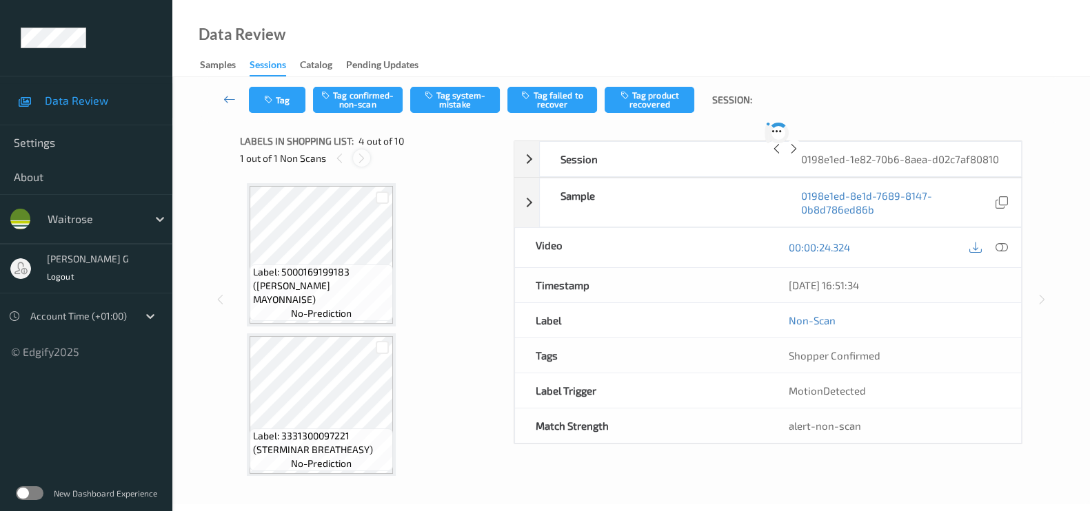
scroll to position [305, 0]
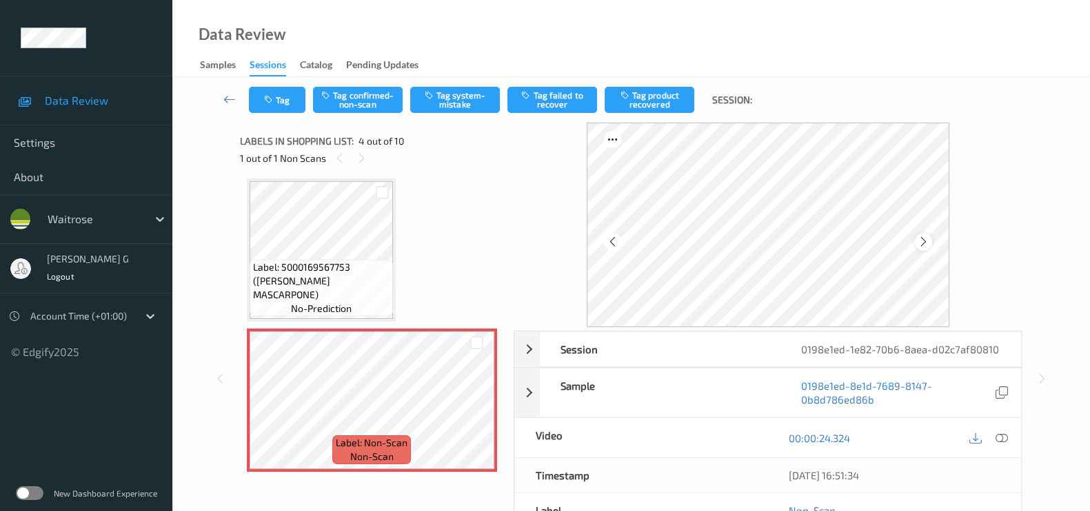
click at [928, 241] on icon at bounding box center [923, 242] width 12 height 12
click at [1003, 445] on icon at bounding box center [1001, 438] width 12 height 12
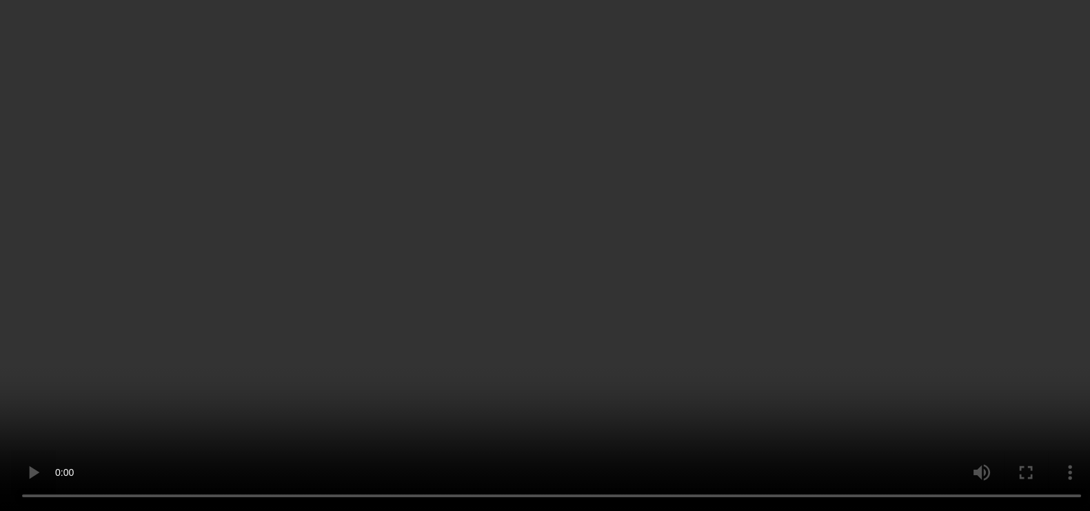
scroll to position [391, 0]
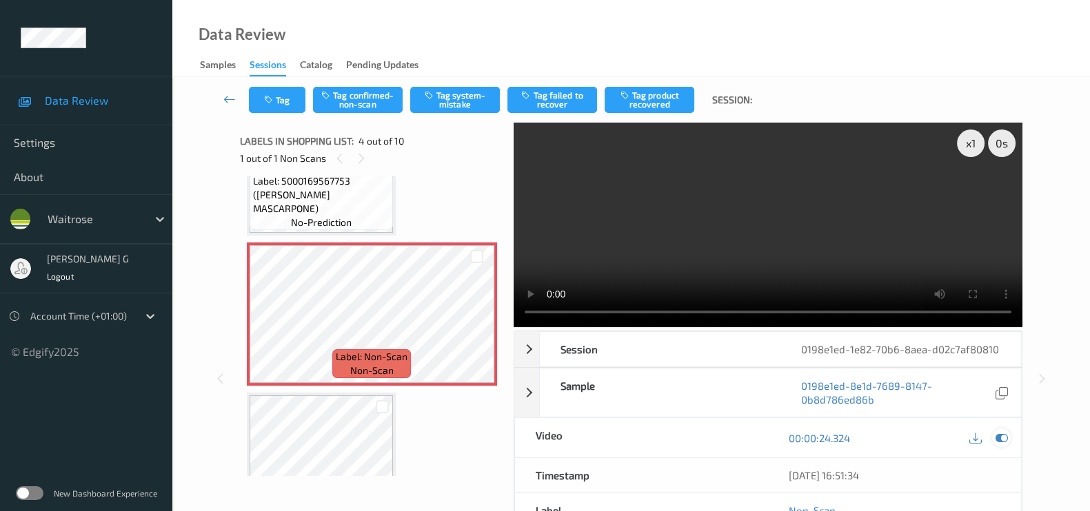
click at [1005, 445] on icon at bounding box center [1001, 438] width 12 height 12
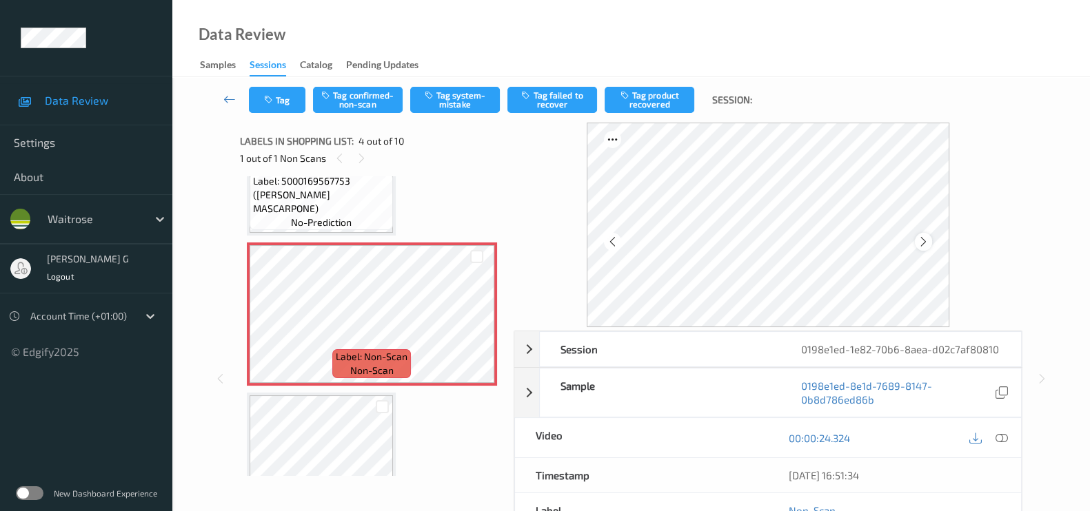
click at [922, 247] on icon at bounding box center [923, 242] width 12 height 12
click at [922, 245] on icon at bounding box center [923, 242] width 12 height 12
click at [361, 95] on button "Tag confirmed-non-scan" at bounding box center [358, 100] width 90 height 26
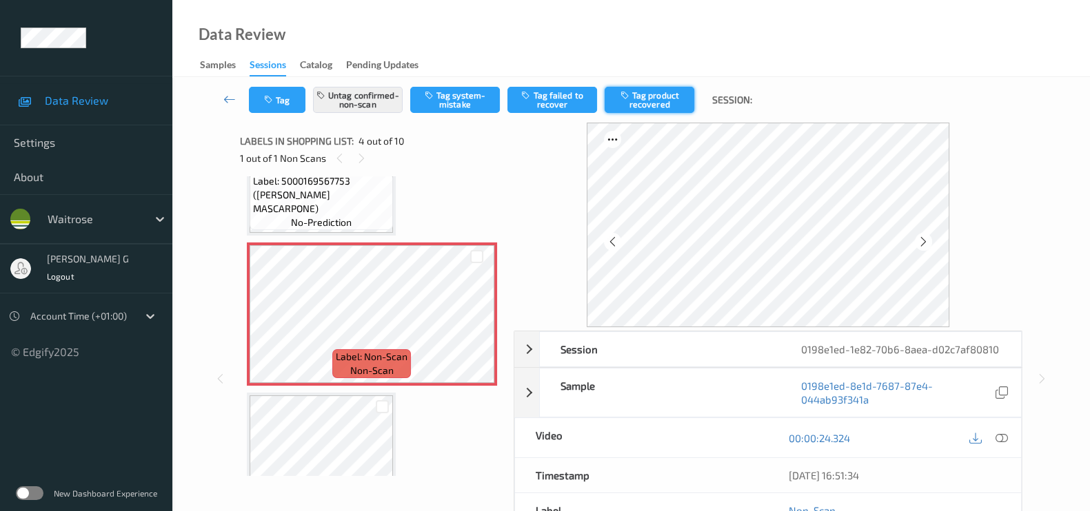
click at [633, 99] on button "Tag product recovered" at bounding box center [649, 100] width 90 height 26
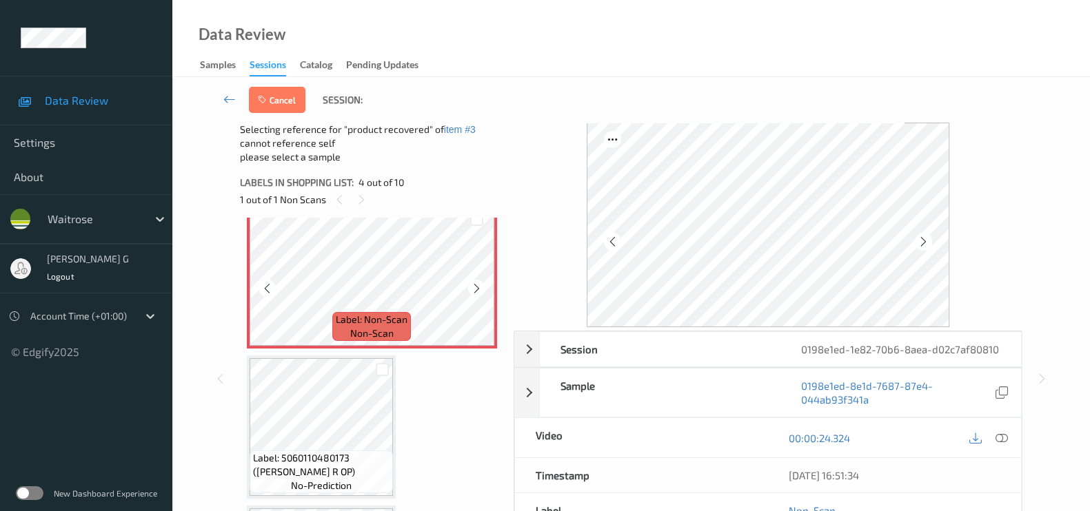
scroll to position [564, 0]
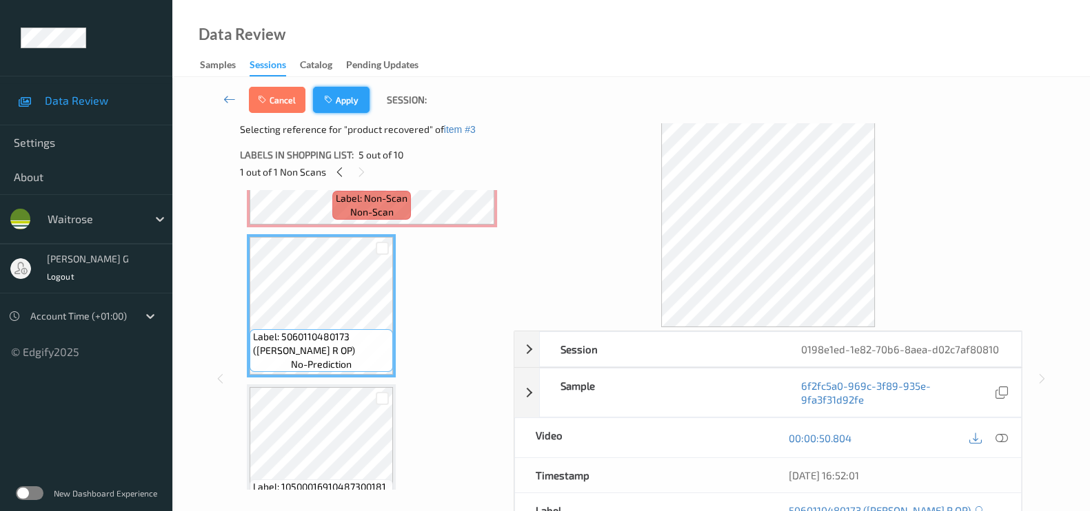
click at [338, 105] on button "Apply" at bounding box center [341, 100] width 57 height 26
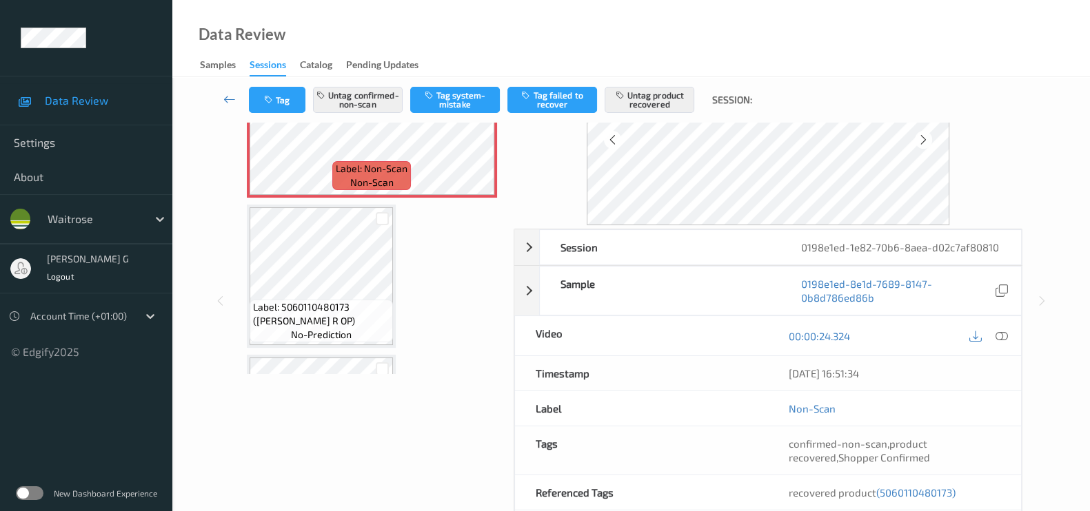
scroll to position [85, 0]
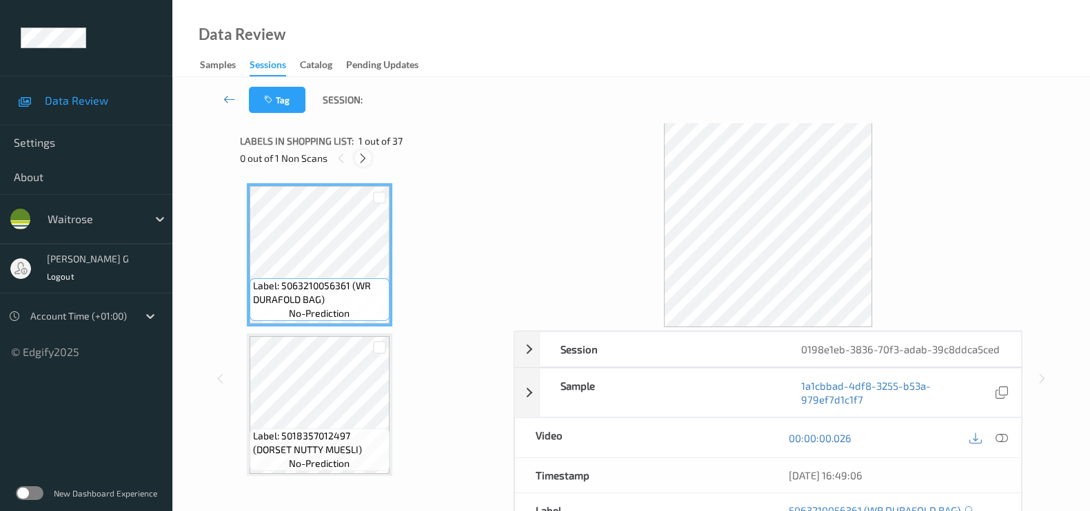
click at [361, 156] on icon at bounding box center [363, 158] width 12 height 12
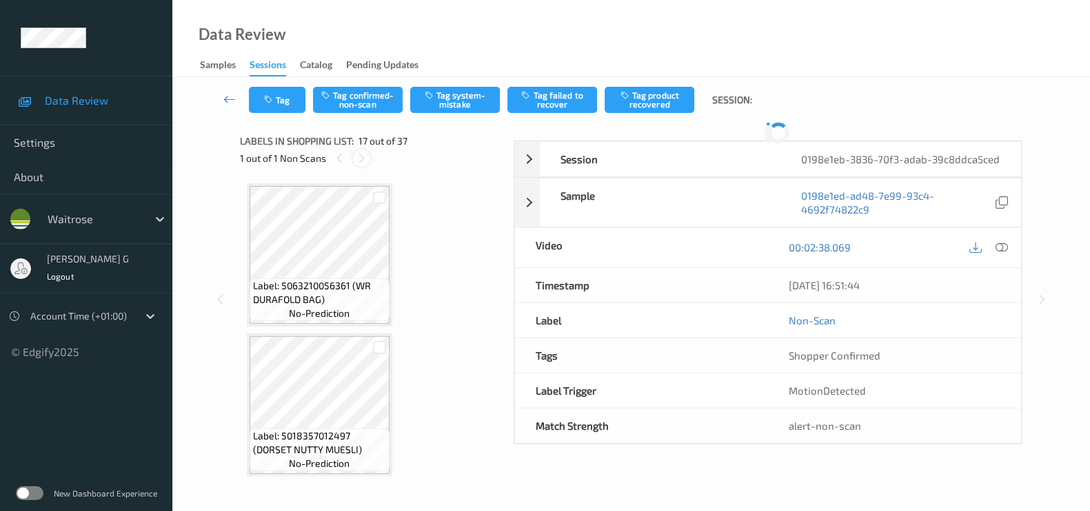
scroll to position [2246, 0]
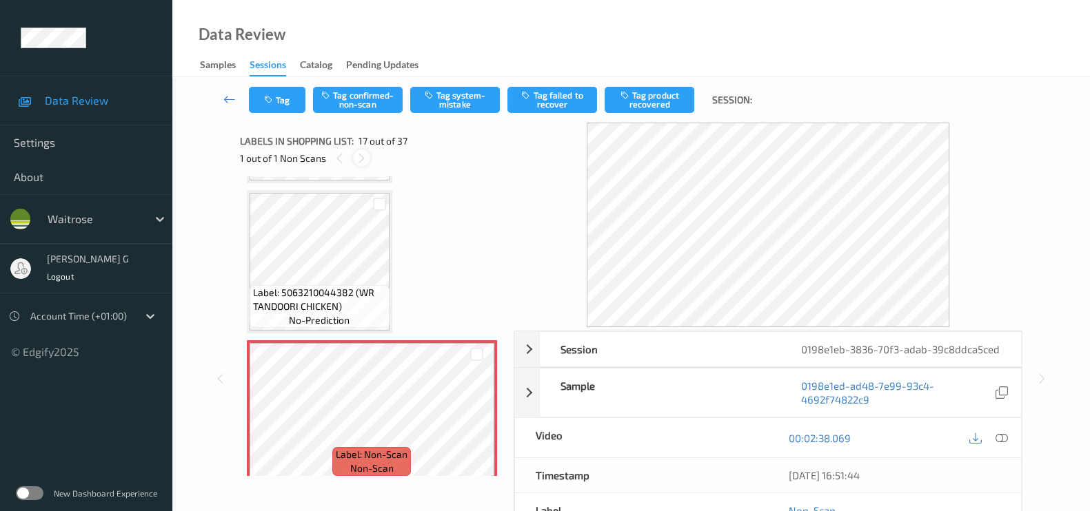
click at [359, 156] on icon at bounding box center [362, 158] width 12 height 12
click at [446, 101] on button "Tag system-mistake" at bounding box center [455, 100] width 90 height 26
click at [997, 445] on icon at bounding box center [1001, 438] width 12 height 12
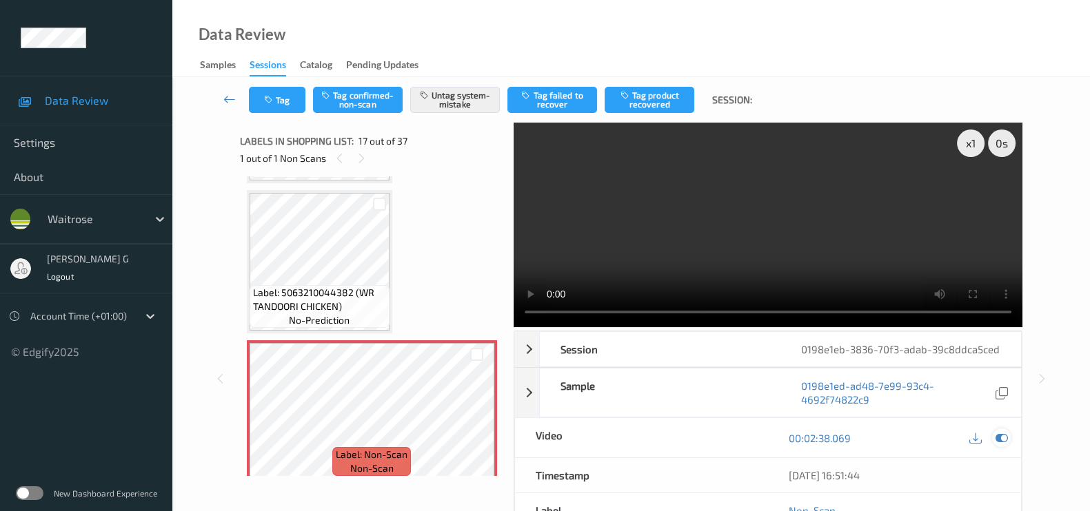
click at [1004, 445] on icon at bounding box center [1001, 438] width 12 height 12
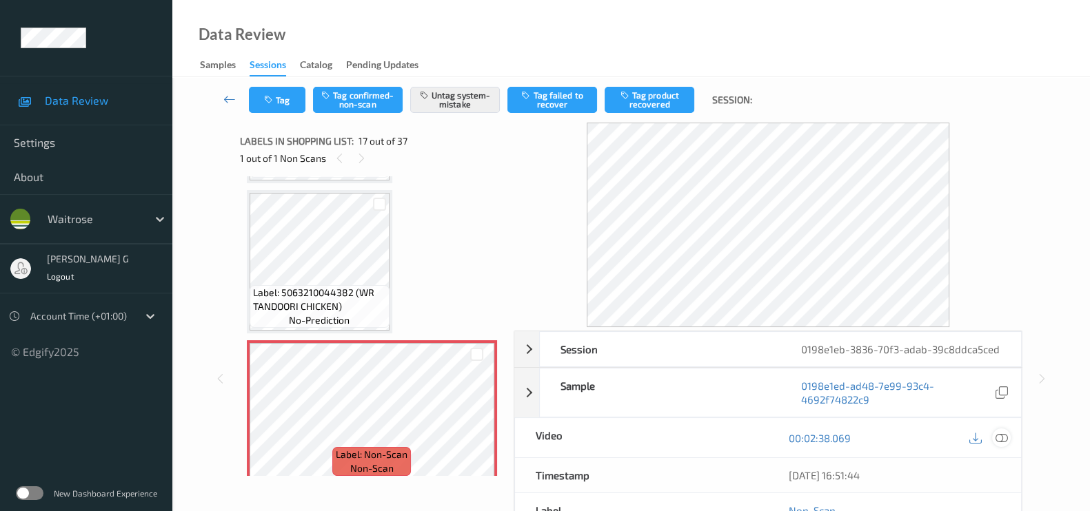
click at [1006, 445] on icon at bounding box center [1001, 438] width 12 height 12
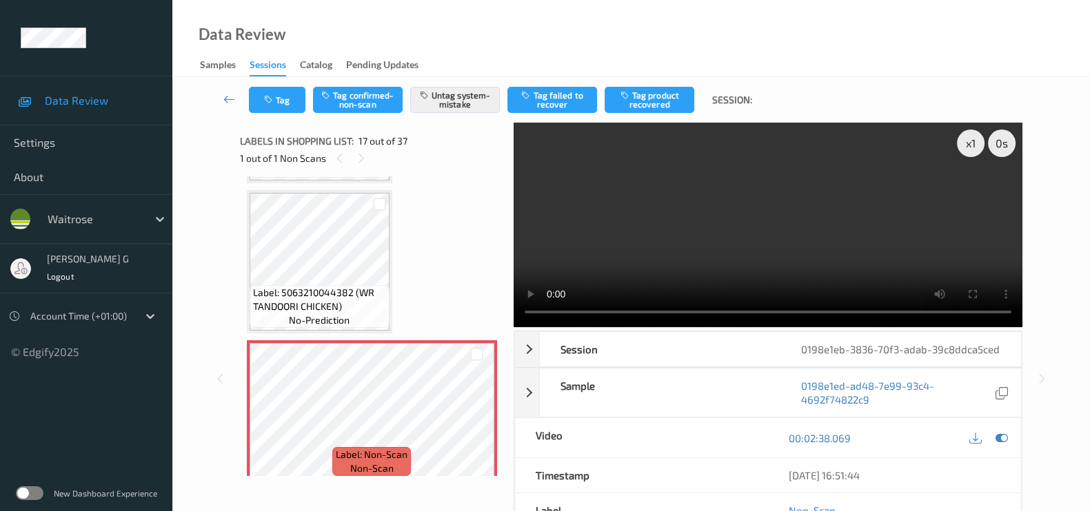
click at [1003, 458] on div "00:02:38.069" at bounding box center [894, 437] width 253 height 39
click at [1004, 447] on div at bounding box center [1001, 438] width 19 height 19
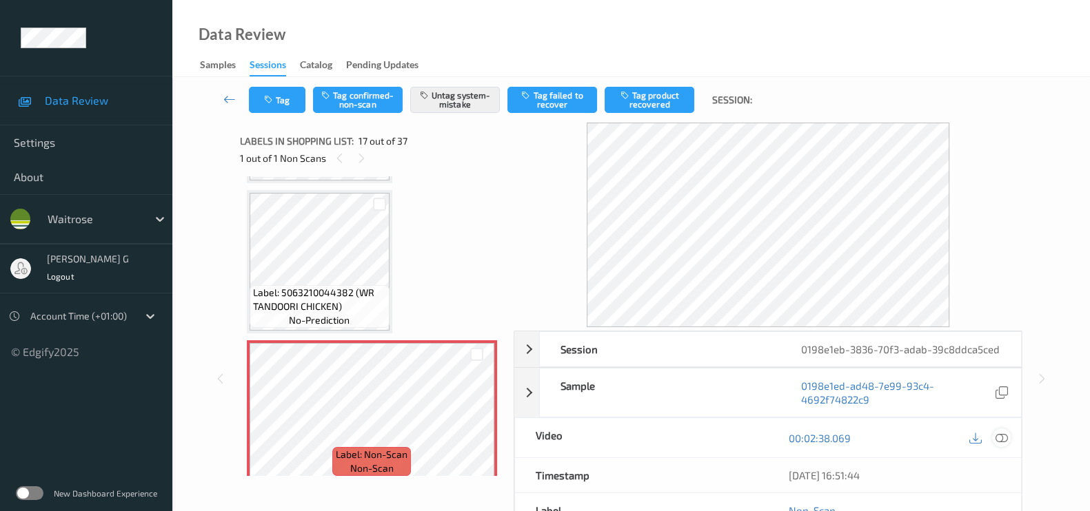
click at [1009, 447] on div at bounding box center [1001, 438] width 19 height 19
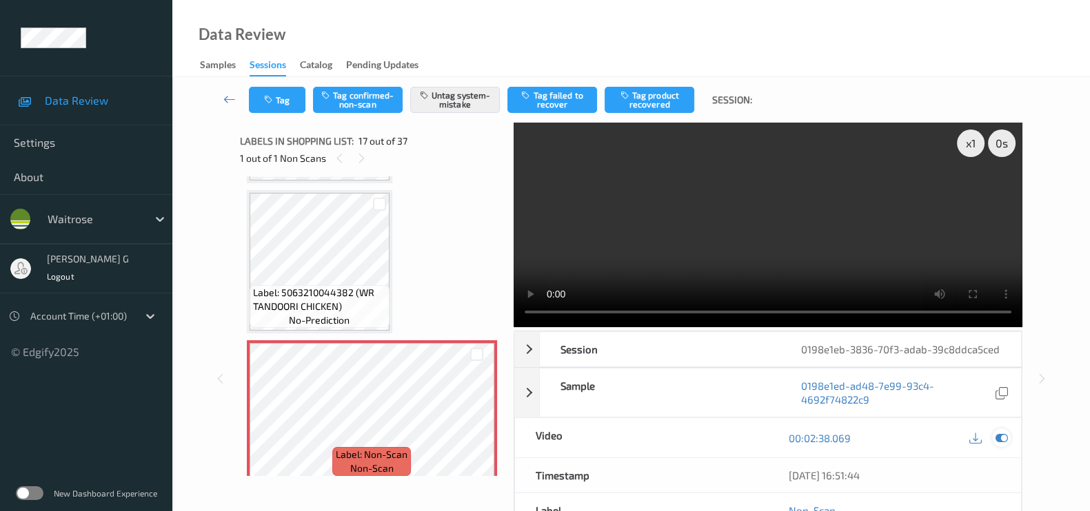
click at [996, 445] on icon at bounding box center [1001, 438] width 12 height 12
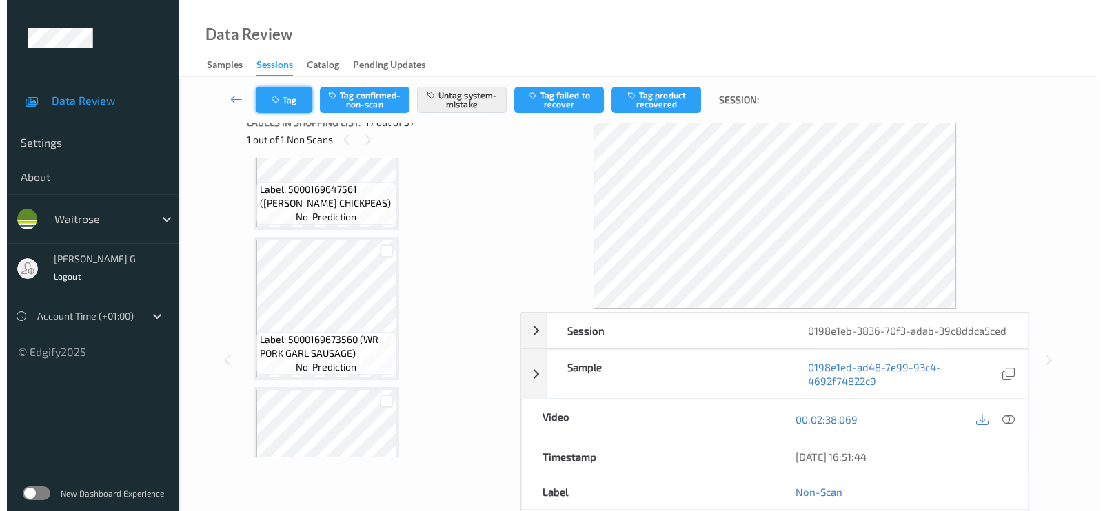
scroll to position [0, 0]
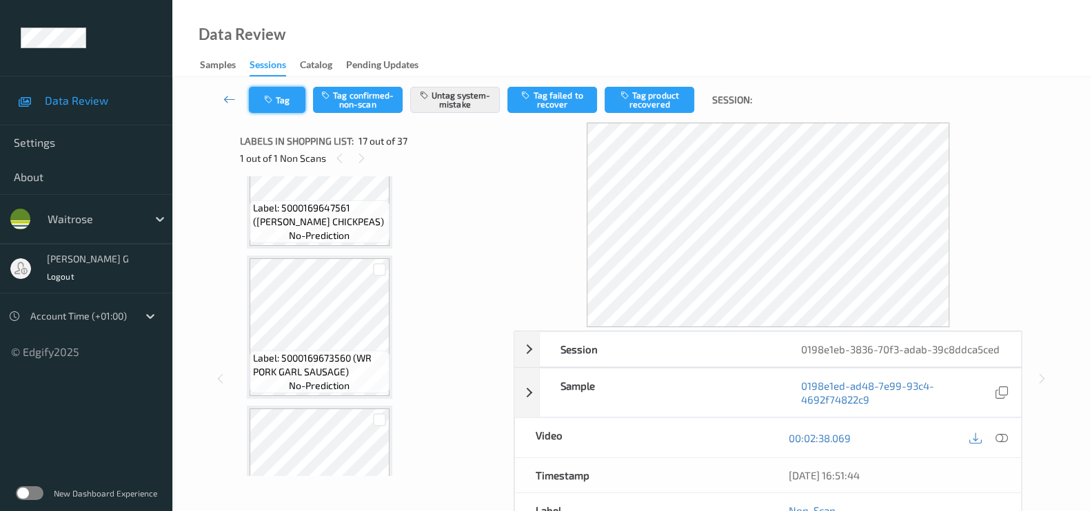
click at [277, 101] on button "Tag" at bounding box center [277, 100] width 57 height 26
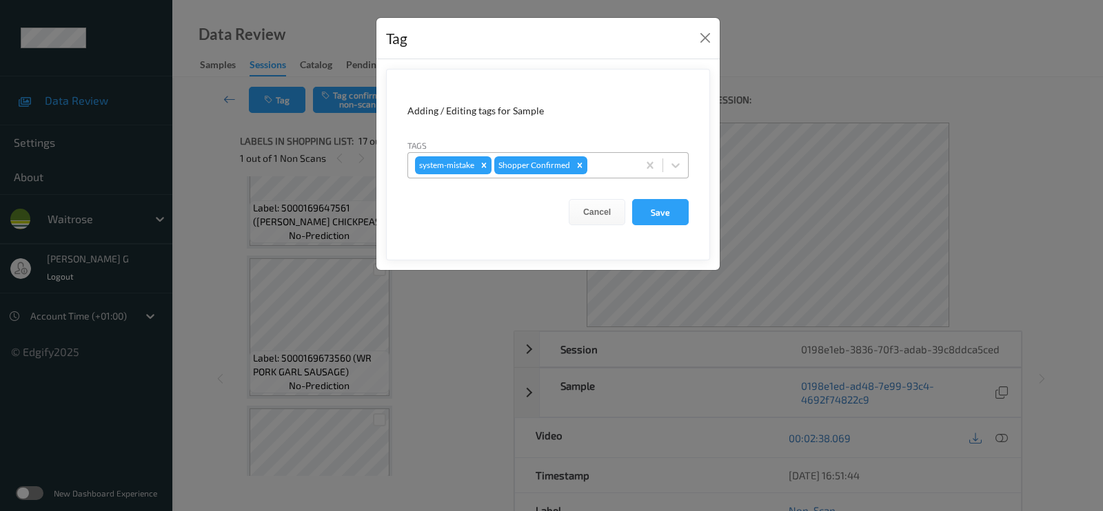
click at [605, 163] on div at bounding box center [610, 165] width 41 height 17
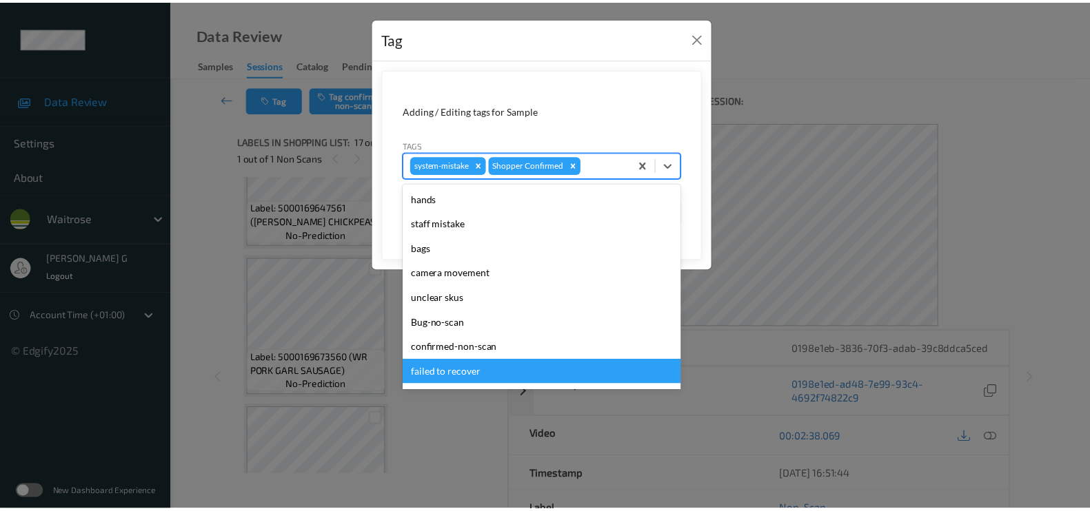
scroll to position [269, 0]
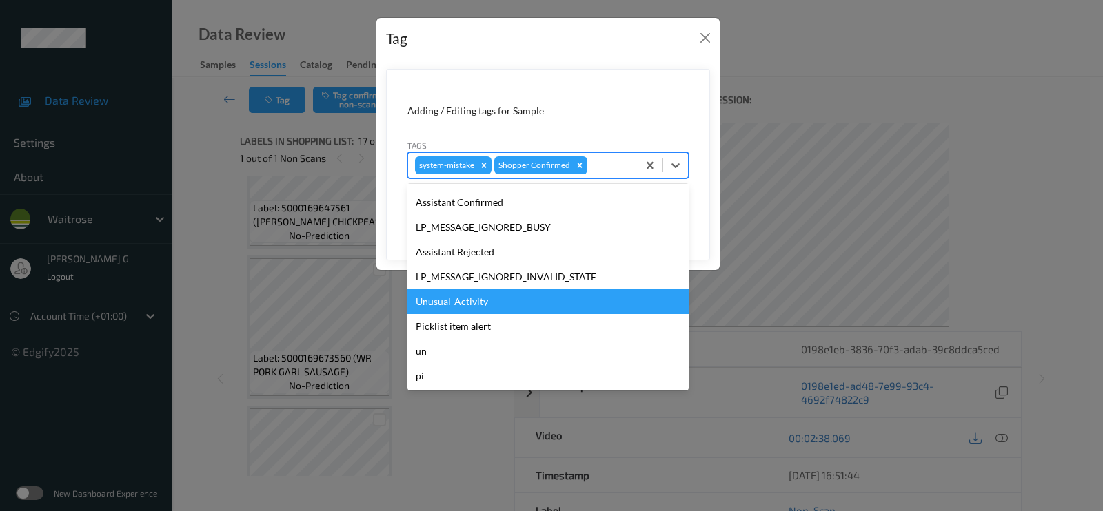
click at [458, 306] on div "Unusual-Activity" at bounding box center [547, 301] width 281 height 25
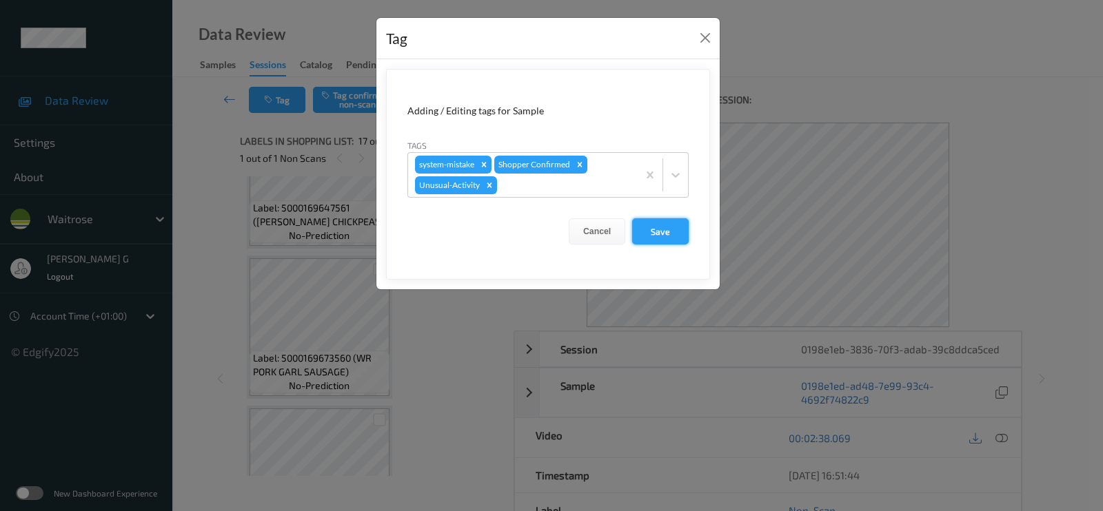
click at [667, 231] on button "Save" at bounding box center [660, 231] width 57 height 26
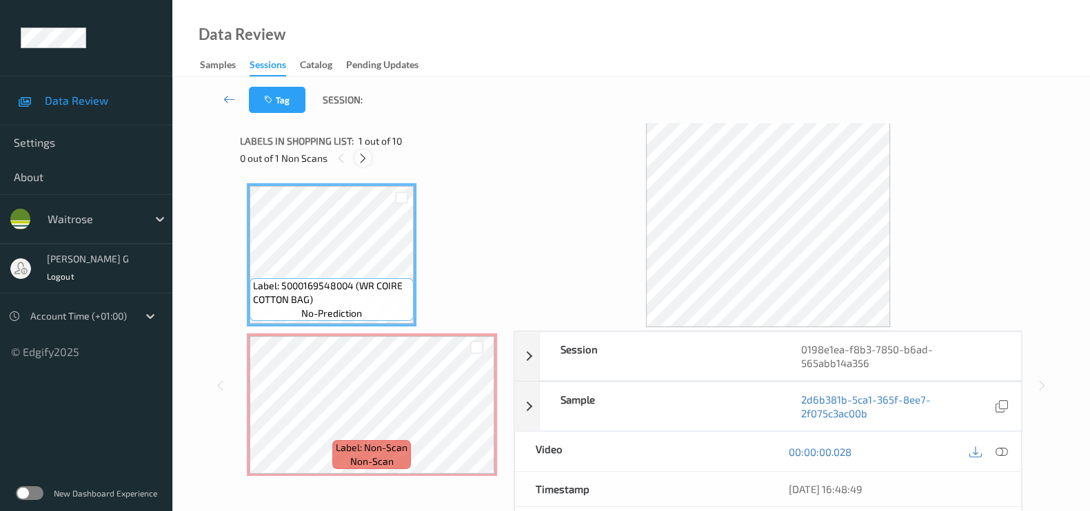
click at [362, 161] on icon at bounding box center [363, 158] width 12 height 12
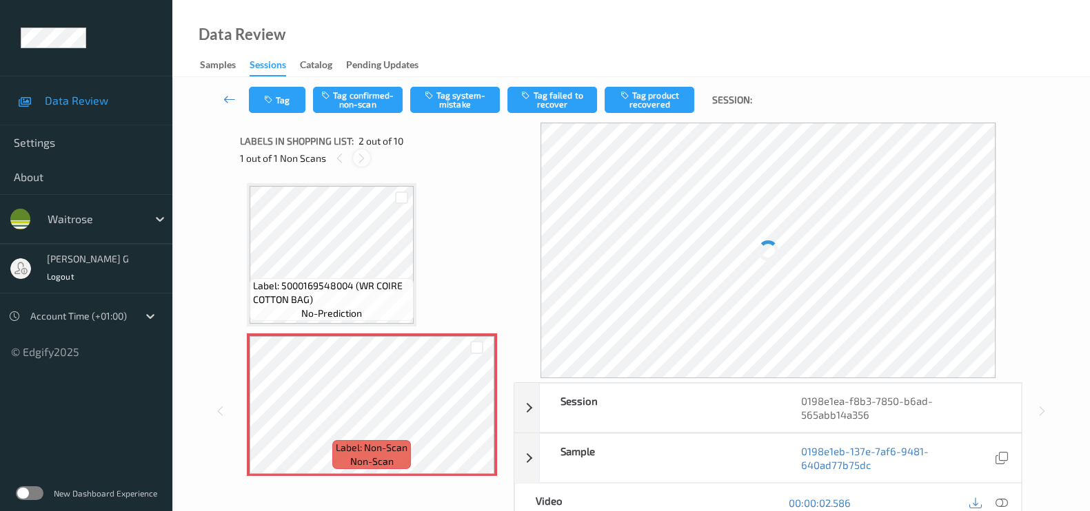
scroll to position [7, 0]
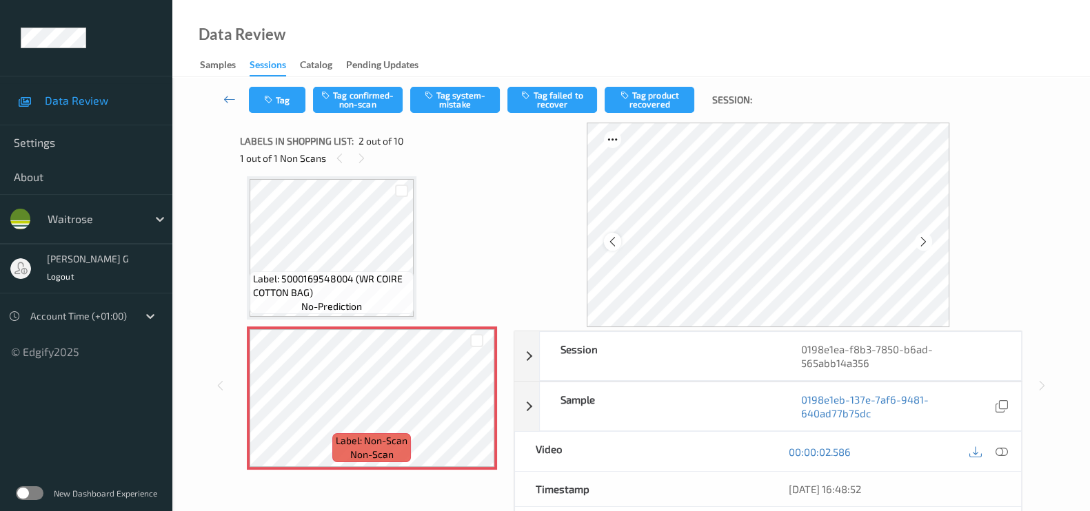
click at [611, 245] on icon at bounding box center [613, 242] width 12 height 12
click at [996, 449] on icon at bounding box center [1001, 452] width 12 height 12
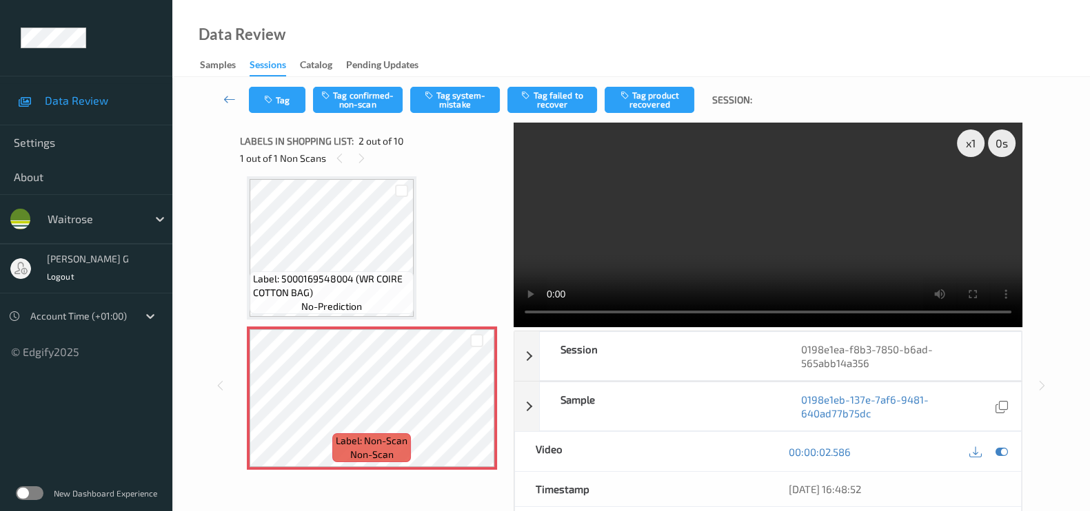
click at [970, 192] on video at bounding box center [767, 225] width 509 height 205
click at [999, 447] on icon at bounding box center [1001, 452] width 12 height 12
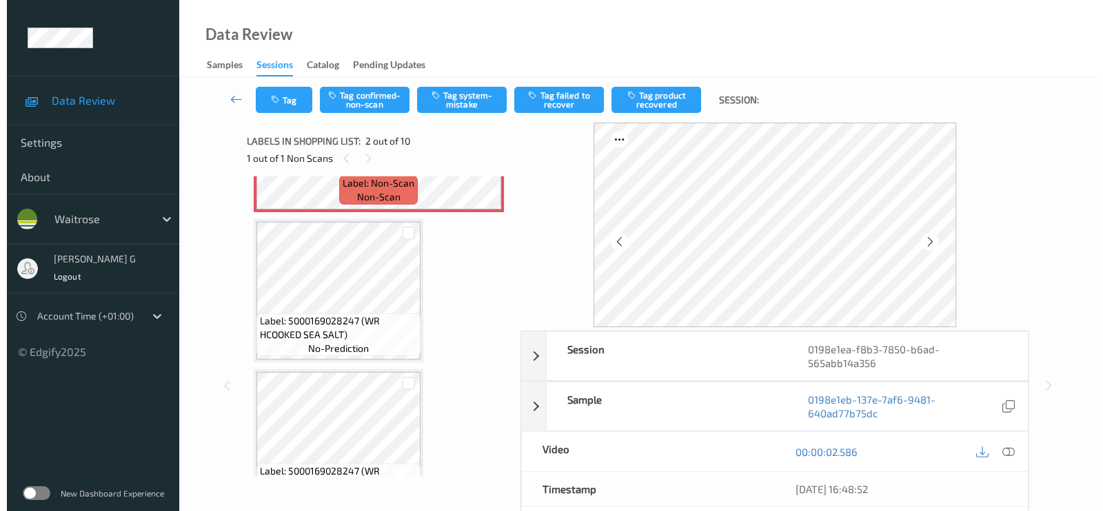
scroll to position [0, 0]
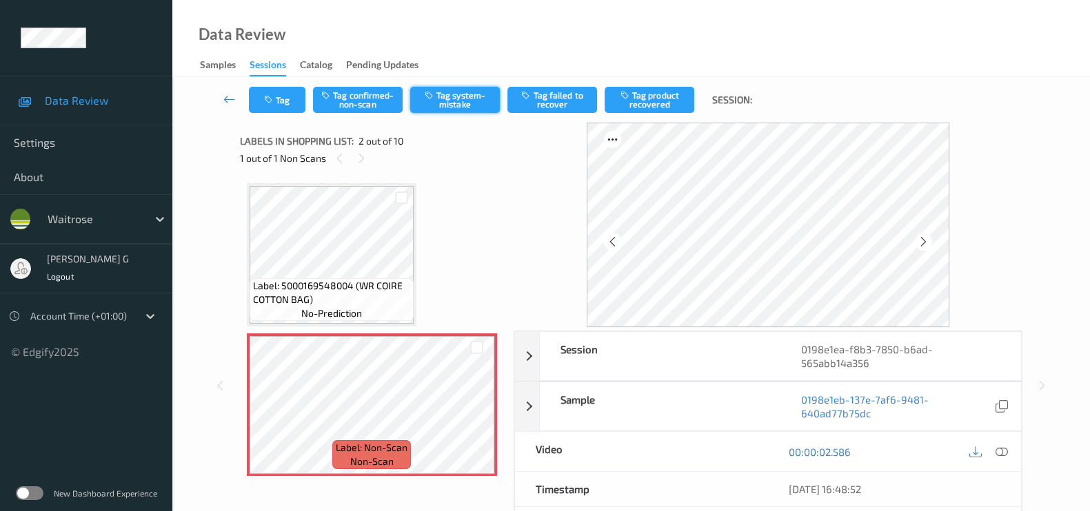
click at [449, 91] on button "Tag system-mistake" at bounding box center [455, 100] width 90 height 26
click at [281, 91] on button "Tag" at bounding box center [277, 100] width 57 height 26
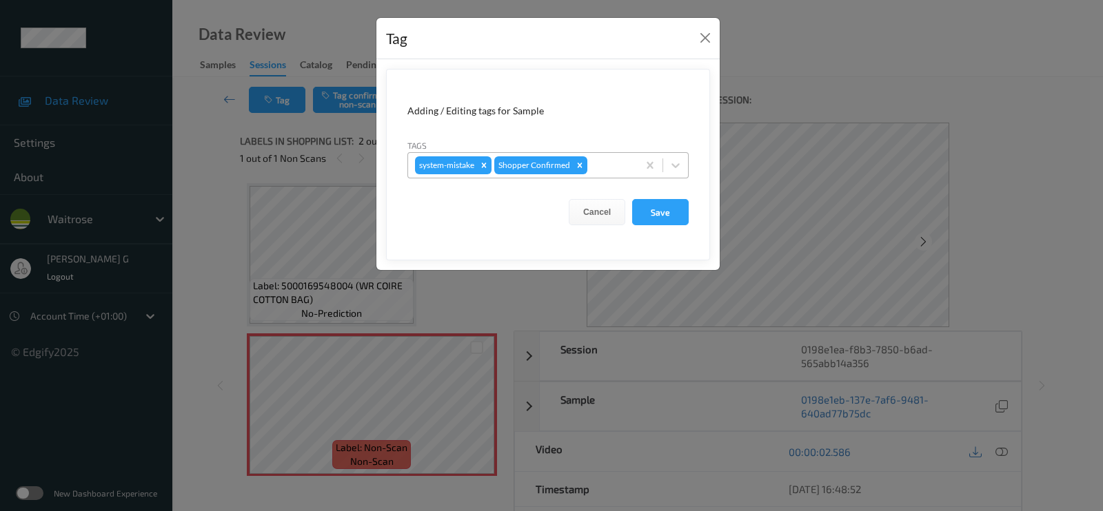
click at [596, 165] on div at bounding box center [610, 165] width 41 height 17
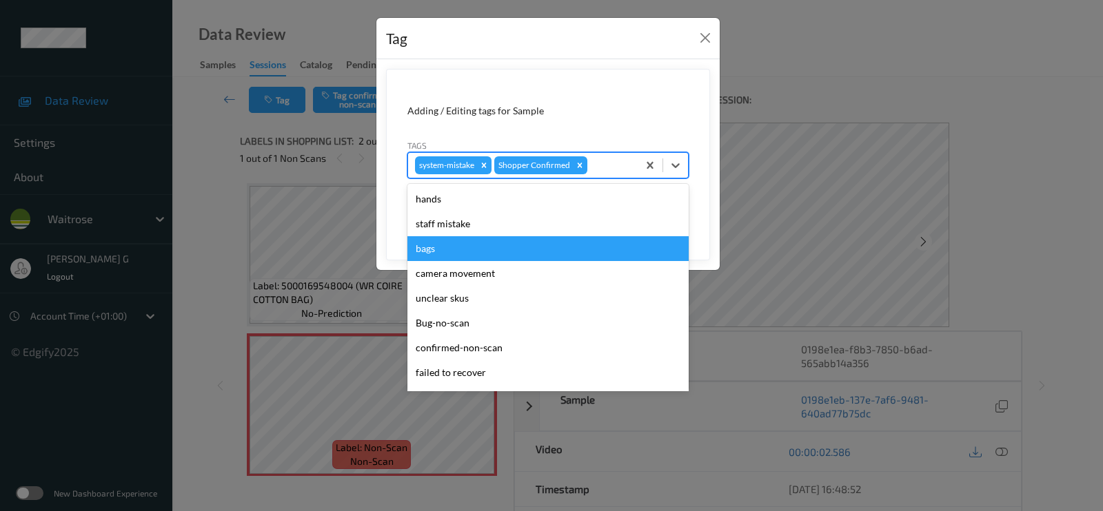
click at [426, 252] on div "bags" at bounding box center [547, 248] width 281 height 25
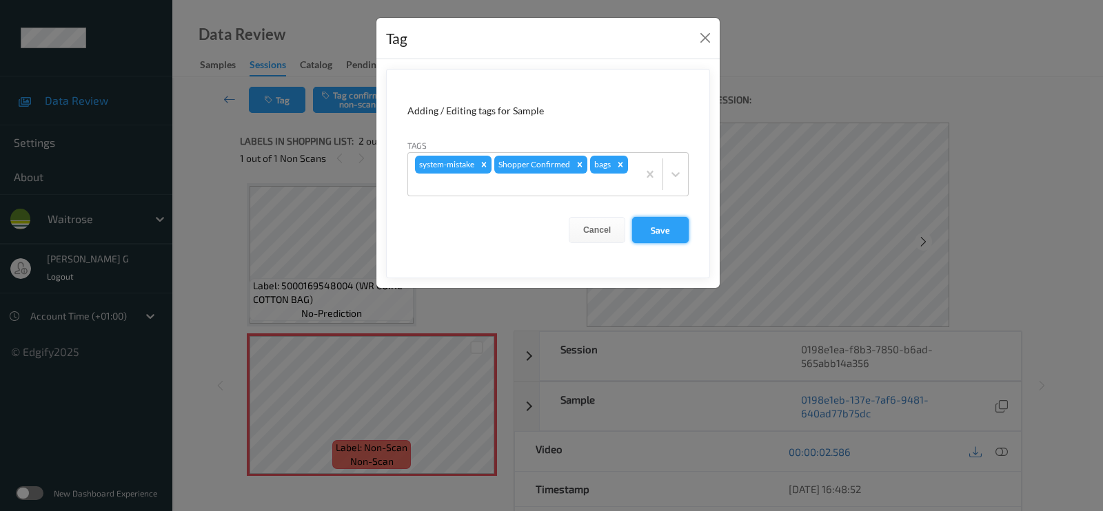
click at [664, 225] on button "Save" at bounding box center [660, 230] width 57 height 26
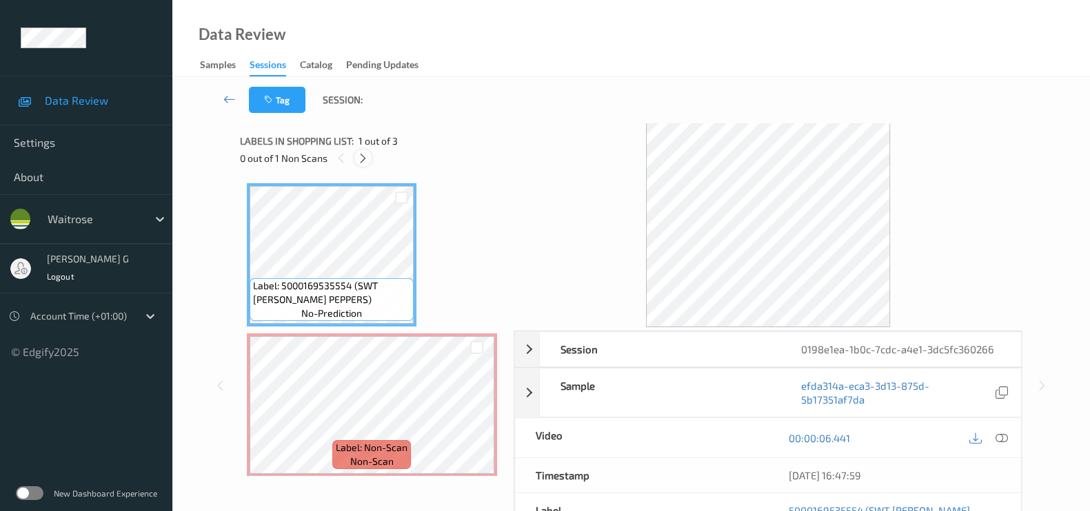
click at [365, 160] on icon at bounding box center [363, 158] width 12 height 12
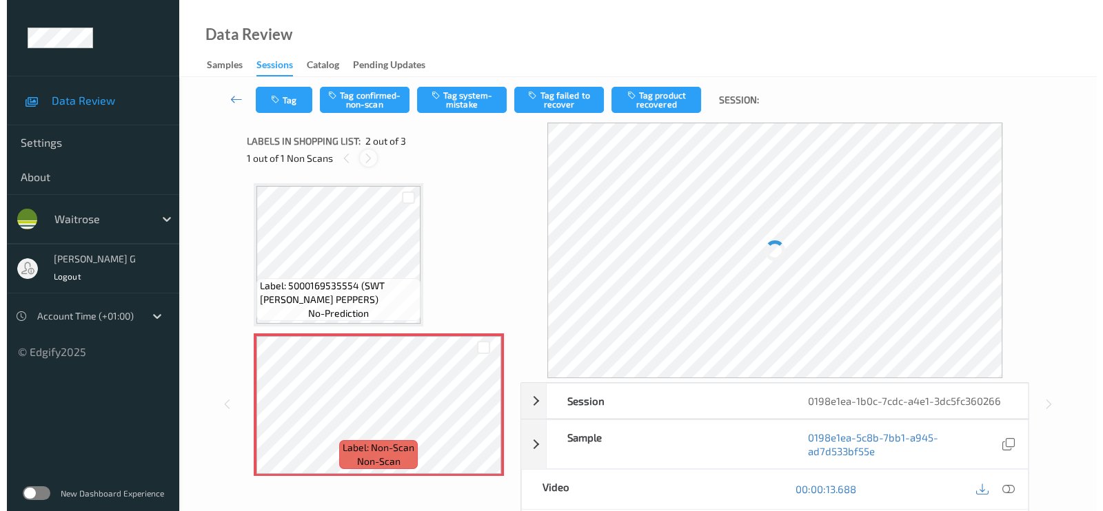
scroll to position [7, 0]
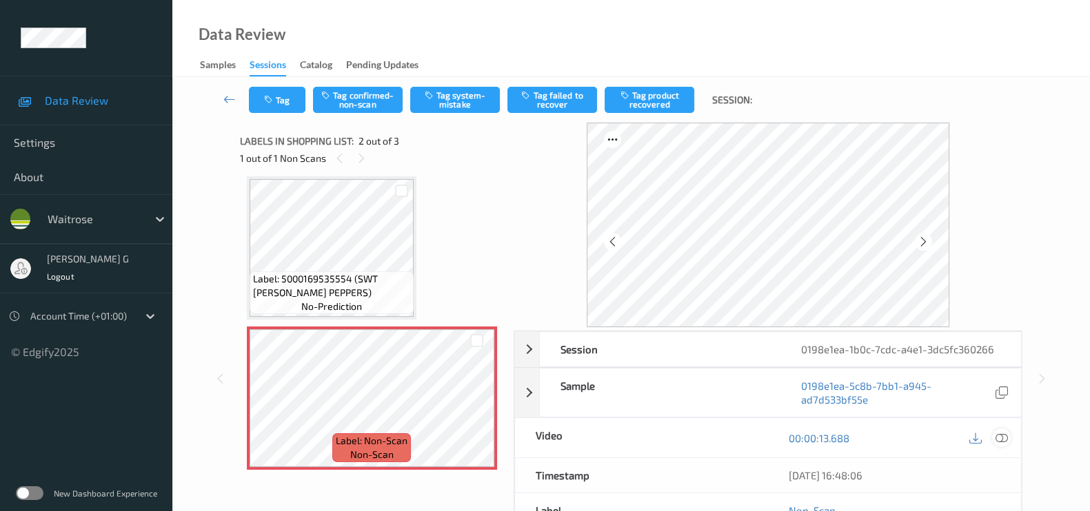
click at [999, 438] on icon at bounding box center [1001, 438] width 12 height 12
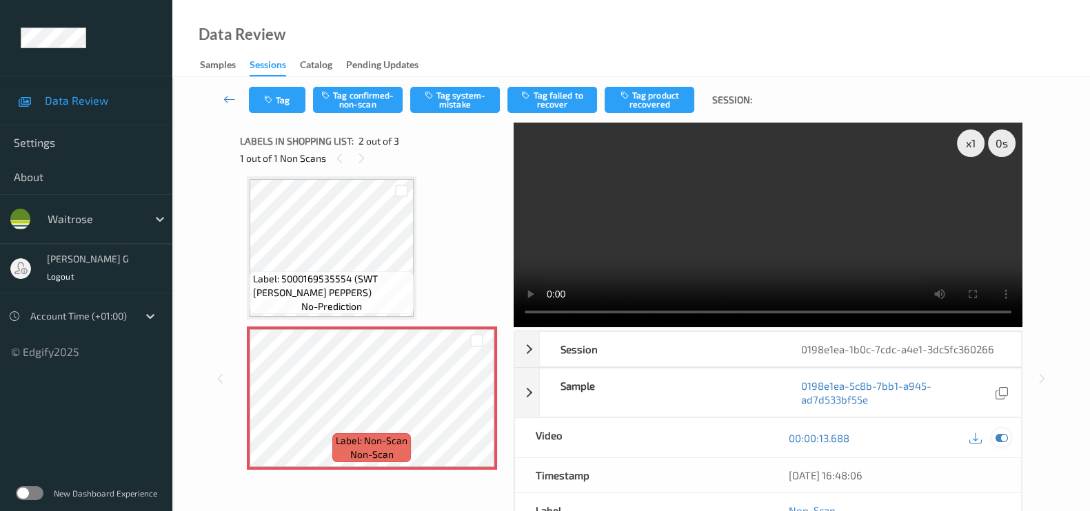
click at [997, 440] on icon at bounding box center [1001, 438] width 12 height 12
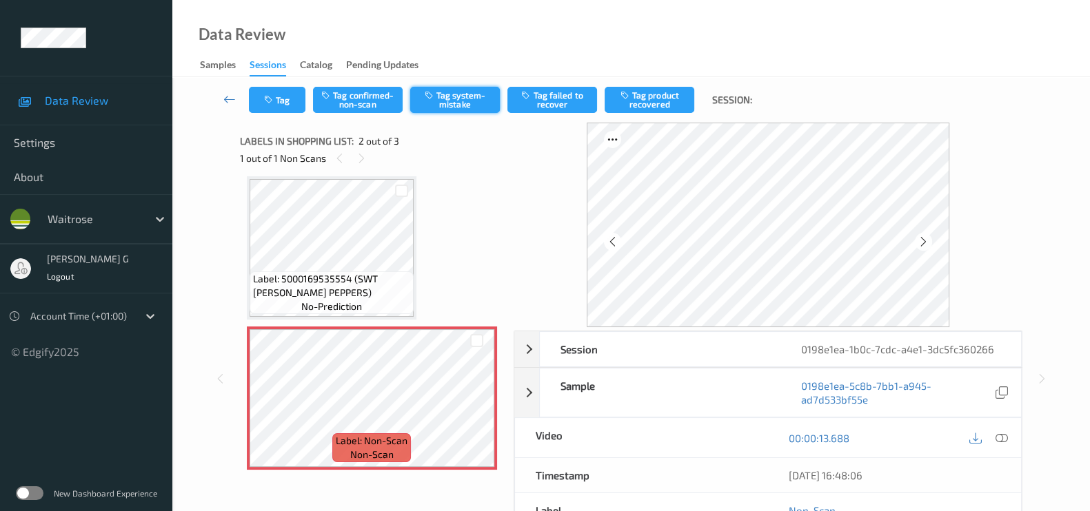
click at [451, 99] on button "Tag system-mistake" at bounding box center [455, 100] width 90 height 26
click at [284, 103] on button "Tag" at bounding box center [277, 100] width 57 height 26
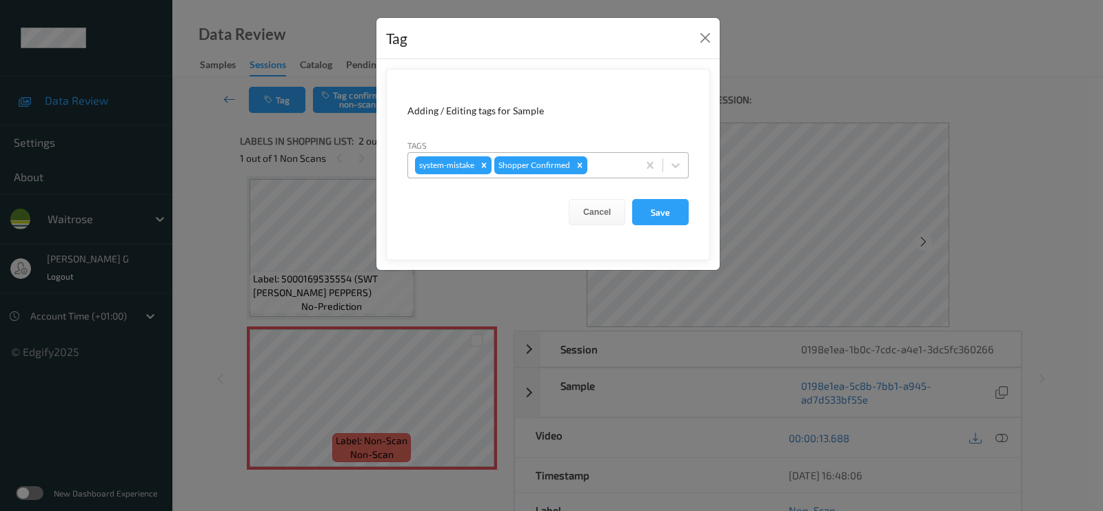
click at [604, 166] on div at bounding box center [610, 165] width 41 height 17
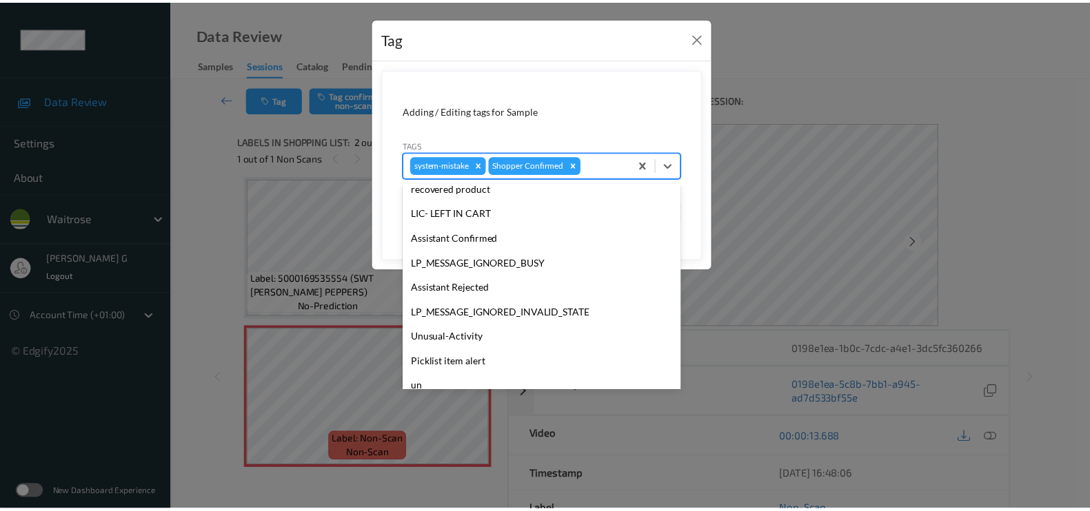
scroll to position [258, 0]
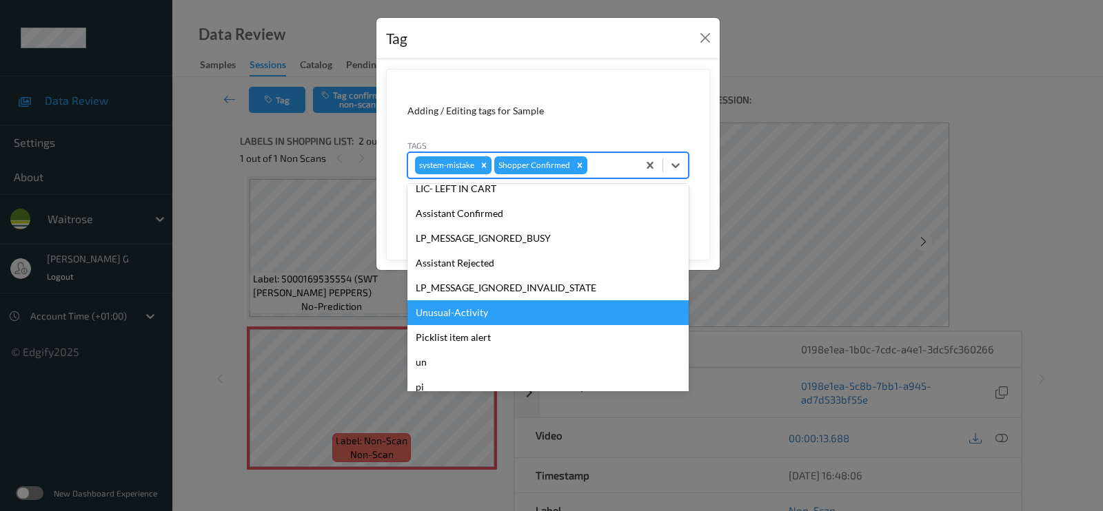
click at [454, 323] on div "Unusual-Activity" at bounding box center [547, 313] width 281 height 25
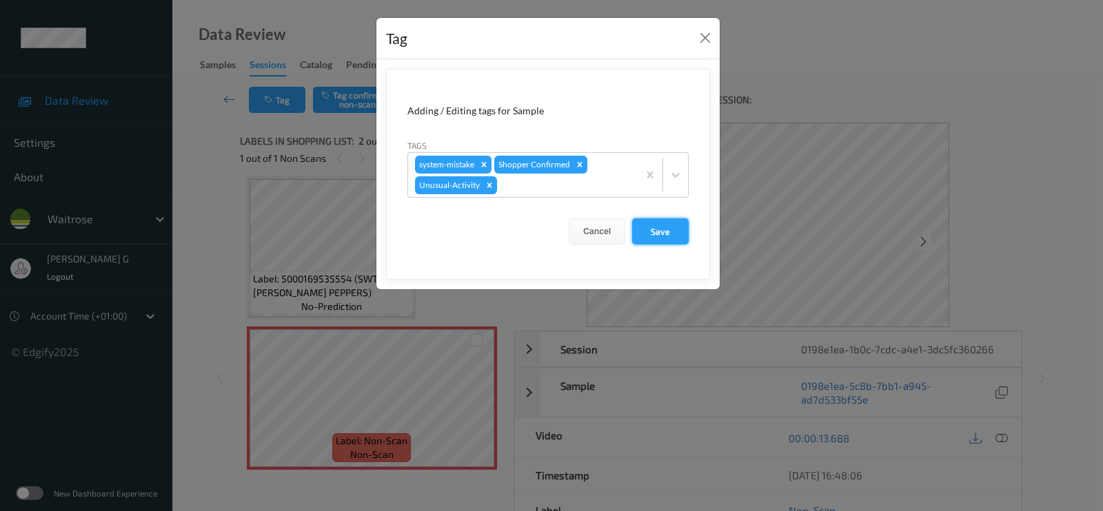
click at [658, 231] on button "Save" at bounding box center [660, 231] width 57 height 26
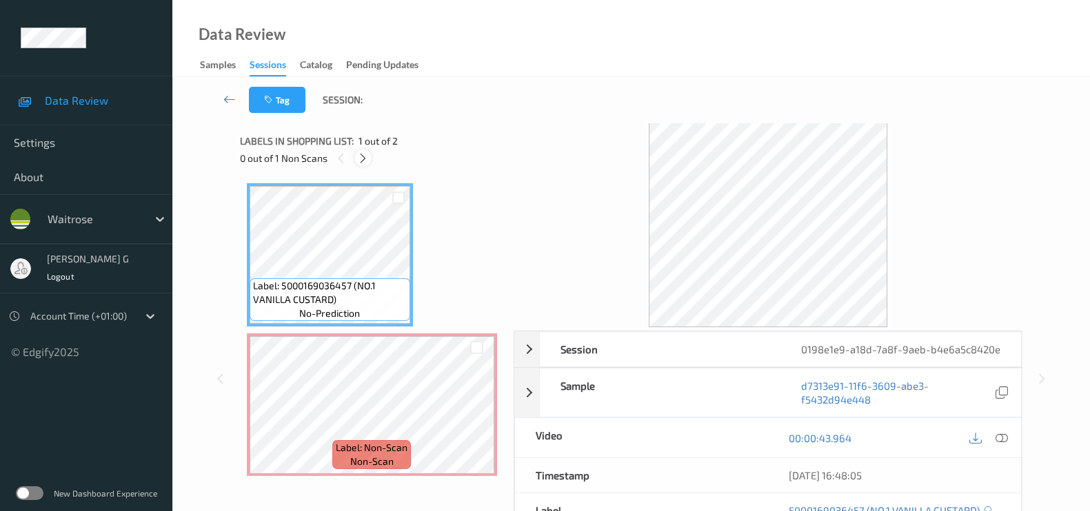
click at [360, 160] on icon at bounding box center [363, 158] width 12 height 12
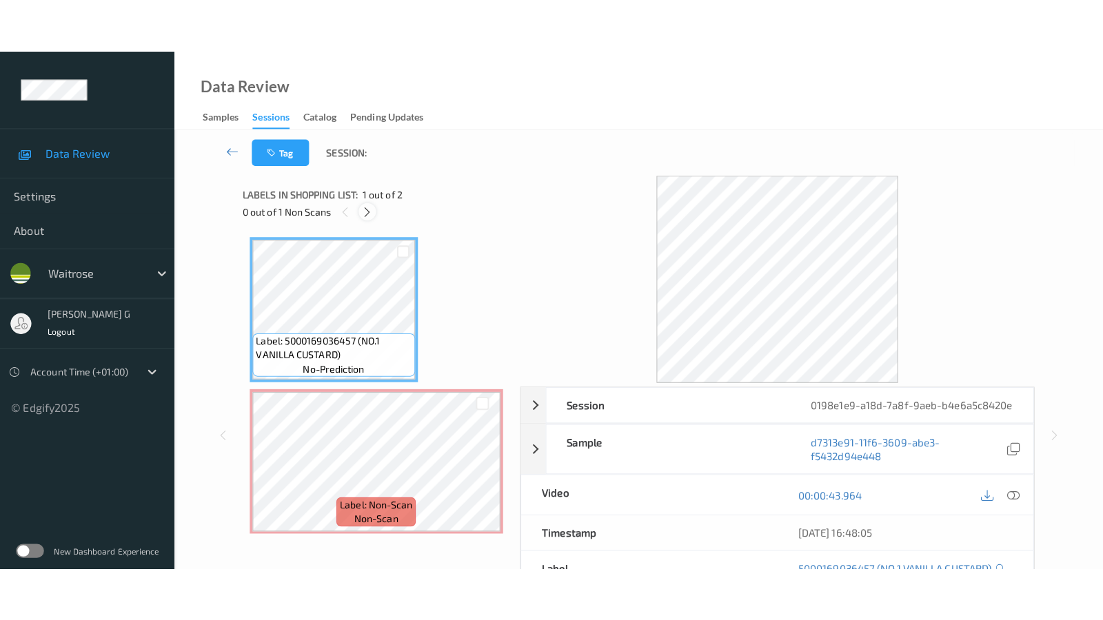
scroll to position [6, 0]
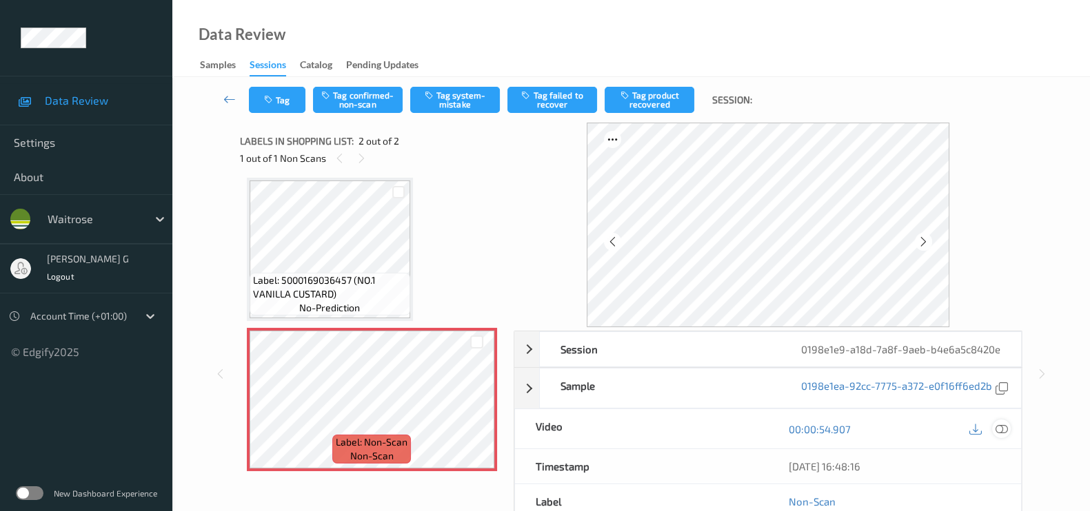
click at [1001, 436] on icon at bounding box center [1001, 429] width 12 height 12
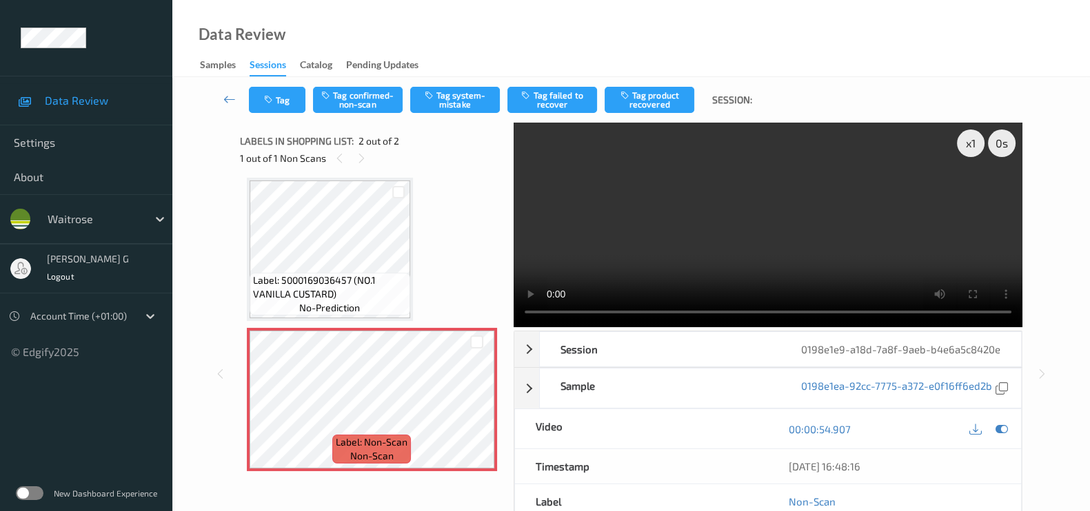
scroll to position [0, 0]
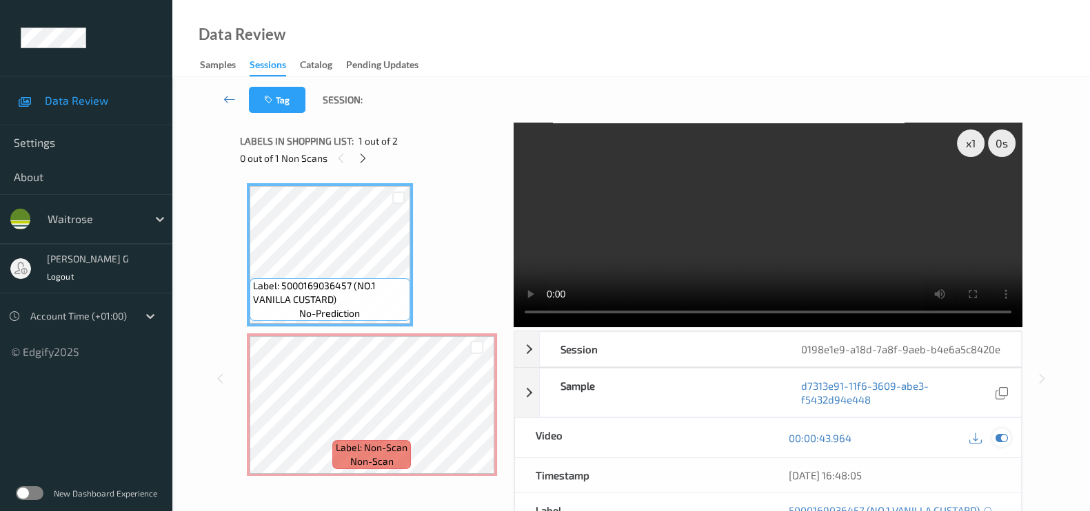
click at [997, 445] on icon at bounding box center [1001, 438] width 12 height 12
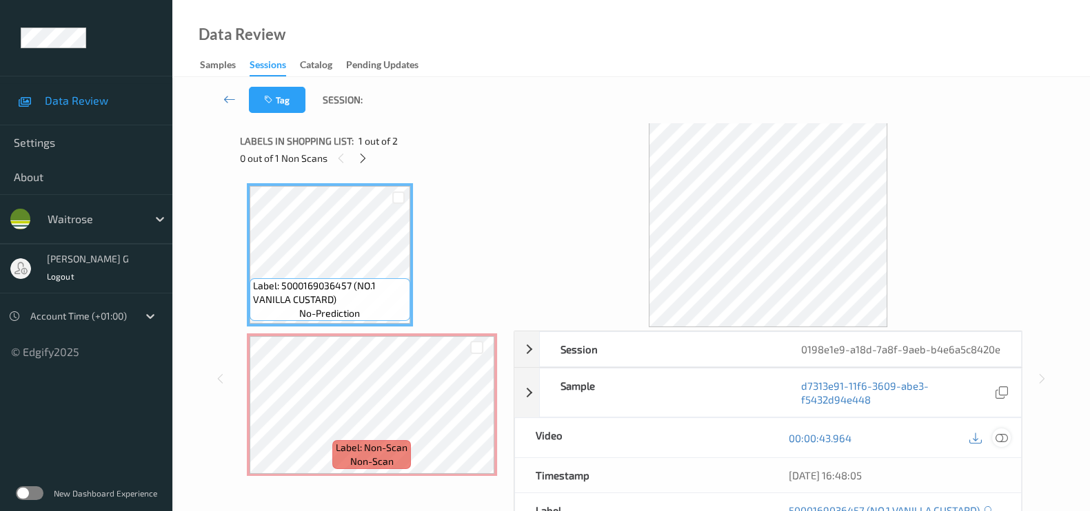
click at [1000, 445] on icon at bounding box center [1001, 438] width 12 height 12
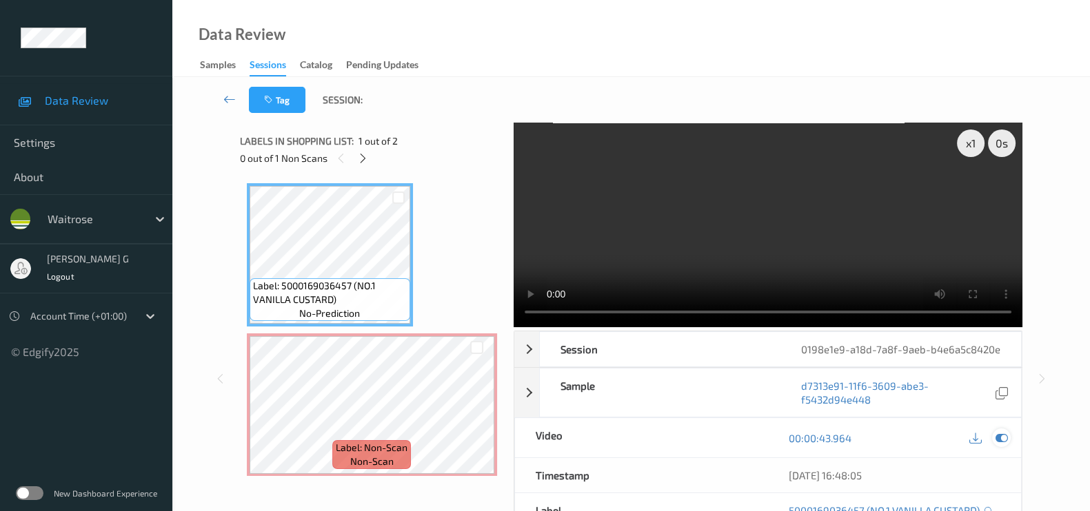
click at [995, 445] on icon at bounding box center [1001, 438] width 12 height 12
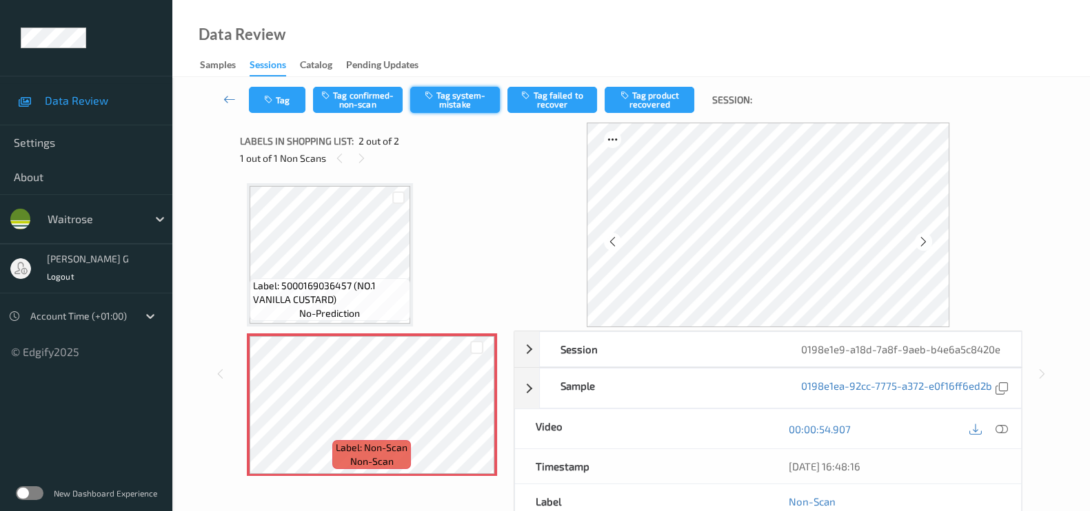
click at [448, 98] on button "Tag system-mistake" at bounding box center [455, 100] width 90 height 26
click at [274, 108] on button "Tag" at bounding box center [277, 100] width 57 height 26
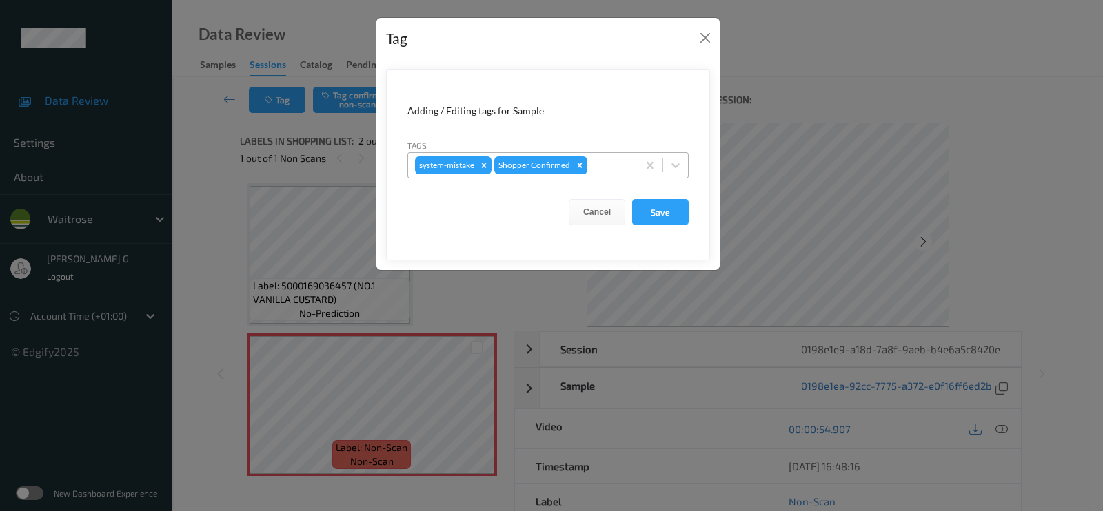
click at [604, 162] on div at bounding box center [610, 165] width 41 height 17
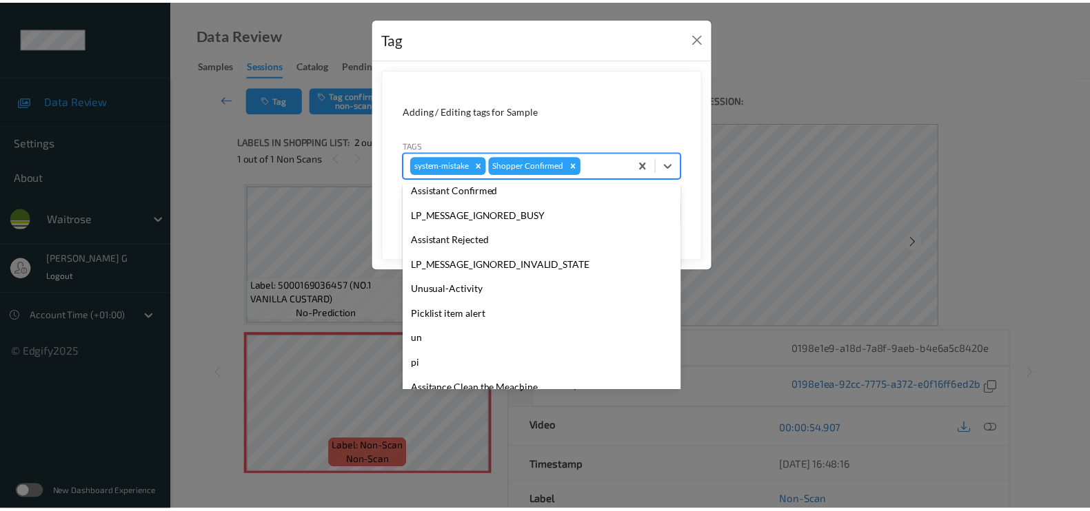
scroll to position [294, 0]
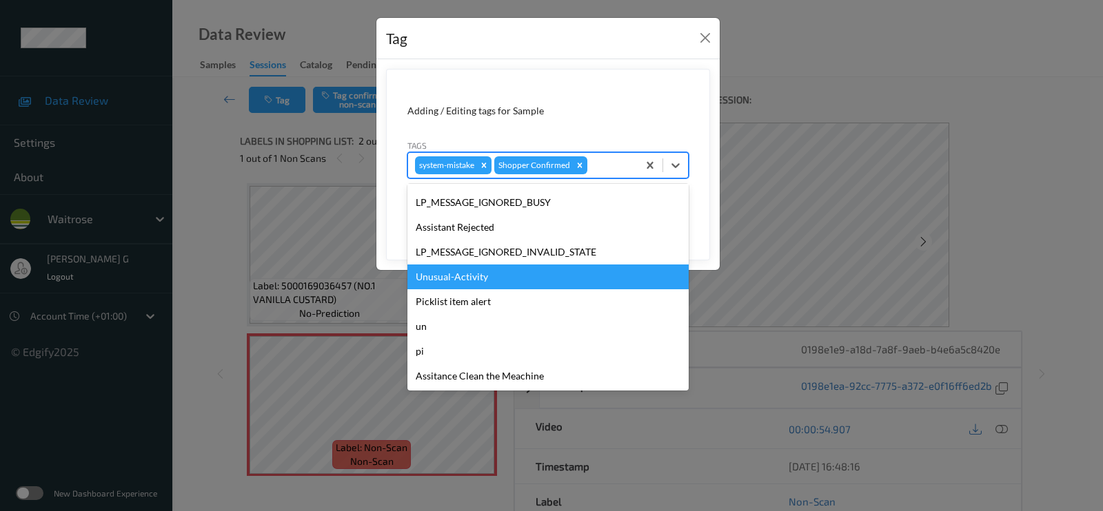
click at [484, 285] on div "Unusual-Activity" at bounding box center [547, 277] width 281 height 25
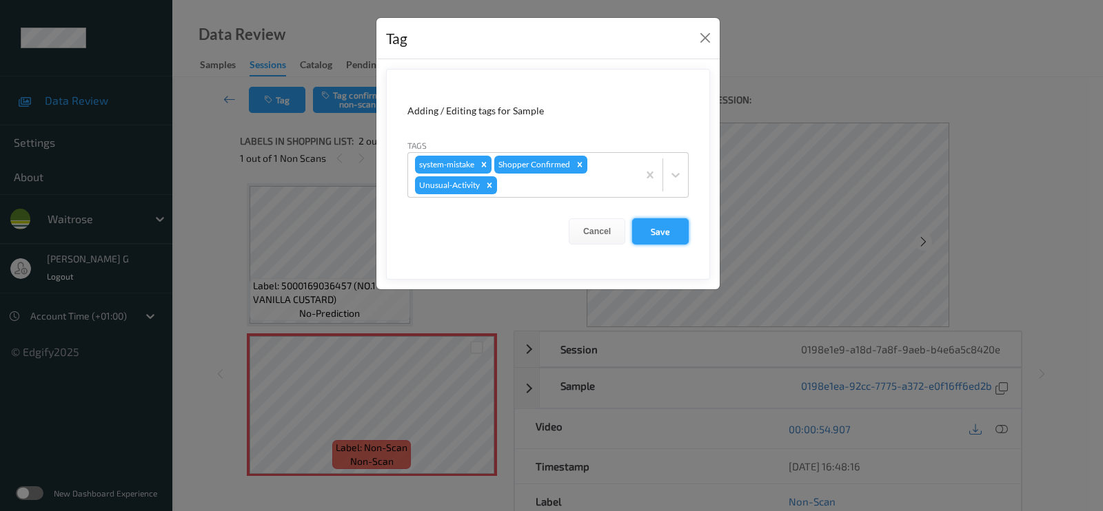
click at [660, 241] on button "Save" at bounding box center [660, 231] width 57 height 26
click at [662, 232] on button "Save" at bounding box center [660, 231] width 57 height 26
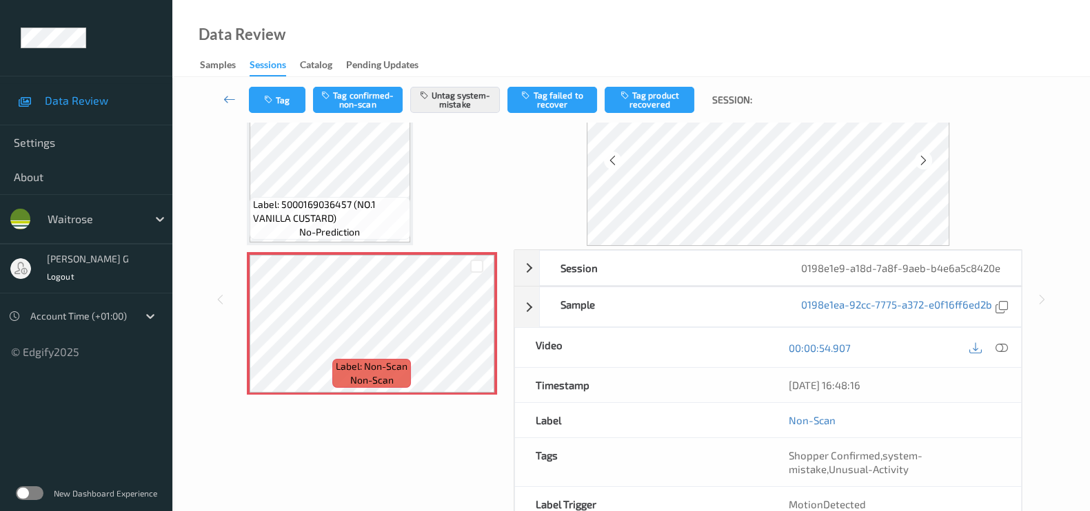
scroll to position [178, 0]
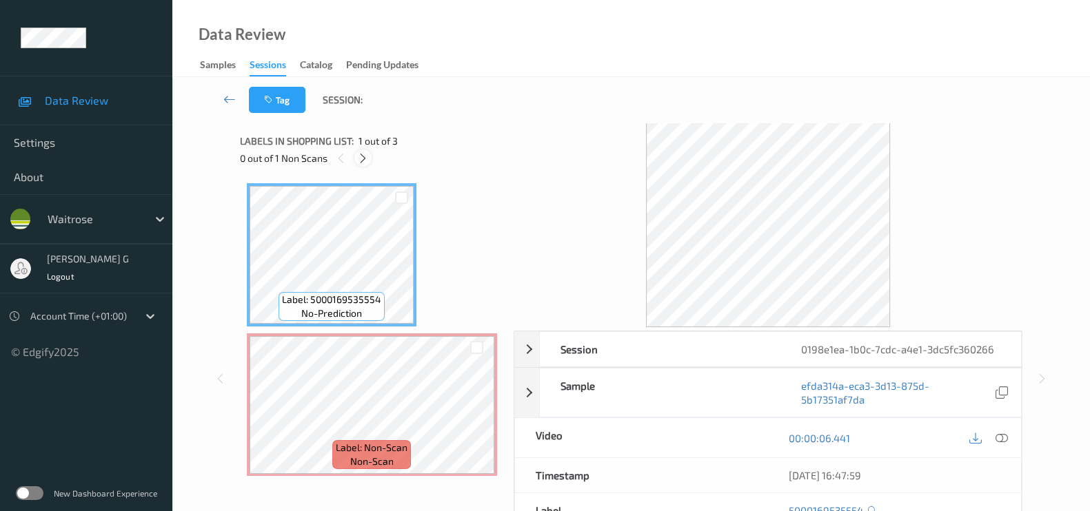
click at [369, 164] on div at bounding box center [362, 158] width 17 height 17
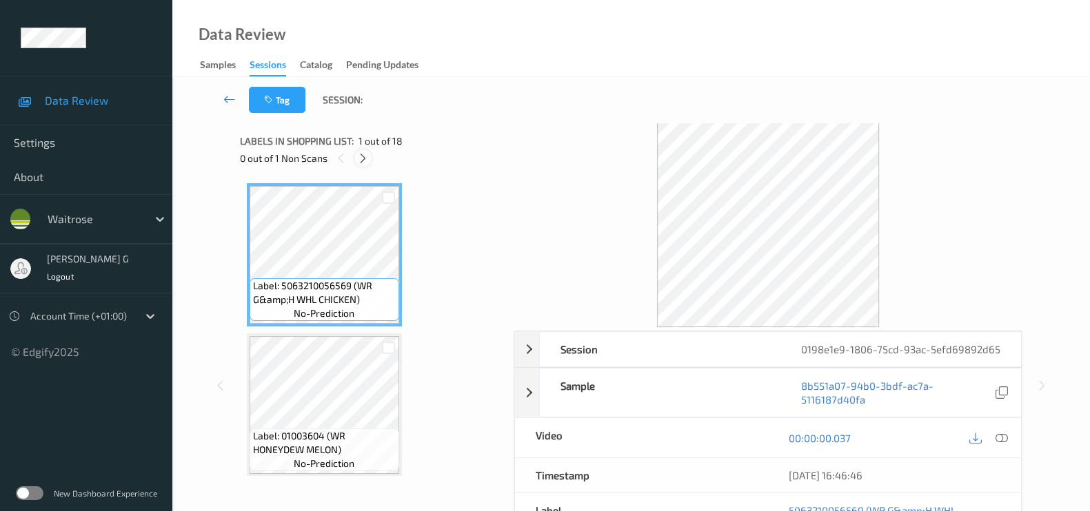
click at [371, 154] on div at bounding box center [362, 158] width 17 height 17
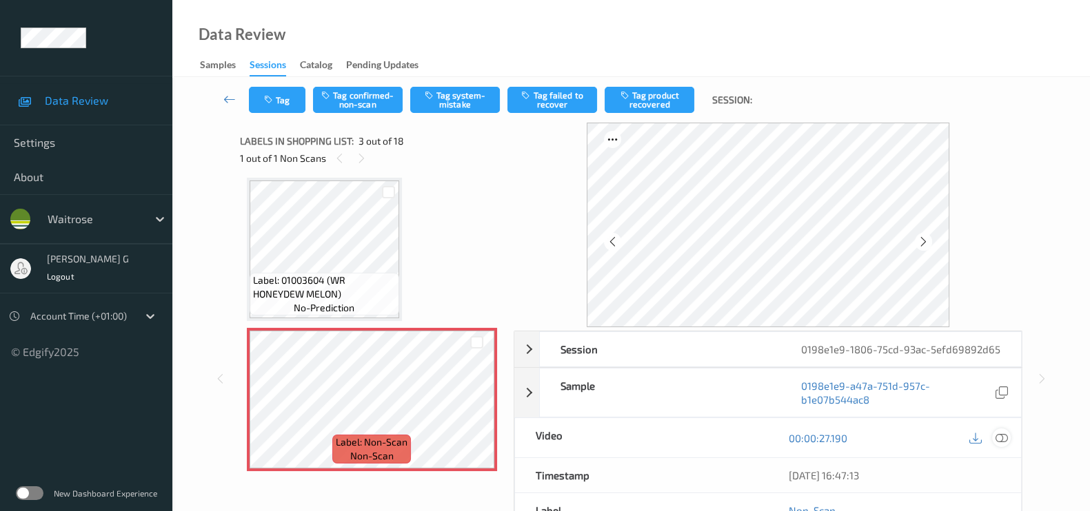
click at [1004, 434] on icon at bounding box center [1001, 438] width 12 height 12
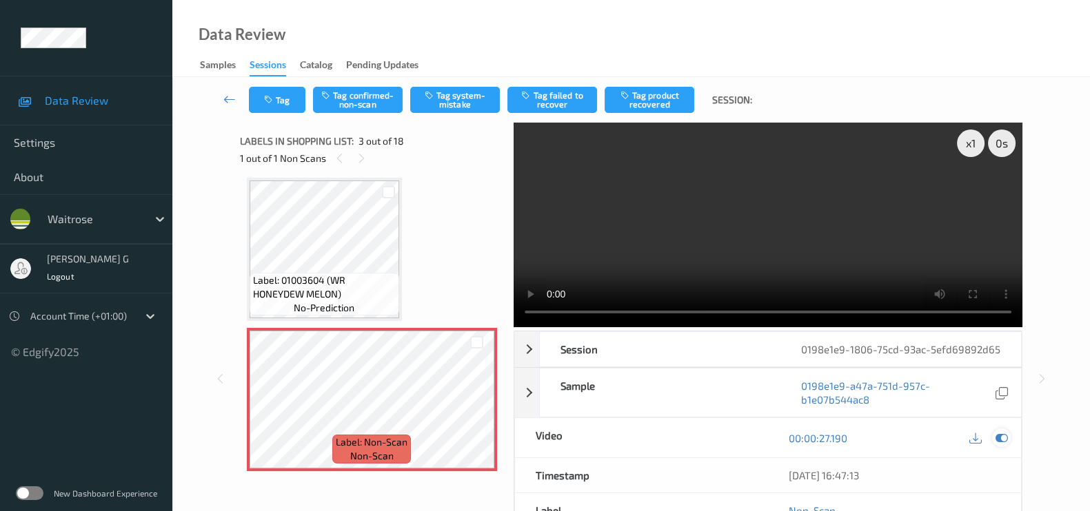
click at [1006, 436] on icon at bounding box center [1001, 438] width 12 height 12
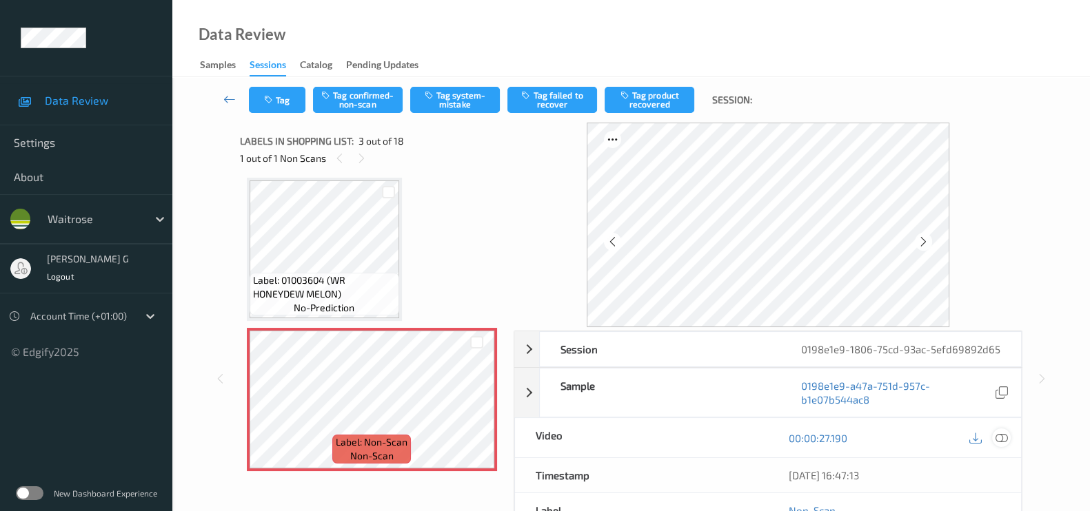
click at [1001, 436] on icon at bounding box center [1001, 438] width 12 height 12
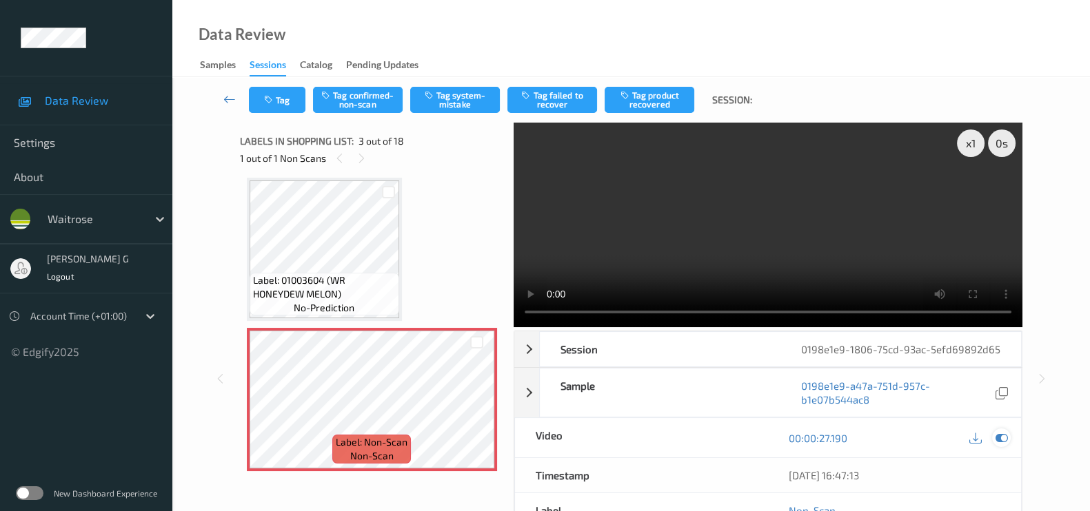
click at [1006, 438] on icon at bounding box center [1001, 438] width 12 height 12
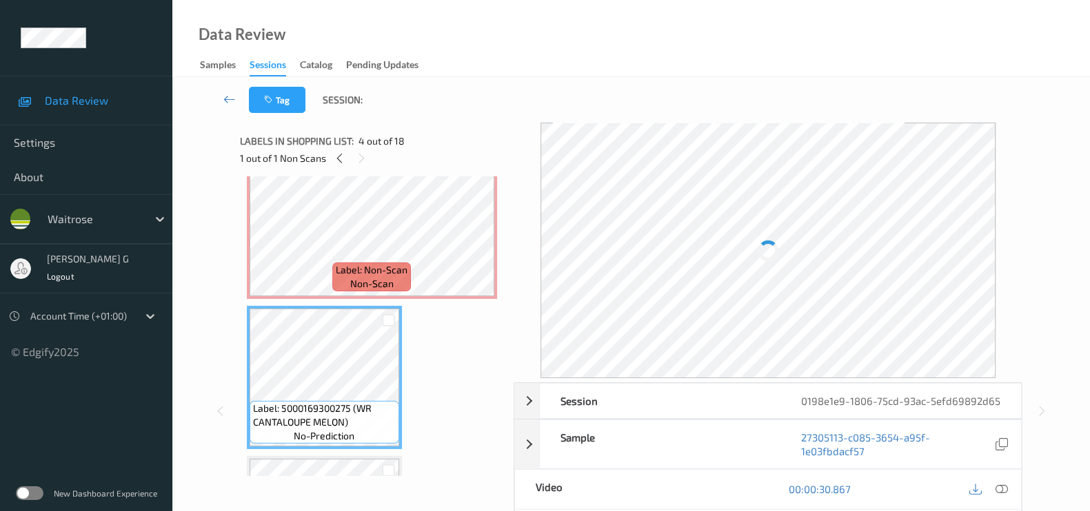
scroll to position [242, 0]
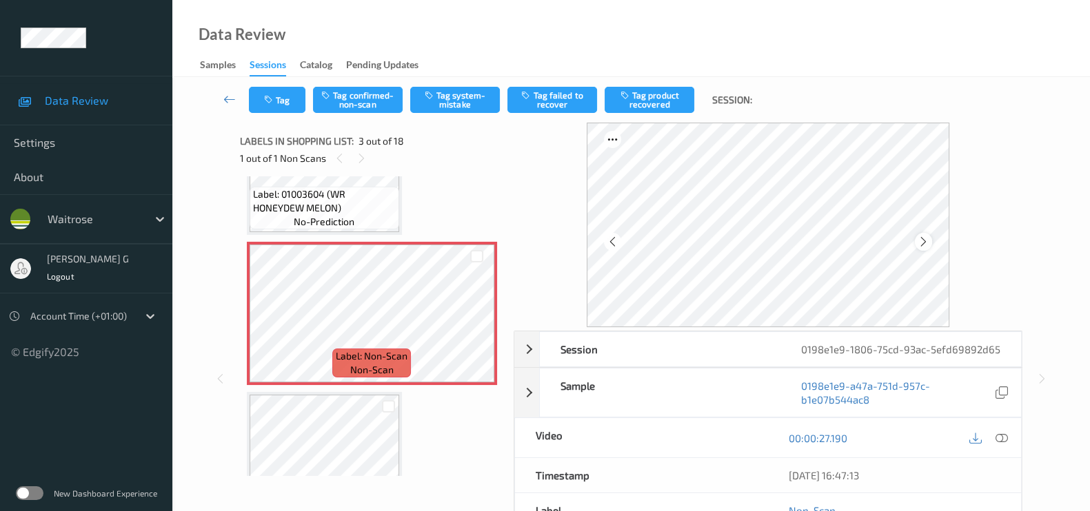
click at [923, 236] on icon at bounding box center [923, 242] width 12 height 12
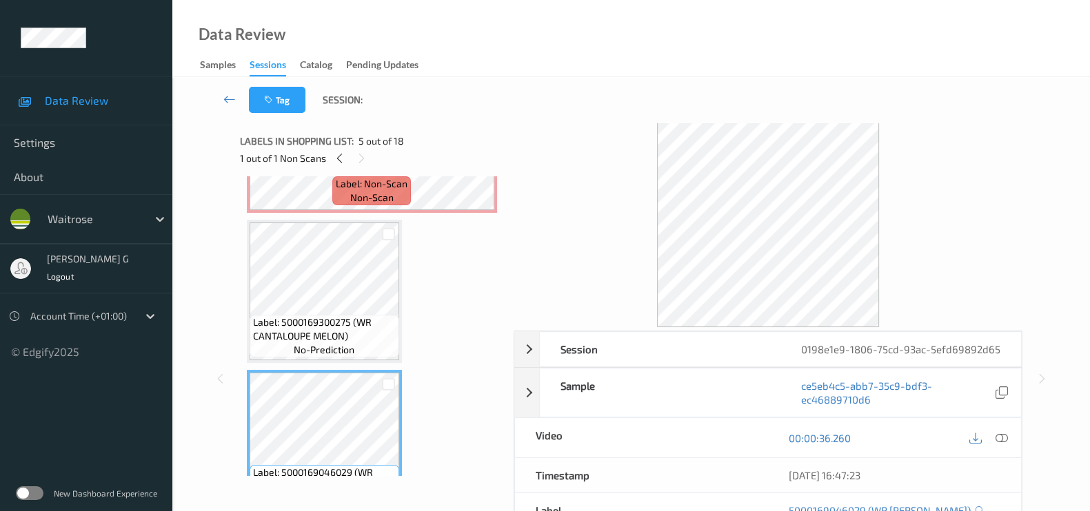
scroll to position [328, 0]
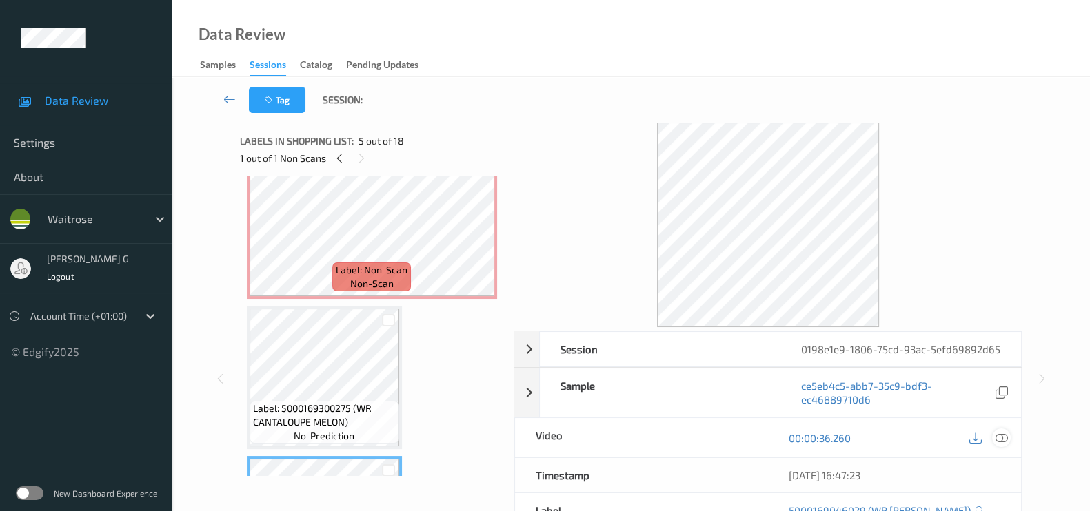
click at [1005, 438] on icon at bounding box center [1001, 438] width 12 height 12
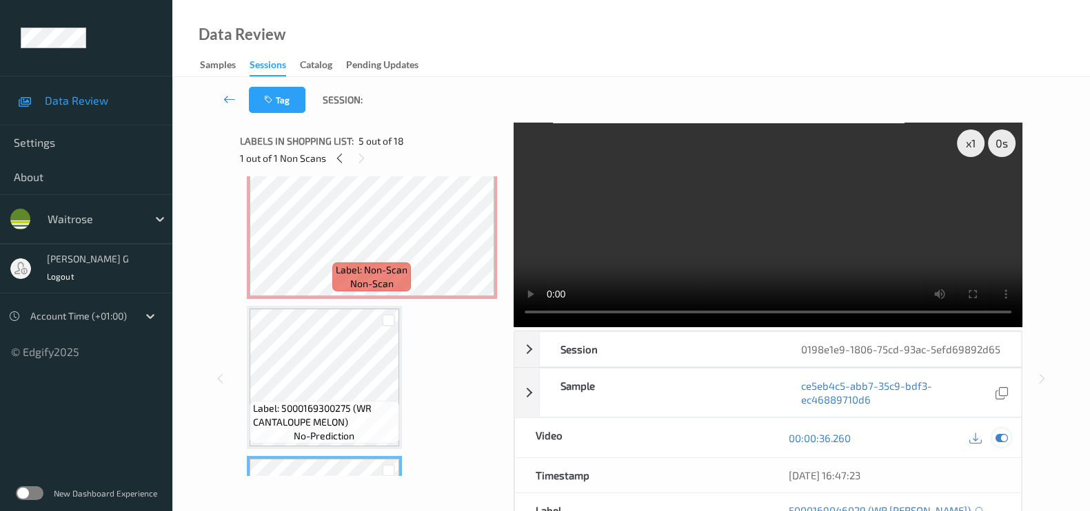
click at [995, 438] on icon at bounding box center [1001, 438] width 12 height 12
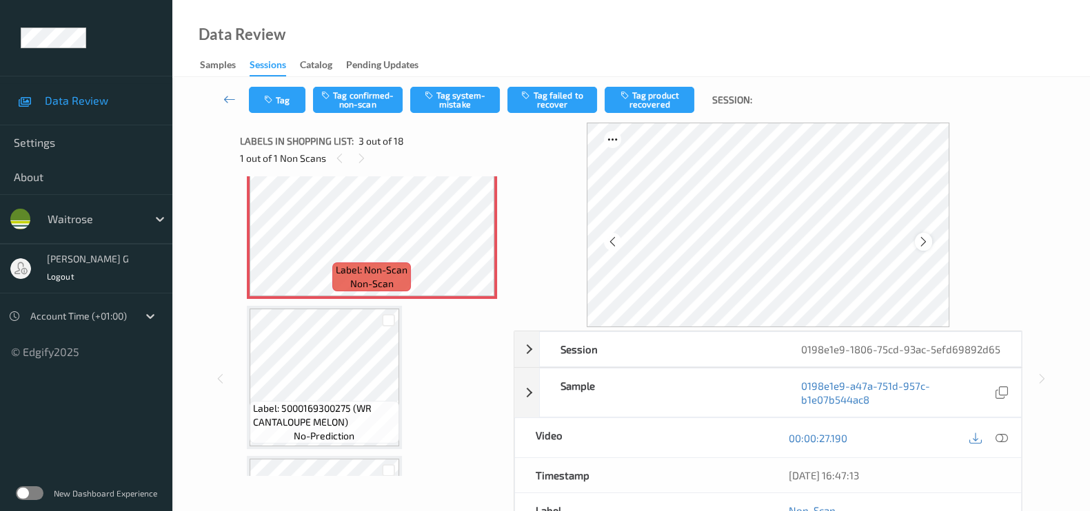
click at [924, 241] on icon at bounding box center [923, 242] width 12 height 12
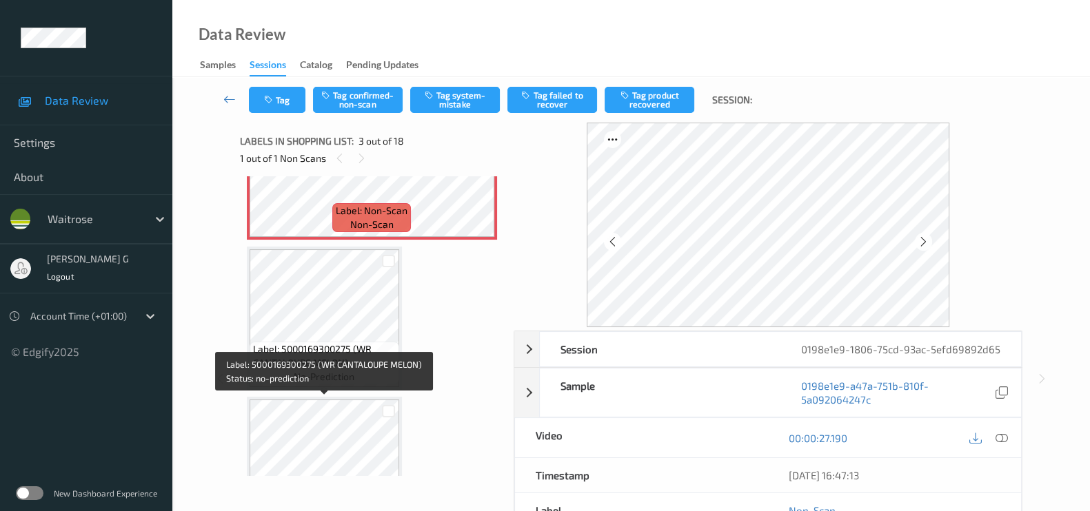
scroll to position [414, 0]
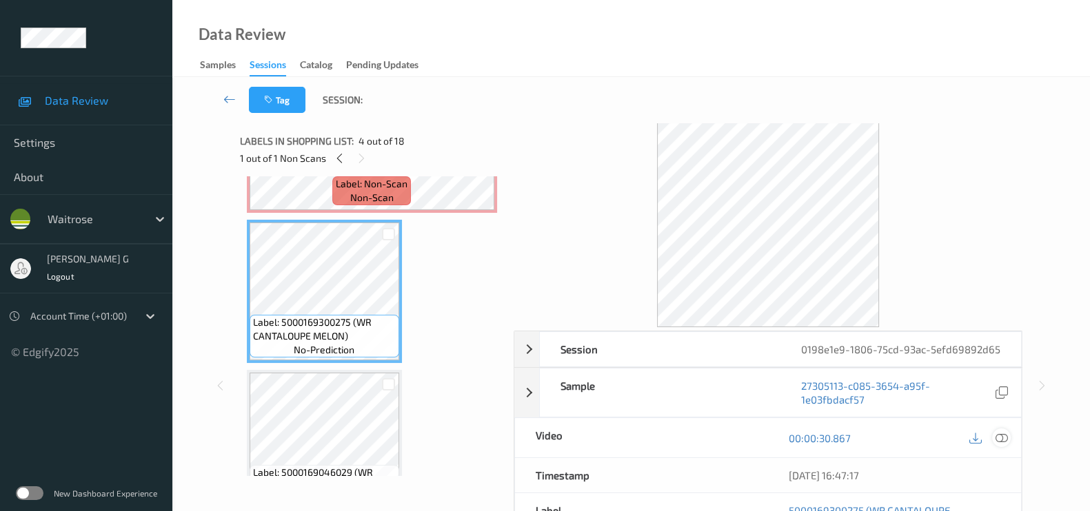
click at [1008, 436] on div at bounding box center [1001, 438] width 19 height 19
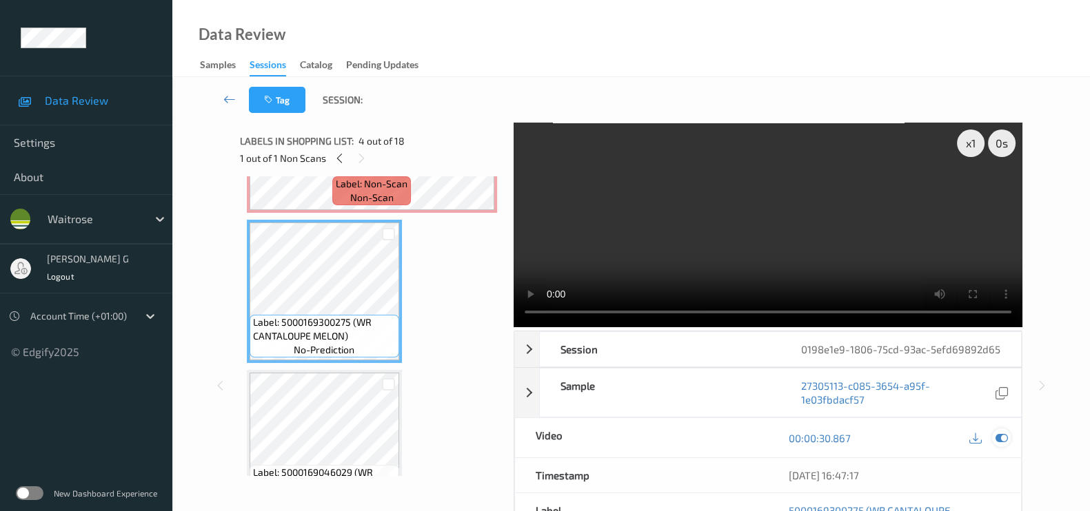
click at [1004, 438] on icon at bounding box center [1001, 438] width 12 height 12
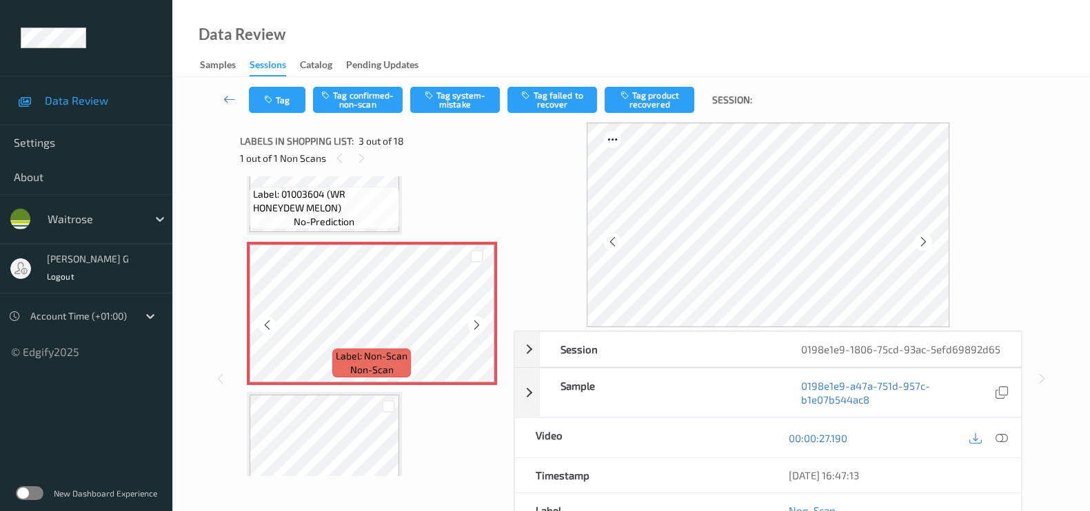
scroll to position [328, 0]
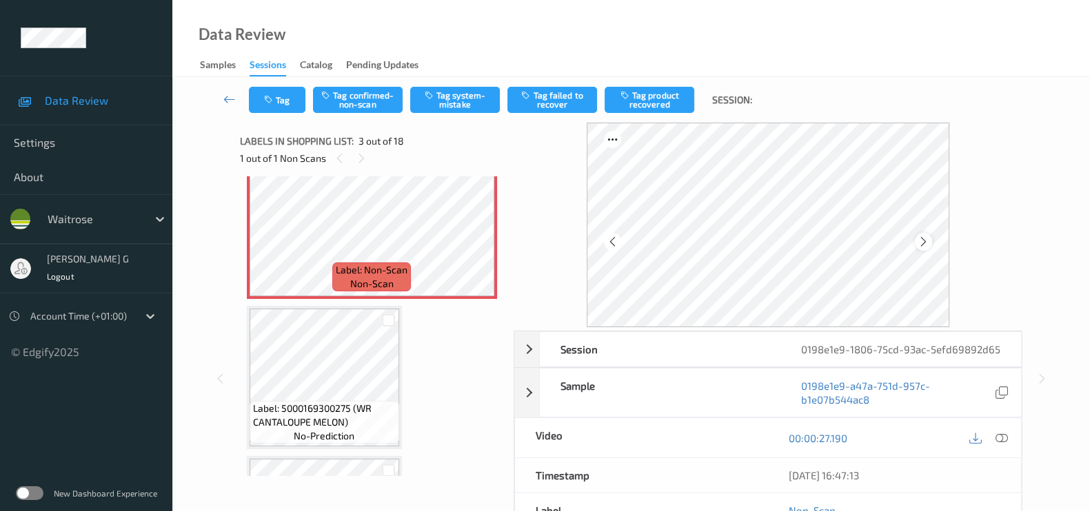
click at [926, 238] on icon at bounding box center [923, 242] width 12 height 12
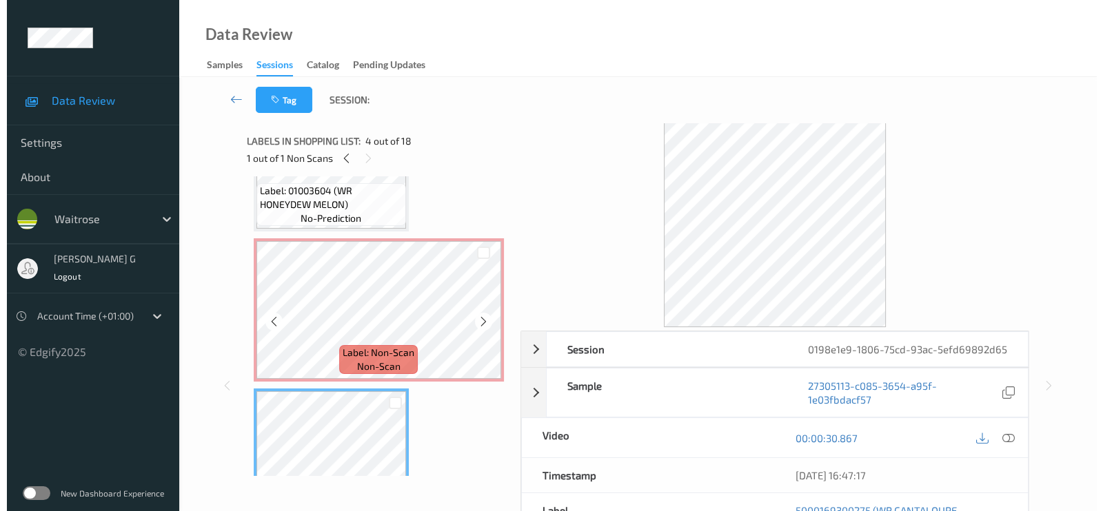
scroll to position [242, 0]
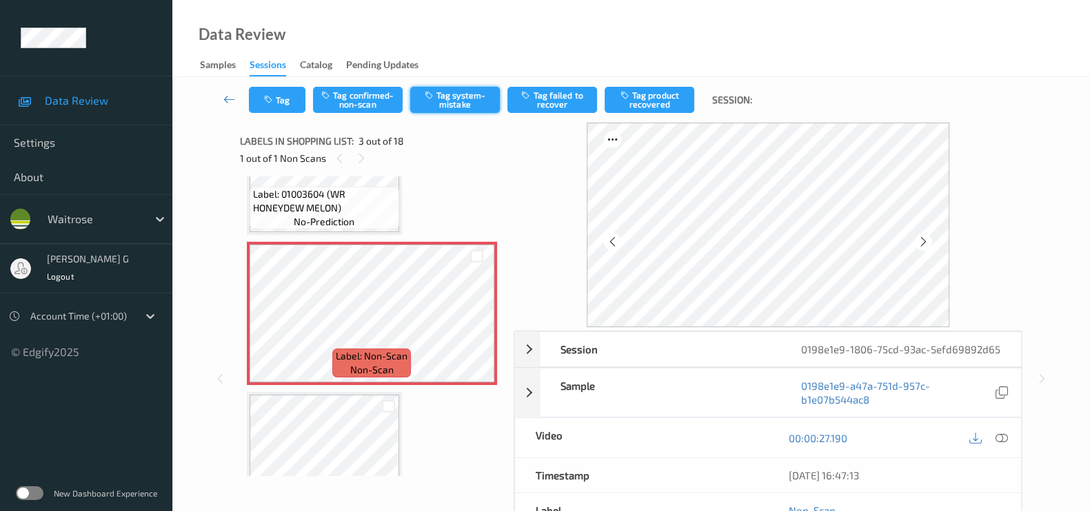
click at [449, 101] on button "Tag system-mistake" at bounding box center [455, 100] width 90 height 26
click at [276, 97] on button "Tag" at bounding box center [277, 100] width 57 height 26
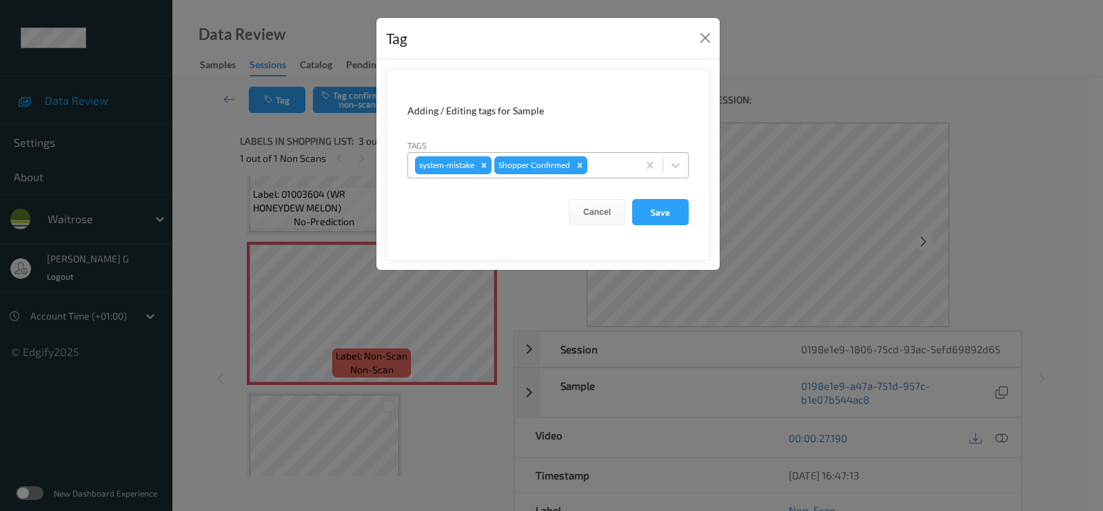
click at [603, 163] on div at bounding box center [610, 165] width 41 height 17
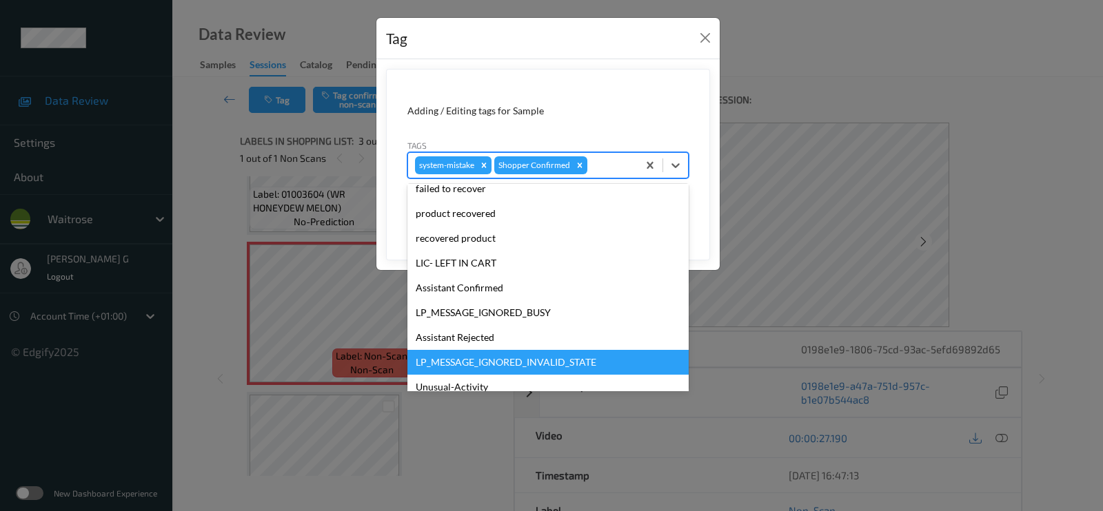
scroll to position [258, 0]
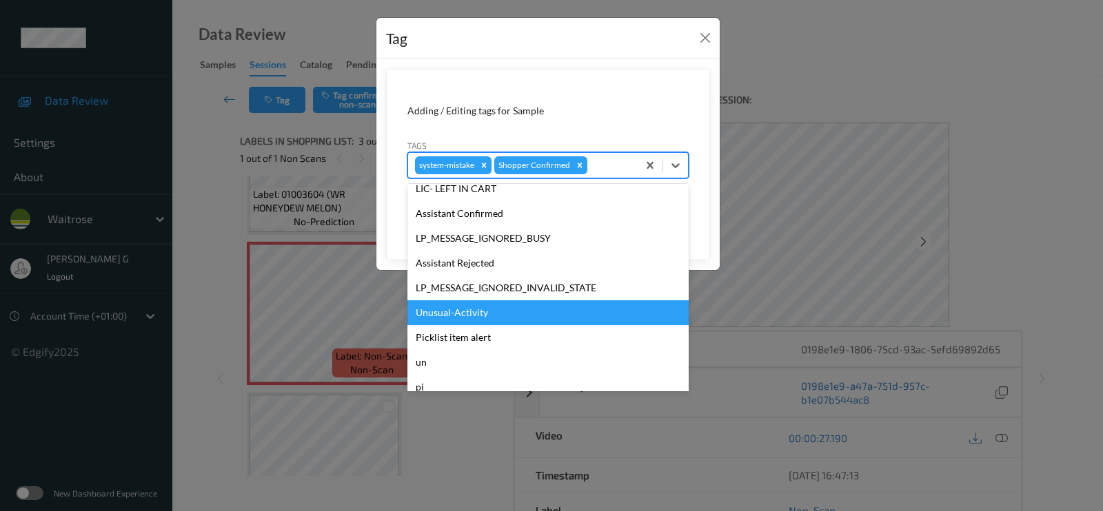
click at [445, 318] on div "Unusual-Activity" at bounding box center [547, 313] width 281 height 25
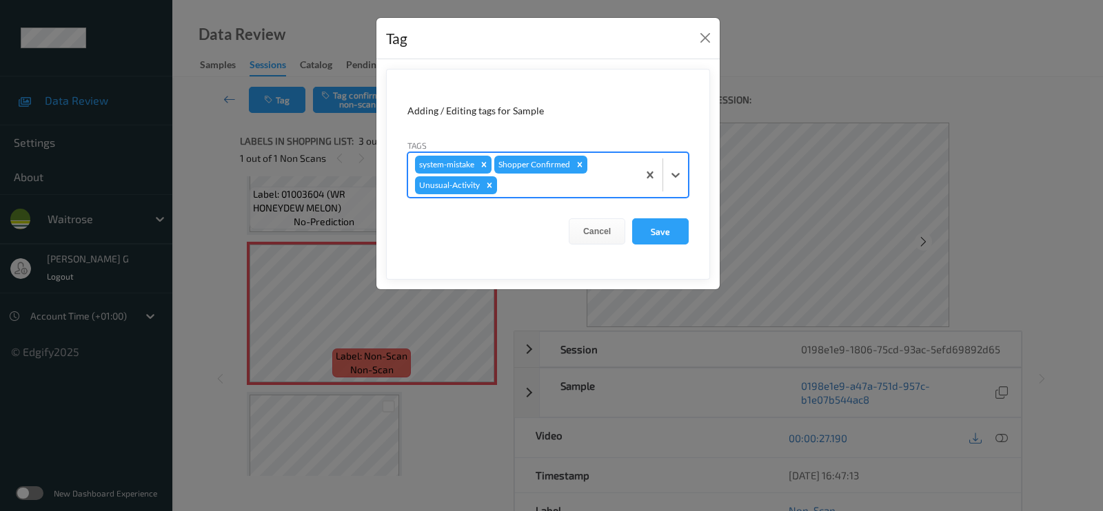
click at [558, 184] on div at bounding box center [565, 185] width 131 height 17
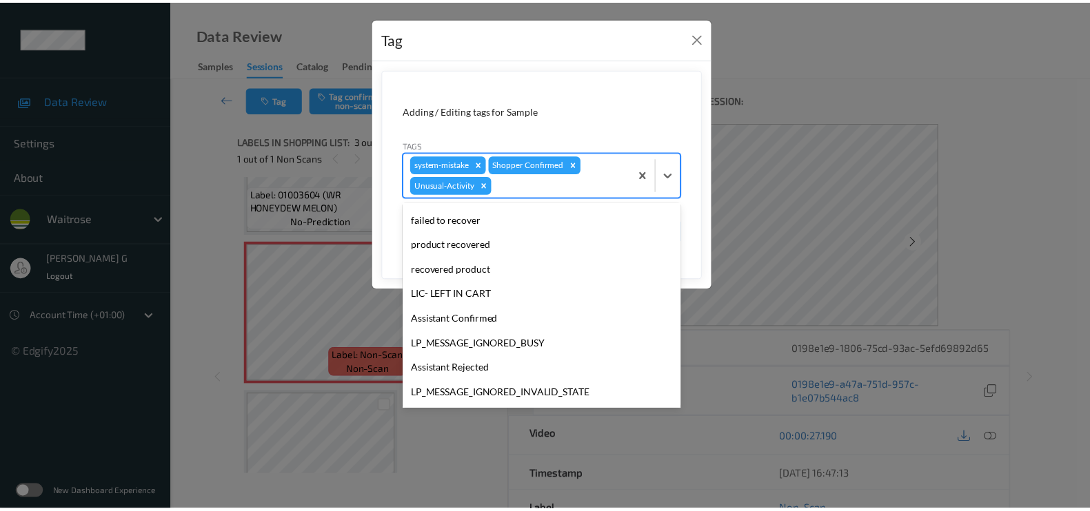
scroll to position [269, 0]
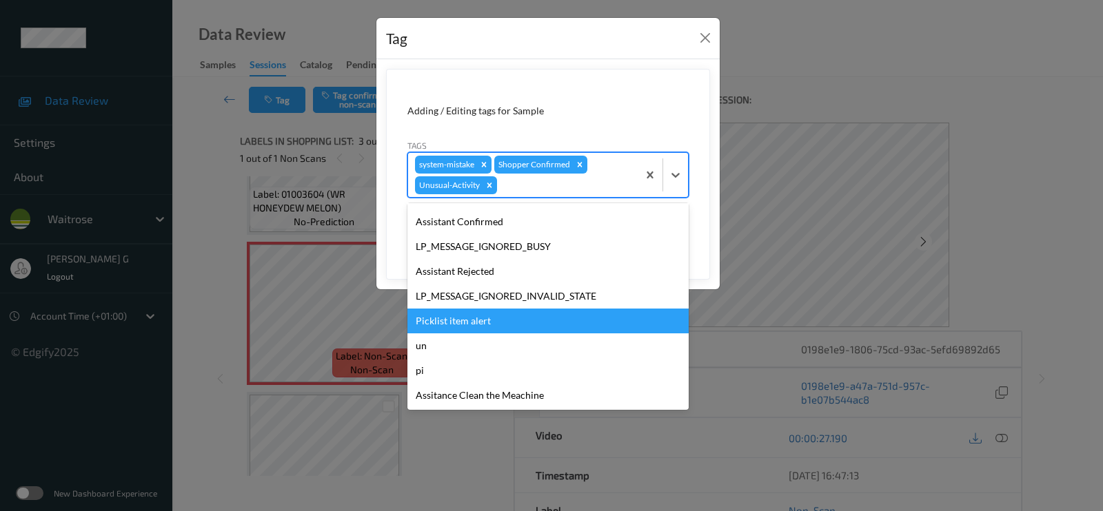
click at [451, 316] on div "Picklist item alert" at bounding box center [547, 321] width 281 height 25
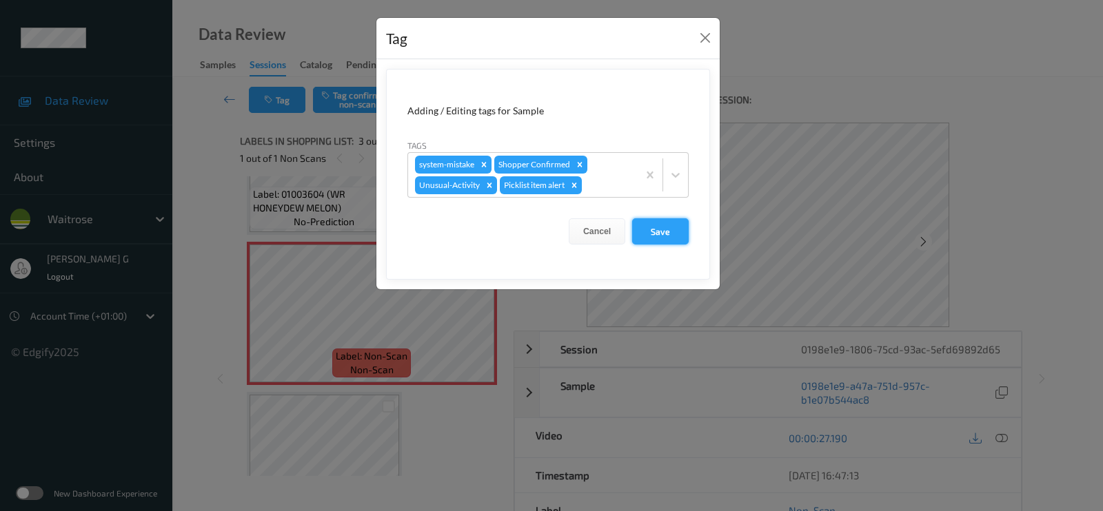
click at [668, 230] on button "Save" at bounding box center [660, 231] width 57 height 26
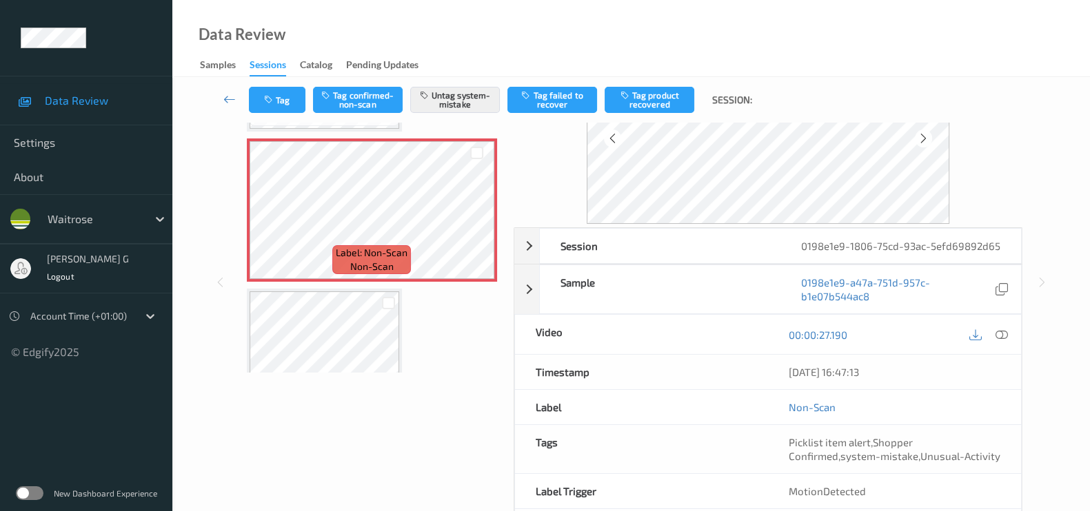
scroll to position [164, 0]
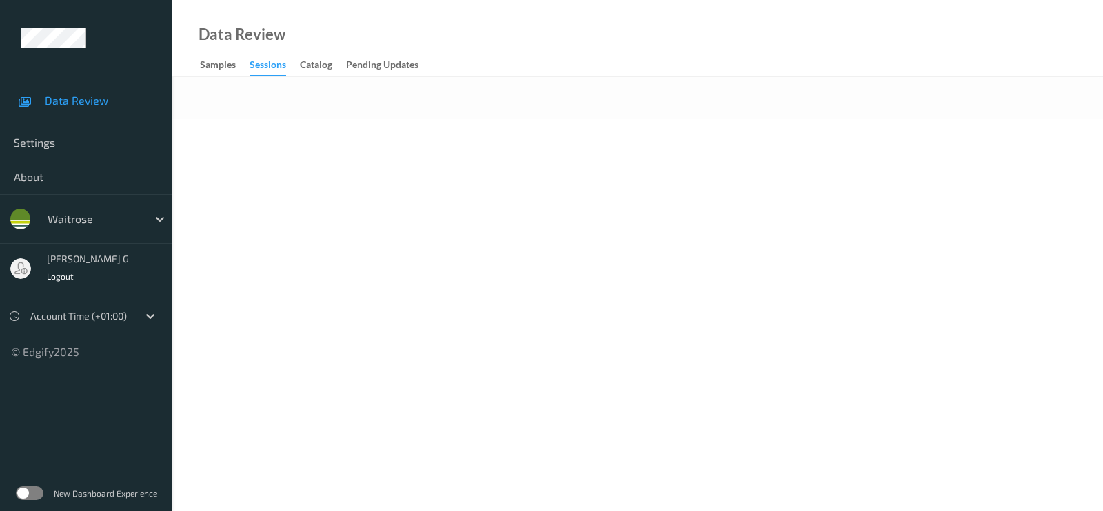
click at [505, 85] on div at bounding box center [637, 98] width 930 height 42
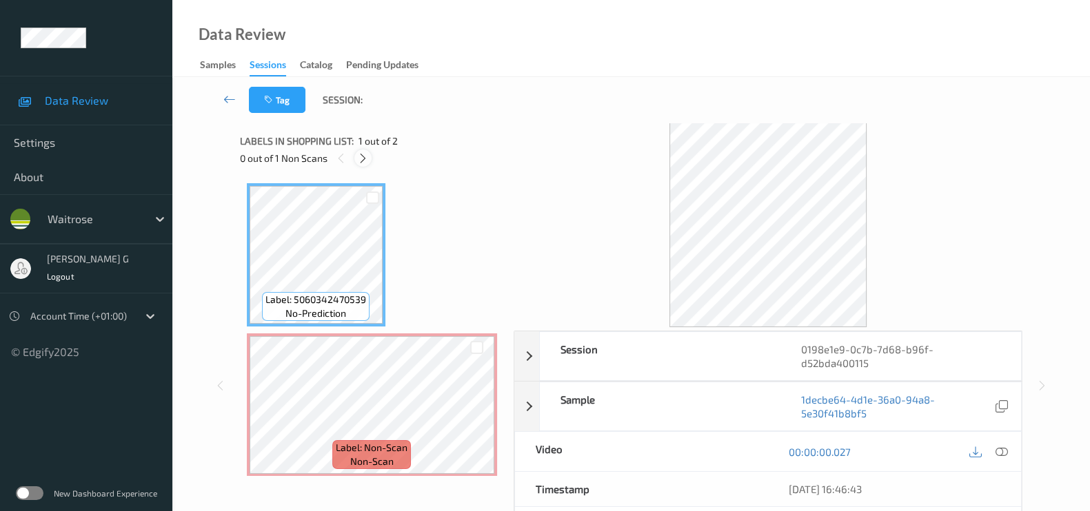
click at [363, 159] on icon at bounding box center [363, 158] width 12 height 12
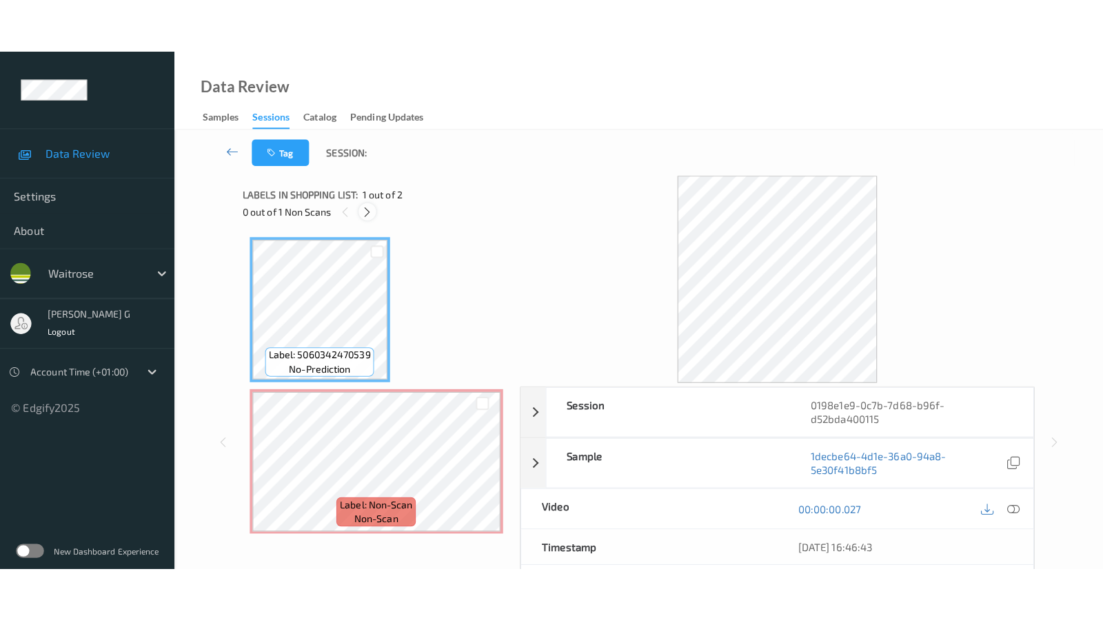
scroll to position [6, 0]
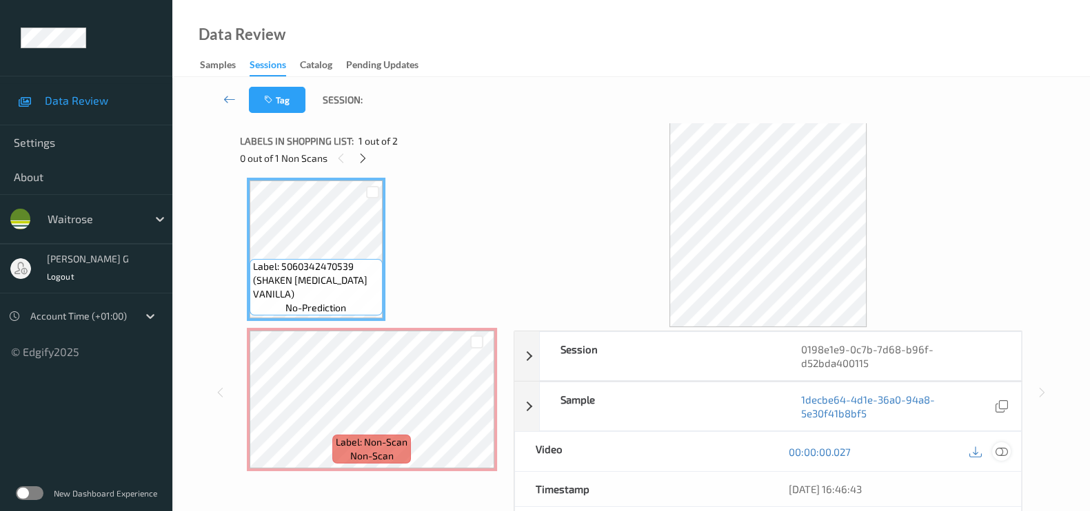
click at [1001, 446] on icon at bounding box center [1001, 452] width 12 height 12
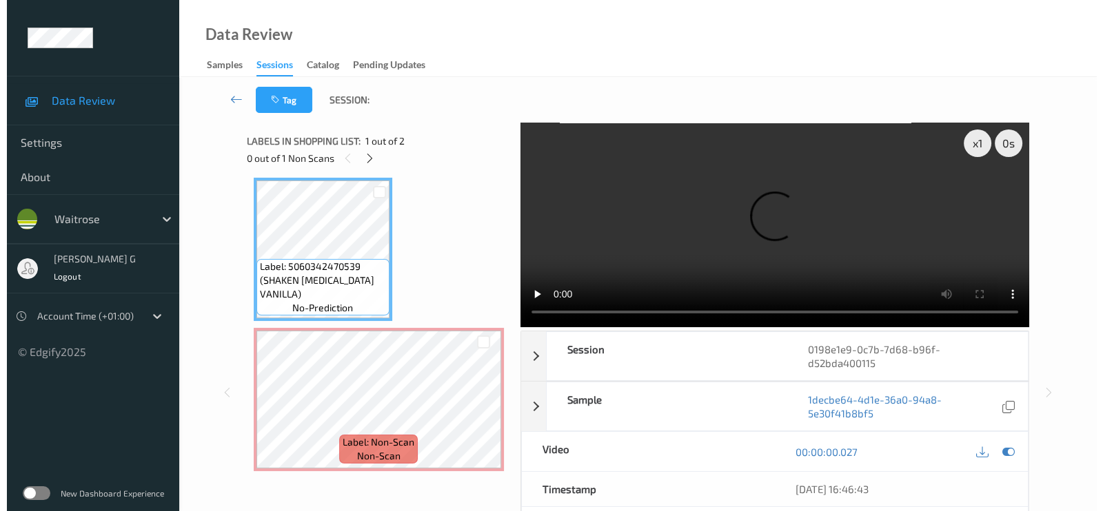
scroll to position [0, 0]
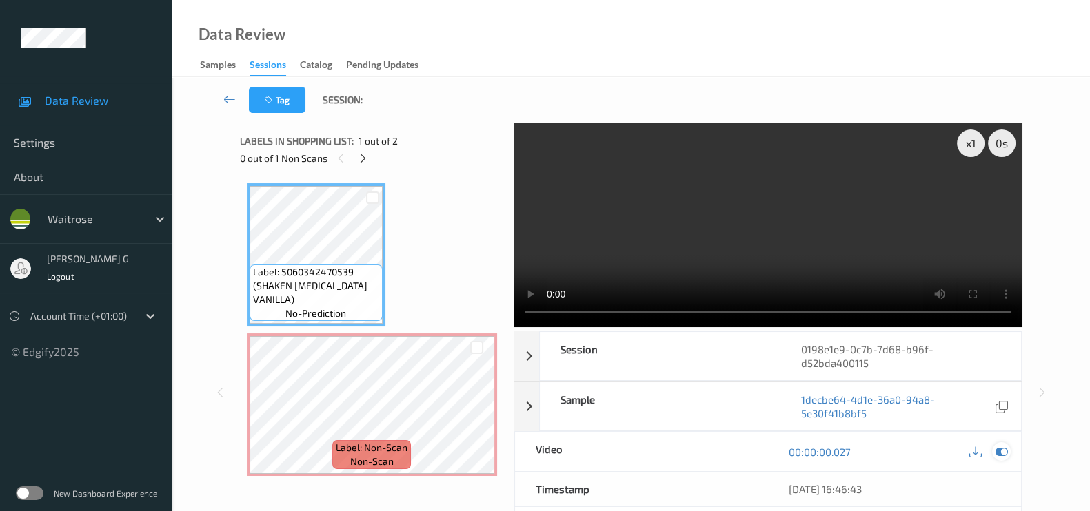
click at [1000, 446] on icon at bounding box center [1001, 452] width 12 height 12
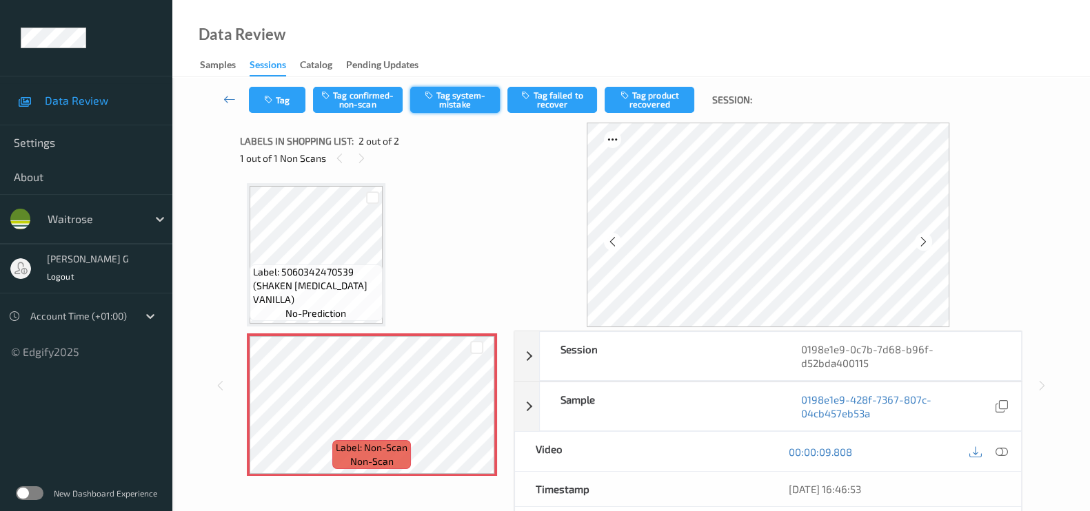
click at [443, 103] on button "Tag system-mistake" at bounding box center [455, 100] width 90 height 26
click at [269, 88] on button "Tag" at bounding box center [277, 100] width 57 height 26
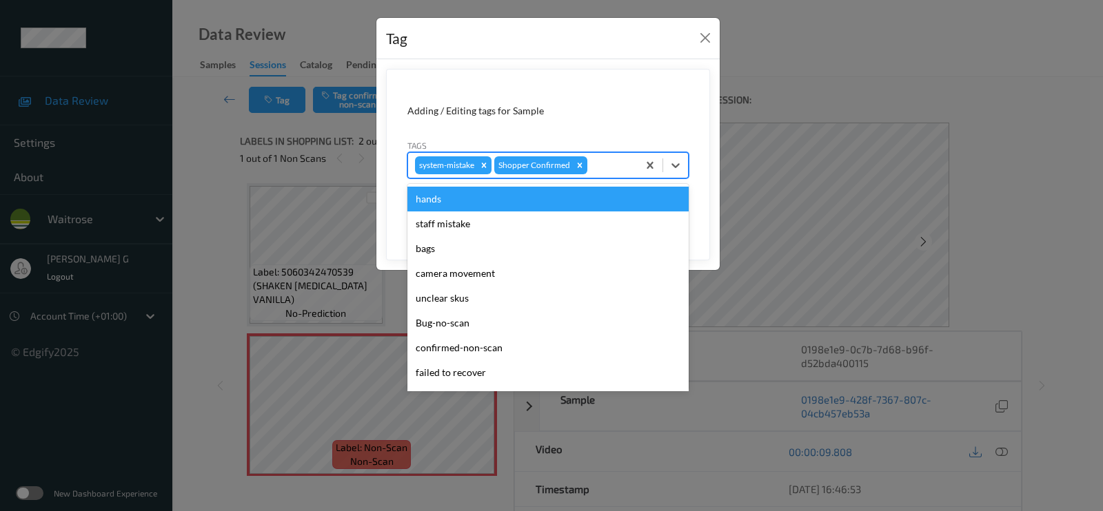
click at [607, 157] on div at bounding box center [610, 165] width 41 height 17
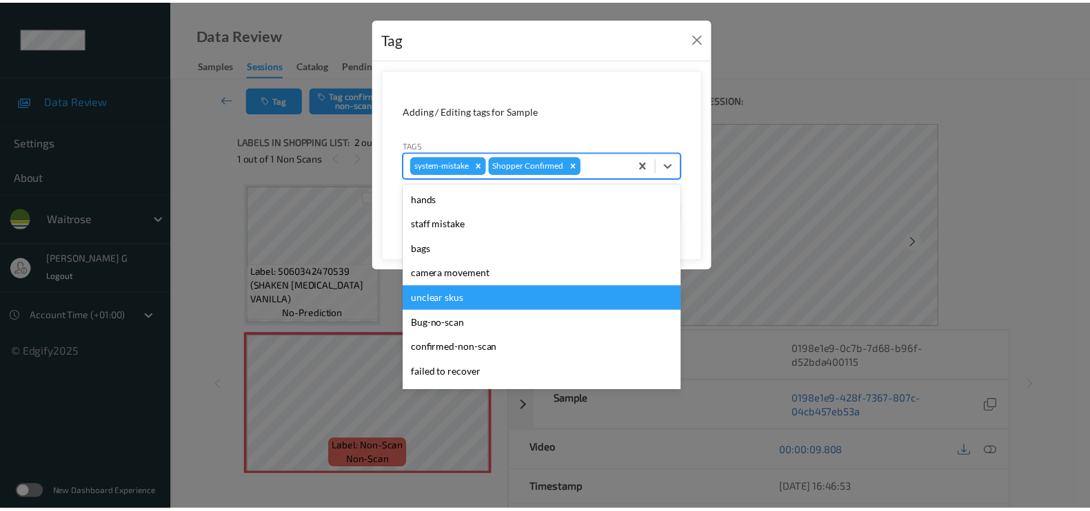
scroll to position [294, 0]
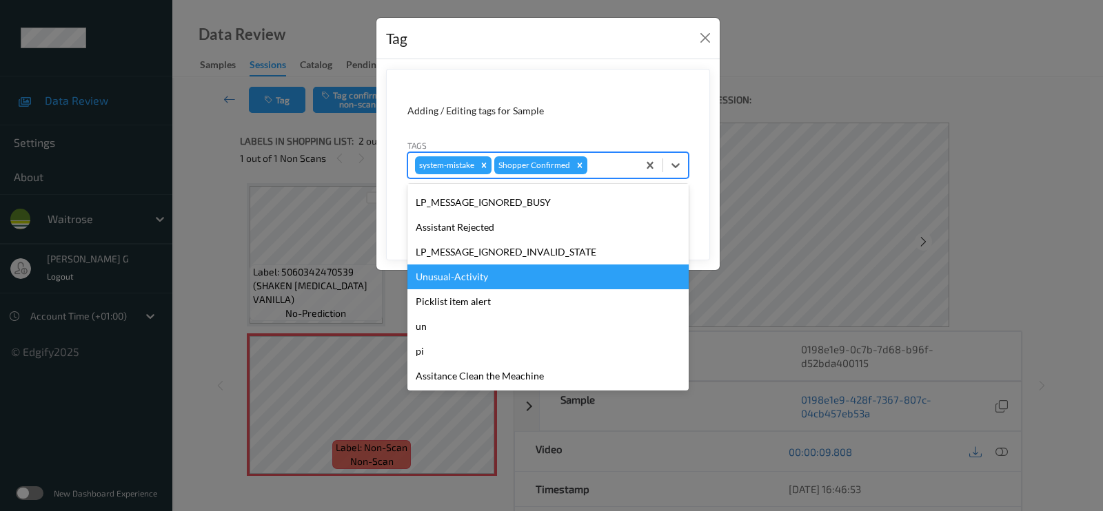
click at [456, 277] on div "Unusual-Activity" at bounding box center [547, 277] width 281 height 25
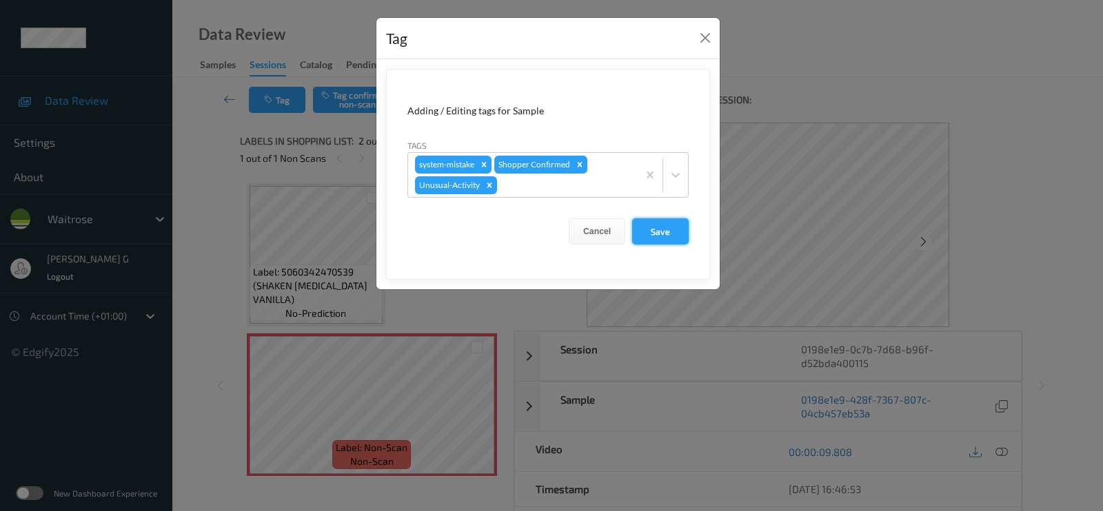
click at [654, 236] on button "Save" at bounding box center [660, 231] width 57 height 26
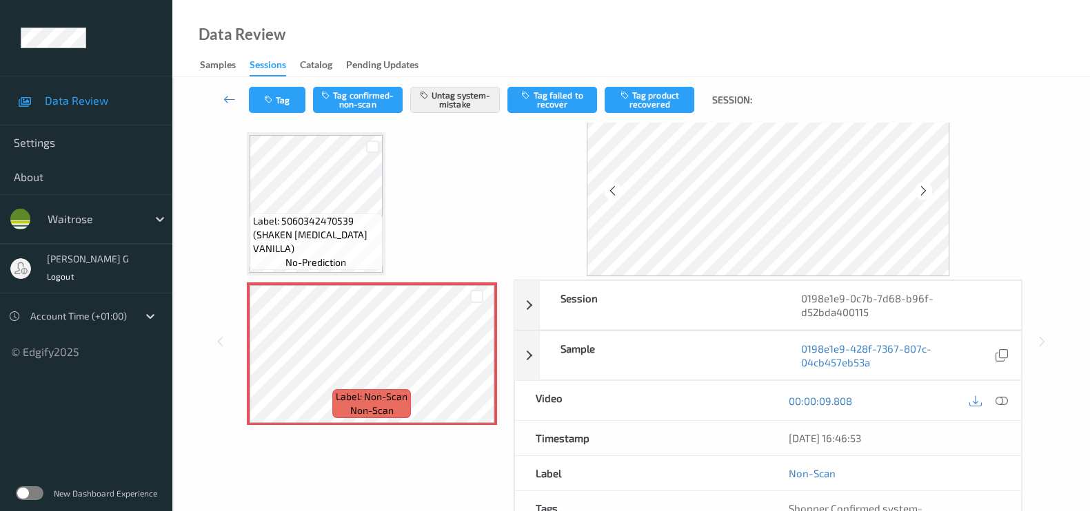
scroll to position [0, 0]
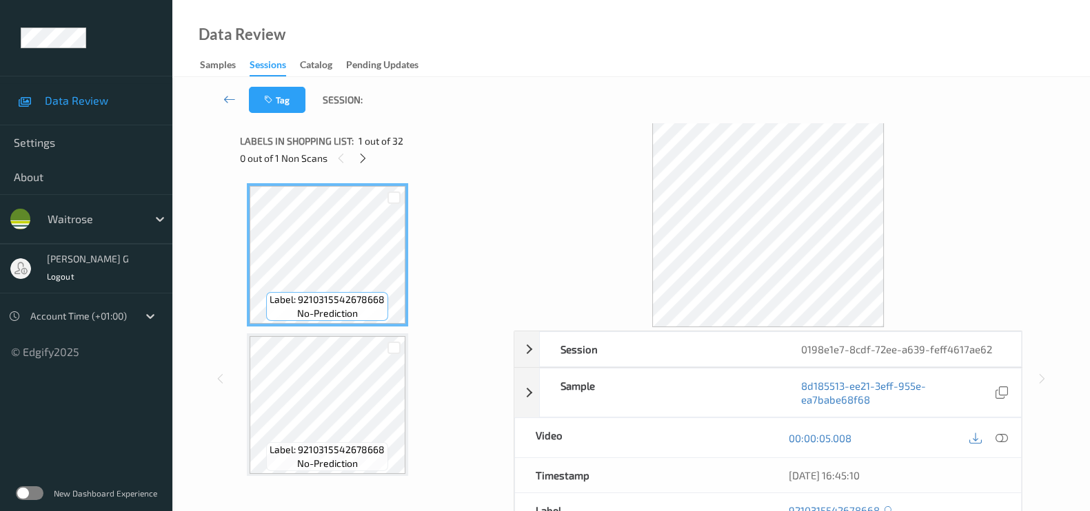
click at [512, 119] on div "Tag Session:" at bounding box center [631, 99] width 861 height 45
click at [364, 161] on icon at bounding box center [363, 158] width 12 height 12
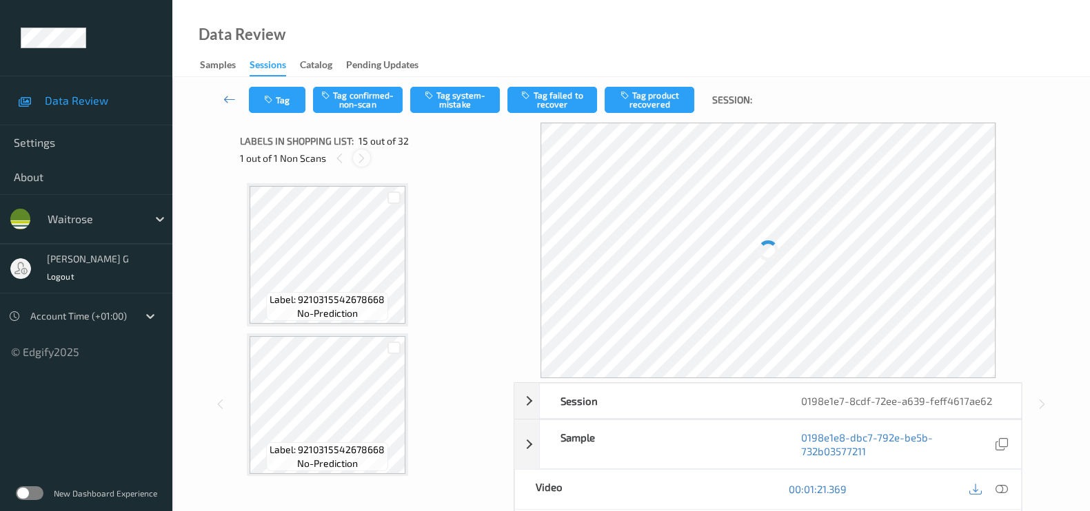
scroll to position [1948, 0]
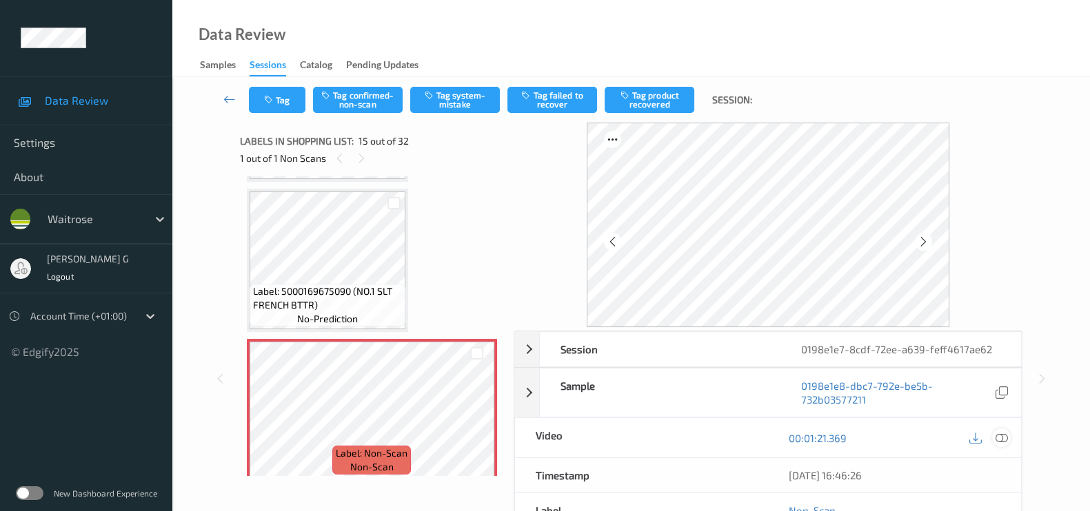
click at [995, 440] on icon at bounding box center [1001, 438] width 12 height 12
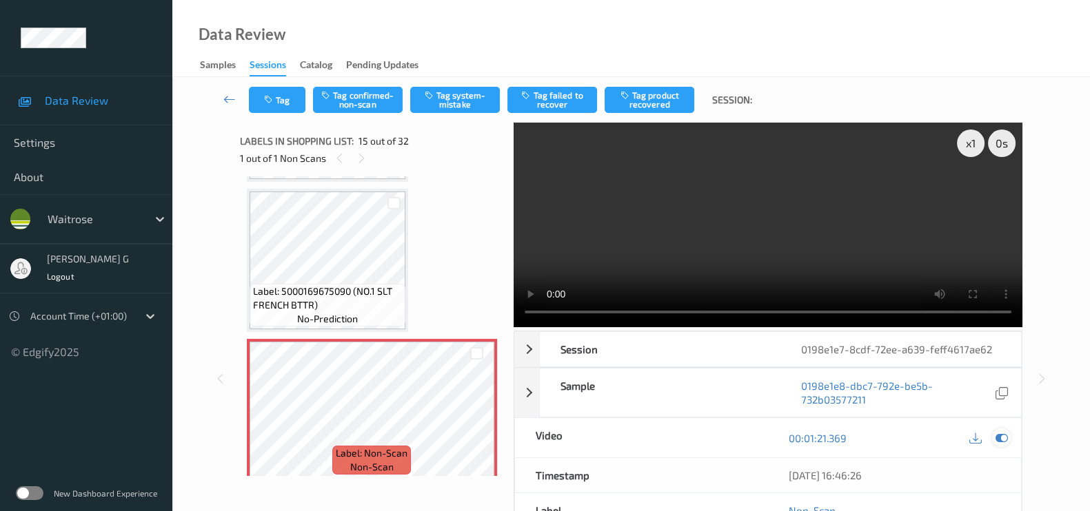
click at [999, 434] on icon at bounding box center [1001, 438] width 12 height 12
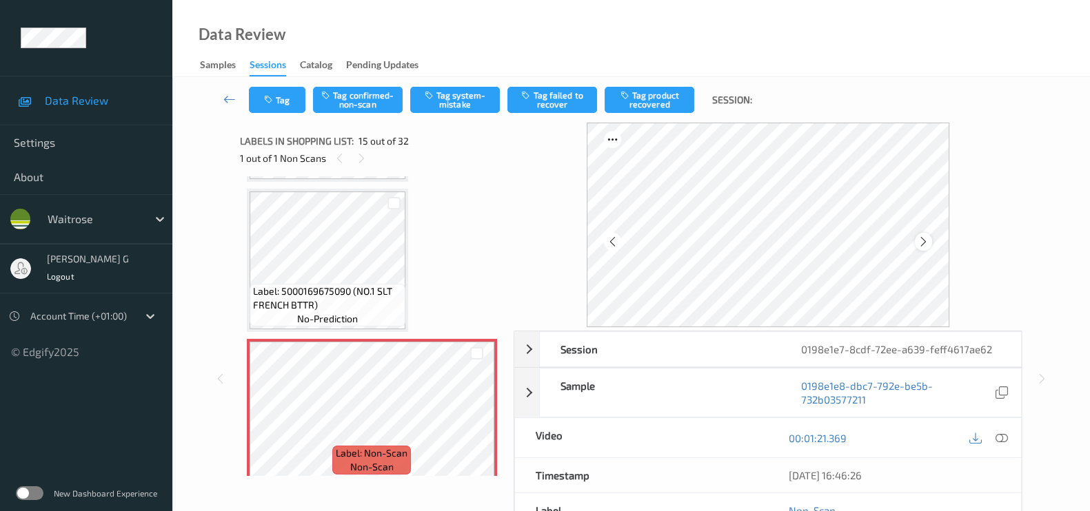
click at [924, 239] on icon at bounding box center [923, 242] width 12 height 12
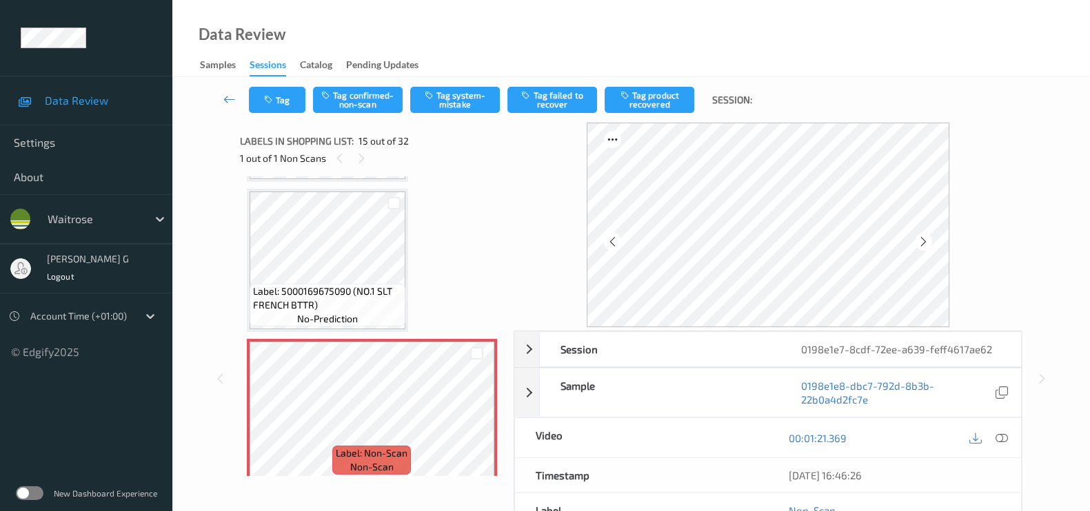
click at [924, 239] on icon at bounding box center [923, 242] width 12 height 12
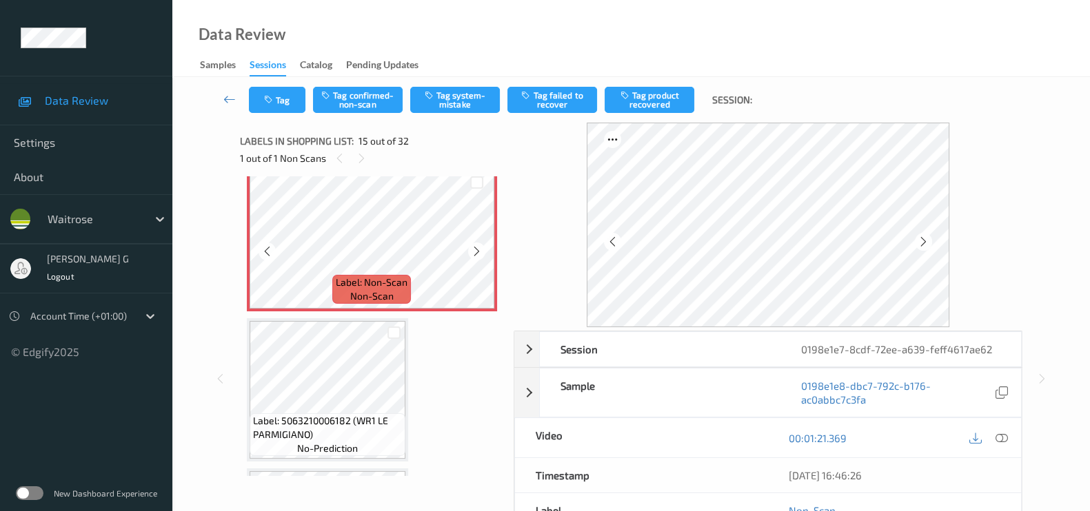
scroll to position [2120, 0]
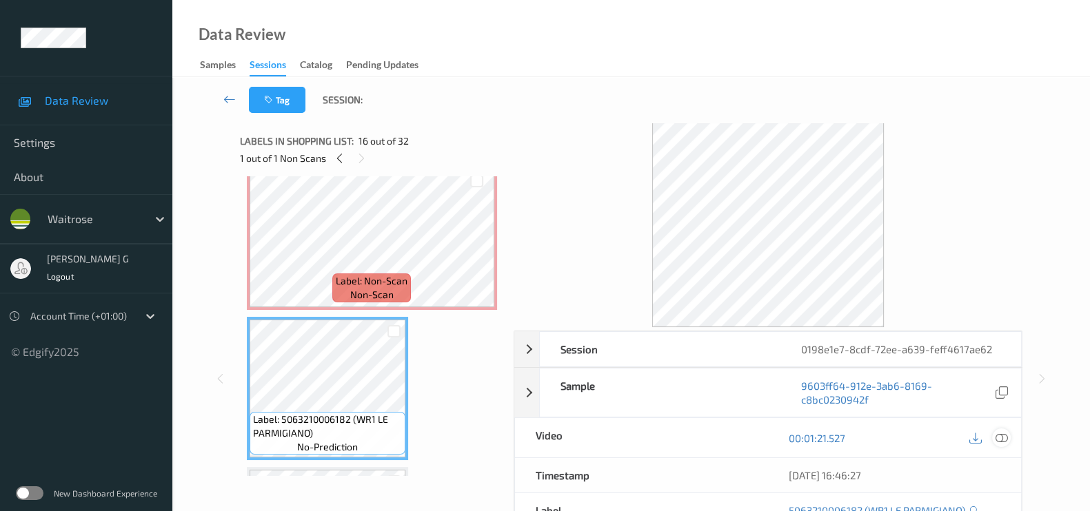
click at [1004, 436] on icon at bounding box center [1001, 438] width 12 height 12
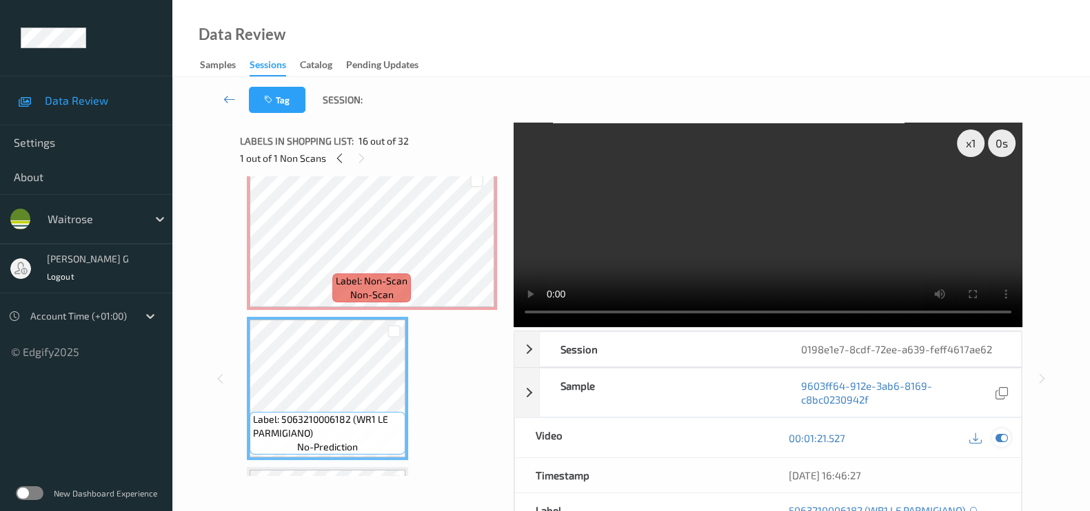
click at [1001, 443] on icon at bounding box center [1001, 438] width 12 height 12
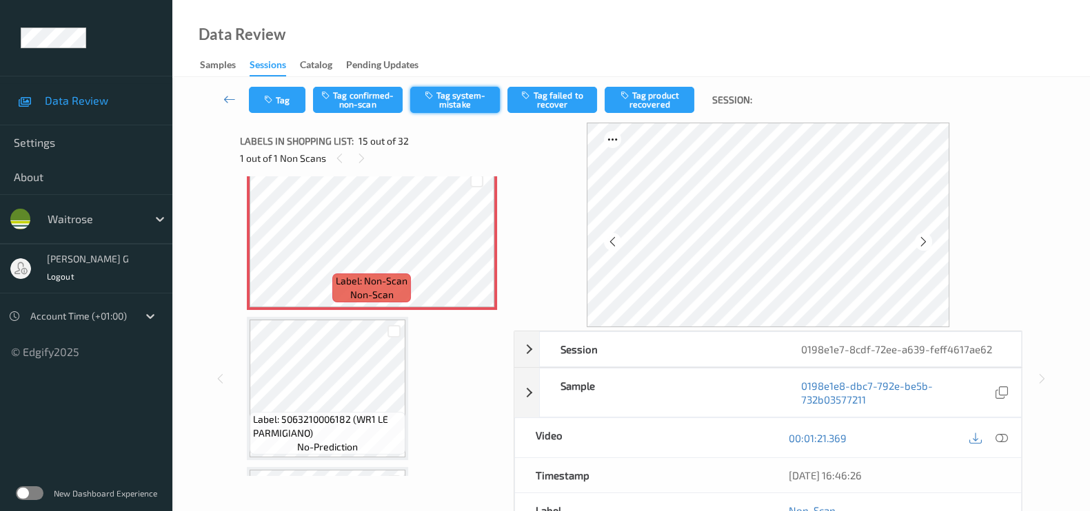
click at [458, 94] on button "Tag system-mistake" at bounding box center [455, 100] width 90 height 26
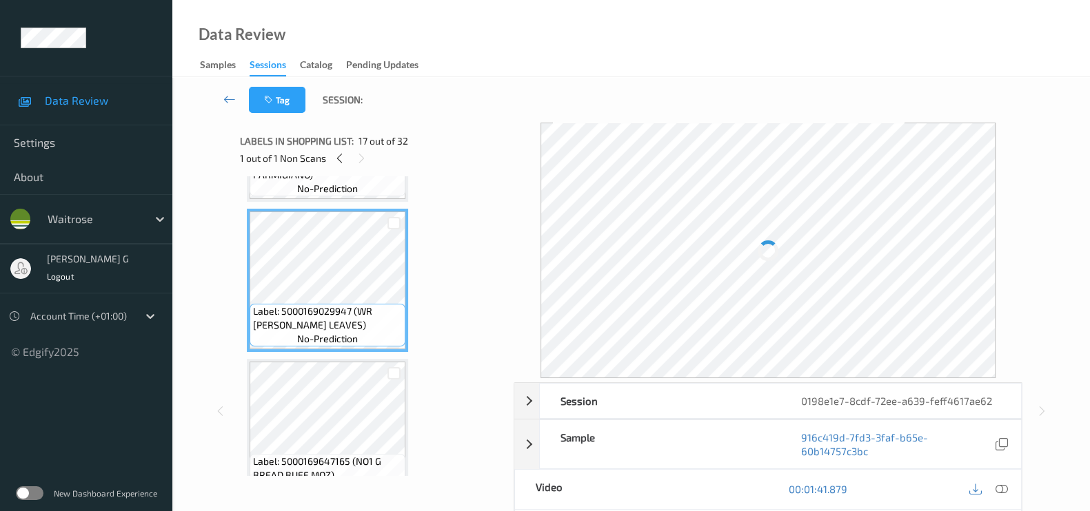
scroll to position [2465, 0]
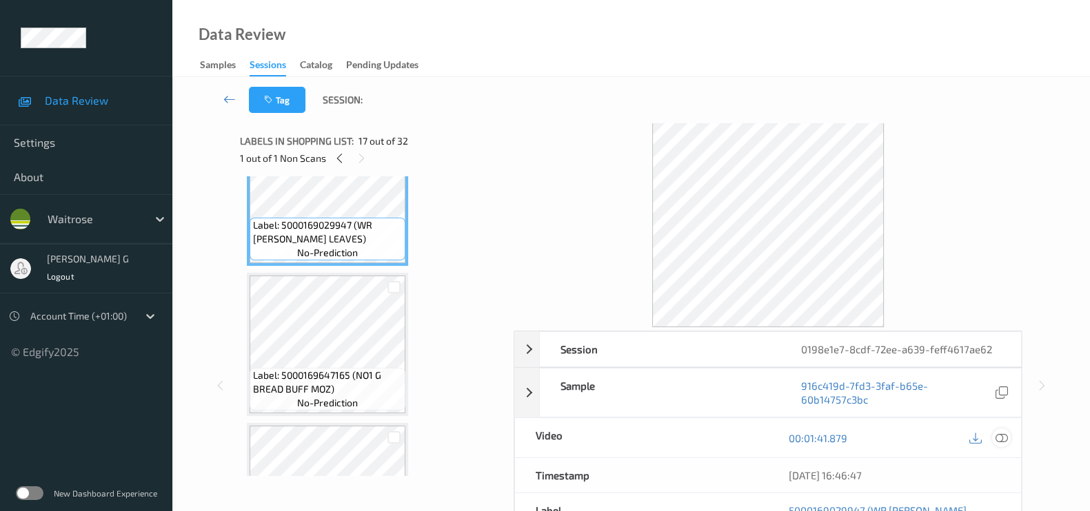
click at [1005, 437] on icon at bounding box center [1001, 438] width 12 height 12
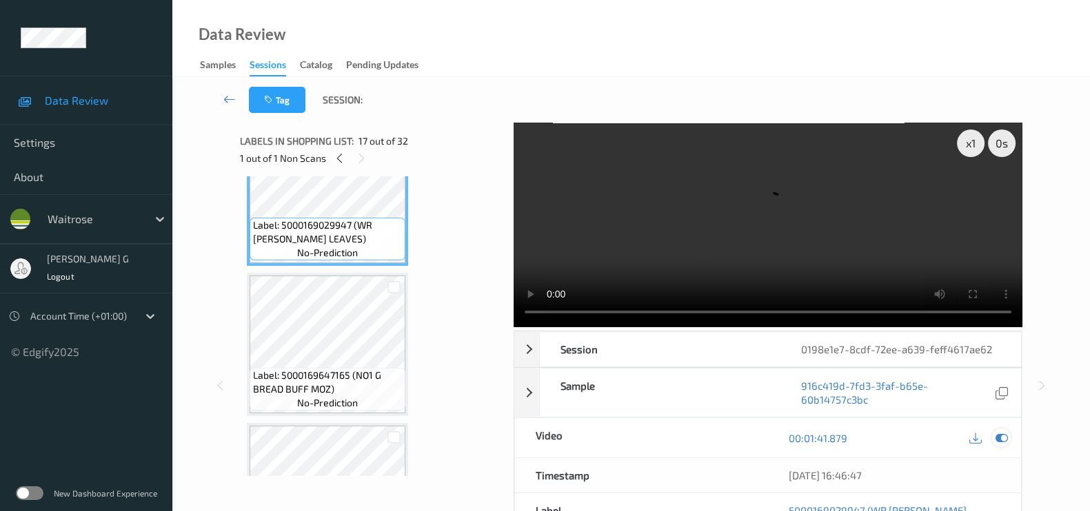
click at [1001, 443] on icon at bounding box center [1001, 438] width 12 height 12
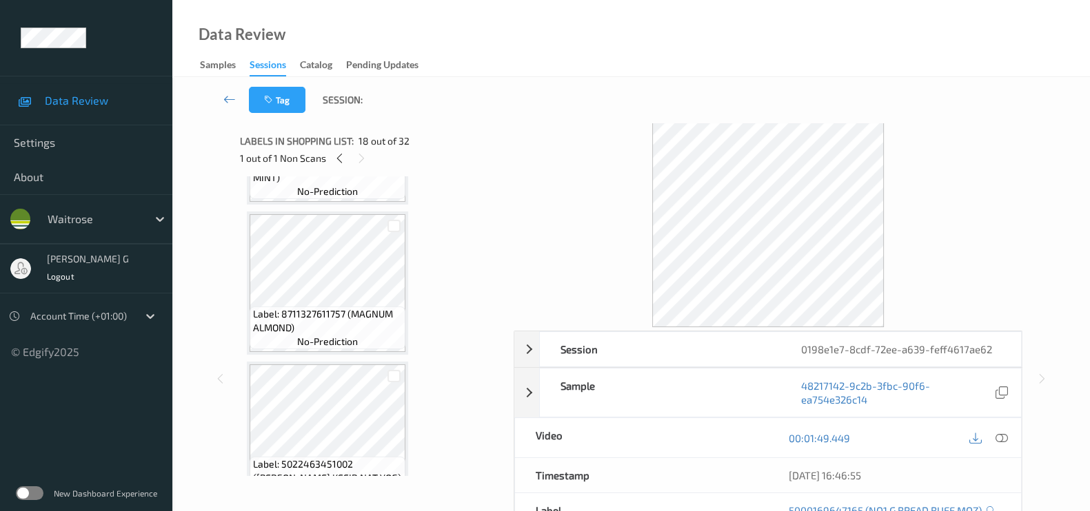
scroll to position [3154, 0]
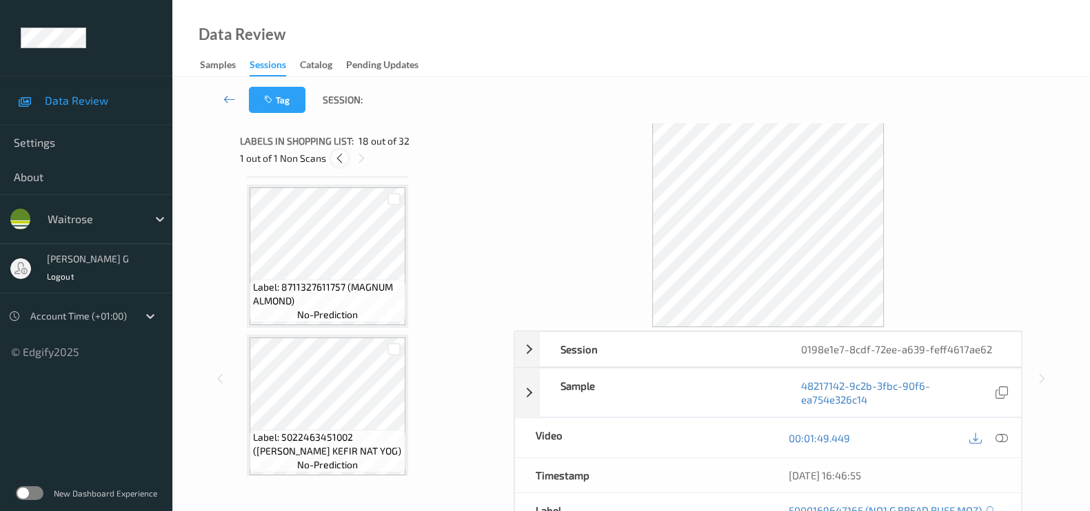
click at [338, 161] on icon at bounding box center [340, 158] width 12 height 12
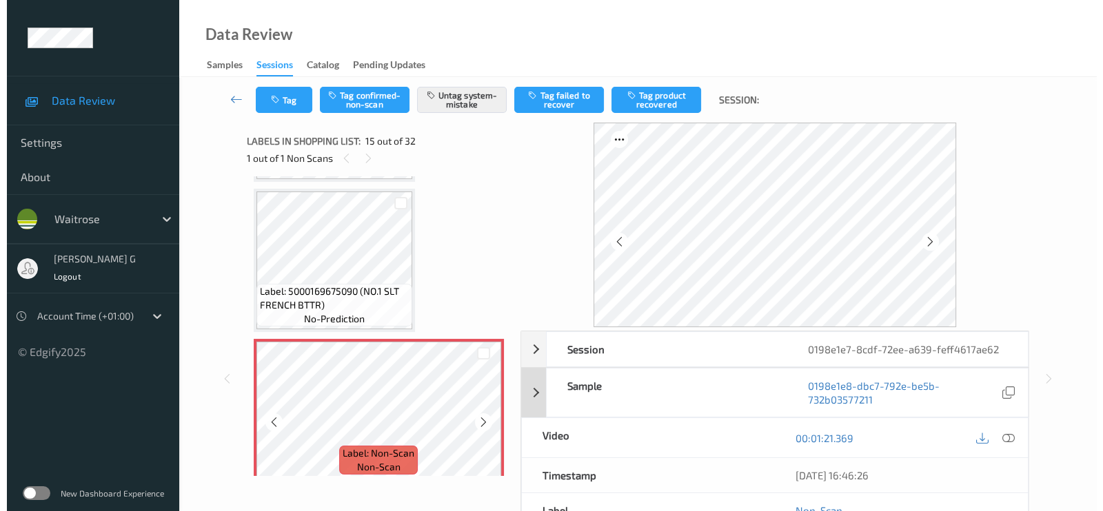
scroll to position [2034, 0]
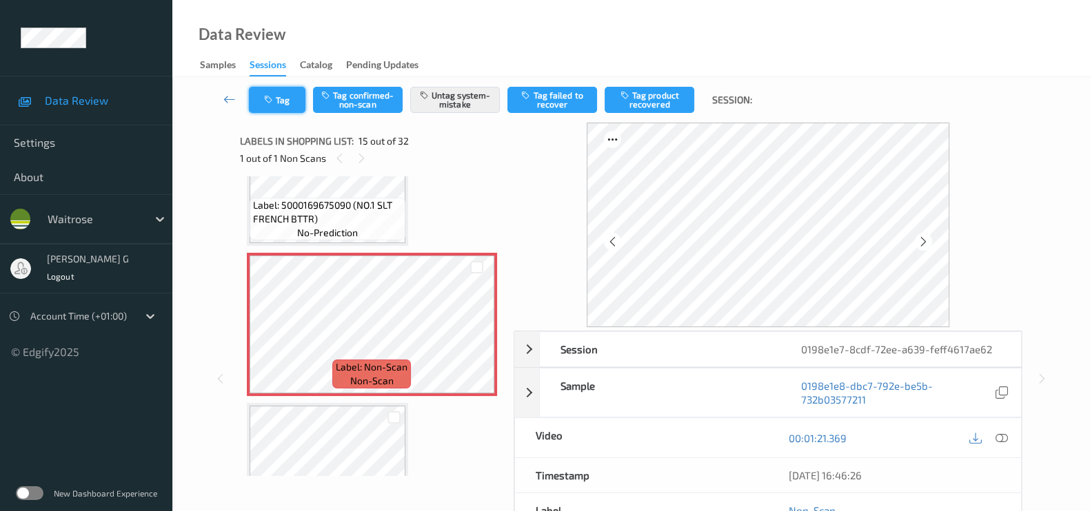
click at [274, 101] on icon "button" at bounding box center [270, 100] width 12 height 10
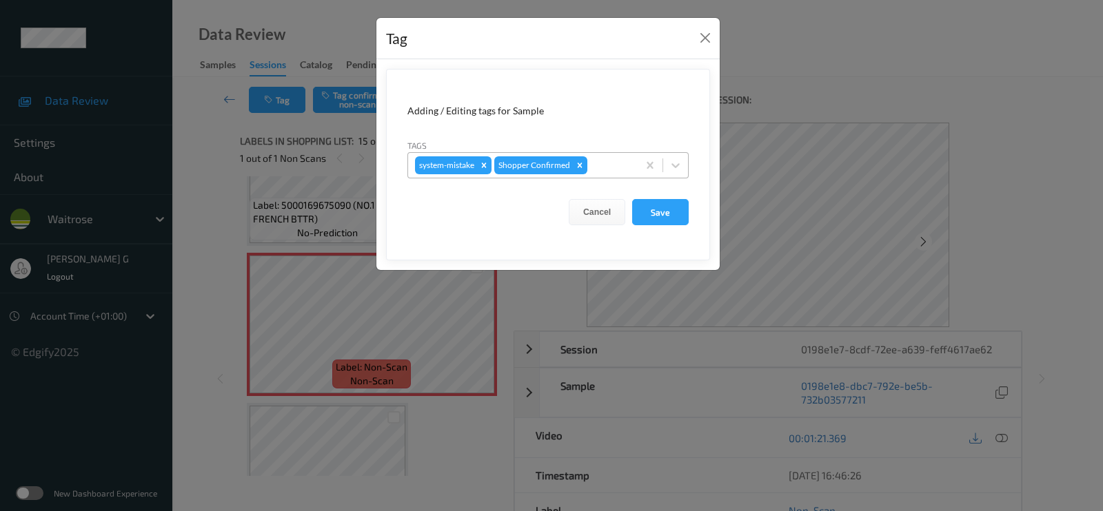
click at [609, 165] on div at bounding box center [610, 165] width 41 height 17
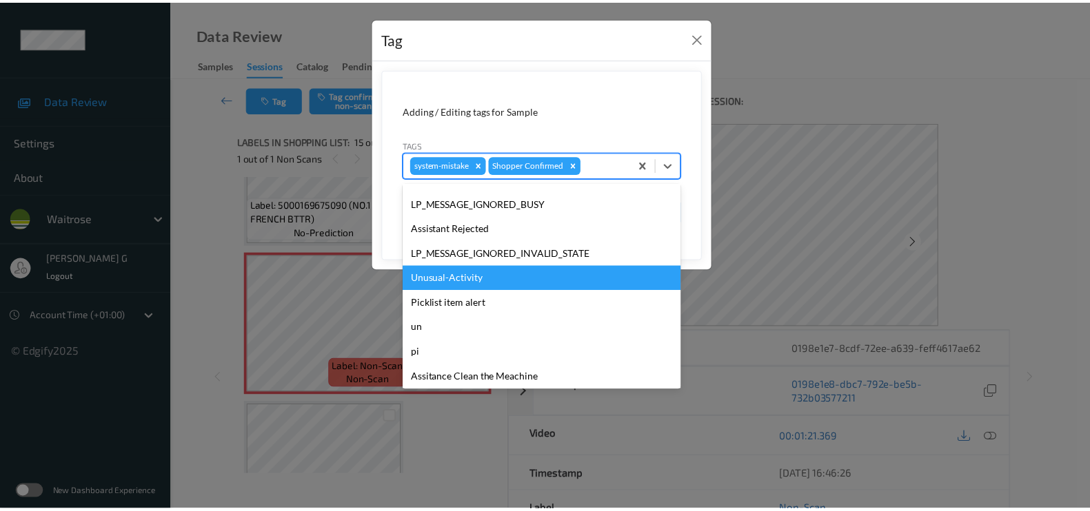
scroll to position [294, 0]
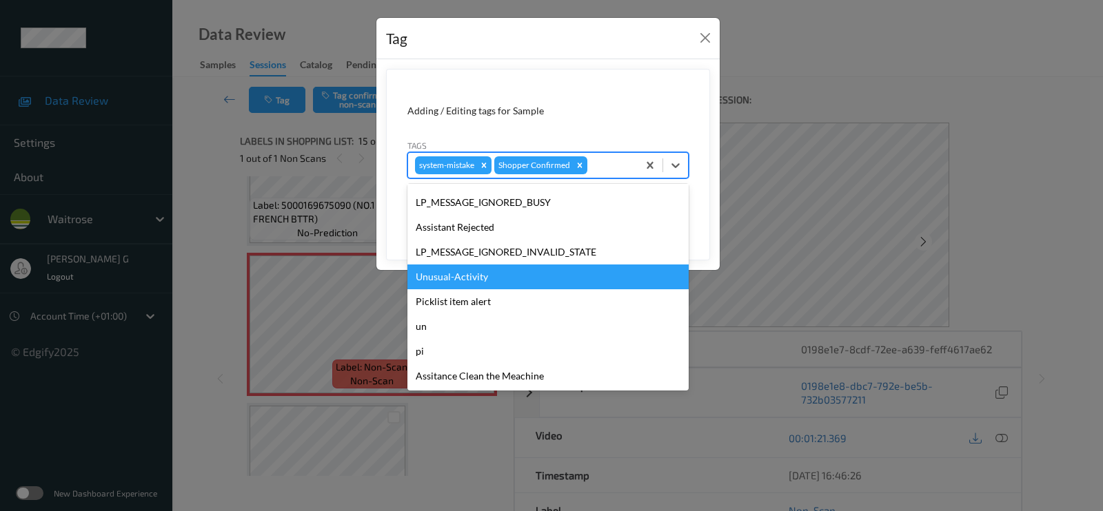
click at [449, 274] on div "Unusual-Activity" at bounding box center [547, 277] width 281 height 25
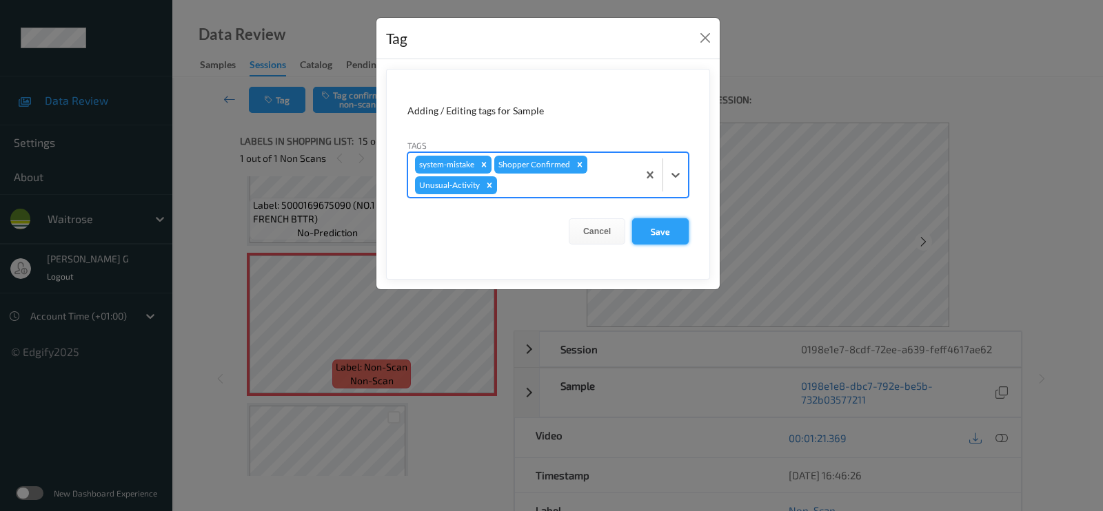
click at [661, 230] on button "Save" at bounding box center [660, 231] width 57 height 26
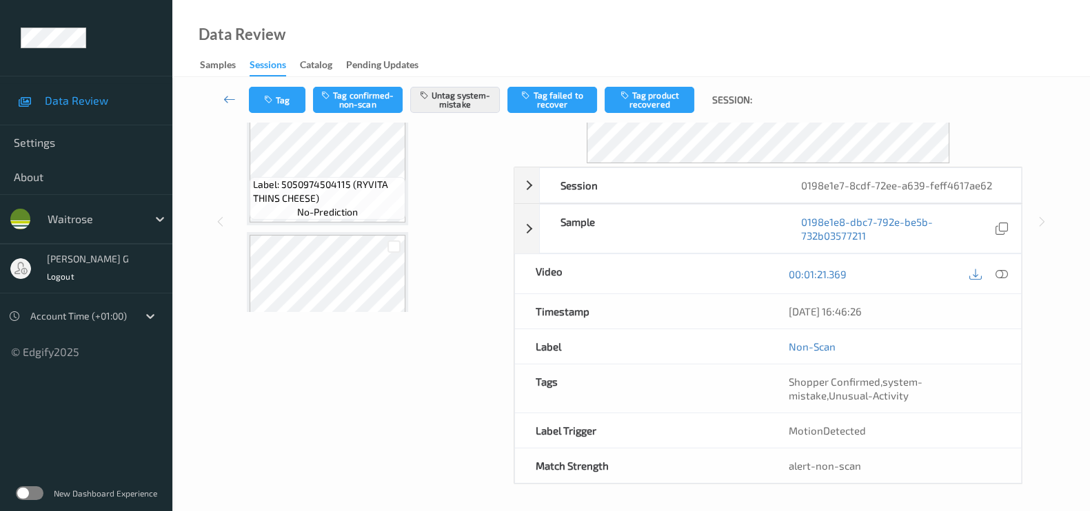
scroll to position [655, 0]
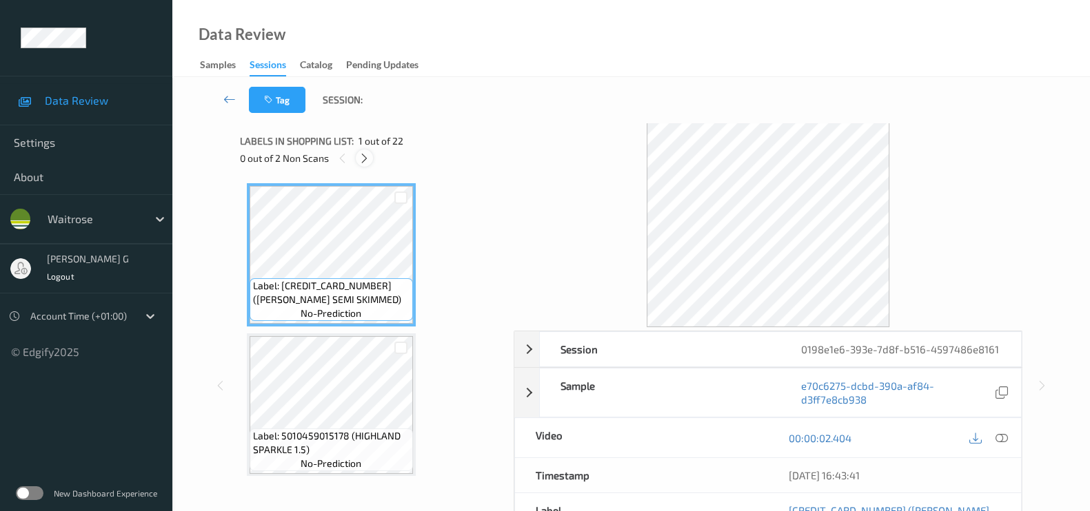
click at [361, 153] on icon at bounding box center [364, 158] width 12 height 12
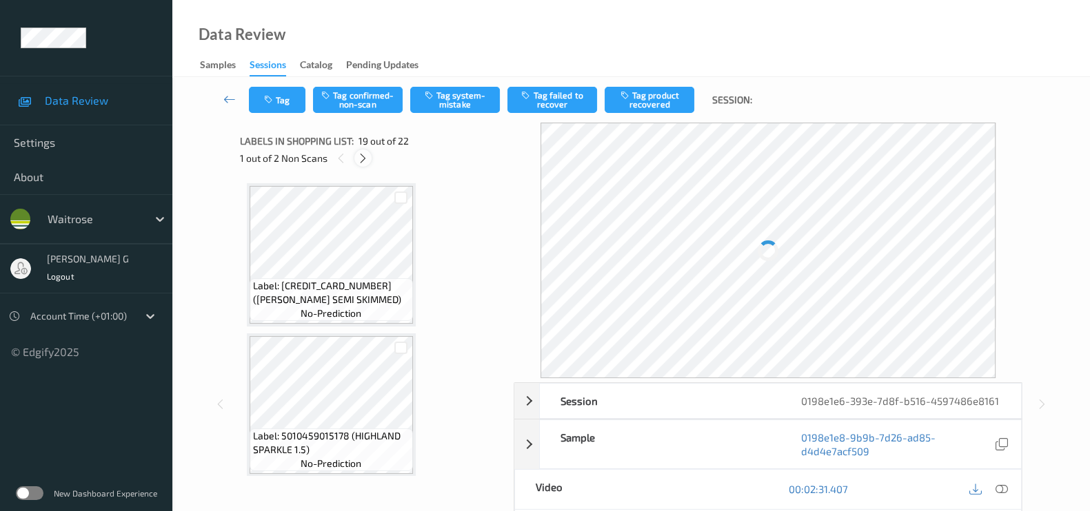
scroll to position [2545, 0]
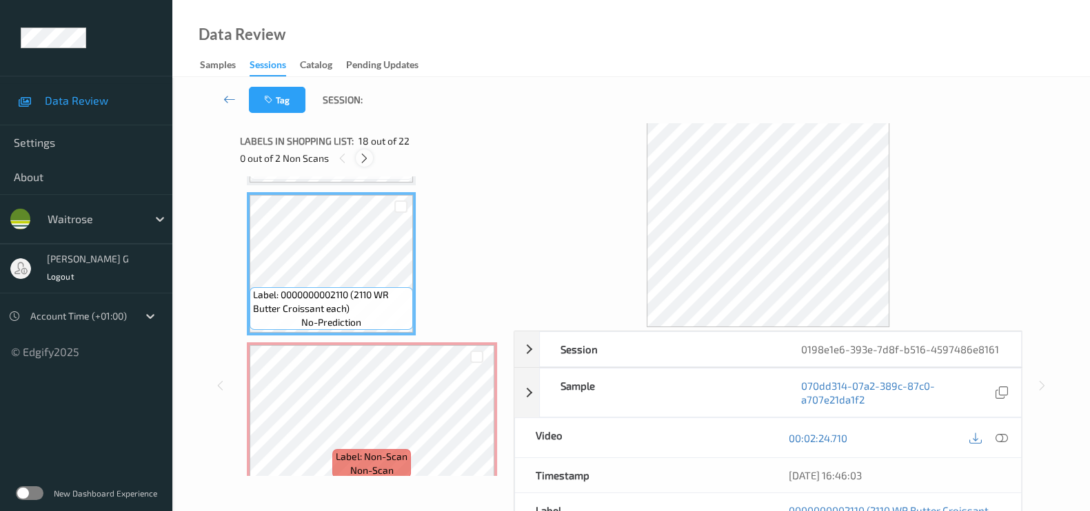
click at [365, 160] on icon at bounding box center [364, 158] width 12 height 12
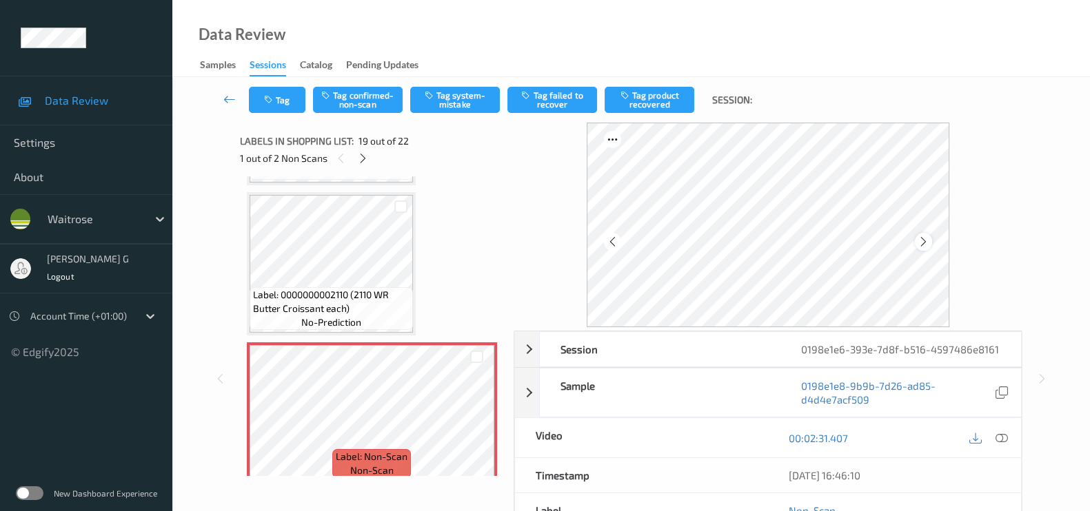
click at [924, 238] on icon at bounding box center [923, 242] width 12 height 12
click at [1003, 436] on icon at bounding box center [1001, 438] width 12 height 12
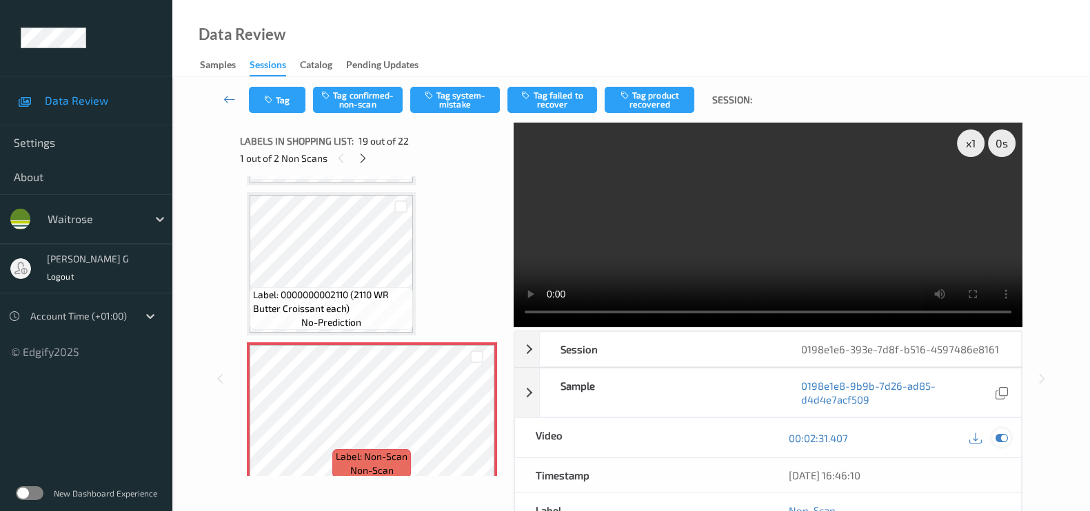
click at [999, 441] on icon at bounding box center [1001, 438] width 12 height 12
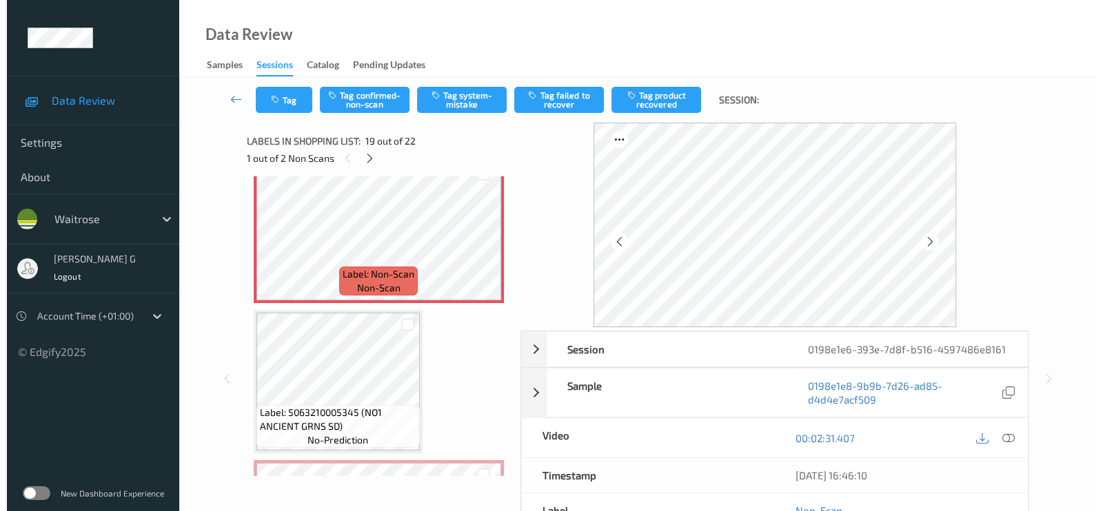
scroll to position [2632, 0]
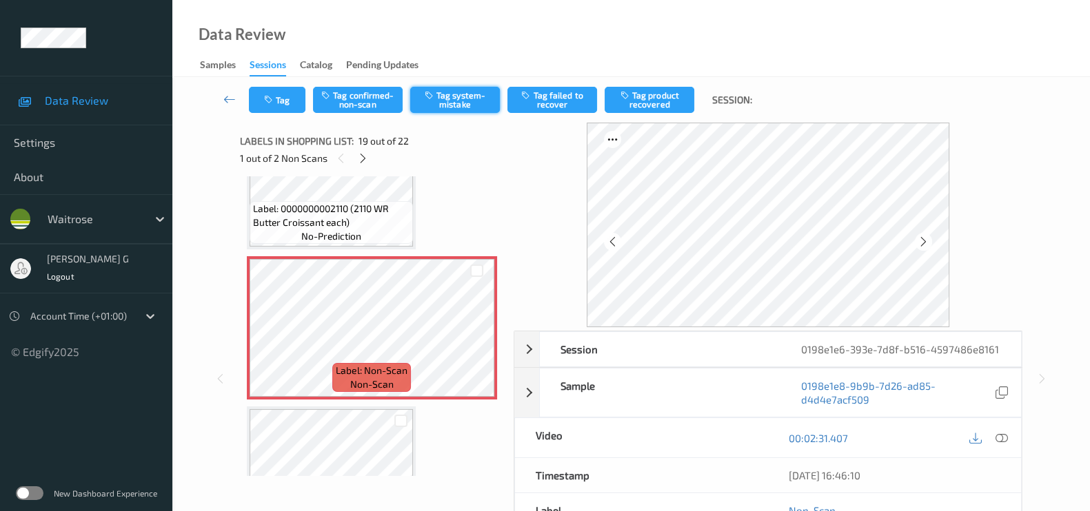
click at [462, 103] on button "Tag system-mistake" at bounding box center [455, 100] width 90 height 26
click at [272, 99] on icon "button" at bounding box center [270, 100] width 12 height 10
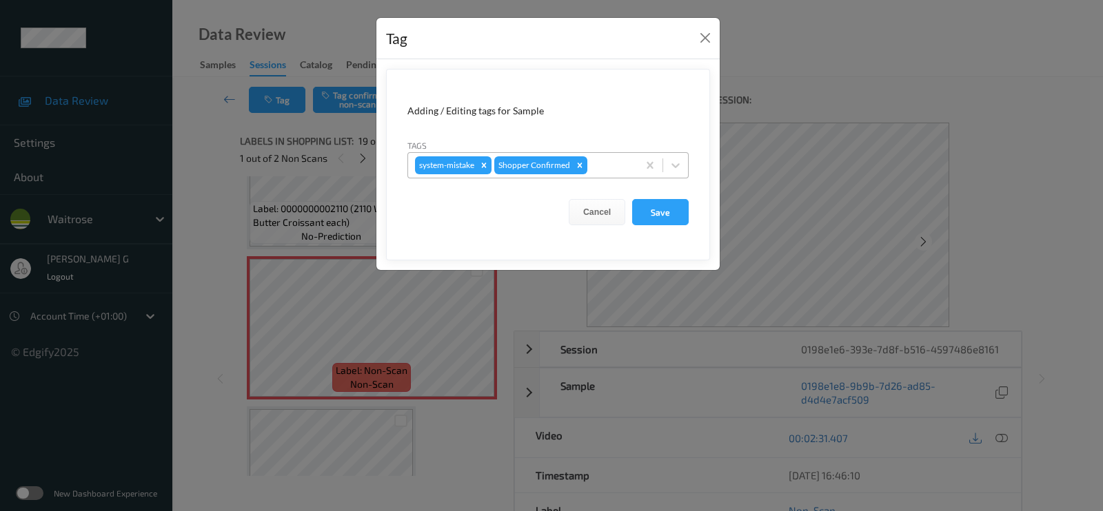
click at [611, 167] on div at bounding box center [610, 165] width 41 height 17
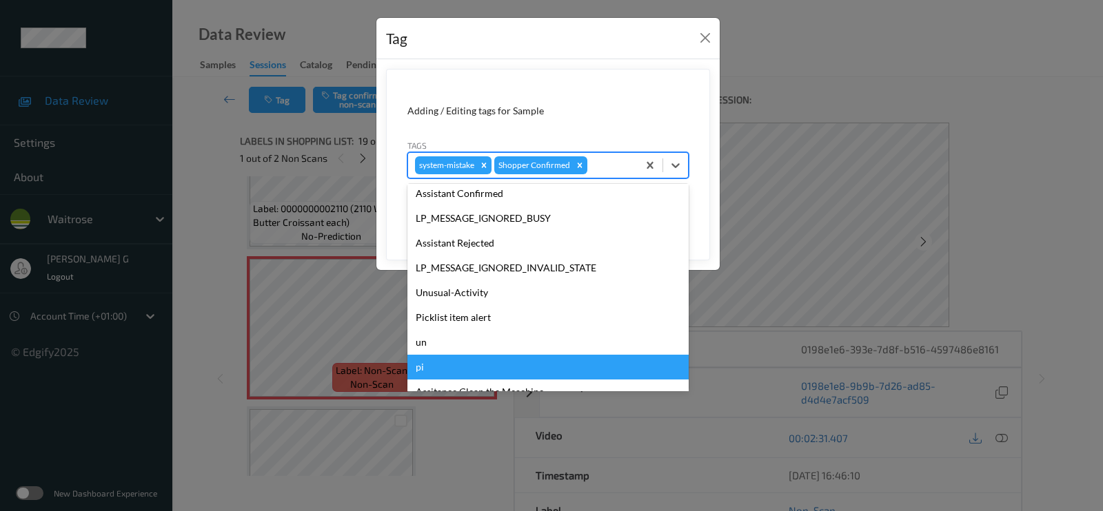
scroll to position [294, 0]
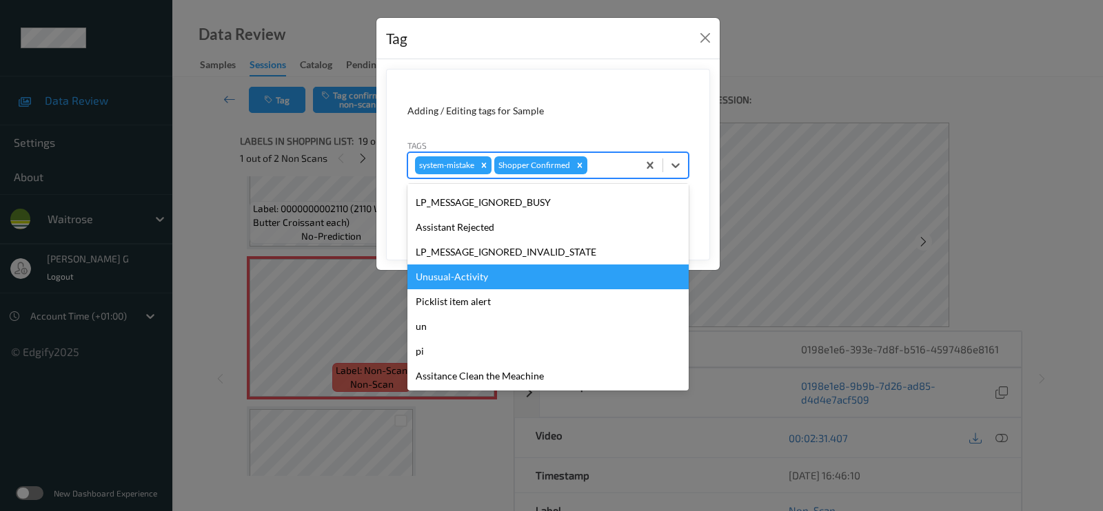
click at [471, 277] on div "Unusual-Activity" at bounding box center [547, 277] width 281 height 25
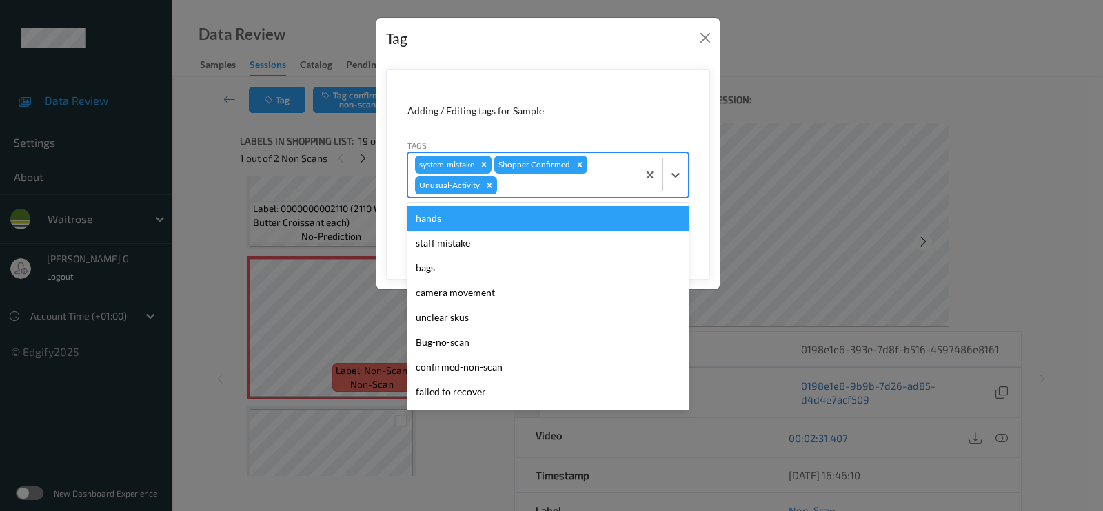
click at [539, 194] on div "system-mistake Shopper Confirmed Unusual-Activity" at bounding box center [523, 175] width 230 height 44
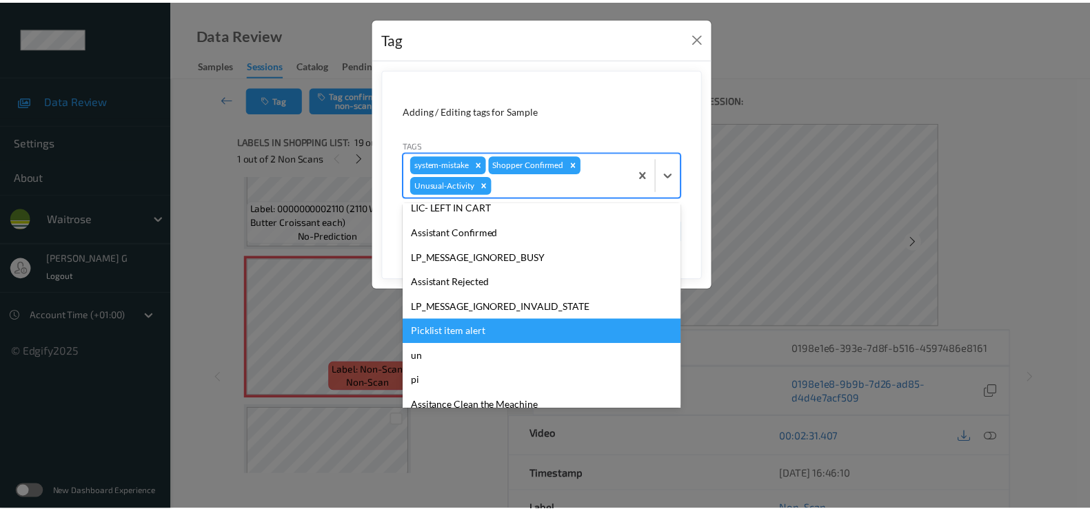
scroll to position [269, 0]
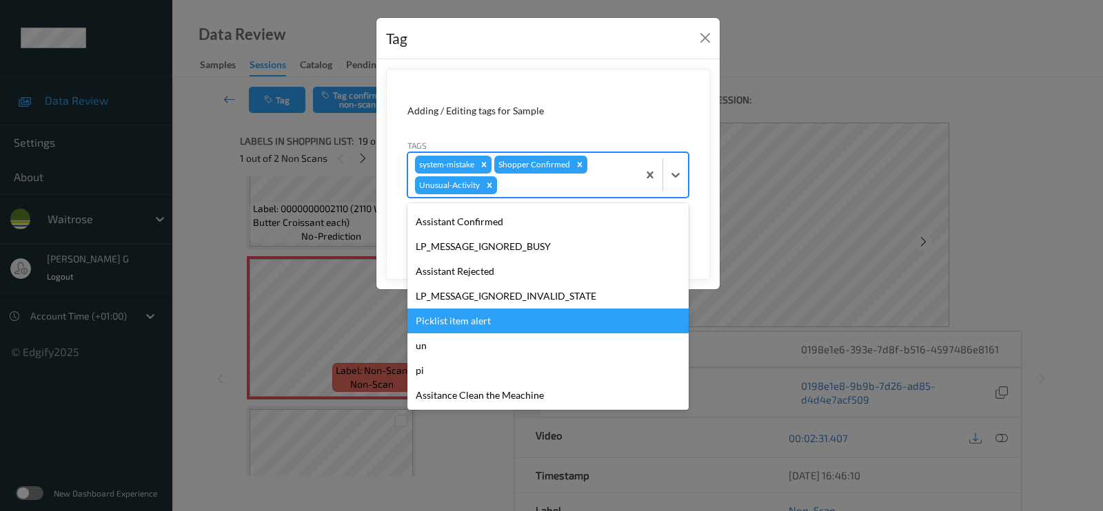
click at [462, 315] on div "Picklist item alert" at bounding box center [547, 321] width 281 height 25
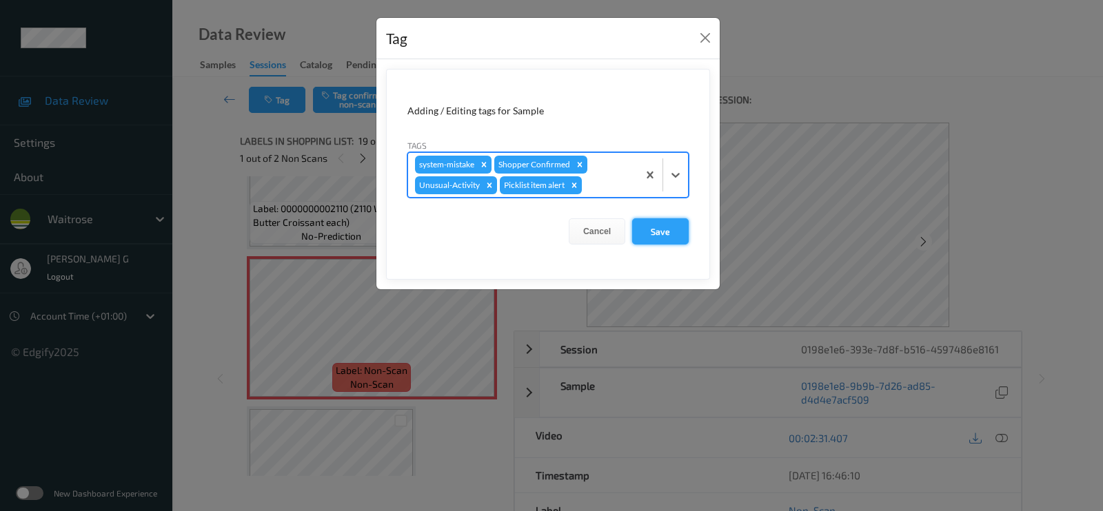
click at [667, 226] on button "Save" at bounding box center [660, 231] width 57 height 26
click at [665, 229] on button "Save" at bounding box center [660, 231] width 57 height 26
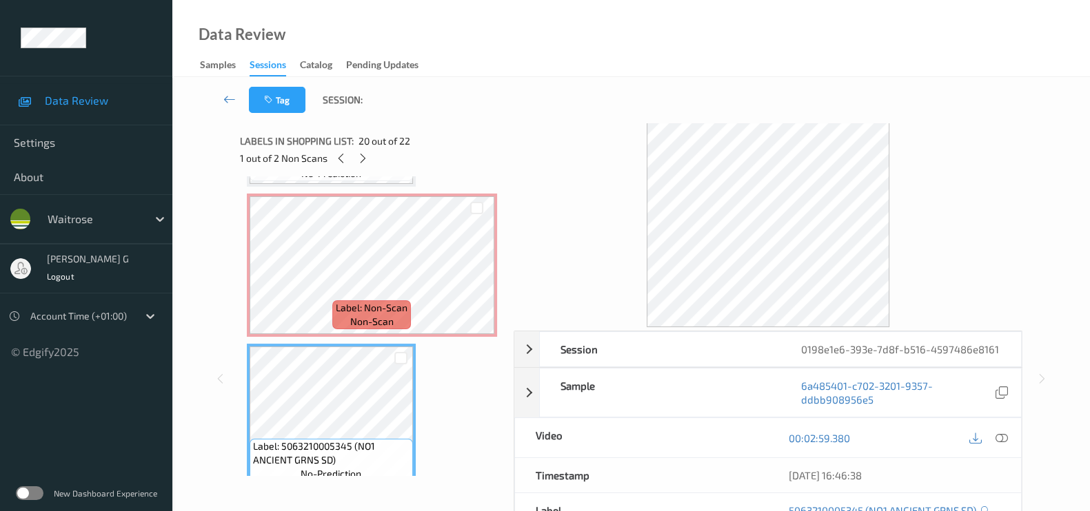
scroll to position [2804, 0]
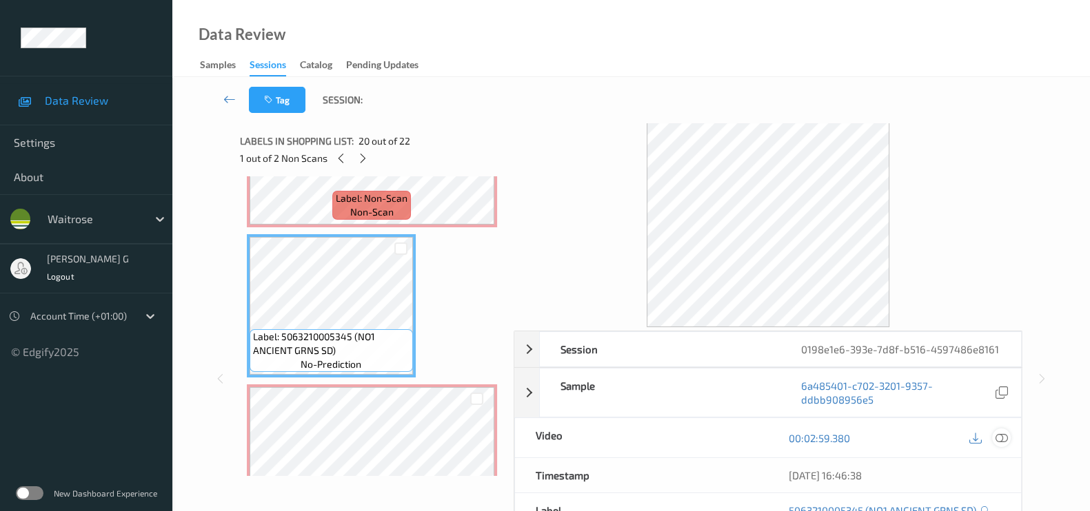
click at [1001, 438] on icon at bounding box center [1001, 438] width 12 height 12
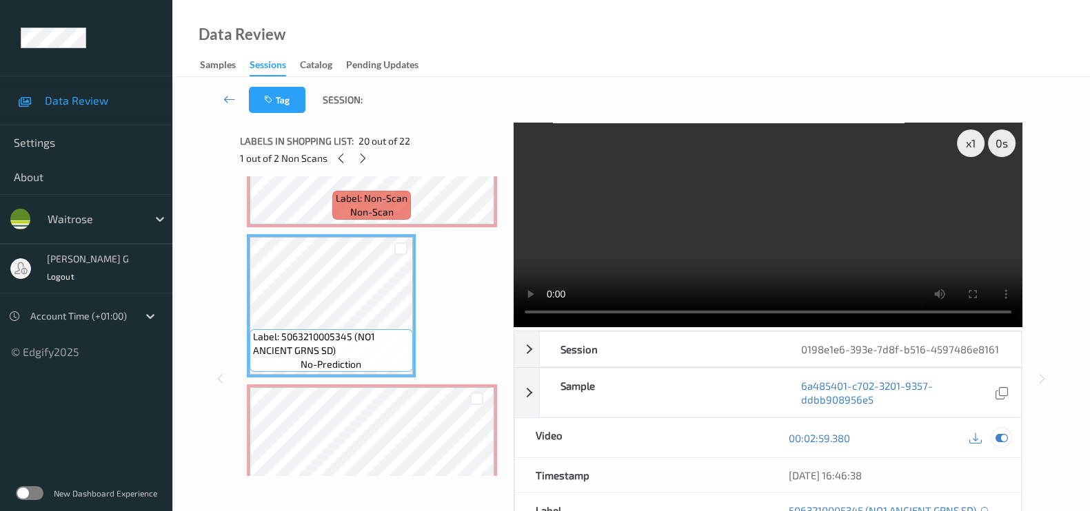
click at [995, 438] on icon at bounding box center [1001, 438] width 12 height 12
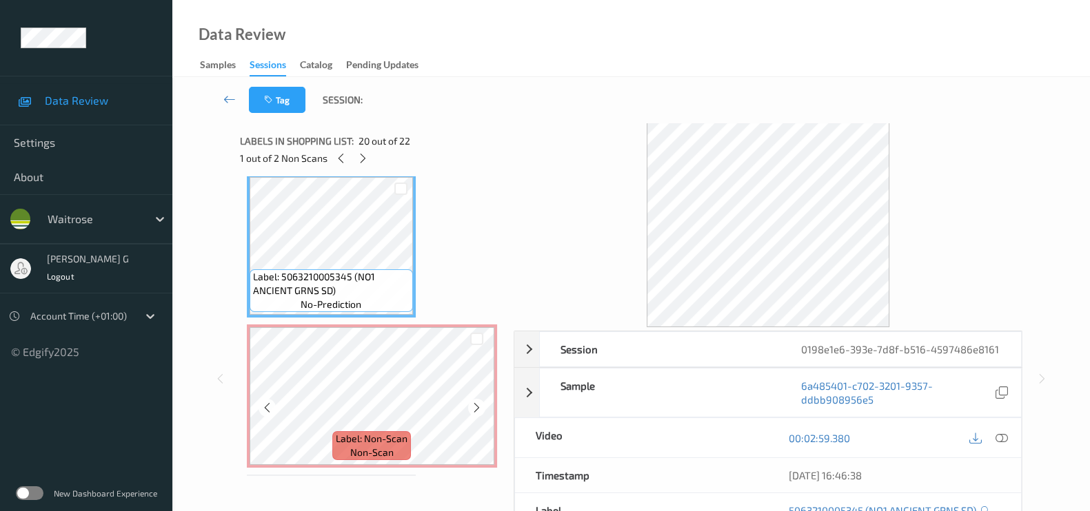
scroll to position [2890, 0]
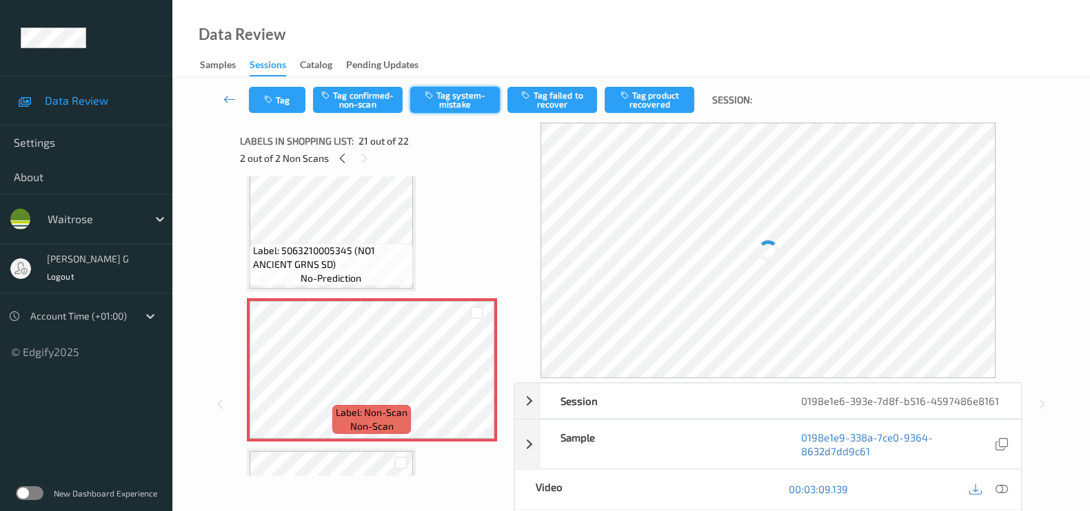
click at [444, 103] on button "Tag system-mistake" at bounding box center [455, 100] width 90 height 26
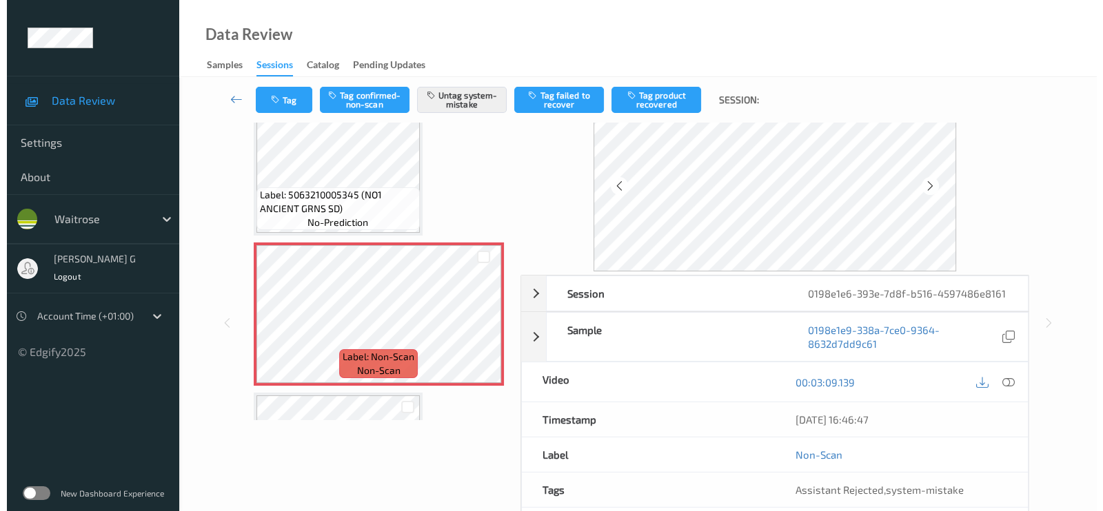
scroll to position [0, 0]
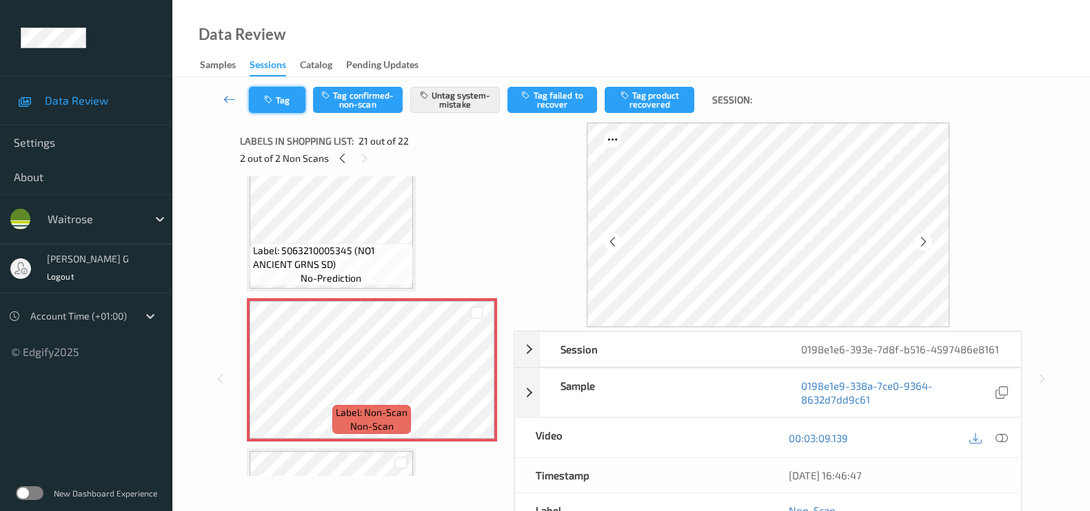
click at [283, 103] on button "Tag" at bounding box center [277, 100] width 57 height 26
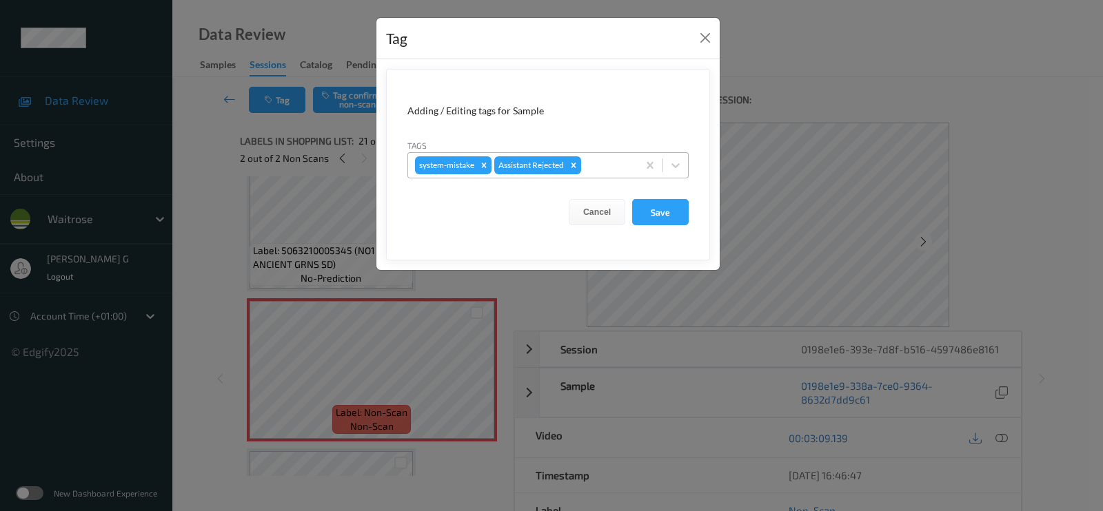
click at [617, 167] on div at bounding box center [607, 165] width 47 height 17
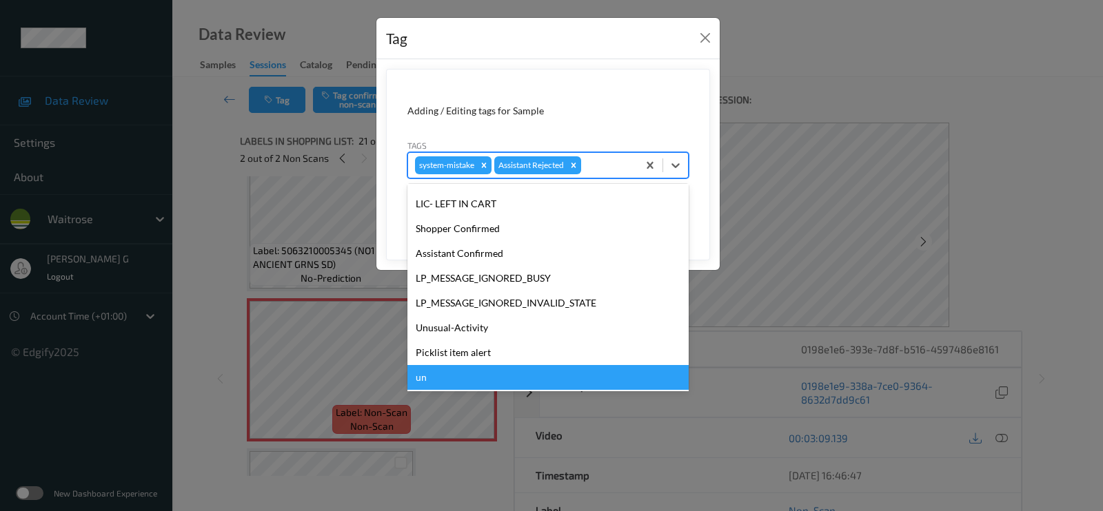
scroll to position [294, 0]
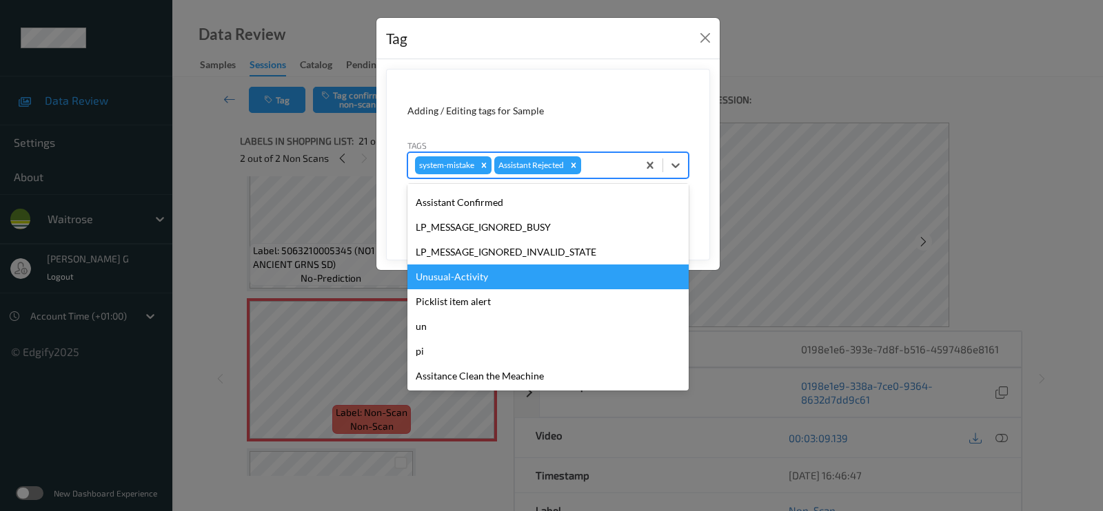
click at [462, 272] on div "Unusual-Activity" at bounding box center [547, 277] width 281 height 25
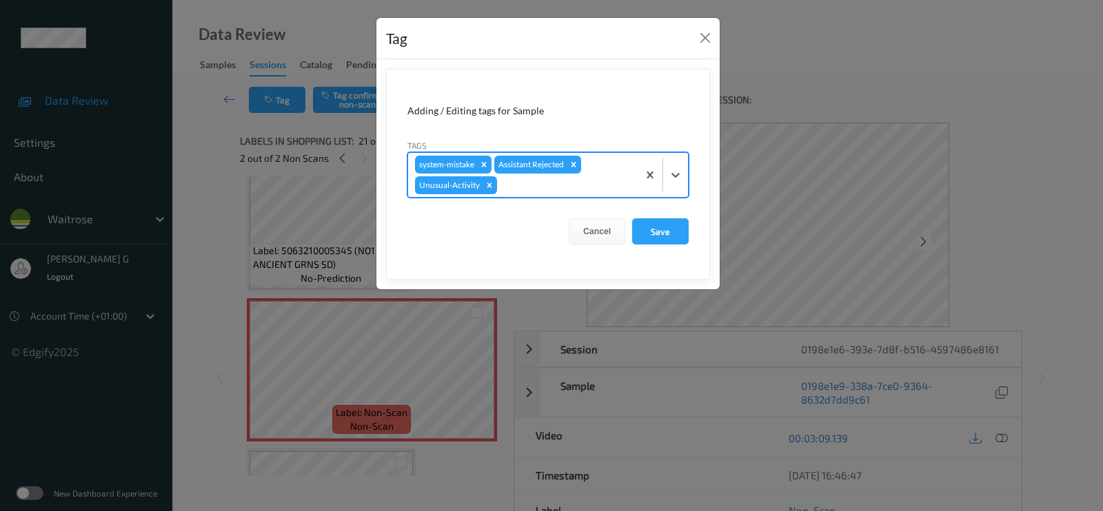
click at [524, 187] on div at bounding box center [565, 185] width 131 height 17
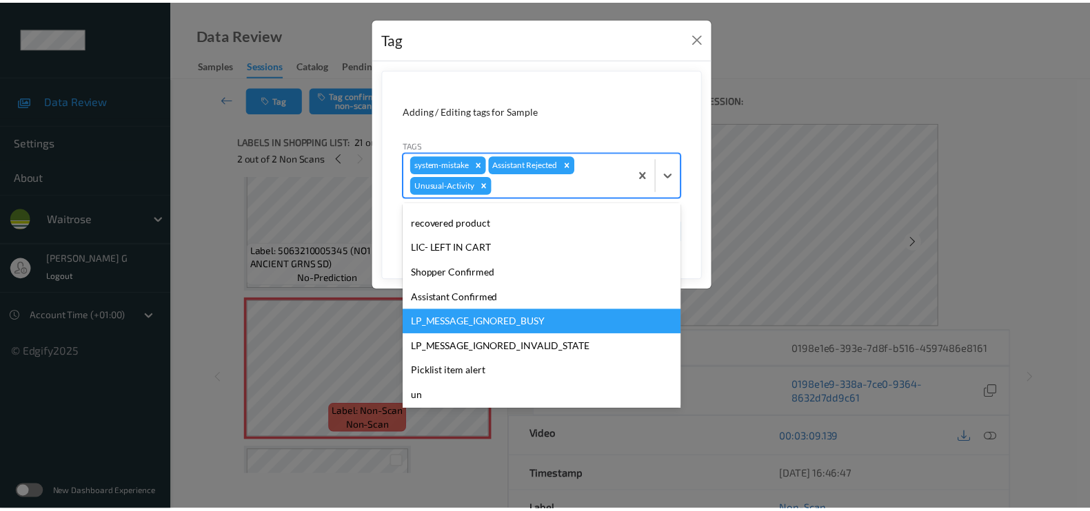
scroll to position [269, 0]
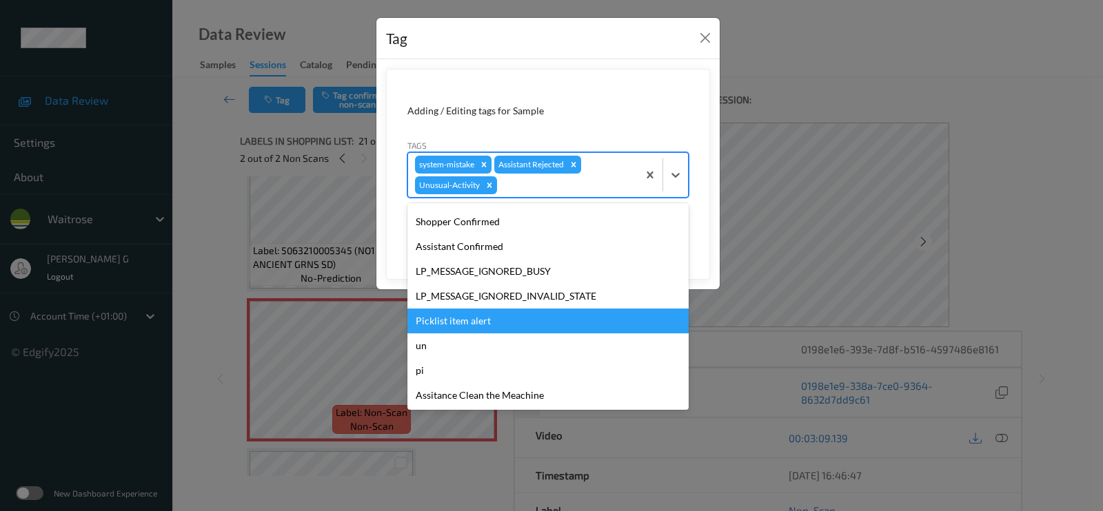
click at [467, 316] on div "Picklist item alert" at bounding box center [547, 321] width 281 height 25
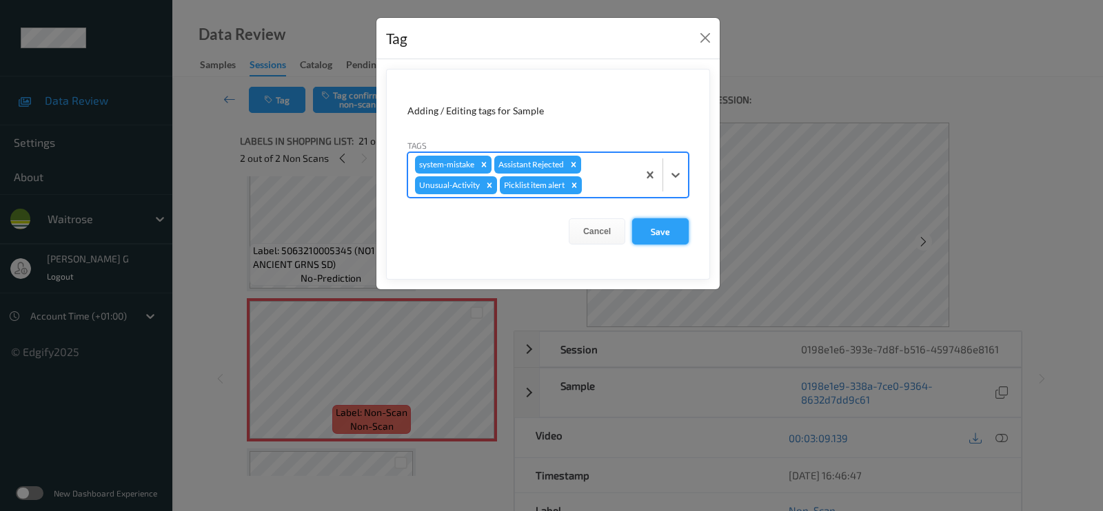
click at [657, 233] on button "Save" at bounding box center [660, 231] width 57 height 26
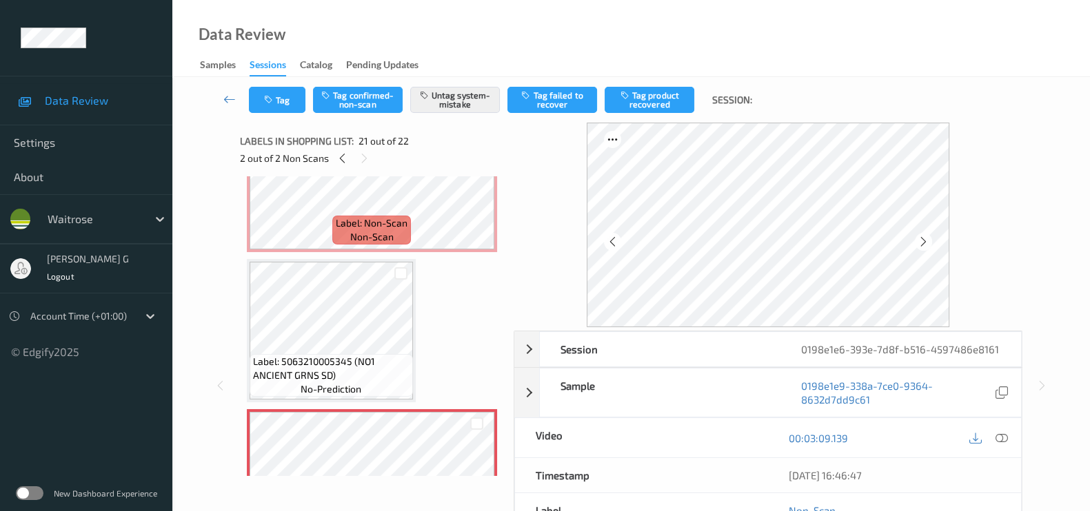
scroll to position [2718, 0]
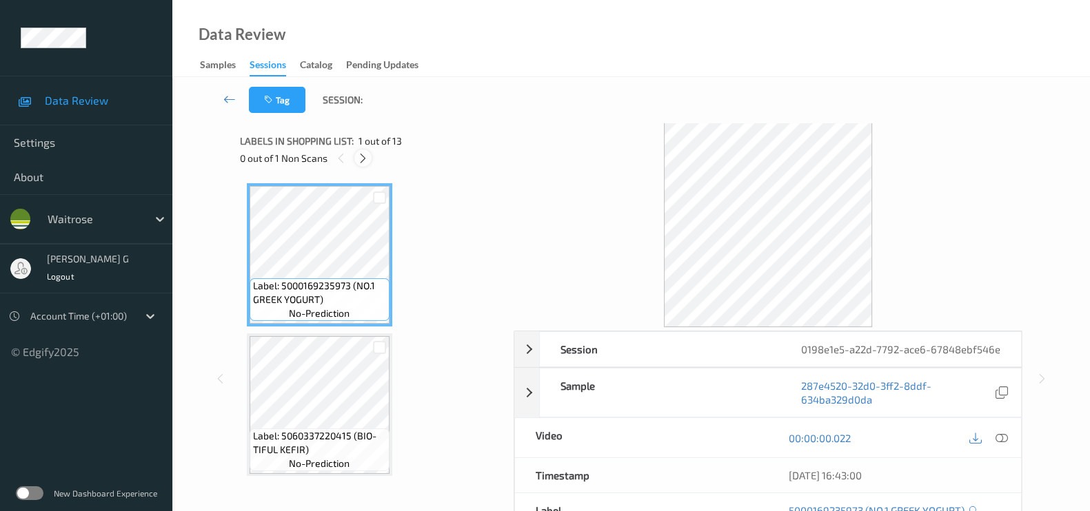
click at [370, 159] on div at bounding box center [362, 158] width 17 height 17
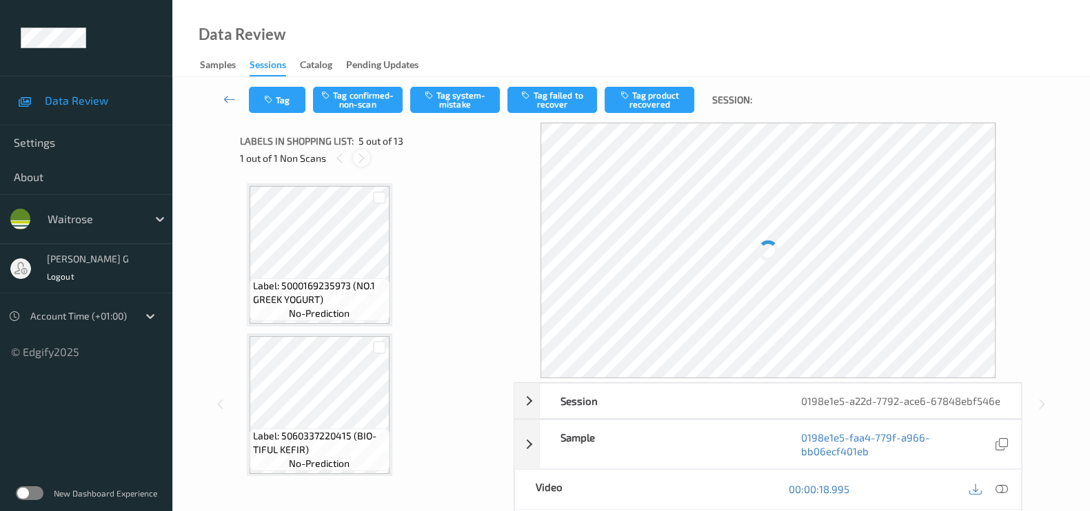
scroll to position [455, 0]
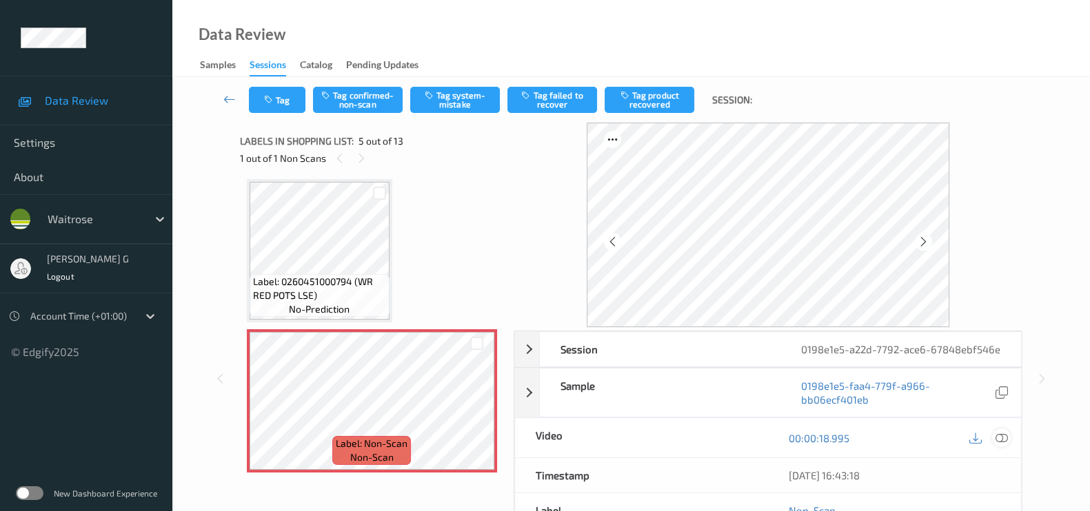
click at [1001, 445] on icon at bounding box center [1001, 438] width 12 height 12
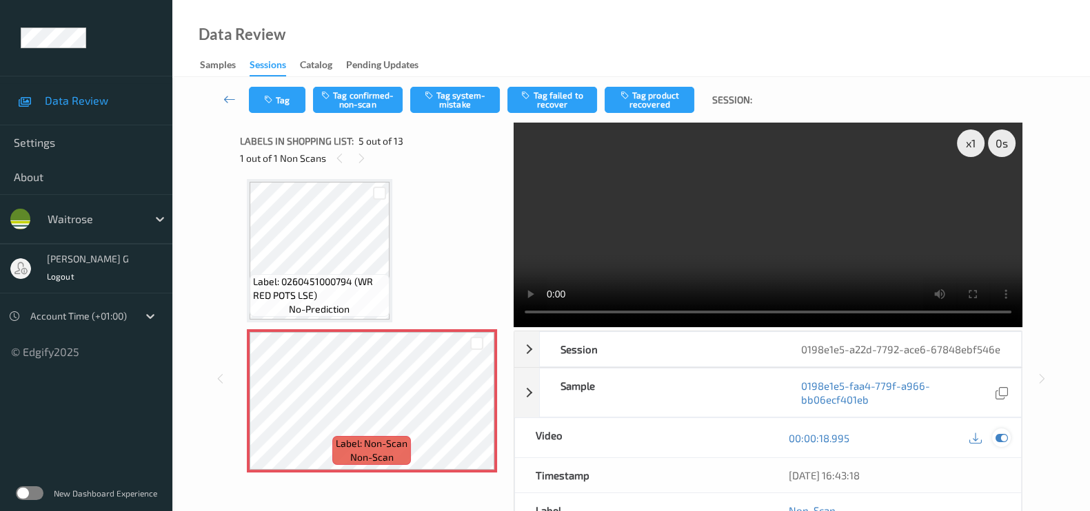
click at [1001, 445] on icon at bounding box center [1001, 438] width 12 height 12
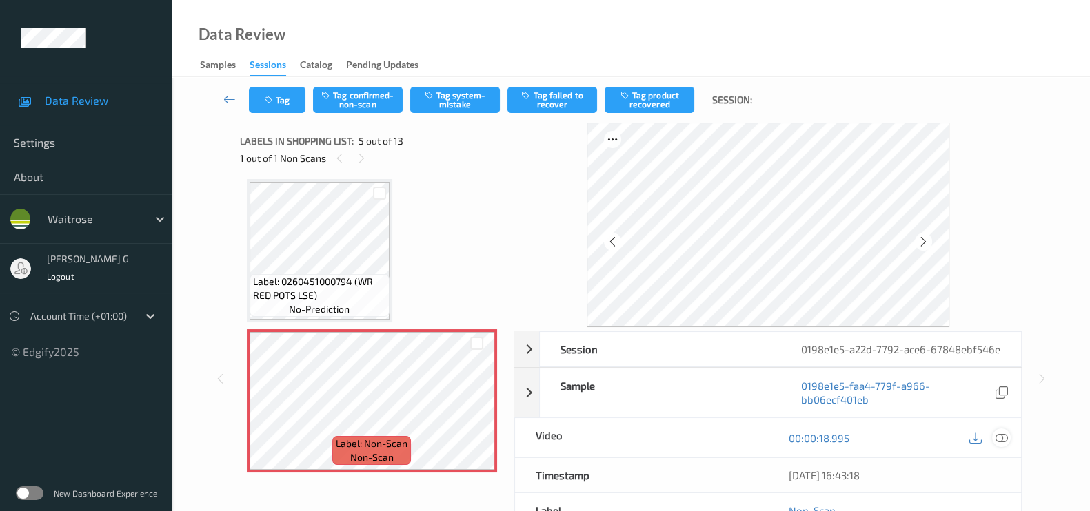
click at [1001, 445] on icon at bounding box center [1001, 438] width 12 height 12
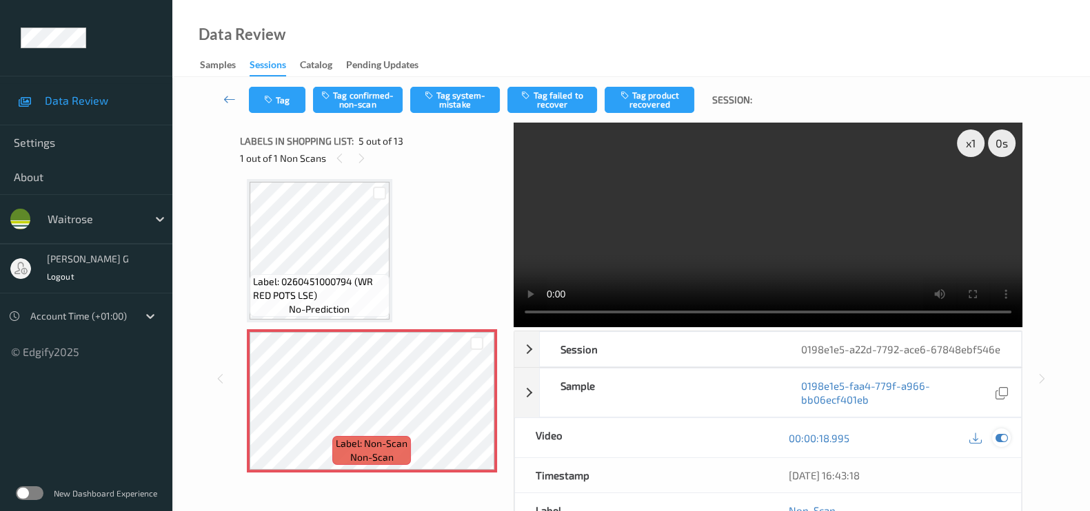
click at [1006, 445] on icon at bounding box center [1001, 438] width 12 height 12
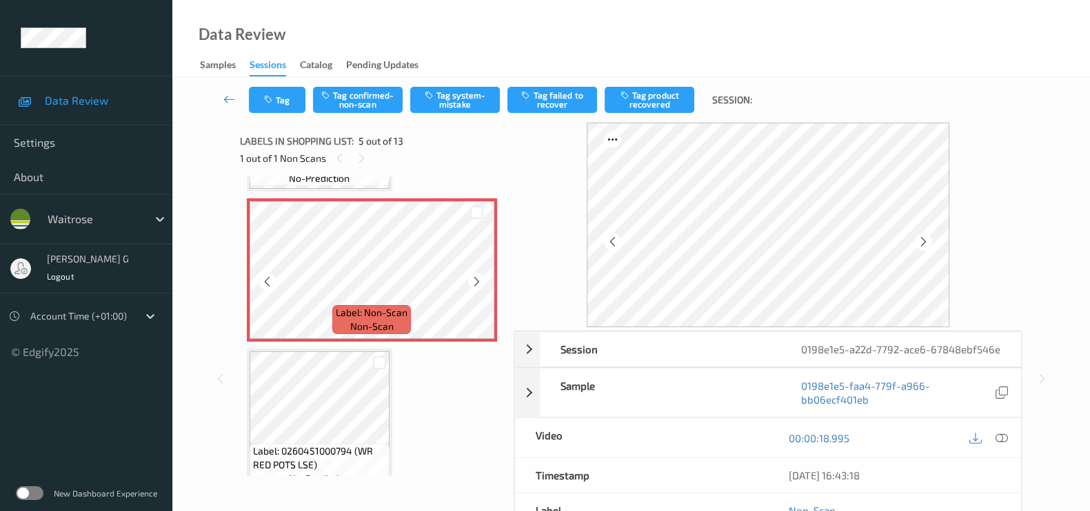
scroll to position [627, 0]
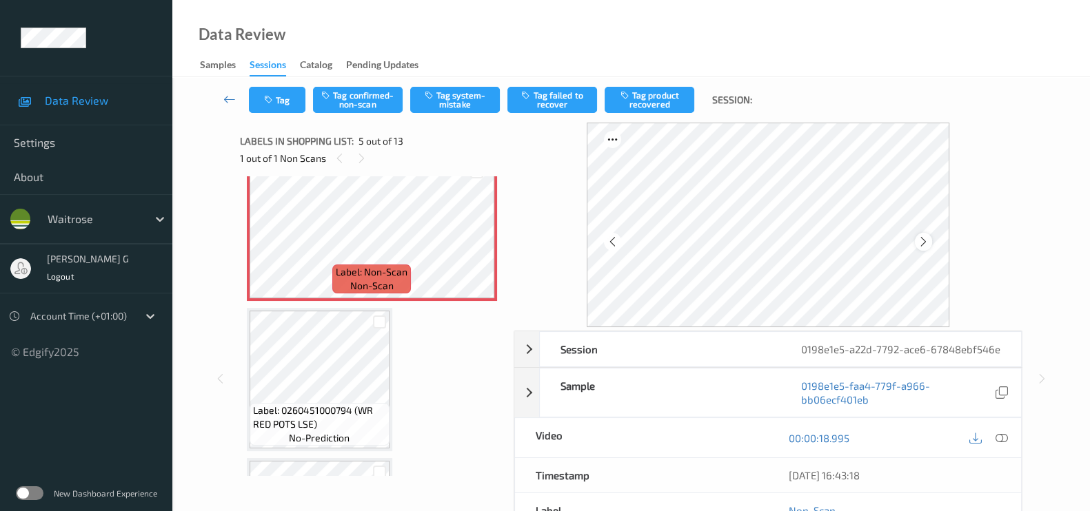
click at [928, 243] on icon at bounding box center [923, 242] width 12 height 12
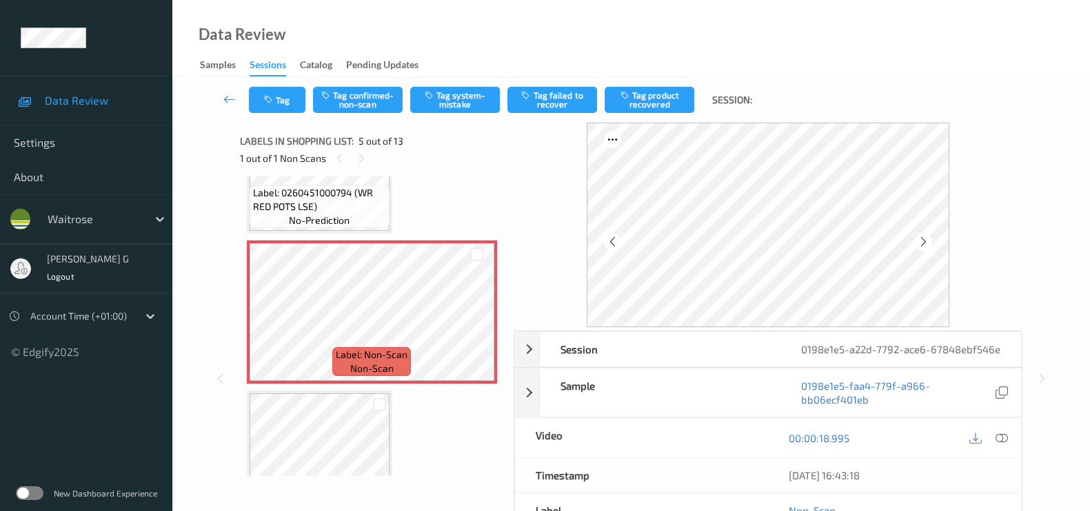
scroll to position [455, 0]
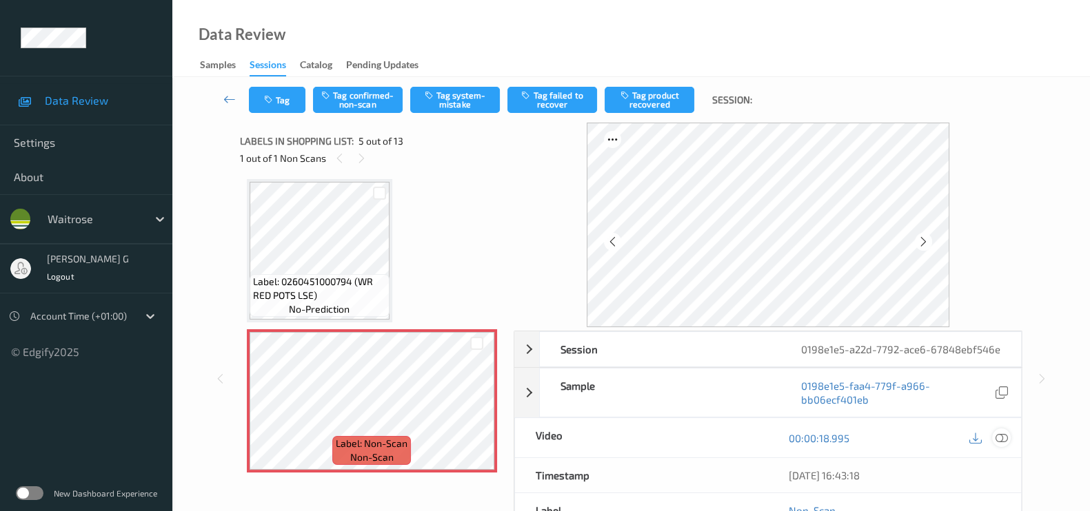
click at [1005, 445] on icon at bounding box center [1001, 438] width 12 height 12
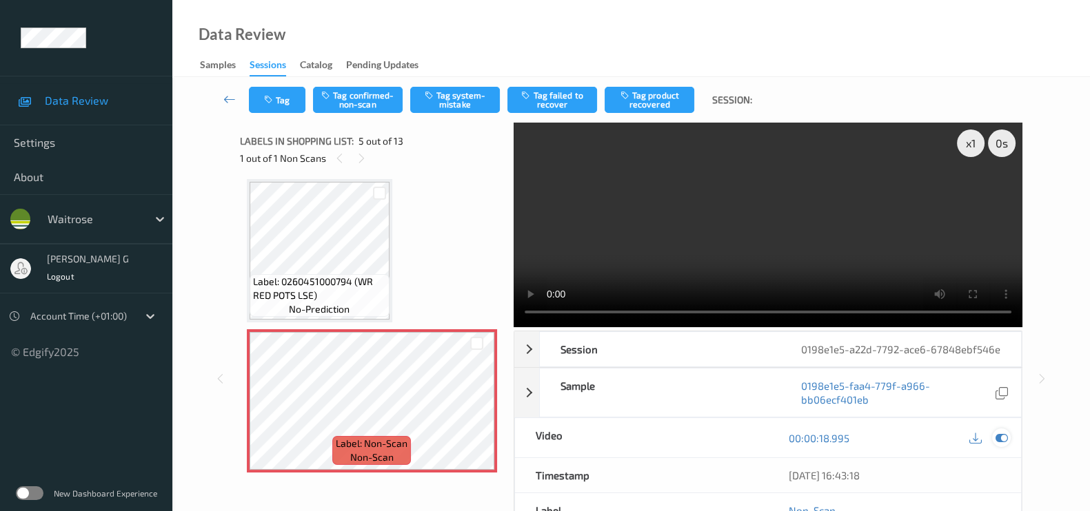
click at [999, 445] on icon at bounding box center [1001, 438] width 12 height 12
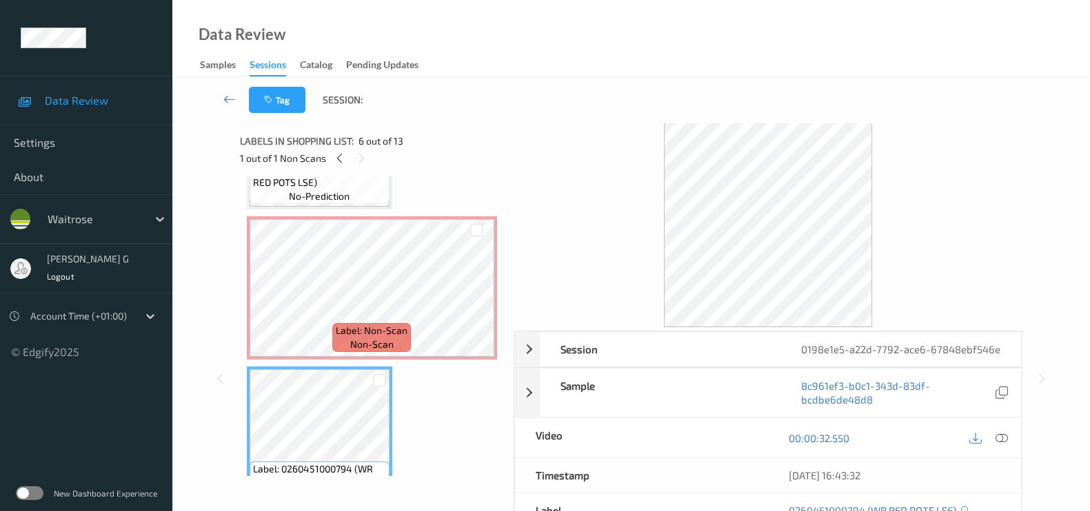
scroll to position [540, 0]
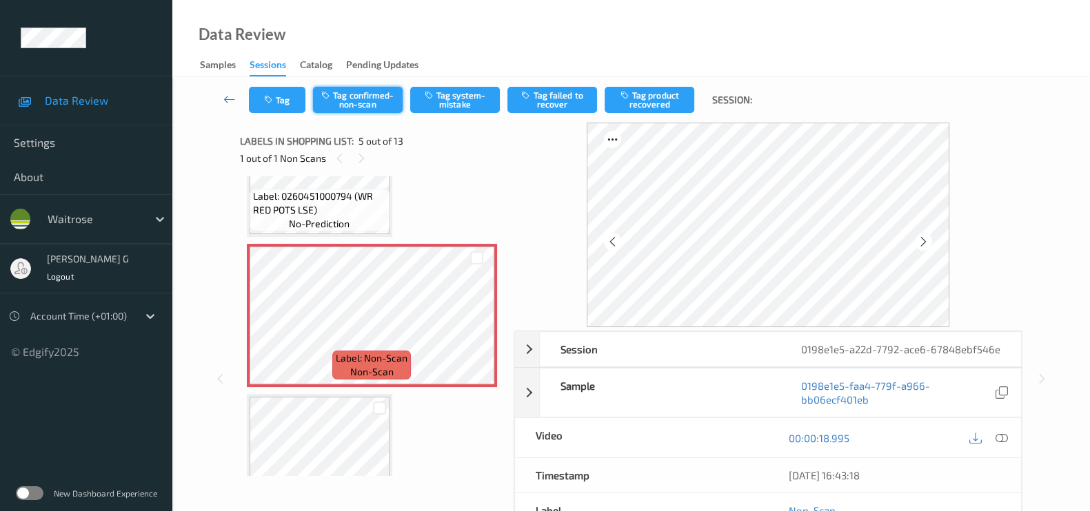
click at [356, 98] on button "Tag confirmed-non-scan" at bounding box center [358, 100] width 90 height 26
click at [655, 97] on button "Tag product recovered" at bounding box center [649, 100] width 90 height 26
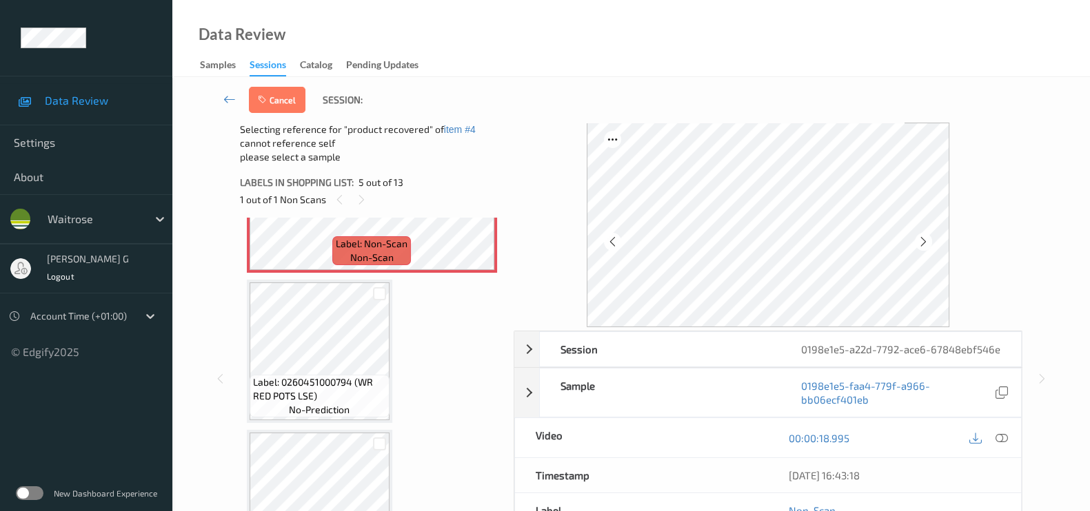
scroll to position [713, 0]
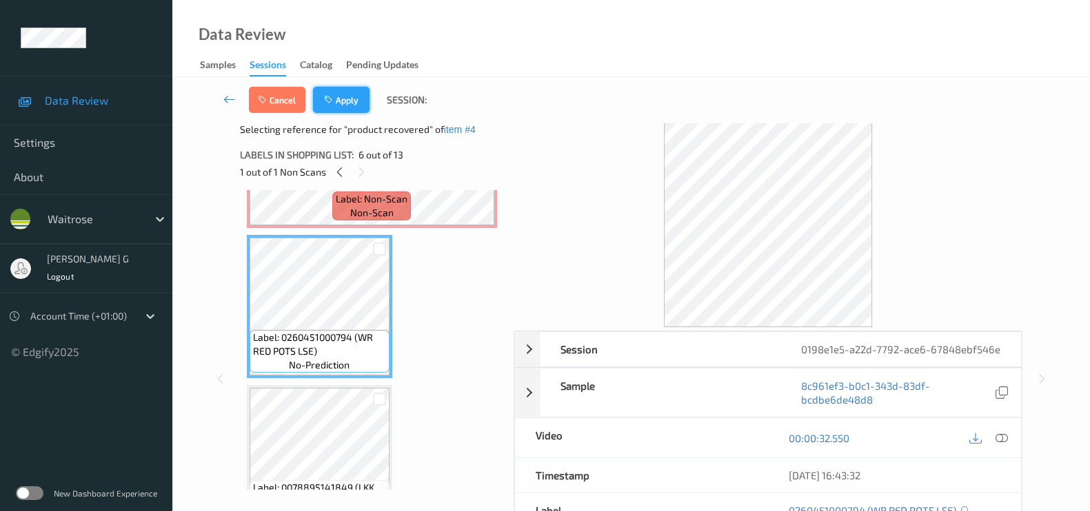
click at [344, 100] on button "Apply" at bounding box center [341, 100] width 57 height 26
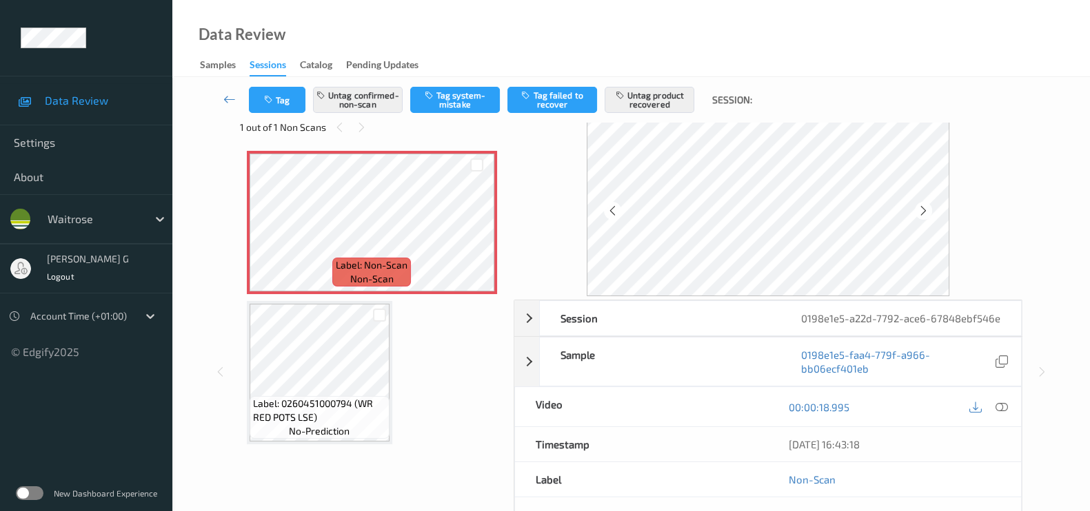
scroll to position [0, 0]
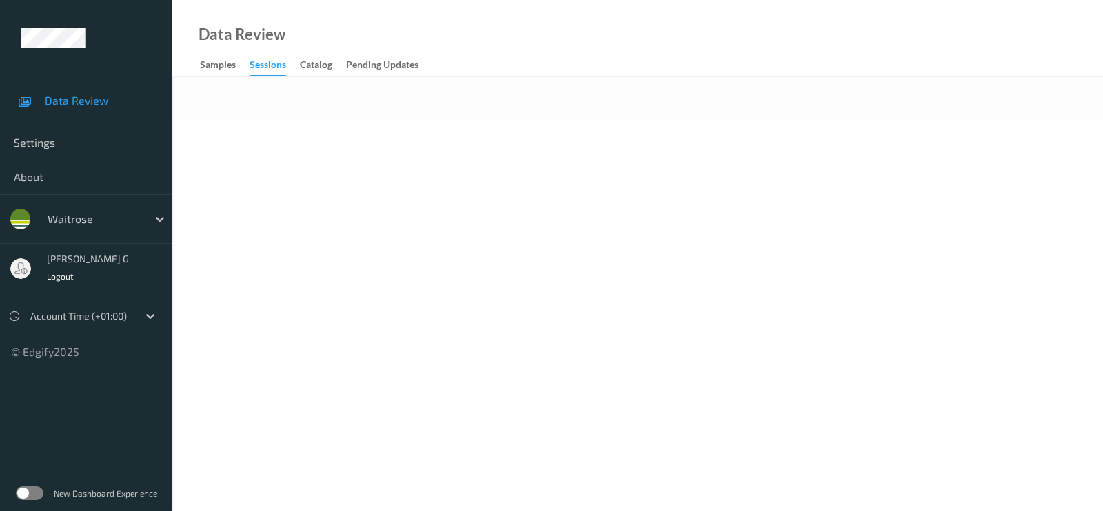
click at [647, 186] on body "Data Review Settings About waitrose [PERSON_NAME] g Logout Account Time (+01:00…" at bounding box center [551, 255] width 1103 height 511
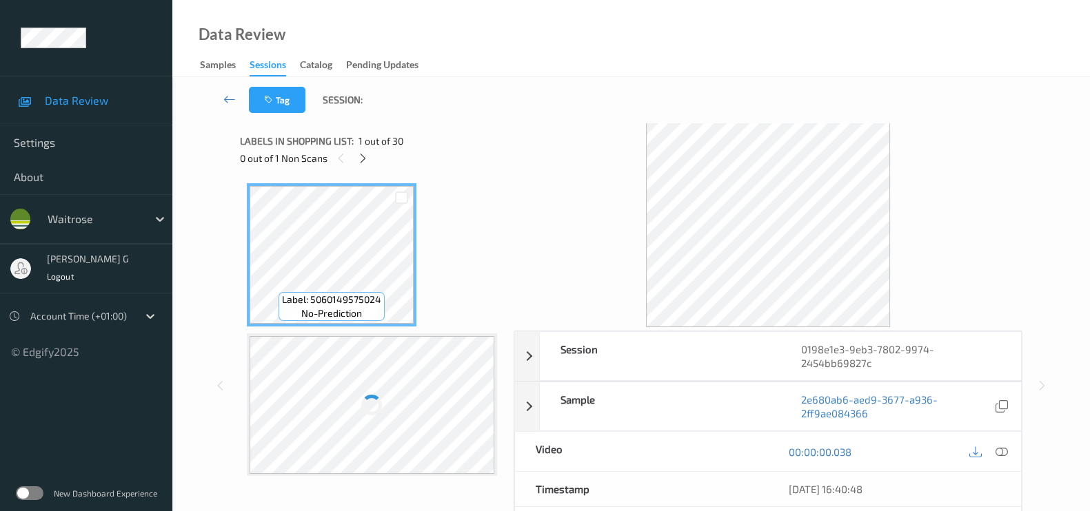
click at [538, 149] on div at bounding box center [767, 225] width 509 height 205
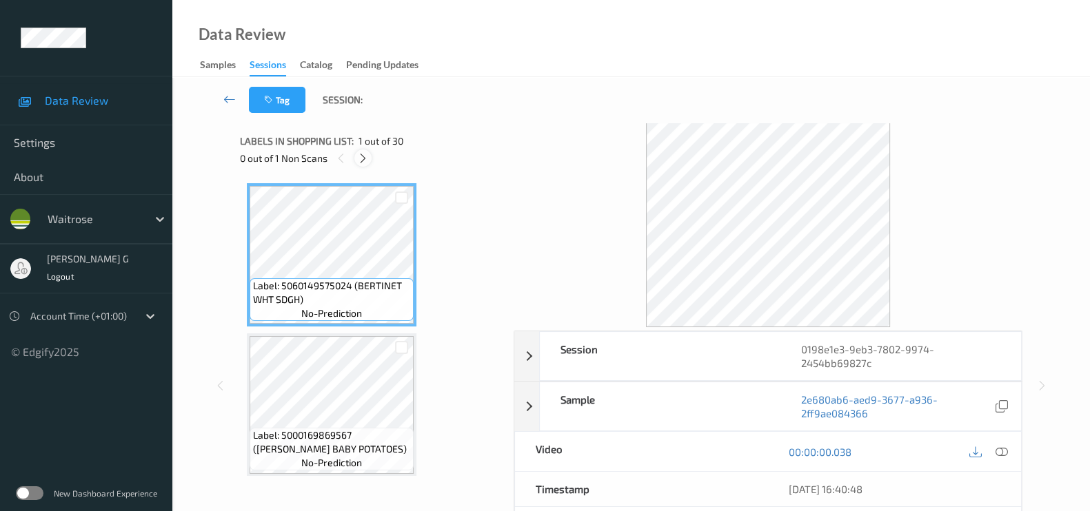
click at [365, 160] on icon at bounding box center [363, 158] width 12 height 12
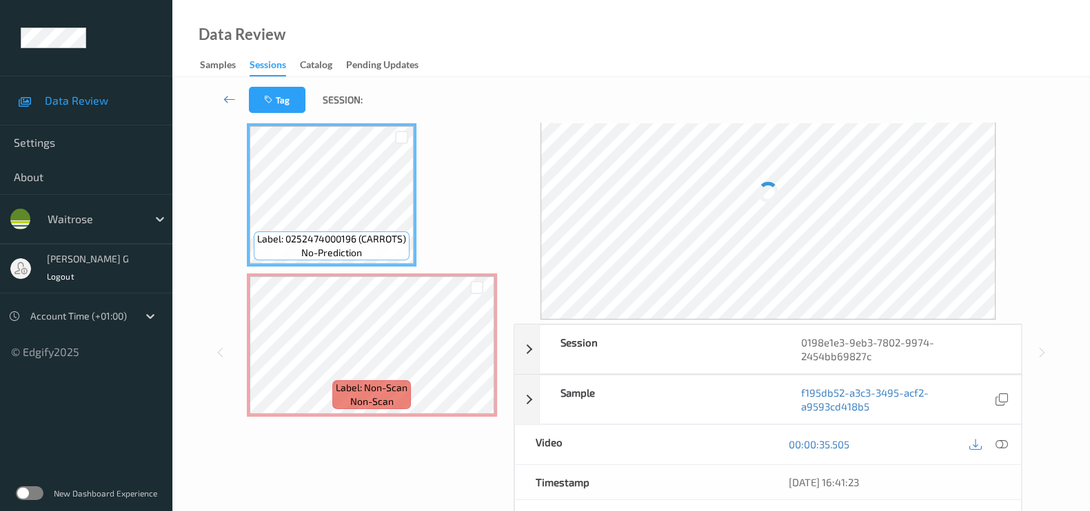
scroll to position [85, 0]
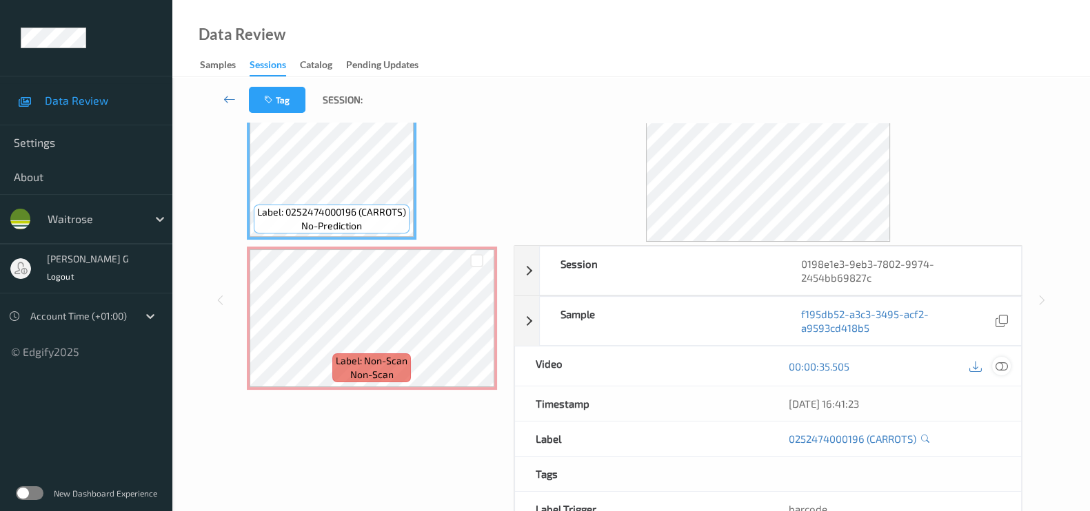
click at [1004, 362] on icon at bounding box center [1001, 366] width 12 height 12
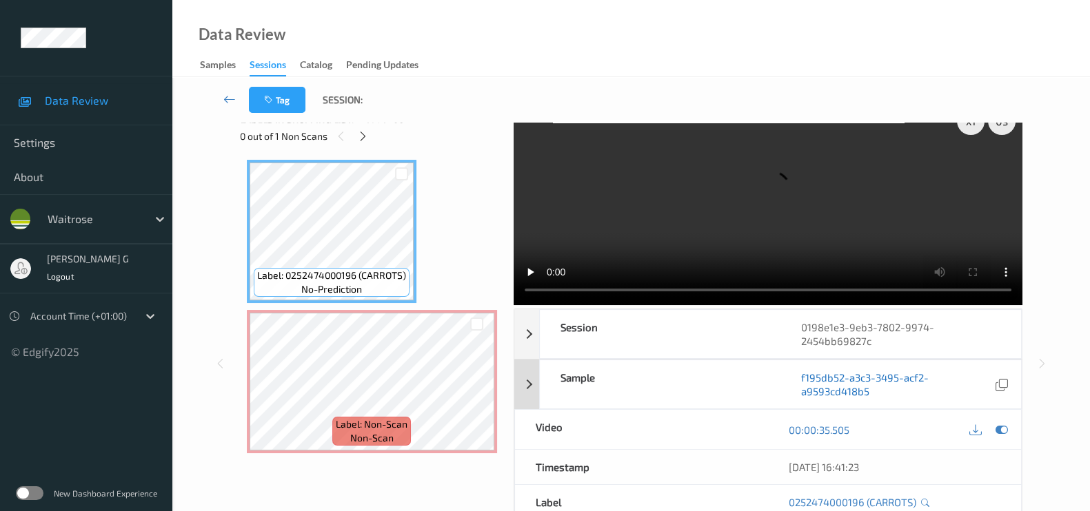
scroll to position [0, 0]
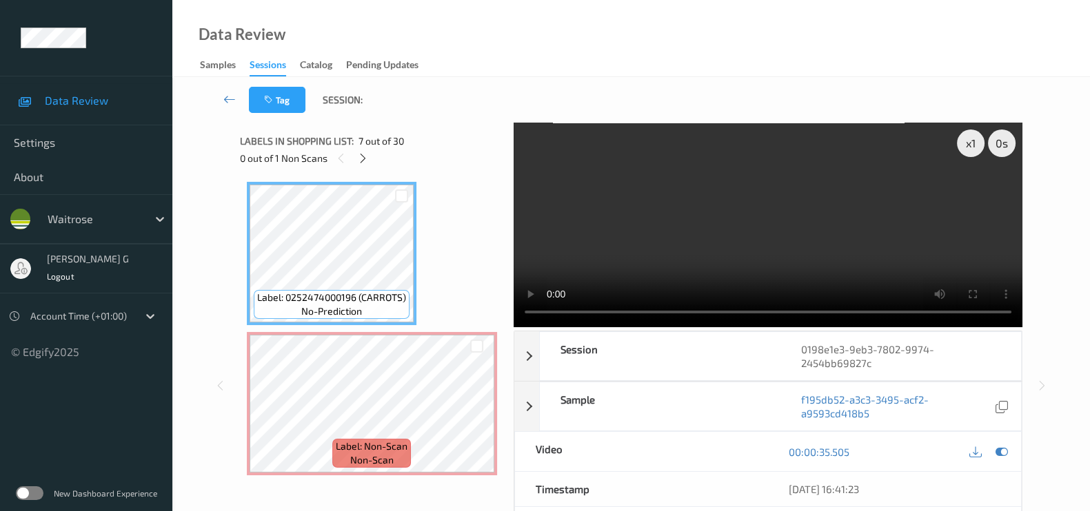
click at [1010, 448] on div "00:00:35.505" at bounding box center [894, 451] width 253 height 39
click at [1006, 450] on icon at bounding box center [1001, 452] width 12 height 12
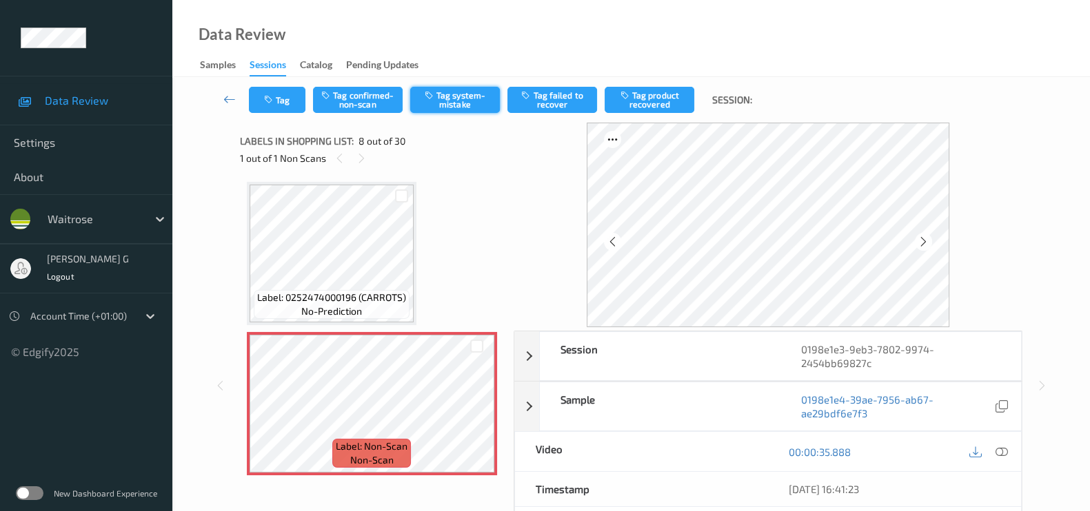
click at [451, 92] on button "Tag system-mistake" at bounding box center [455, 100] width 90 height 26
click at [283, 101] on button "Tag" at bounding box center [277, 100] width 57 height 26
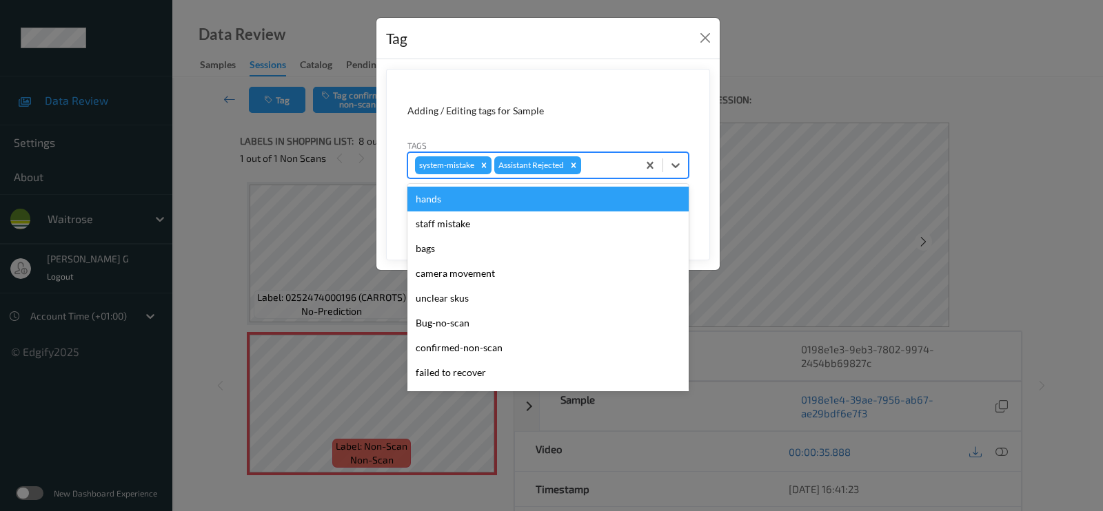
click at [593, 157] on div at bounding box center [607, 165] width 47 height 17
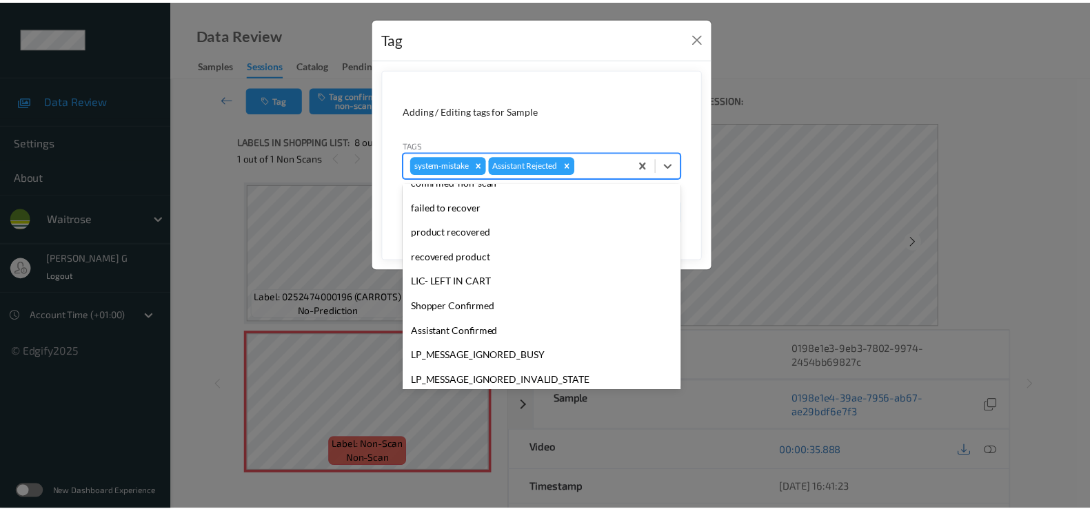
scroll to position [294, 0]
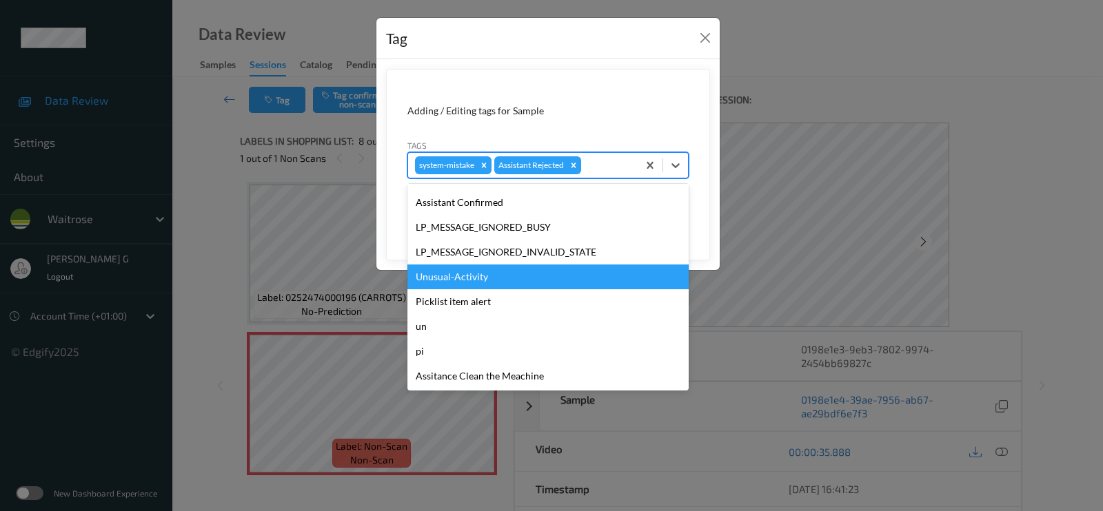
click at [458, 281] on div "Unusual-Activity" at bounding box center [547, 277] width 281 height 25
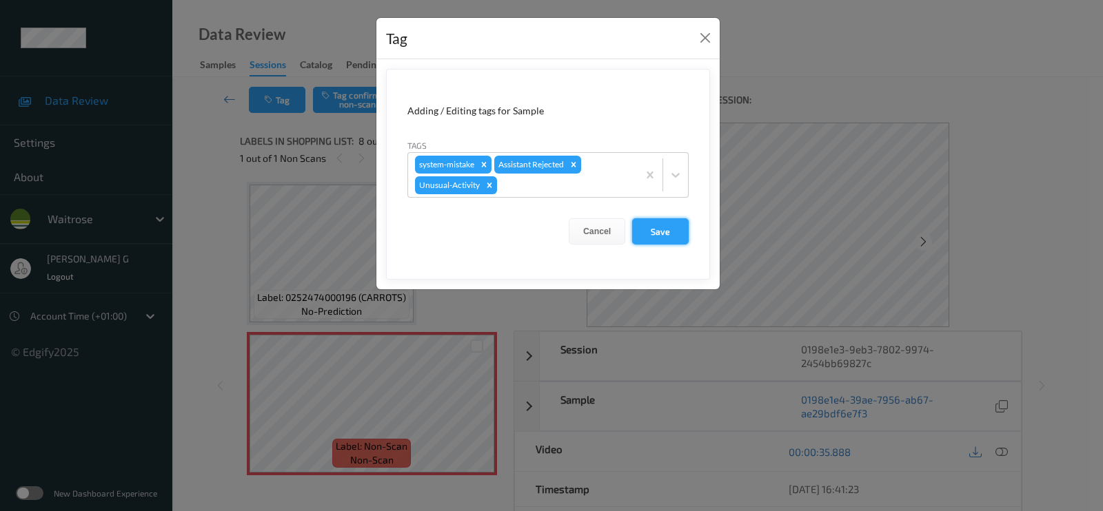
click at [659, 230] on button "Save" at bounding box center [660, 231] width 57 height 26
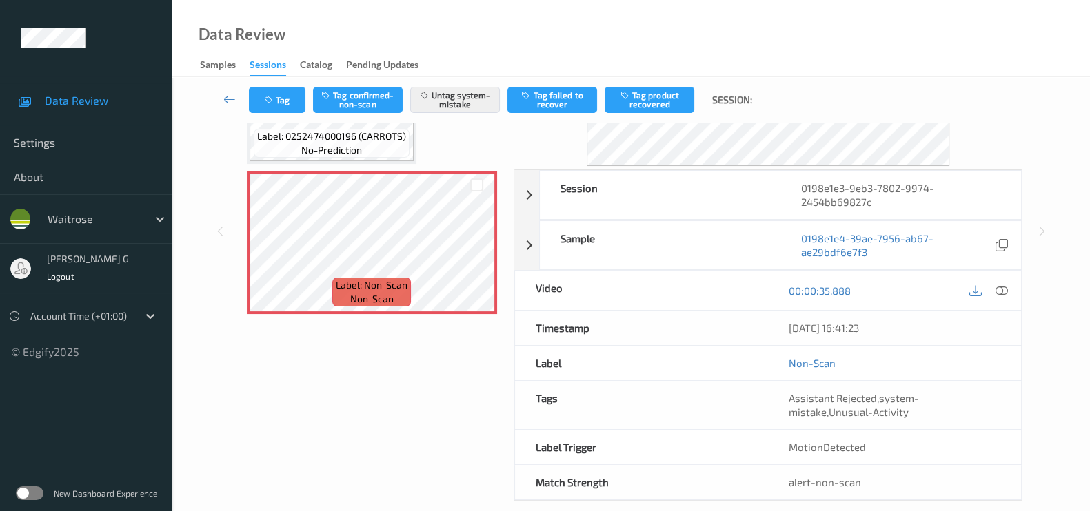
scroll to position [178, 0]
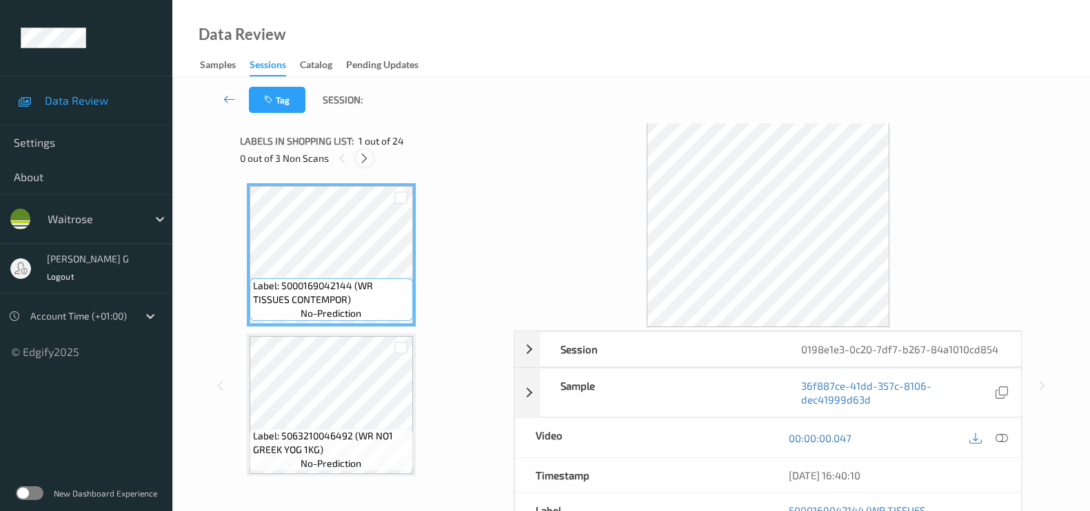
click at [363, 159] on icon at bounding box center [364, 158] width 12 height 12
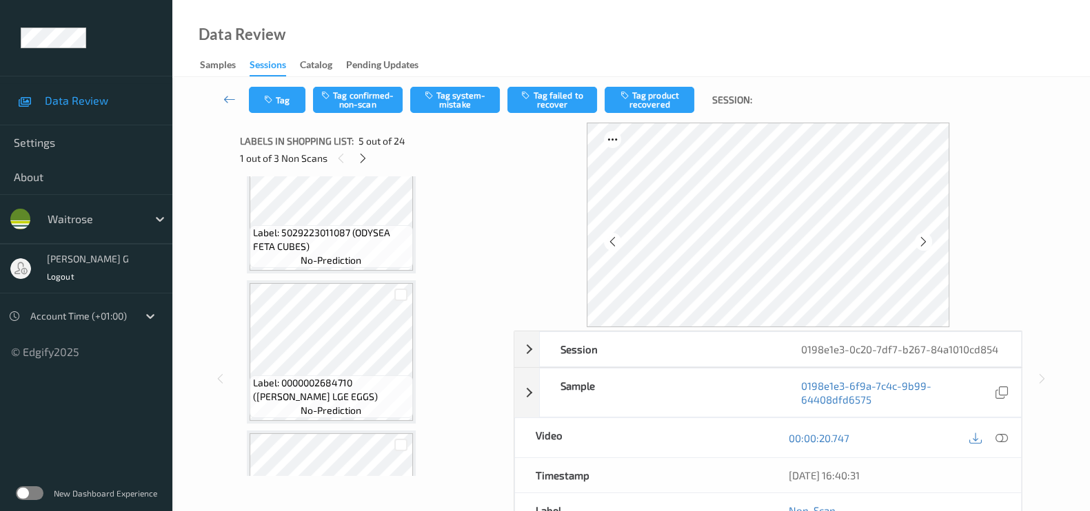
scroll to position [1402, 0]
click at [361, 154] on icon at bounding box center [363, 158] width 12 height 12
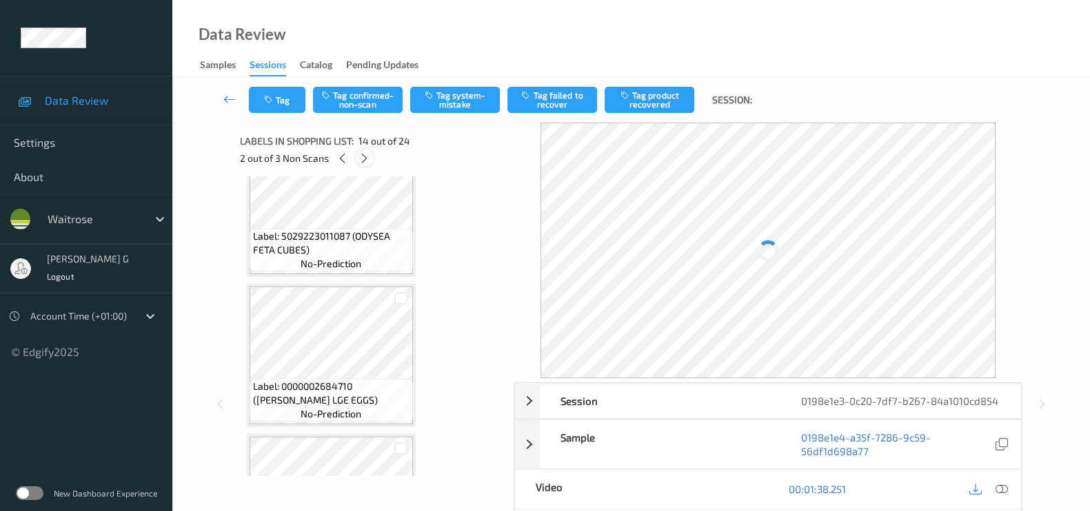
scroll to position [1799, 0]
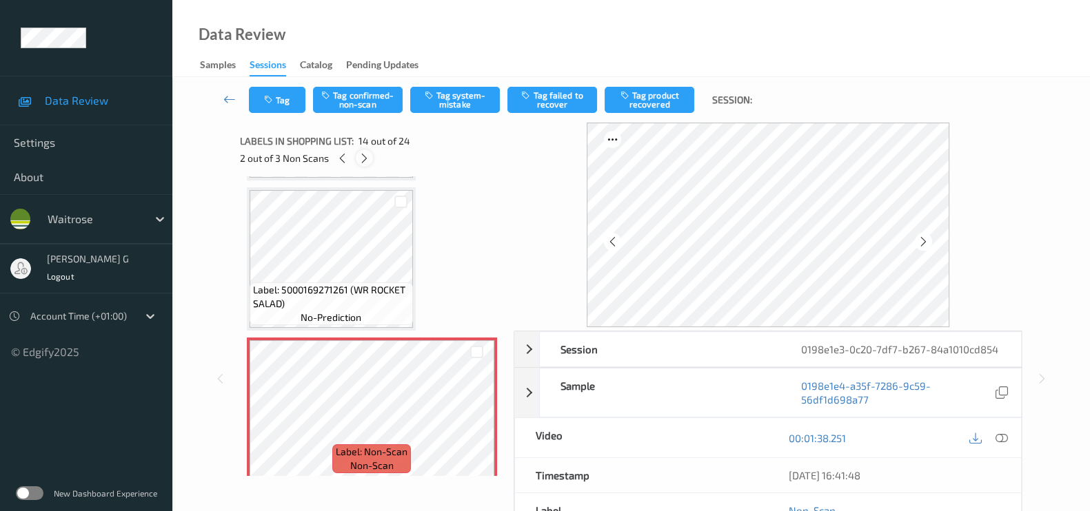
click at [361, 154] on icon at bounding box center [364, 158] width 12 height 12
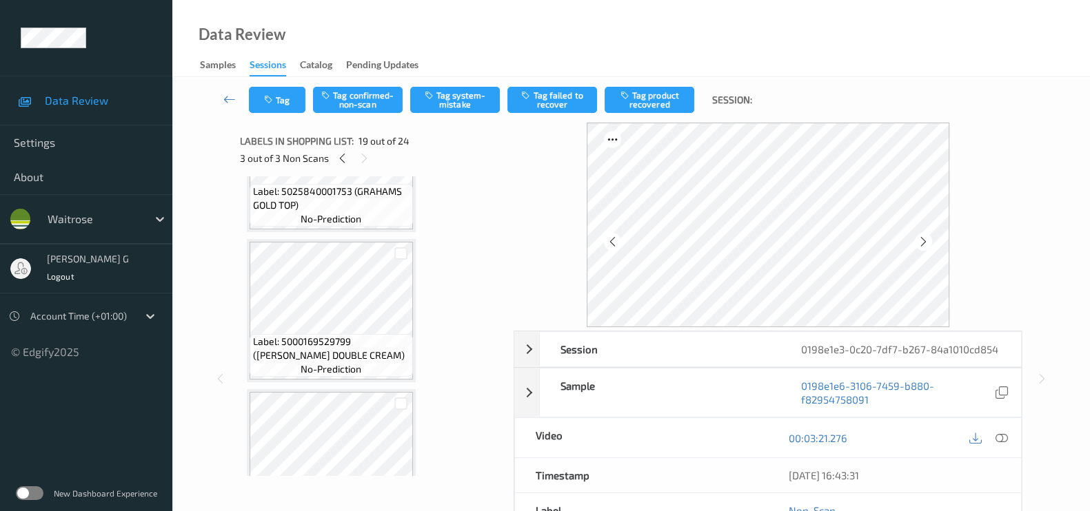
scroll to position [2115, 0]
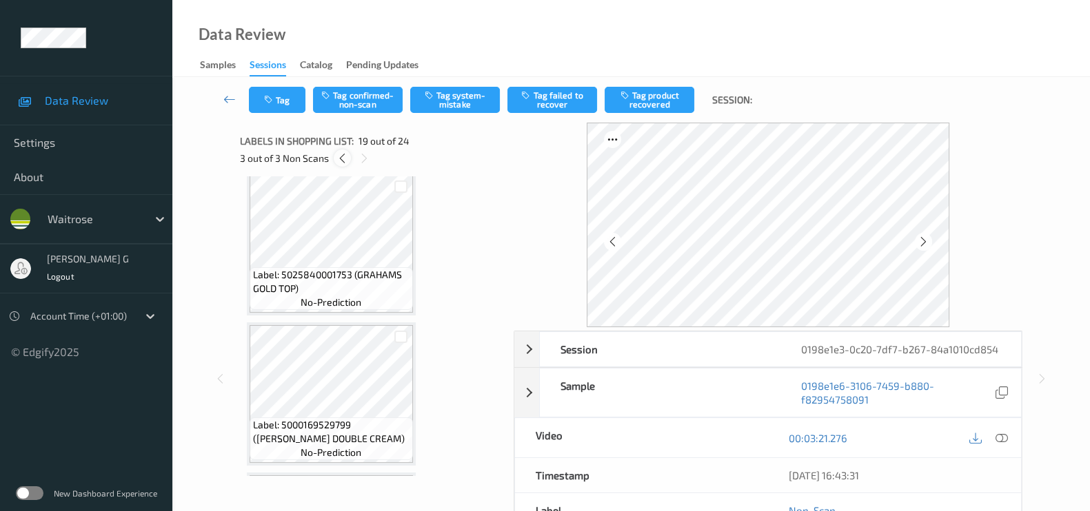
click at [340, 152] on icon at bounding box center [342, 158] width 12 height 12
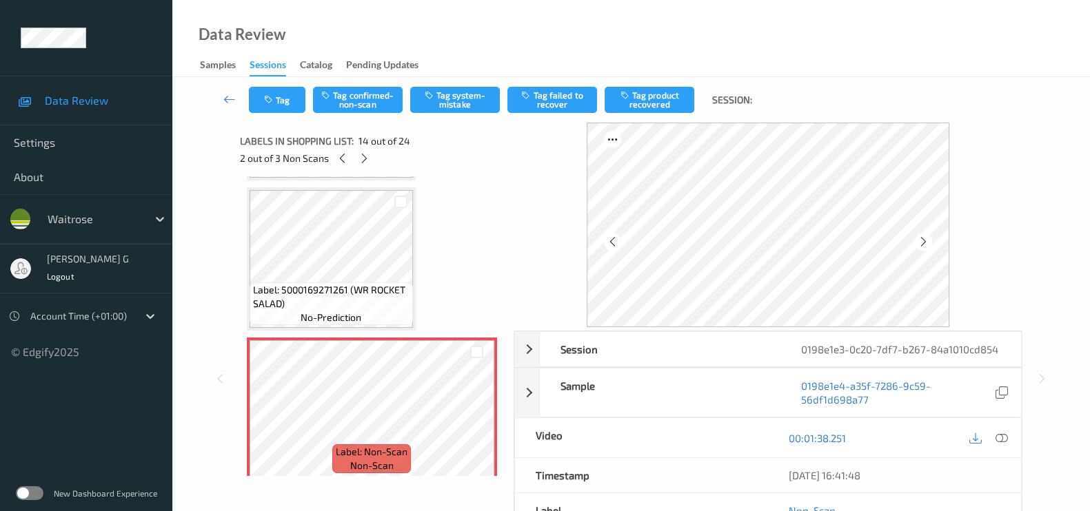
click at [334, 163] on div "2 out of 3 Non Scans" at bounding box center [372, 158] width 264 height 17
click at [336, 160] on icon at bounding box center [342, 158] width 12 height 12
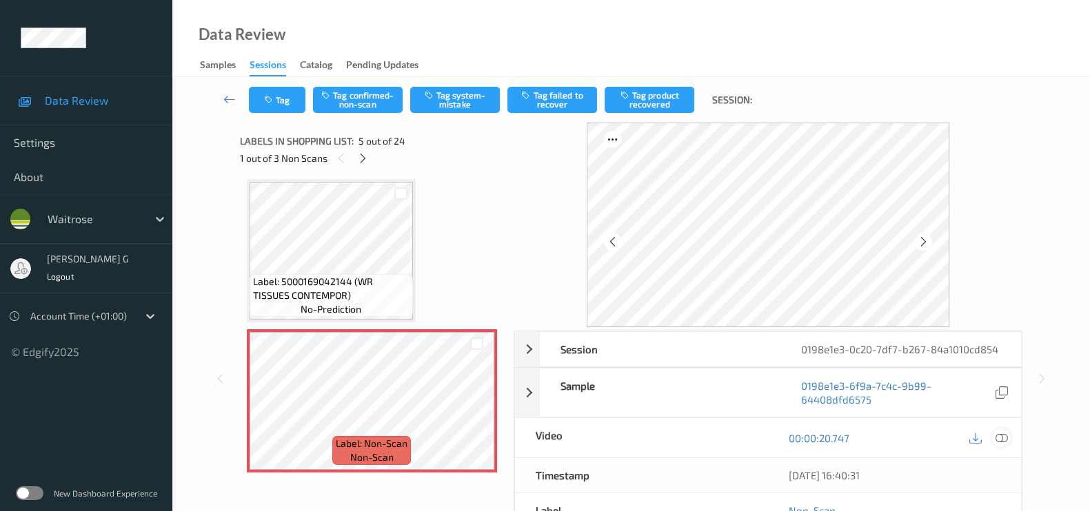
click at [999, 435] on icon at bounding box center [1001, 438] width 12 height 12
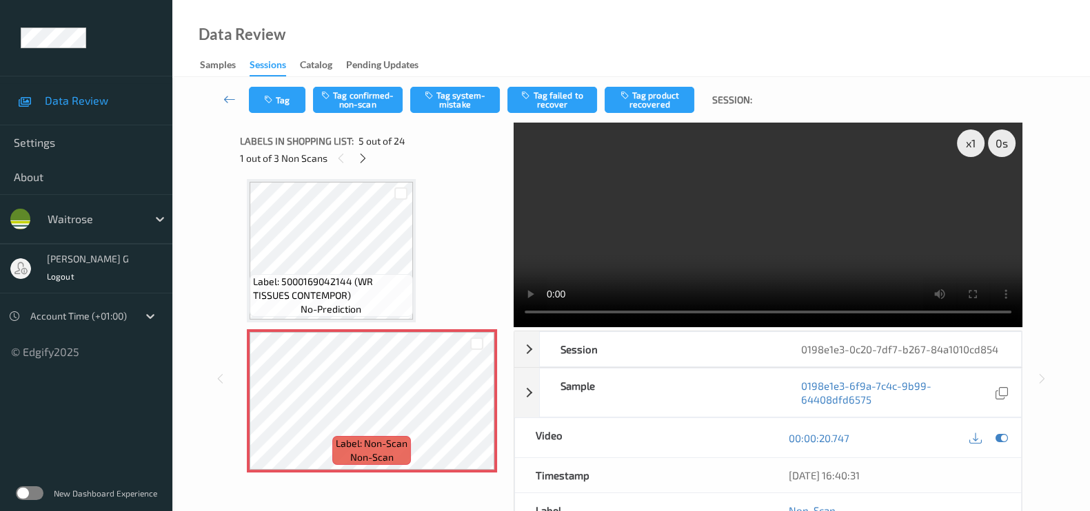
click at [995, 429] on div at bounding box center [988, 438] width 45 height 19
click at [1010, 438] on div at bounding box center [1001, 438] width 19 height 19
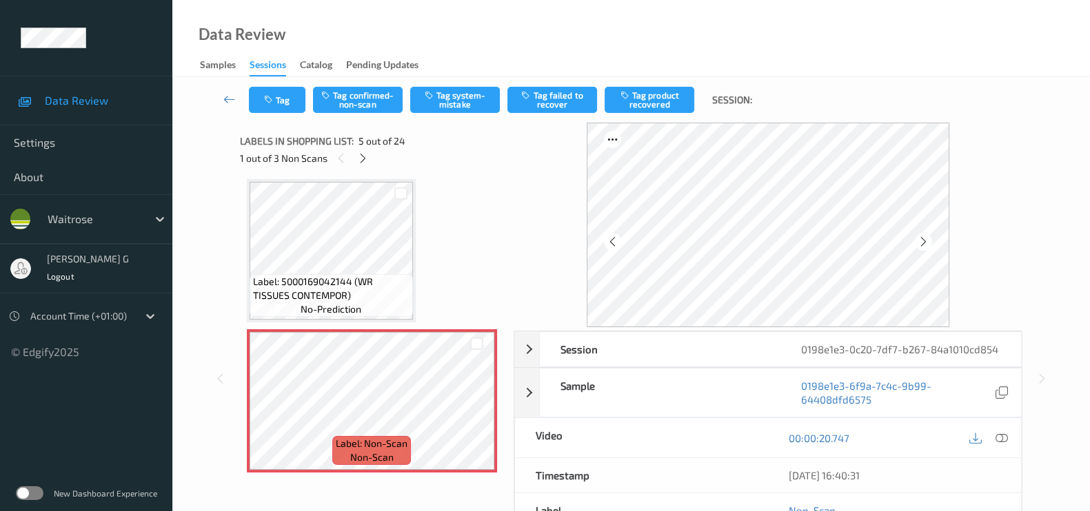
scroll to position [369, 0]
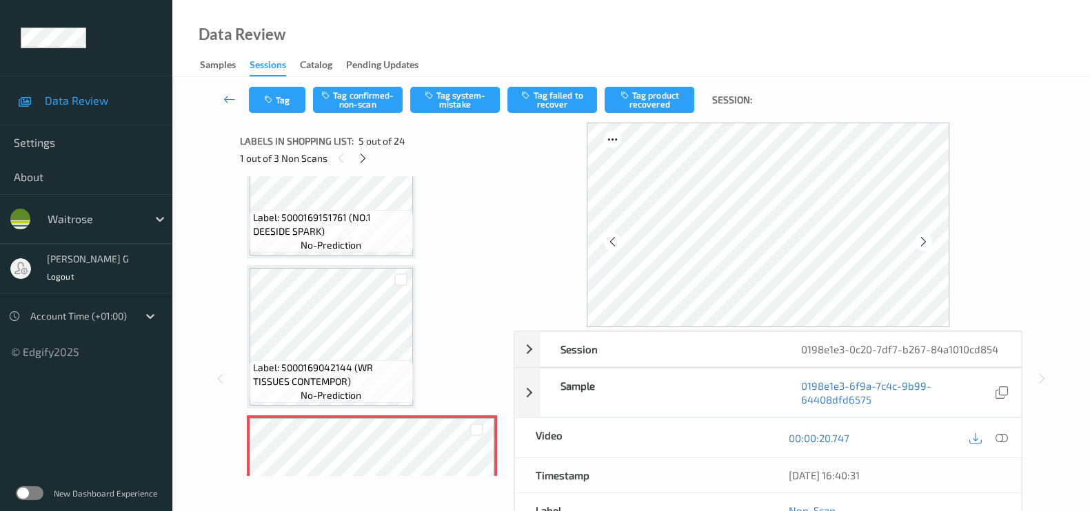
click at [324, 241] on span "no-prediction" at bounding box center [331, 245] width 61 height 14
click at [1004, 438] on icon at bounding box center [1001, 438] width 12 height 12
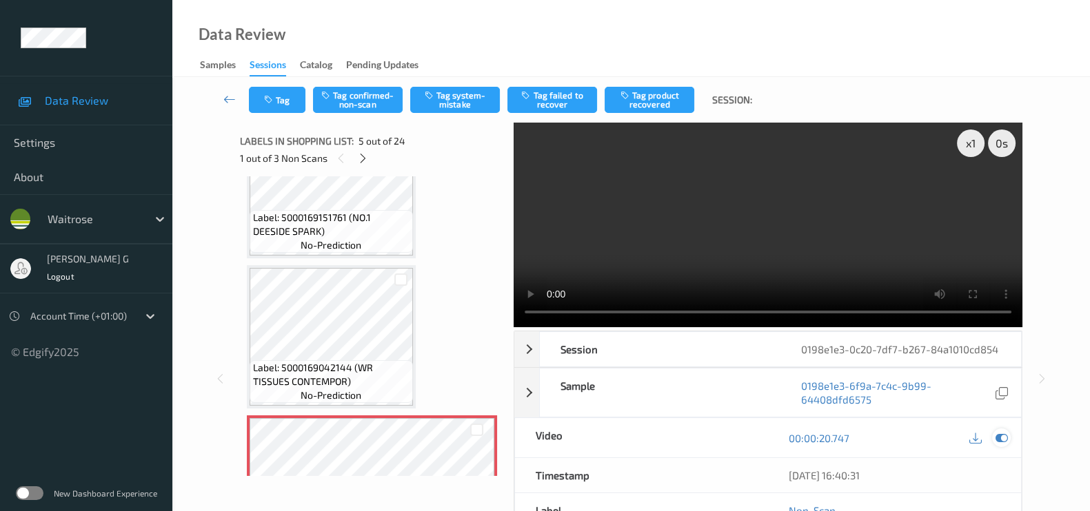
click at [999, 435] on icon at bounding box center [1001, 438] width 12 height 12
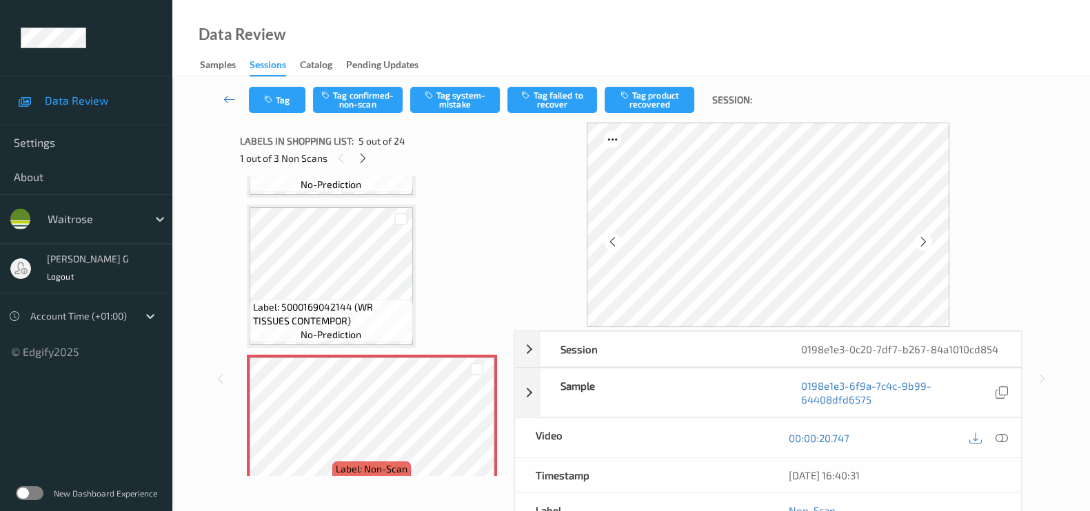
scroll to position [455, 0]
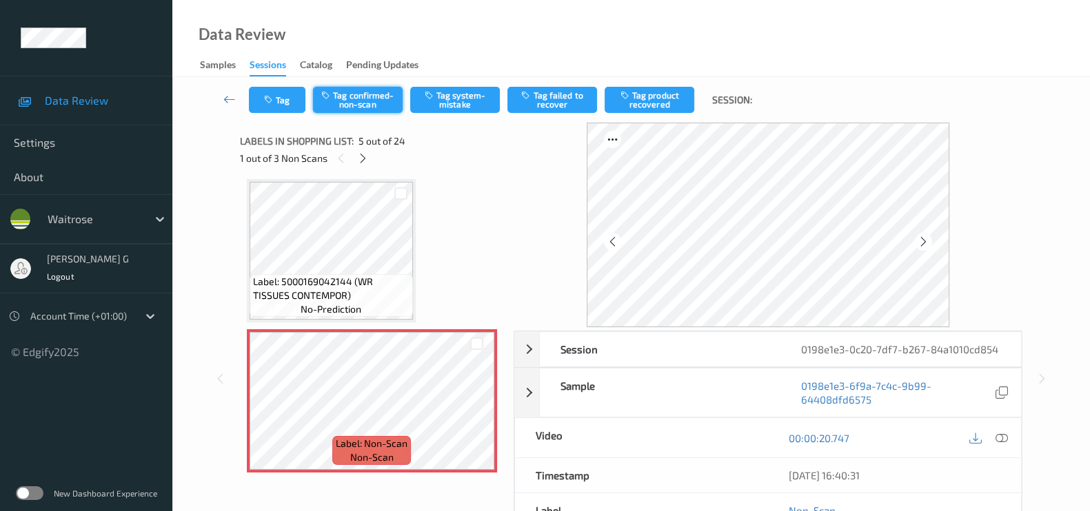
click at [358, 96] on button "Tag confirmed-non-scan" at bounding box center [358, 100] width 90 height 26
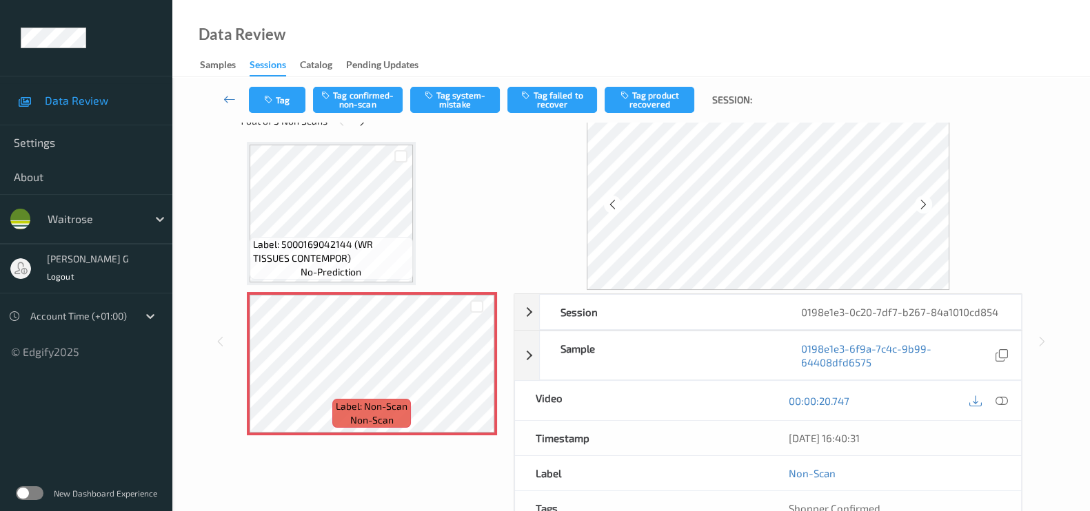
scroll to position [0, 0]
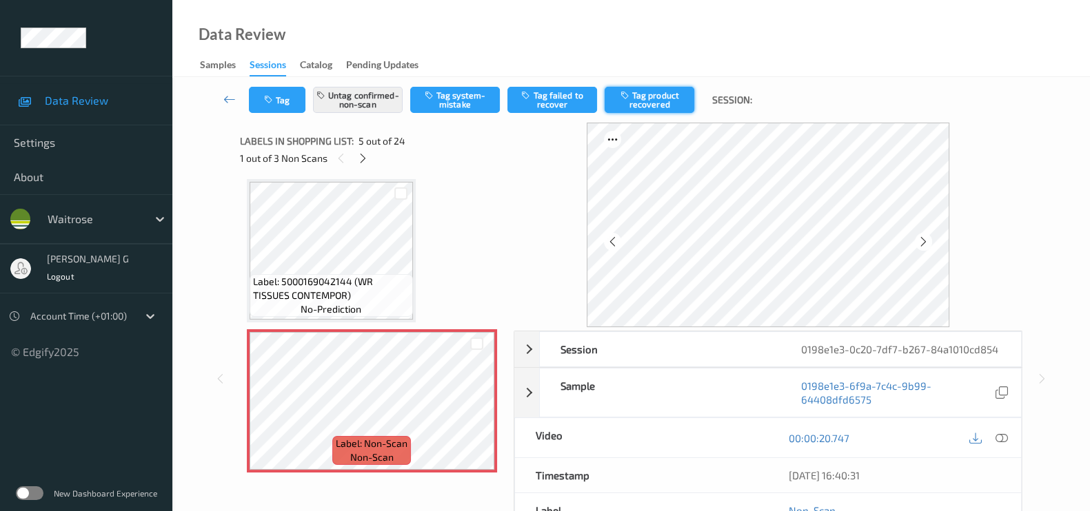
click at [651, 94] on button "Tag product recovered" at bounding box center [649, 100] width 90 height 26
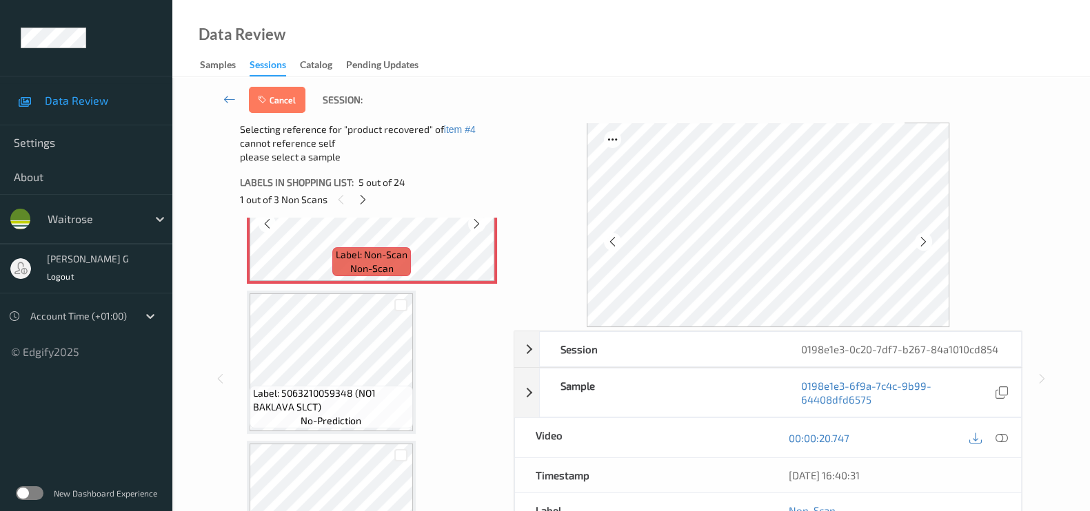
scroll to position [713, 0]
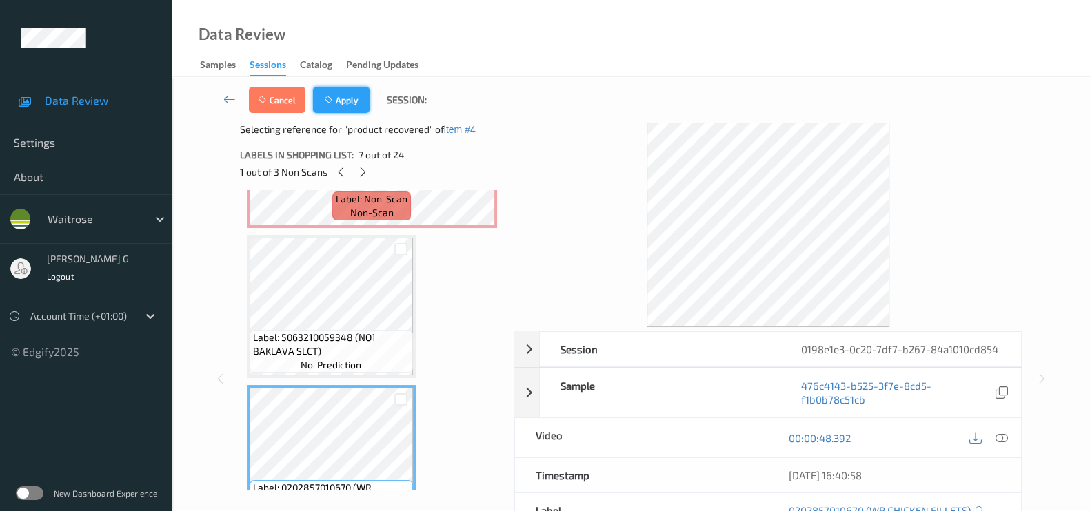
click at [331, 95] on icon "button" at bounding box center [330, 100] width 12 height 10
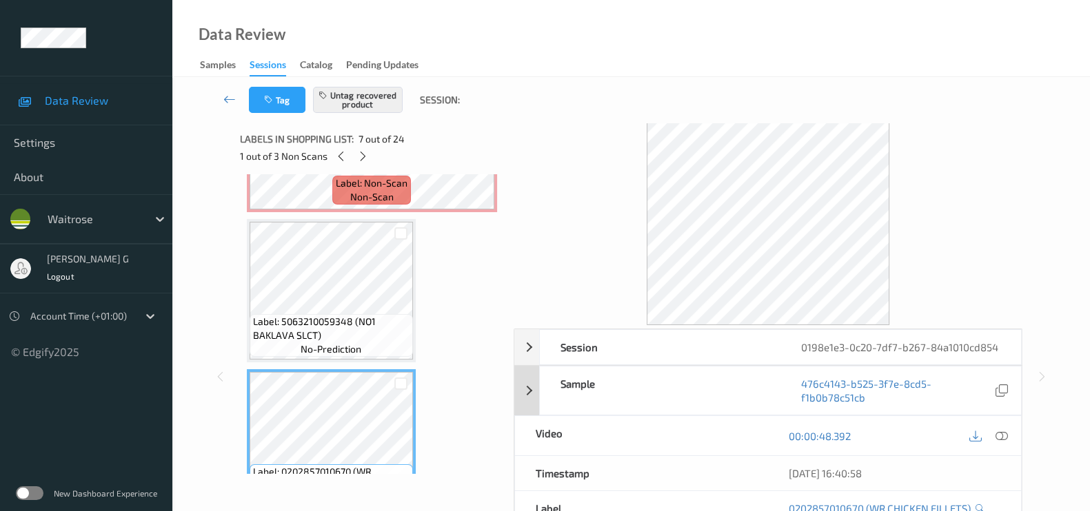
scroll to position [0, 0]
click at [369, 159] on div at bounding box center [362, 158] width 17 height 17
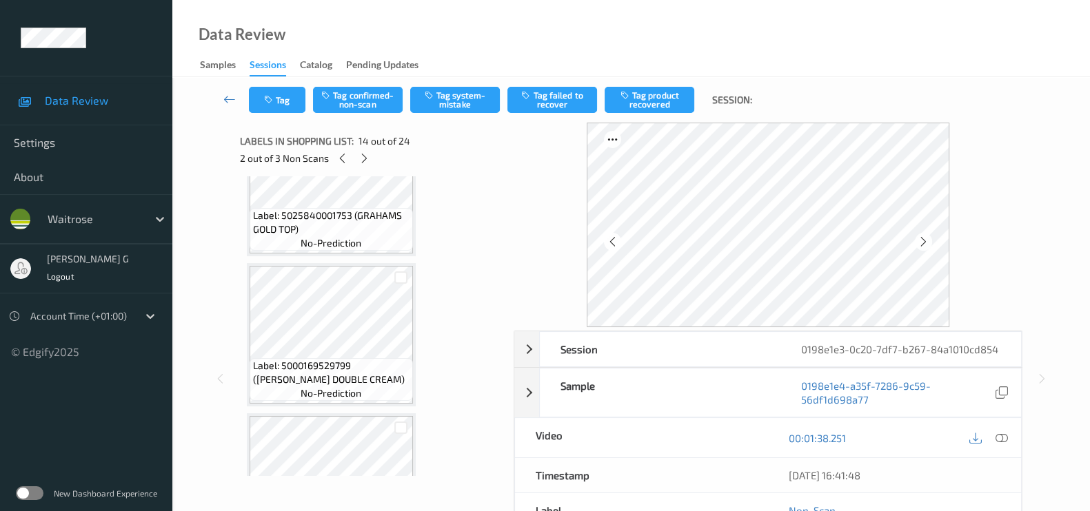
scroll to position [2057, 0]
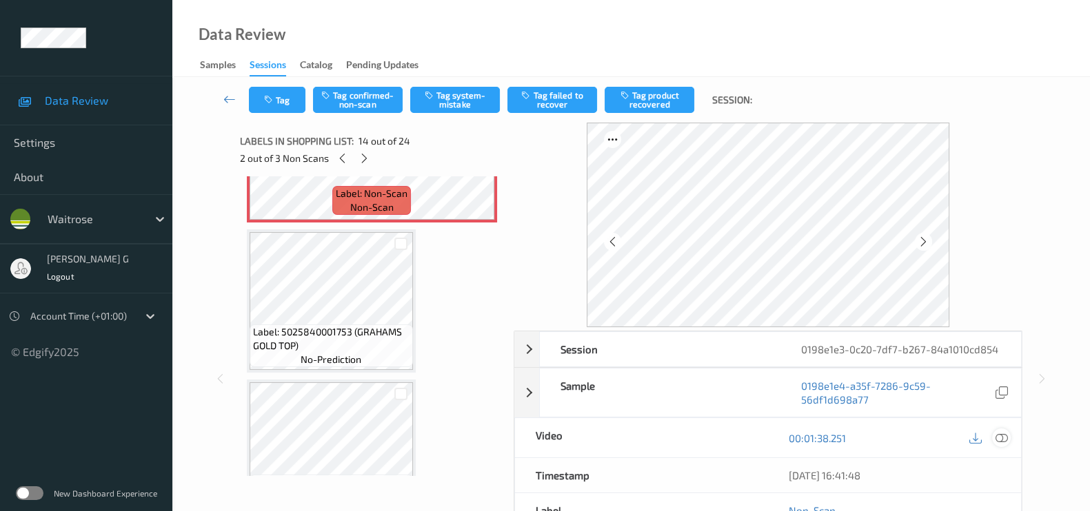
click at [1002, 436] on icon at bounding box center [1001, 438] width 12 height 12
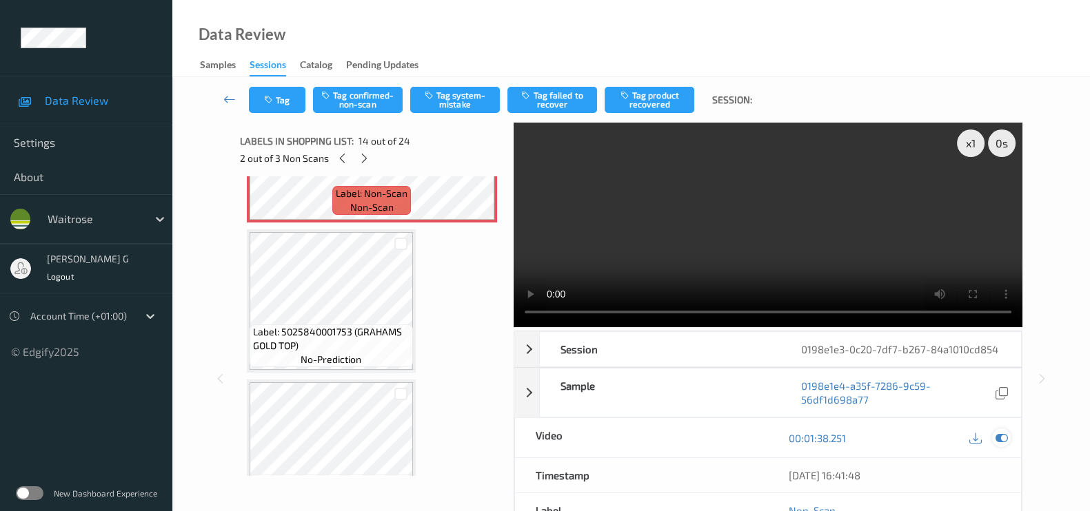
click at [1003, 432] on icon at bounding box center [1001, 438] width 12 height 12
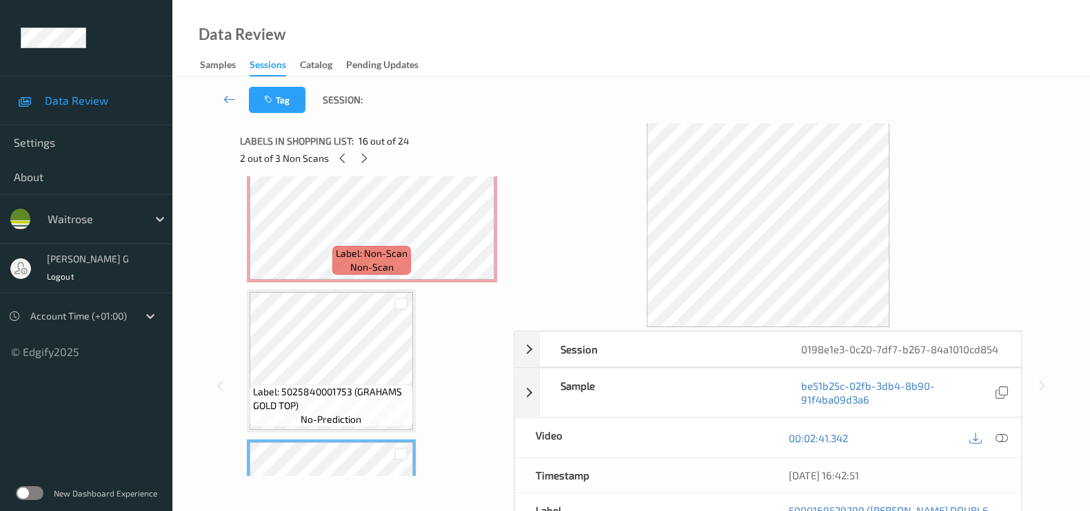
scroll to position [1971, 0]
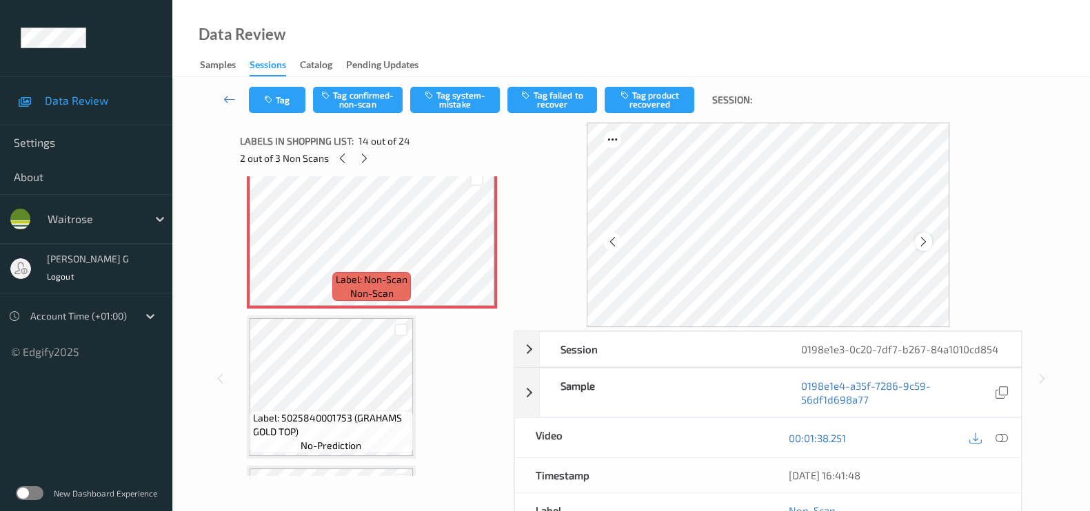
click at [921, 242] on icon at bounding box center [923, 242] width 12 height 12
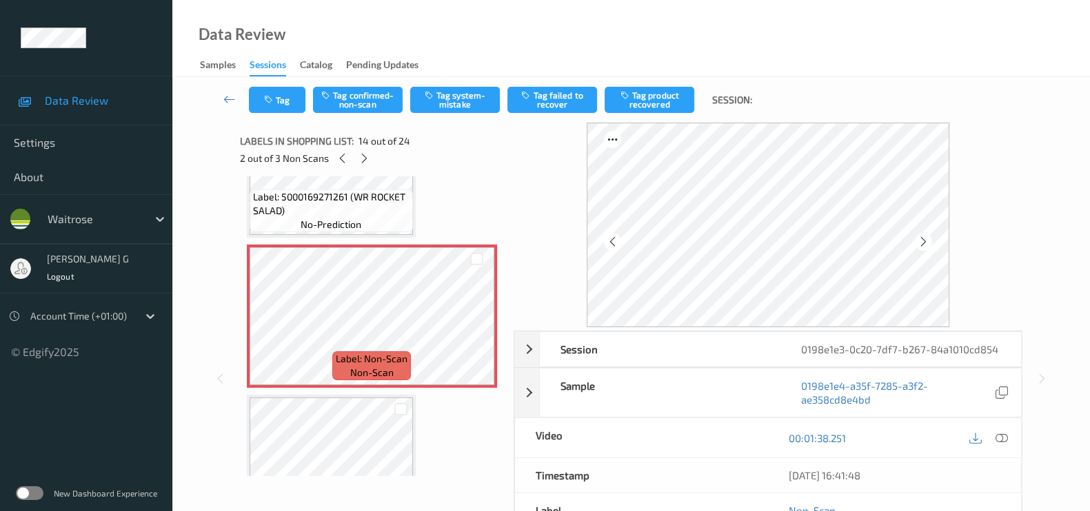
scroll to position [1799, 0]
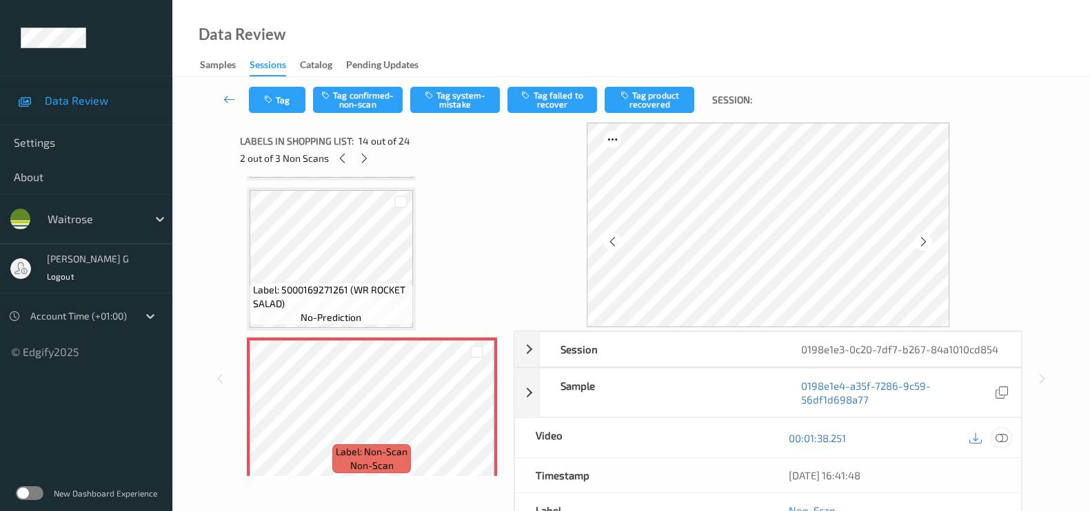
click at [1004, 440] on icon at bounding box center [1001, 438] width 12 height 12
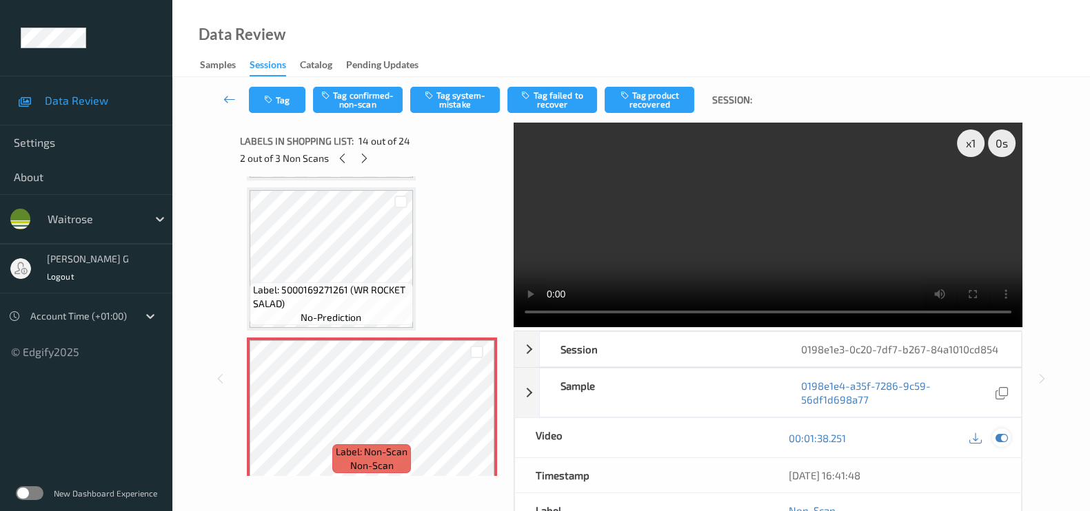
click at [999, 432] on icon at bounding box center [1001, 438] width 12 height 12
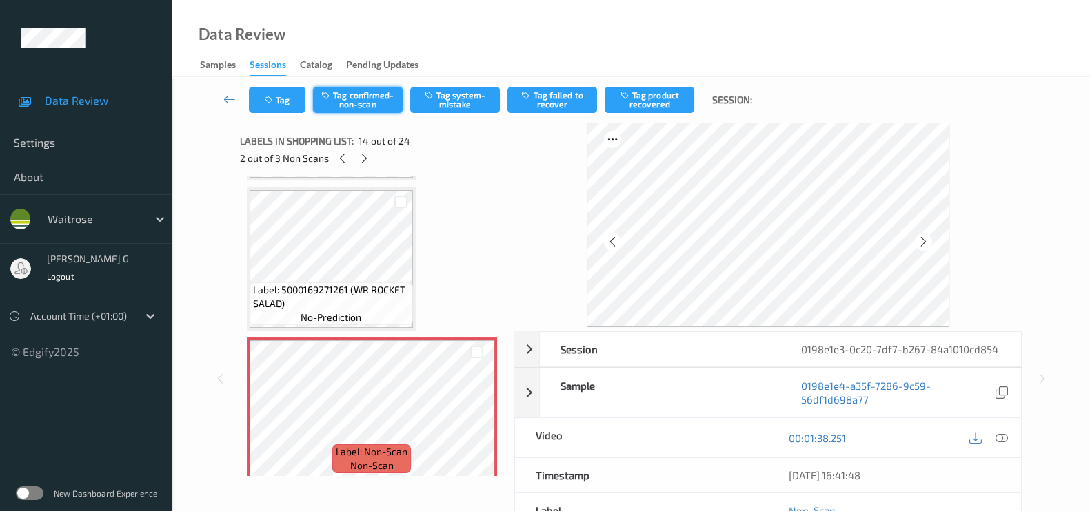
click at [369, 98] on button "Tag confirmed-non-scan" at bounding box center [358, 100] width 90 height 26
click at [647, 105] on button "Tag product recovered" at bounding box center [649, 100] width 90 height 26
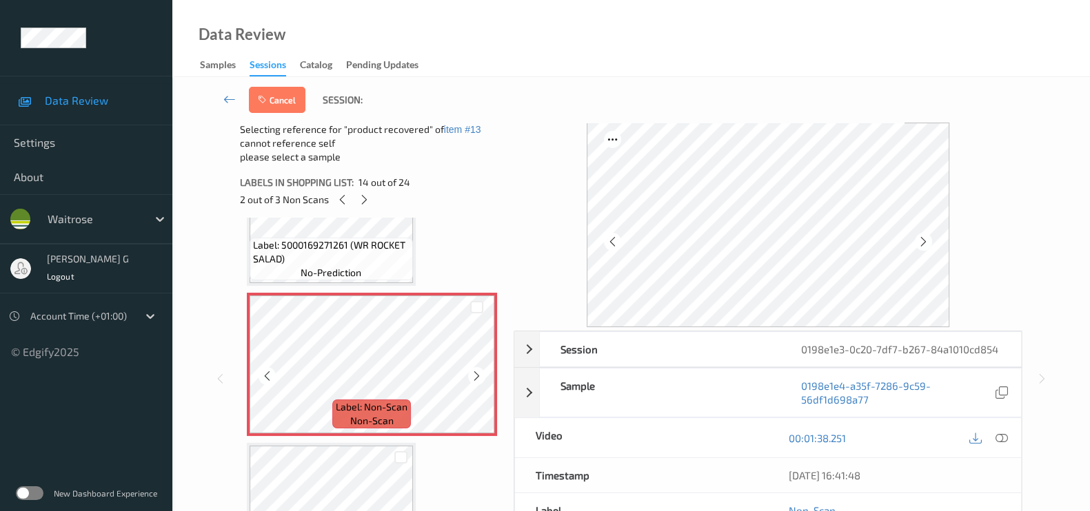
scroll to position [1971, 0]
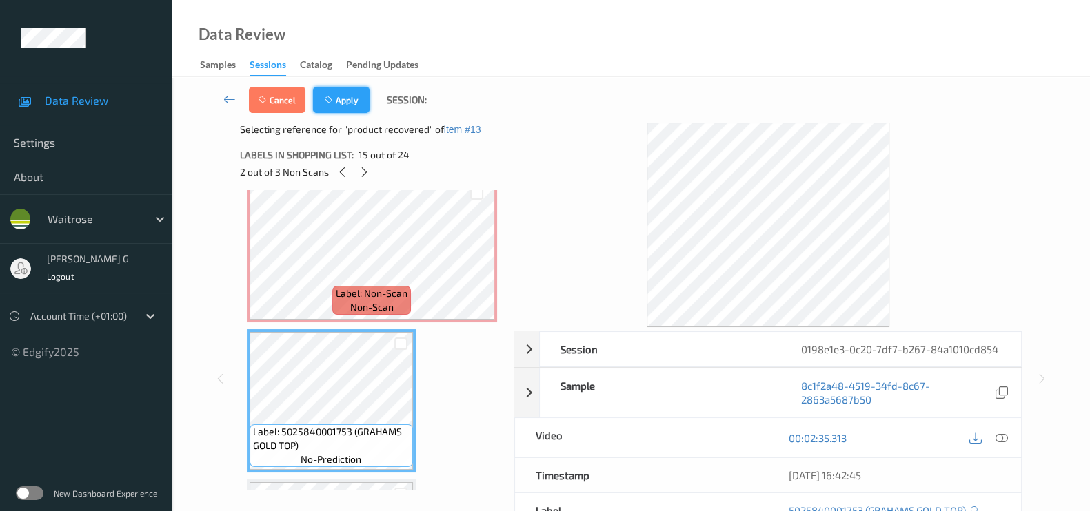
click at [352, 105] on button "Apply" at bounding box center [341, 100] width 57 height 26
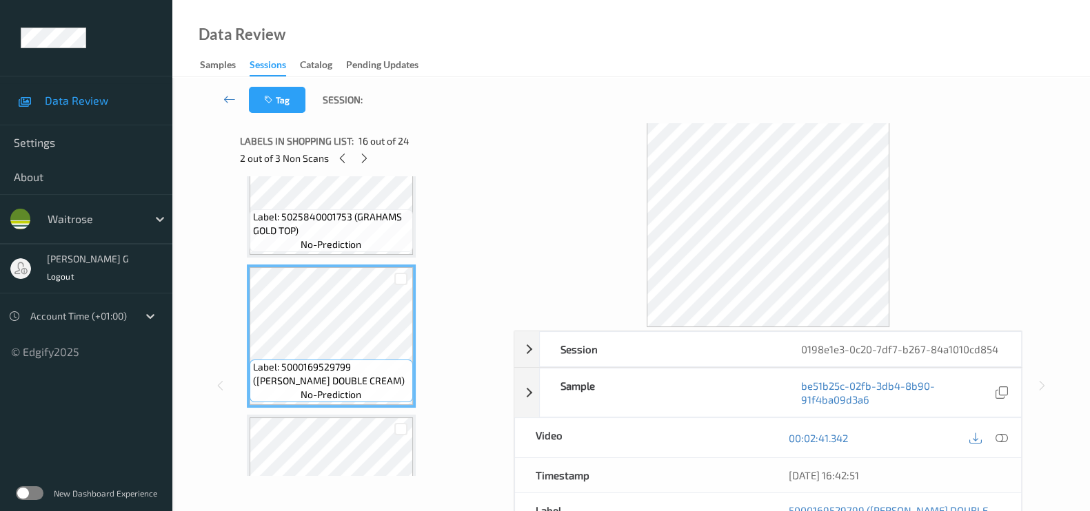
scroll to position [2229, 0]
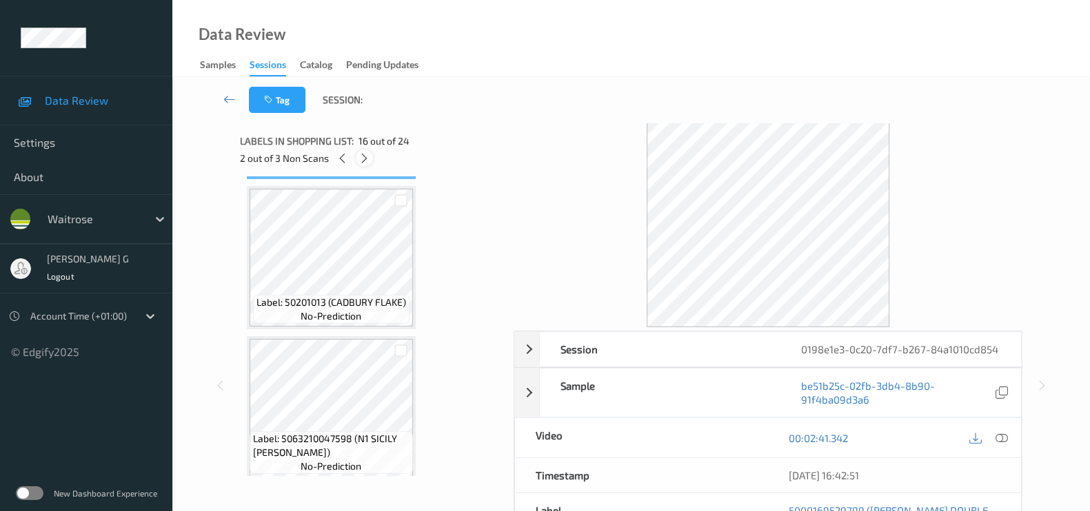
click at [365, 153] on icon at bounding box center [364, 158] width 12 height 12
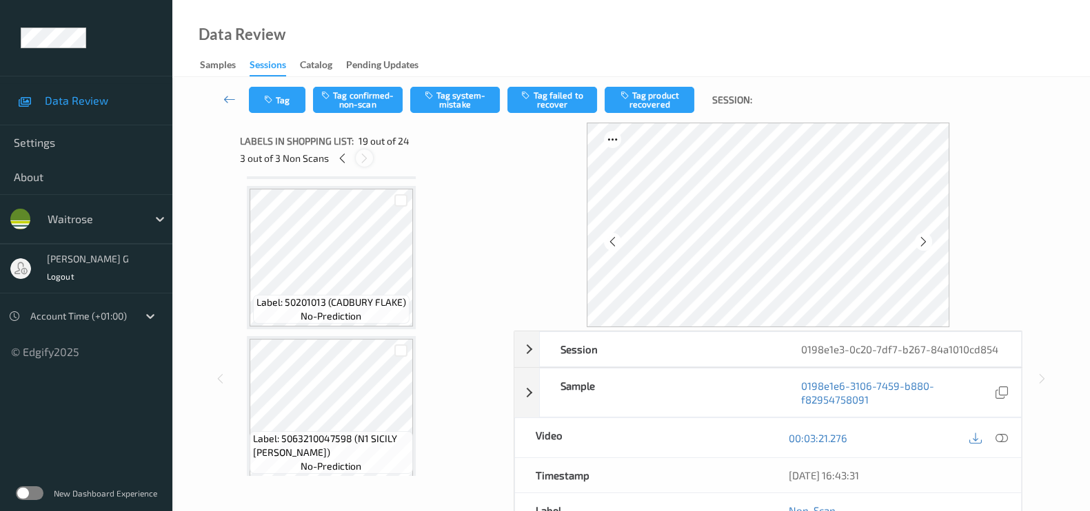
scroll to position [2545, 0]
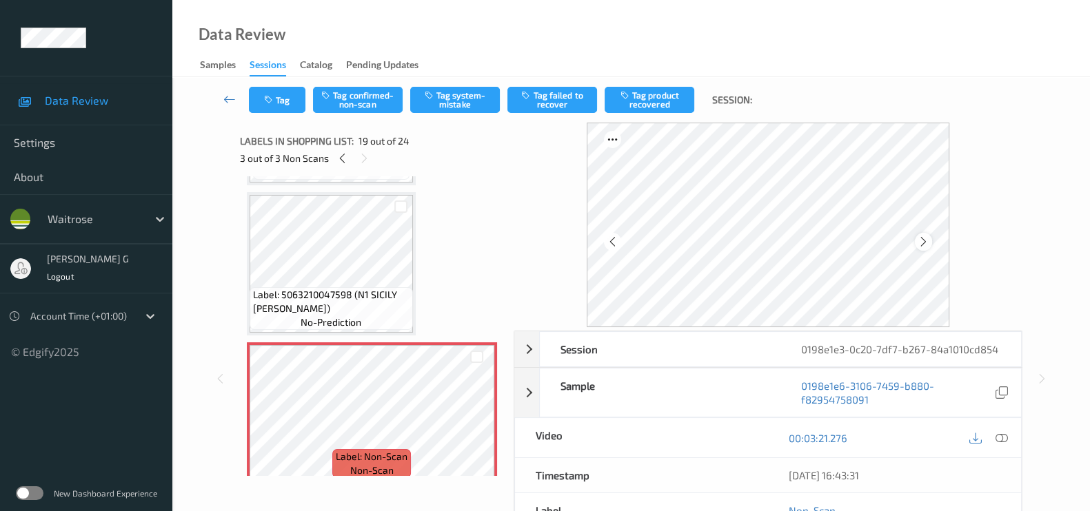
click at [923, 238] on icon at bounding box center [923, 242] width 12 height 12
click at [997, 438] on icon at bounding box center [1001, 438] width 12 height 12
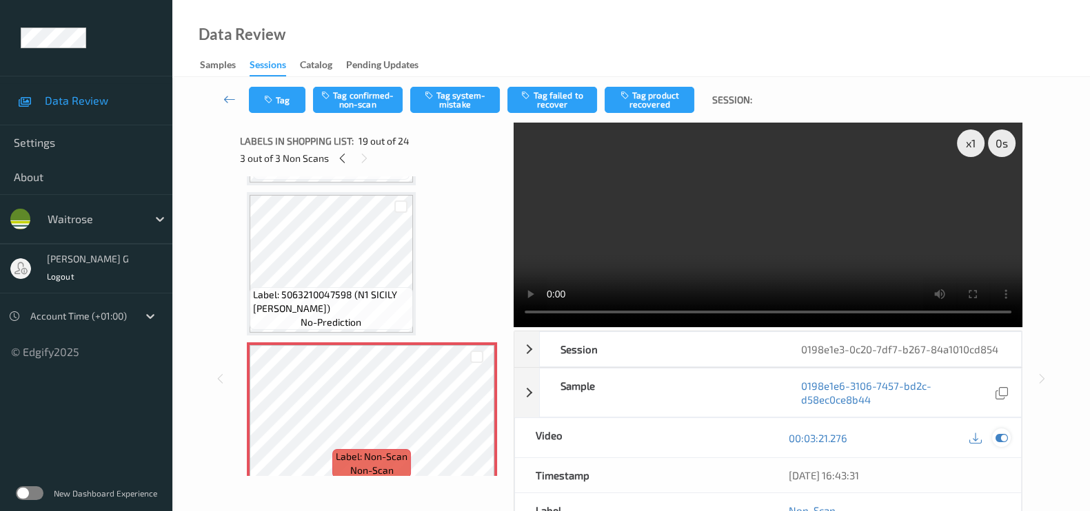
click at [996, 432] on icon at bounding box center [1001, 438] width 12 height 12
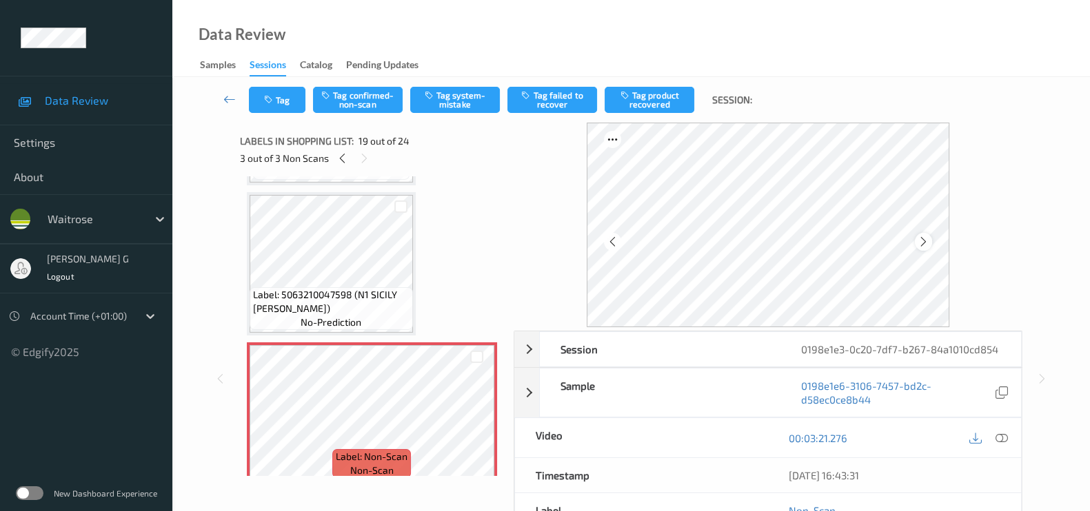
click at [932, 239] on div at bounding box center [923, 241] width 17 height 17
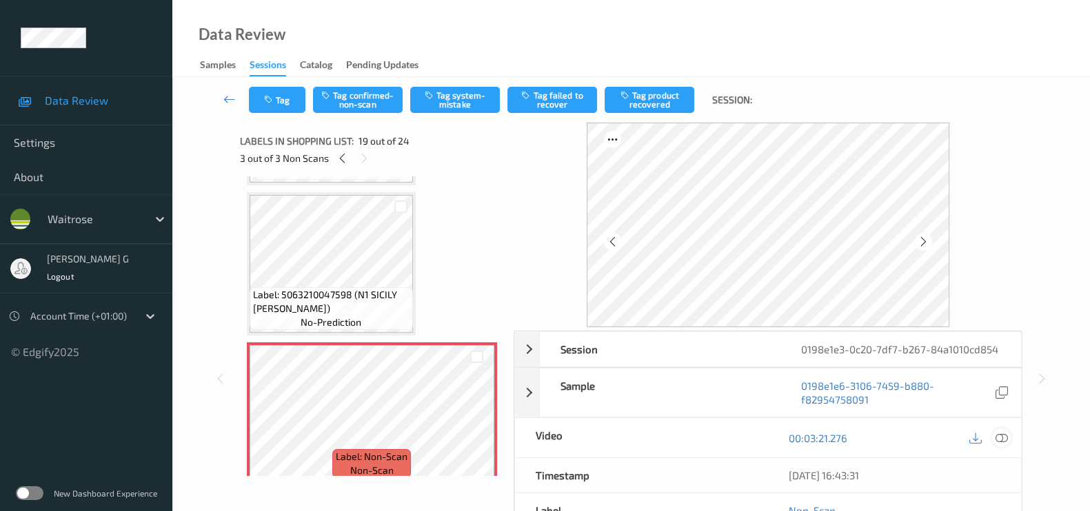
click at [1003, 436] on icon at bounding box center [1001, 438] width 12 height 12
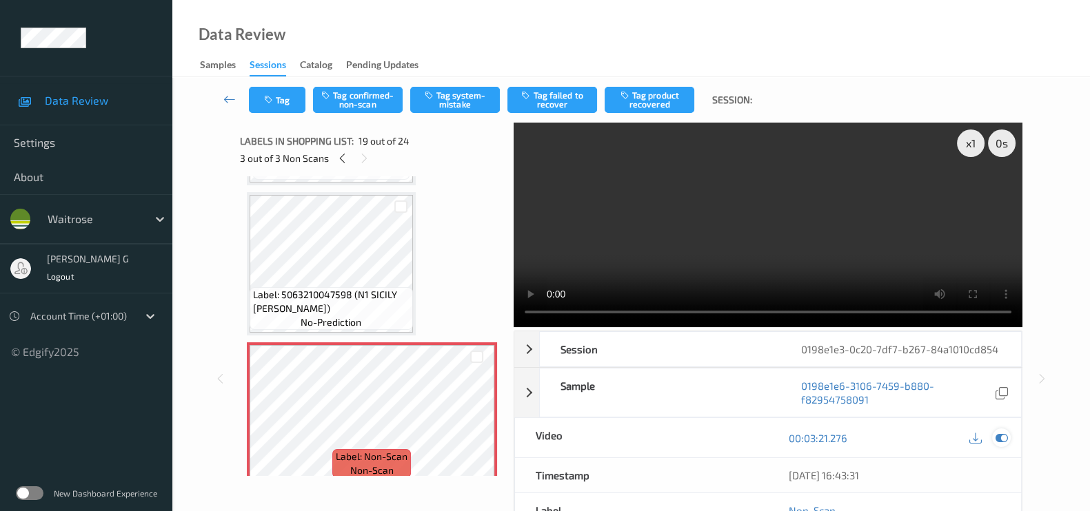
click at [1000, 439] on icon at bounding box center [1001, 438] width 12 height 12
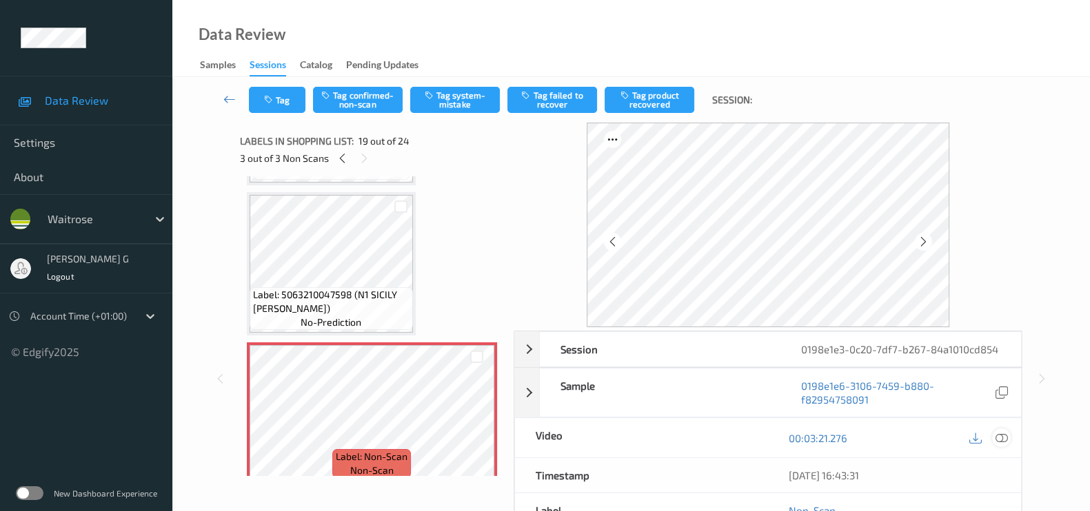
click at [1002, 438] on icon at bounding box center [1001, 438] width 12 height 12
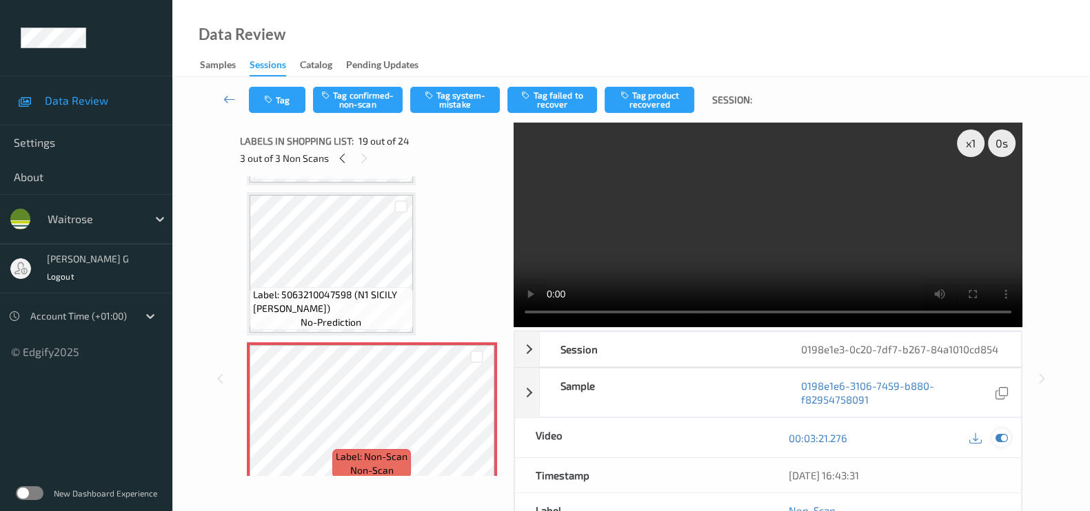
click at [1002, 436] on icon at bounding box center [1001, 438] width 12 height 12
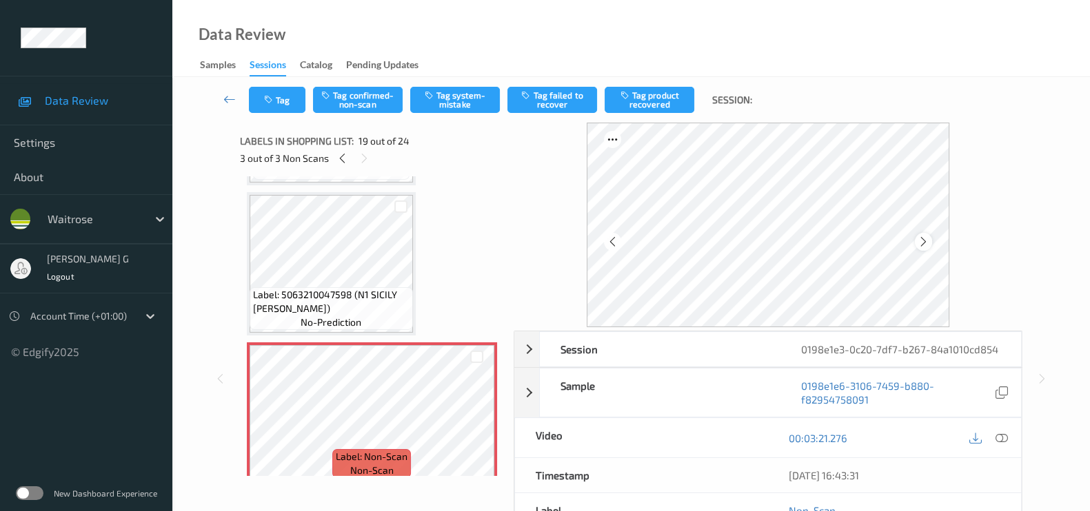
click at [932, 236] on div at bounding box center [923, 241] width 17 height 17
click at [371, 101] on button "Tag confirmed-non-scan" at bounding box center [358, 100] width 90 height 26
click at [655, 99] on button "Tag product recovered" at bounding box center [649, 100] width 90 height 26
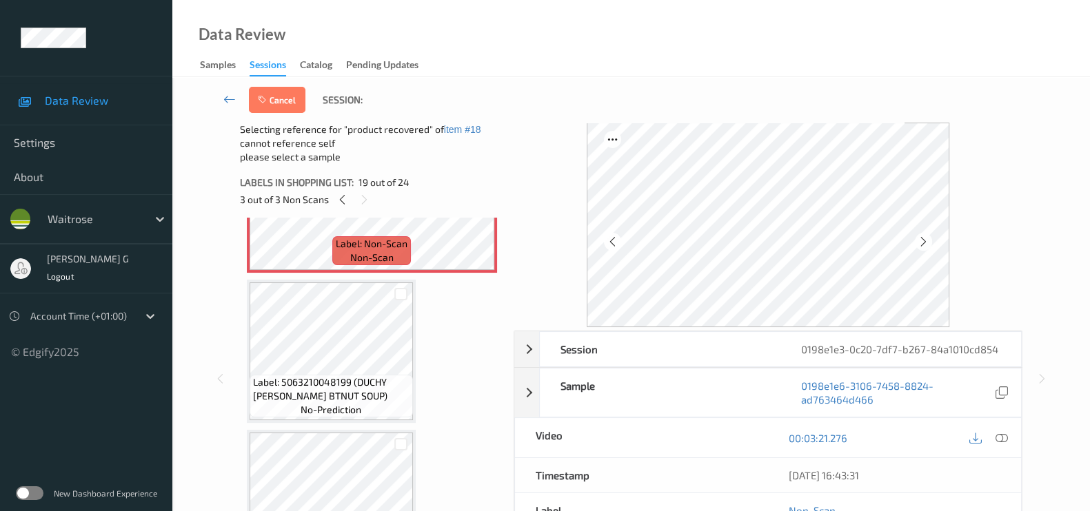
scroll to position [2804, 0]
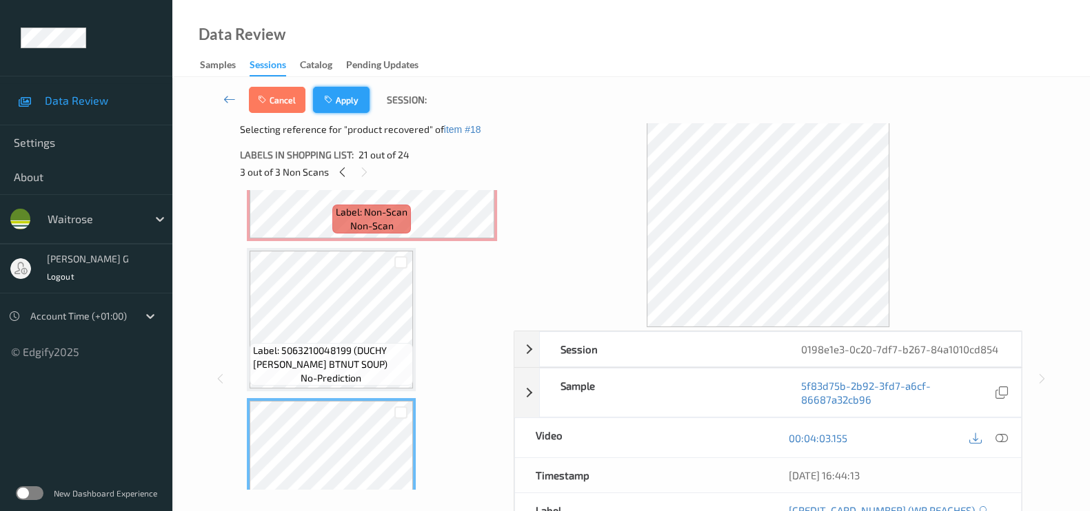
click at [341, 98] on button "Apply" at bounding box center [341, 100] width 57 height 26
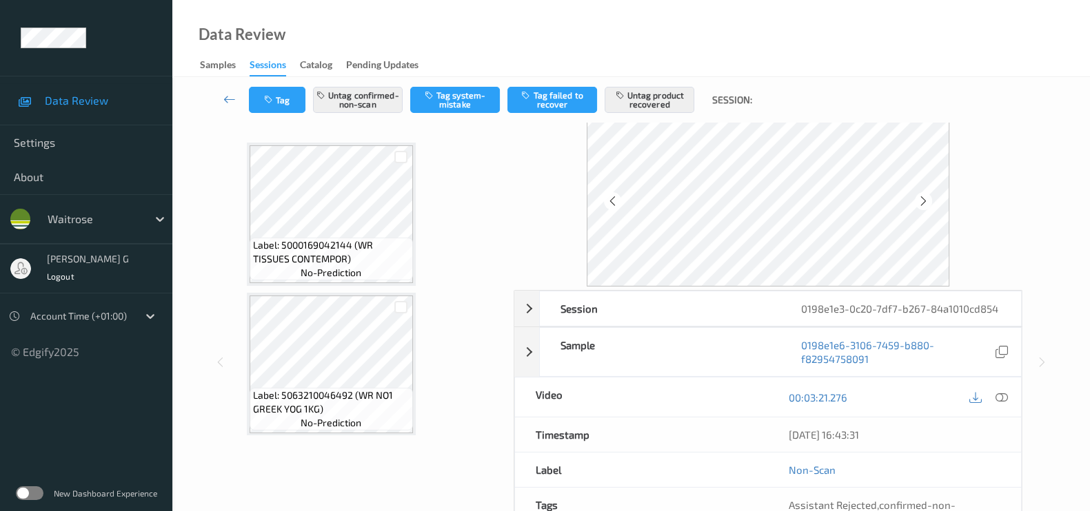
scroll to position [0, 0]
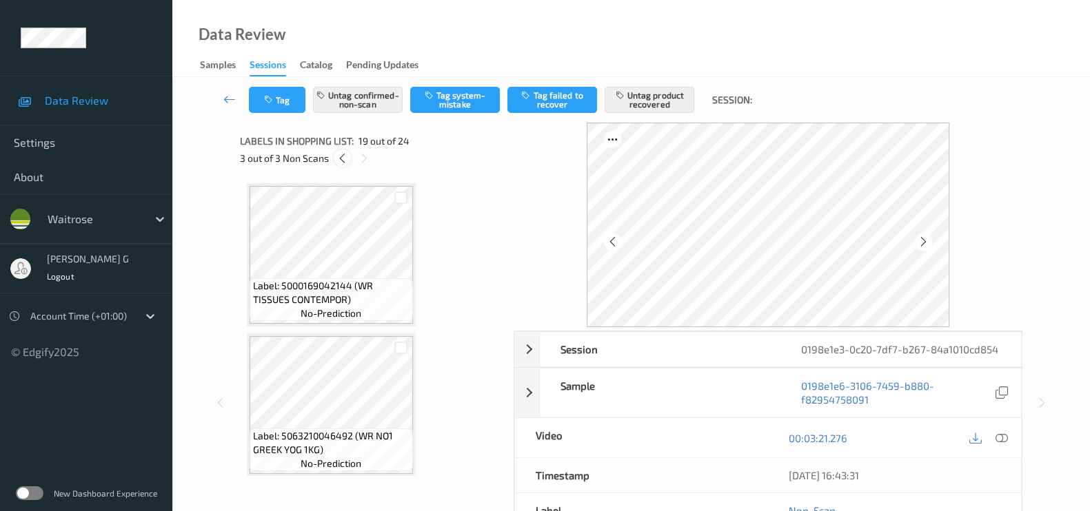
click at [340, 159] on icon at bounding box center [342, 158] width 12 height 12
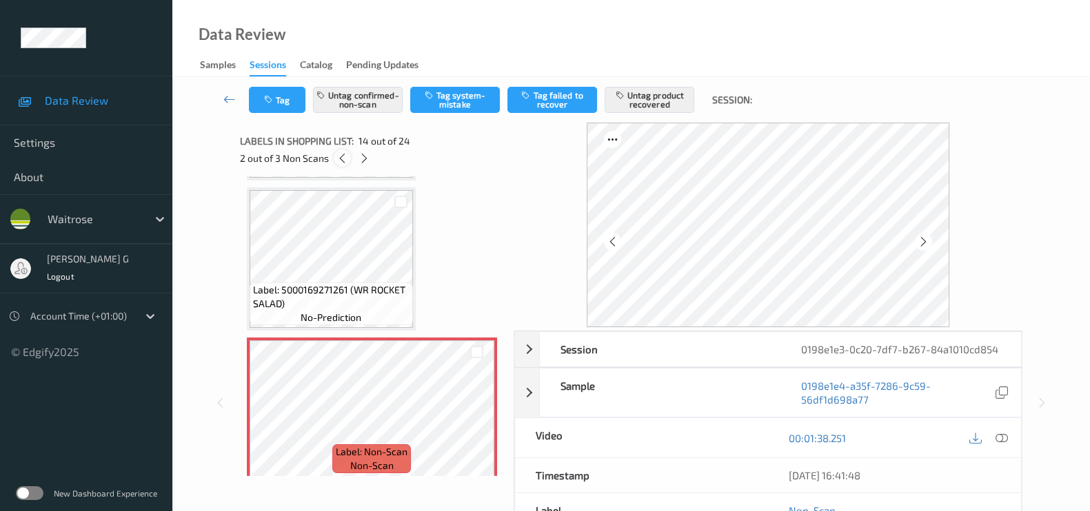
click at [340, 159] on icon at bounding box center [342, 158] width 12 height 12
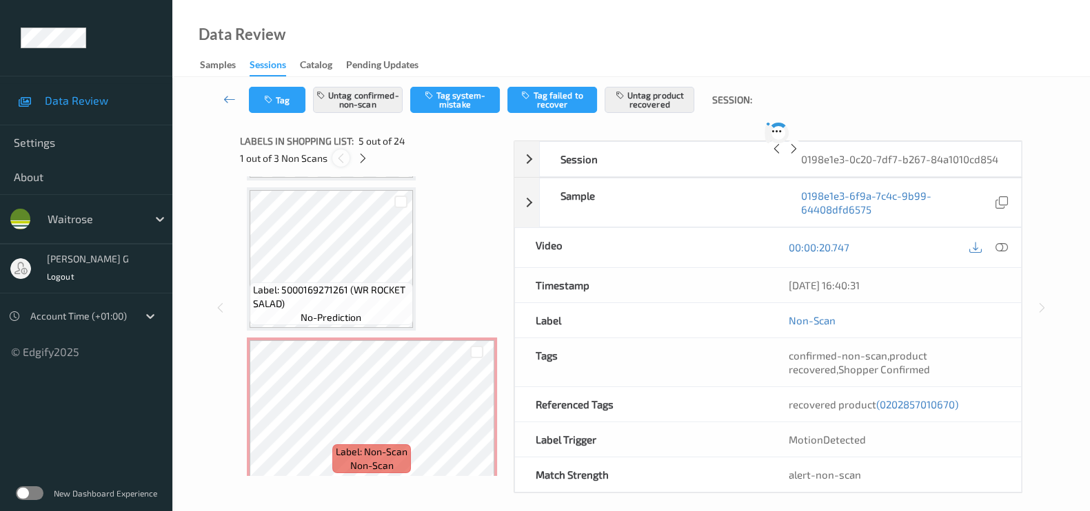
scroll to position [455, 0]
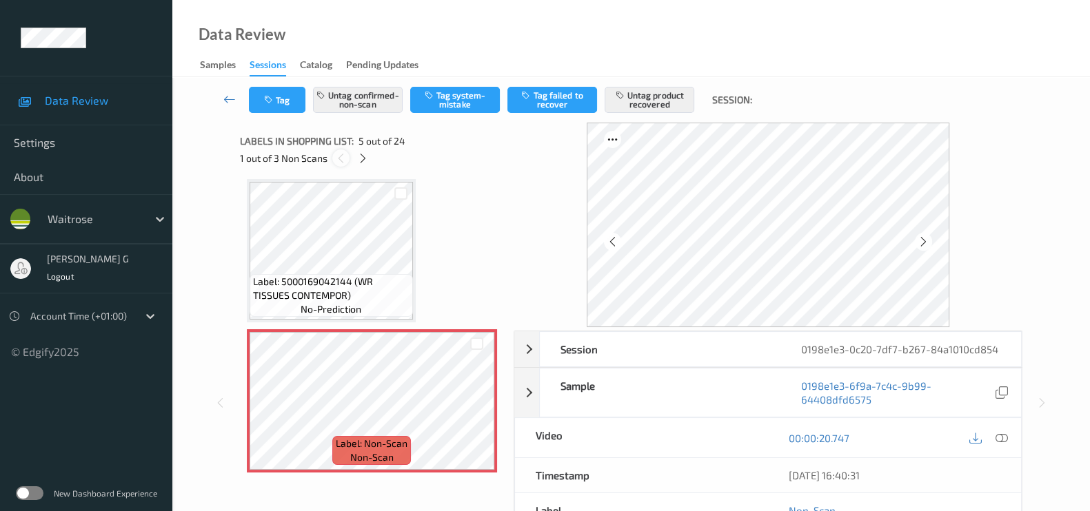
click at [340, 159] on icon at bounding box center [341, 158] width 12 height 12
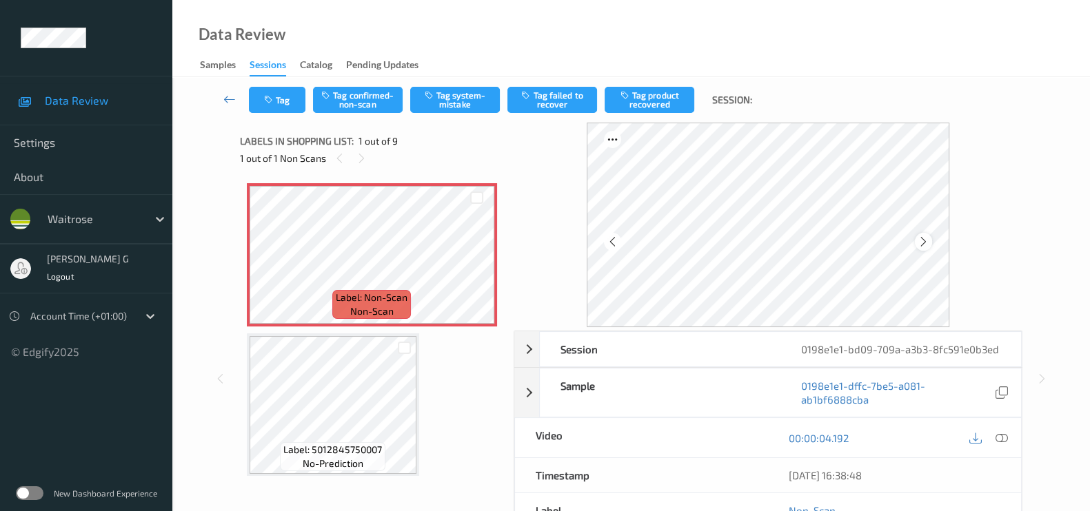
click at [928, 240] on icon at bounding box center [923, 242] width 12 height 12
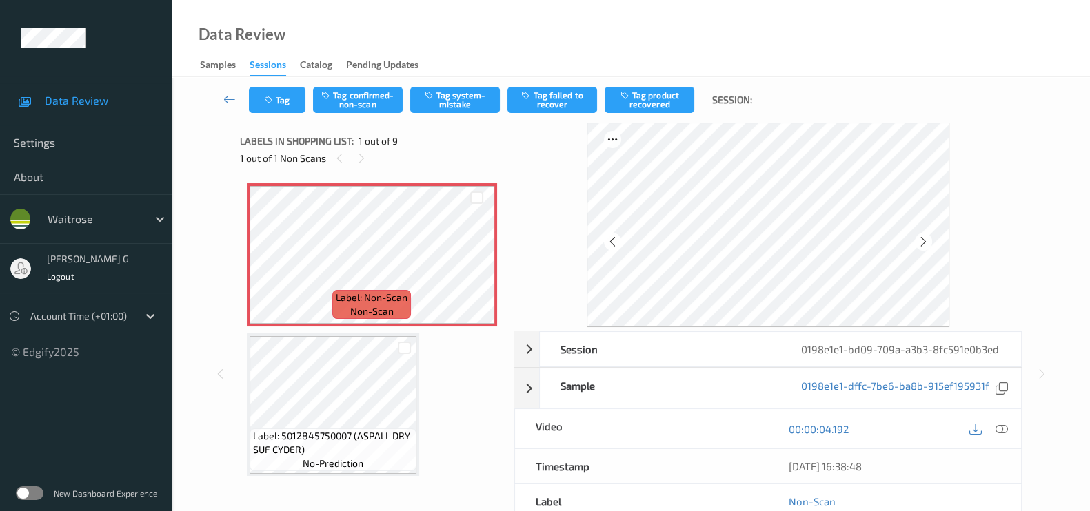
click at [928, 240] on icon at bounding box center [923, 242] width 12 height 12
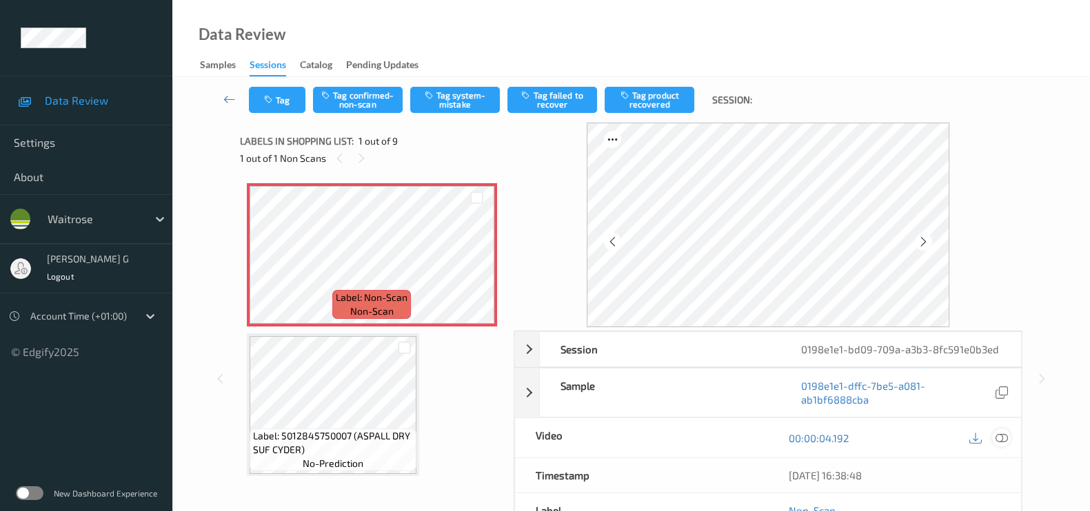
click at [1001, 436] on icon at bounding box center [1001, 438] width 12 height 12
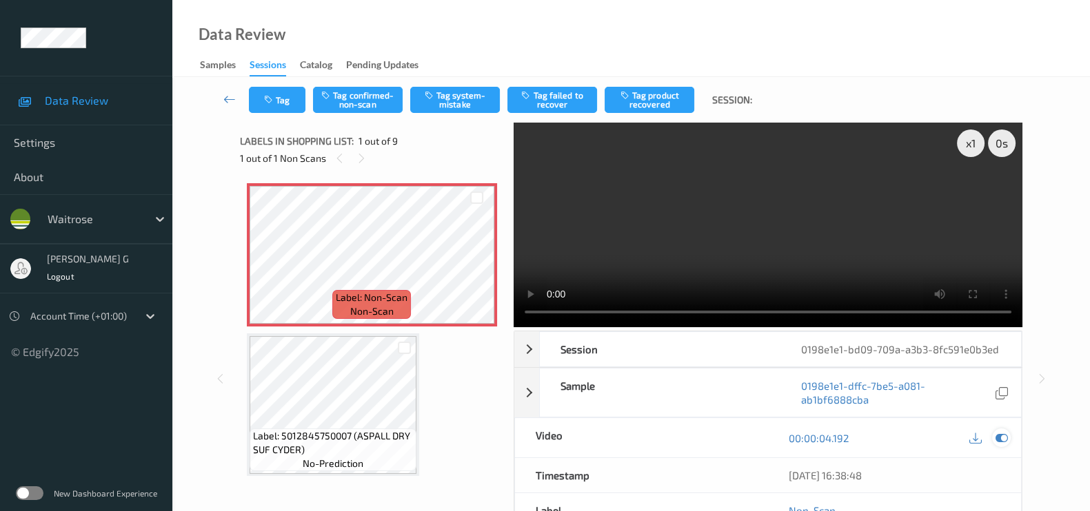
click at [1002, 441] on icon at bounding box center [1001, 438] width 12 height 12
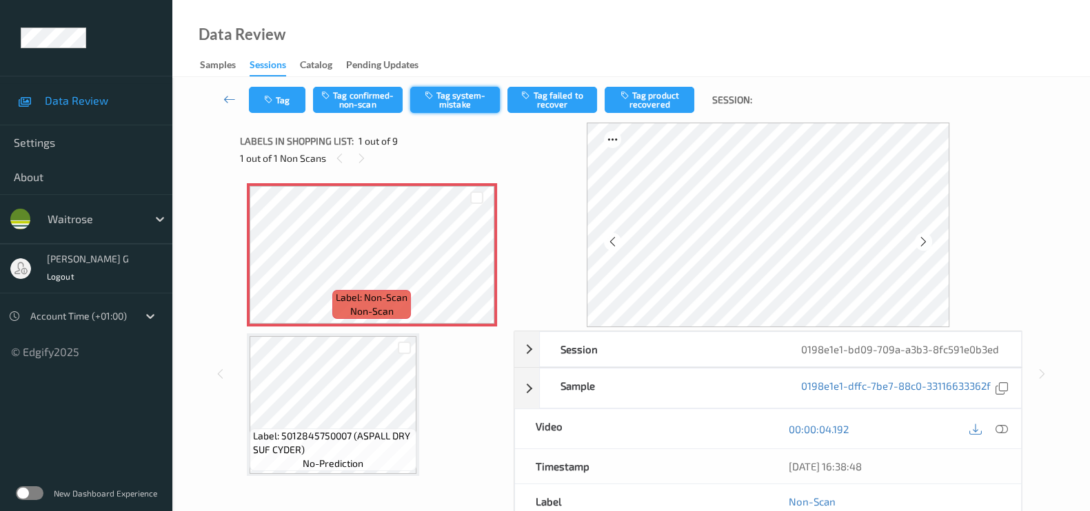
click at [459, 98] on button "Tag system-mistake" at bounding box center [455, 100] width 90 height 26
click at [285, 98] on button "Tag" at bounding box center [277, 100] width 57 height 26
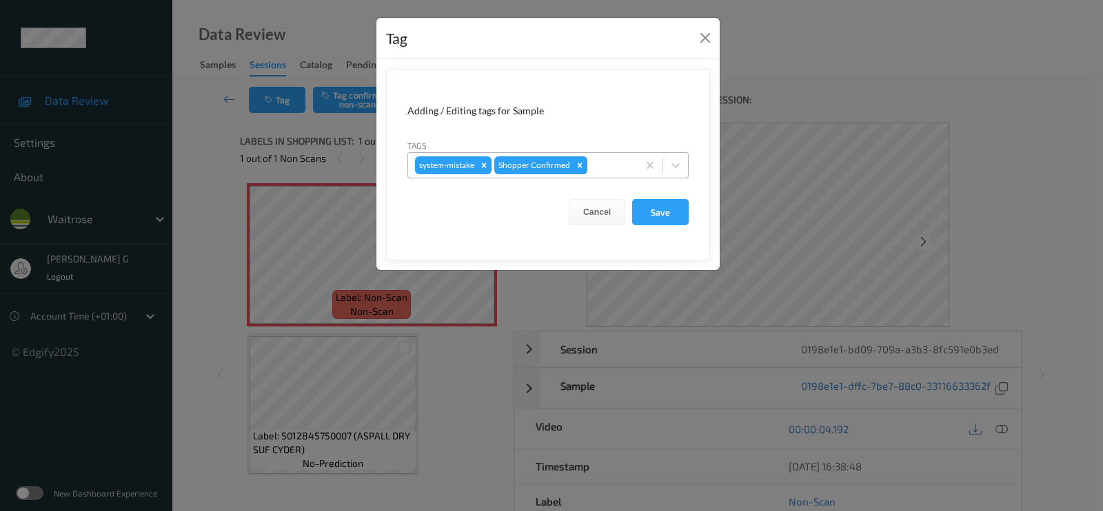
click at [593, 166] on div at bounding box center [610, 165] width 41 height 17
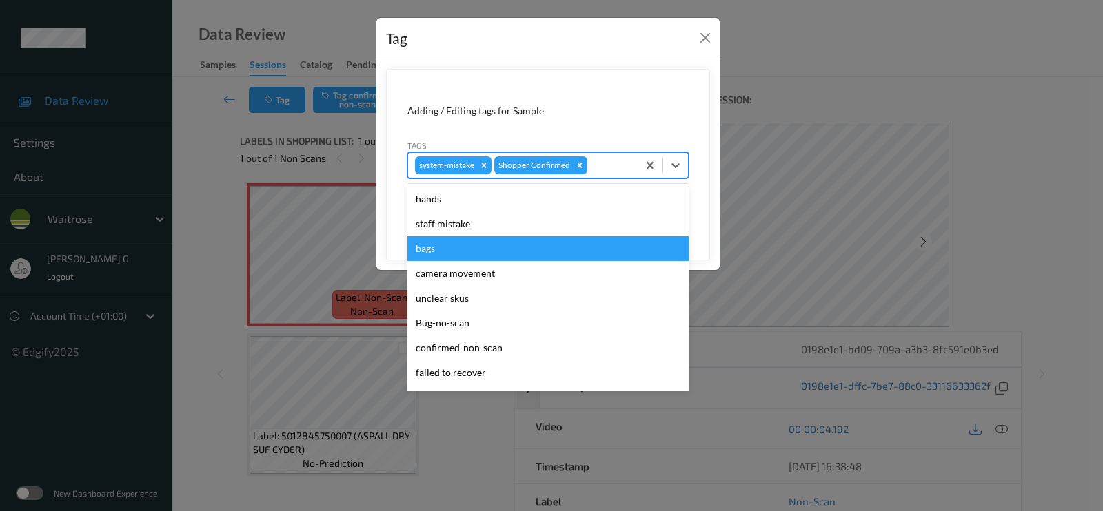
click at [430, 254] on div "bags" at bounding box center [547, 248] width 281 height 25
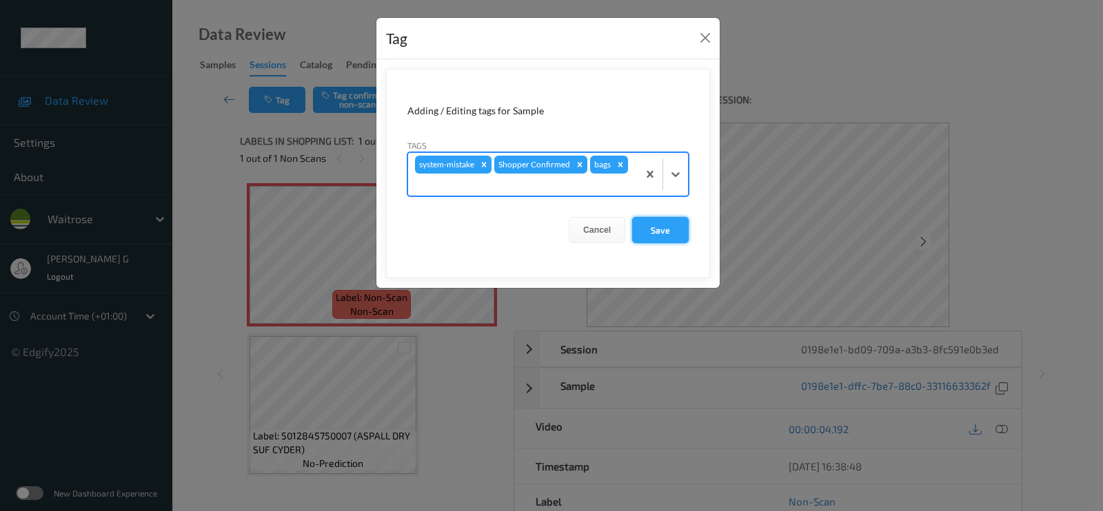
click at [651, 226] on button "Save" at bounding box center [660, 230] width 57 height 26
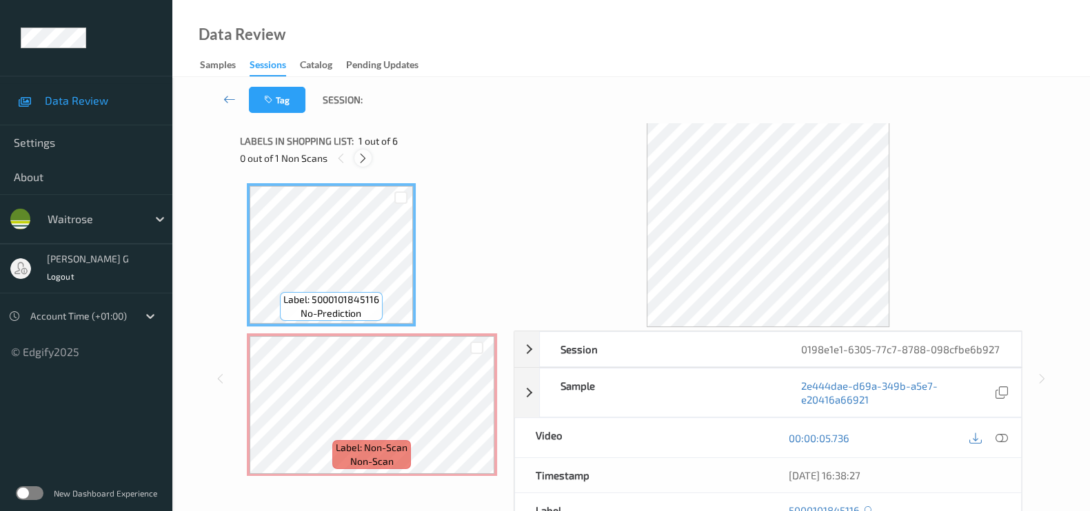
click at [358, 160] on icon at bounding box center [363, 158] width 12 height 12
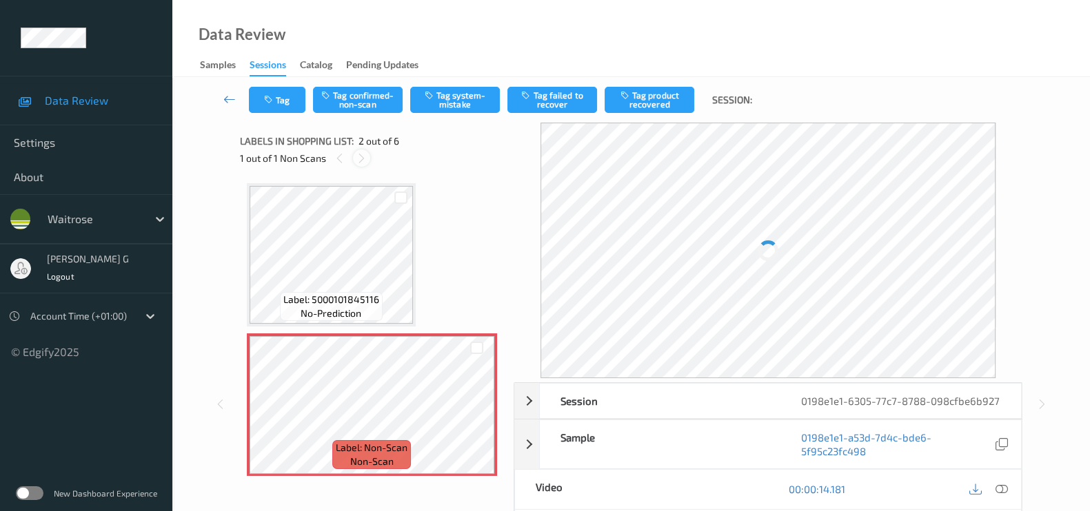
scroll to position [7, 0]
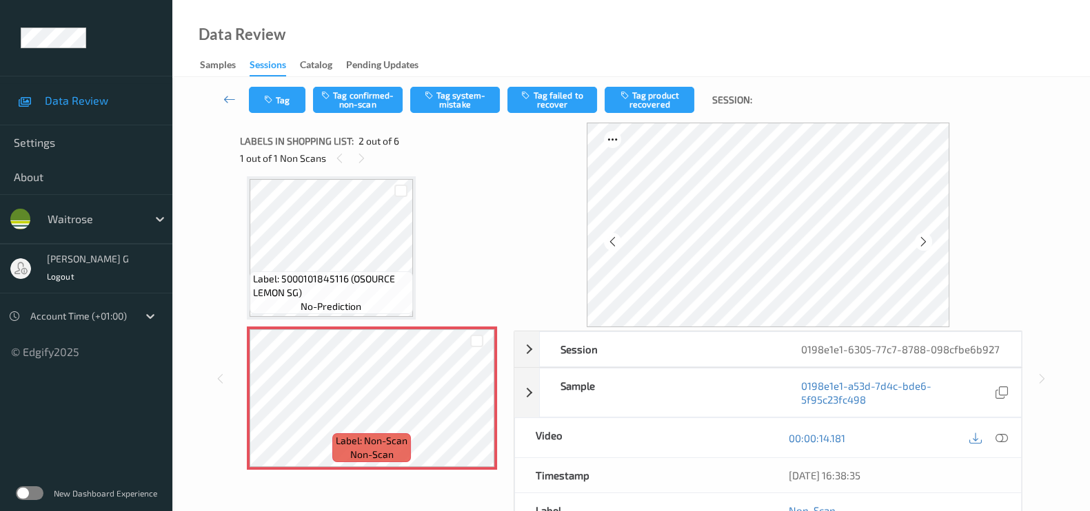
click at [1004, 436] on icon at bounding box center [1001, 438] width 12 height 12
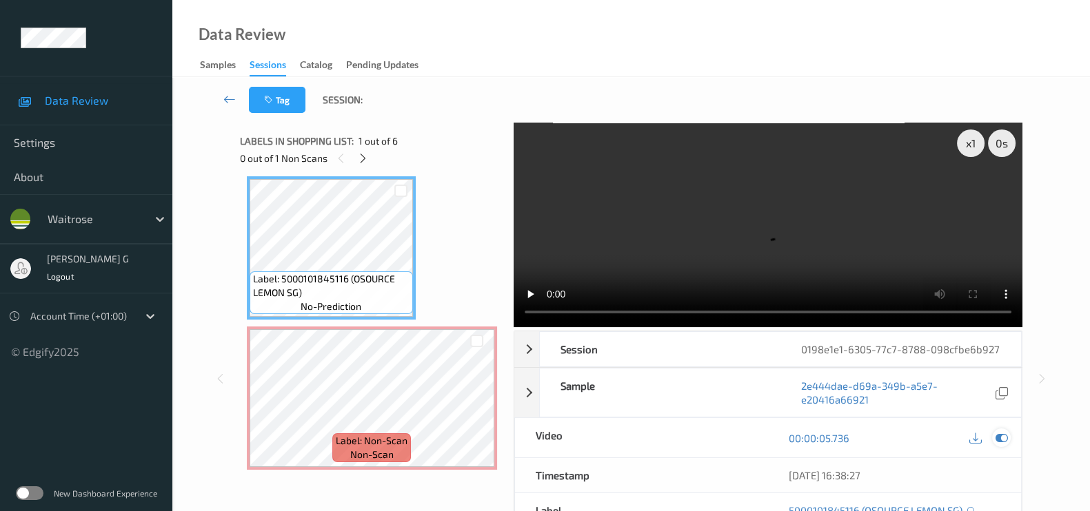
click at [1002, 432] on icon at bounding box center [1001, 438] width 12 height 12
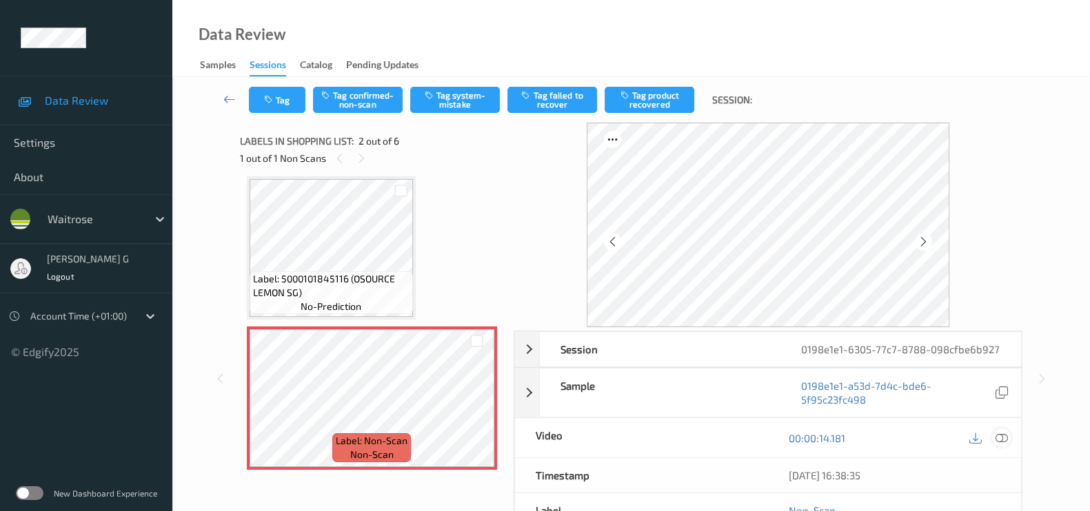
click at [1001, 439] on icon at bounding box center [1001, 438] width 12 height 12
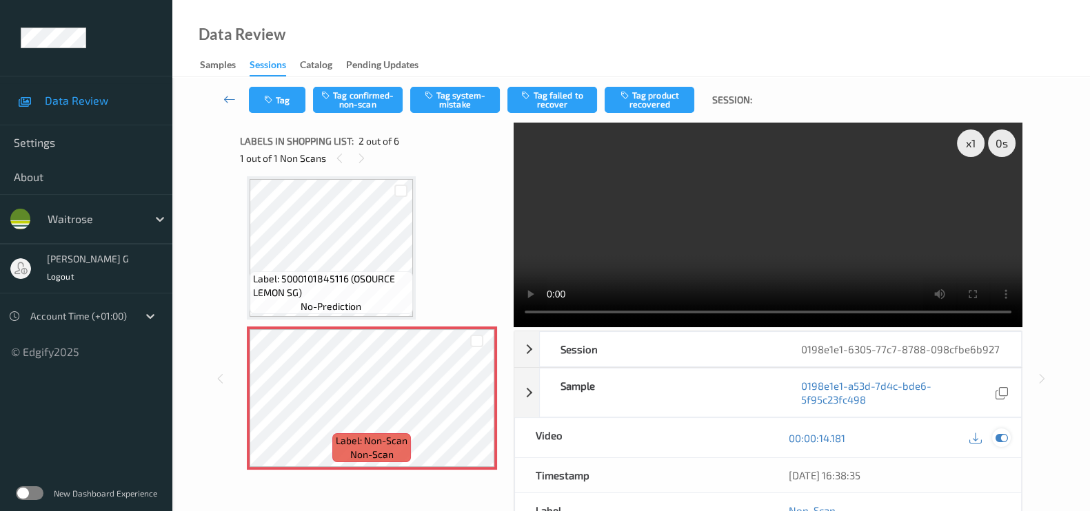
click at [1002, 439] on icon at bounding box center [1001, 438] width 12 height 12
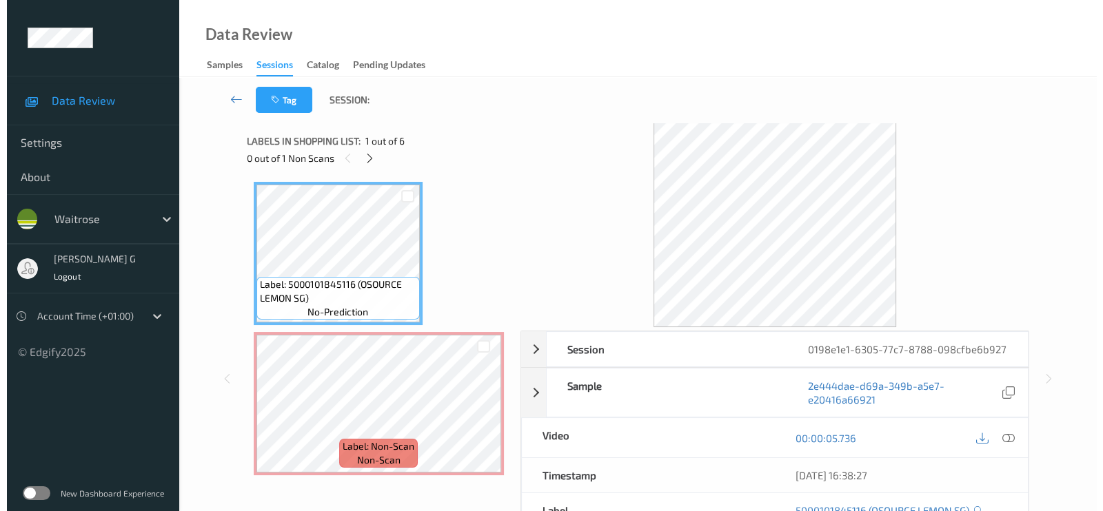
scroll to position [0, 0]
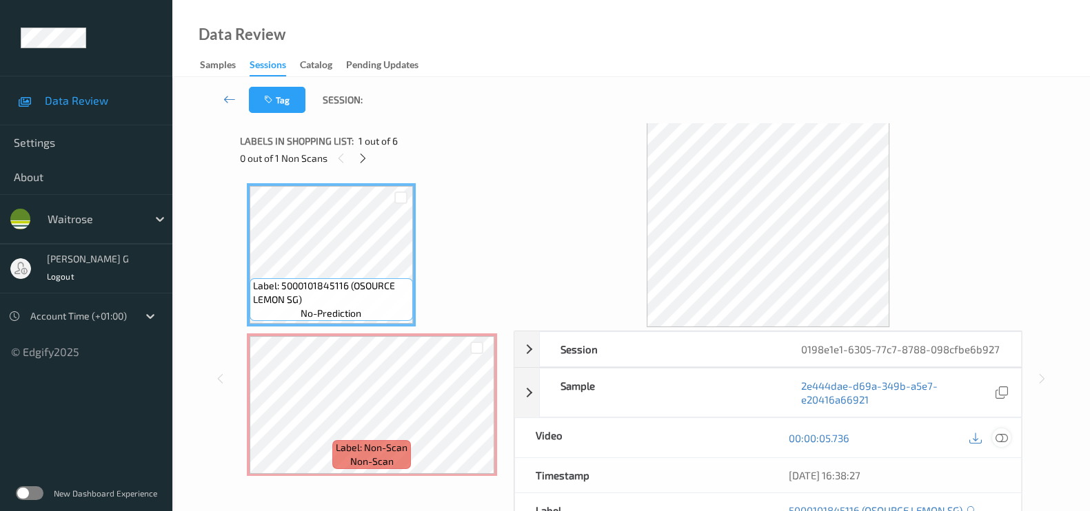
click at [1004, 439] on icon at bounding box center [1001, 438] width 12 height 12
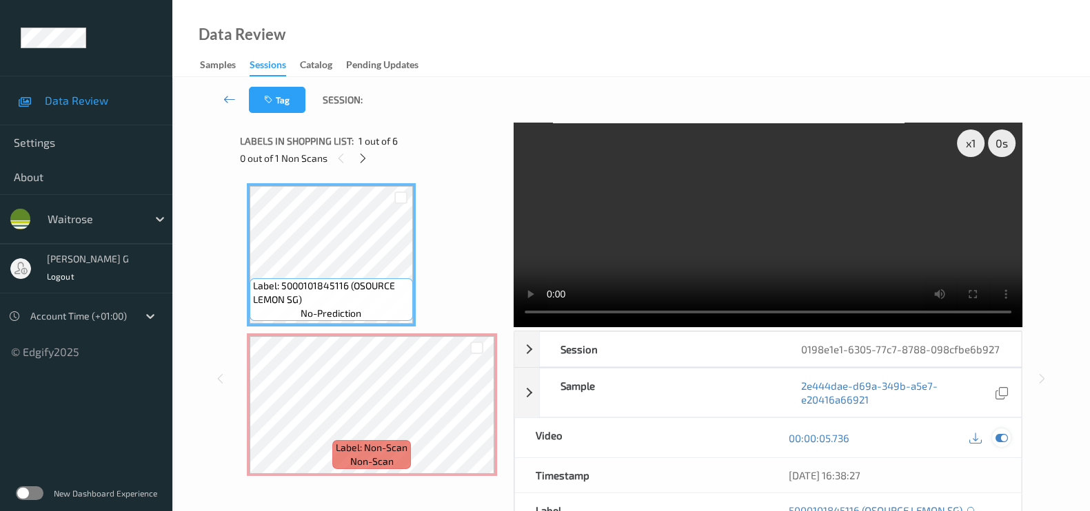
click at [997, 439] on icon at bounding box center [1001, 438] width 12 height 12
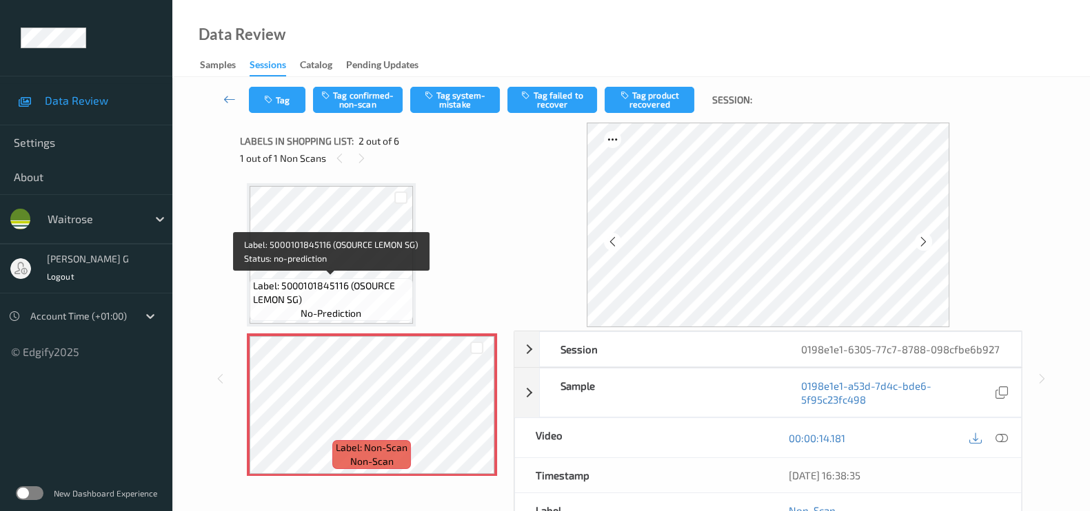
click at [378, 281] on span "Label: 5000101845116 (OSOURCE LEMON SG)" at bounding box center [331, 293] width 156 height 28
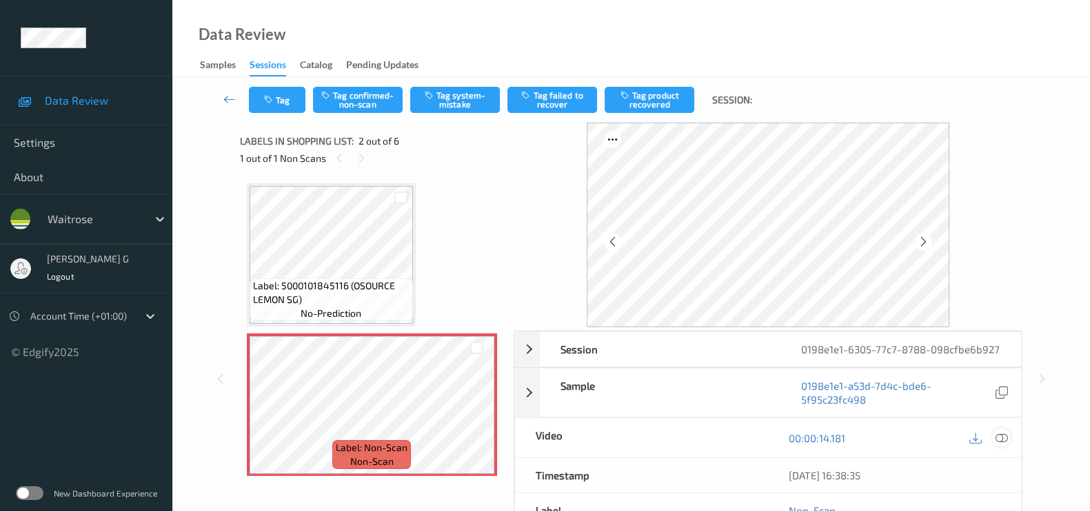
click at [999, 436] on icon at bounding box center [1001, 438] width 12 height 12
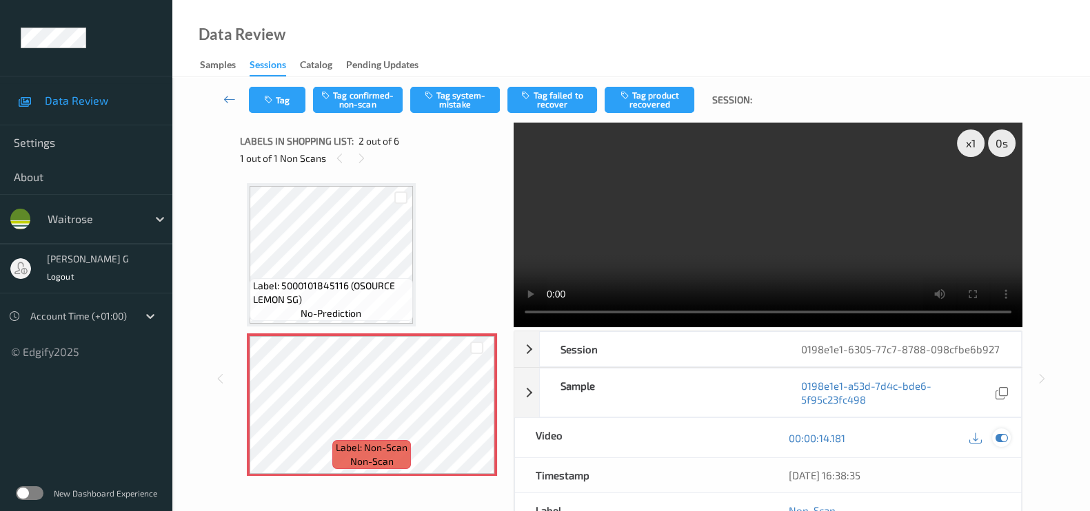
click at [1000, 436] on icon at bounding box center [1001, 438] width 12 height 12
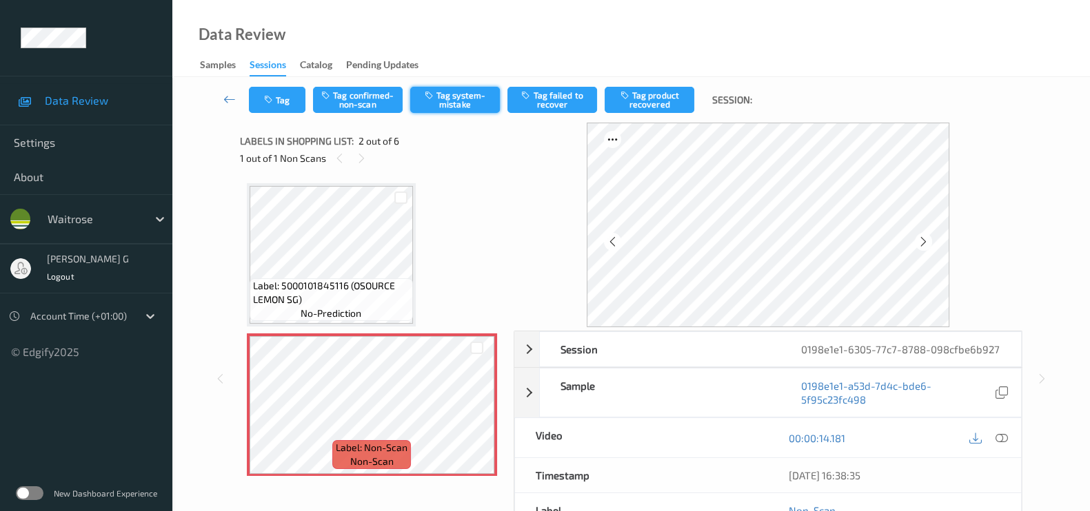
click at [447, 94] on button "Tag system-mistake" at bounding box center [455, 100] width 90 height 26
click at [275, 98] on icon "button" at bounding box center [270, 100] width 12 height 10
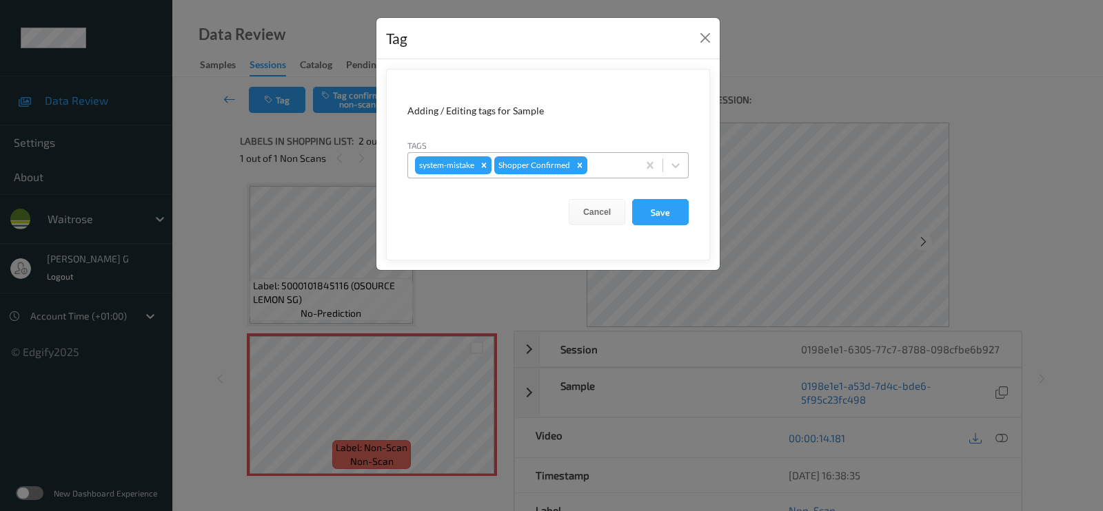
click at [609, 161] on div at bounding box center [610, 165] width 41 height 17
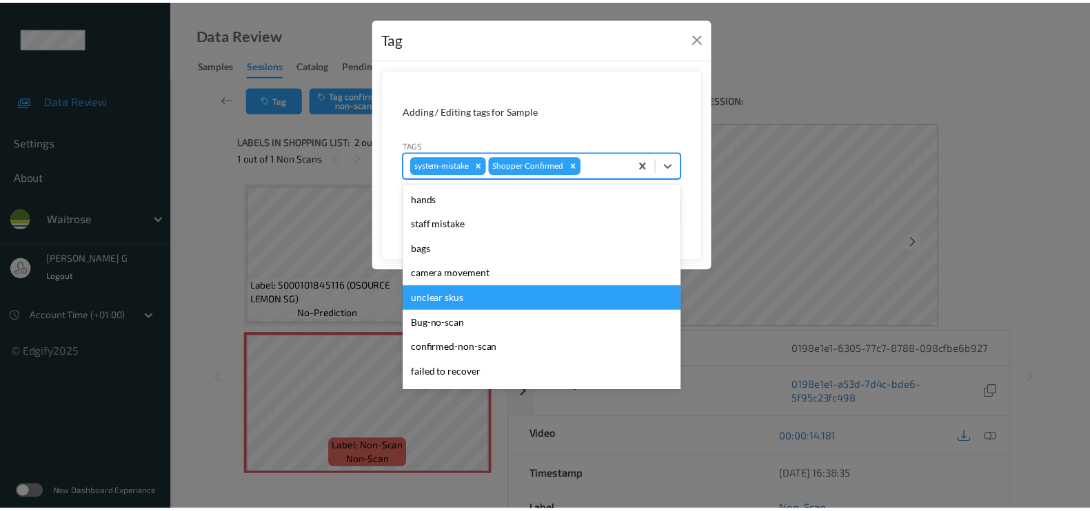
scroll to position [258, 0]
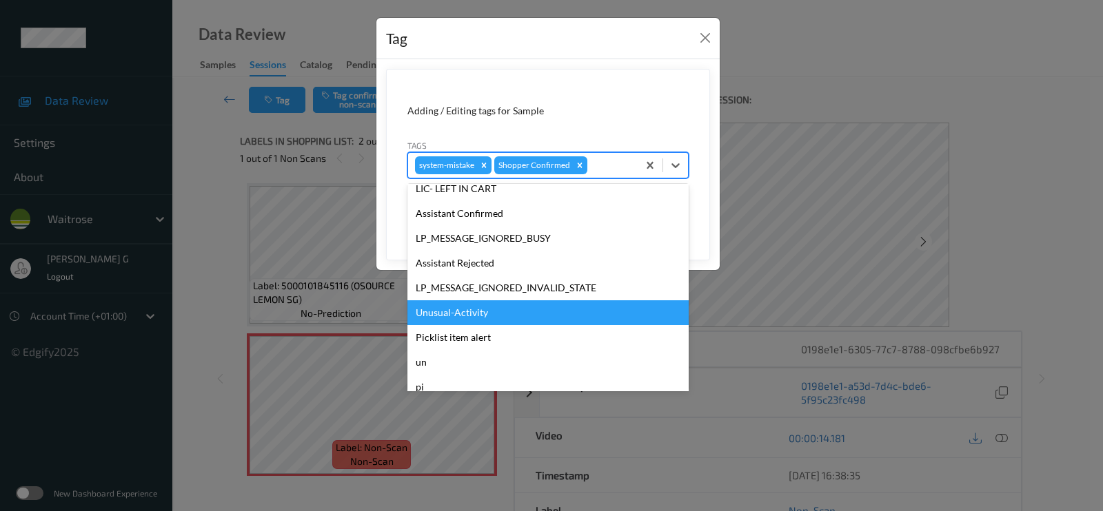
click at [436, 315] on div "Unusual-Activity" at bounding box center [547, 313] width 281 height 25
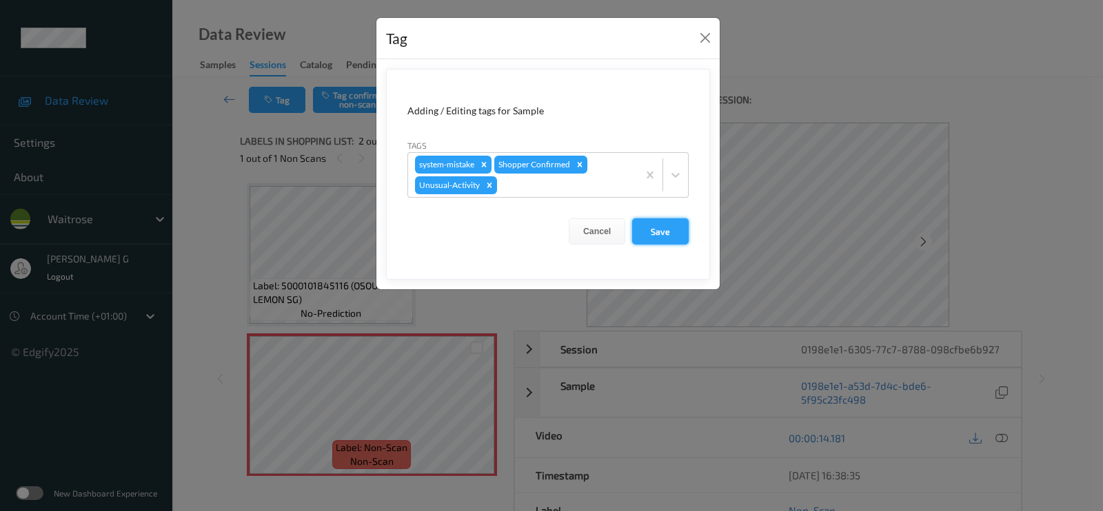
click at [664, 229] on button "Save" at bounding box center [660, 231] width 57 height 26
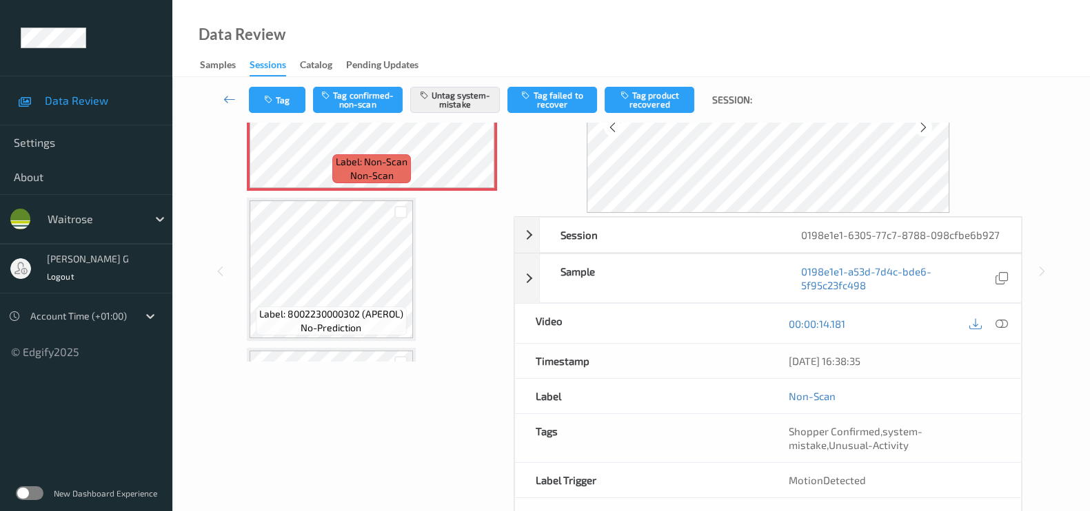
scroll to position [0, 0]
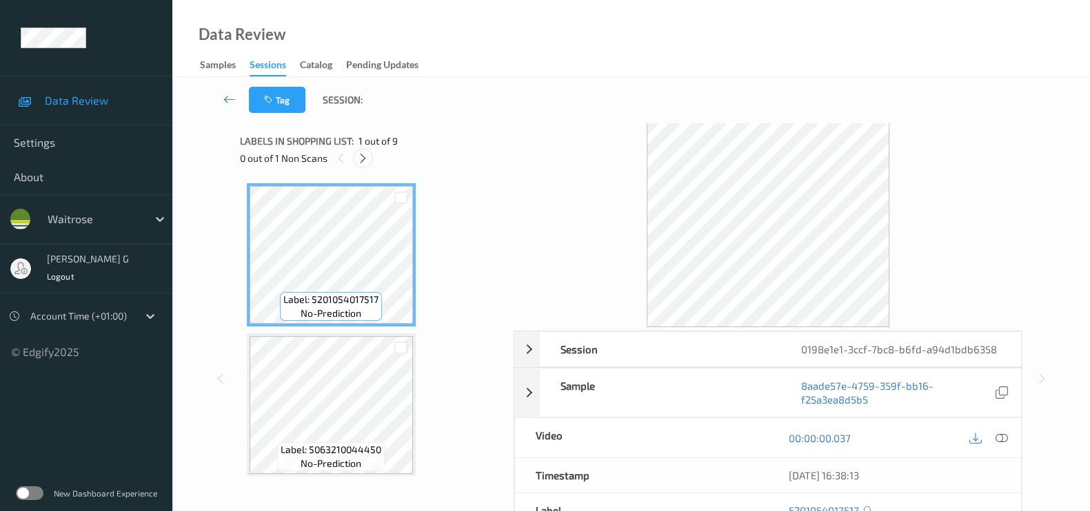
click at [363, 155] on icon at bounding box center [363, 158] width 12 height 12
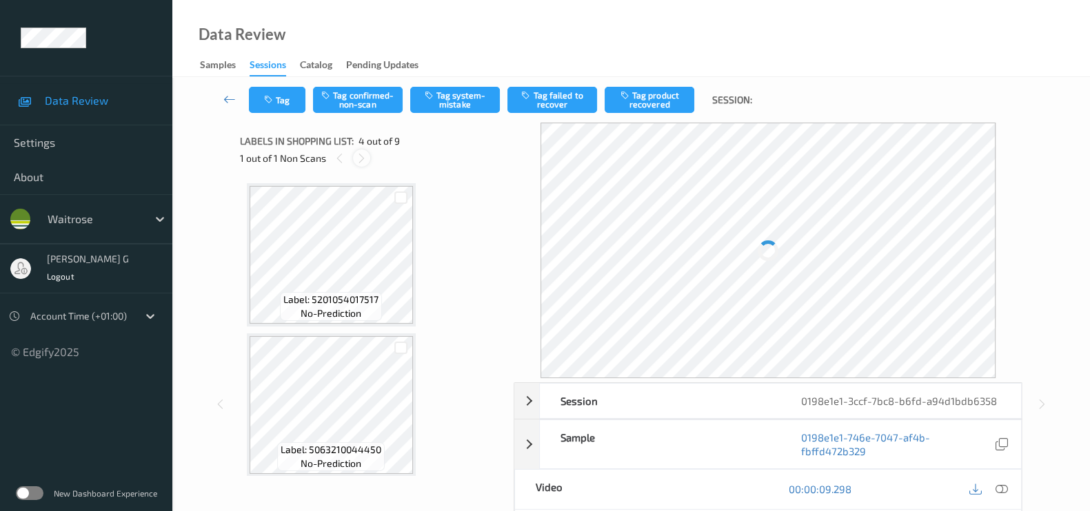
scroll to position [305, 0]
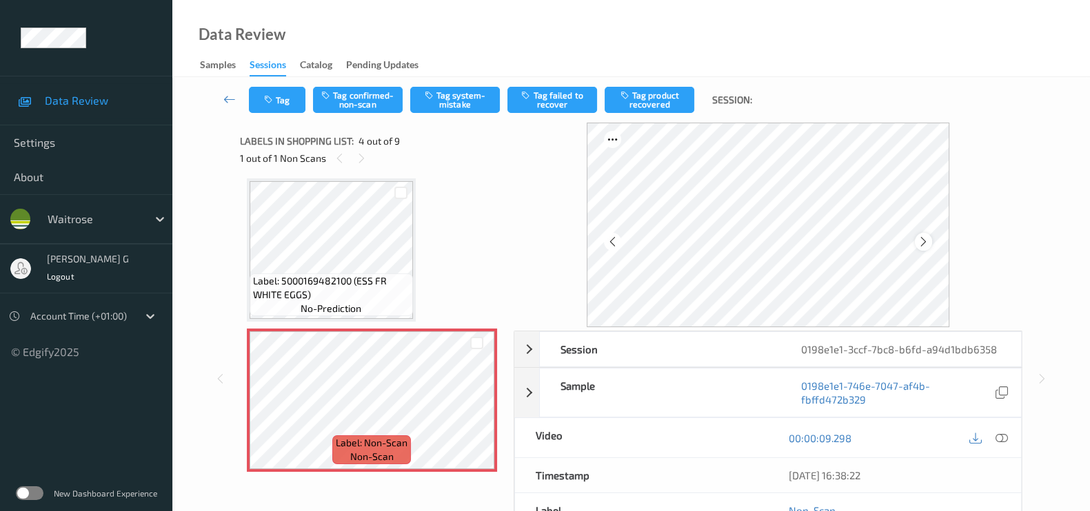
click at [925, 241] on icon at bounding box center [923, 242] width 12 height 12
click at [998, 437] on icon at bounding box center [1001, 438] width 12 height 12
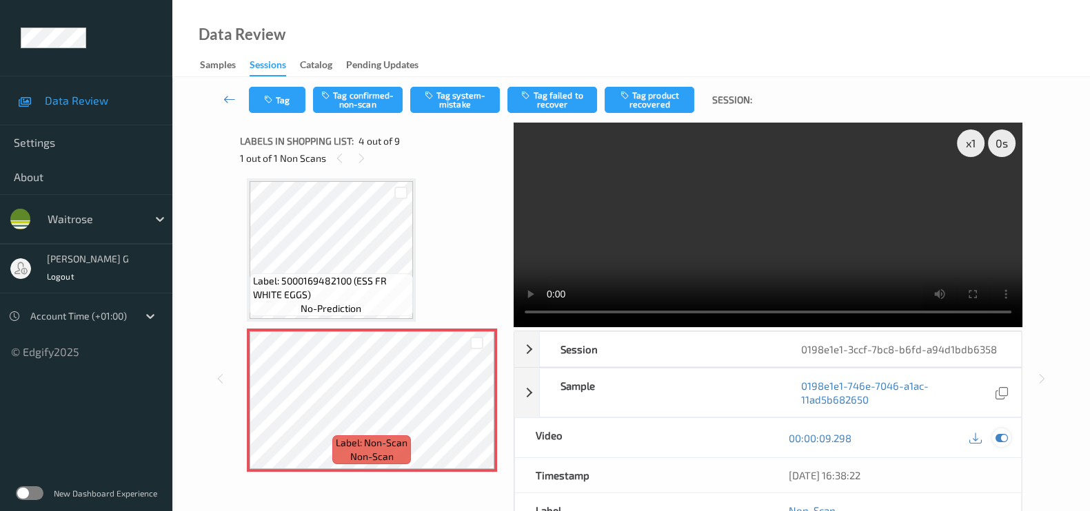
click at [999, 434] on icon at bounding box center [1001, 438] width 12 height 12
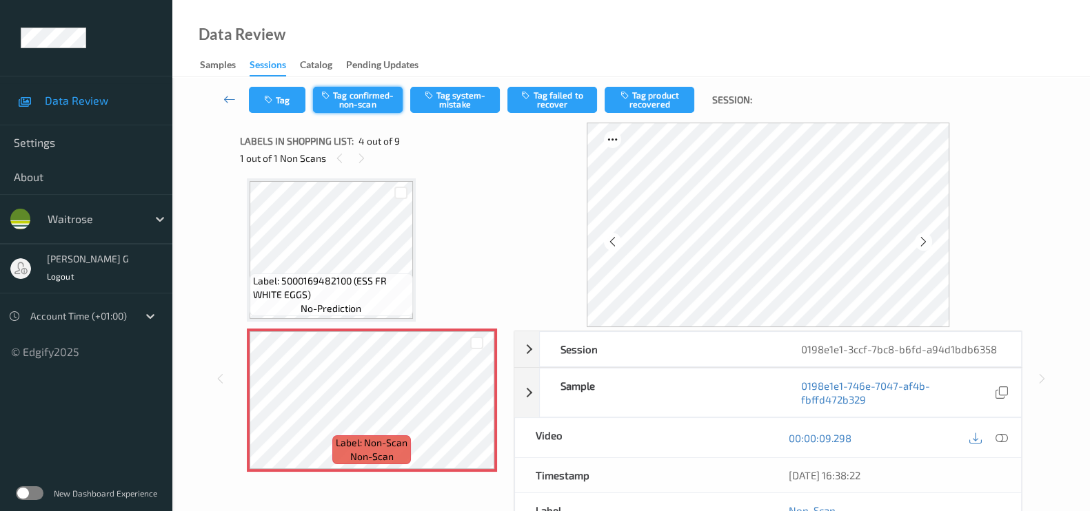
click at [358, 96] on button "Tag confirmed-non-scan" at bounding box center [358, 100] width 90 height 26
click at [668, 90] on button "Tag product recovered" at bounding box center [649, 100] width 90 height 26
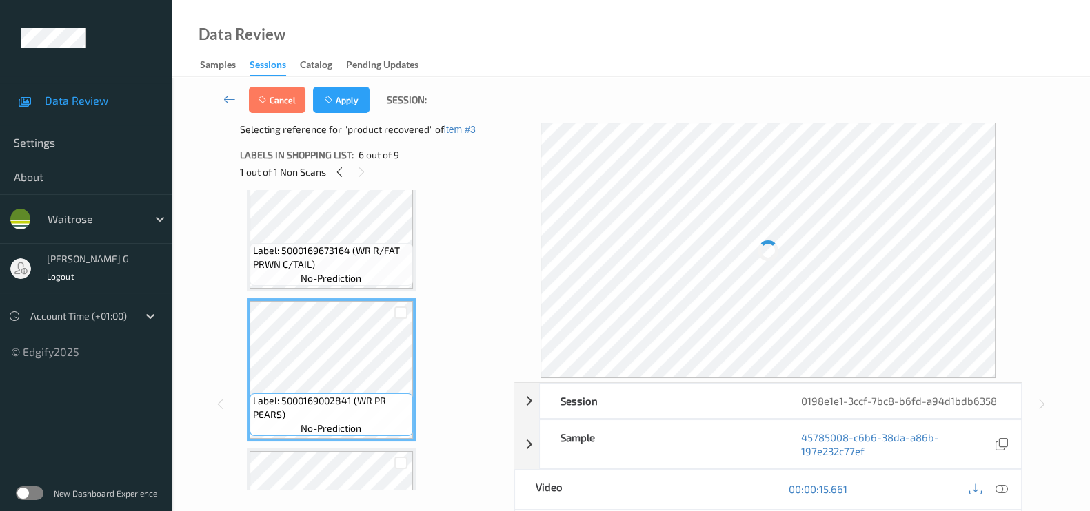
scroll to position [736, 0]
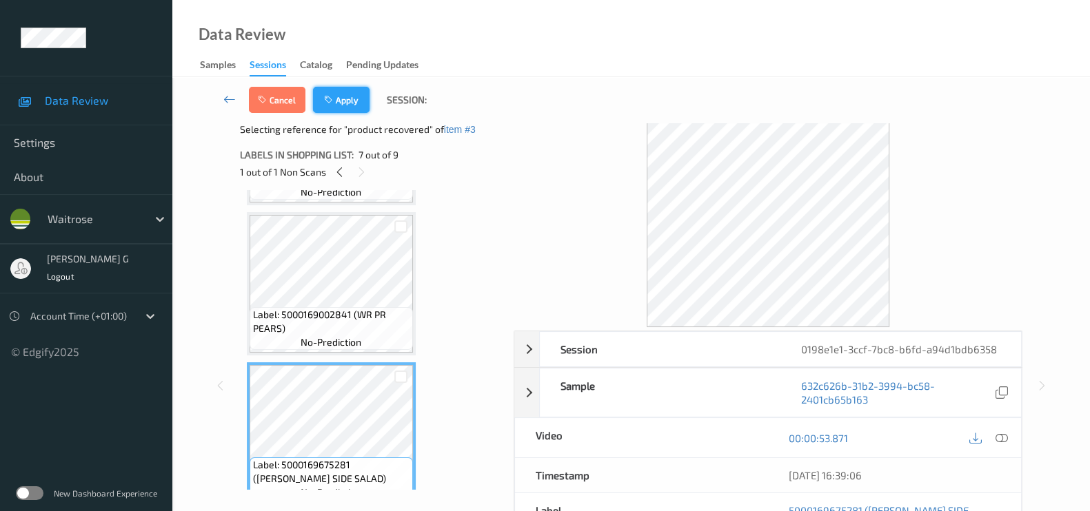
click at [347, 101] on button "Apply" at bounding box center [341, 100] width 57 height 26
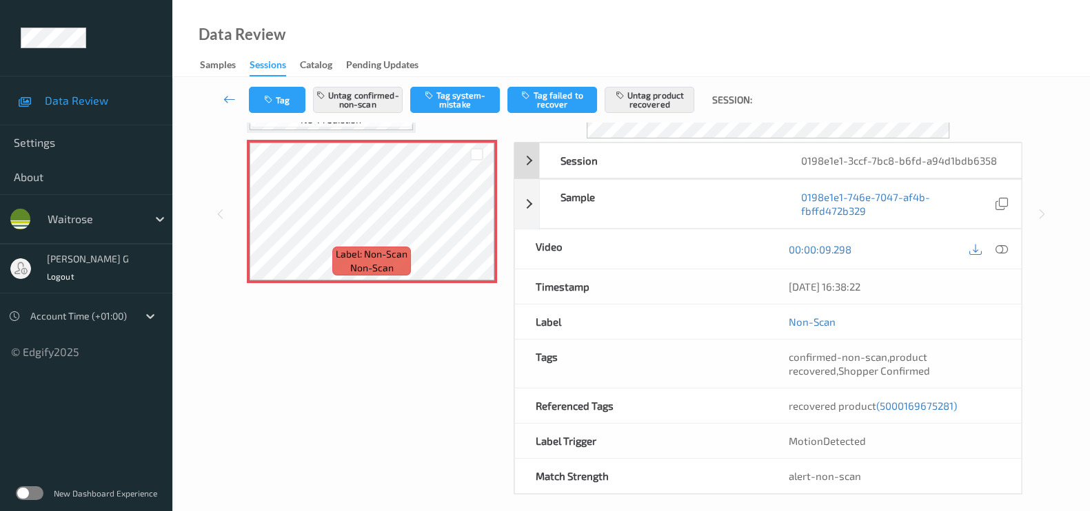
scroll to position [199, 0]
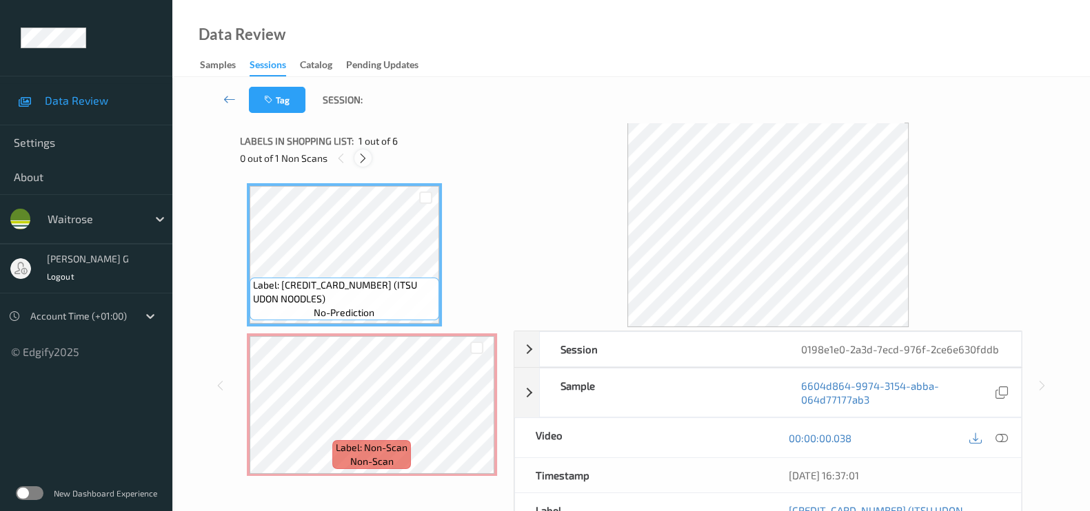
click at [362, 161] on icon at bounding box center [363, 158] width 12 height 12
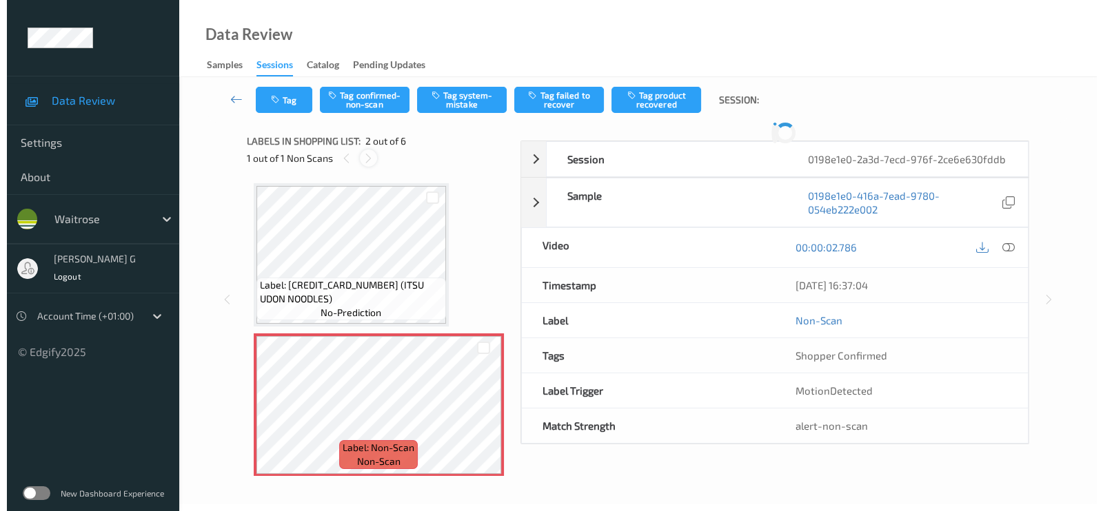
scroll to position [7, 0]
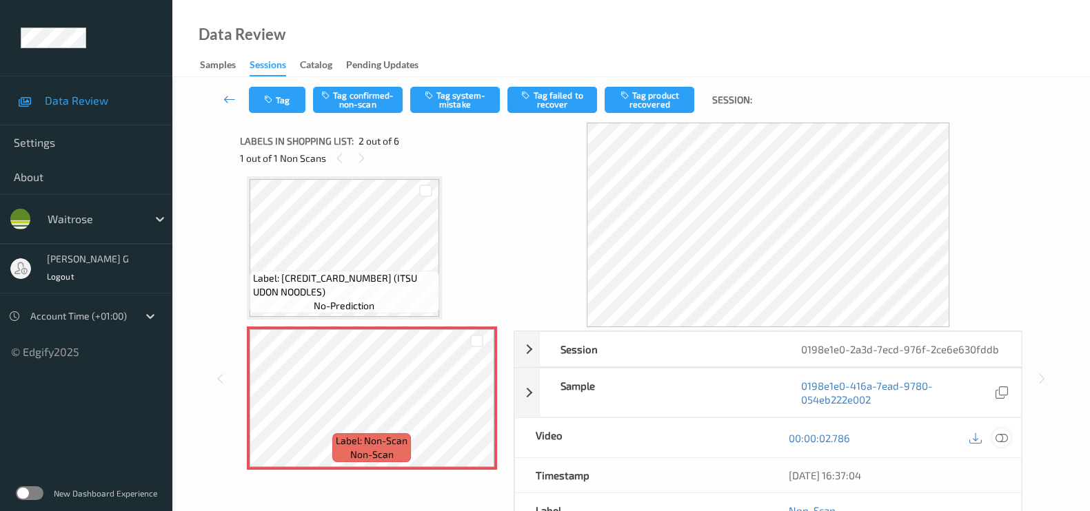
click at [996, 435] on icon at bounding box center [1001, 438] width 12 height 12
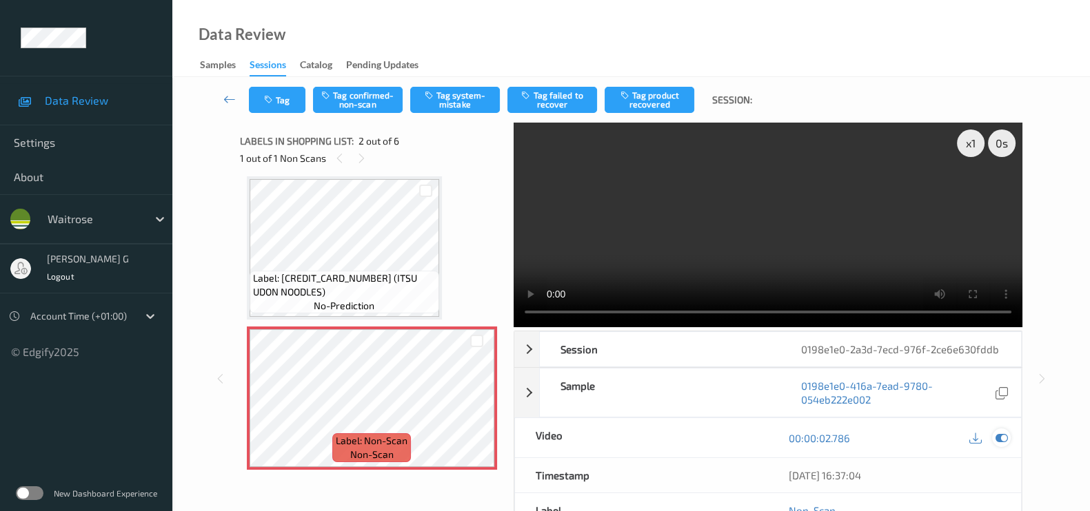
click at [997, 436] on icon at bounding box center [1001, 438] width 12 height 12
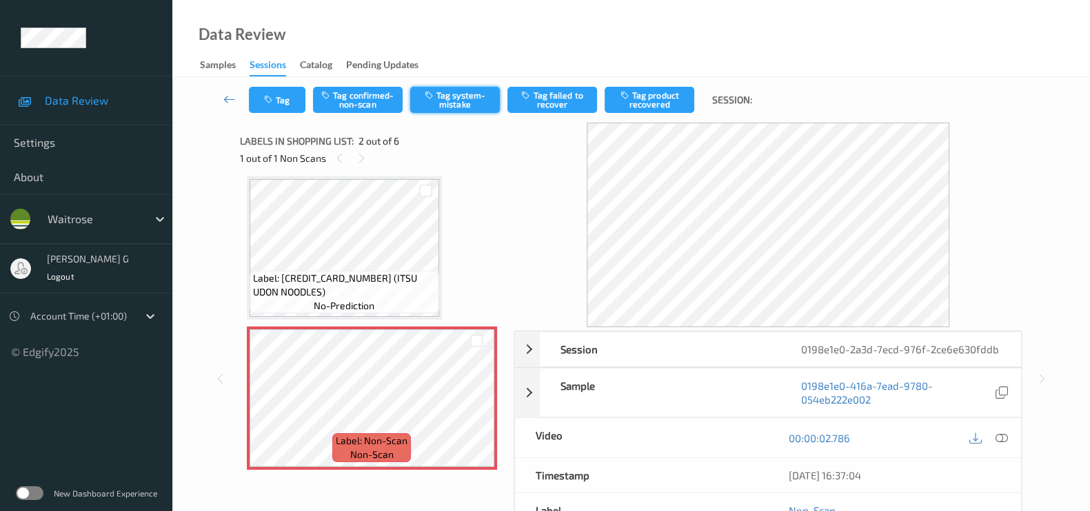
click at [465, 93] on button "Tag system-mistake" at bounding box center [455, 100] width 90 height 26
click at [279, 102] on button "Tag" at bounding box center [277, 100] width 57 height 26
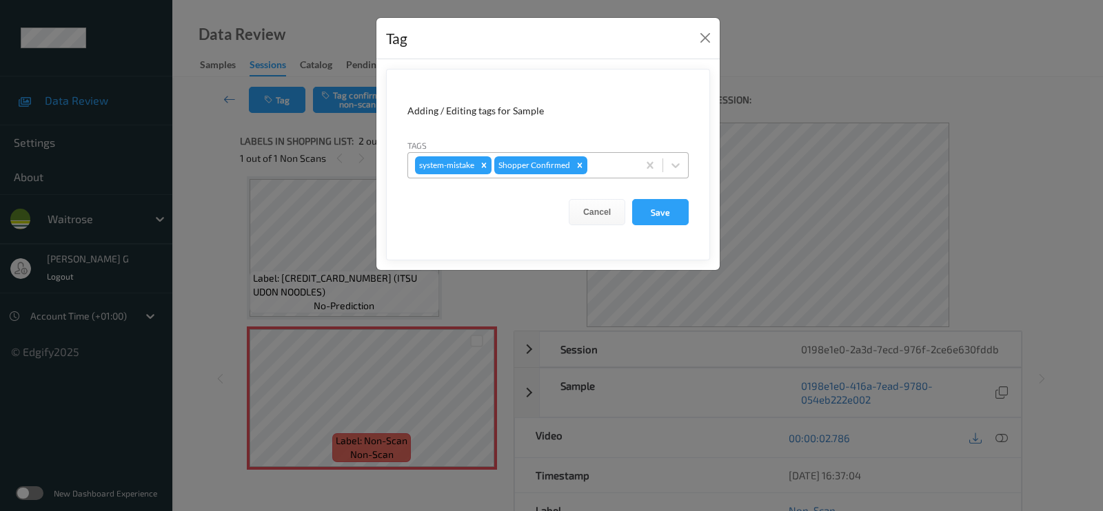
click at [588, 161] on div "system-mistake Shopper Confirmed" at bounding box center [523, 165] width 230 height 23
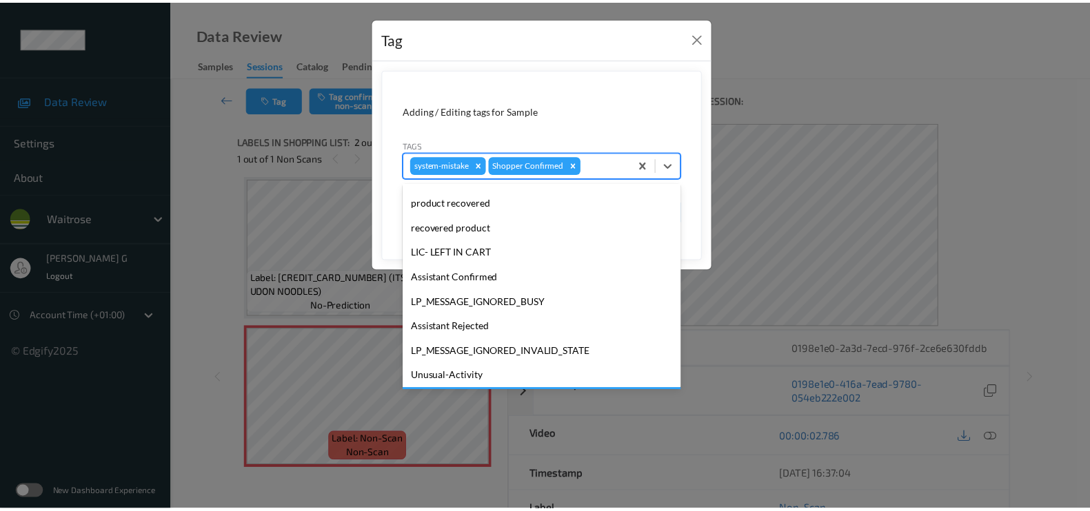
scroll to position [294, 0]
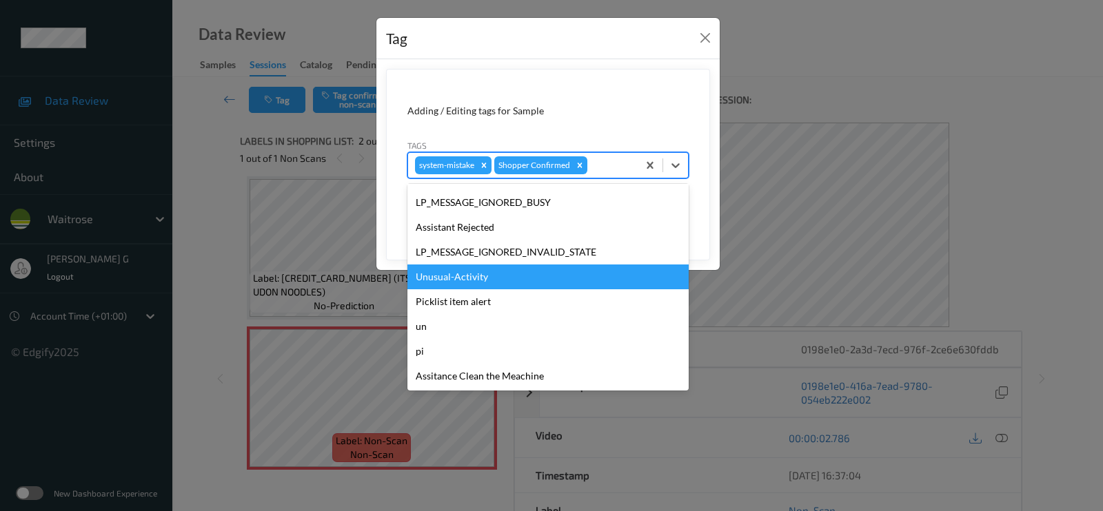
click at [450, 281] on div "Unusual-Activity" at bounding box center [547, 277] width 281 height 25
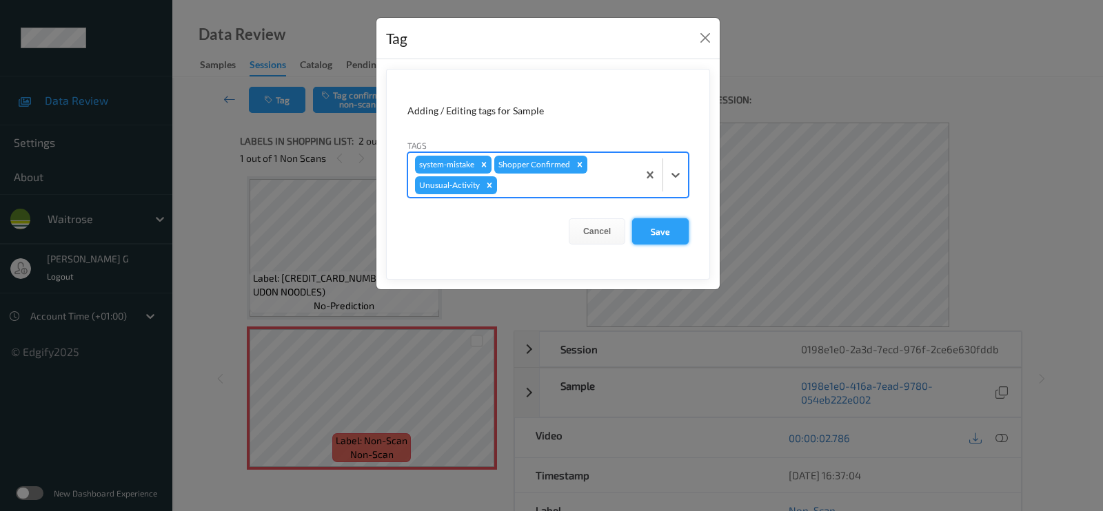
click at [654, 230] on button "Save" at bounding box center [660, 231] width 57 height 26
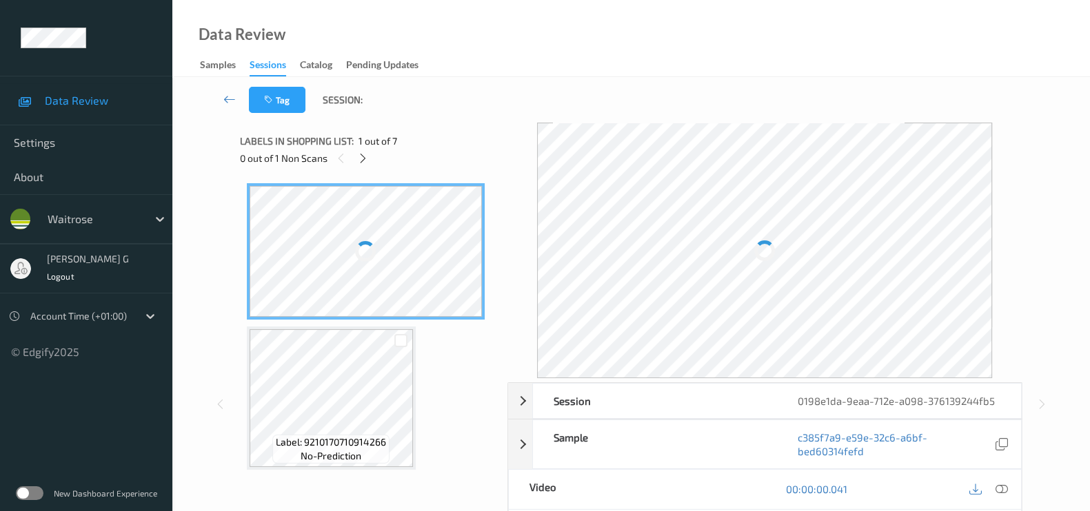
click at [366, 166] on div at bounding box center [362, 158] width 17 height 17
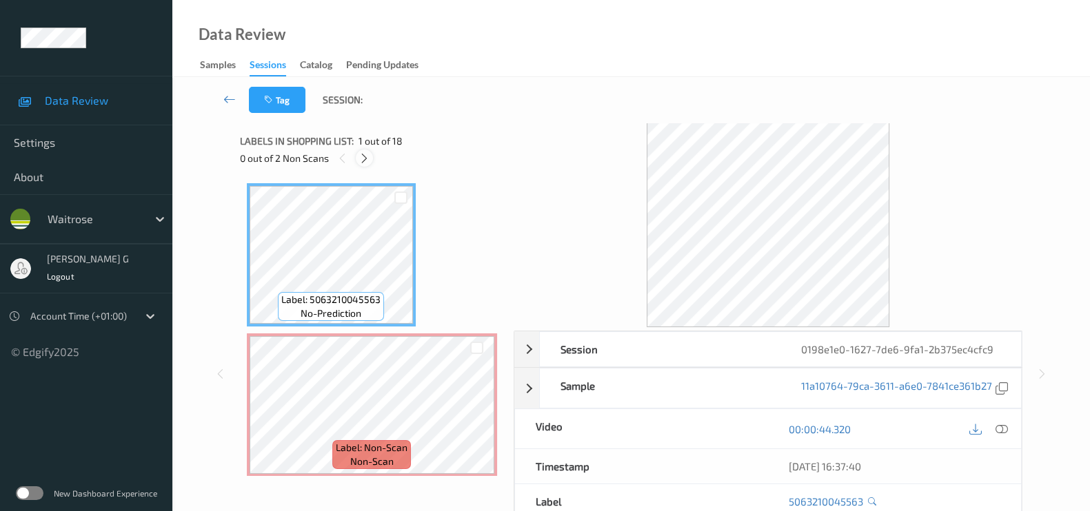
click at [363, 156] on icon at bounding box center [364, 158] width 12 height 12
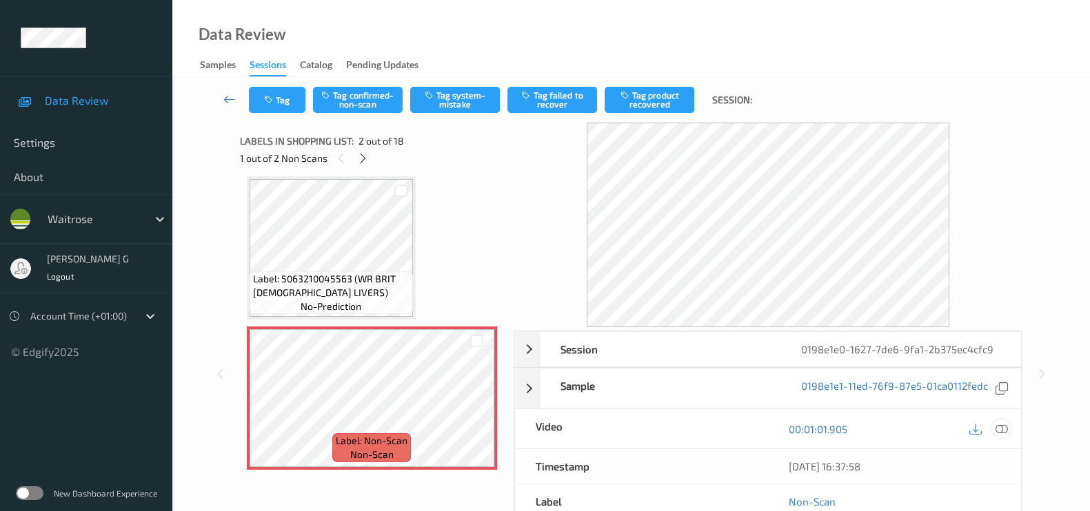
click at [1002, 427] on icon at bounding box center [1001, 429] width 12 height 12
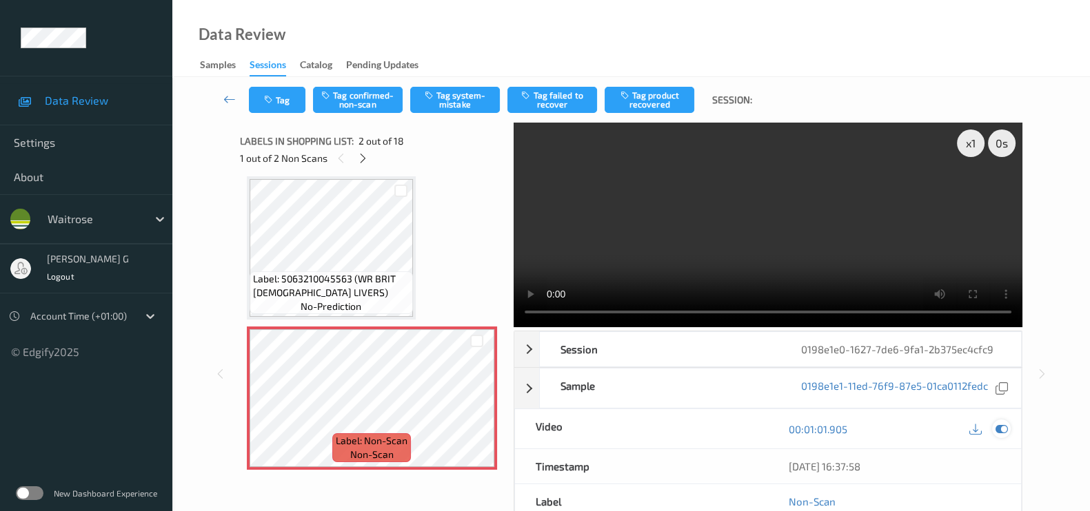
click at [999, 425] on icon at bounding box center [1001, 429] width 12 height 12
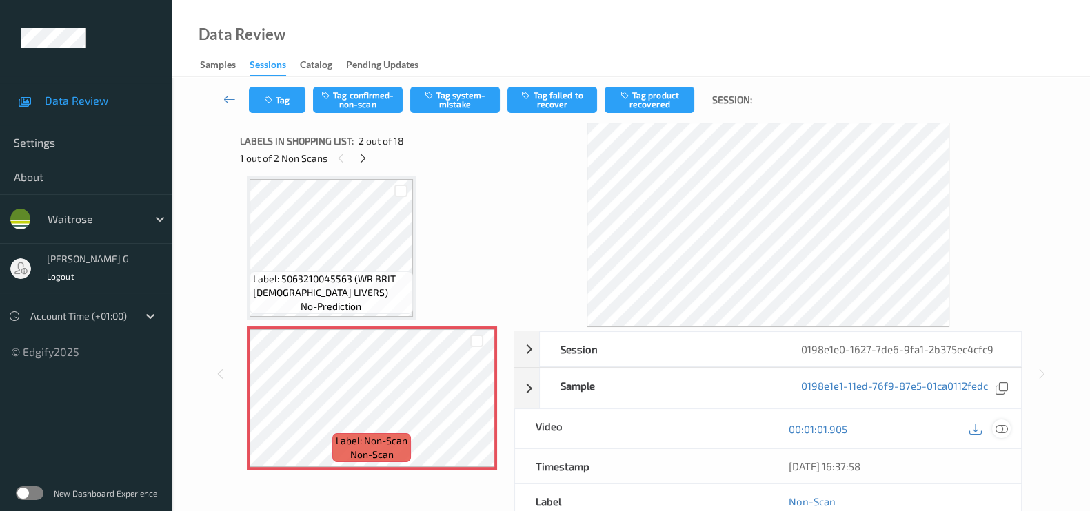
click at [1001, 427] on icon at bounding box center [1001, 429] width 12 height 12
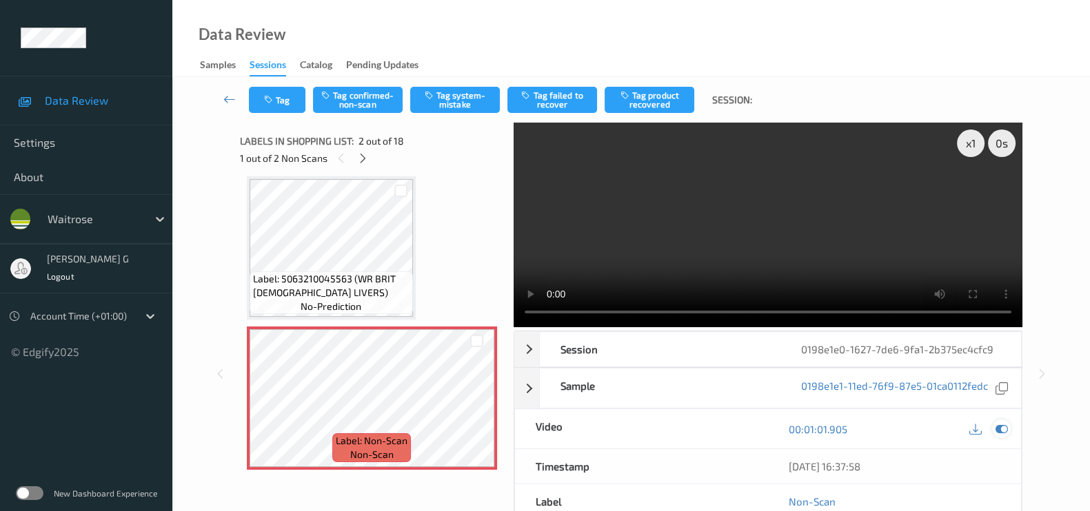
click at [1000, 427] on icon at bounding box center [1001, 429] width 12 height 12
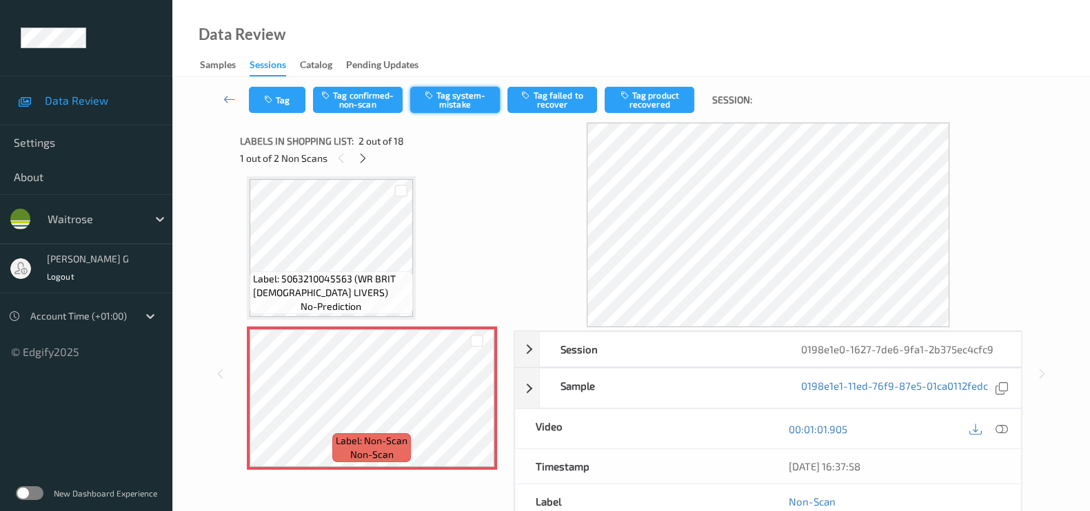
click at [447, 97] on button "Tag system-mistake" at bounding box center [455, 100] width 90 height 26
click at [274, 101] on icon "button" at bounding box center [270, 100] width 12 height 10
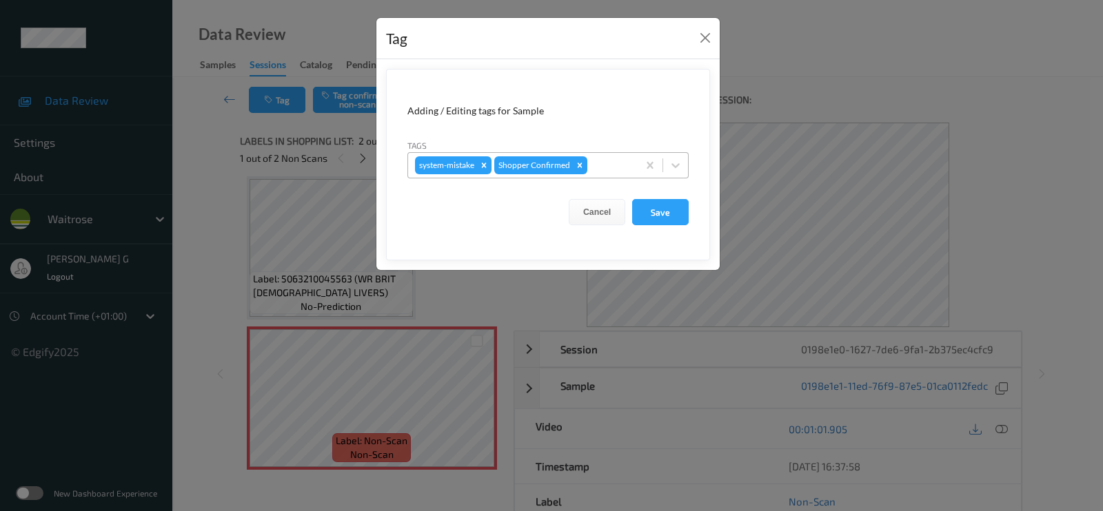
click at [606, 169] on div at bounding box center [610, 165] width 41 height 17
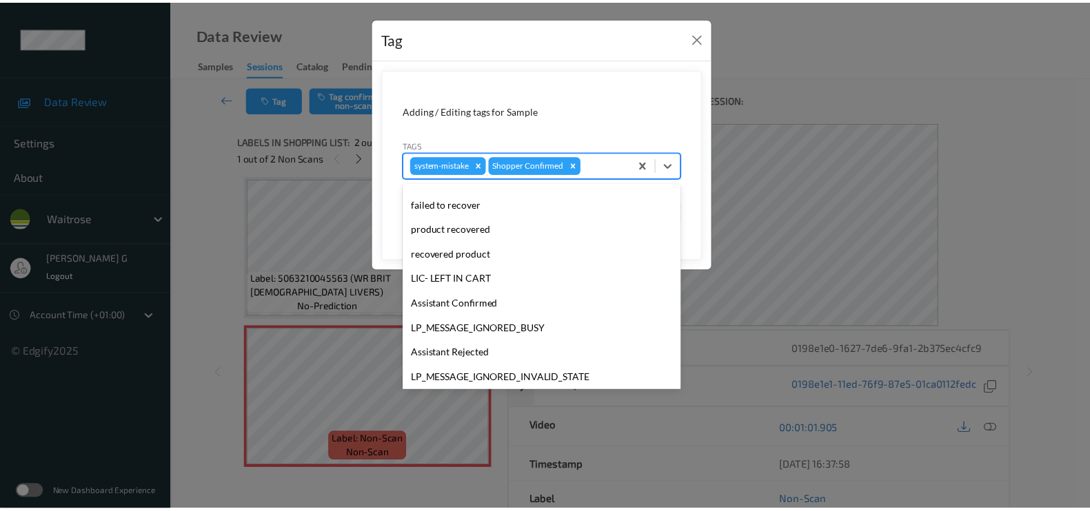
scroll to position [294, 0]
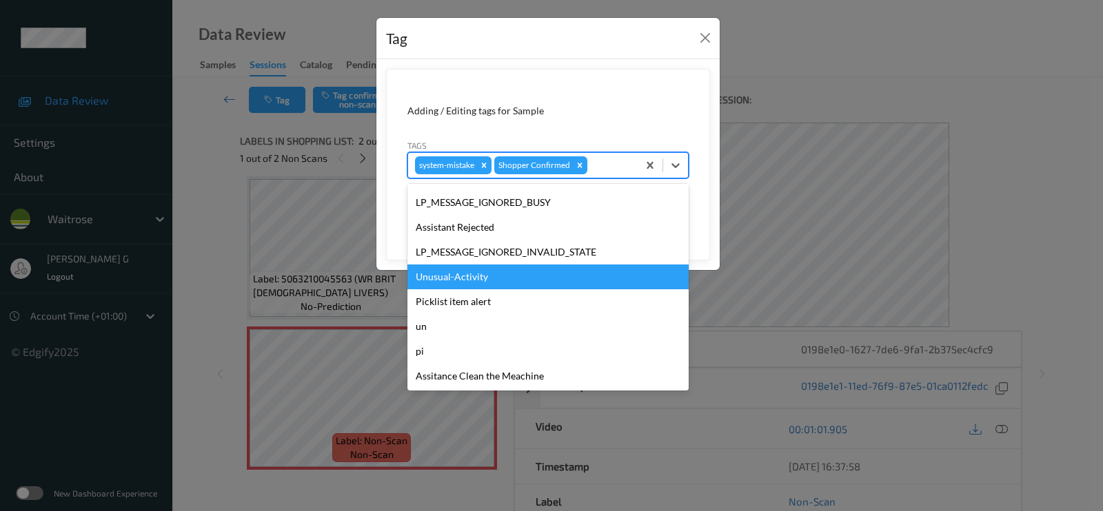
click at [441, 280] on div "Unusual-Activity" at bounding box center [547, 277] width 281 height 25
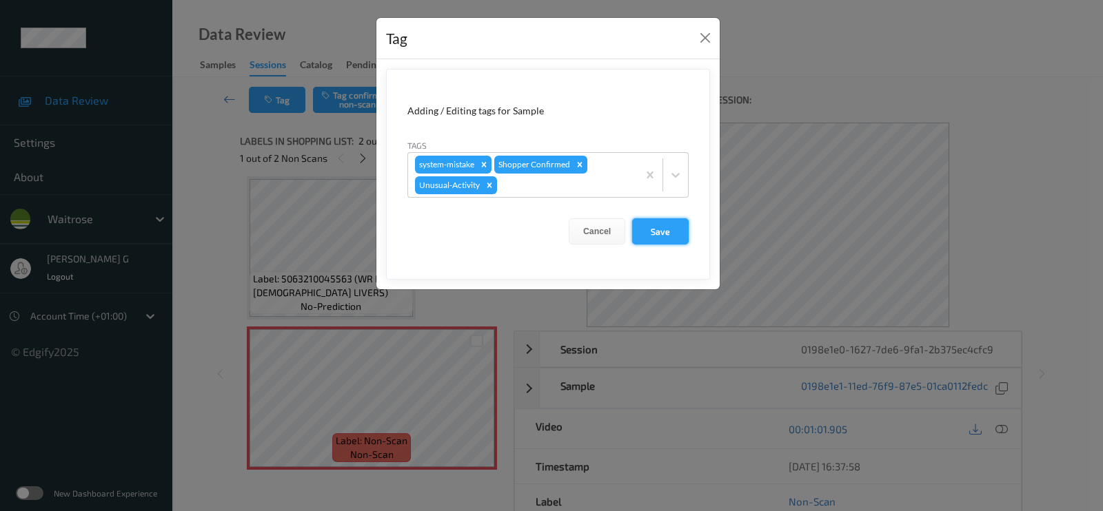
click at [655, 230] on button "Save" at bounding box center [660, 231] width 57 height 26
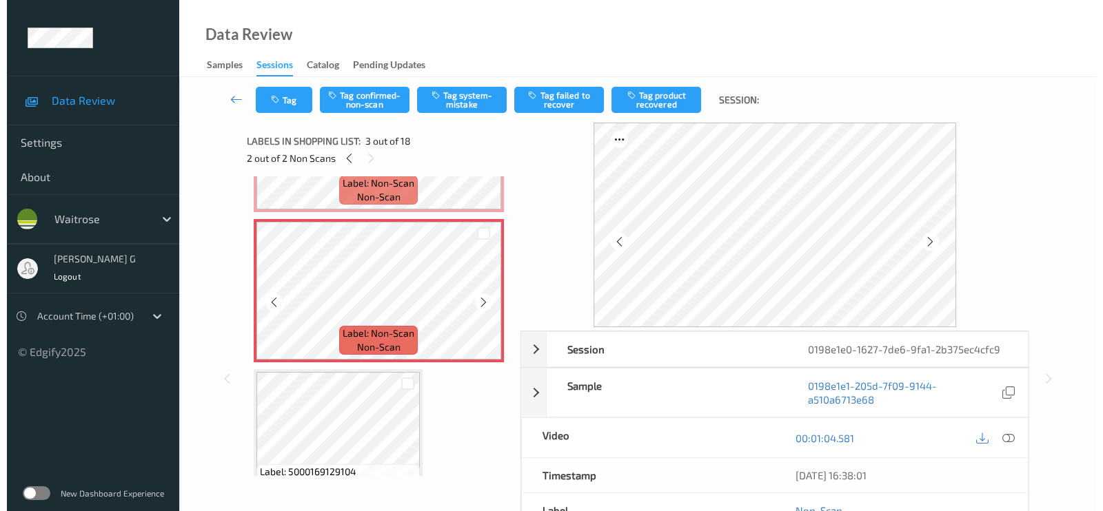
scroll to position [179, 0]
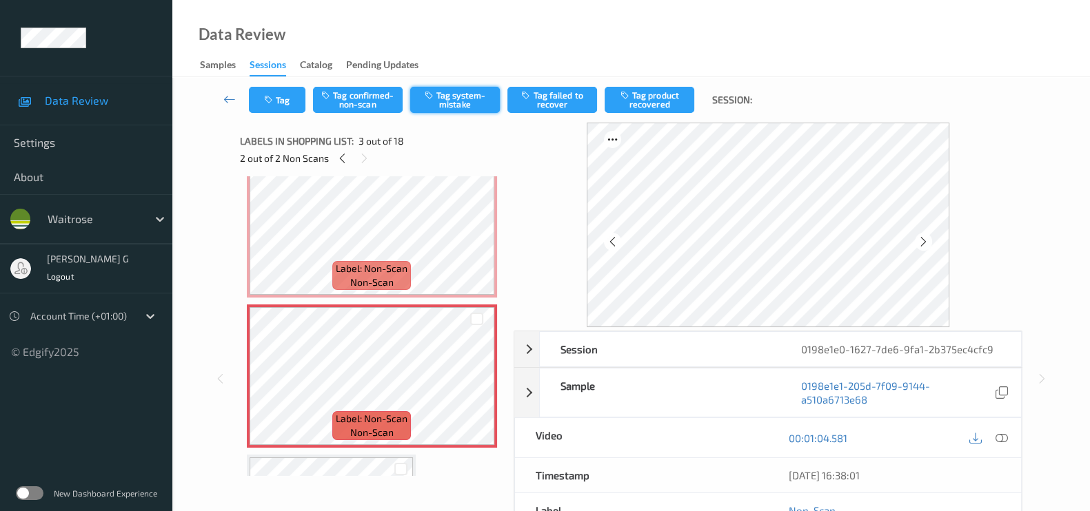
click at [449, 102] on button "Tag system-mistake" at bounding box center [455, 100] width 90 height 26
click at [276, 98] on button "Tag" at bounding box center [277, 100] width 57 height 26
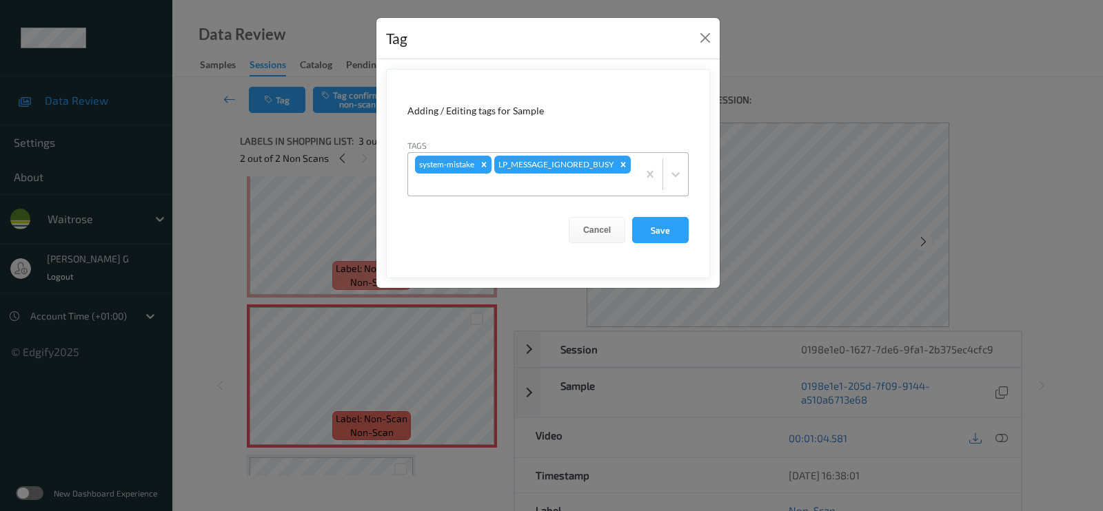
click at [593, 181] on div at bounding box center [523, 184] width 216 height 17
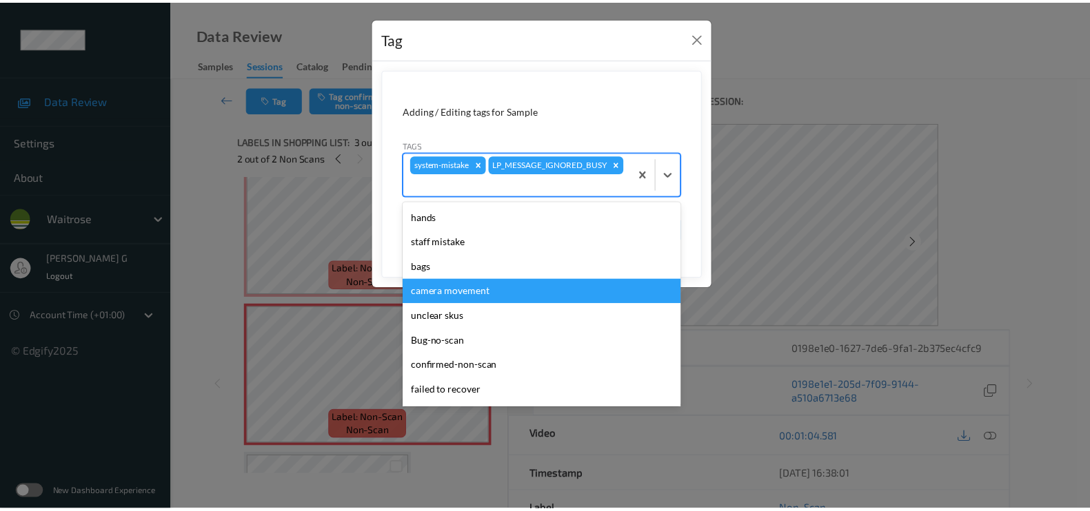
scroll to position [294, 0]
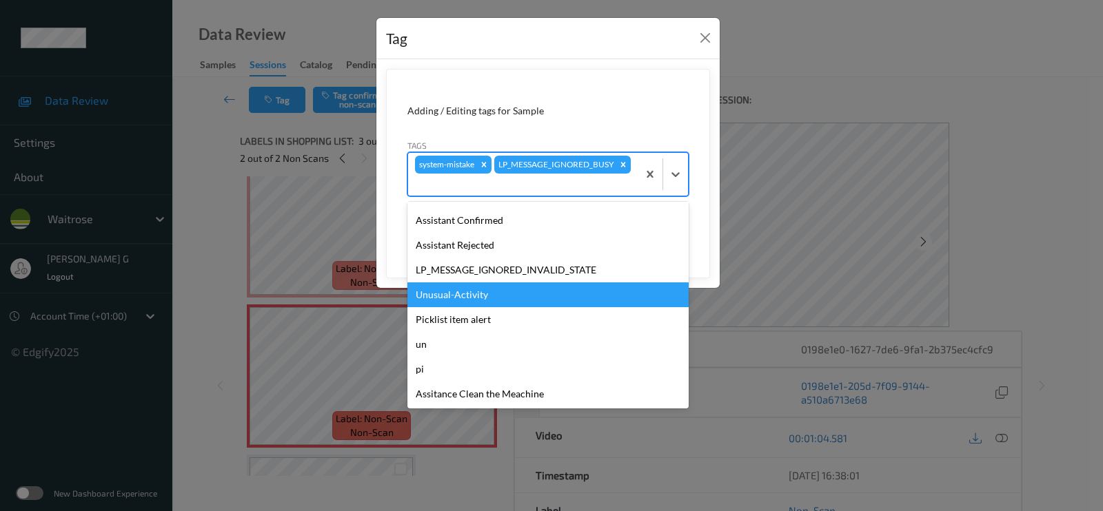
click at [443, 298] on div "Unusual-Activity" at bounding box center [547, 295] width 281 height 25
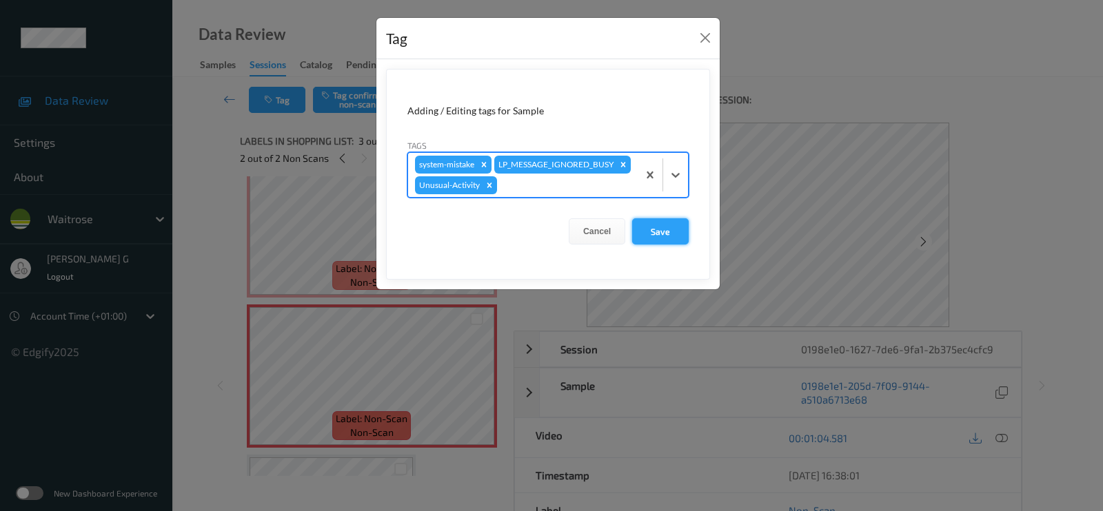
click at [658, 233] on button "Save" at bounding box center [660, 231] width 57 height 26
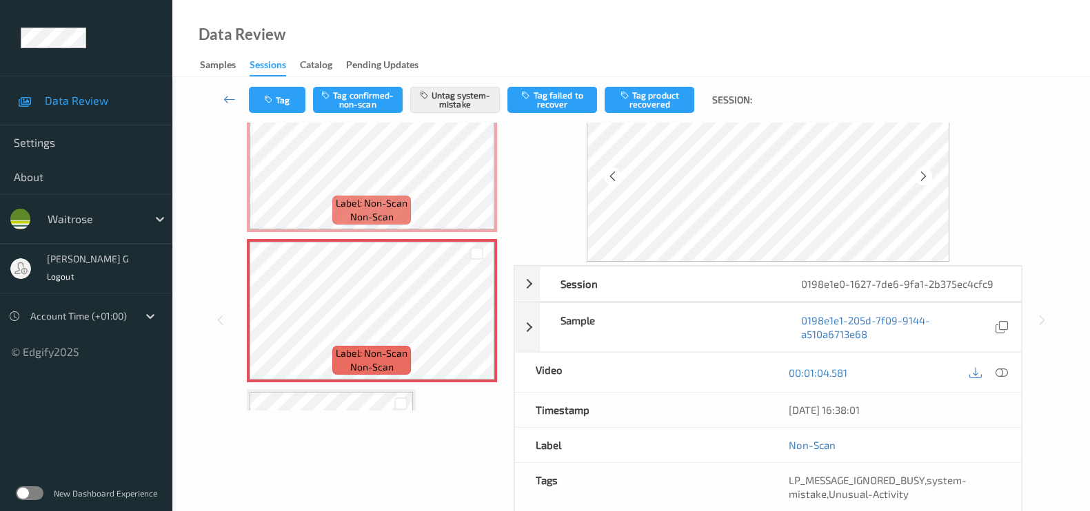
scroll to position [0, 0]
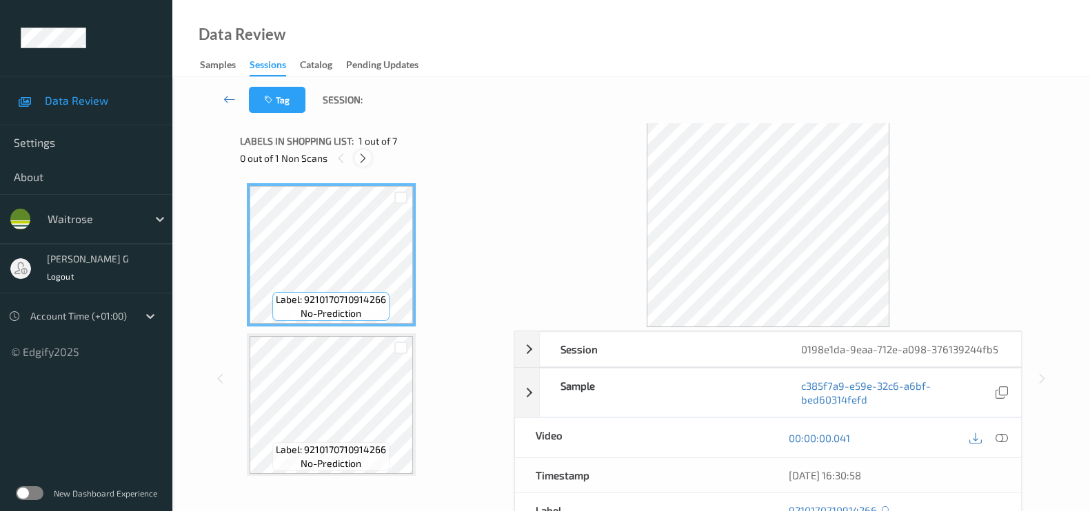
click at [368, 157] on icon at bounding box center [363, 158] width 12 height 12
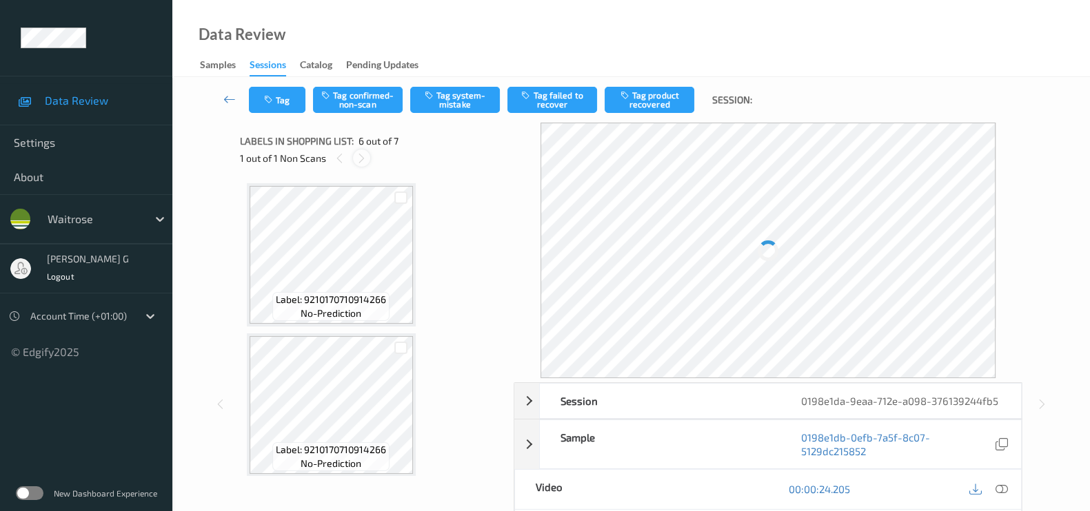
scroll to position [604, 0]
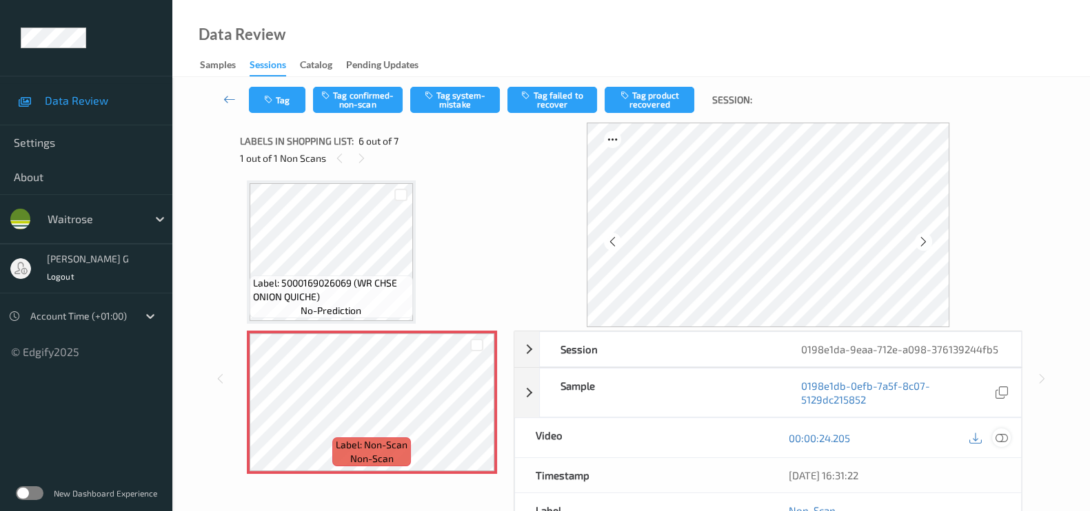
click at [1008, 441] on div at bounding box center [1001, 438] width 19 height 19
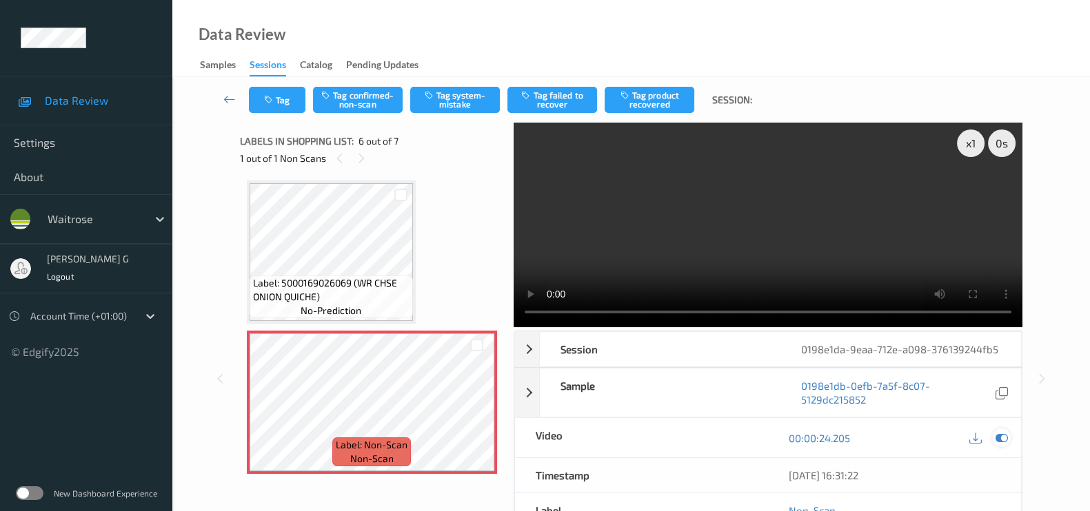
click at [1003, 439] on icon at bounding box center [1001, 438] width 12 height 12
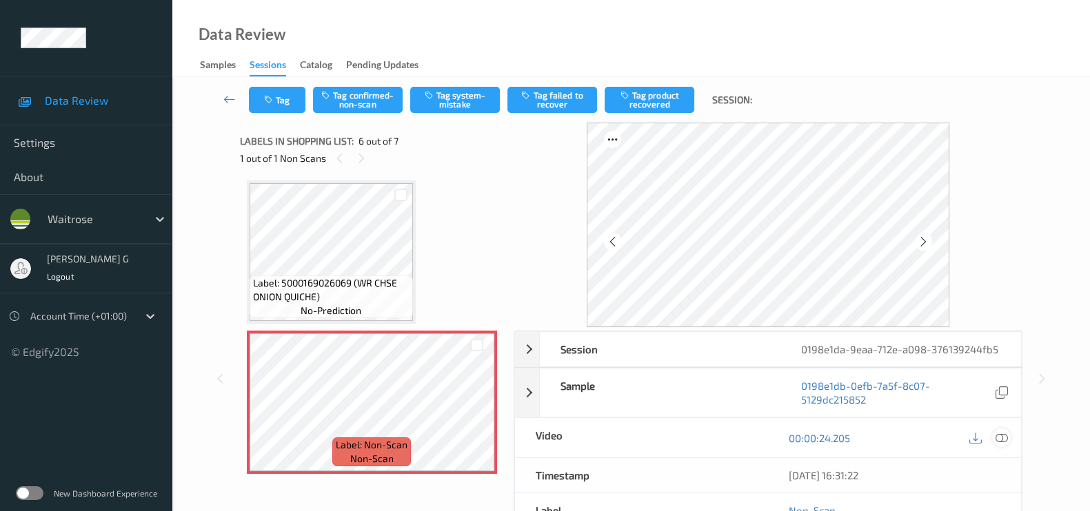
click at [1004, 444] on div at bounding box center [1001, 438] width 19 height 19
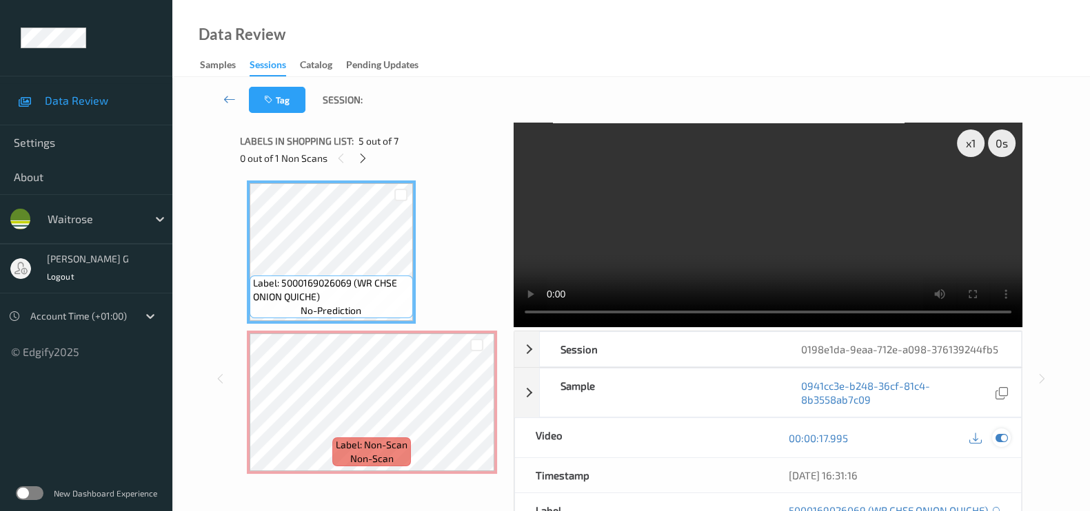
click at [1004, 432] on icon at bounding box center [1001, 438] width 12 height 12
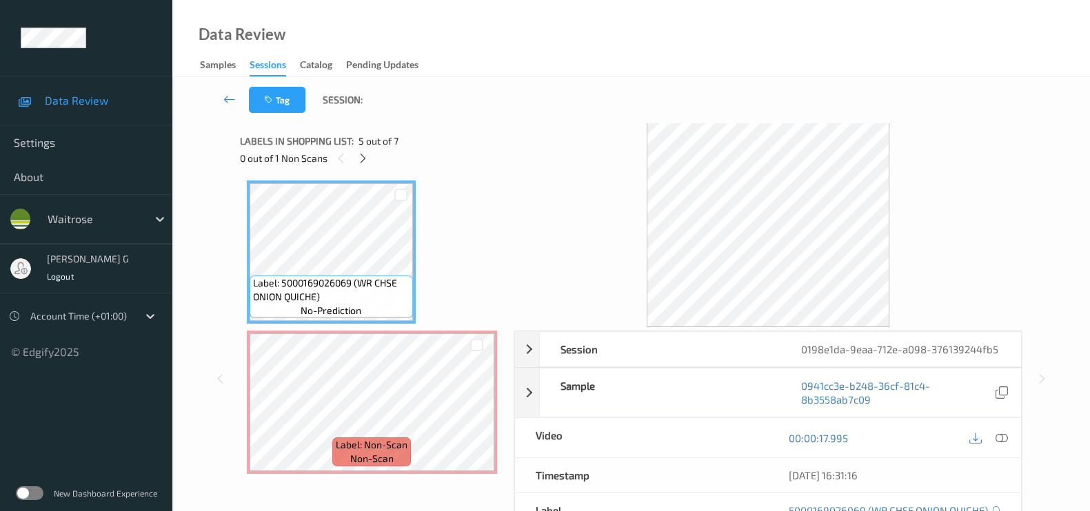
click at [1003, 438] on icon at bounding box center [1001, 438] width 12 height 12
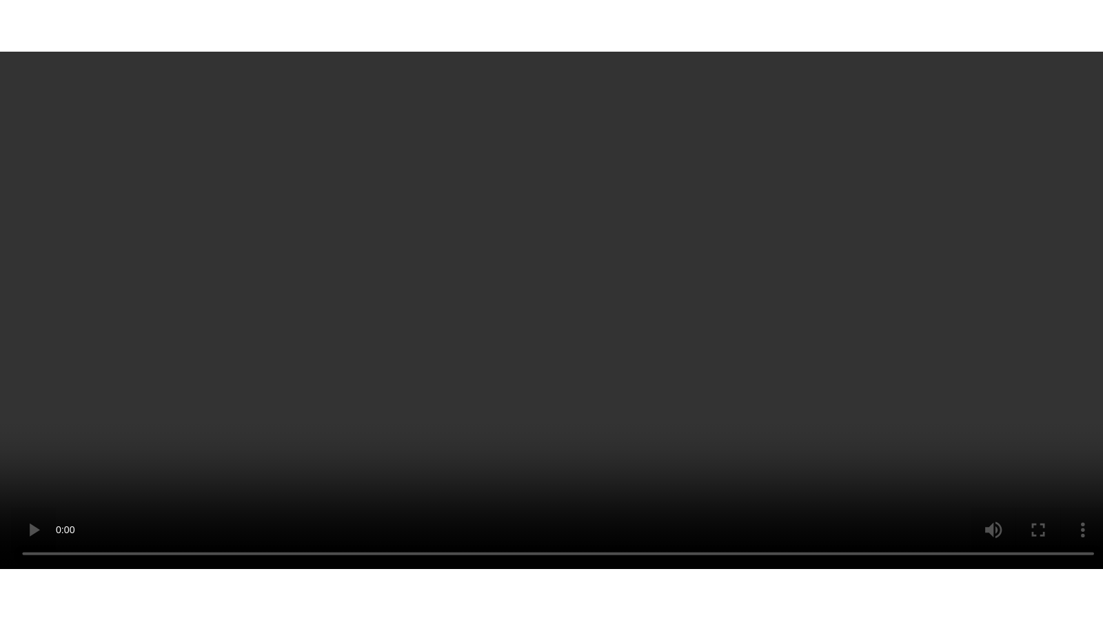
scroll to position [690, 0]
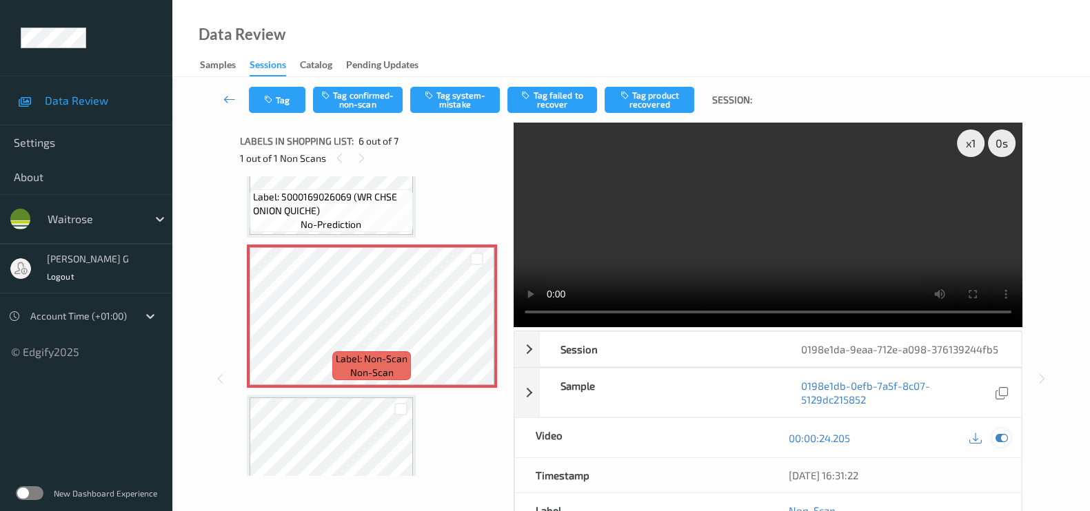
click at [997, 437] on icon at bounding box center [1001, 438] width 12 height 12
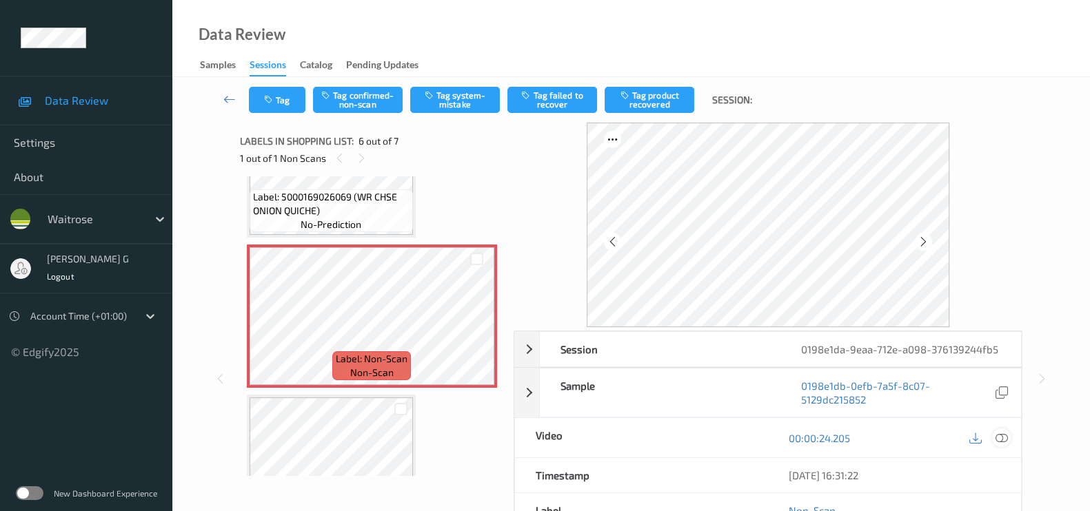
click at [997, 437] on icon at bounding box center [1001, 438] width 12 height 12
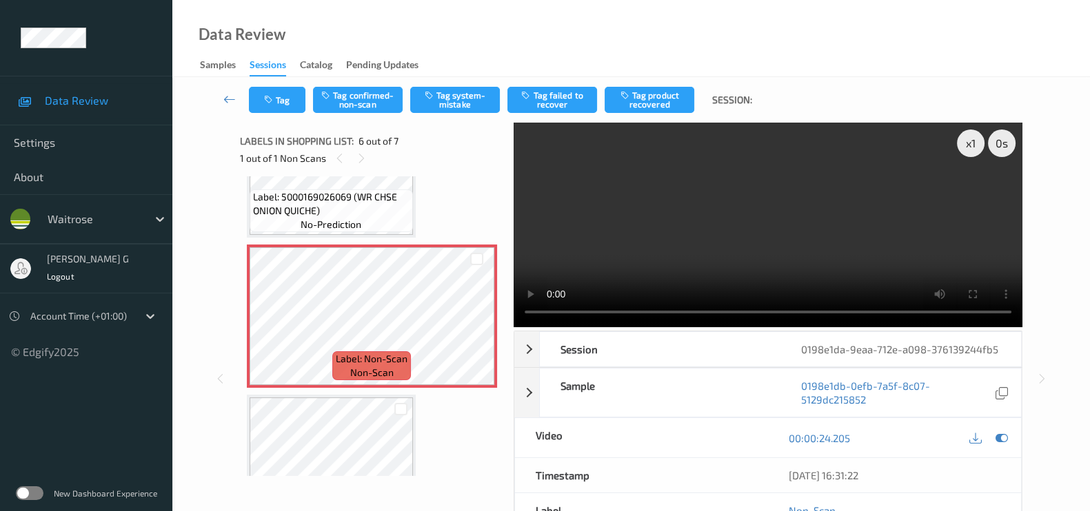
scroll to position [643, 0]
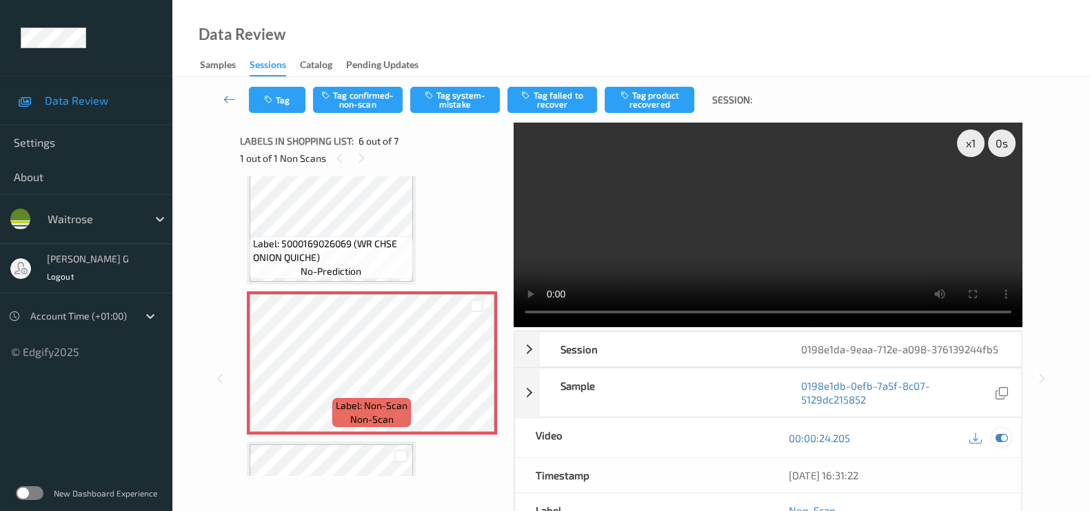
click at [999, 439] on icon at bounding box center [1001, 438] width 12 height 12
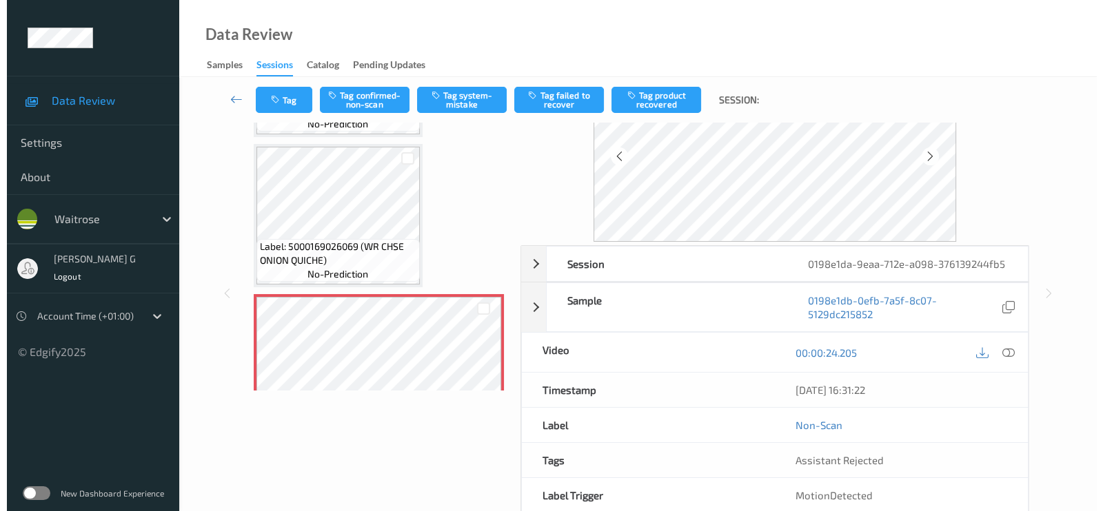
scroll to position [471, 0]
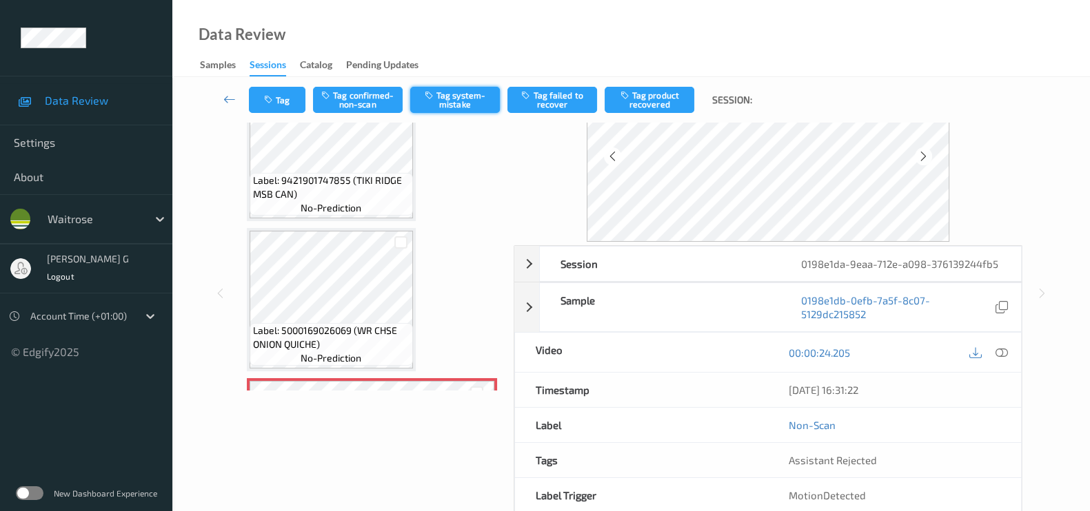
click at [471, 91] on button "Tag system-mistake" at bounding box center [455, 100] width 90 height 26
click at [267, 103] on icon "button" at bounding box center [270, 100] width 12 height 10
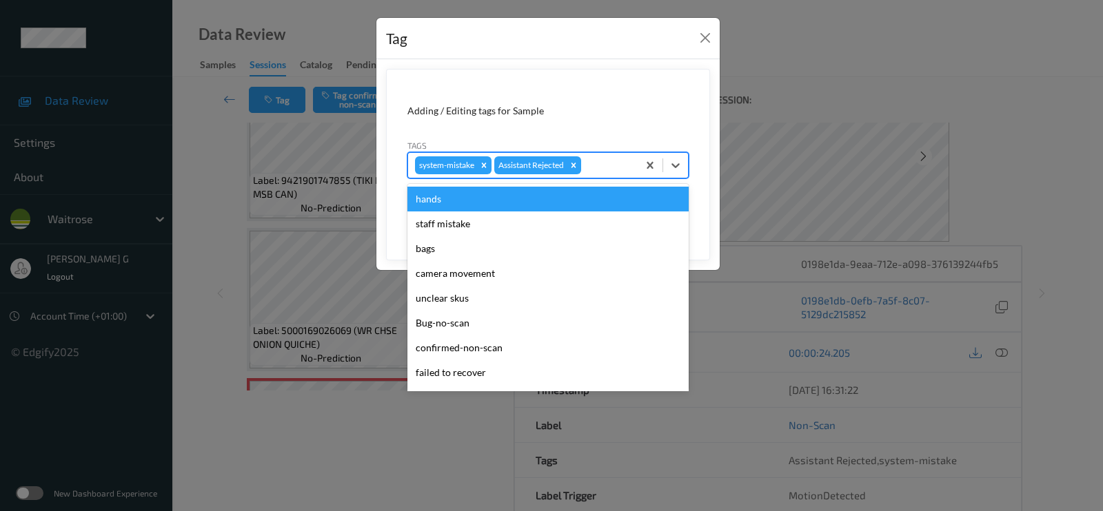
click at [607, 165] on div at bounding box center [607, 165] width 47 height 17
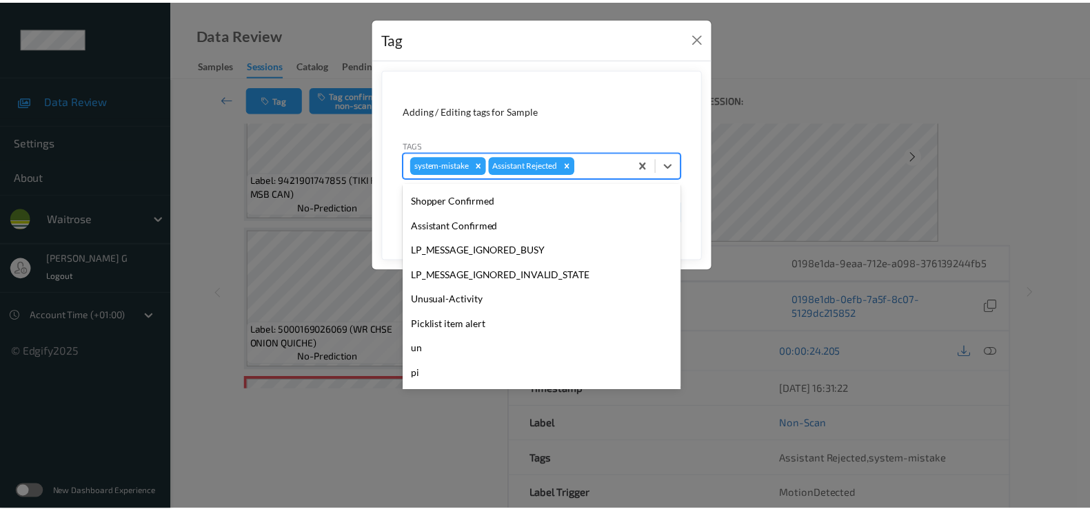
scroll to position [294, 0]
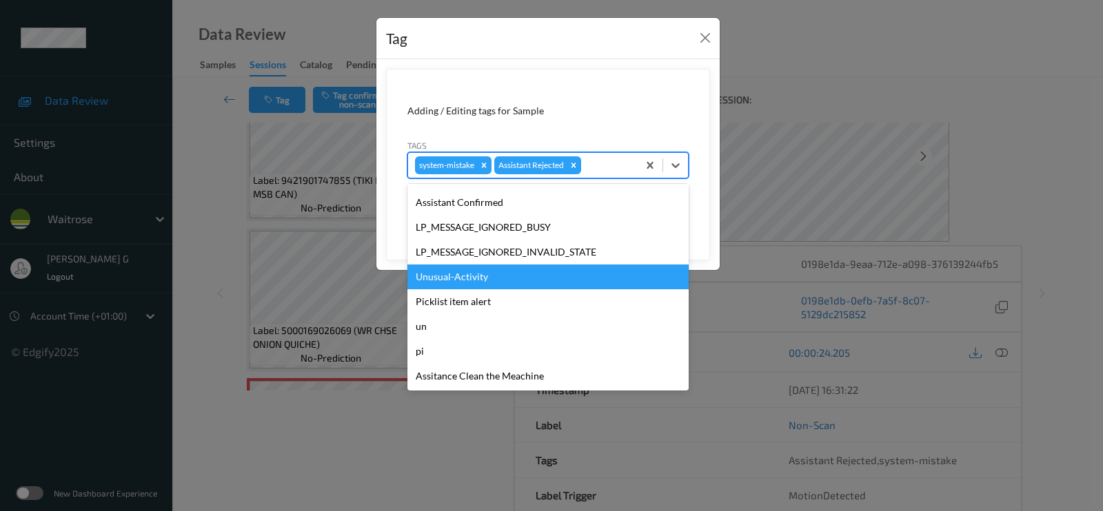
click at [447, 283] on div "Unusual-Activity" at bounding box center [547, 277] width 281 height 25
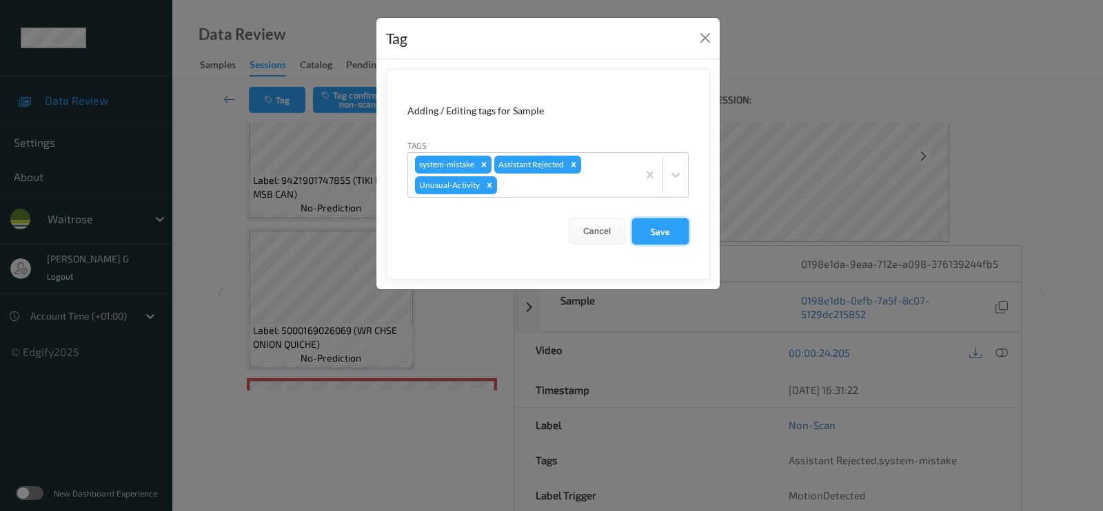
click at [669, 236] on button "Save" at bounding box center [660, 231] width 57 height 26
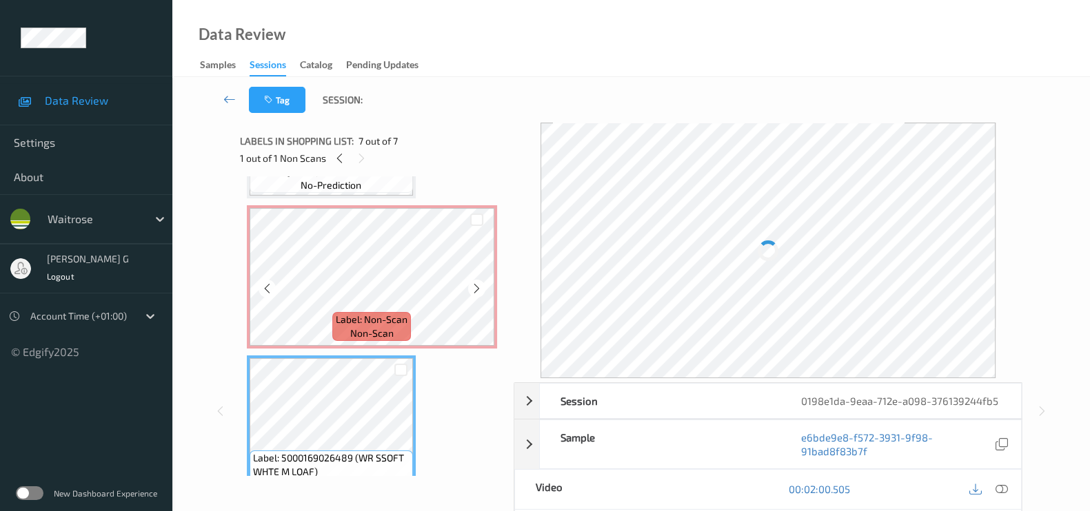
scroll to position [752, 0]
